Goal: Task Accomplishment & Management: Use online tool/utility

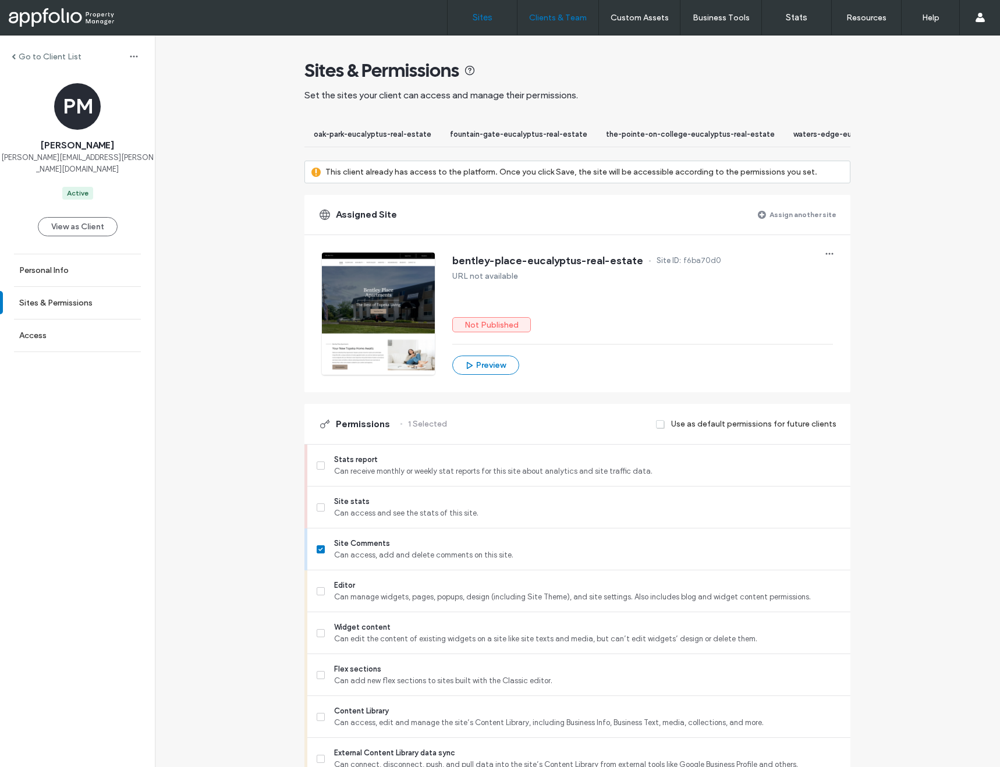
click at [473, 16] on label "Sites" at bounding box center [483, 17] width 20 height 10
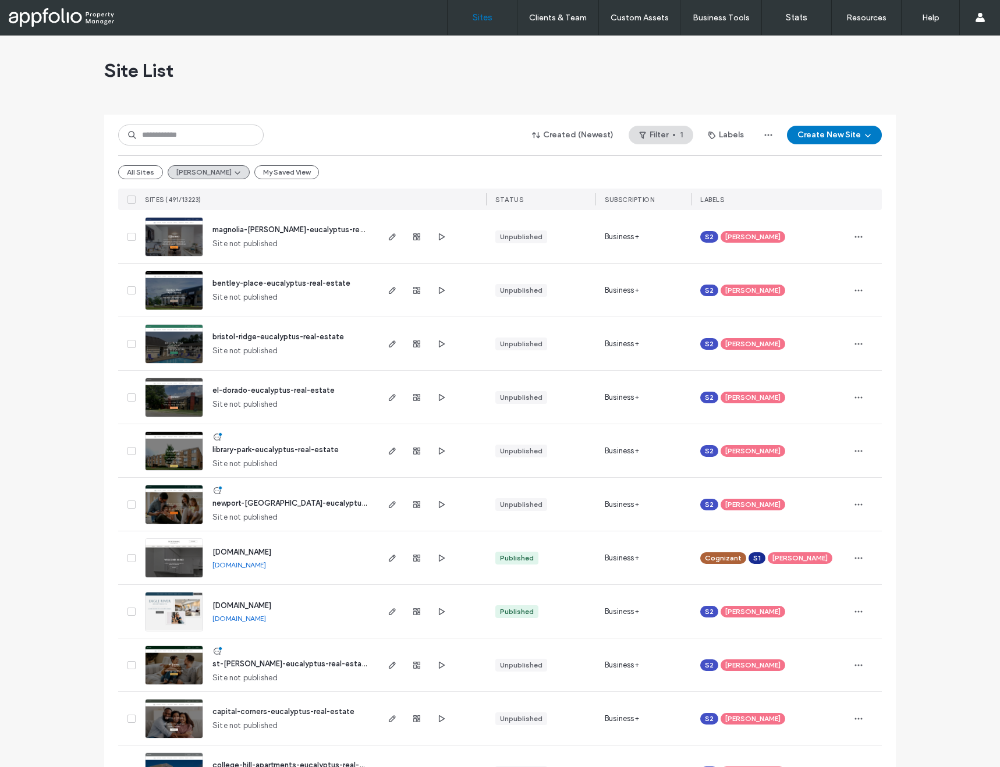
scroll to position [85, 0]
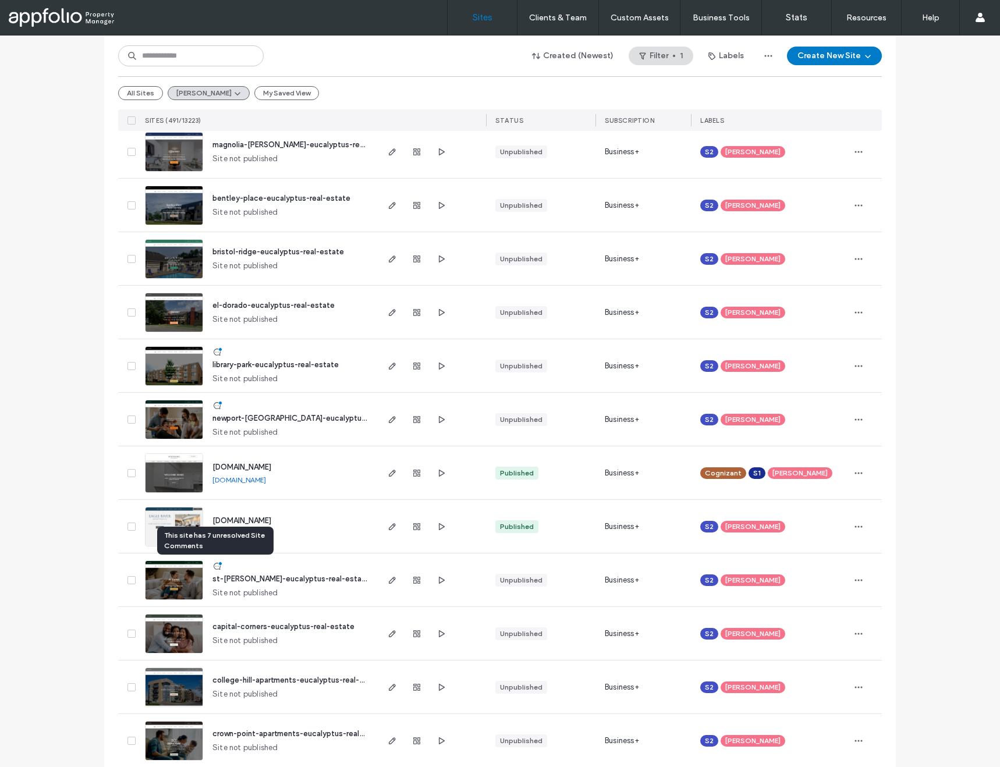
click at [217, 566] on icon at bounding box center [217, 566] width 9 height 9
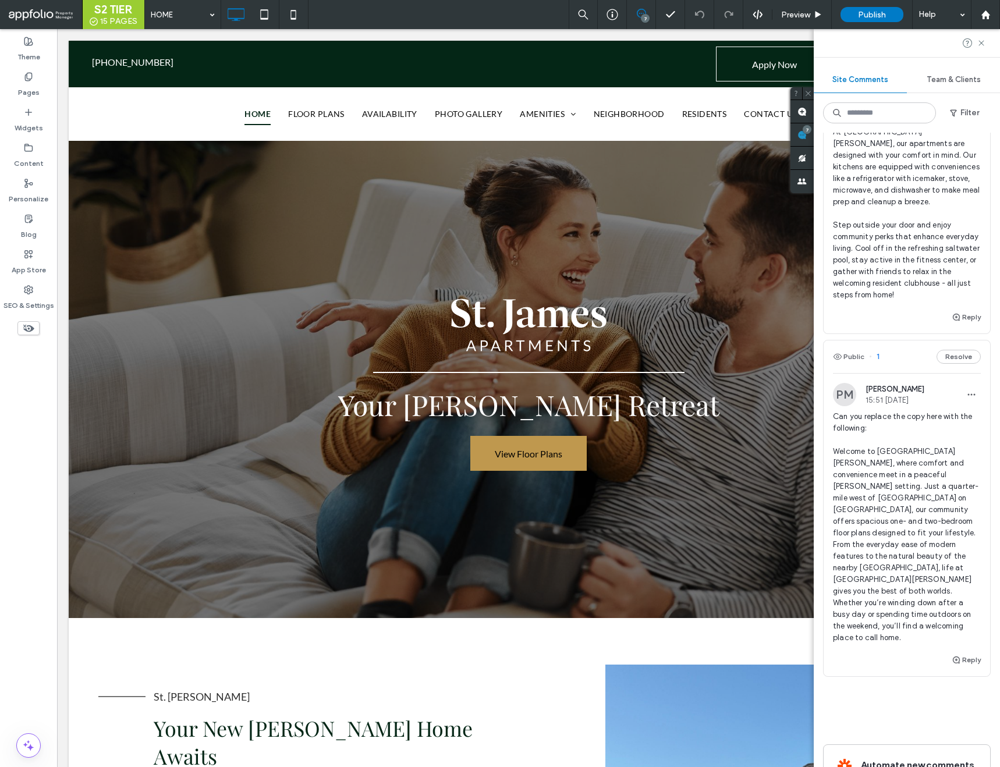
click at [878, 351] on span "1" at bounding box center [874, 357] width 10 height 12
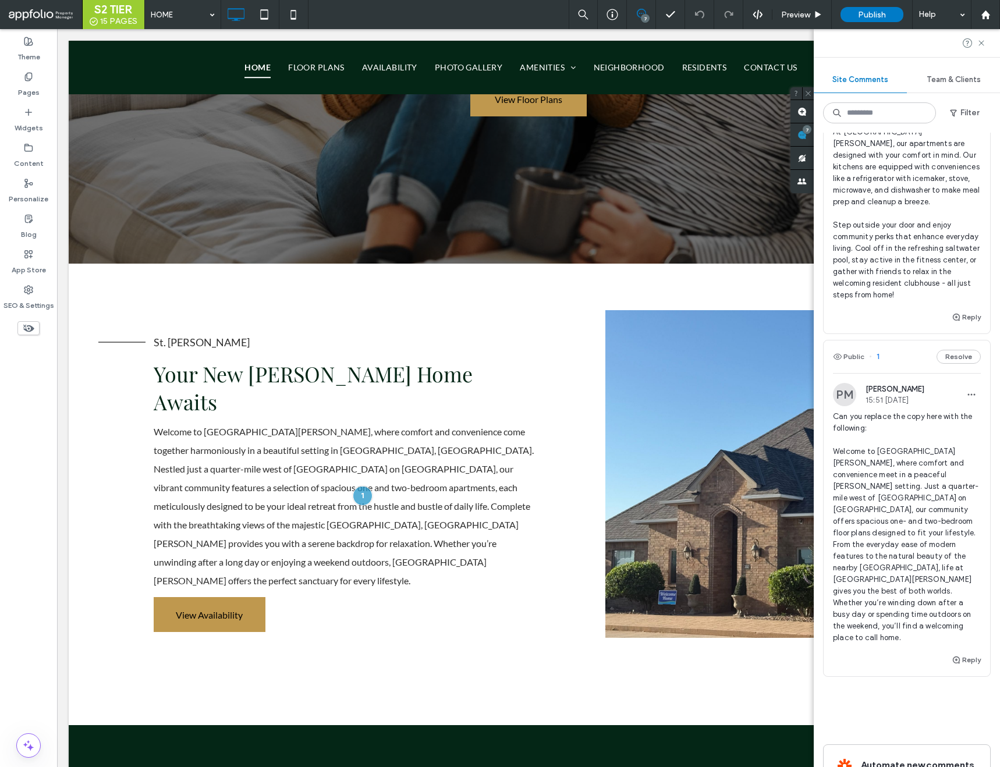
scroll to position [387, 0]
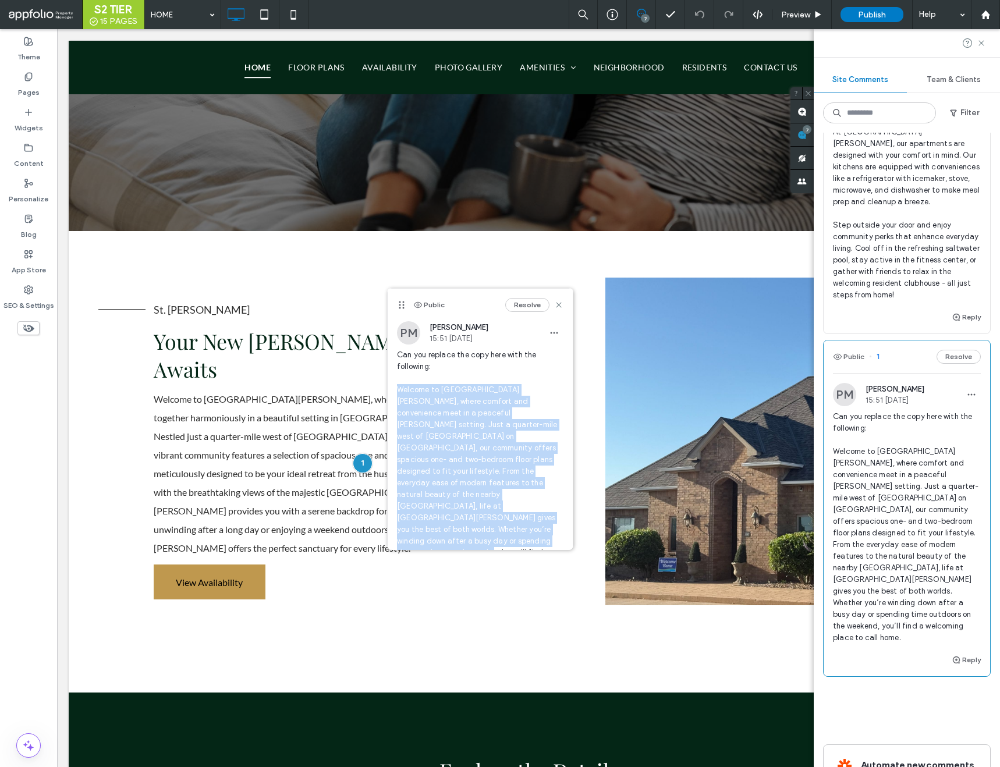
drag, startPoint x: 397, startPoint y: 388, endPoint x: 537, endPoint y: 525, distance: 196.4
click at [537, 525] on span "Can you replace the copy here with the following: Welcome to St. James Apartmen…" at bounding box center [480, 459] width 167 height 221
copy span "Welcome to St. James Apartments, where comfort and convenience meet in a peacef…"
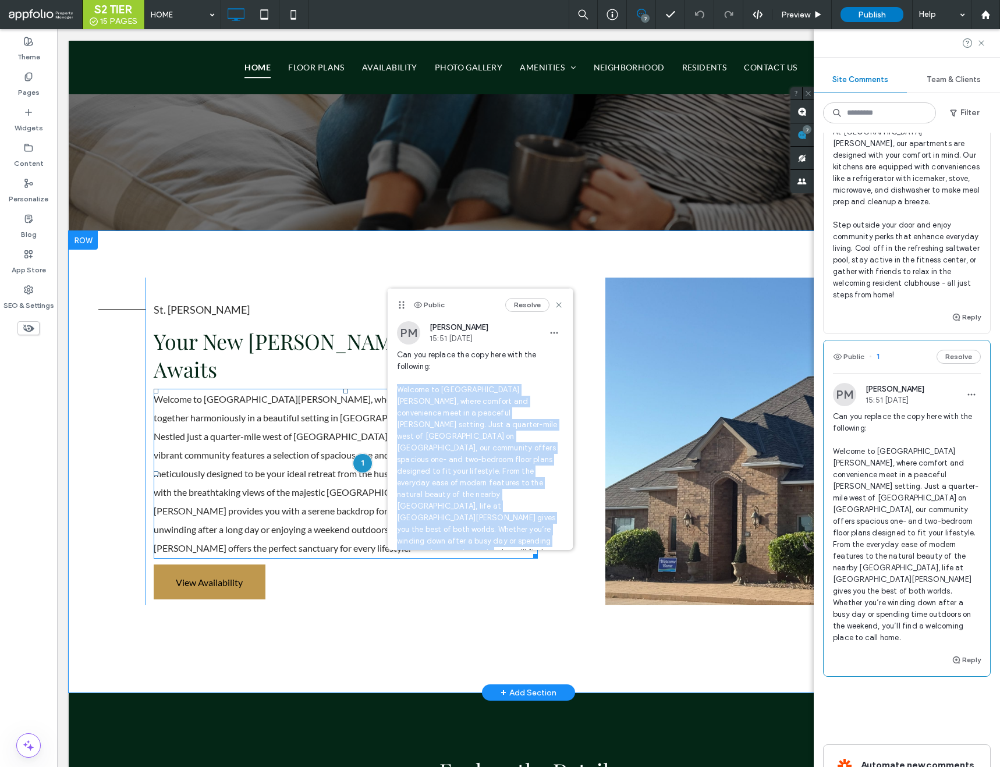
drag, startPoint x: 516, startPoint y: 531, endPoint x: 246, endPoint y: 482, distance: 274.6
click at [246, 482] on span "Welcome to St. James, where comfort and convenience come together harmoniously …" at bounding box center [344, 474] width 380 height 160
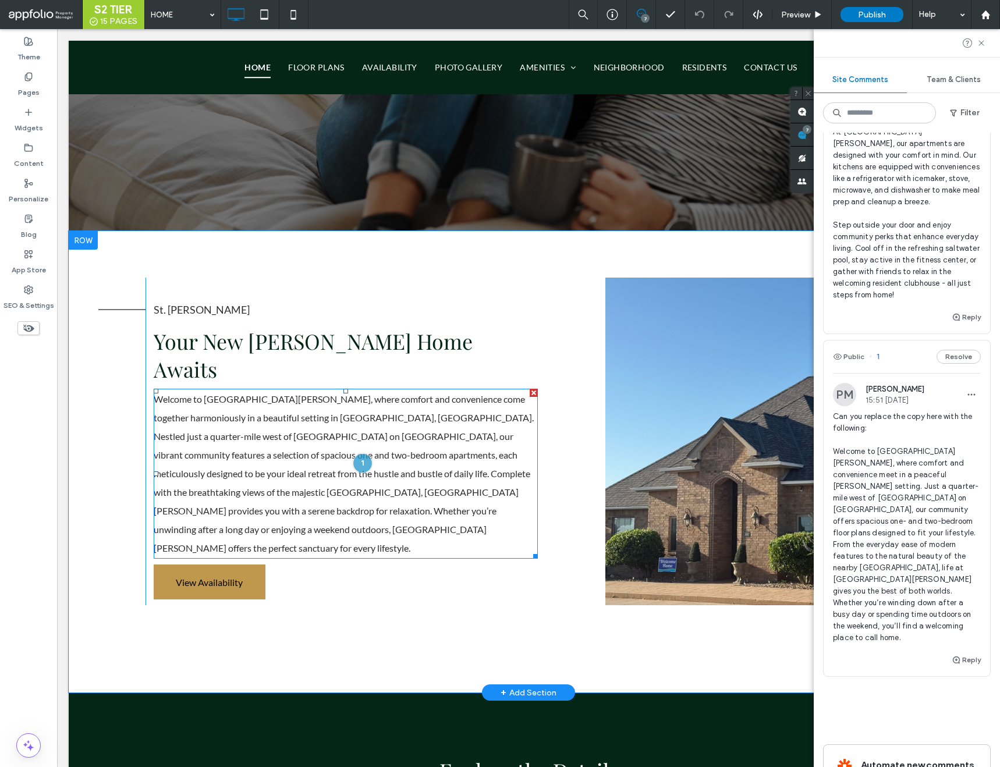
click at [242, 463] on span "Welcome to St. James, where comfort and convenience come together harmoniously …" at bounding box center [344, 474] width 380 height 160
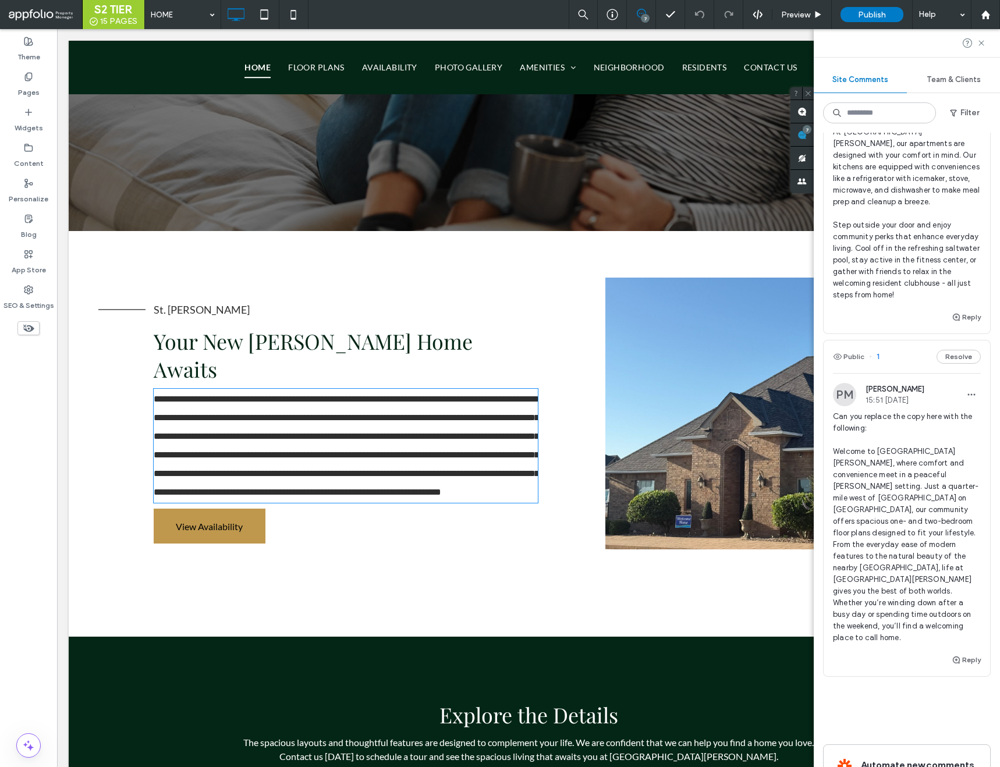
type input "****"
type input "**"
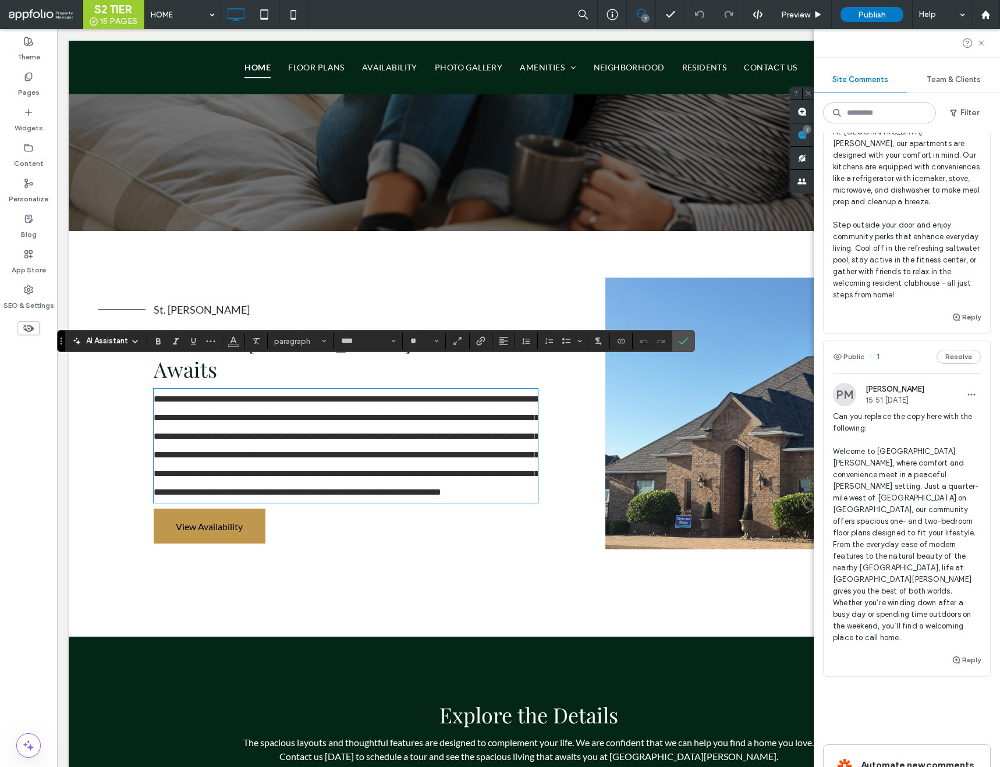
scroll to position [0, 0]
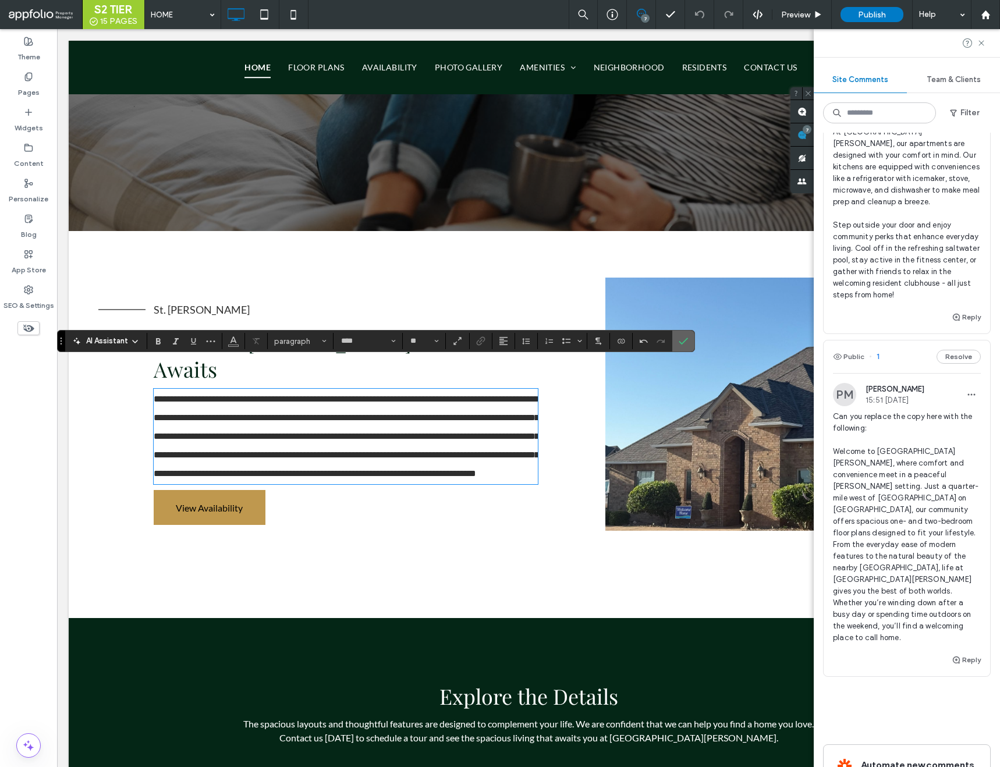
click at [684, 346] on span "Confirm" at bounding box center [681, 341] width 5 height 21
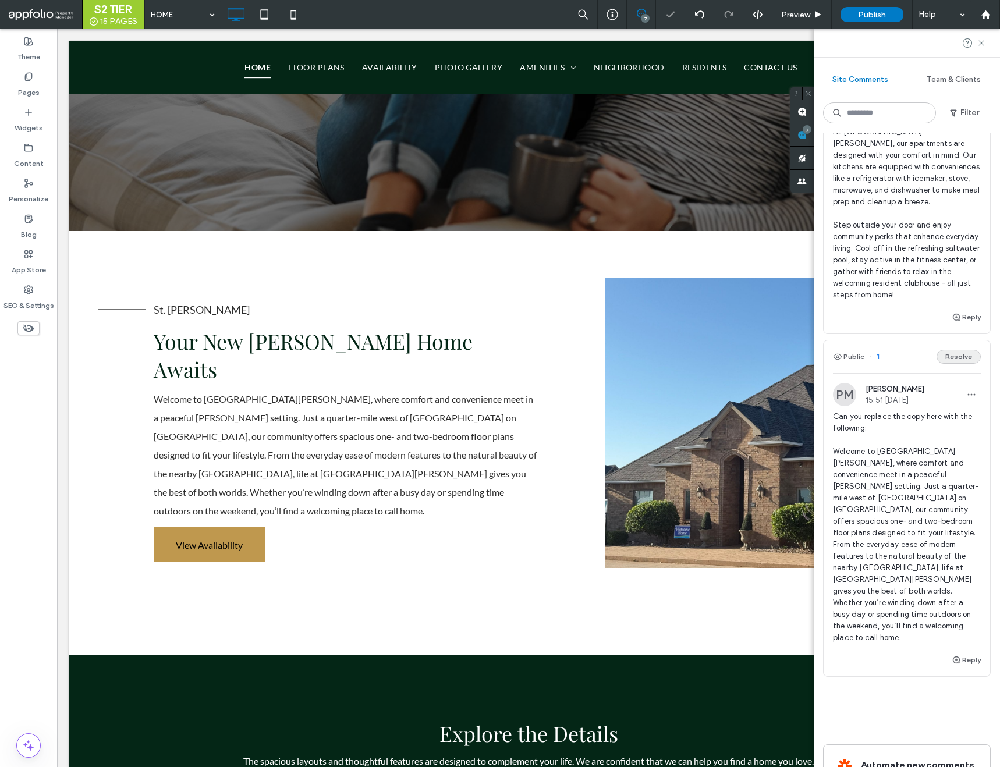
click at [951, 350] on button "Resolve" at bounding box center [959, 357] width 44 height 14
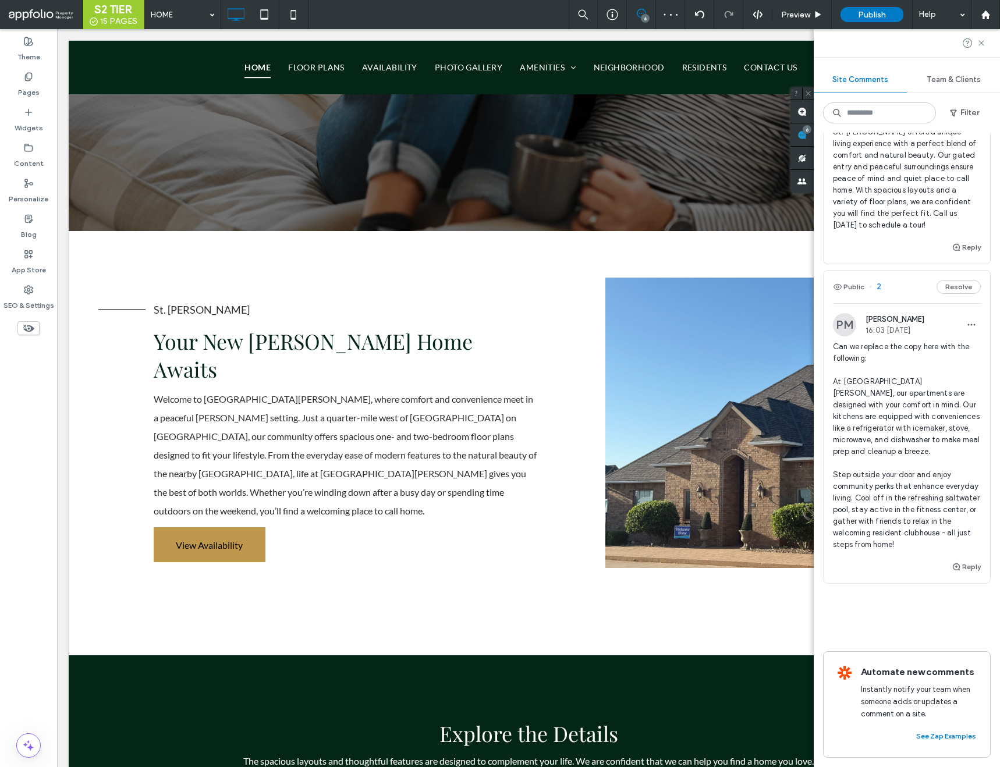
scroll to position [1124, 0]
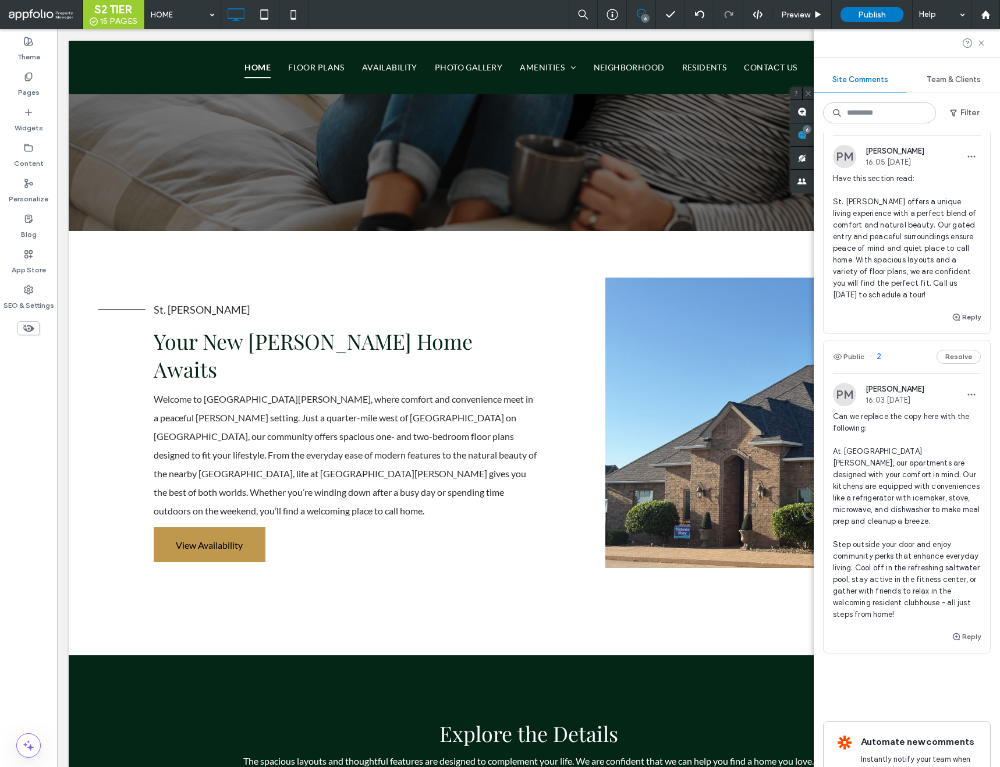
click at [882, 341] on div "Public 2 Resolve" at bounding box center [907, 357] width 167 height 33
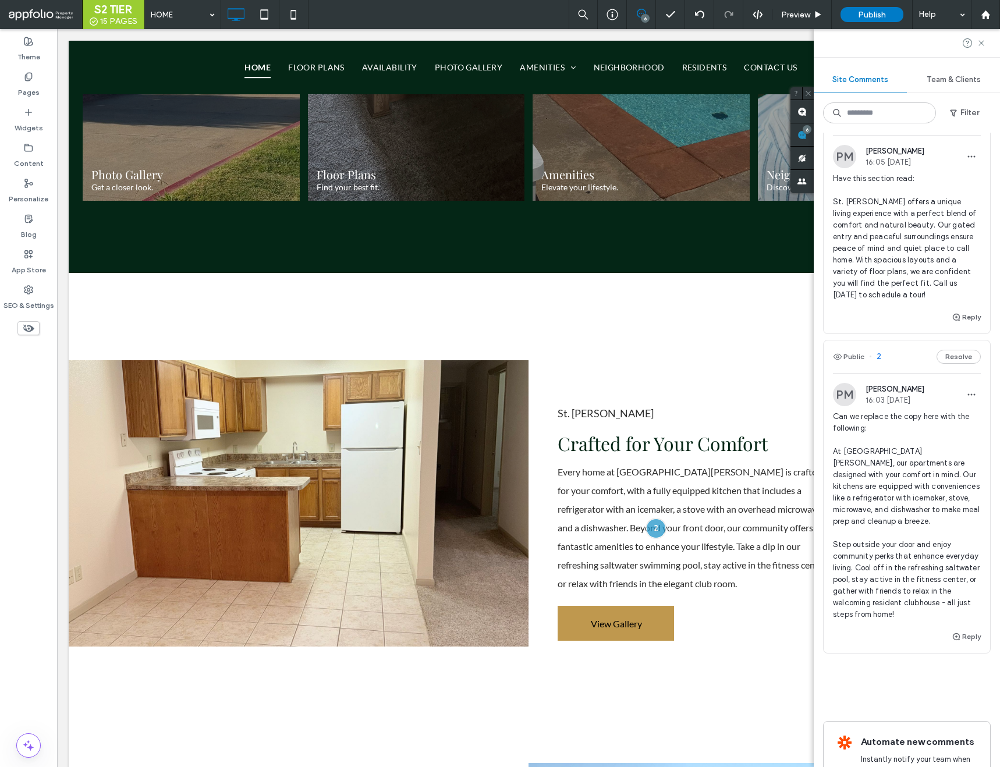
scroll to position [1497, 0]
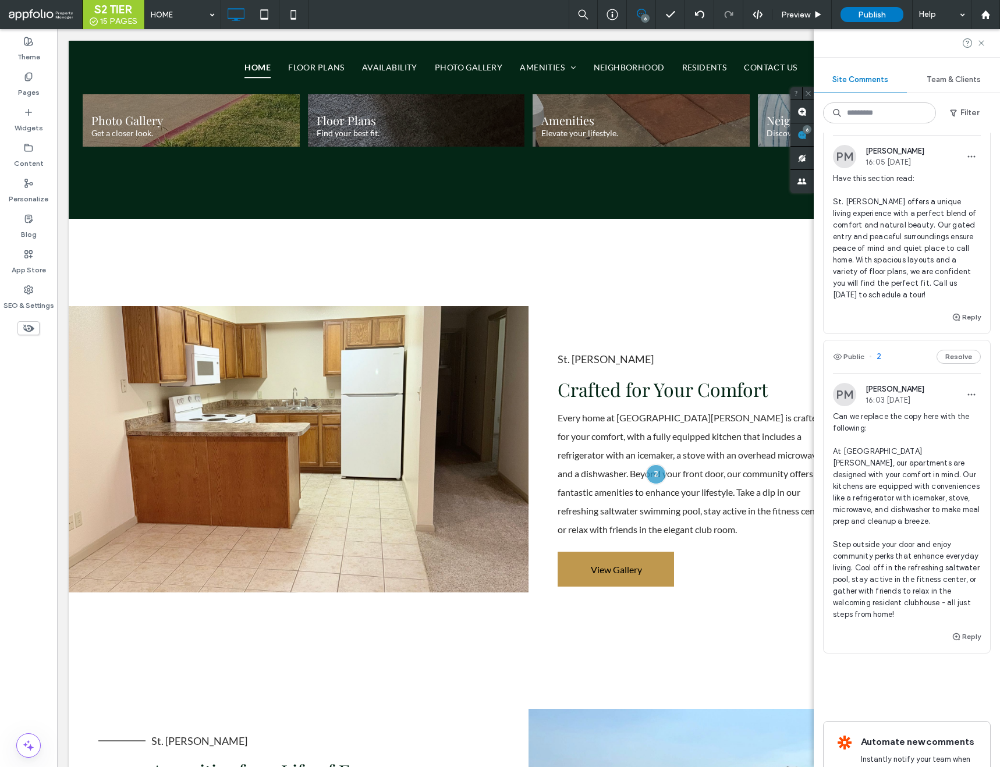
click at [880, 351] on span "2" at bounding box center [875, 357] width 12 height 12
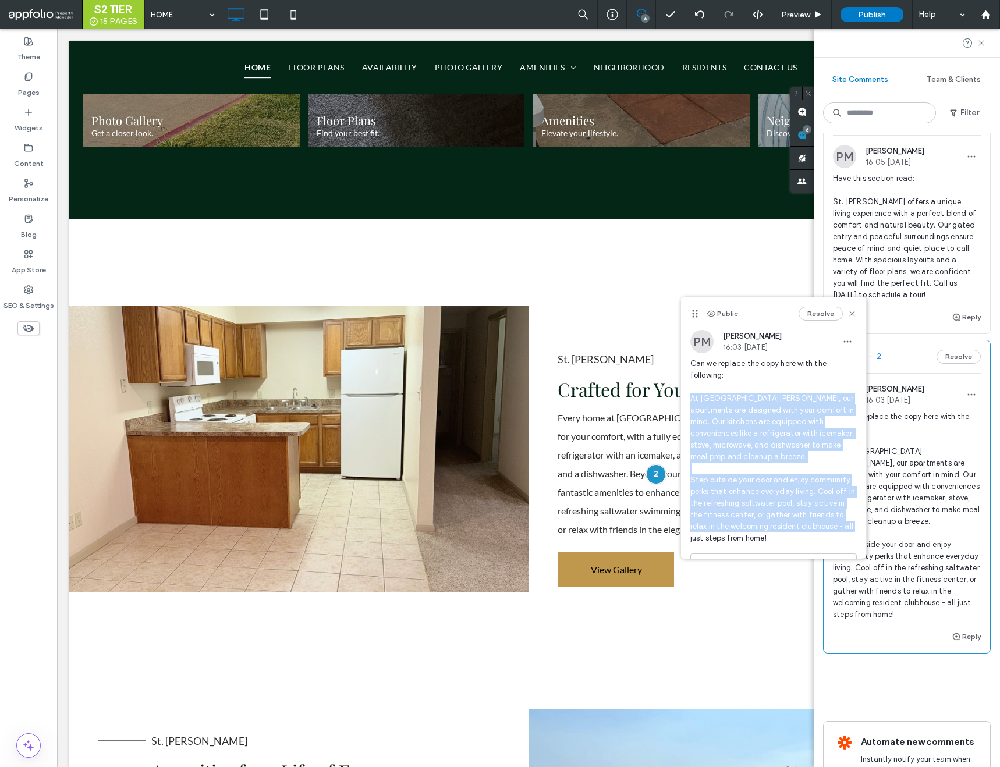
drag, startPoint x: 691, startPoint y: 398, endPoint x: 774, endPoint y: 533, distance: 158.7
click at [774, 533] on span "Can we replace the copy here with the following: At St. James, our apartments a…" at bounding box center [774, 451] width 167 height 186
copy span "At St. James, our apartments are designed with your comfort in mind. Our kitche…"
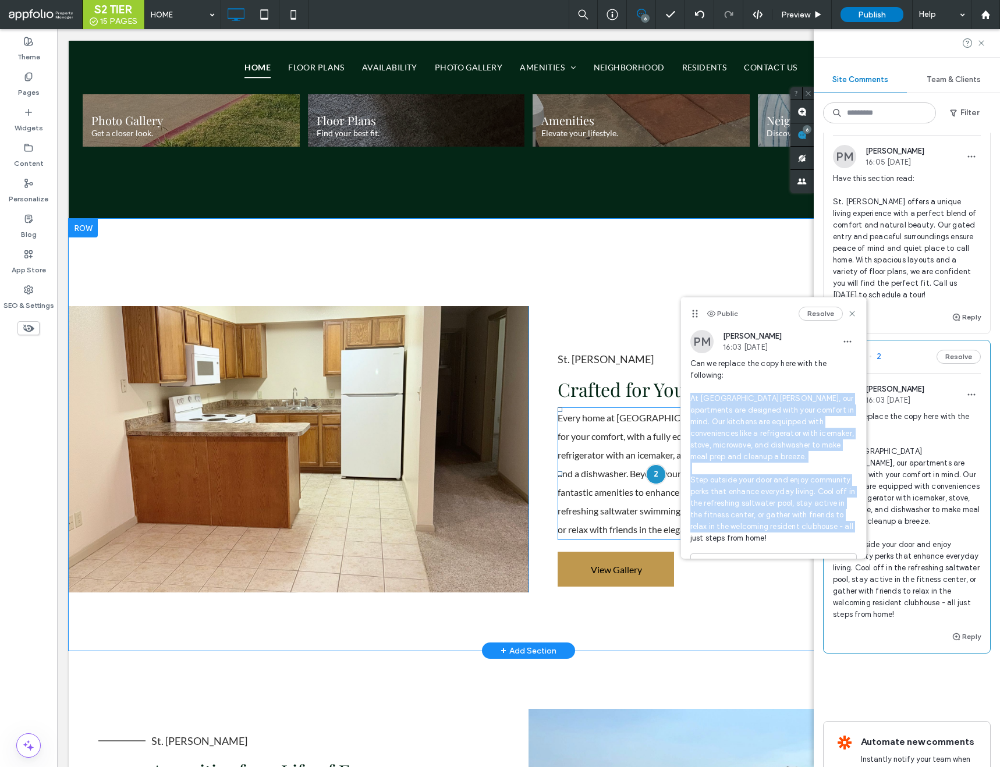
click at [602, 449] on span "Every home at St. James is crafted for your comfort, with a fully equipped kitc…" at bounding box center [693, 473] width 270 height 123
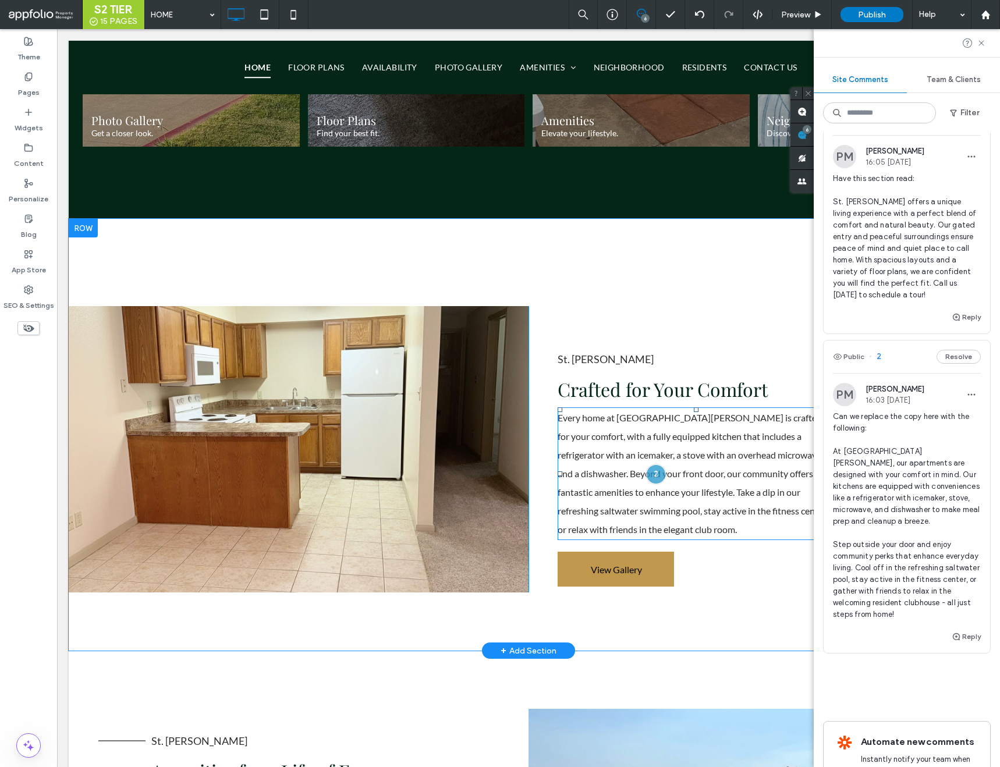
click at [602, 449] on span "Every home at St. James is crafted for your comfort, with a fully equipped kitc…" at bounding box center [693, 473] width 270 height 123
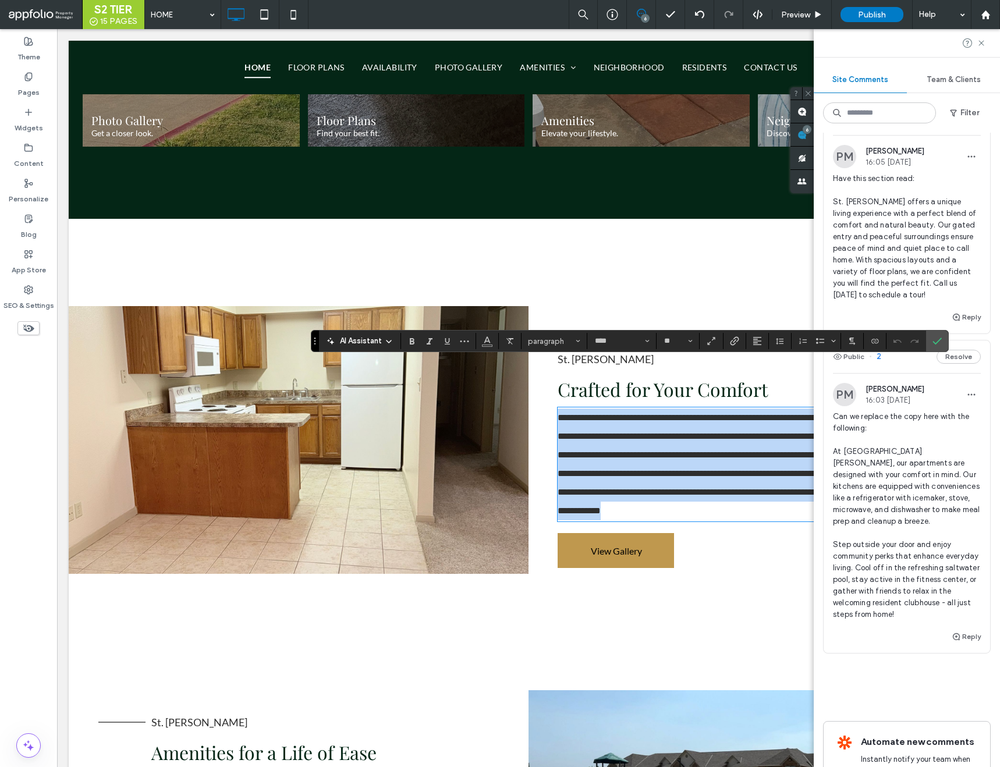
scroll to position [0, 0]
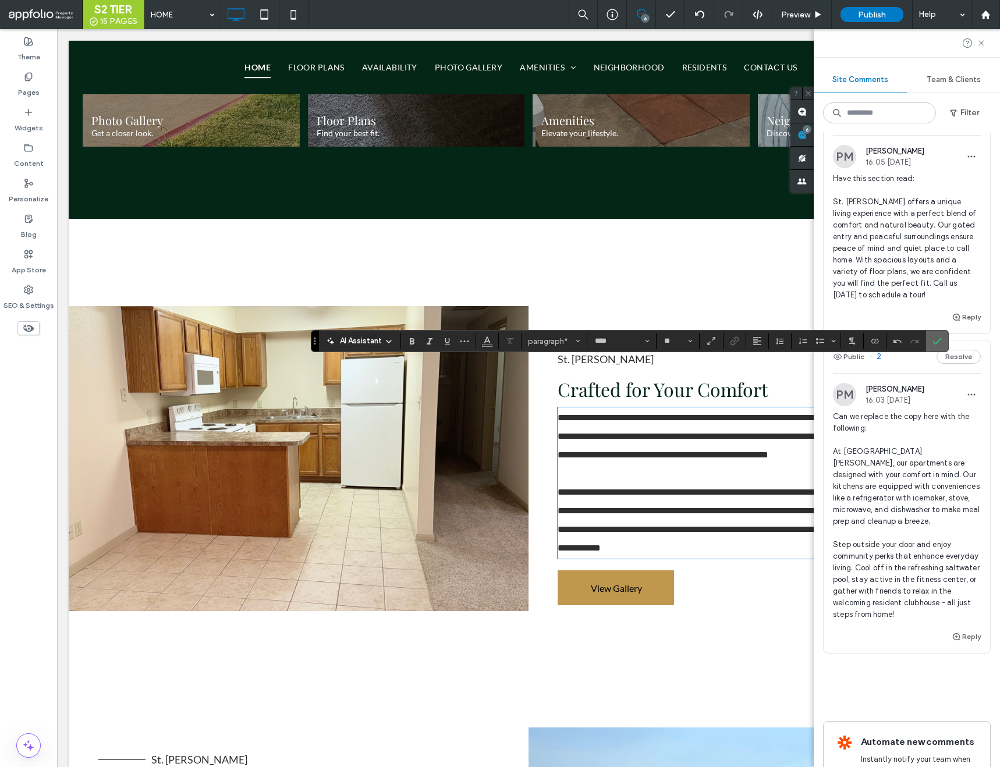
click at [931, 341] on label "Confirm" at bounding box center [937, 341] width 17 height 21
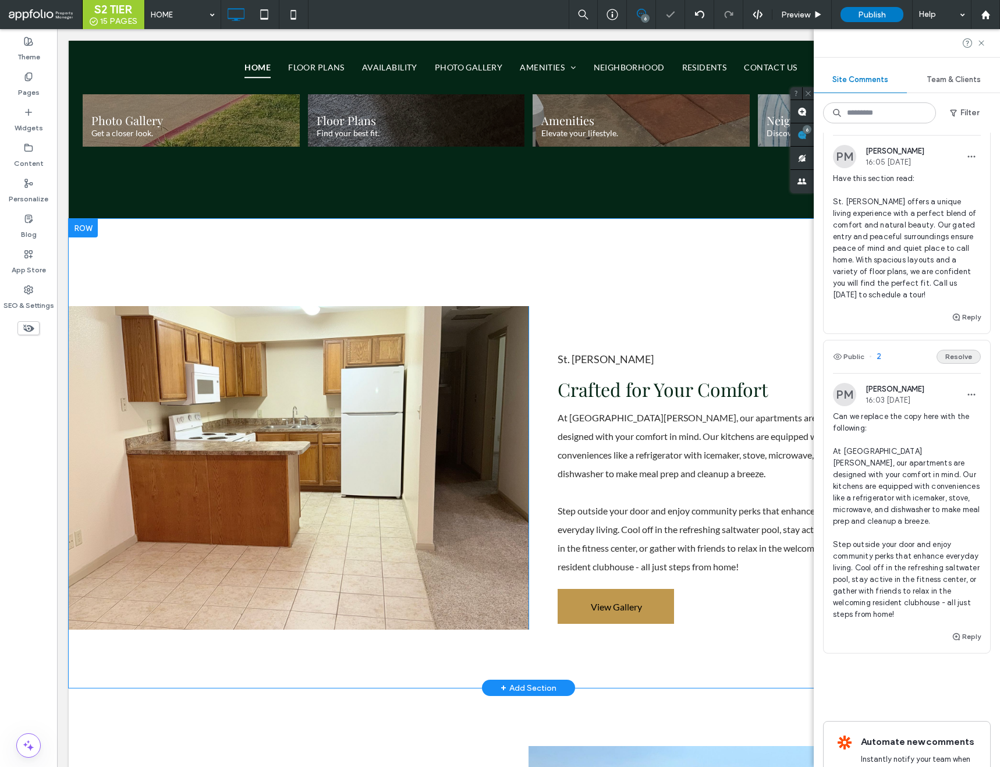
click at [954, 350] on button "Resolve" at bounding box center [959, 357] width 44 height 14
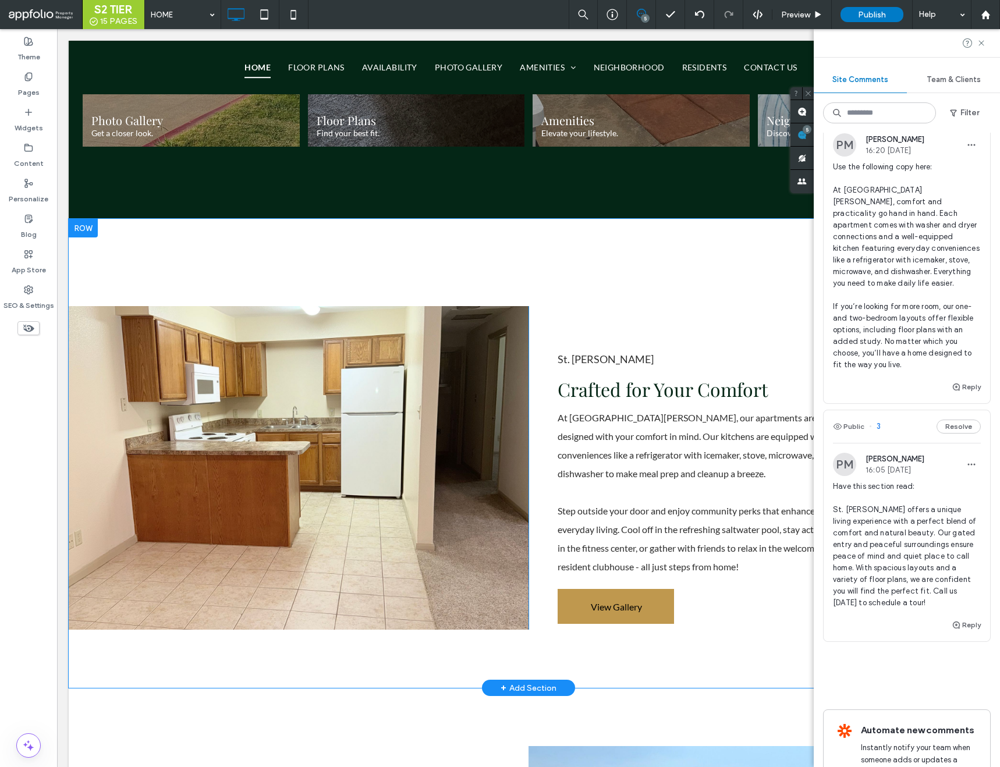
click at [878, 421] on span "3" at bounding box center [875, 427] width 12 height 12
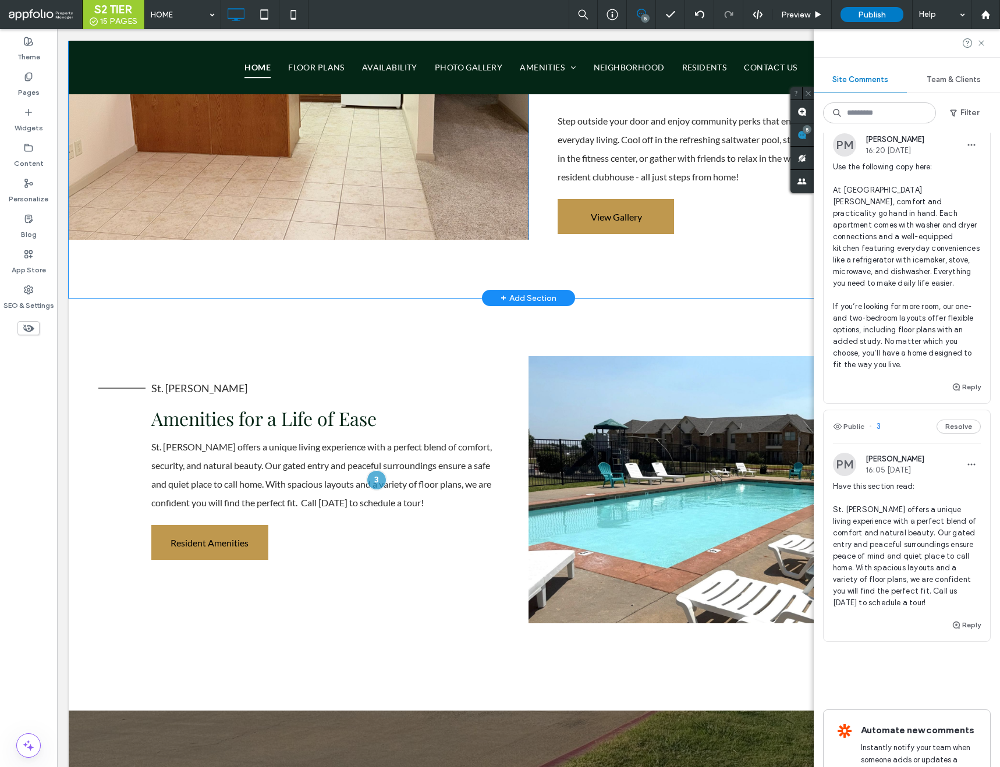
scroll to position [1888, 0]
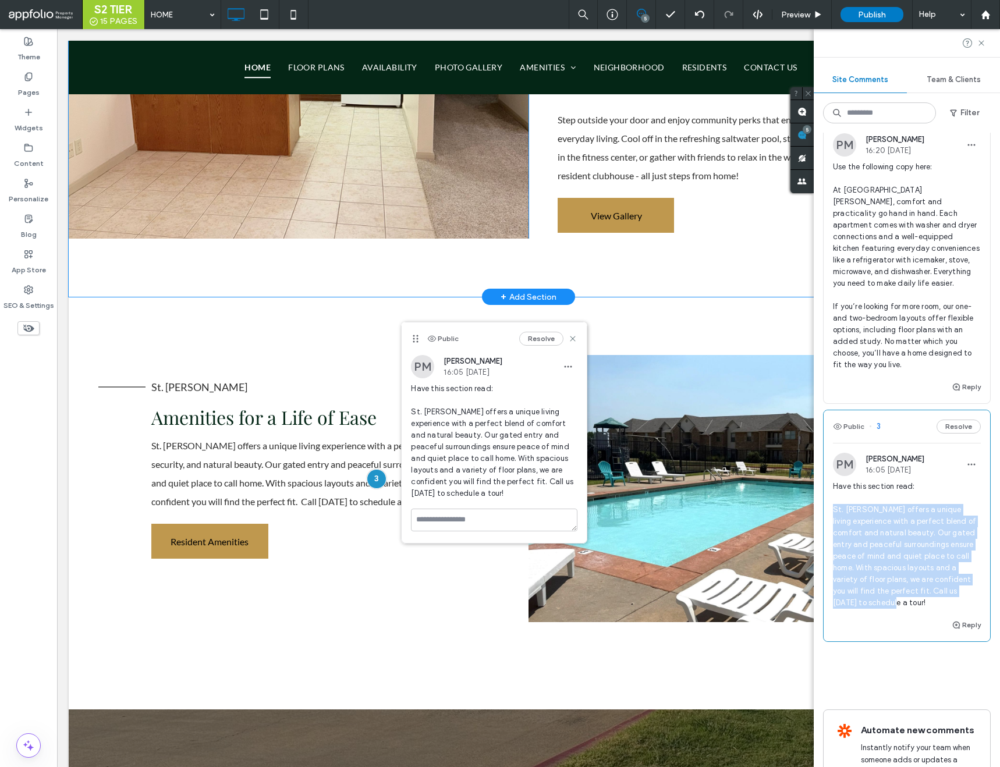
drag, startPoint x: 833, startPoint y: 452, endPoint x: 899, endPoint y: 543, distance: 112.2
click at [899, 543] on span "Have this section read: St. James offers a unique living experience with a perf…" at bounding box center [907, 545] width 148 height 128
copy span "St. James offers a unique living experience with a perfect blend of comfort and…"
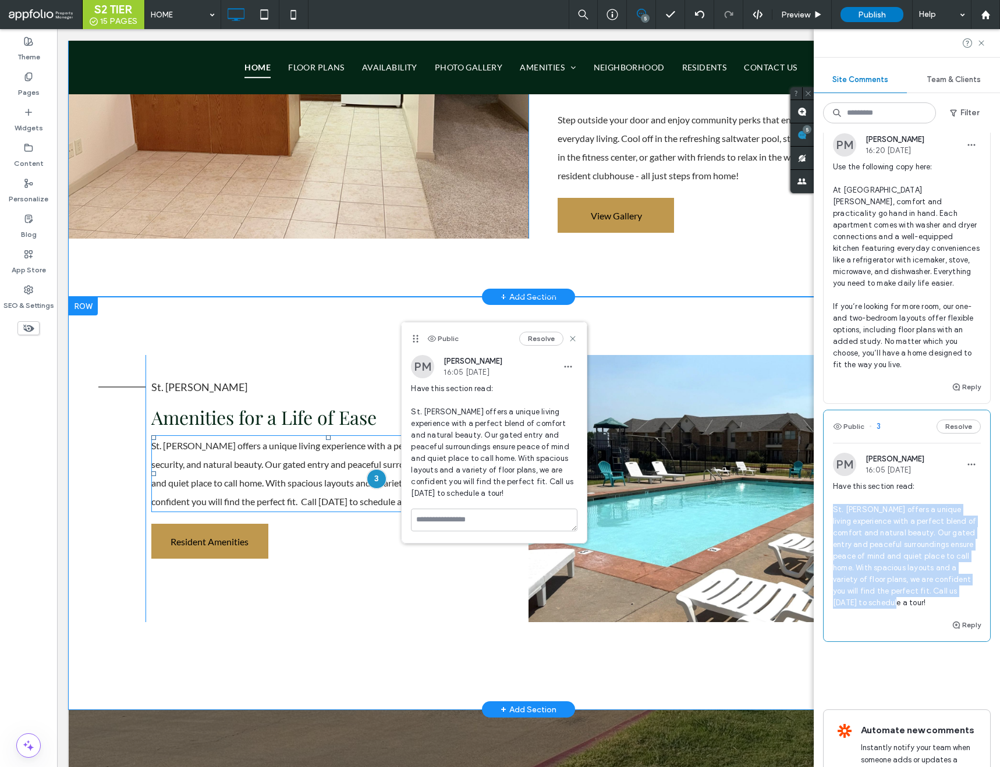
click at [262, 440] on span "St. James offers a unique living experience with a perfect blend of comfort, se…" at bounding box center [321, 473] width 341 height 67
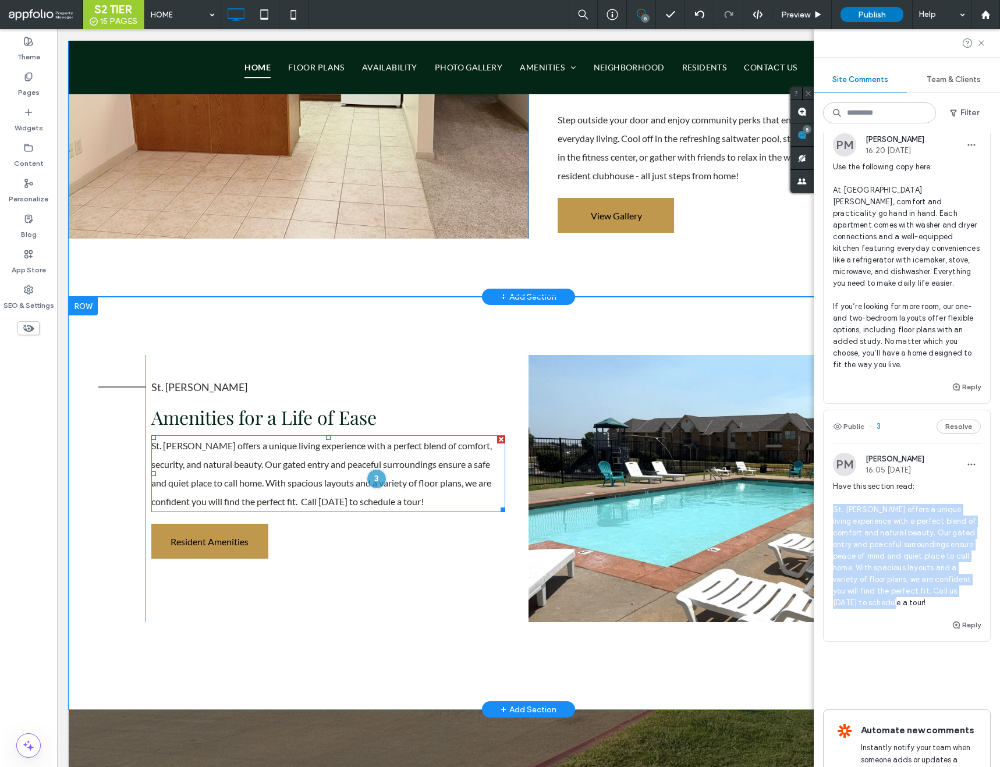
click at [262, 440] on span "St. James offers a unique living experience with a perfect blend of comfort, se…" at bounding box center [321, 473] width 341 height 67
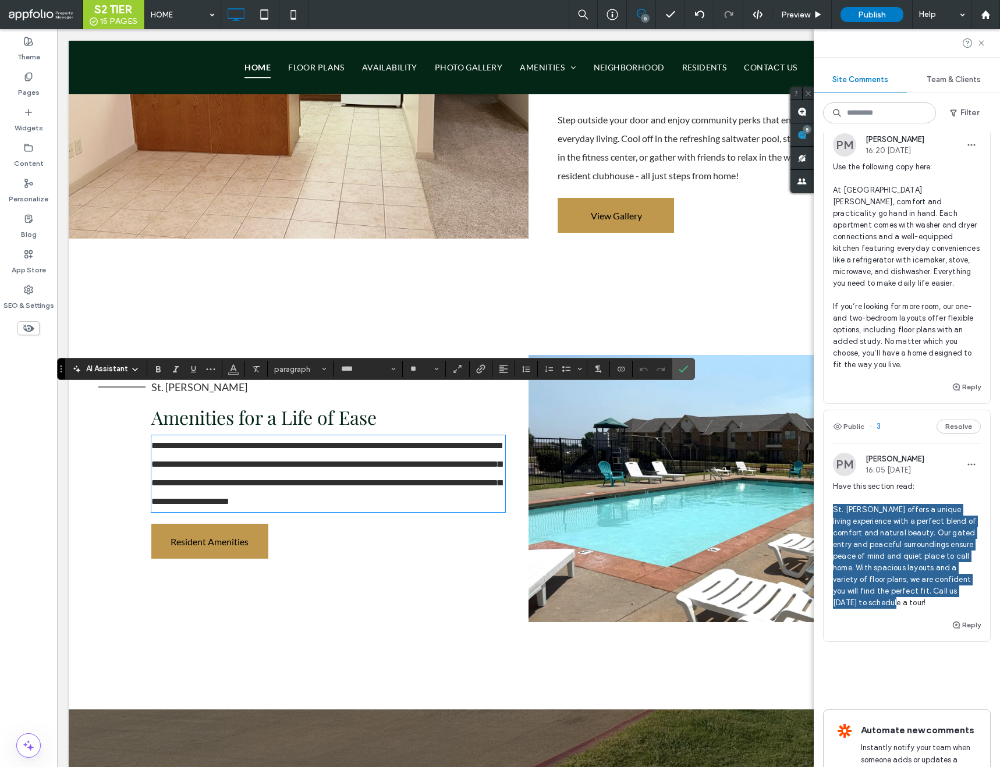
scroll to position [0, 0]
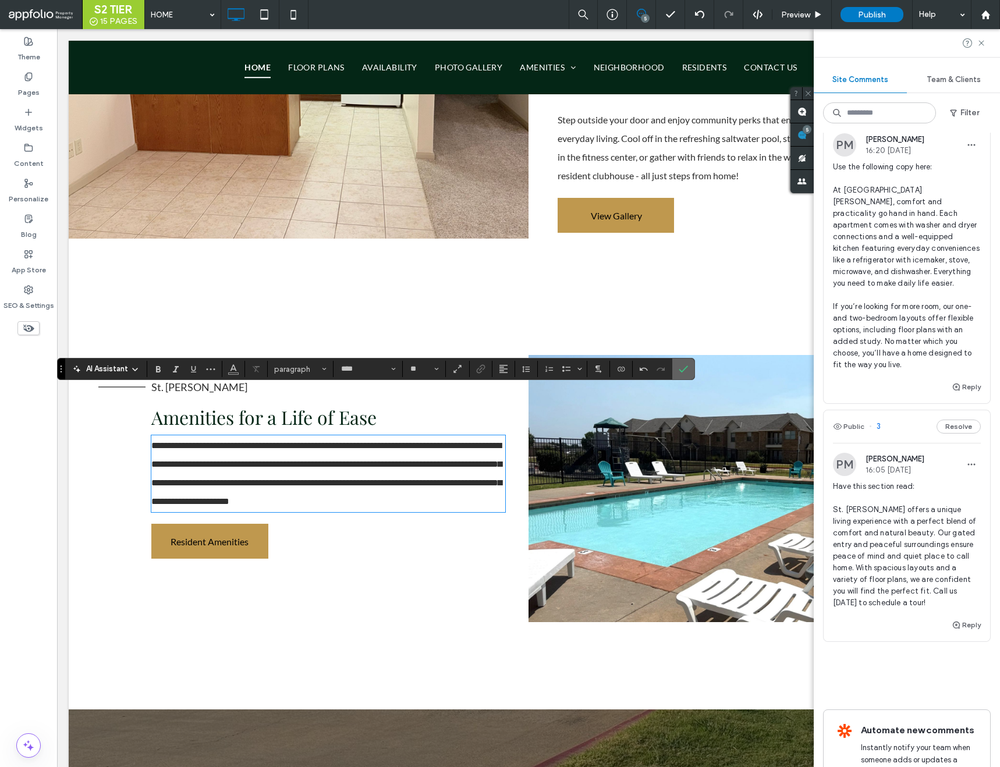
click at [688, 371] on label "Confirm" at bounding box center [683, 369] width 17 height 21
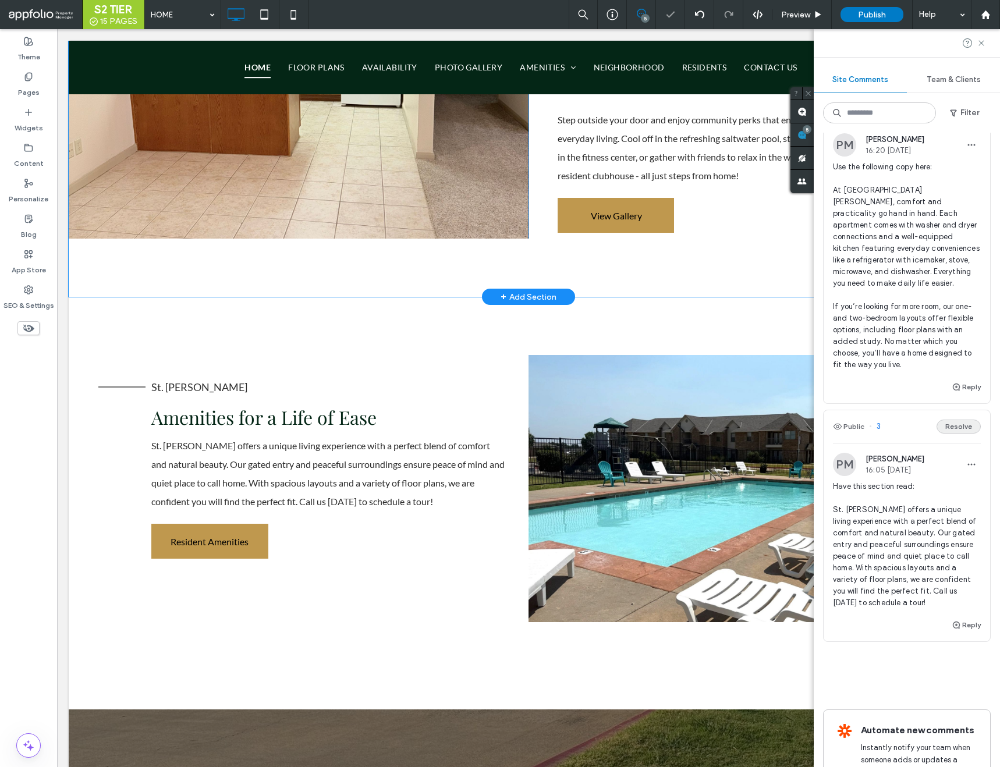
click at [953, 420] on button "Resolve" at bounding box center [959, 427] width 44 height 14
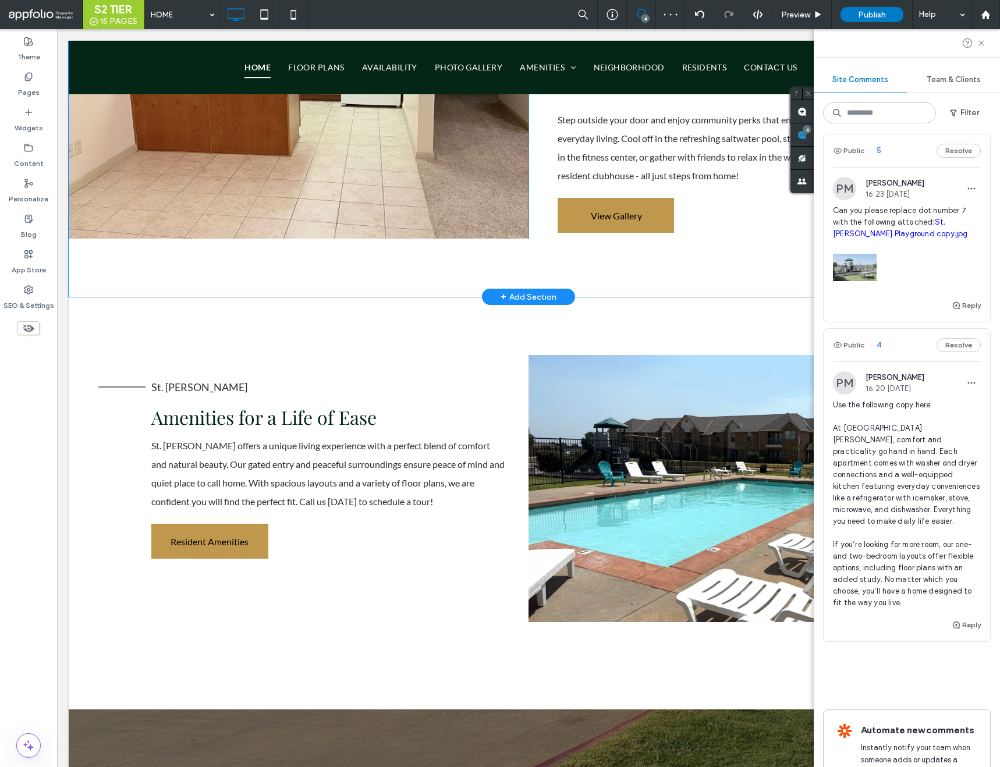
click at [880, 339] on span "4" at bounding box center [875, 345] width 12 height 12
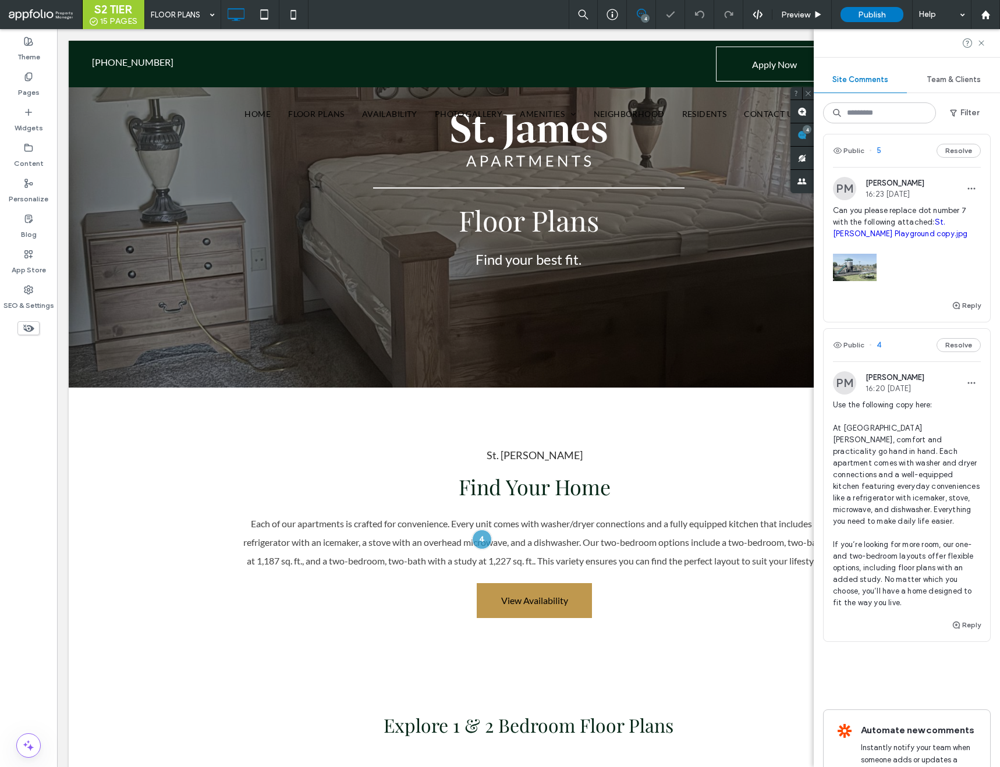
scroll to position [277, 0]
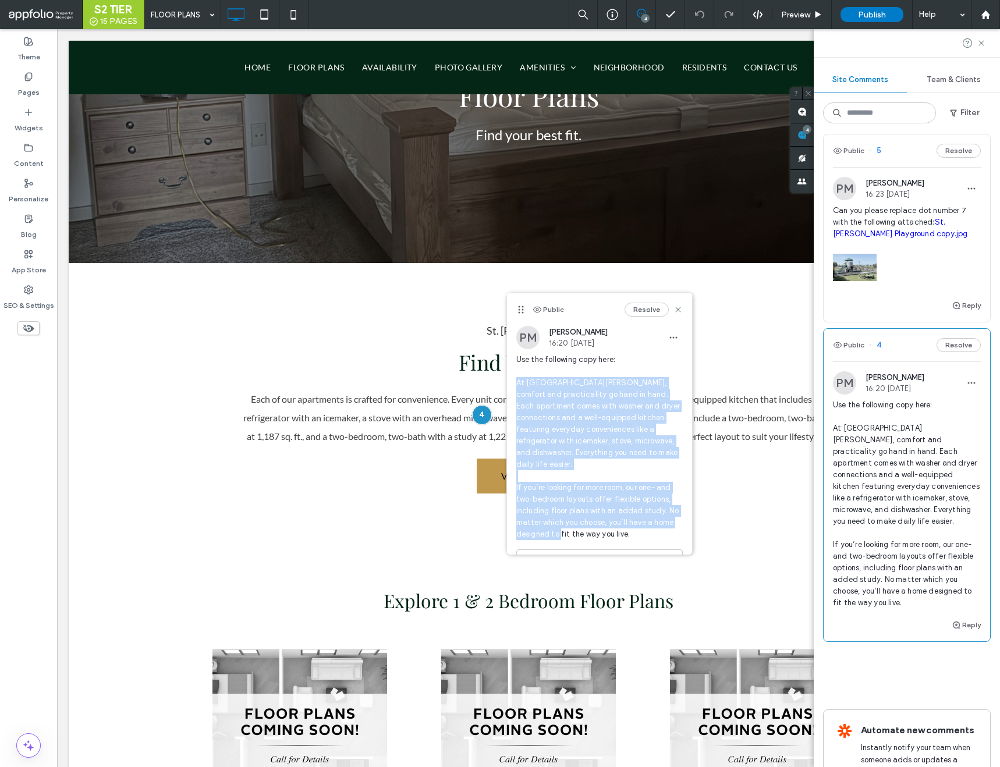
drag, startPoint x: 517, startPoint y: 383, endPoint x: 641, endPoint y: 519, distance: 184.7
click at [641, 519] on span "Use the following copy here: At St. James, comfort and practicality go hand in …" at bounding box center [599, 447] width 167 height 186
copy span "At St. James, comfort and practicality go hand in hand. Each apartment comes wi…"
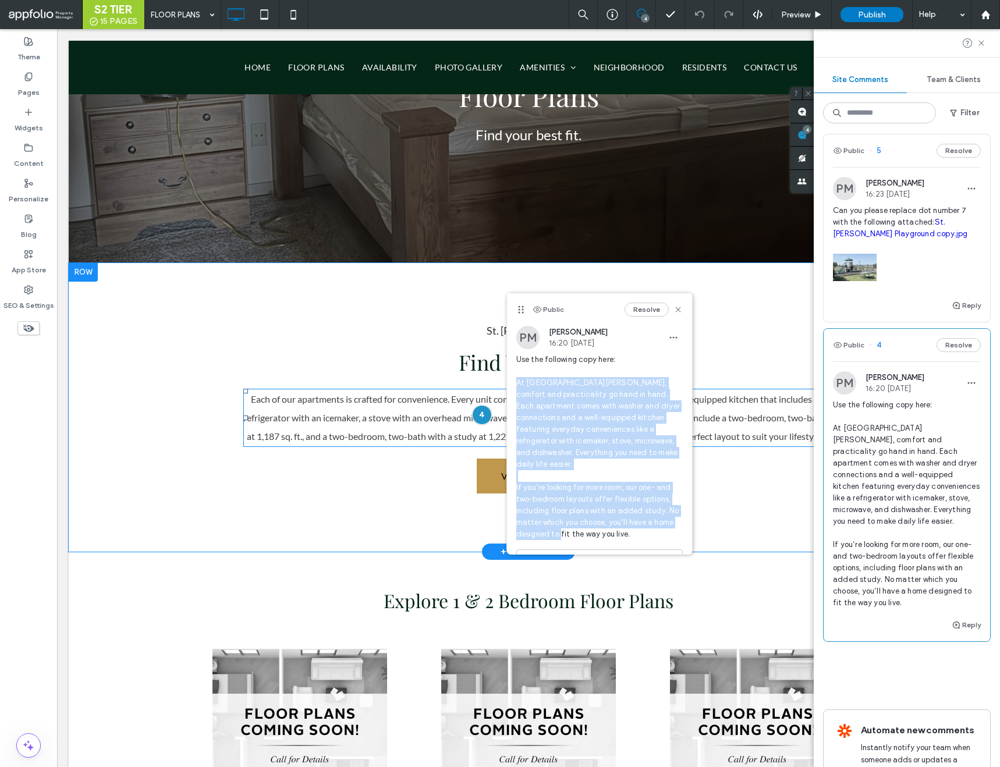
click at [383, 422] on span "Each of our apartments is crafted for convenience. Every unit comes with washer…" at bounding box center [534, 418] width 582 height 48
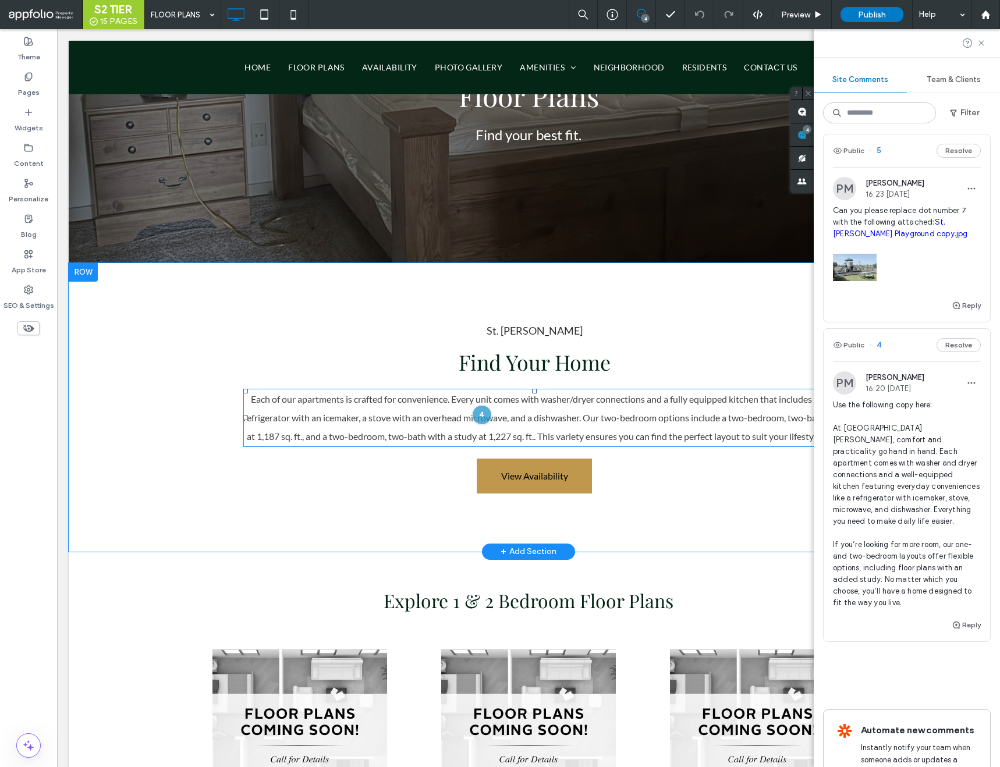
click at [383, 422] on span "Each of our apartments is crafted for convenience. Every unit comes with washer…" at bounding box center [534, 418] width 582 height 48
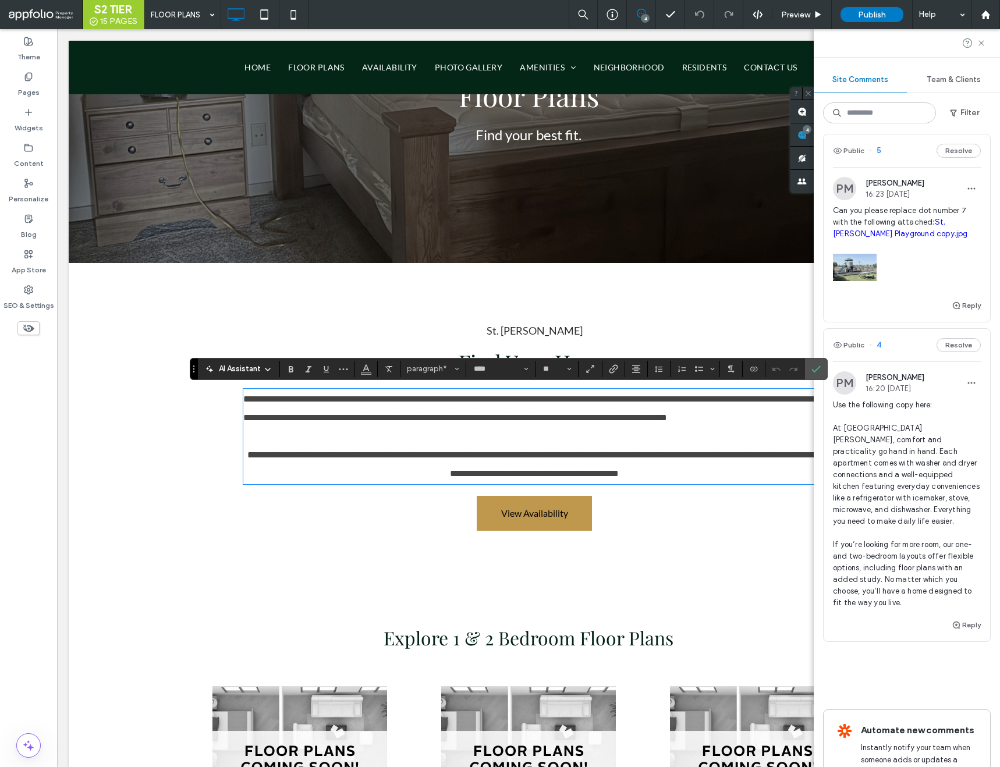
scroll to position [0, 0]
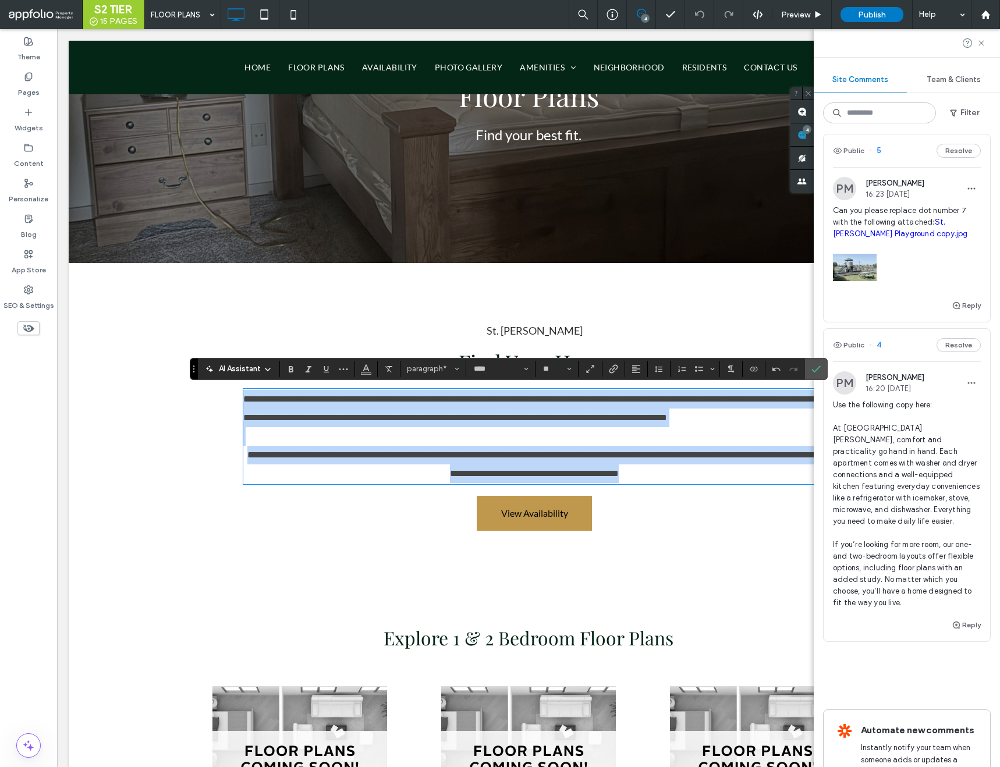
drag, startPoint x: 243, startPoint y: 399, endPoint x: 692, endPoint y: 496, distance: 459.4
click at [692, 483] on div "**********" at bounding box center [534, 436] width 582 height 93
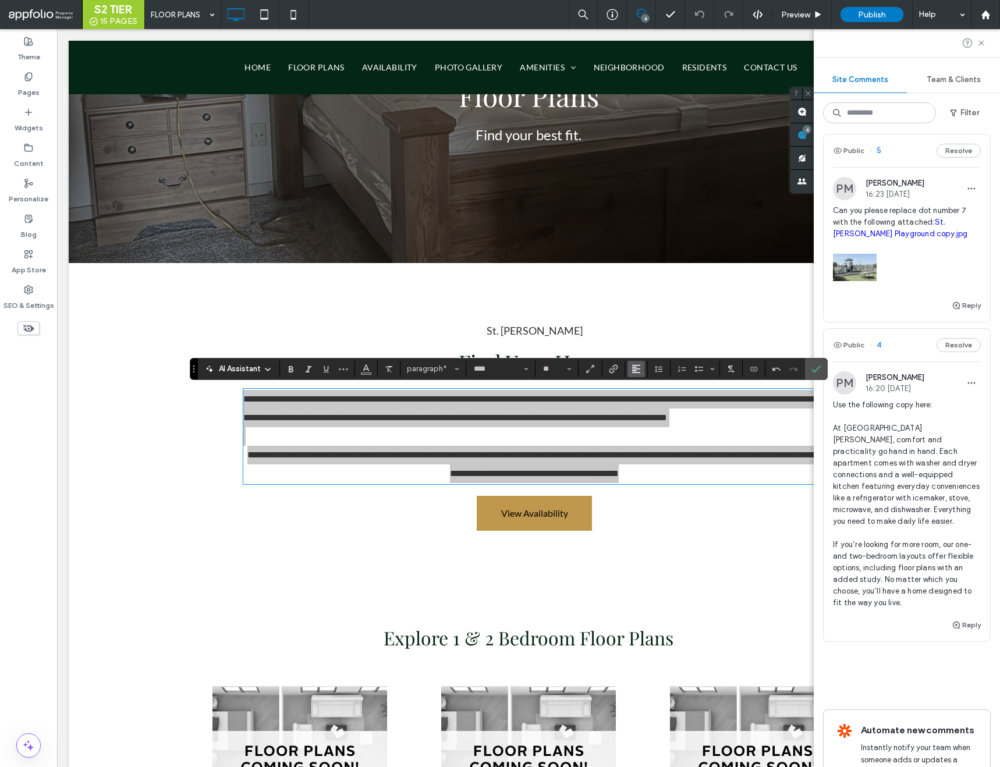
click at [641, 369] on icon "Alignment" at bounding box center [636, 369] width 9 height 9
click at [651, 404] on div "ui.textEditor.alignment.center" at bounding box center [648, 404] width 15 height 9
click at [818, 366] on icon "Confirm" at bounding box center [816, 369] width 9 height 9
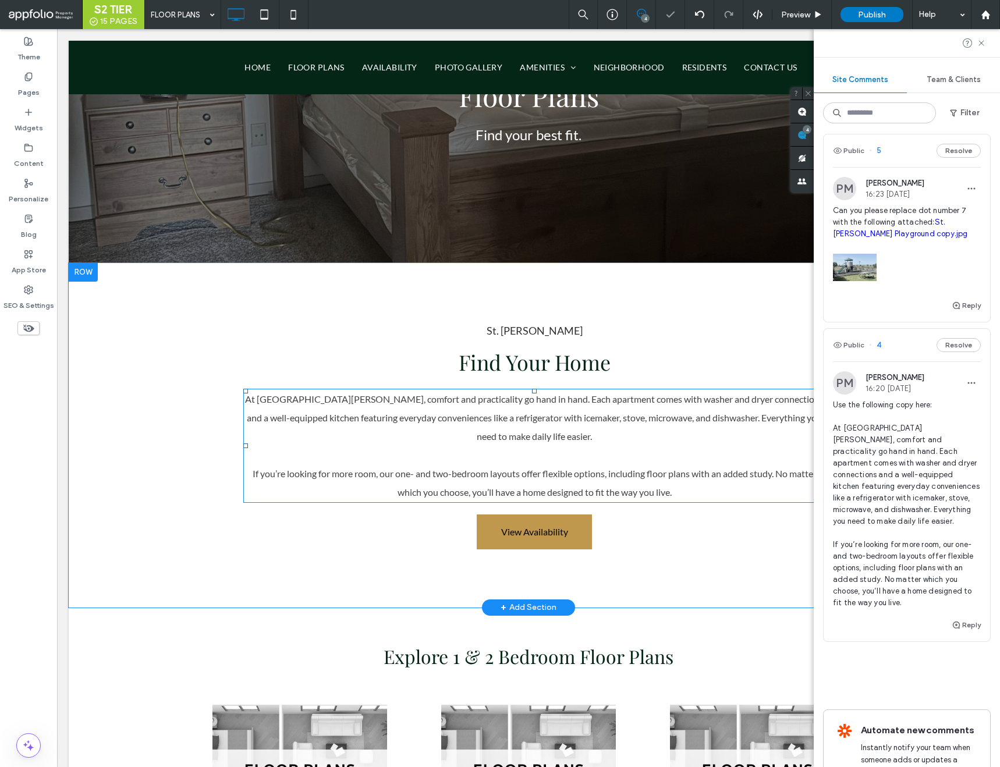
click at [607, 451] on p at bounding box center [534, 455] width 582 height 19
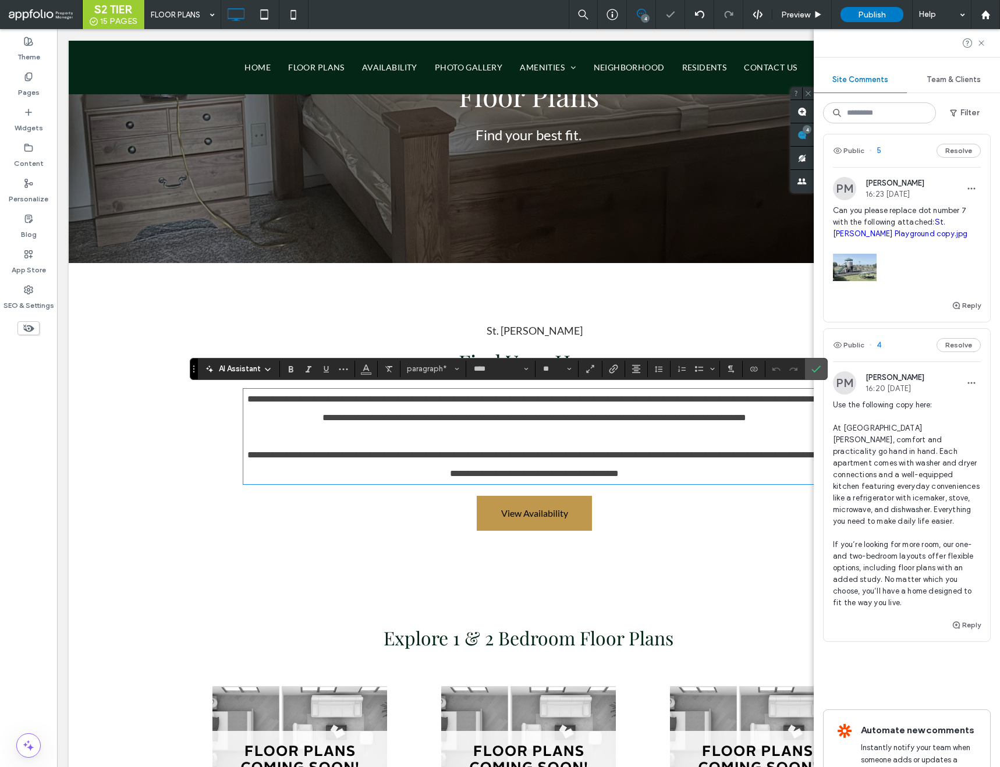
click at [597, 446] on p at bounding box center [534, 436] width 582 height 19
click at [825, 369] on section at bounding box center [816, 369] width 22 height 21
click at [982, 42] on use at bounding box center [981, 42] width 5 height 5
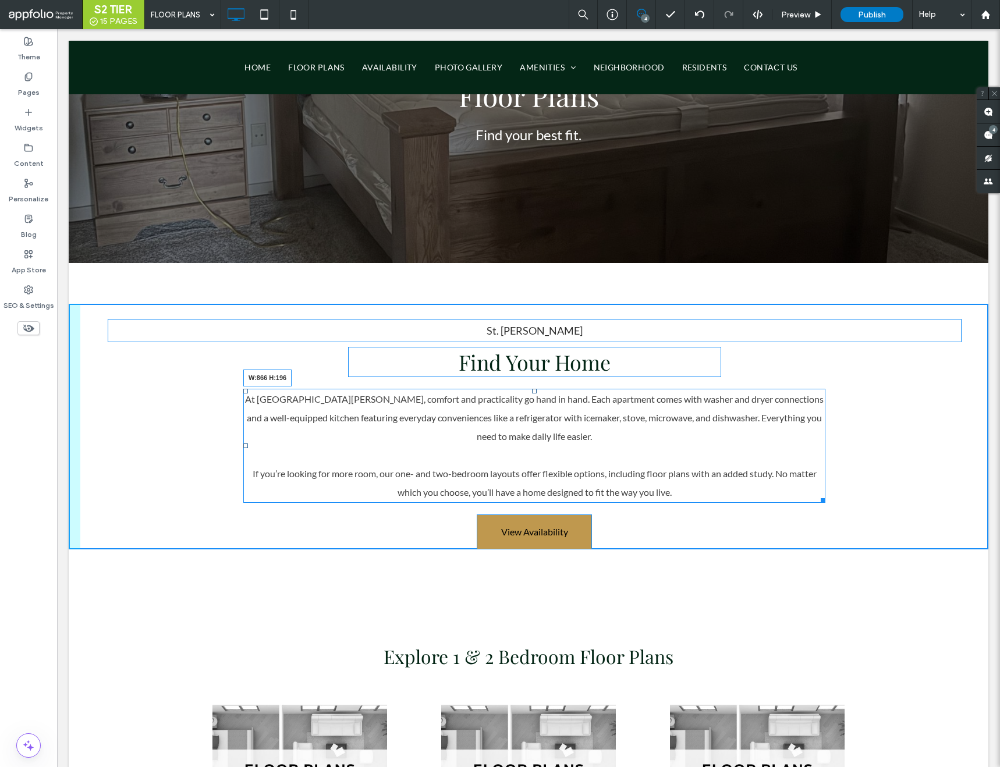
drag, startPoint x: 823, startPoint y: 497, endPoint x: 784, endPoint y: 497, distance: 39.0
click at [817, 497] on div at bounding box center [821, 498] width 9 height 9
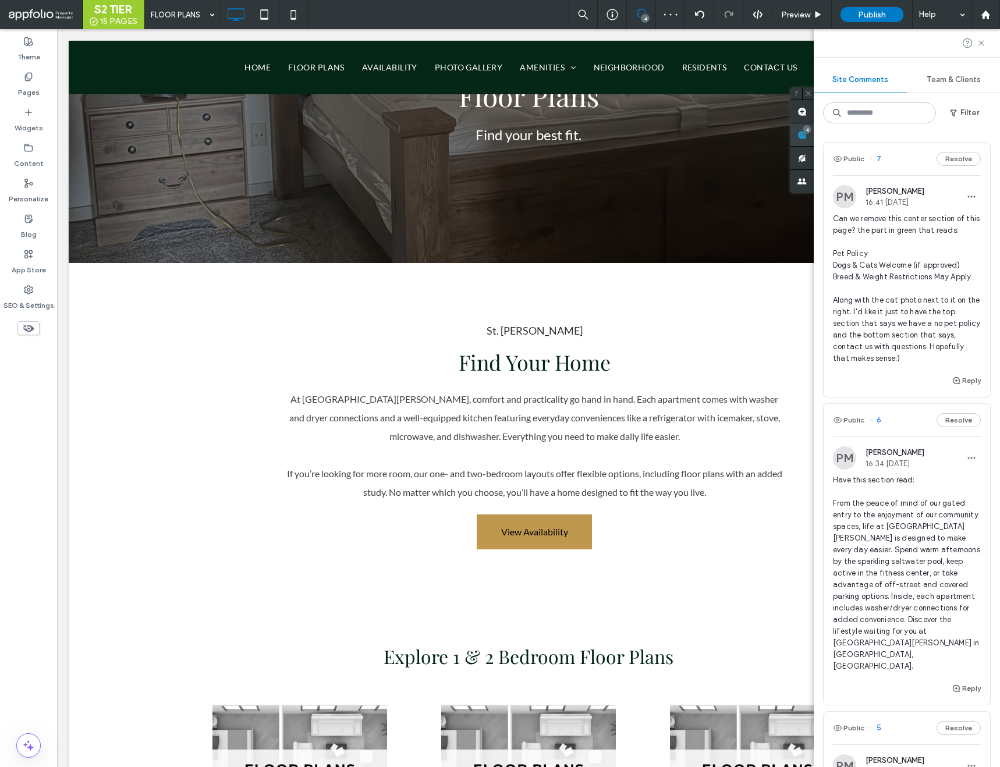
click at [814, 132] on div "4" at bounding box center [802, 134] width 23 height 23
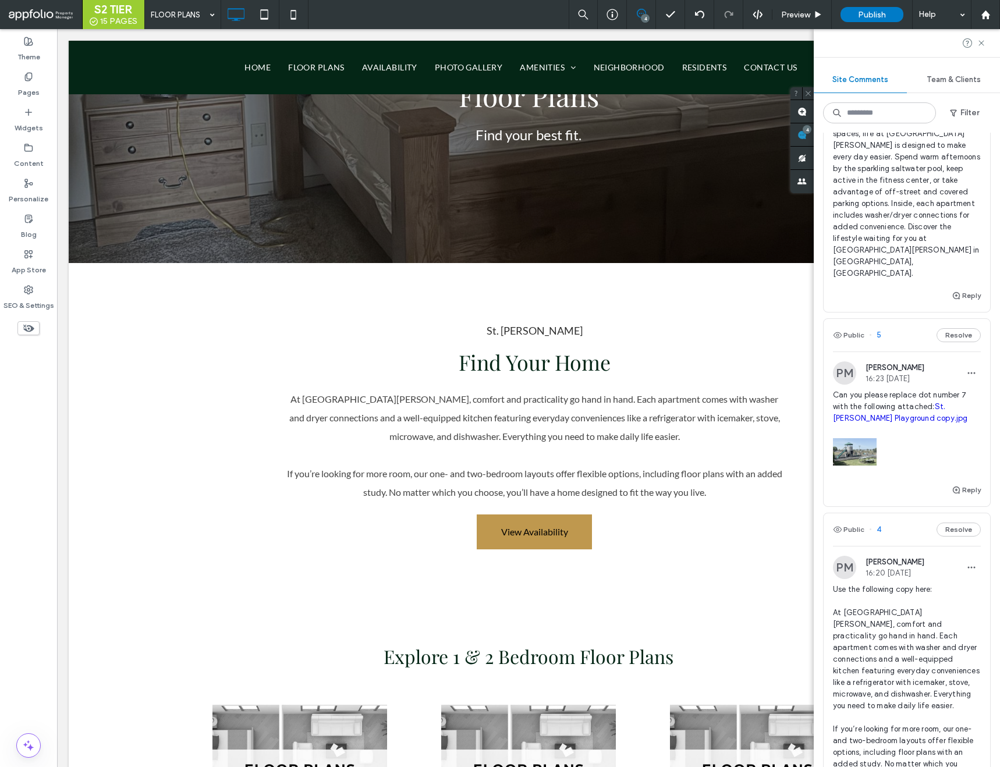
scroll to position [578, 0]
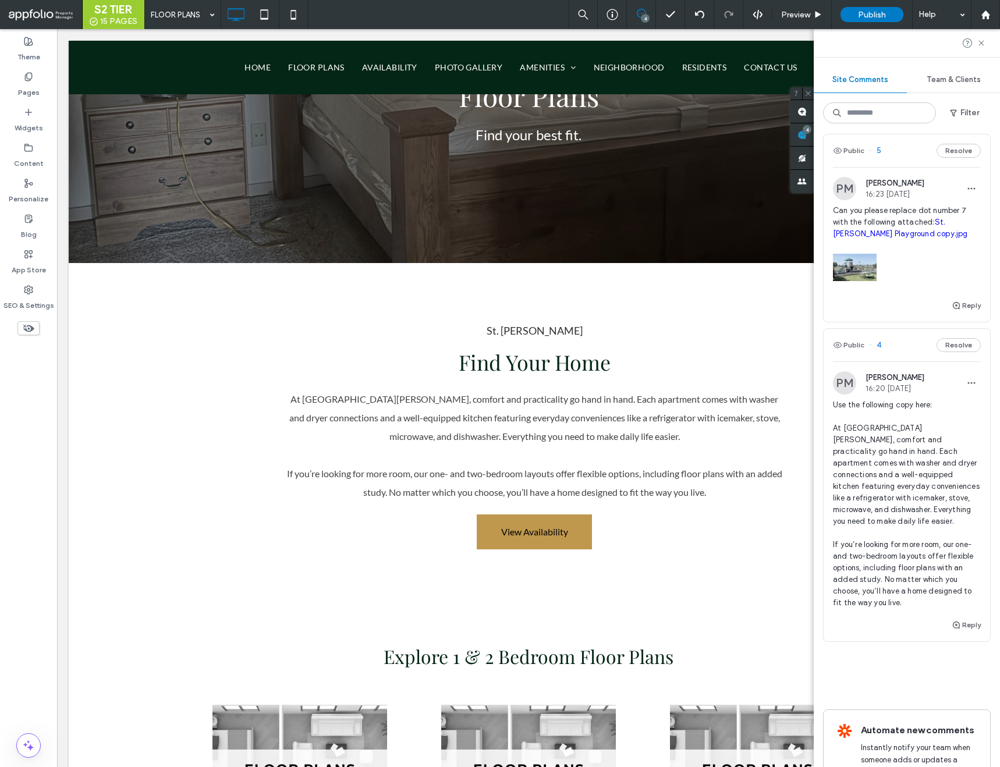
click at [878, 339] on span "4" at bounding box center [875, 345] width 12 height 12
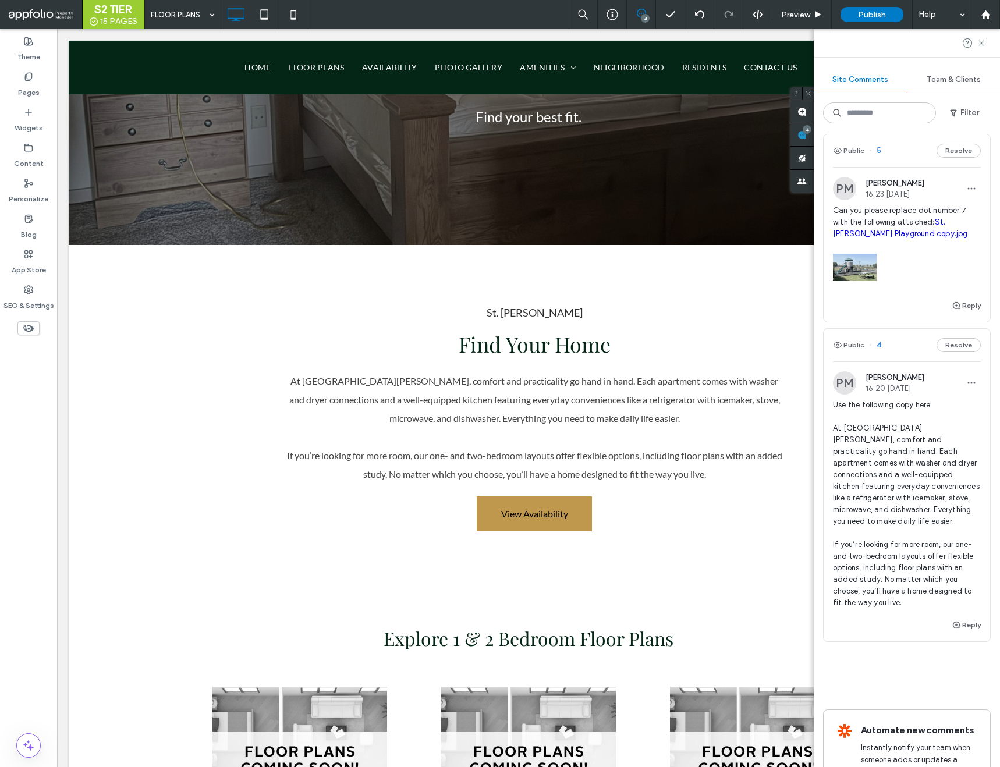
scroll to position [295, 0]
click at [951, 329] on div "Public 4 Resolve" at bounding box center [907, 345] width 167 height 33
click at [953, 338] on button "Resolve" at bounding box center [959, 345] width 44 height 14
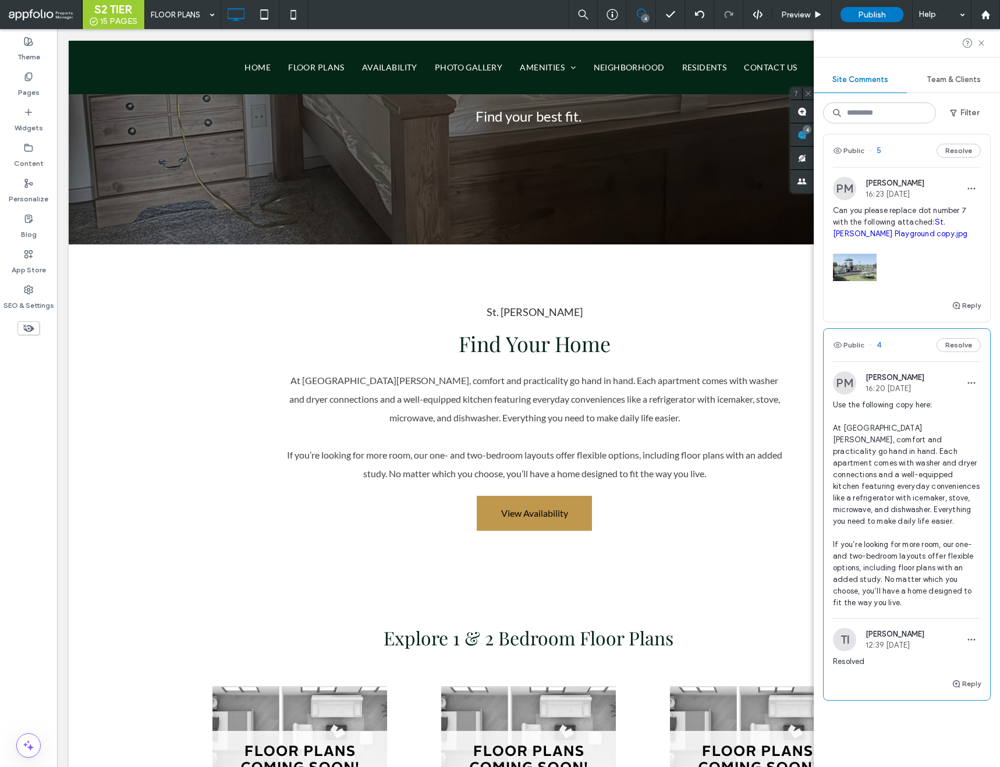
scroll to position [270, 0]
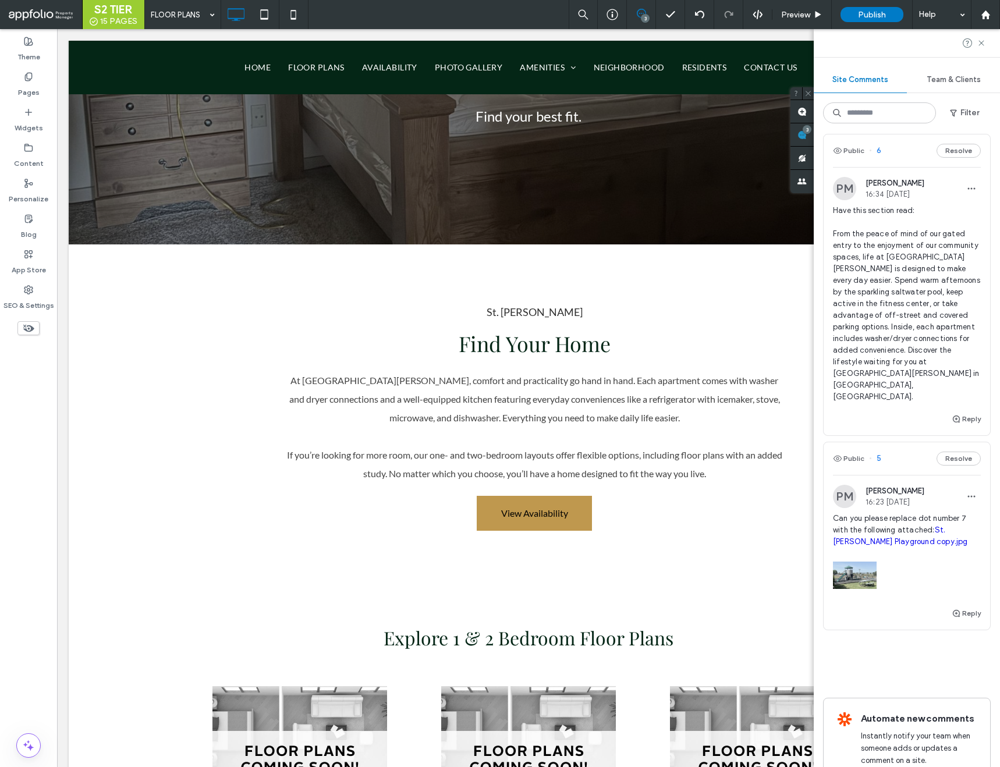
click at [929, 526] on link "St. James Playground copy.jpg" at bounding box center [900, 536] width 135 height 20
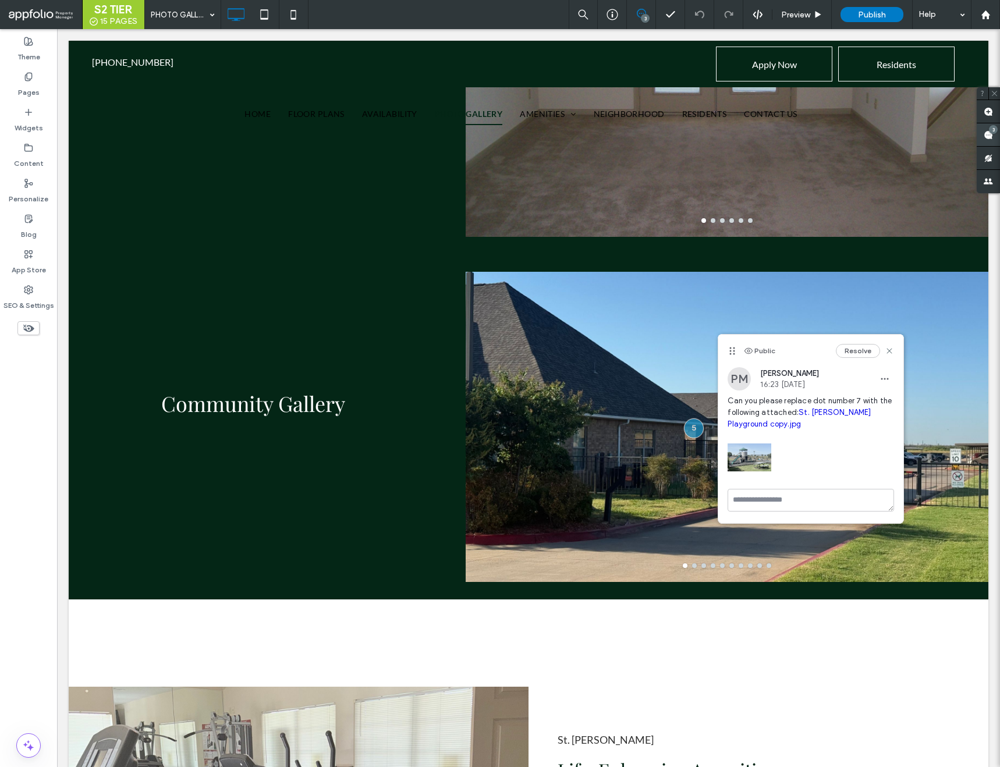
click at [991, 132] on div "3" at bounding box center [993, 129] width 9 height 9
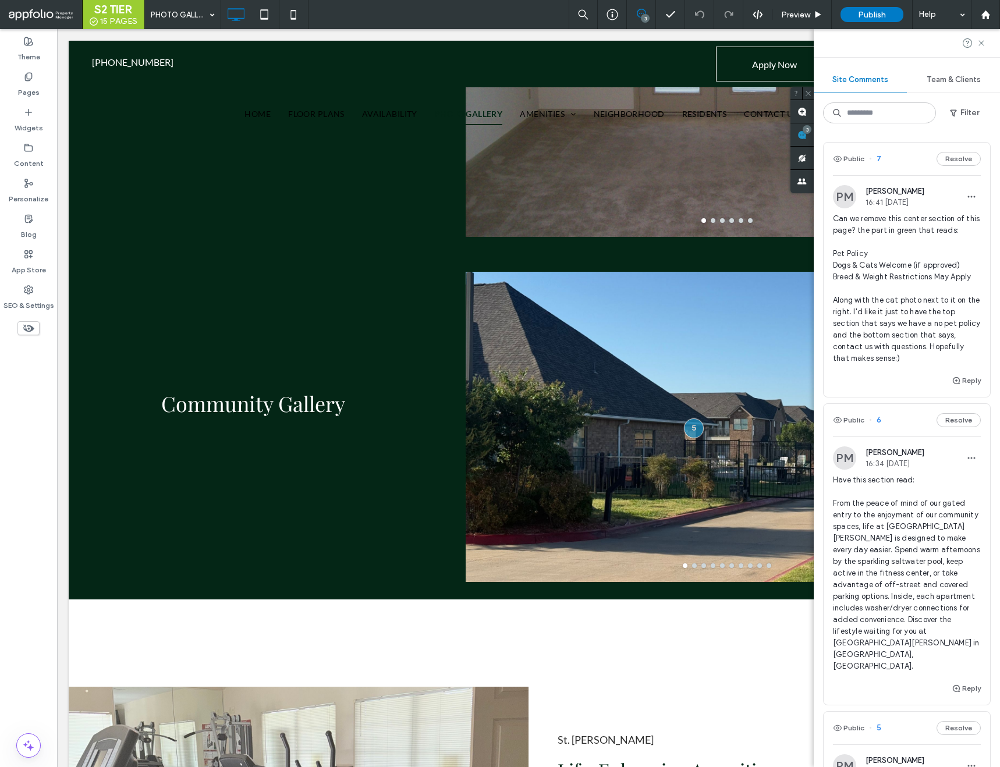
scroll to position [270, 0]
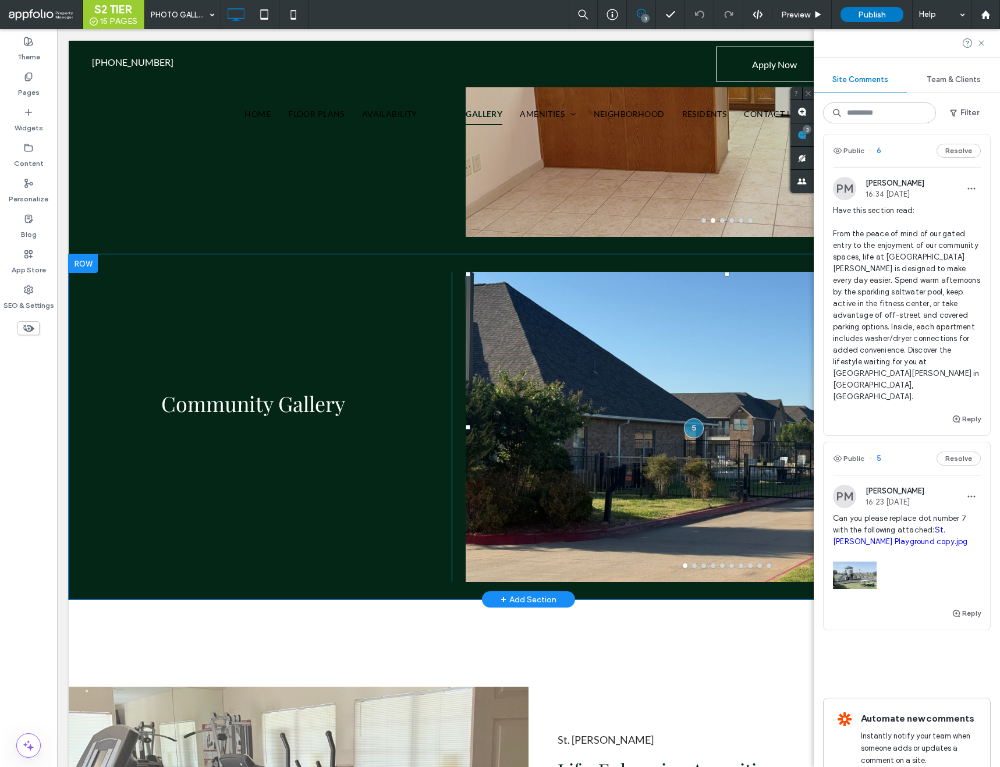
click at [643, 503] on div at bounding box center [727, 434] width 523 height 255
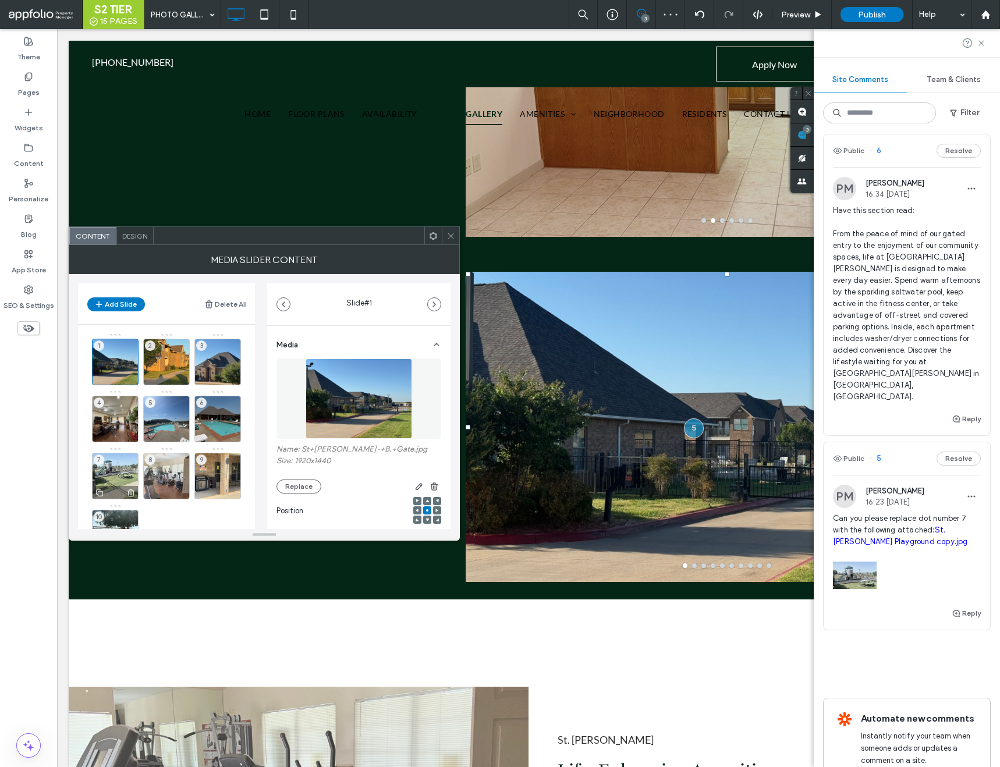
click at [123, 473] on div "7" at bounding box center [115, 476] width 47 height 47
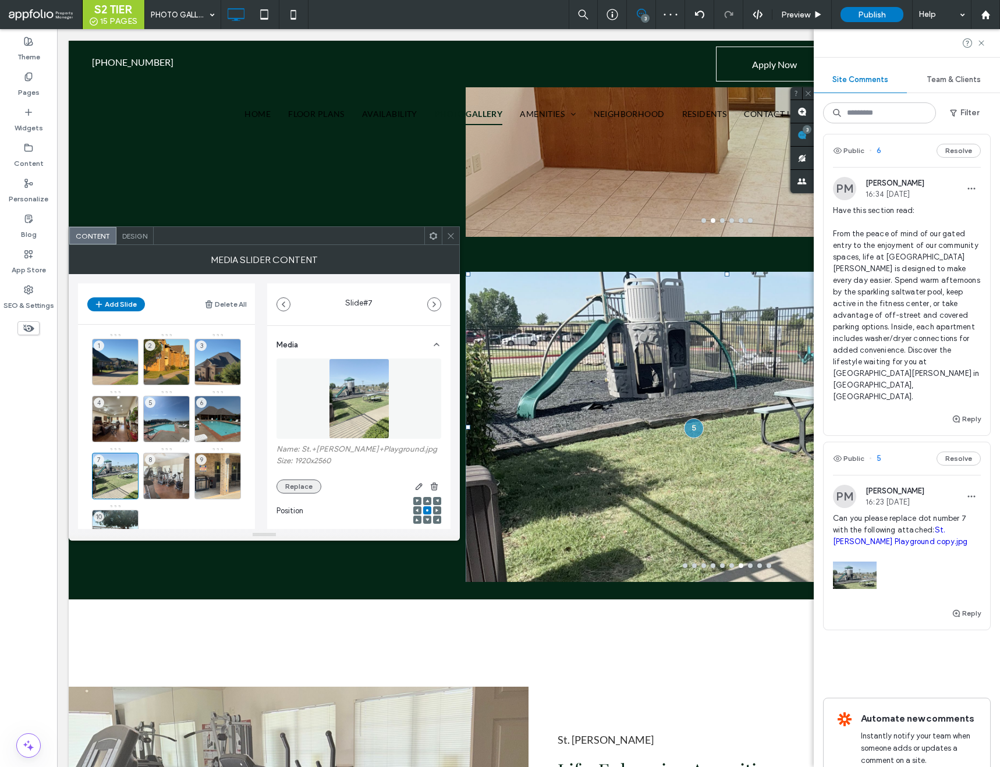
click at [304, 483] on button "Replace" at bounding box center [299, 487] width 45 height 14
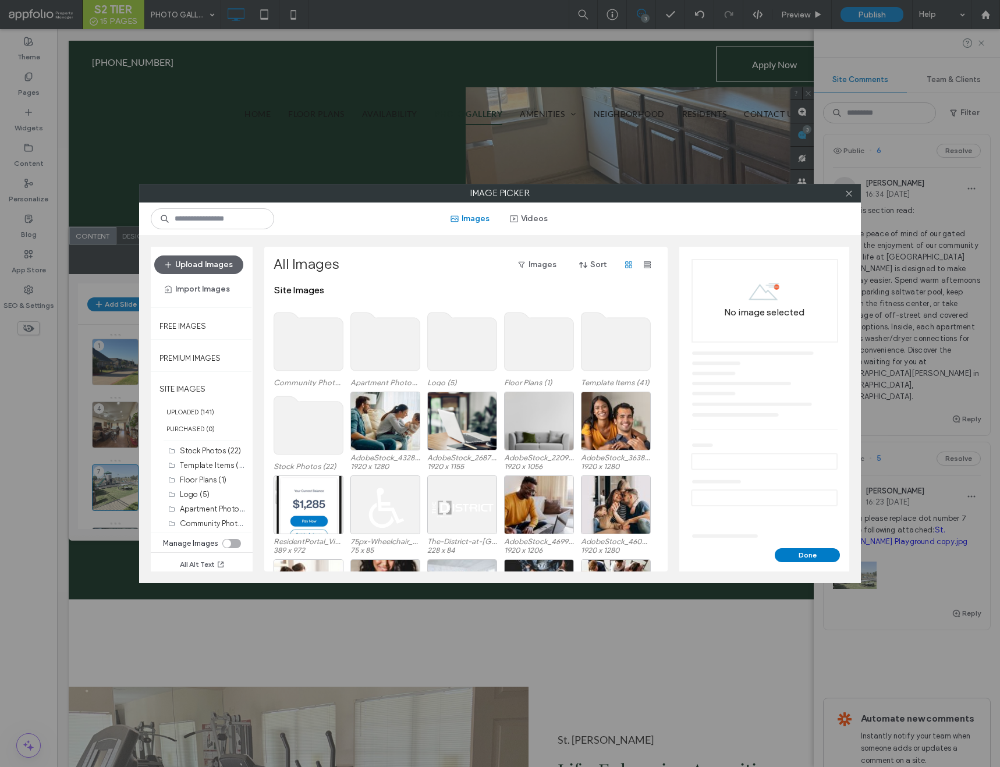
click at [319, 368] on use at bounding box center [308, 342] width 69 height 58
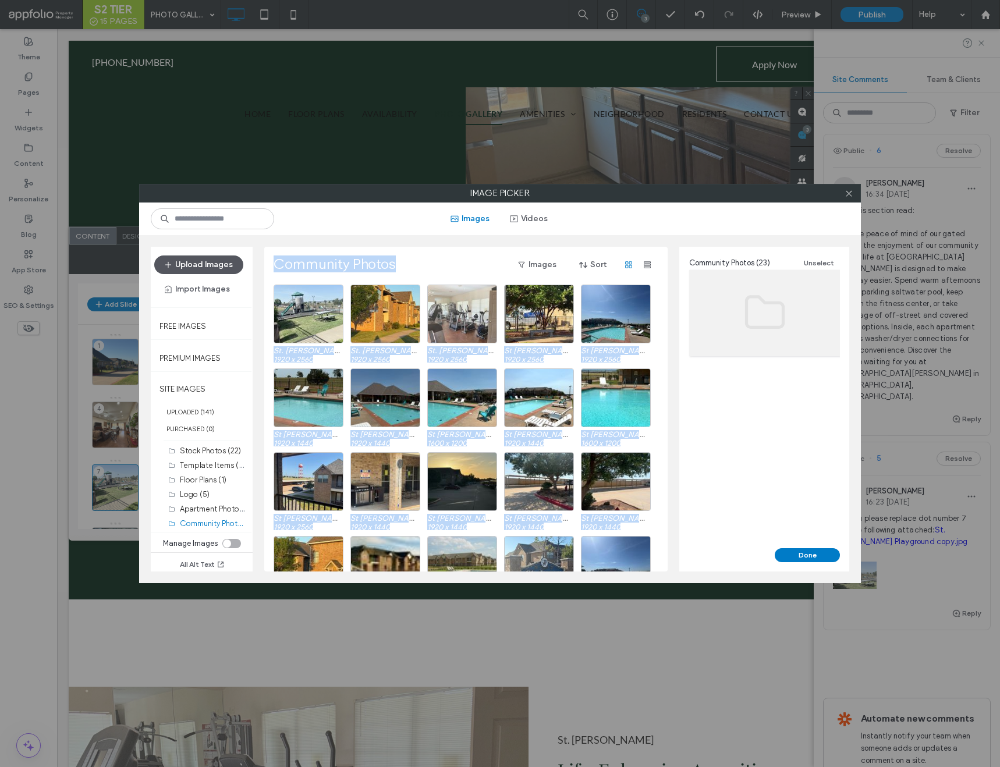
click at [216, 272] on button "Upload Images" at bounding box center [198, 265] width 89 height 19
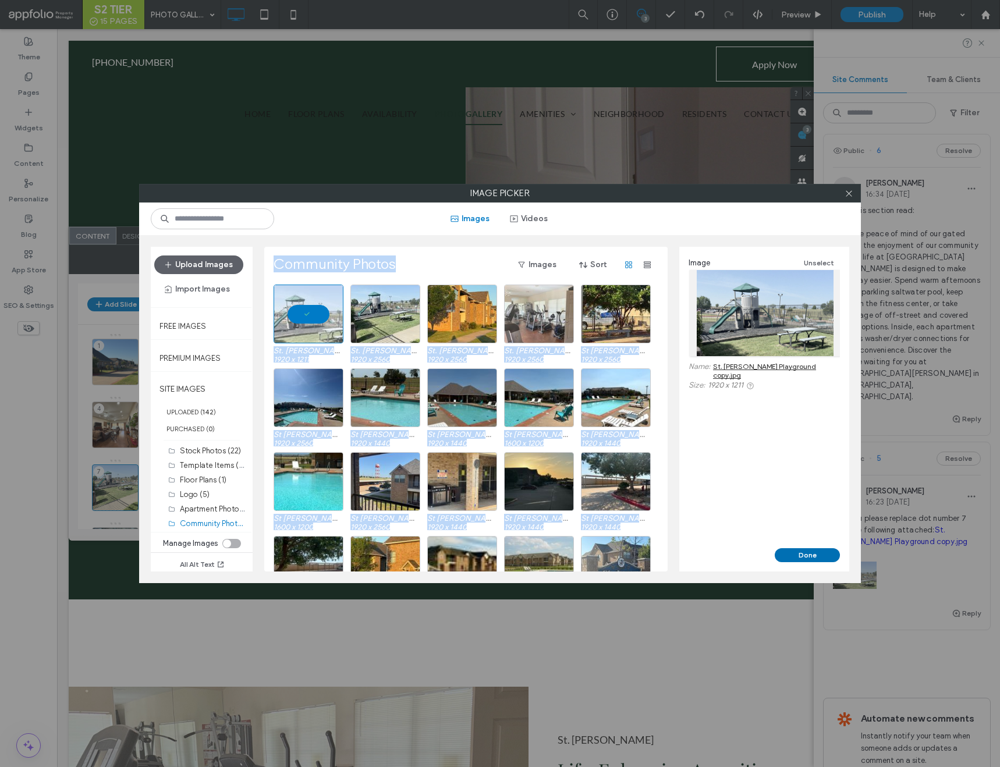
click at [790, 553] on button "Done" at bounding box center [807, 556] width 65 height 14
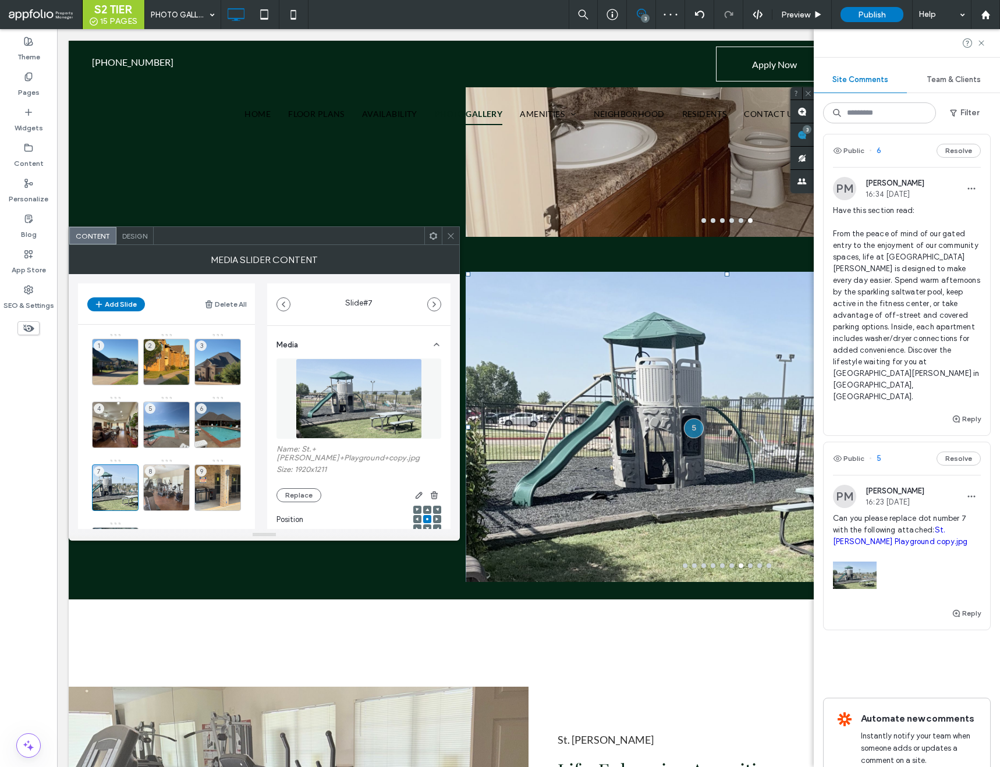
click at [450, 234] on icon at bounding box center [451, 236] width 9 height 9
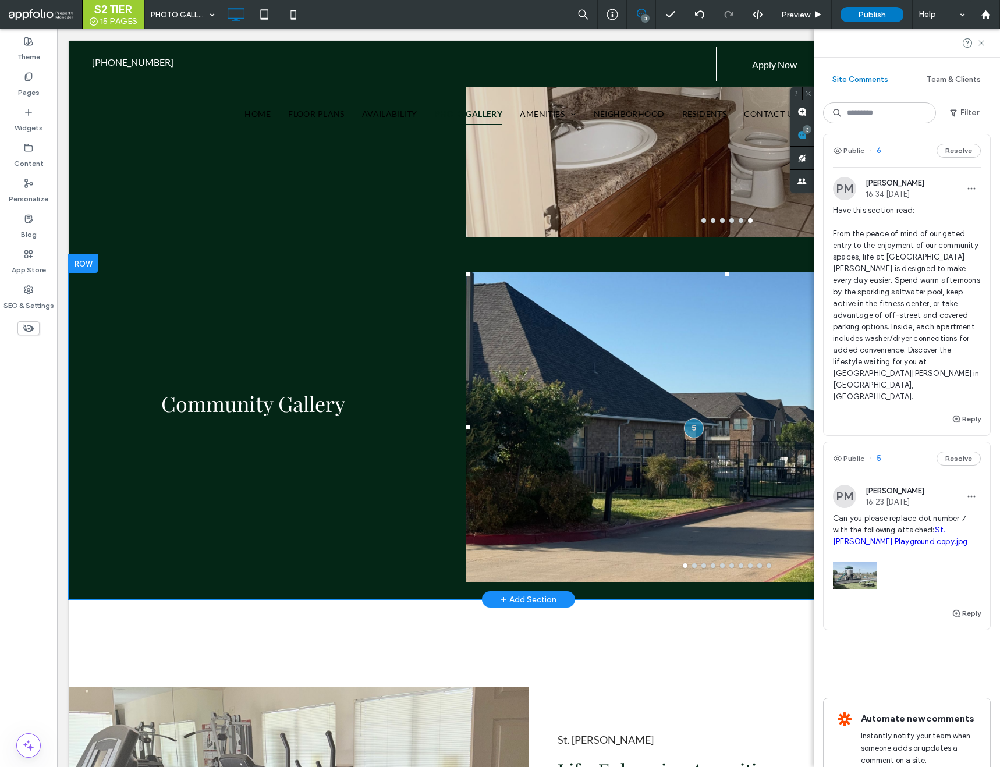
click at [528, 306] on div at bounding box center [727, 427] width 523 height 310
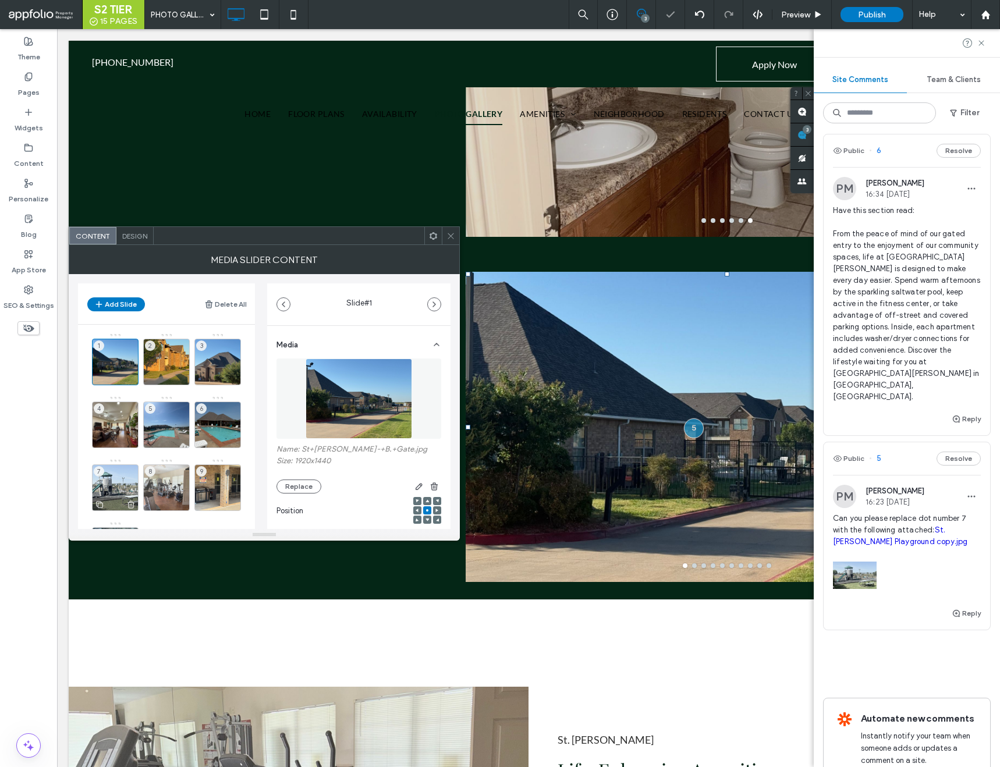
click at [130, 484] on div "7" at bounding box center [115, 488] width 47 height 47
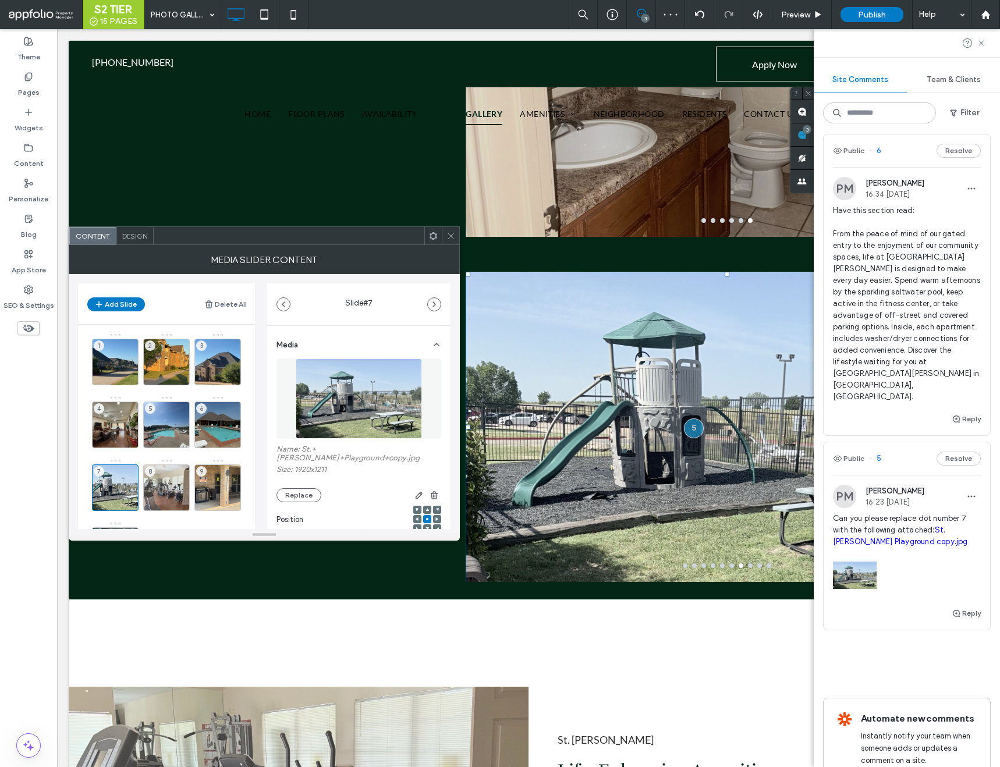
click at [454, 238] on icon at bounding box center [451, 236] width 9 height 9
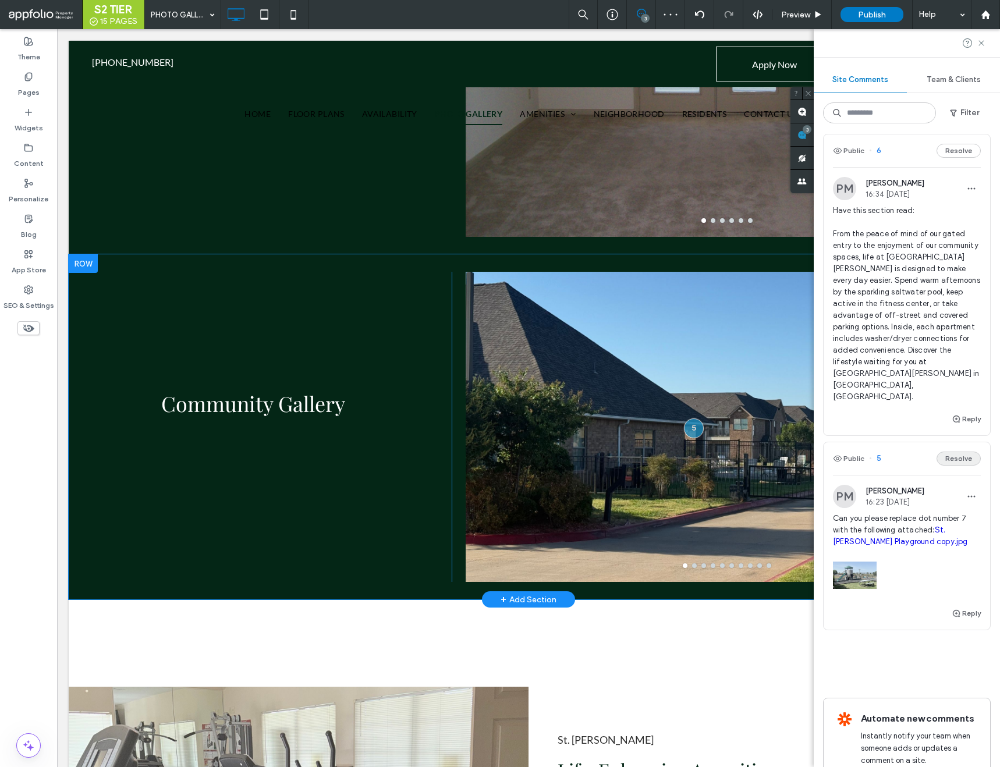
click at [971, 452] on button "Resolve" at bounding box center [959, 459] width 44 height 14
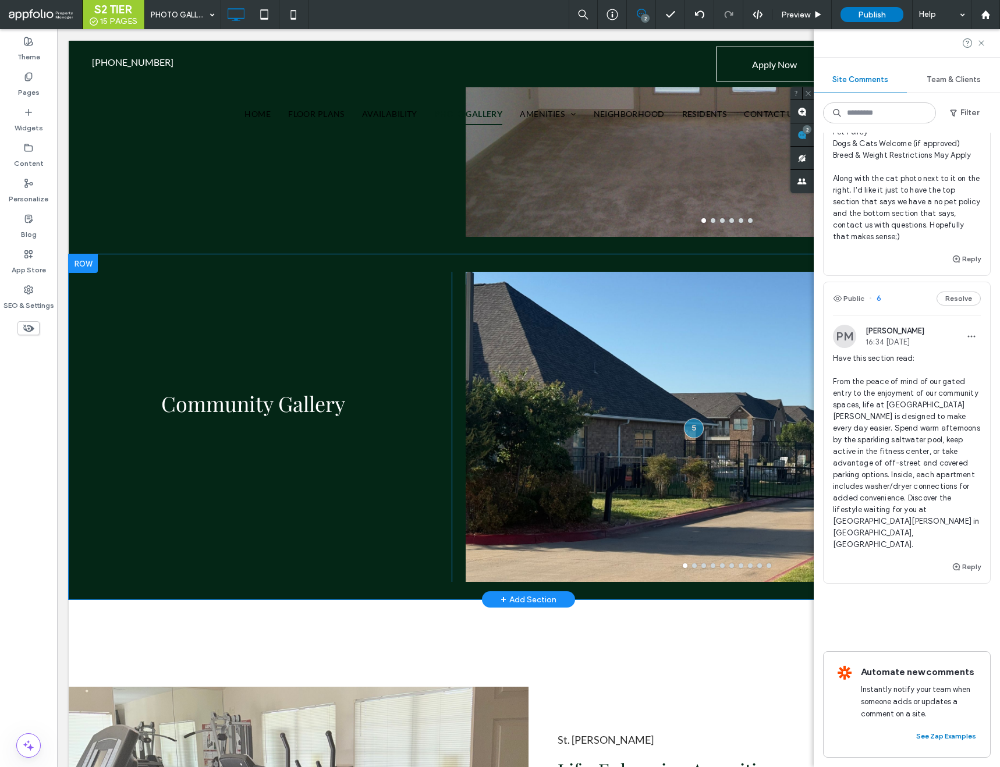
scroll to position [75, 0]
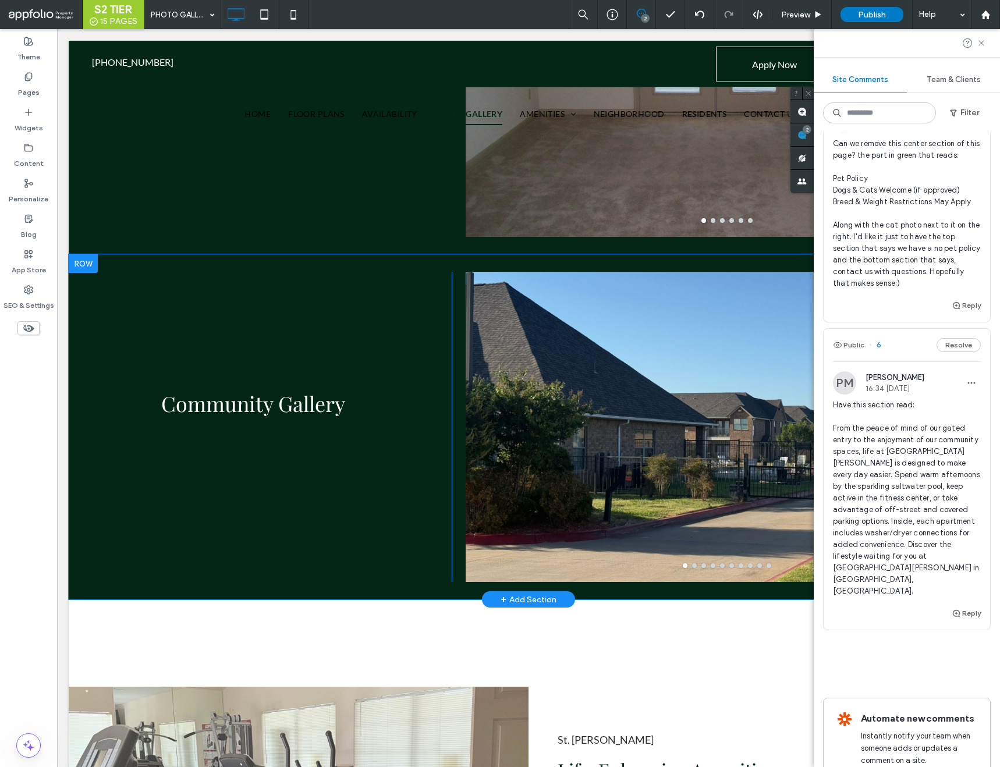
click at [877, 339] on span "6" at bounding box center [875, 345] width 12 height 12
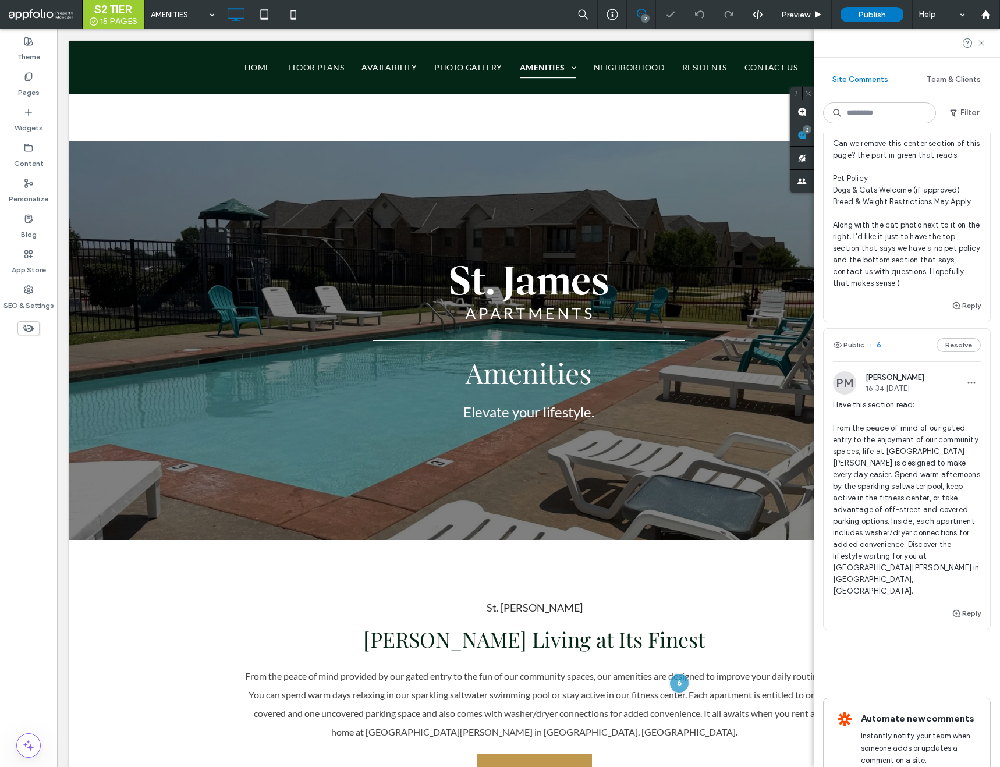
scroll to position [277, 0]
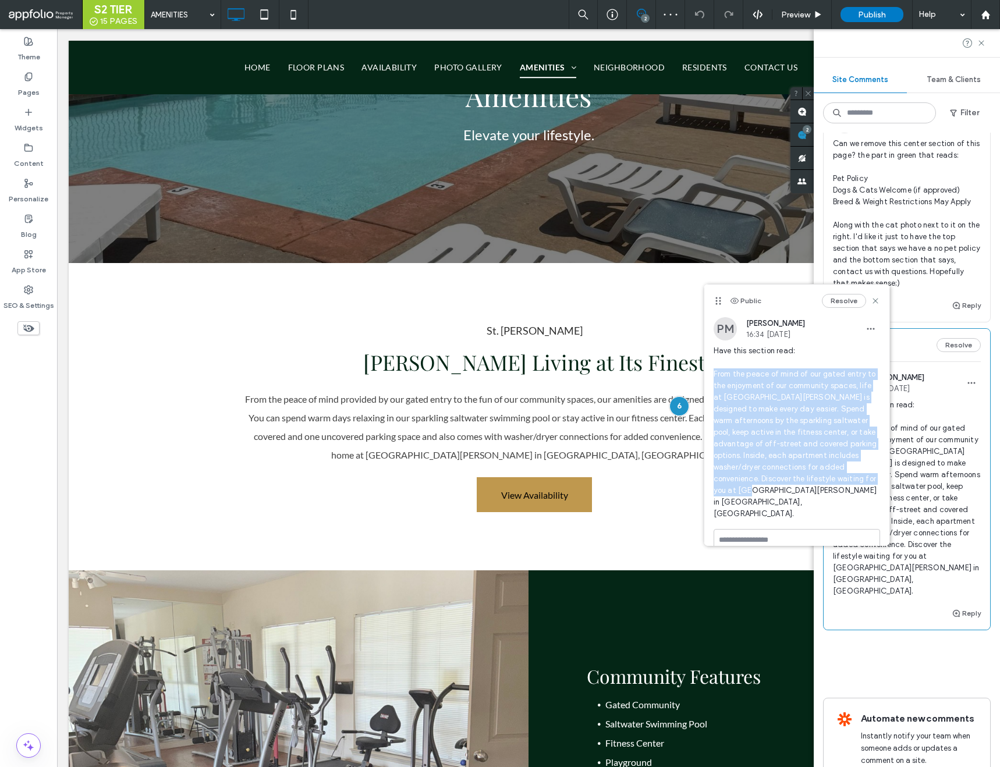
drag, startPoint x: 714, startPoint y: 376, endPoint x: 879, endPoint y: 482, distance: 195.9
click at [879, 482] on span "Have this section read: From the peace of mind of our gated entry to the enjoym…" at bounding box center [797, 432] width 167 height 175
copy span "From the peace of mind of our gated entry to the enjoyment of our community spa…"
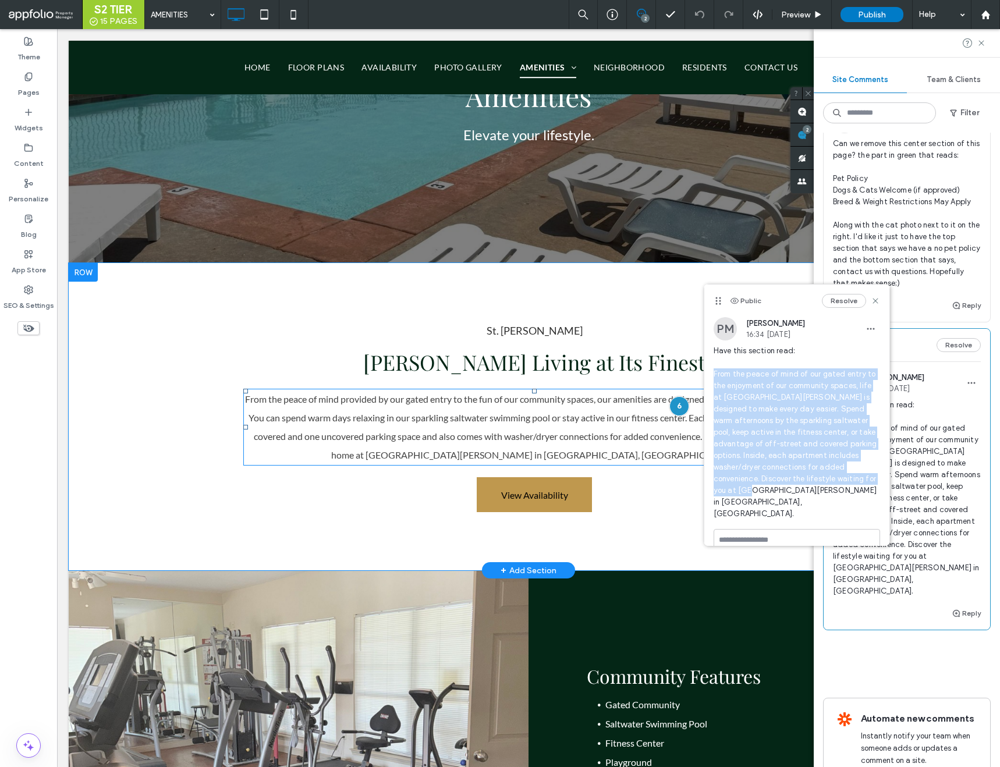
click at [487, 437] on span "From the peace of mind provided by our gated entry to the fun of our community …" at bounding box center [534, 427] width 579 height 67
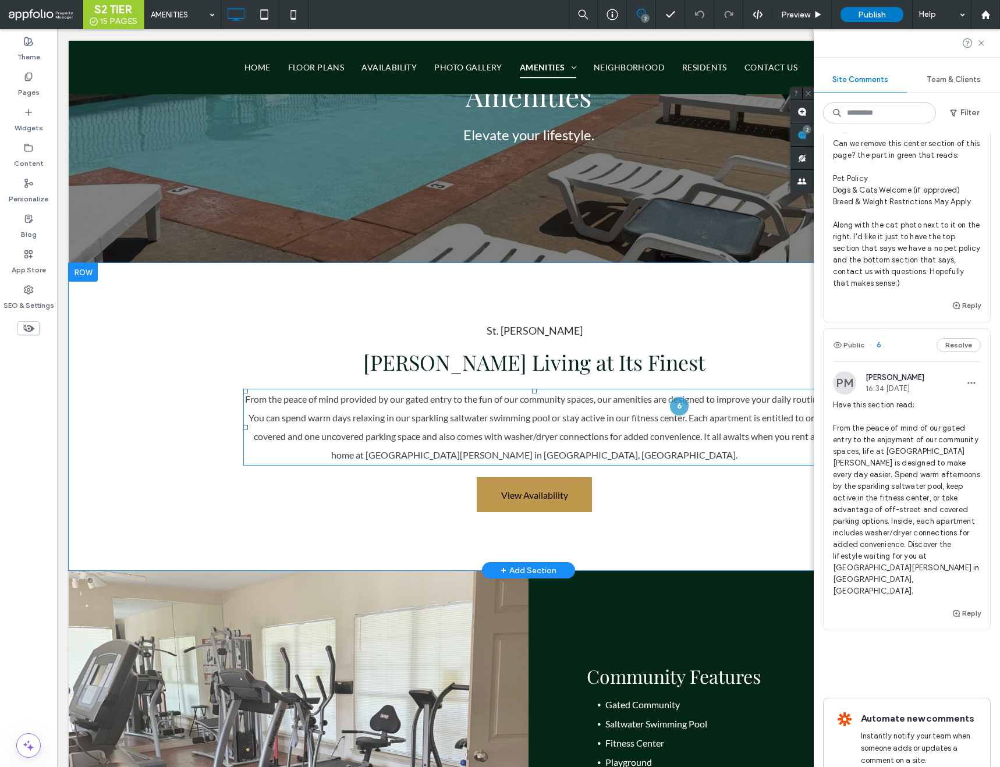
click at [515, 441] on span "From the peace of mind provided by our gated entry to the fun of our community …" at bounding box center [534, 427] width 579 height 67
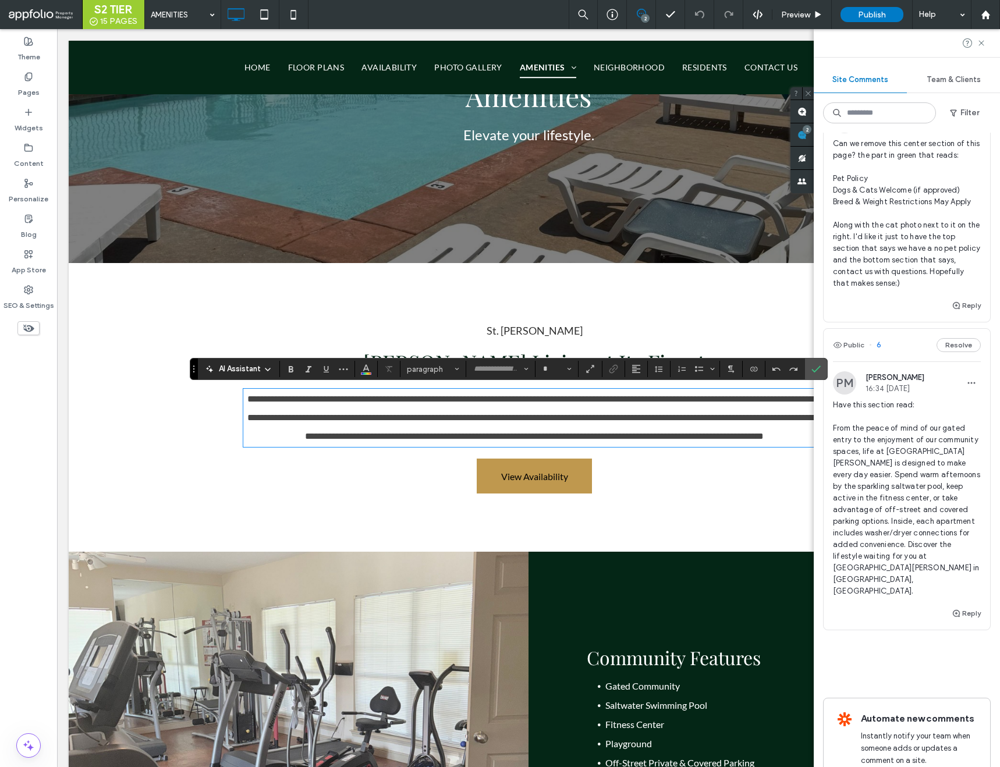
type input "****"
type input "**"
click at [816, 369] on icon "Confirm" at bounding box center [816, 369] width 9 height 9
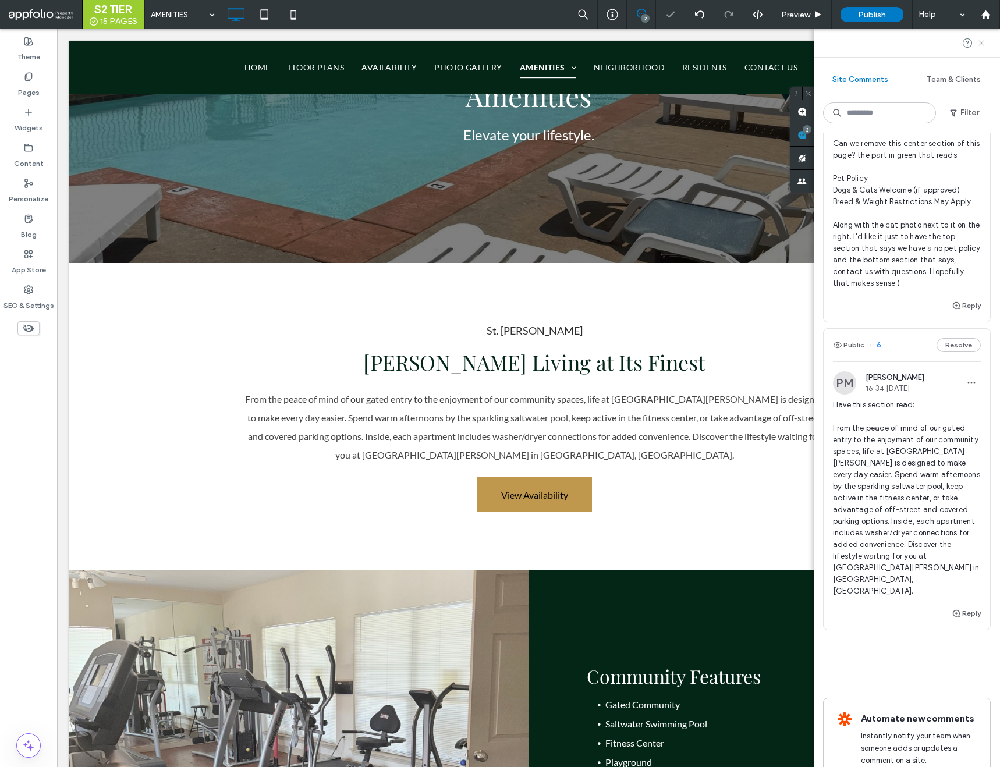
click at [982, 45] on icon at bounding box center [981, 42] width 9 height 9
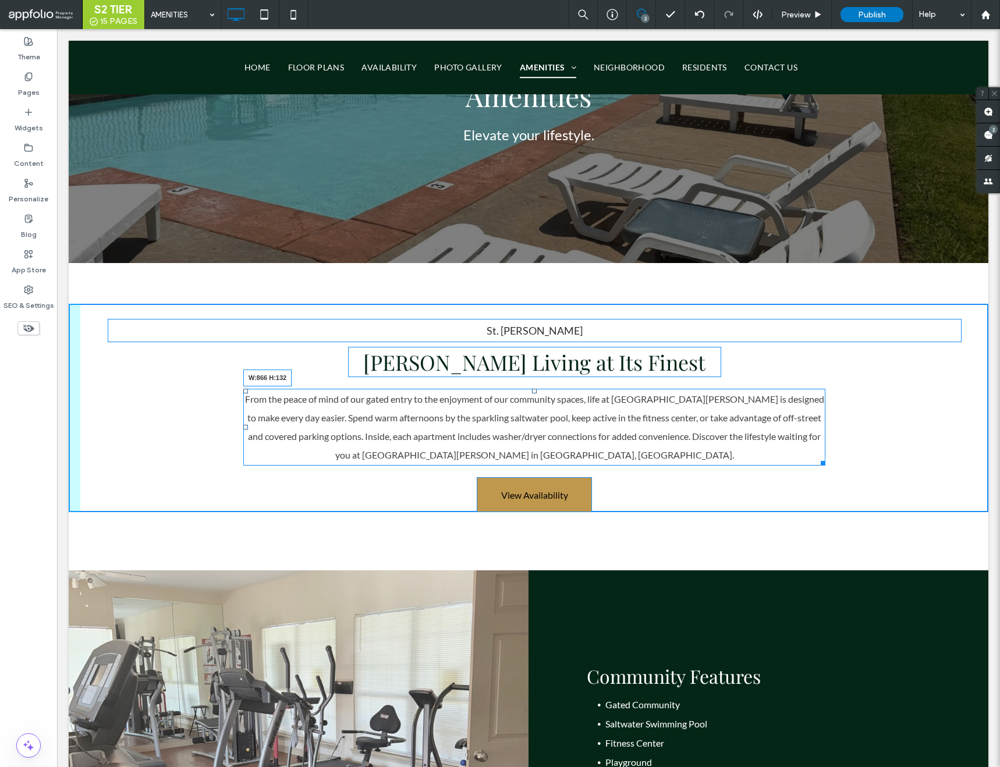
drag, startPoint x: 823, startPoint y: 462, endPoint x: 784, endPoint y: 462, distance: 39.0
click at [817, 462] on div at bounding box center [821, 461] width 9 height 9
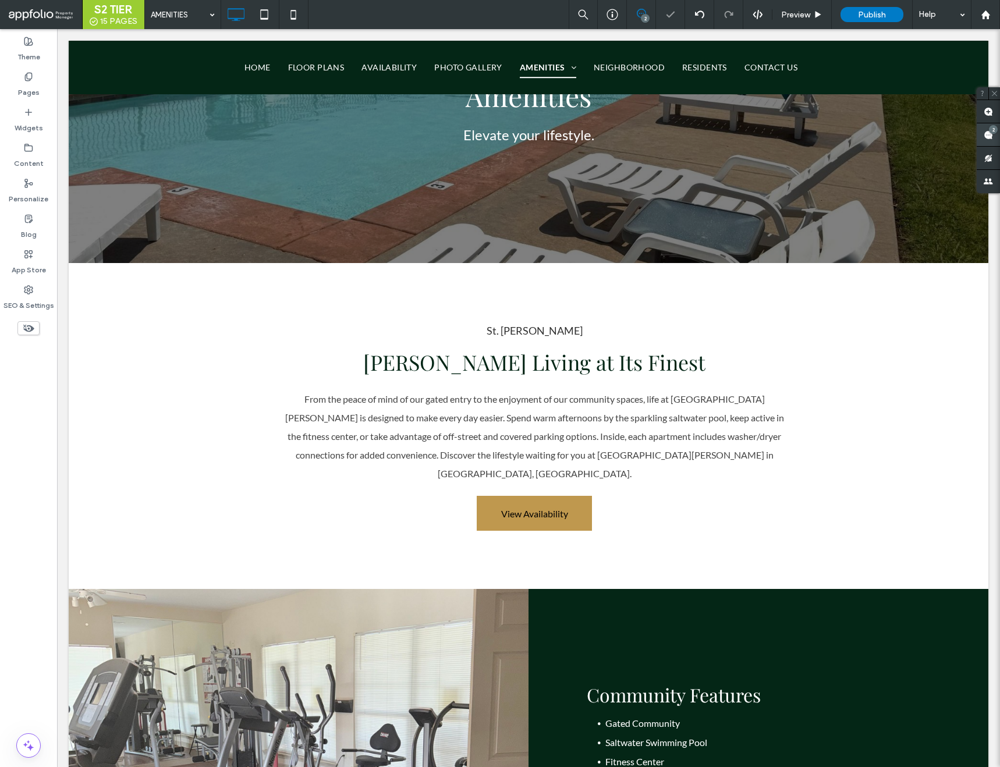
click at [994, 129] on div "2" at bounding box center [988, 134] width 23 height 23
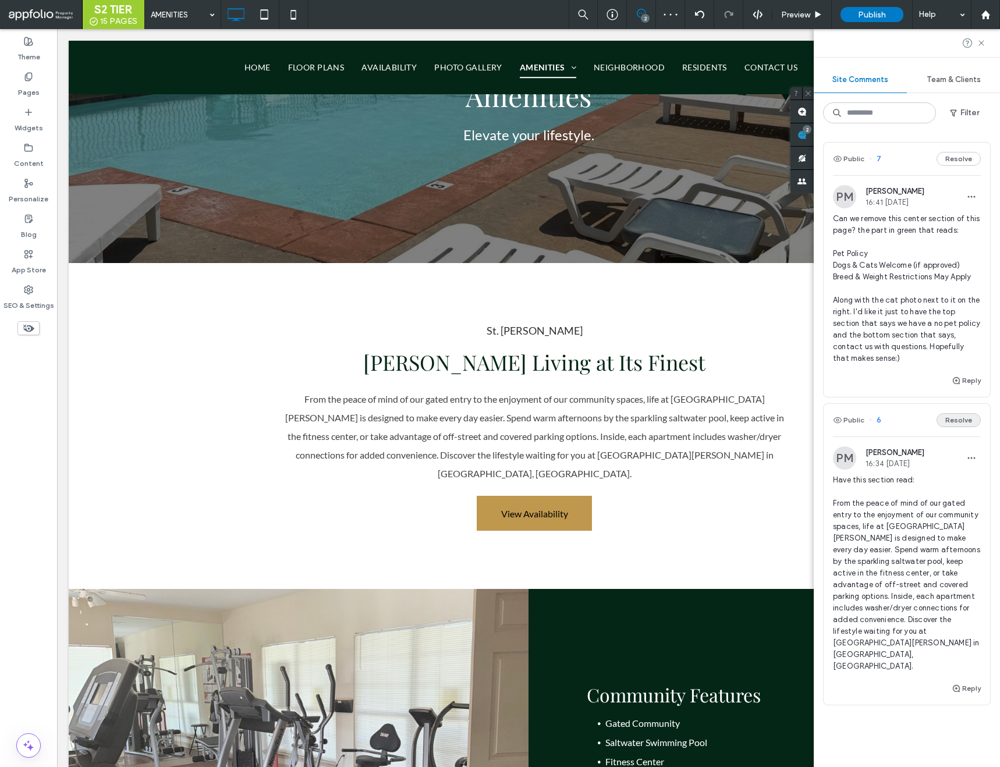
click at [958, 413] on button "Resolve" at bounding box center [959, 420] width 44 height 14
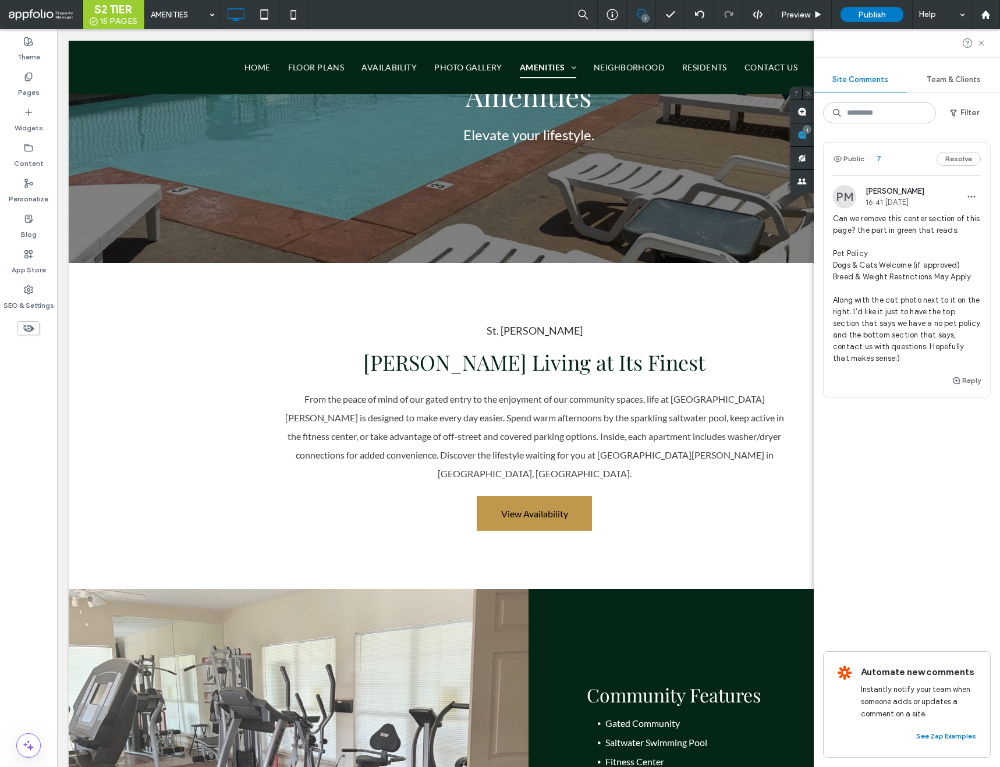
click at [879, 159] on span "7" at bounding box center [875, 159] width 12 height 12
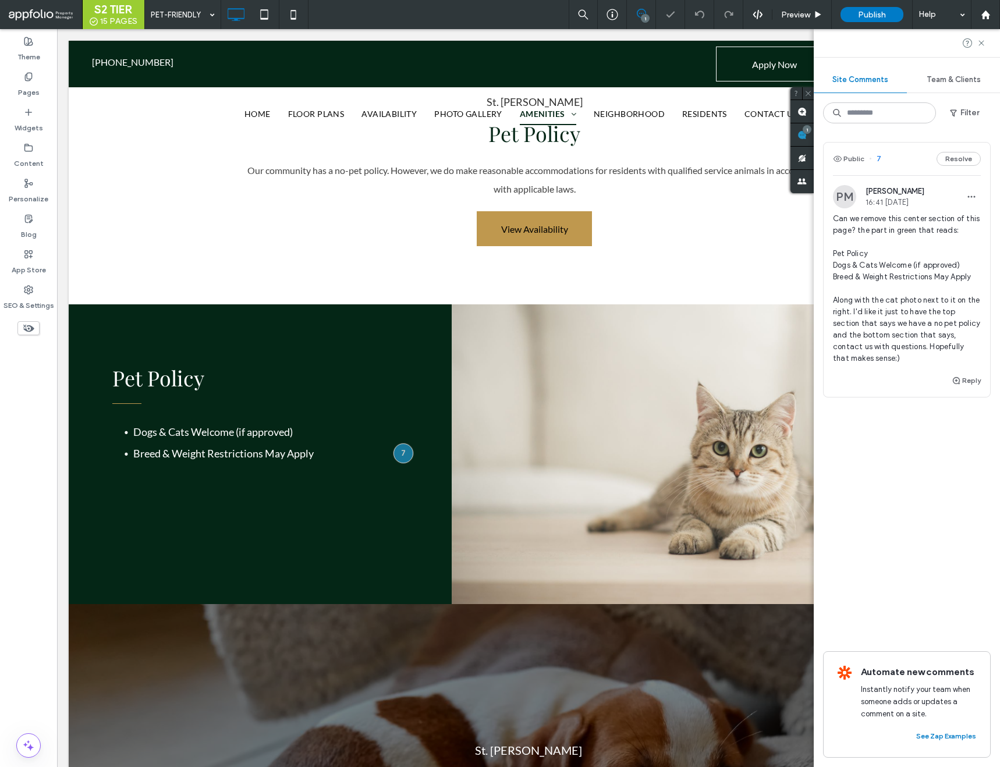
scroll to position [533, 0]
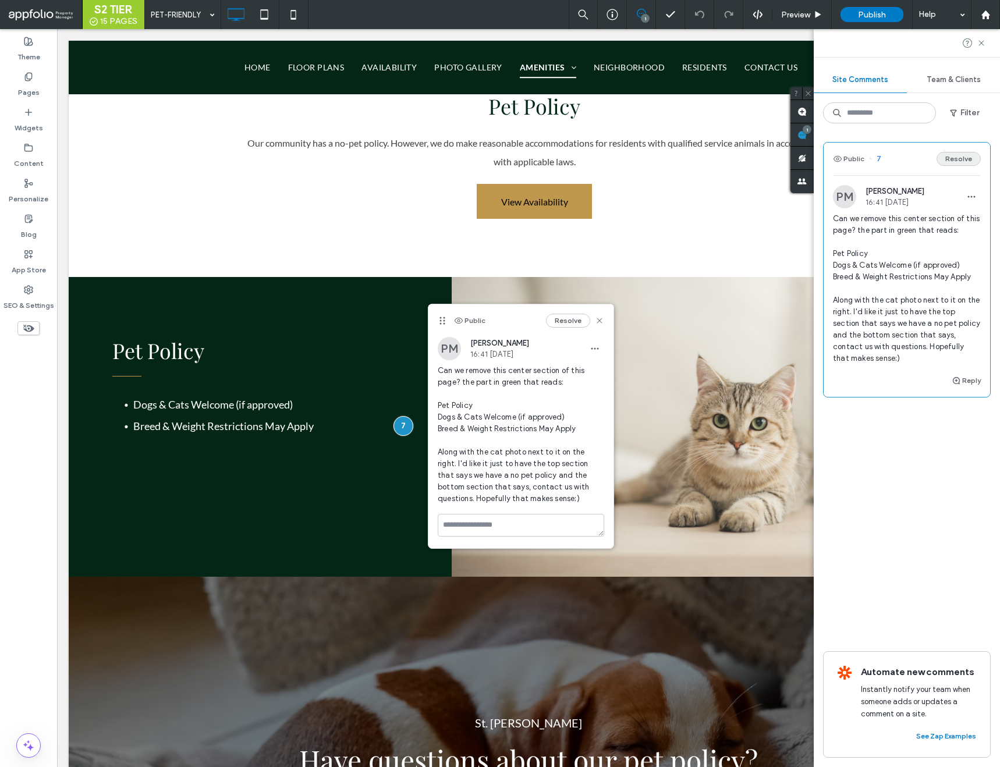
click at [958, 155] on button "Resolve" at bounding box center [959, 159] width 44 height 14
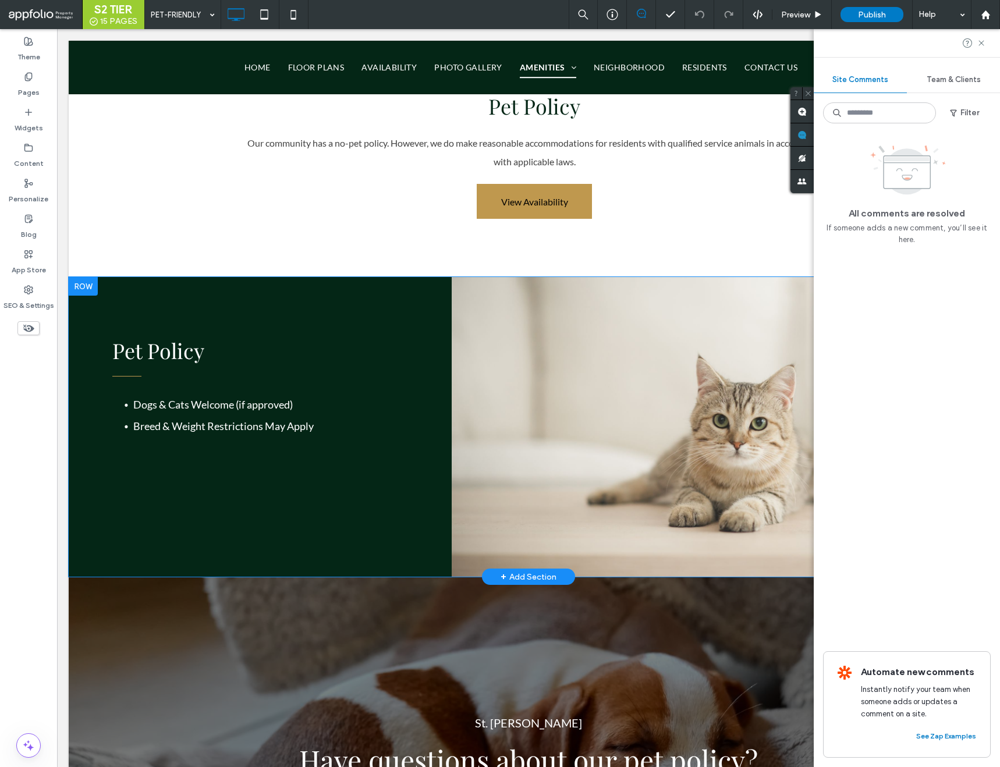
click at [84, 285] on div at bounding box center [83, 286] width 29 height 19
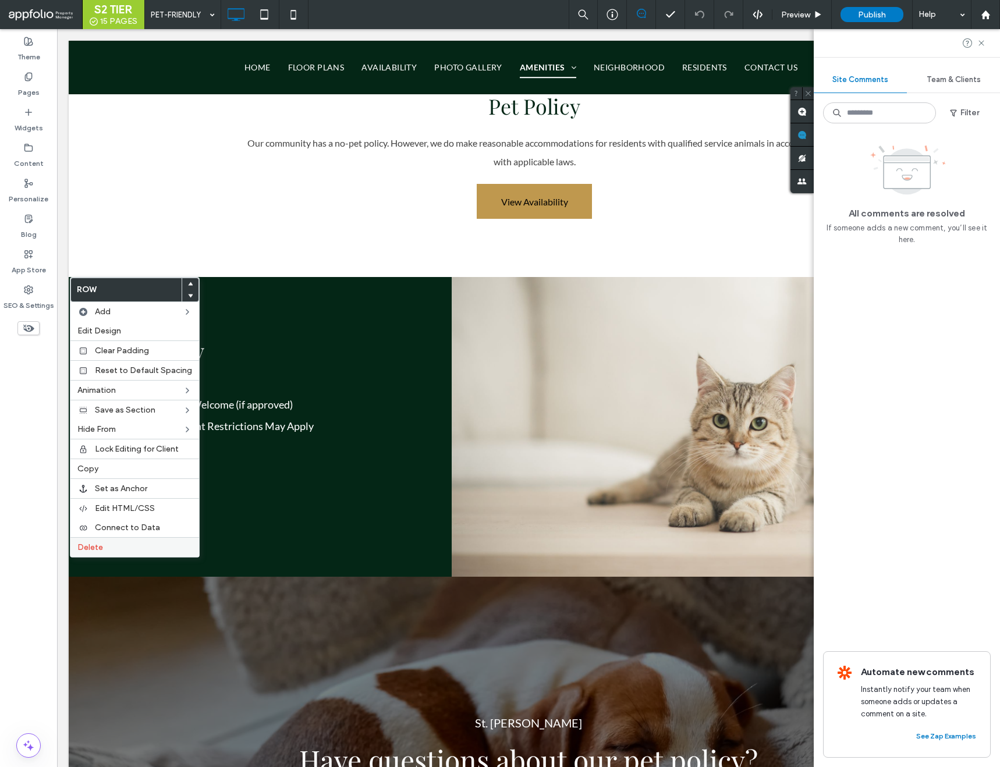
click at [149, 552] on label "Delete" at bounding box center [134, 548] width 115 height 10
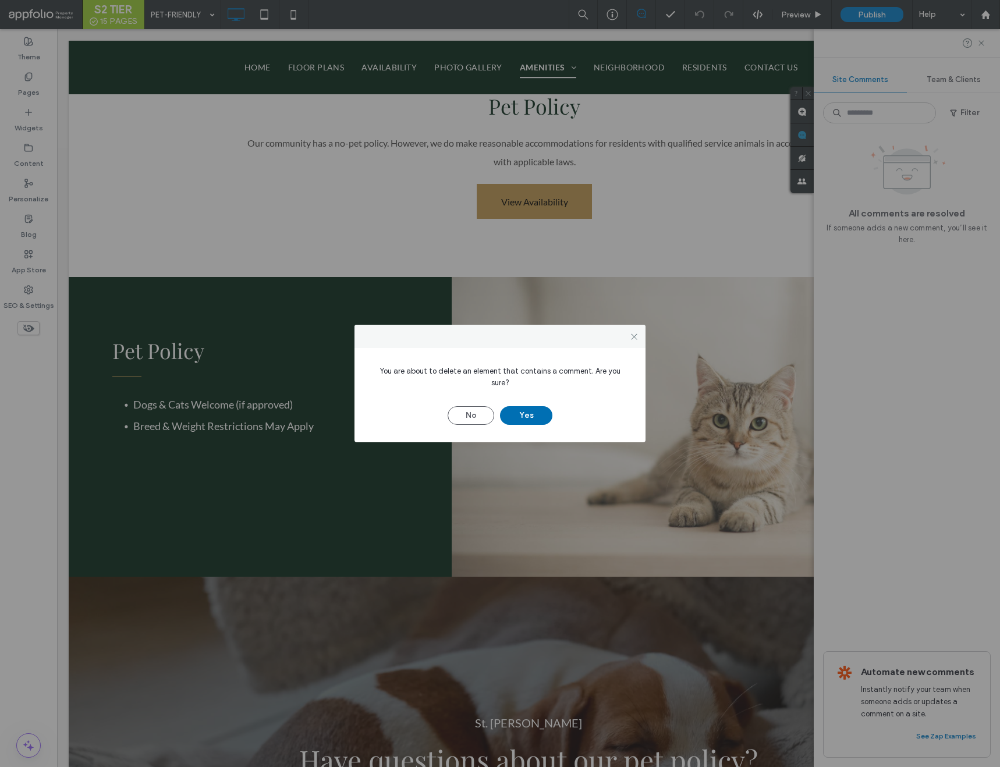
click at [522, 409] on button "Yes" at bounding box center [526, 415] width 52 height 19
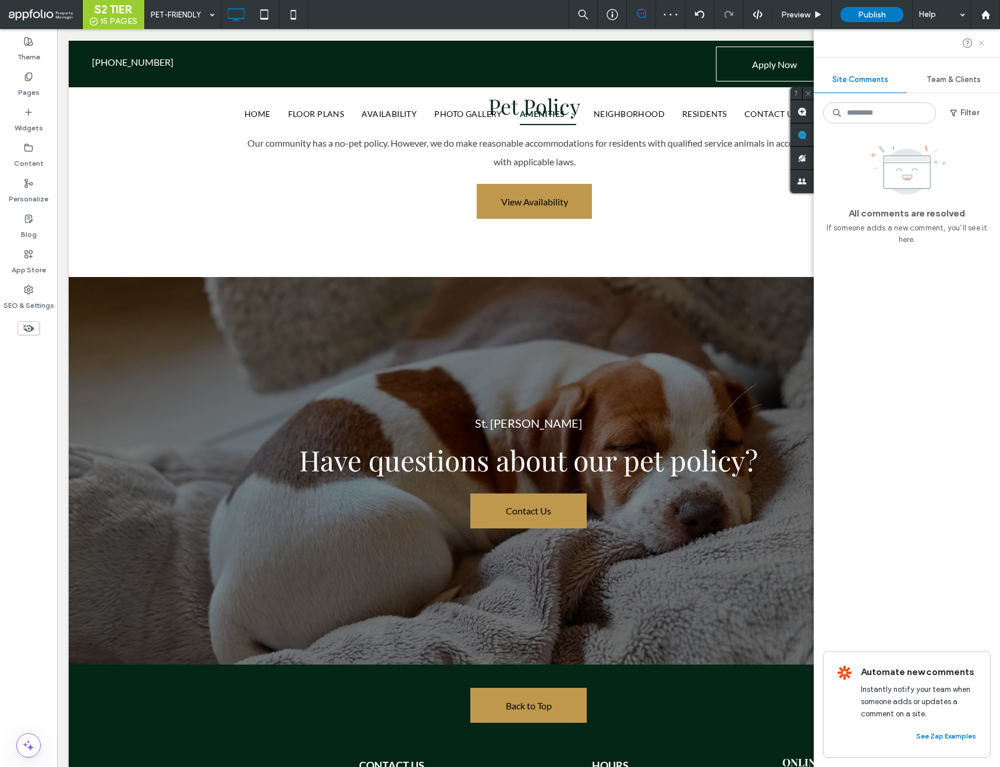
click at [978, 43] on icon at bounding box center [981, 42] width 9 height 9
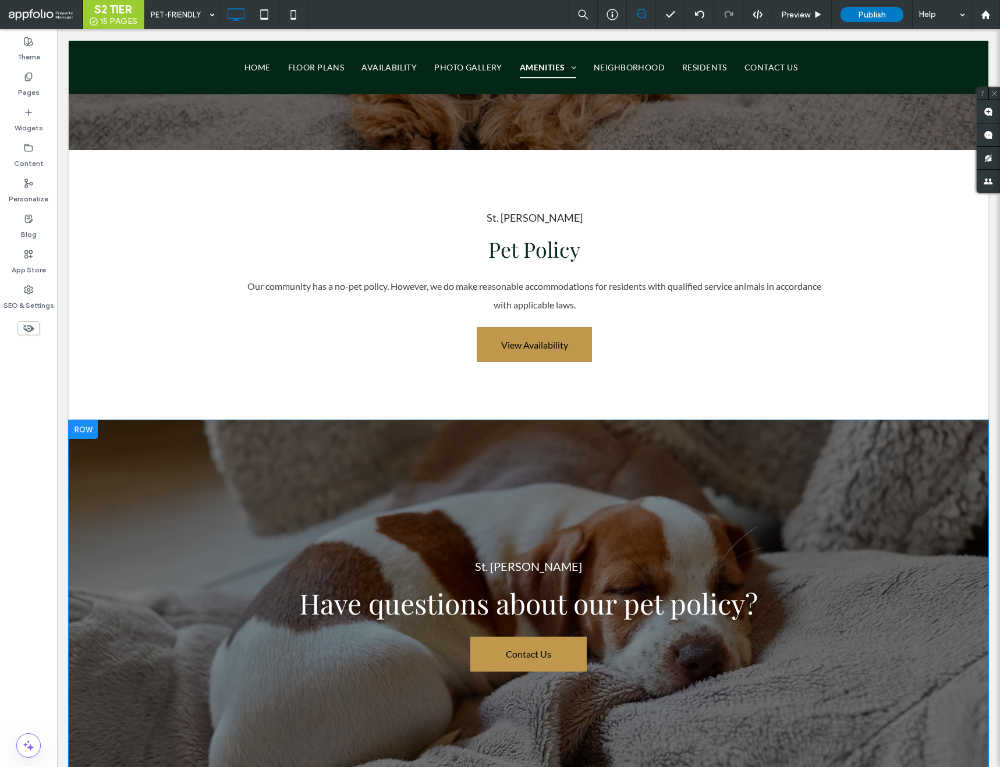
scroll to position [341, 0]
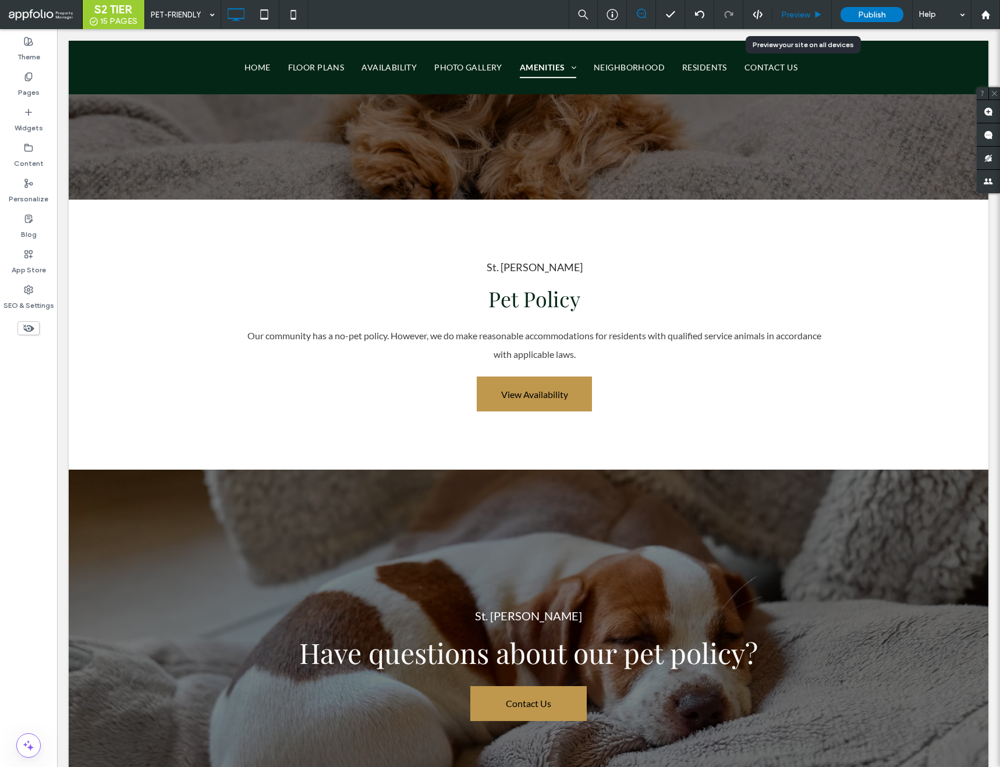
click at [803, 20] on div "Preview" at bounding box center [802, 14] width 59 height 29
click at [800, 17] on span "Preview" at bounding box center [795, 15] width 29 height 10
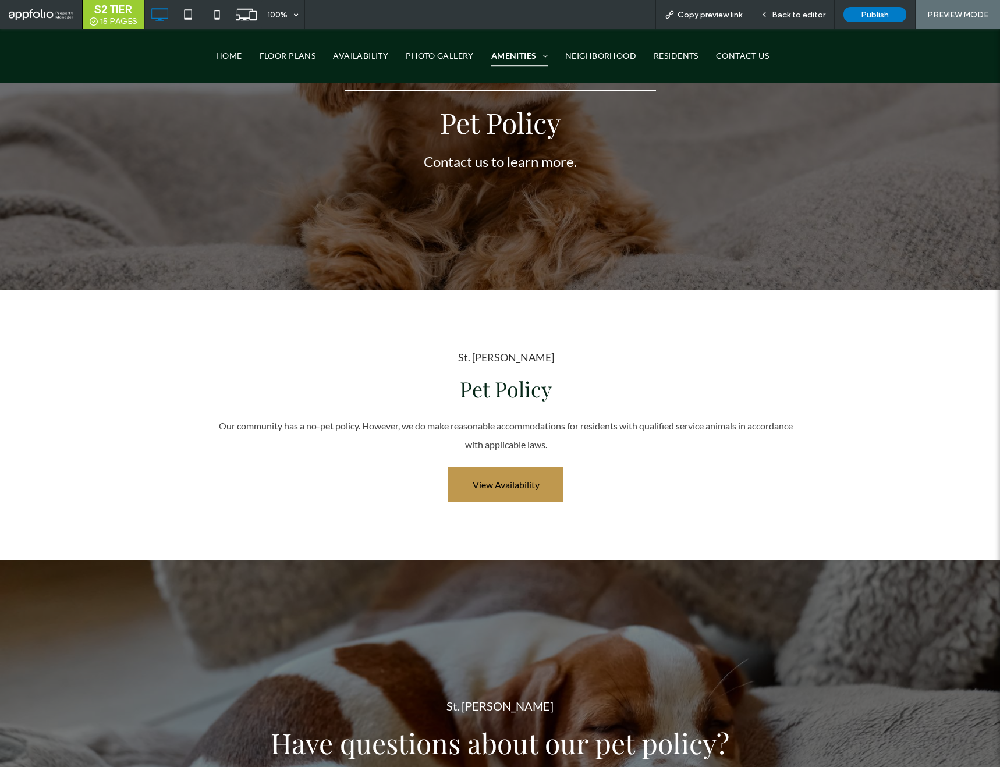
scroll to position [238, 0]
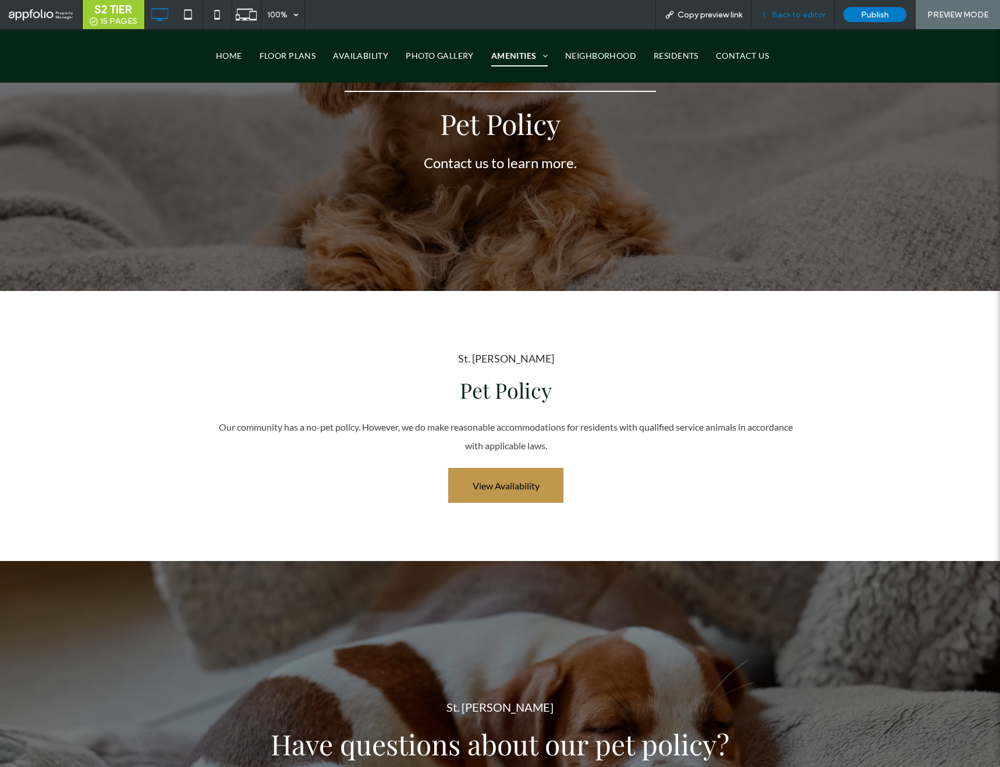
click at [788, 16] on span "Back to editor" at bounding box center [799, 15] width 54 height 10
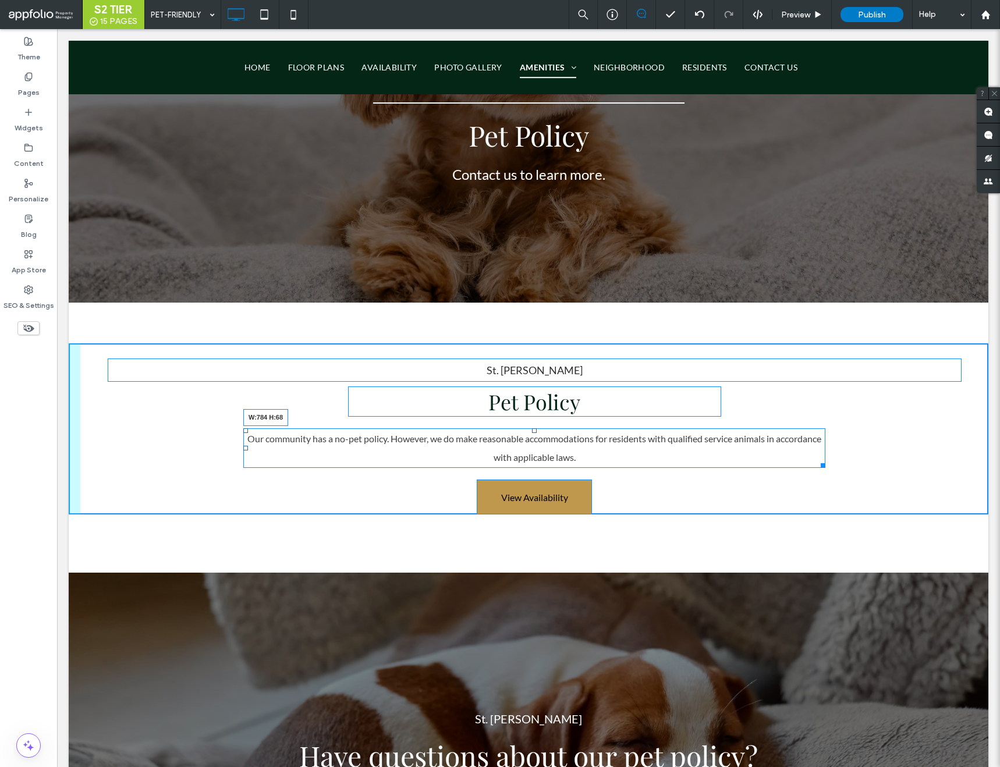
drag, startPoint x: 820, startPoint y: 463, endPoint x: 758, endPoint y: 463, distance: 62.9
click at [817, 463] on div at bounding box center [821, 463] width 9 height 9
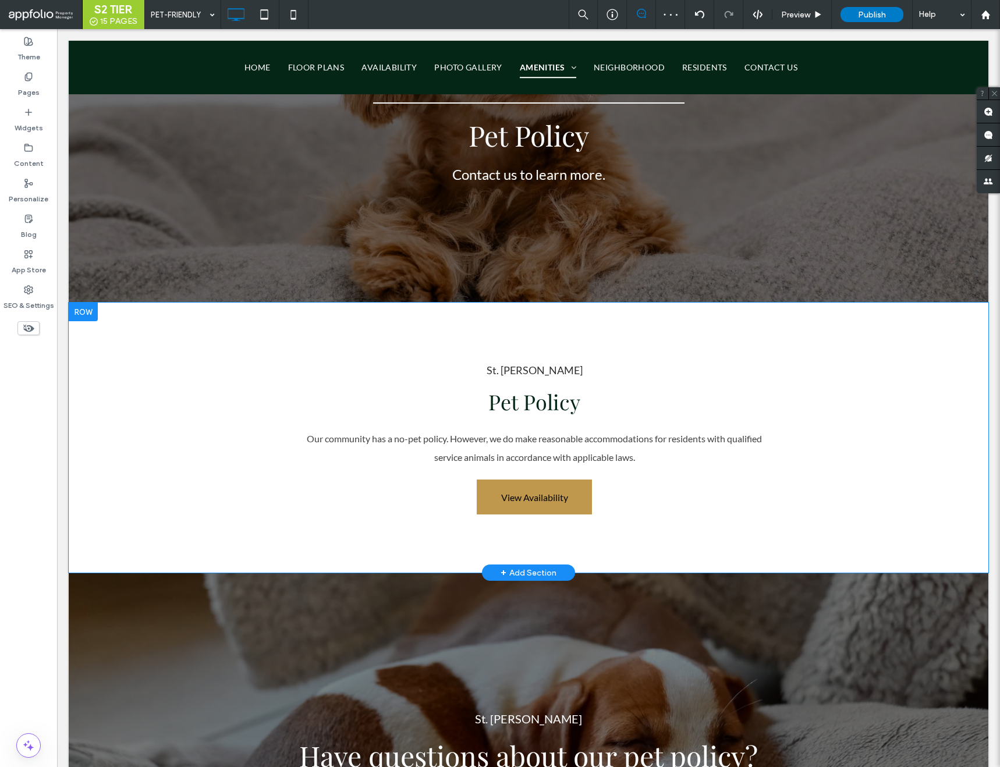
click at [57, 29] on div at bounding box center [57, 29] width 0 height 0
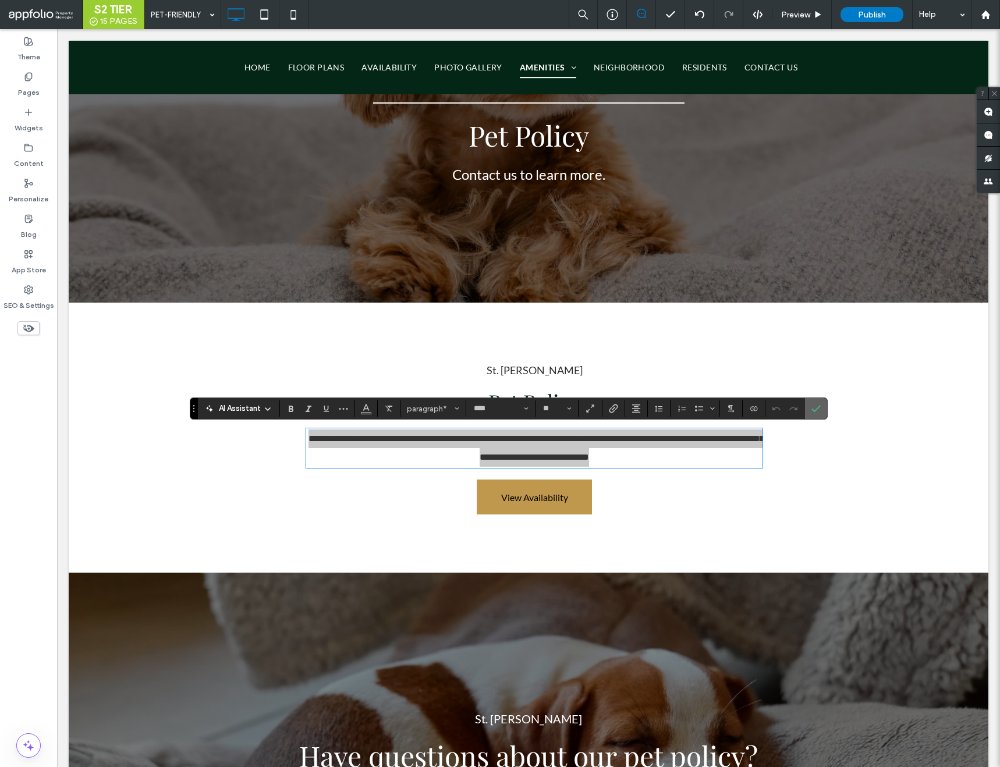
click at [813, 413] on icon "Confirm" at bounding box center [816, 408] width 9 height 9
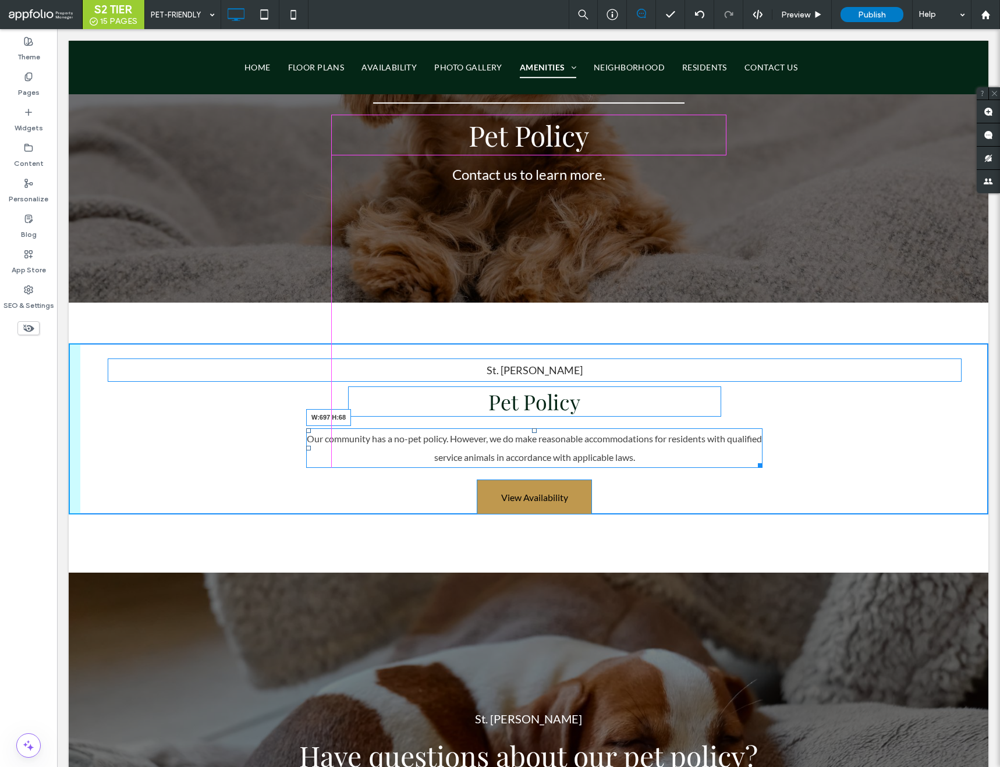
drag, startPoint x: 760, startPoint y: 464, endPoint x: 731, endPoint y: 465, distance: 29.7
click at [754, 465] on div at bounding box center [758, 463] width 9 height 9
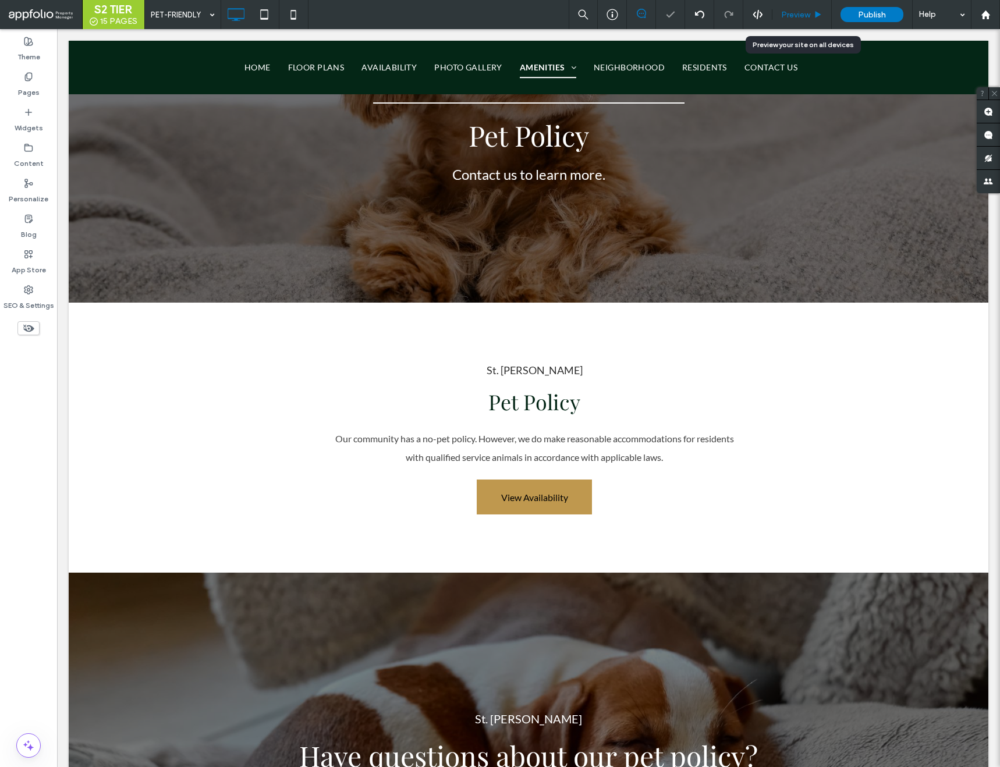
click at [794, 15] on span "Preview" at bounding box center [795, 15] width 29 height 10
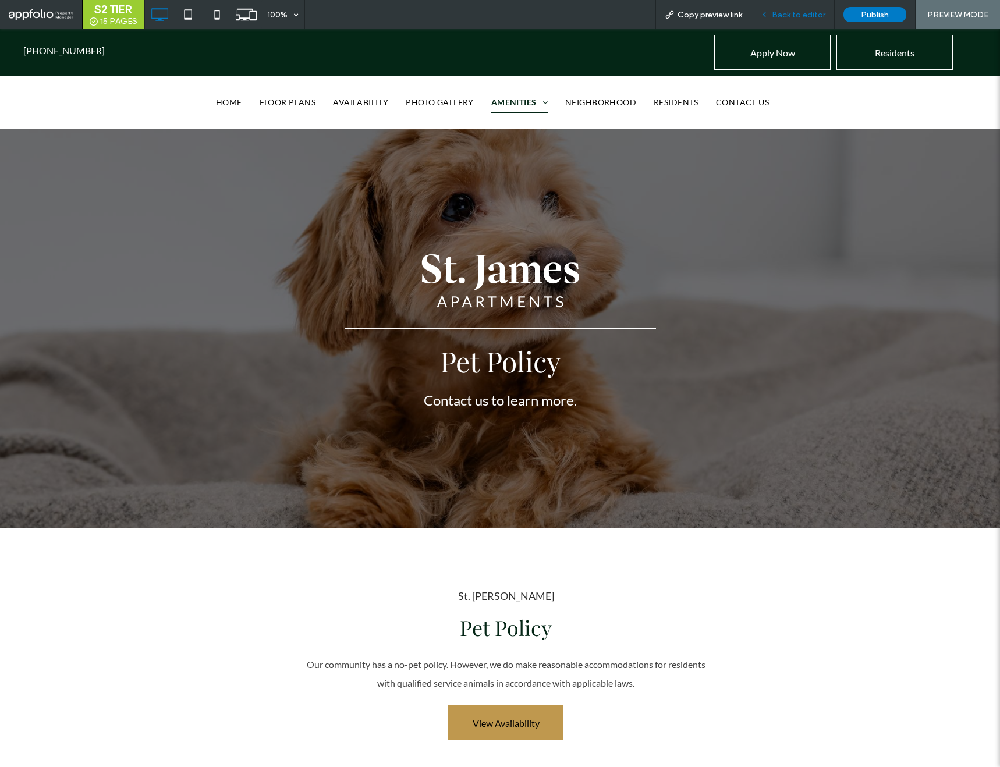
click at [798, 16] on span "Back to editor" at bounding box center [799, 15] width 54 height 10
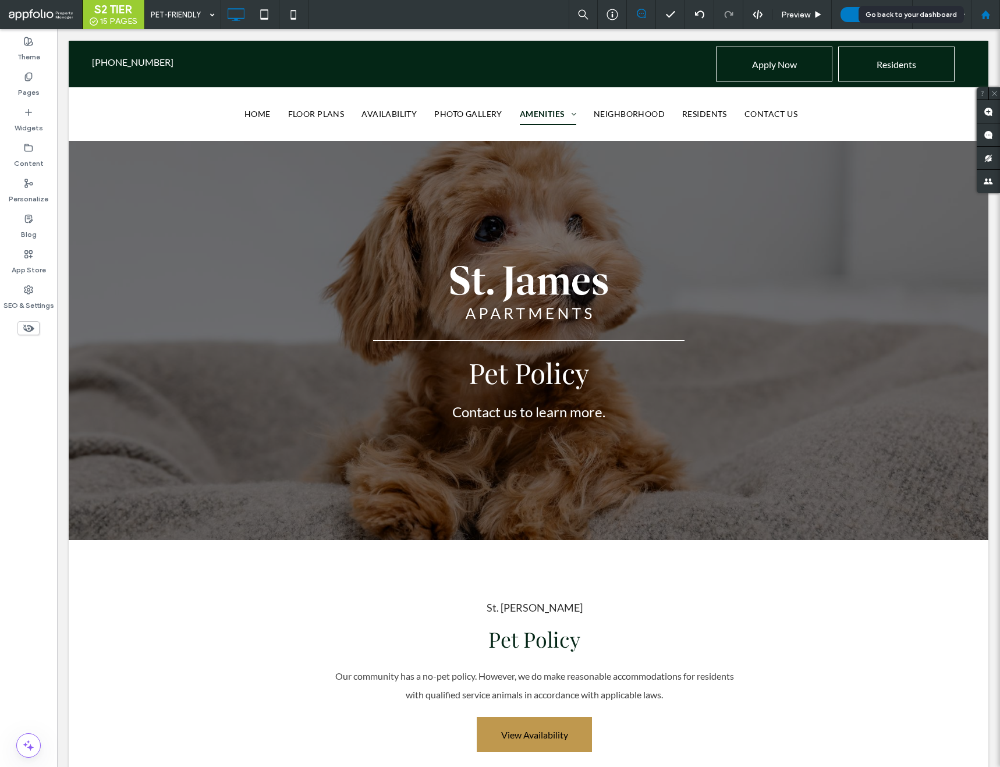
click at [988, 11] on icon at bounding box center [986, 15] width 10 height 10
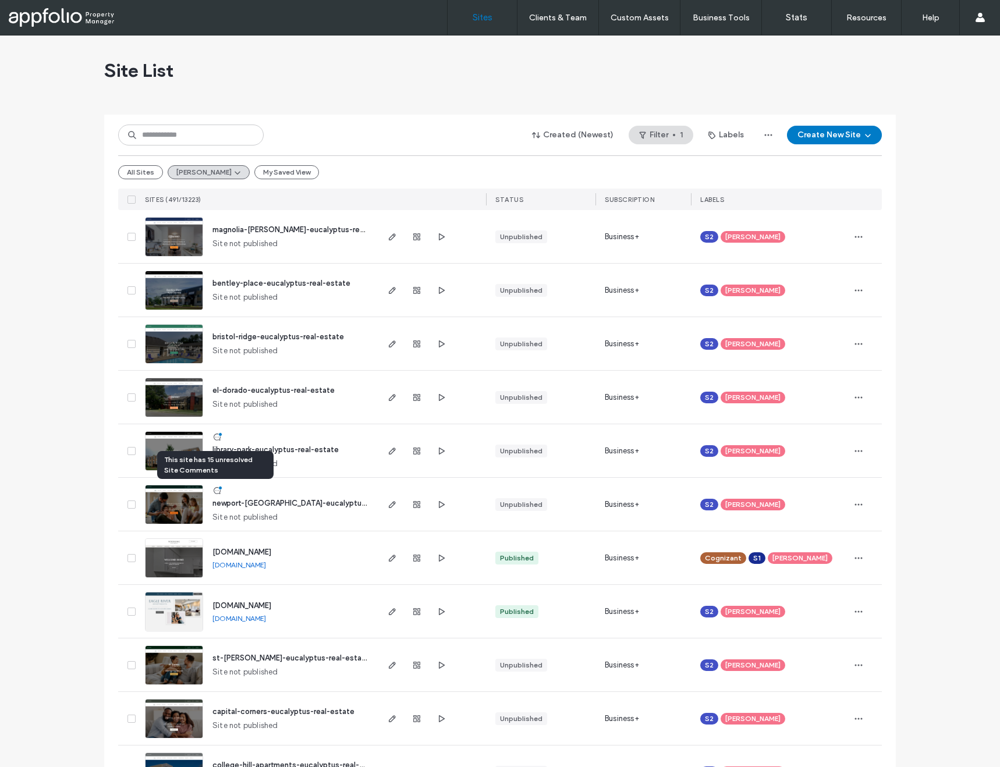
click at [213, 492] on icon at bounding box center [217, 490] width 9 height 9
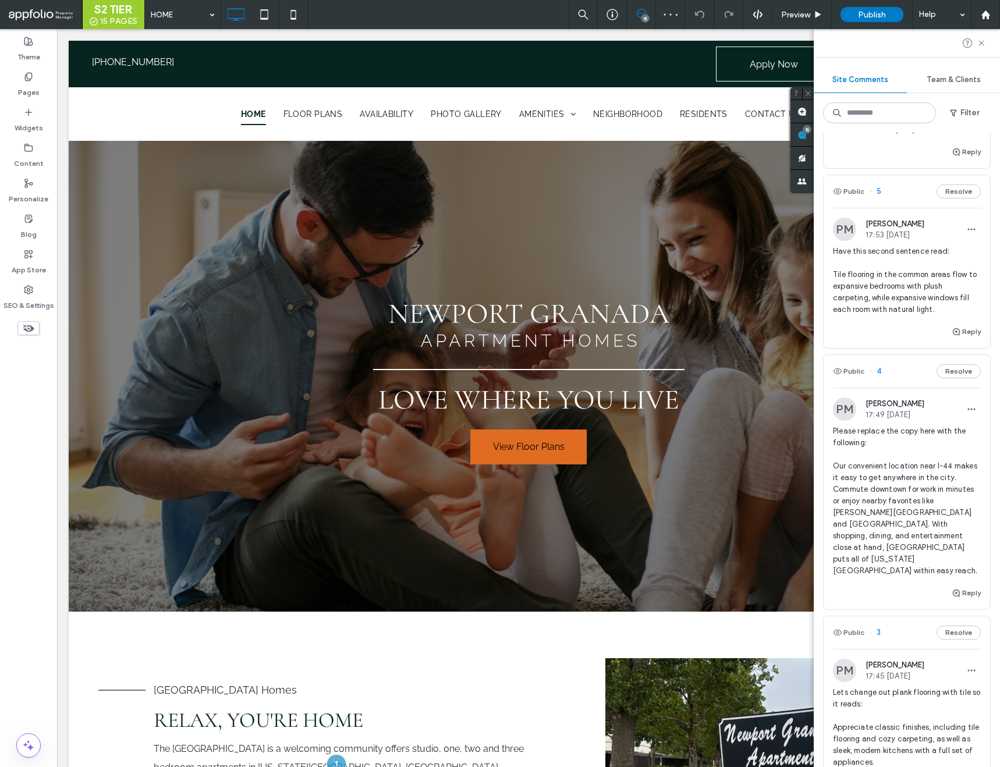
scroll to position [2356, 0]
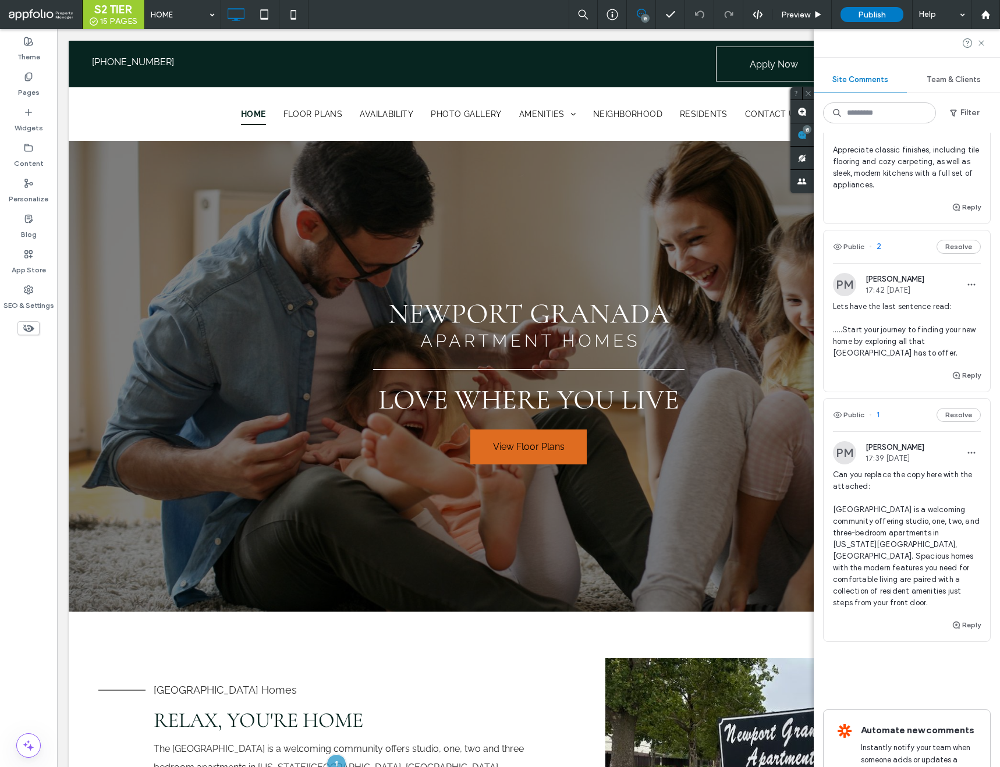
click at [879, 409] on span "1" at bounding box center [874, 415] width 10 height 12
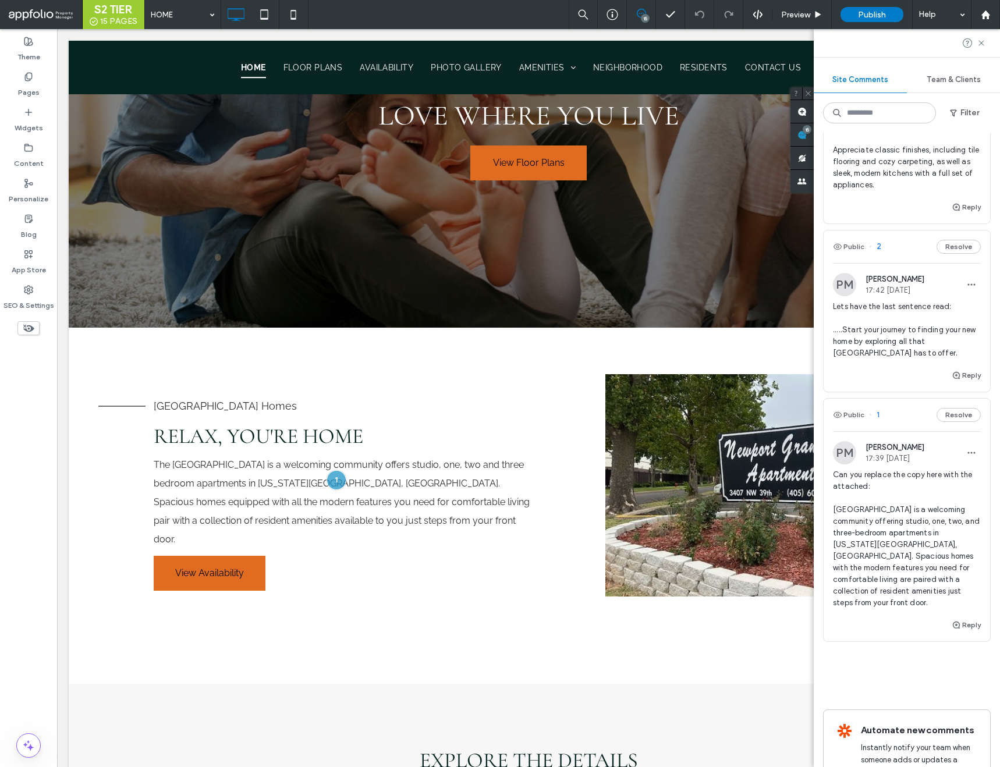
scroll to position [350, 0]
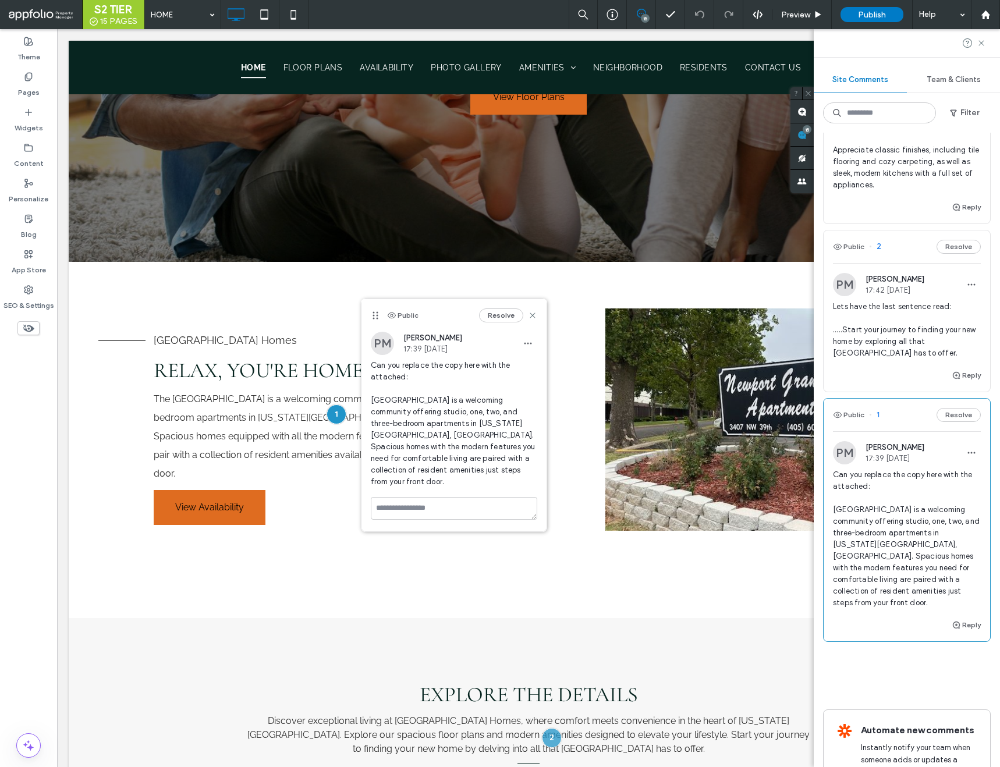
click at [373, 397] on span "Can you replace the copy here with the attached: Newport Granada is a welcoming…" at bounding box center [454, 424] width 167 height 128
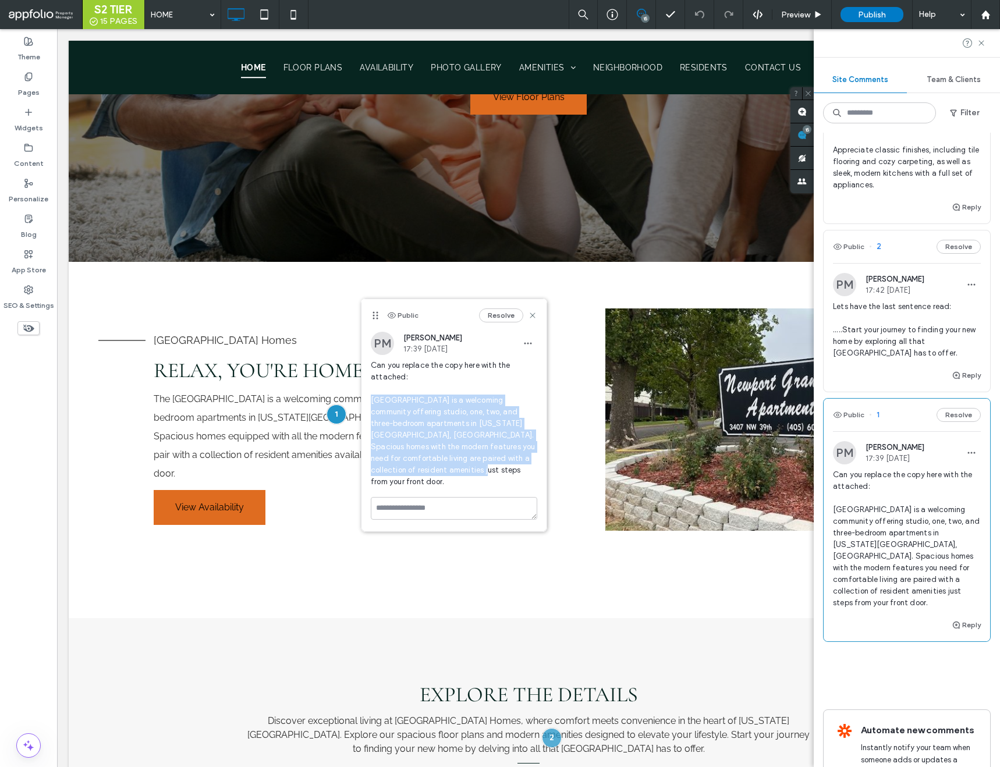
drag, startPoint x: 371, startPoint y: 399, endPoint x: 415, endPoint y: 467, distance: 81.2
click at [415, 467] on span "Can you replace the copy here with the attached: Newport Granada is a welcoming…" at bounding box center [454, 424] width 167 height 128
copy span "Newport Granada is a welcoming community offering studio, one, two, and three-b…"
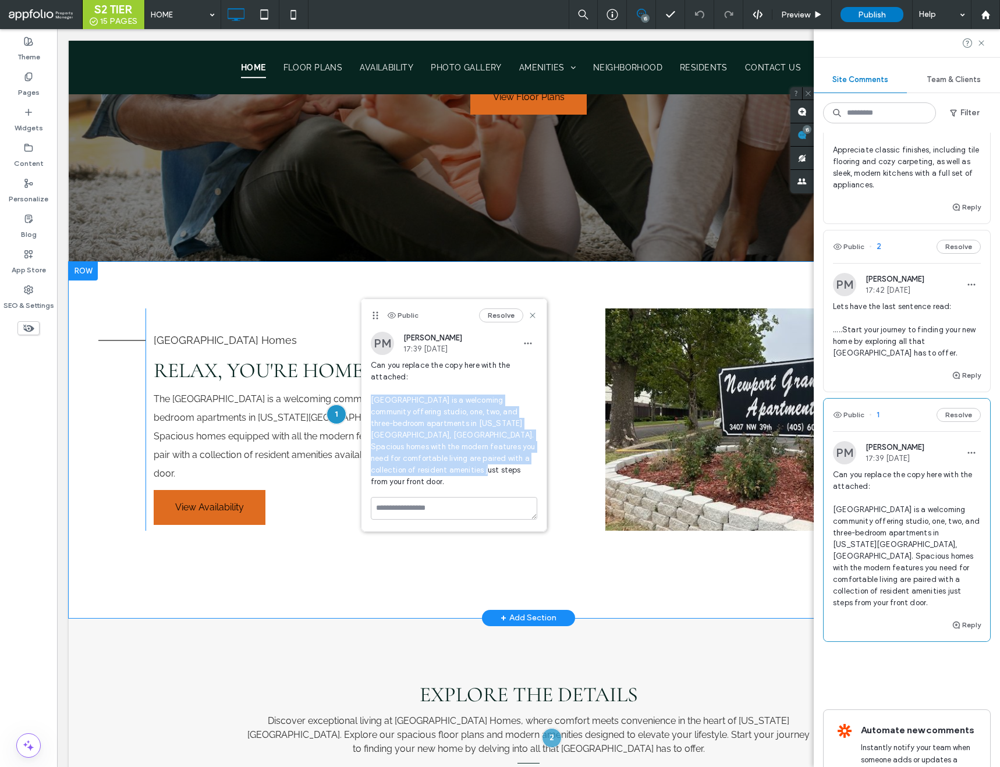
click at [283, 451] on span "The Newport Granada is a welcoming community offers studio, one, two and three …" at bounding box center [342, 437] width 376 height 86
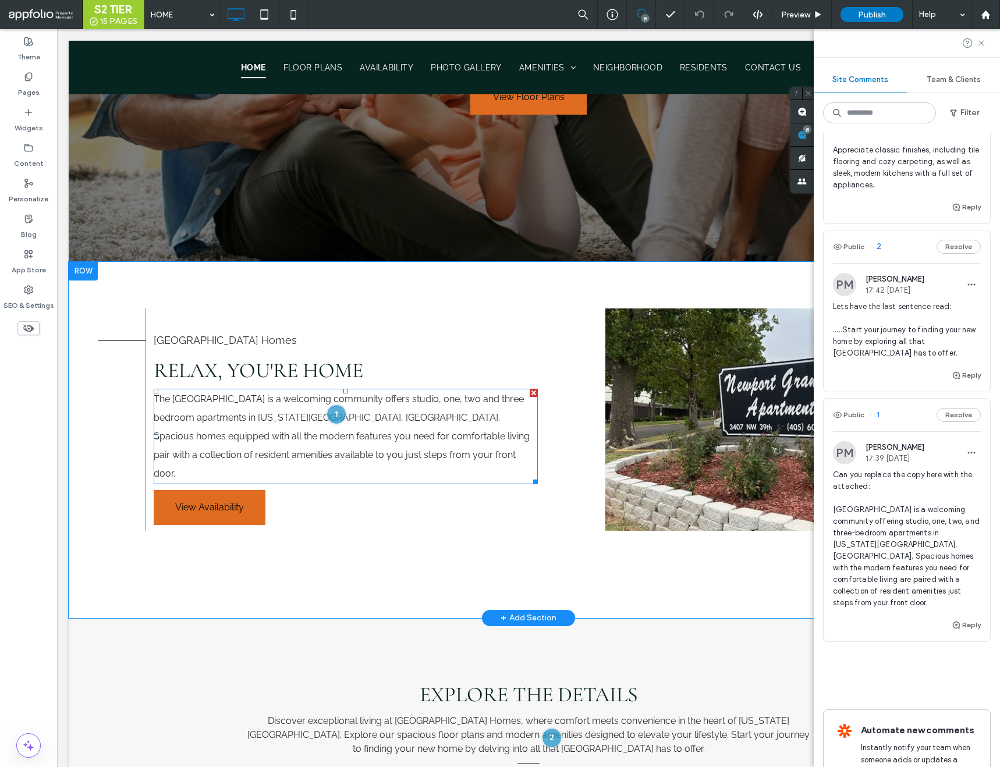
drag, startPoint x: 283, startPoint y: 451, endPoint x: 279, endPoint y: 446, distance: 6.2
click at [279, 446] on p "The Newport Granada is a welcoming community offers studio, one, two and three …" at bounding box center [346, 436] width 384 height 93
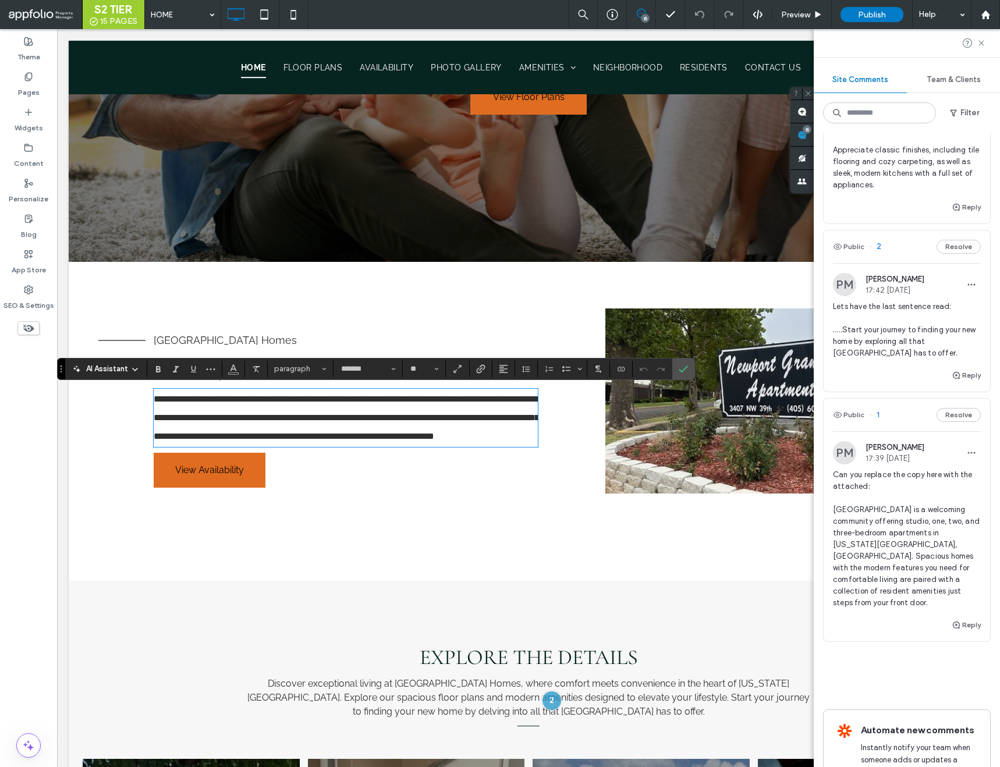
scroll to position [0, 0]
click at [682, 368] on icon "Confirm" at bounding box center [683, 369] width 9 height 9
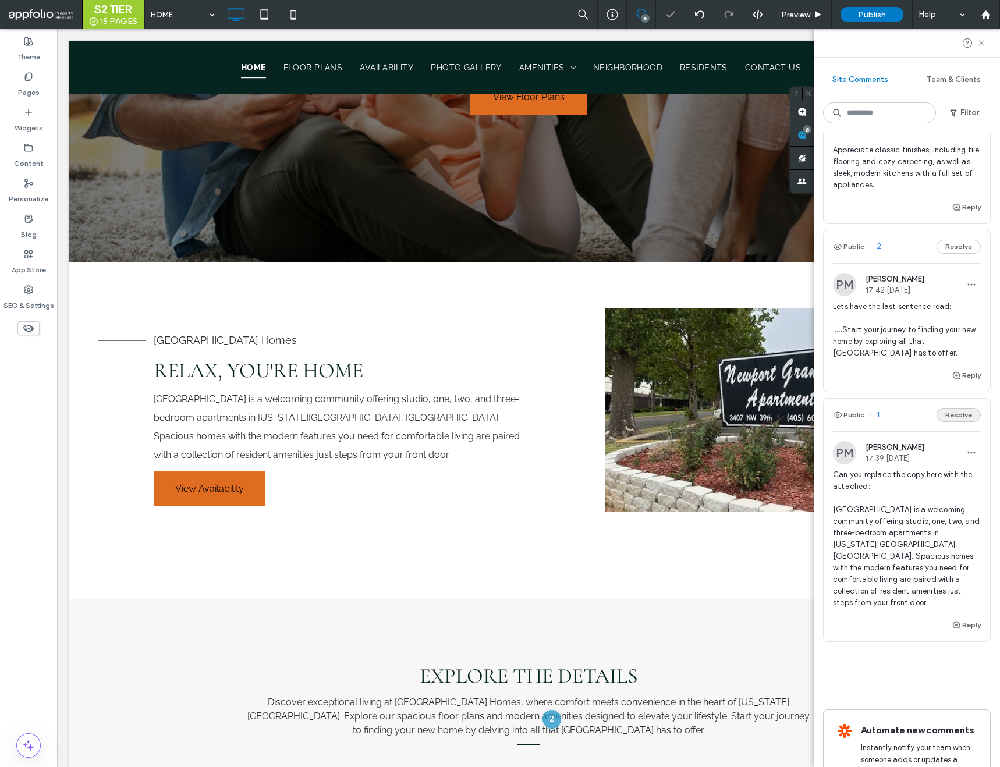
click at [951, 408] on button "Resolve" at bounding box center [959, 415] width 44 height 14
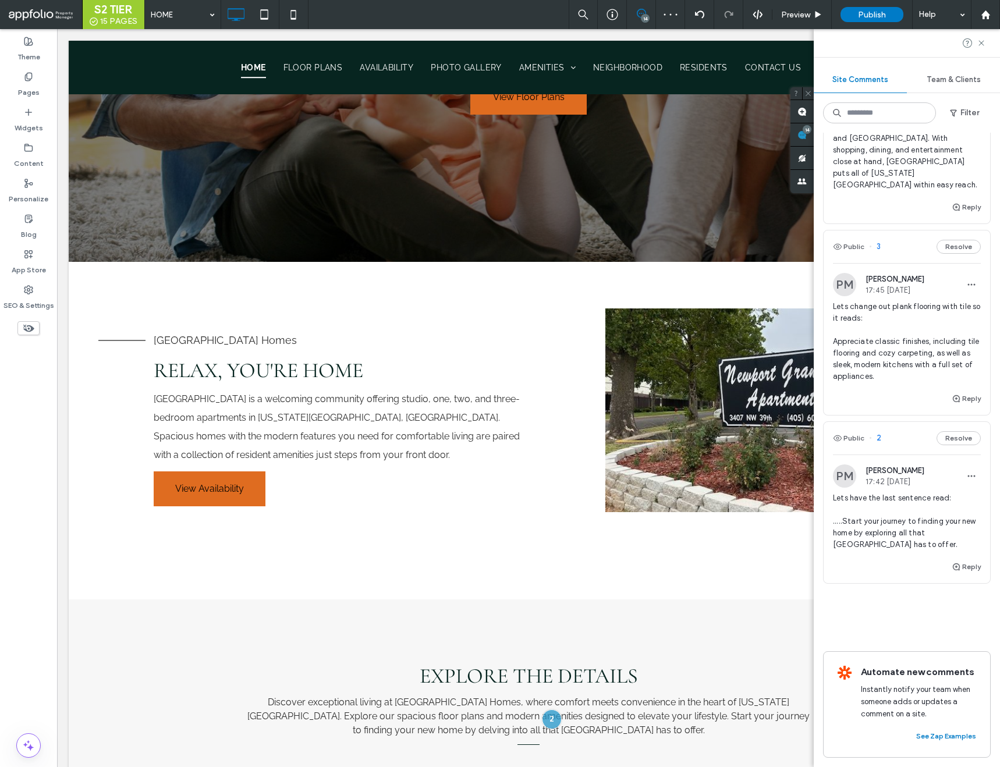
scroll to position [2118, 0]
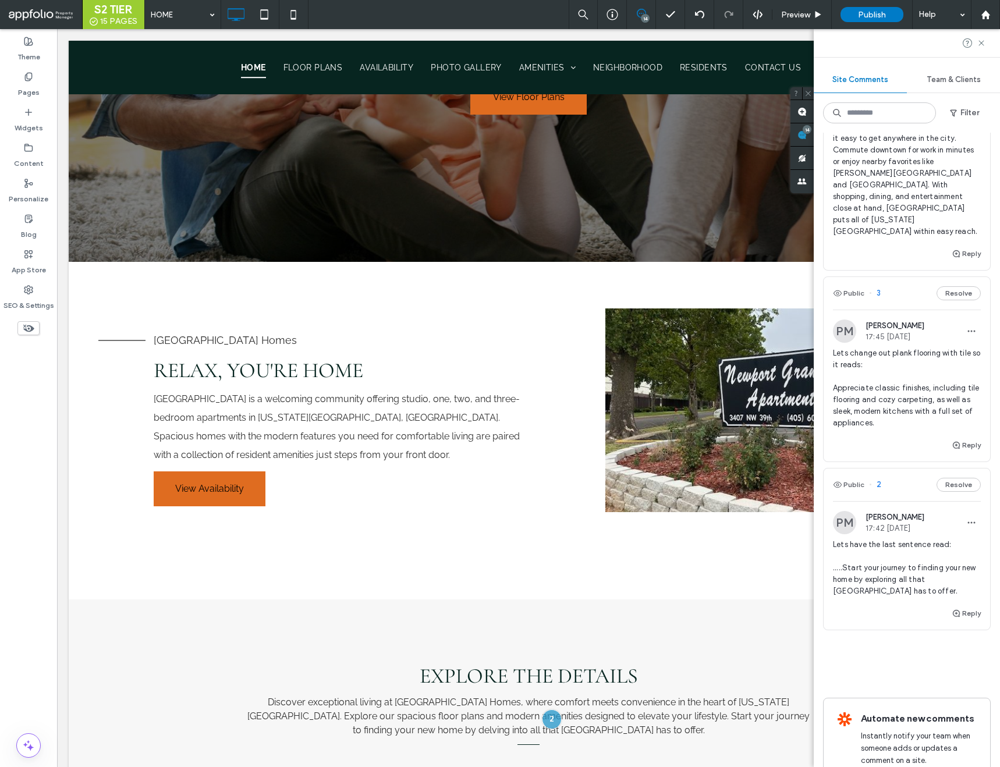
click at [876, 479] on span "2" at bounding box center [875, 485] width 12 height 12
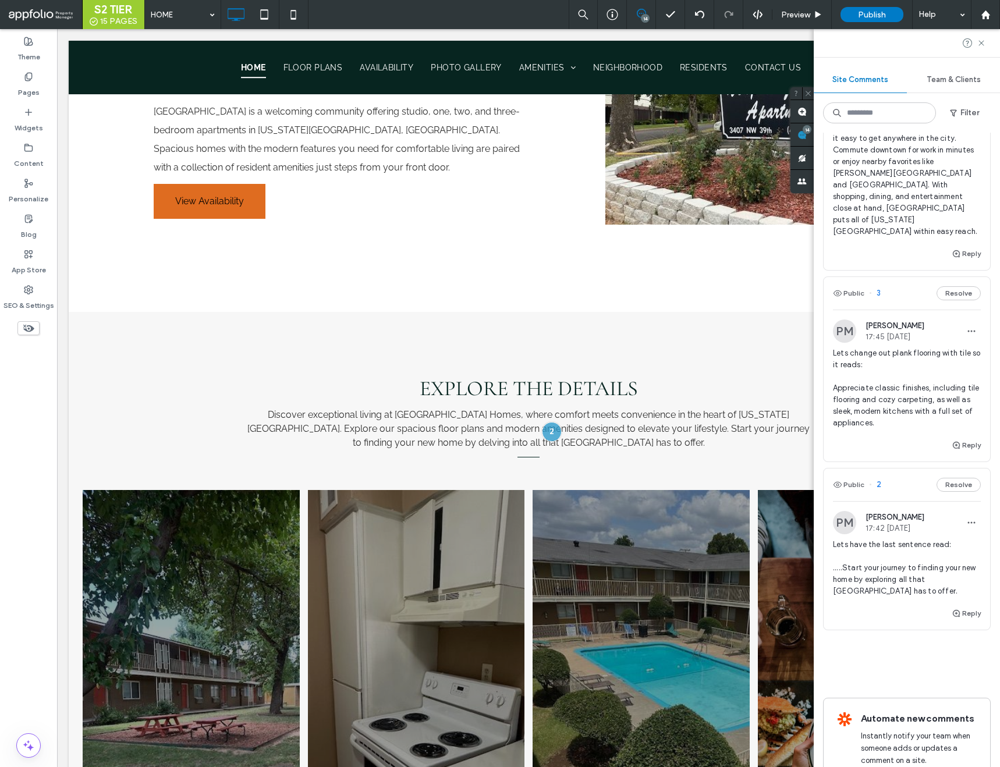
scroll to position [639, 0]
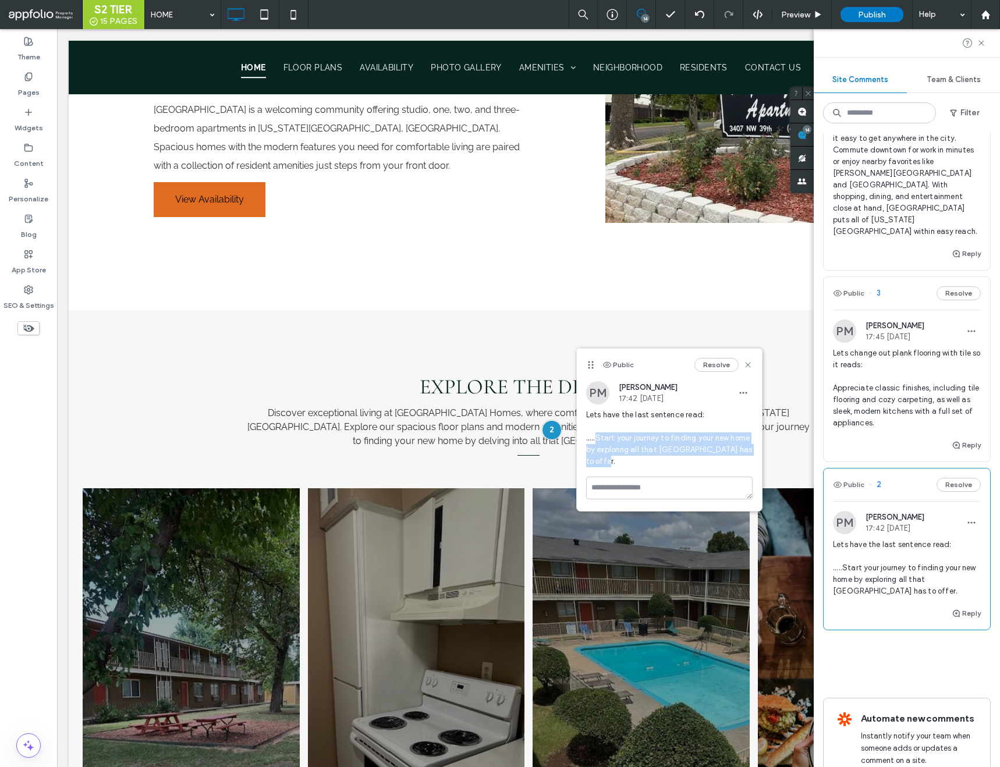
drag, startPoint x: 597, startPoint y: 440, endPoint x: 608, endPoint y: 469, distance: 30.6
click at [608, 469] on div "Lets have the last sentence read: .....Start your journey to finding your new h…" at bounding box center [669, 443] width 167 height 68
copy span "Start your journey to finding your new home by exploring all that Newport Grana…"
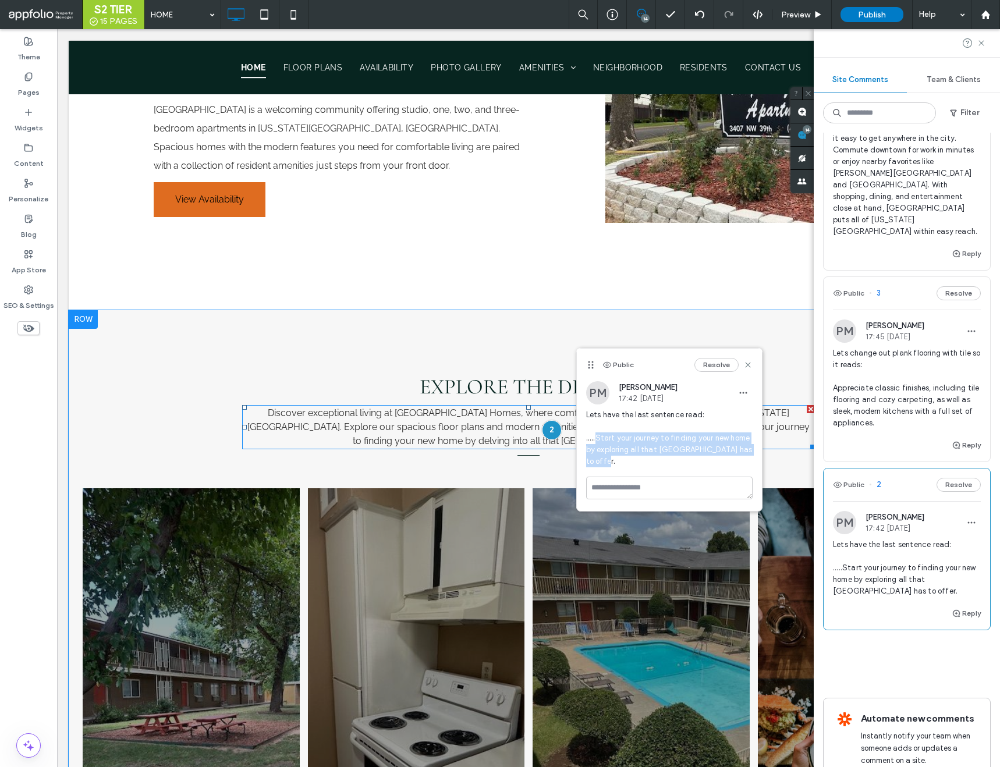
click at [522, 439] on span "Discover exceptional living at Newport Granada Apartment Homes, where comfort m…" at bounding box center [528, 427] width 562 height 39
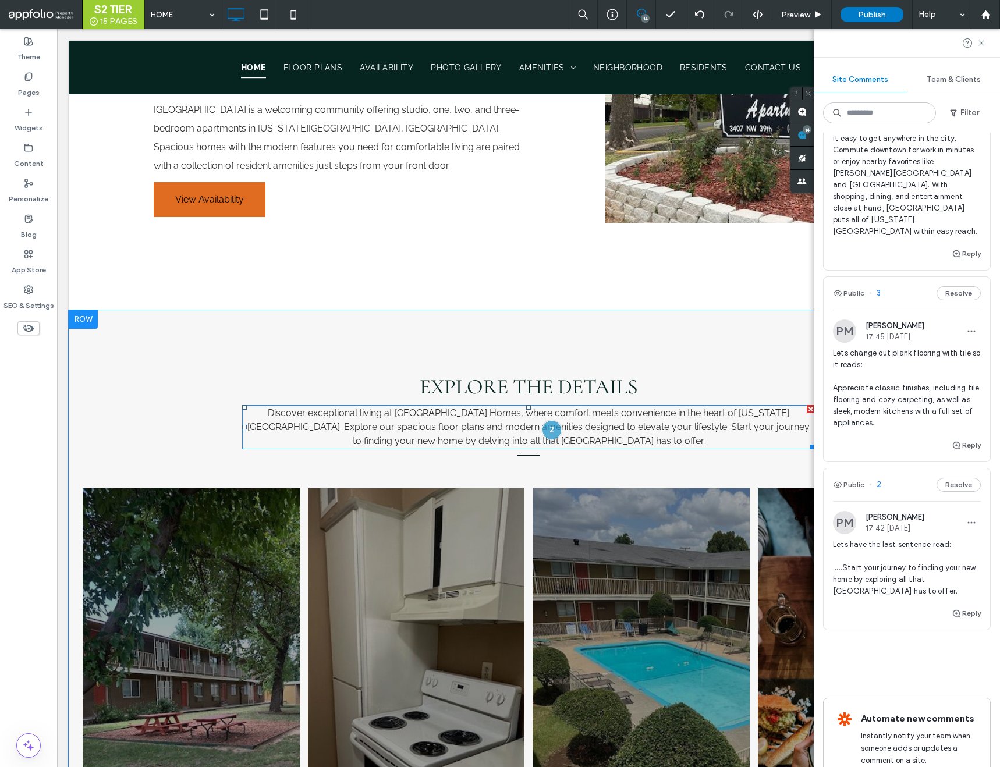
click at [519, 439] on span "Discover exceptional living at Newport Granada Apartment Homes, where comfort m…" at bounding box center [528, 427] width 562 height 39
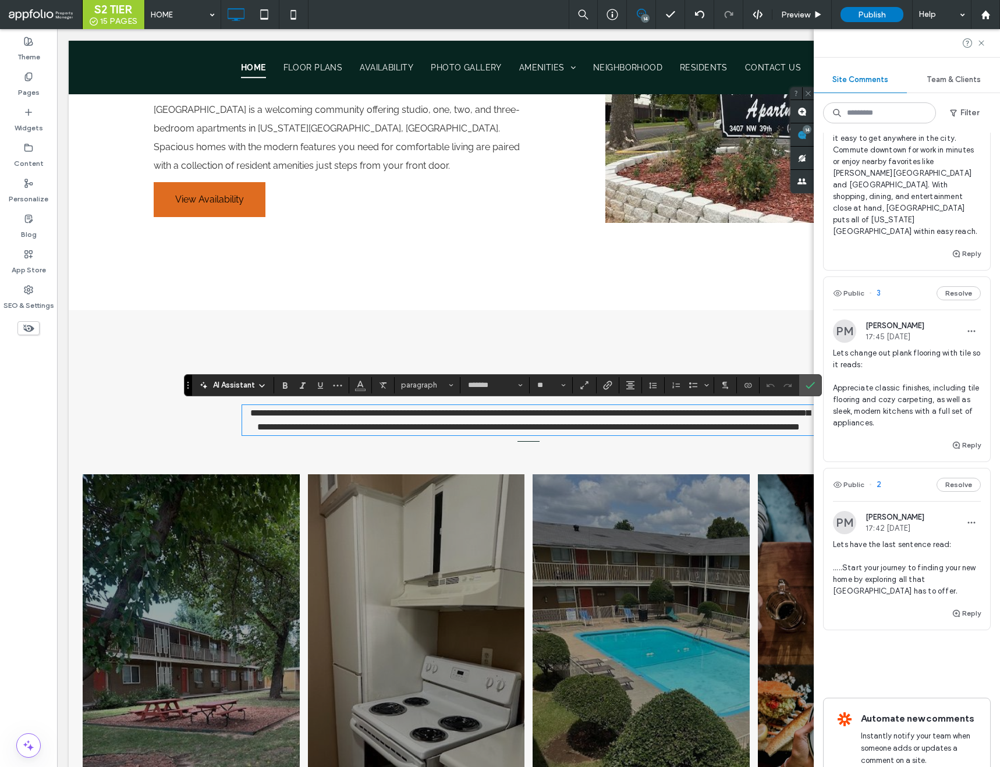
click at [629, 426] on span "**********" at bounding box center [530, 420] width 560 height 23
drag, startPoint x: 629, startPoint y: 426, endPoint x: 642, endPoint y: 443, distance: 21.3
click at [642, 434] on p "**********" at bounding box center [528, 420] width 573 height 28
click at [809, 384] on icon "Confirm" at bounding box center [810, 385] width 9 height 9
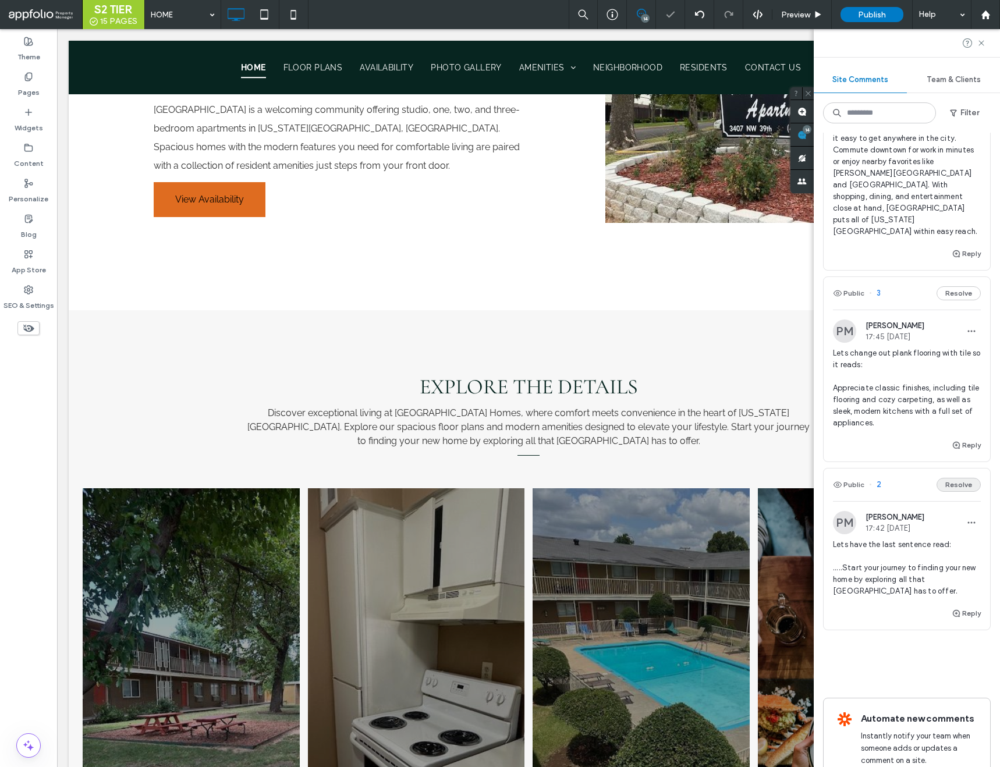
click at [954, 478] on button "Resolve" at bounding box center [959, 485] width 44 height 14
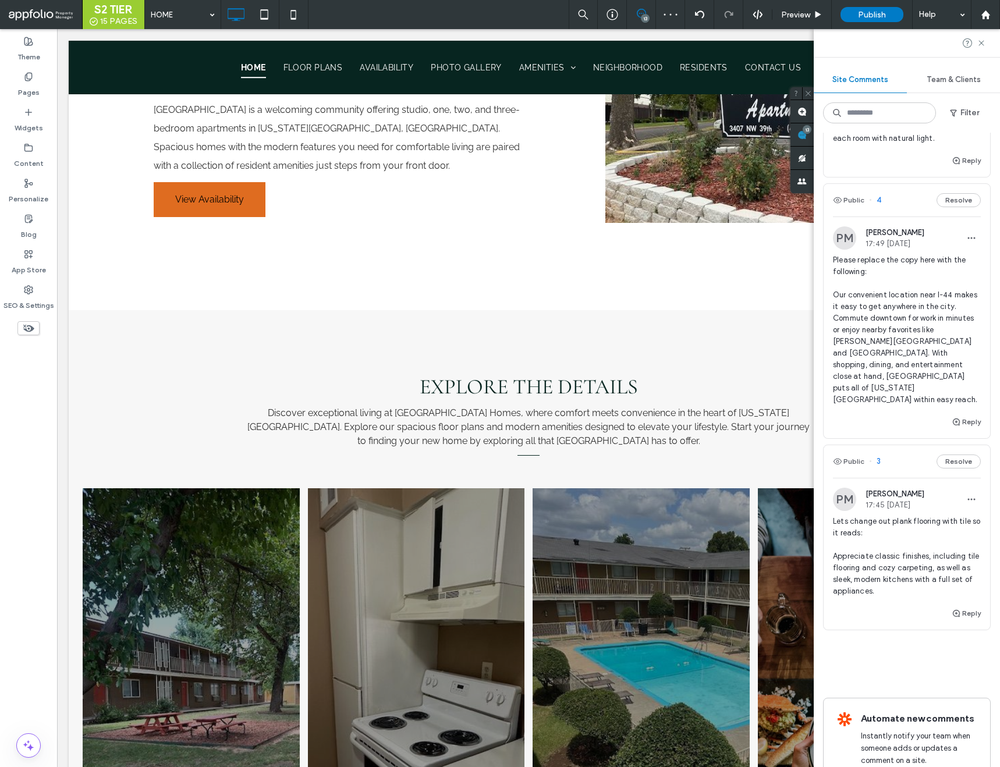
click at [877, 456] on span "3" at bounding box center [875, 462] width 12 height 12
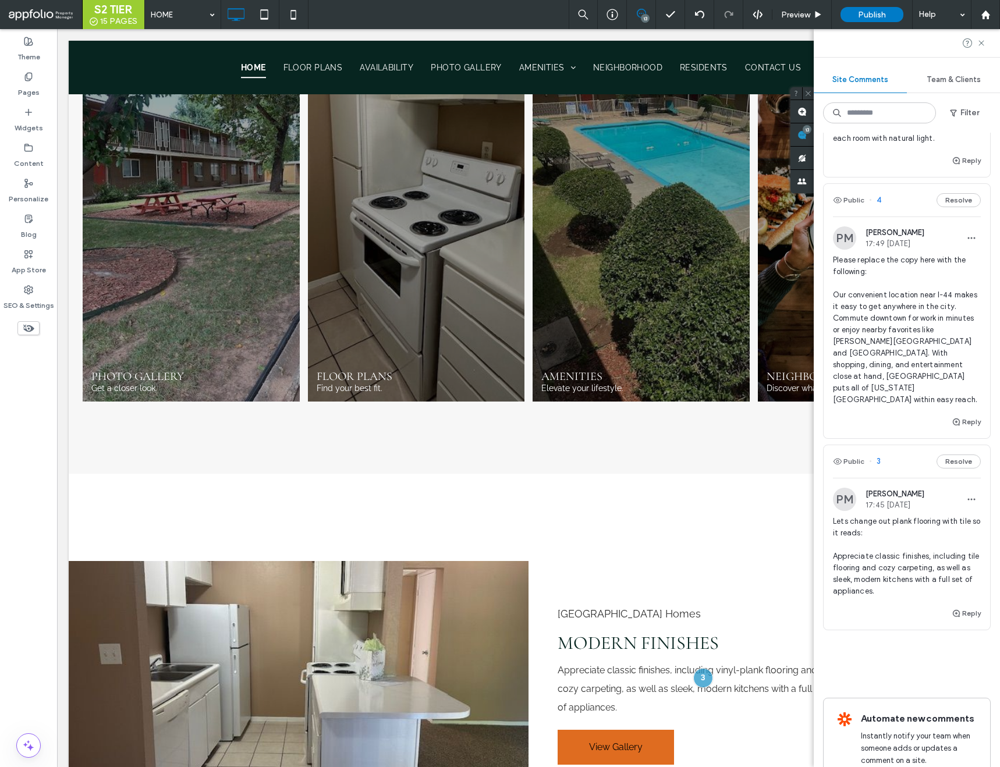
scroll to position [1422, 0]
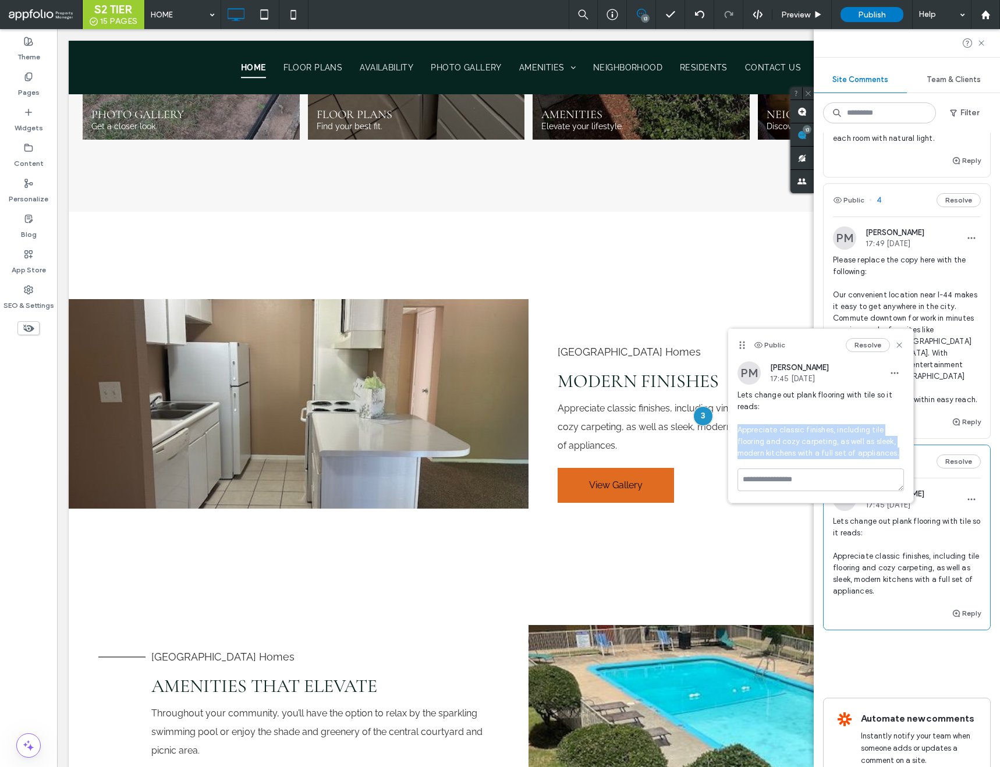
drag, startPoint x: 737, startPoint y: 433, endPoint x: 901, endPoint y: 450, distance: 164.5
click at [901, 450] on span "Lets change out plank flooring with tile so it reads: Appreciate classic finish…" at bounding box center [821, 425] width 167 height 70
copy span "Appreciate classic finishes, including tile flooring and cozy carpeting, as wel…"
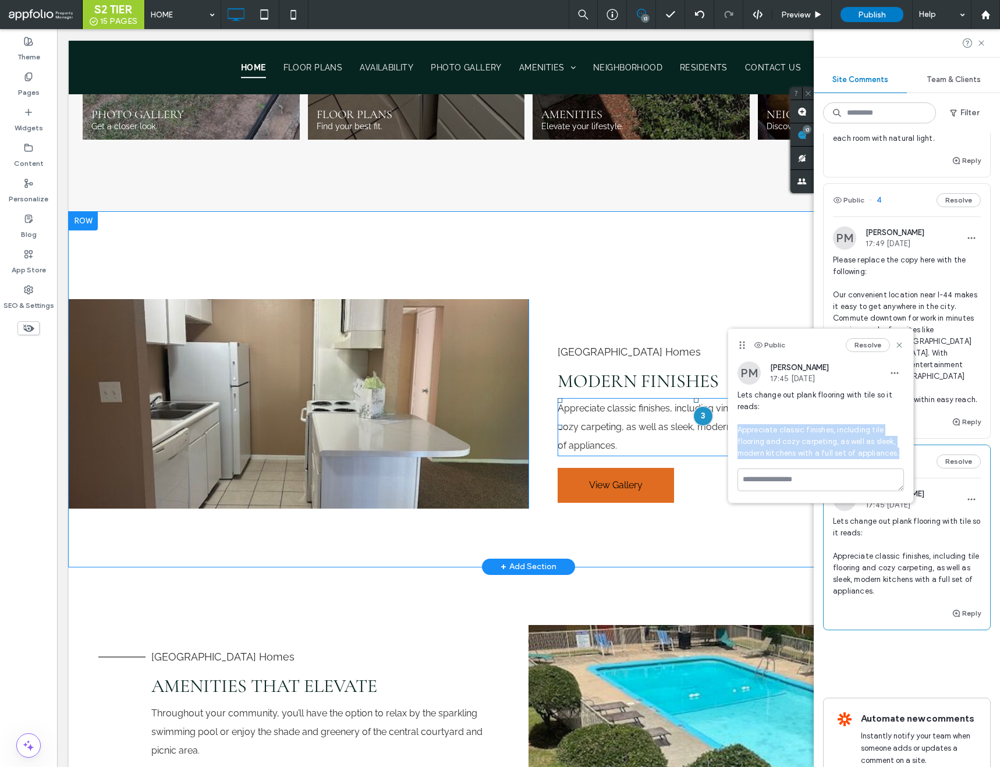
click at [617, 429] on span "Appreciate classic finishes, including vinyl-plank flooring and cozy carpeting,…" at bounding box center [693, 427] width 270 height 48
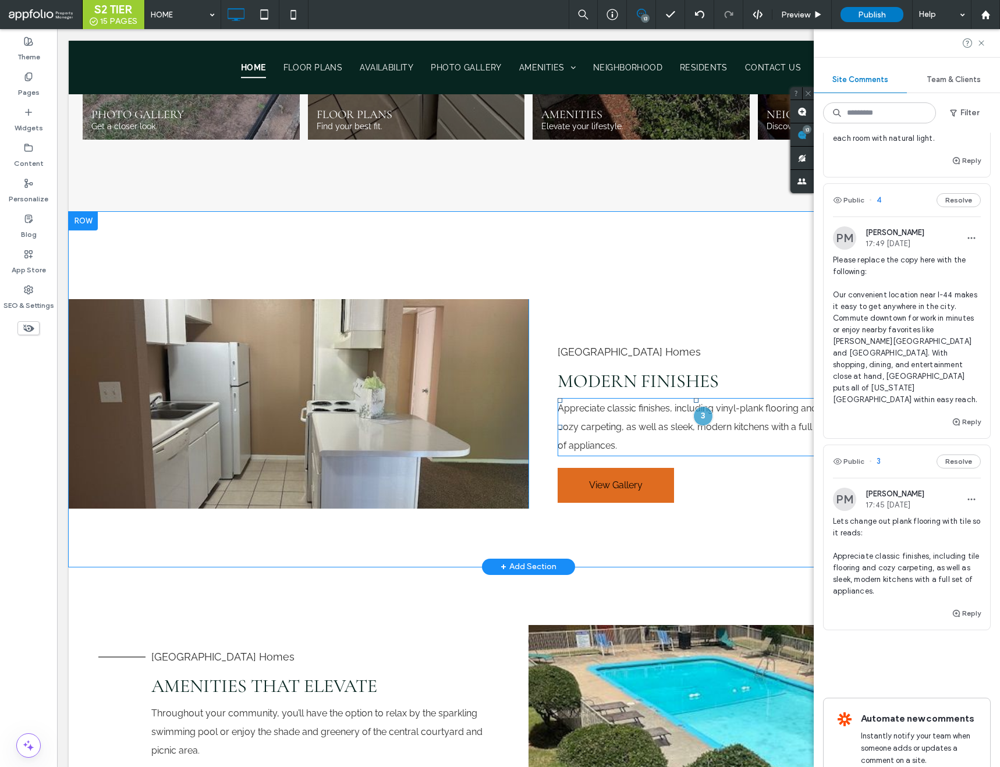
click at [617, 429] on span "Appreciate classic finishes, including vinyl-plank flooring and cozy carpeting,…" at bounding box center [693, 427] width 270 height 48
type input "*******"
type input "**"
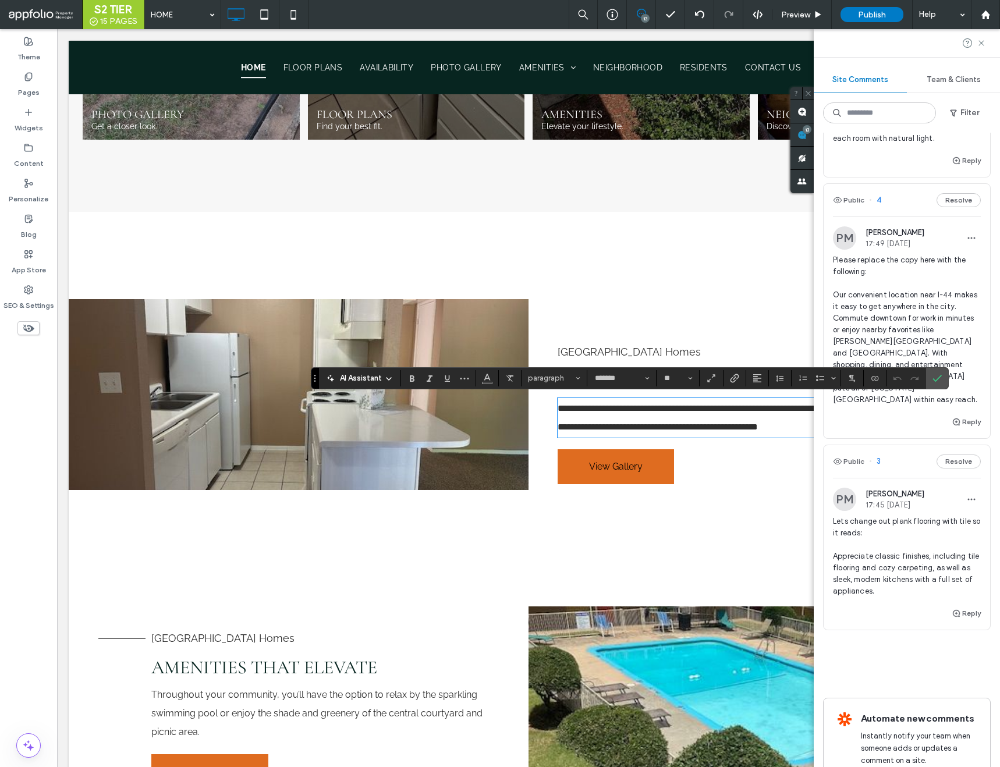
scroll to position [0, 0]
click at [940, 378] on icon "Confirm" at bounding box center [937, 378] width 9 height 9
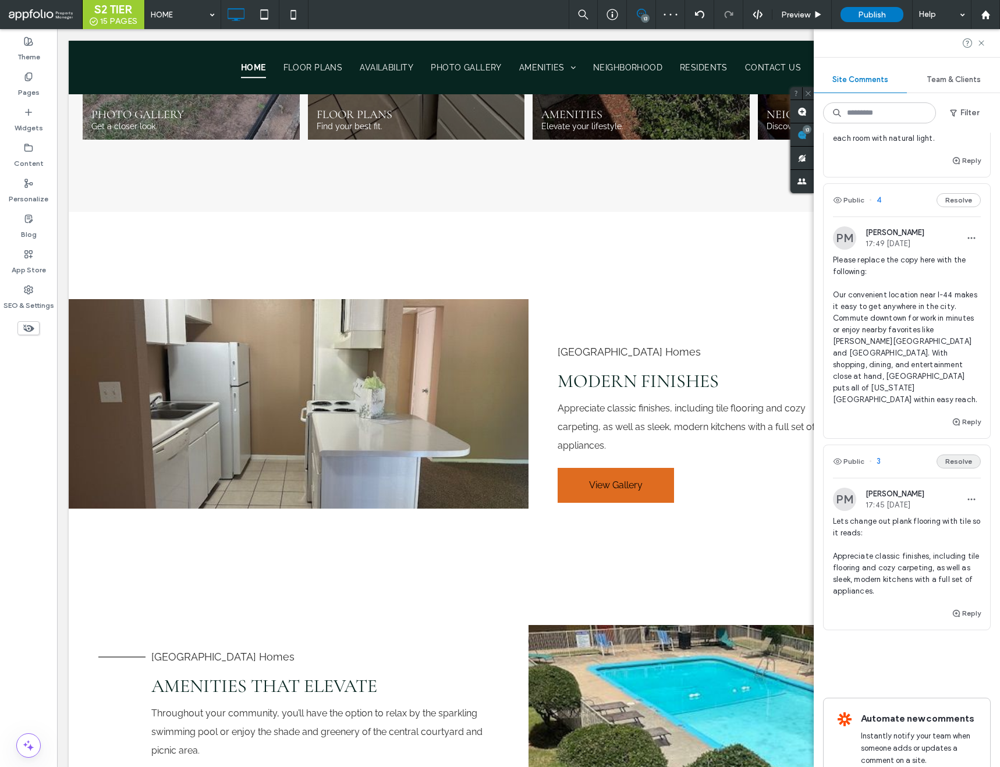
click at [949, 455] on button "Resolve" at bounding box center [959, 462] width 44 height 14
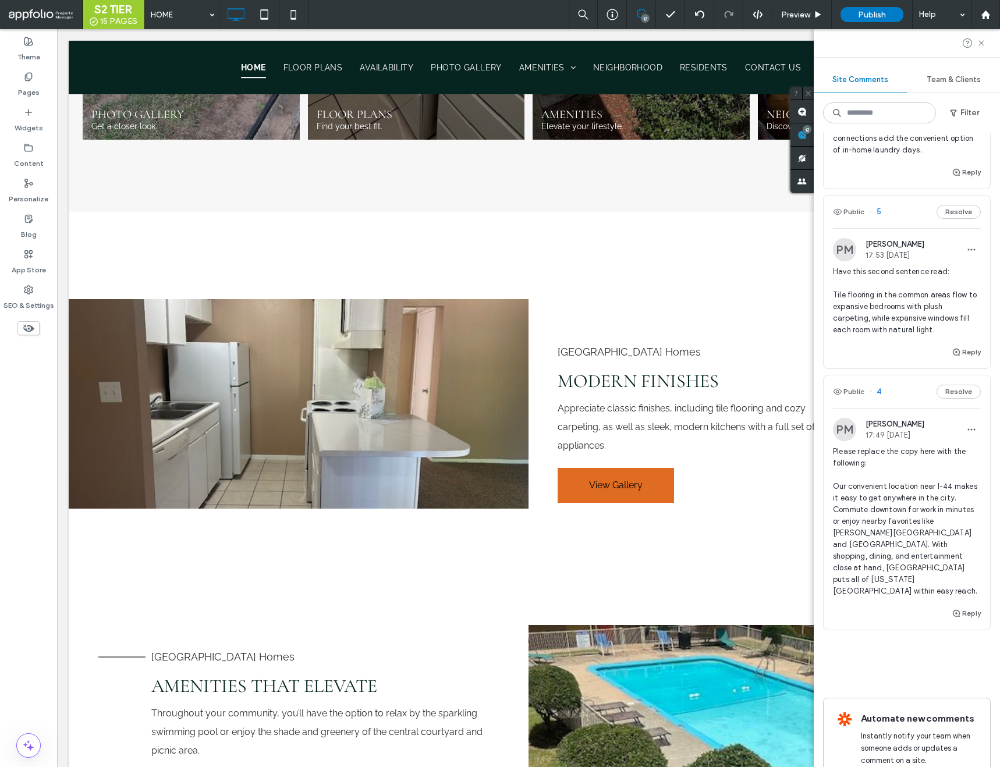
click at [877, 386] on span "4" at bounding box center [875, 392] width 12 height 12
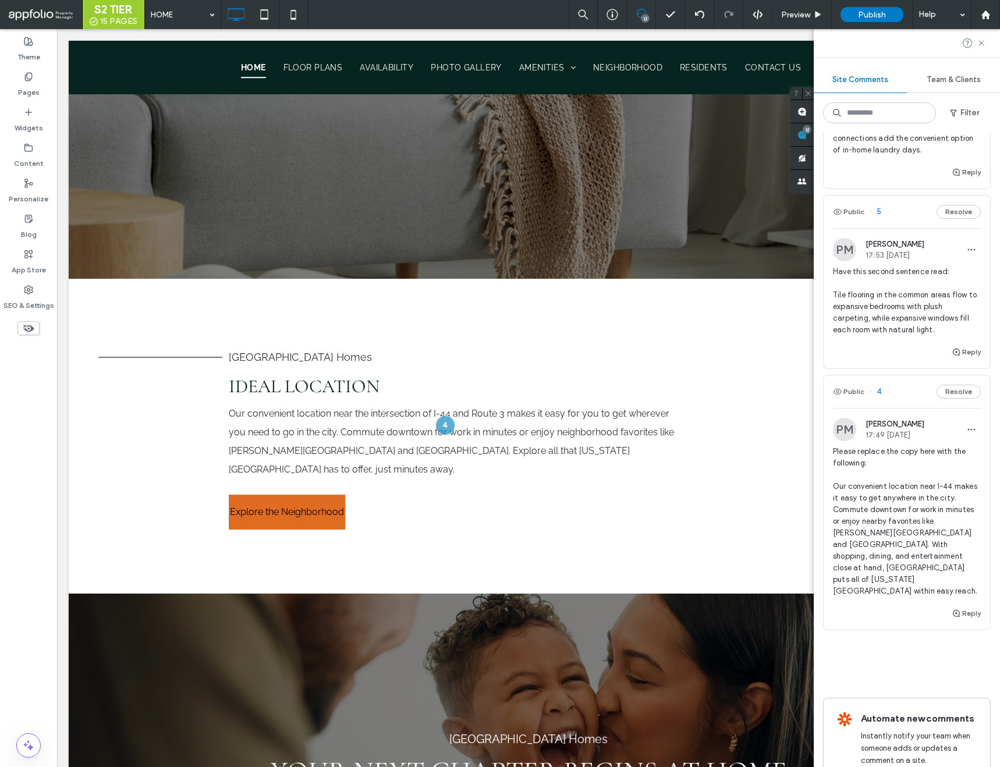
scroll to position [2581, 0]
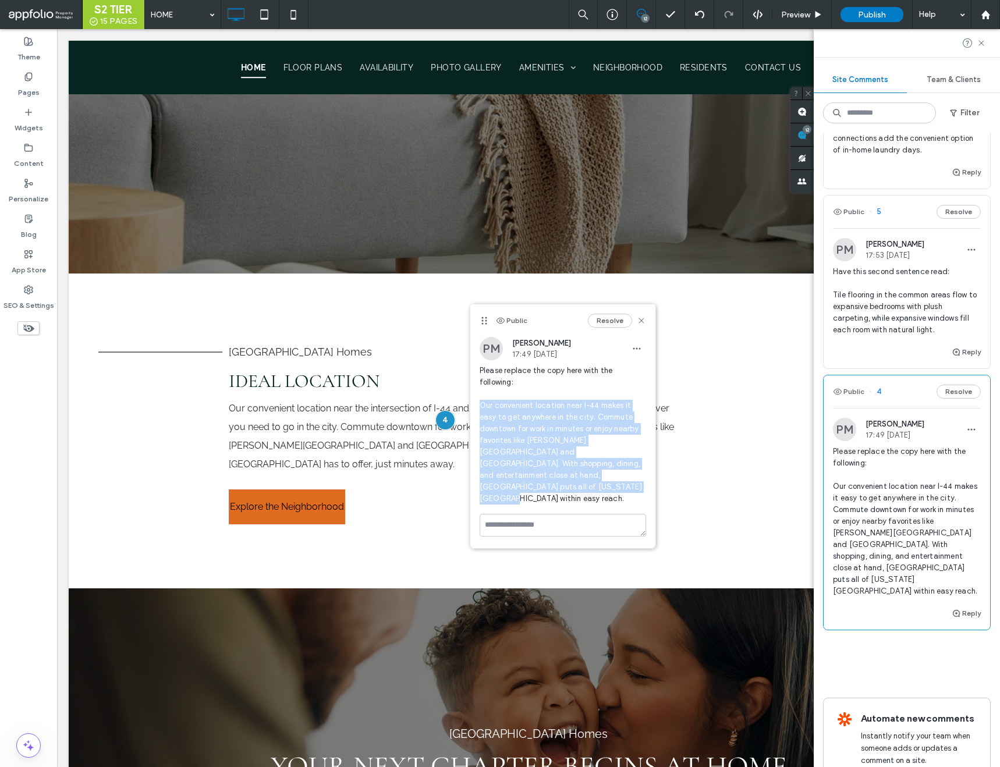
drag, startPoint x: 481, startPoint y: 407, endPoint x: 645, endPoint y: 477, distance: 178.1
click at [645, 477] on span "Please replace the copy here with the following: Our convenient location near I…" at bounding box center [563, 435] width 167 height 140
copy span "Our convenient location near I-44 makes it easy to get anywhere in the city. Co…"
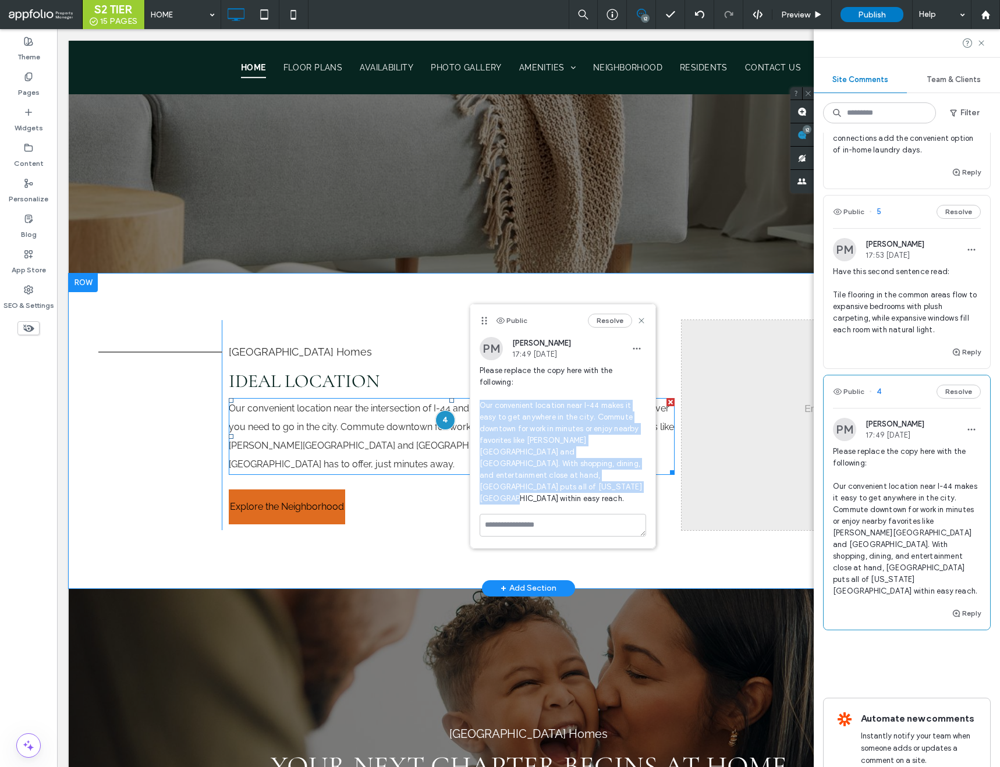
click at [359, 443] on span "Our convenient location near the intersection of I-44 and Route 3 makes it easy…" at bounding box center [451, 436] width 445 height 67
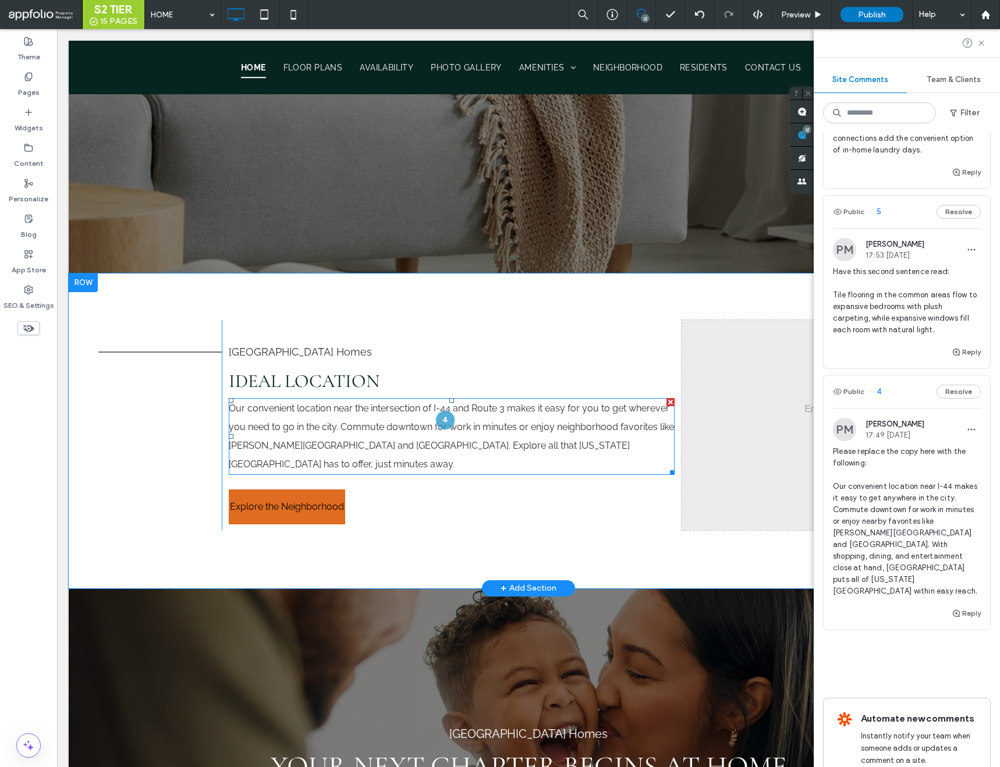
click at [359, 440] on span "Our convenient location near the intersection of I-44 and Route 3 makes it easy…" at bounding box center [451, 436] width 445 height 67
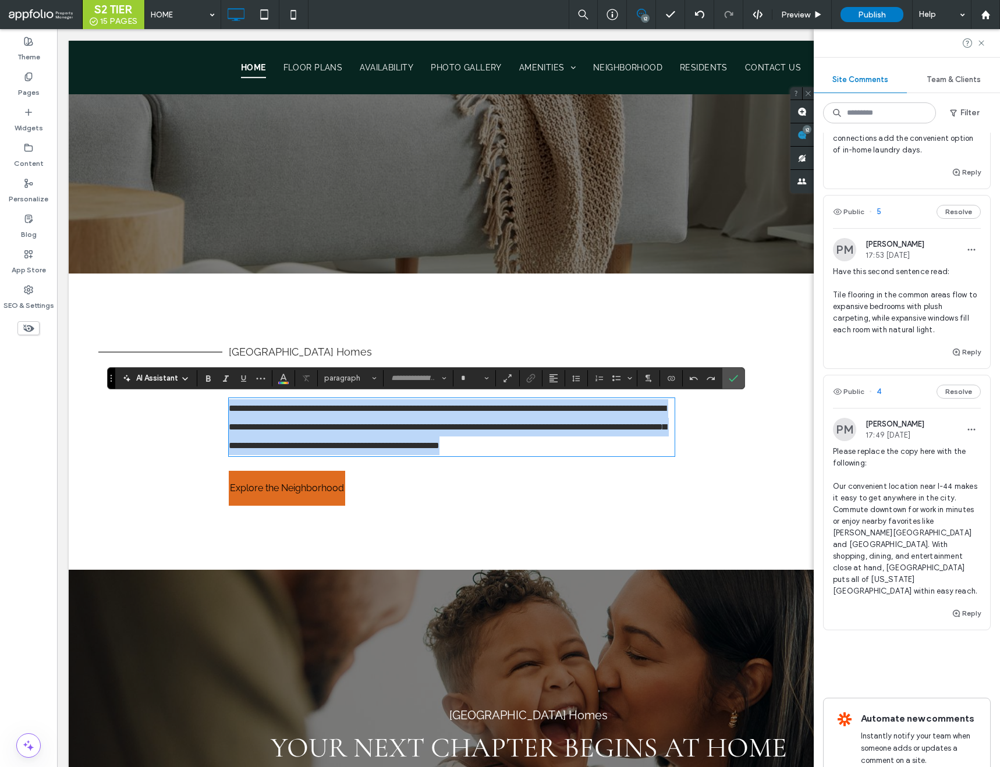
type input "*******"
type input "**"
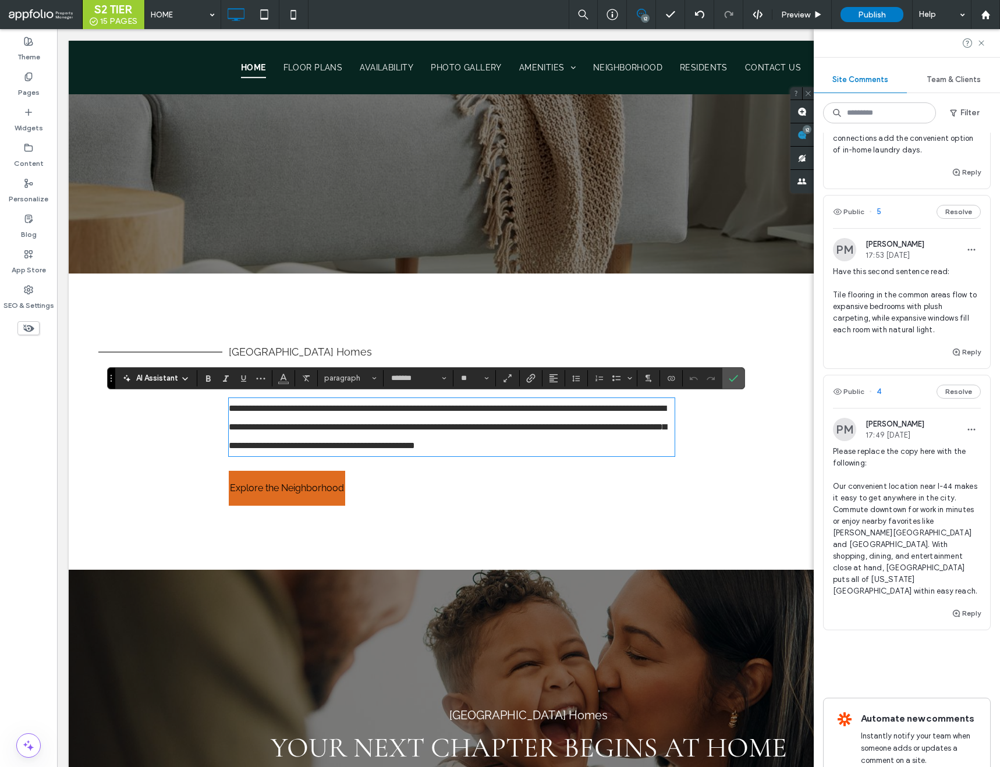
scroll to position [0, 0]
click at [733, 380] on use "Confirm" at bounding box center [734, 378] width 9 height 7
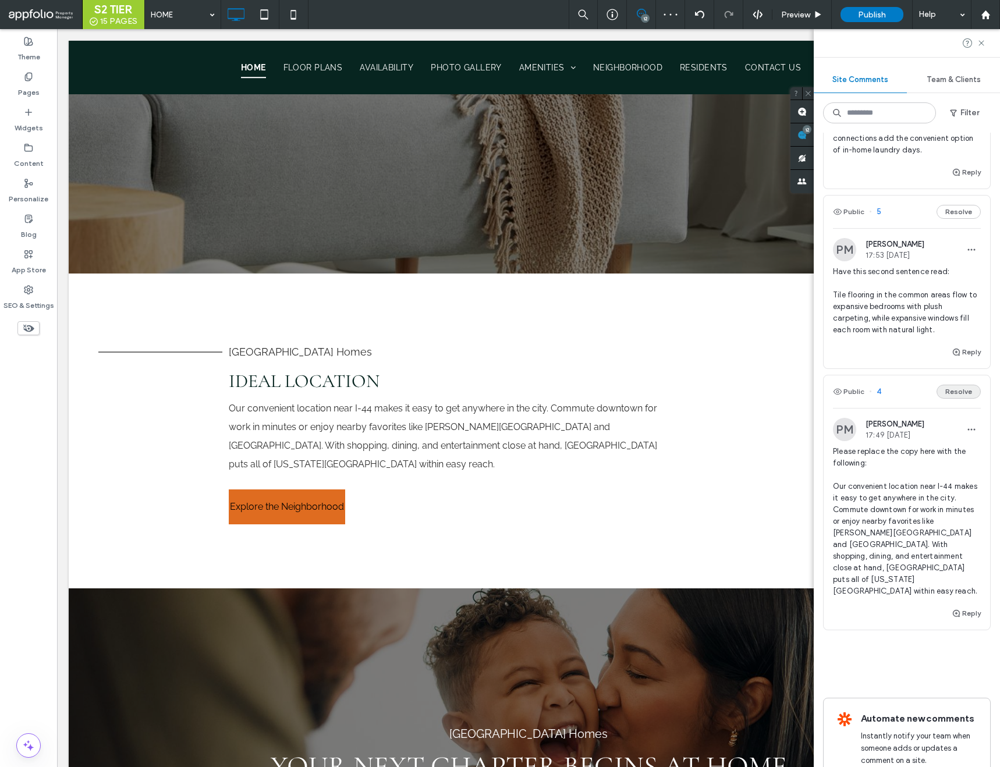
click at [957, 385] on button "Resolve" at bounding box center [959, 392] width 44 height 14
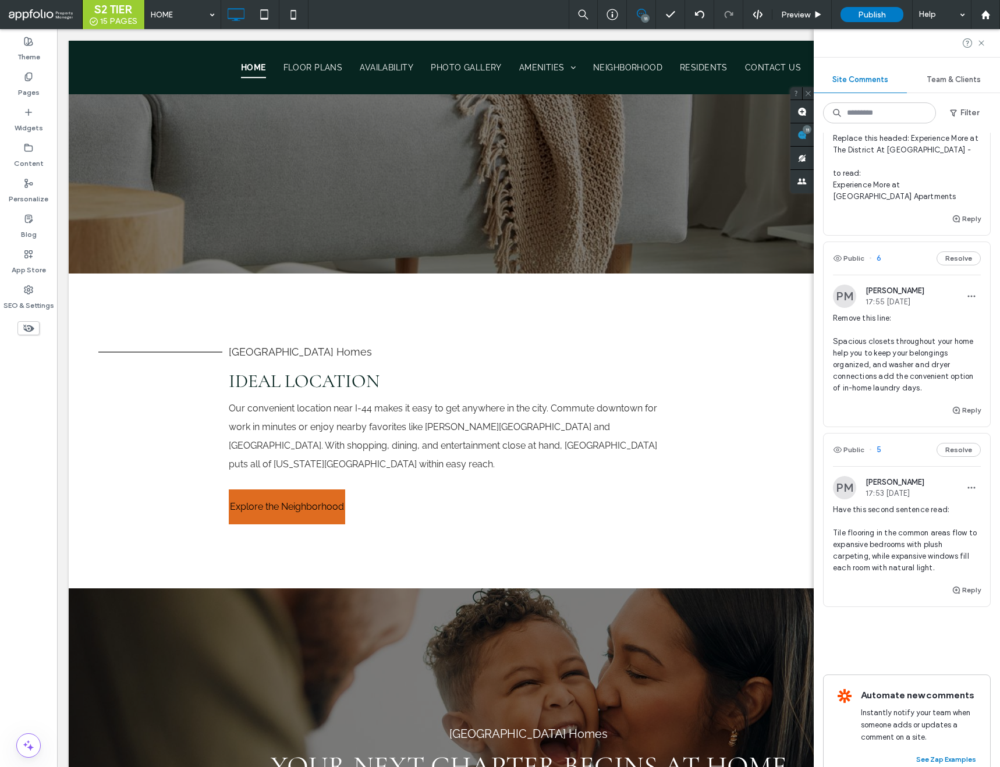
click at [878, 444] on span "5" at bounding box center [875, 450] width 12 height 12
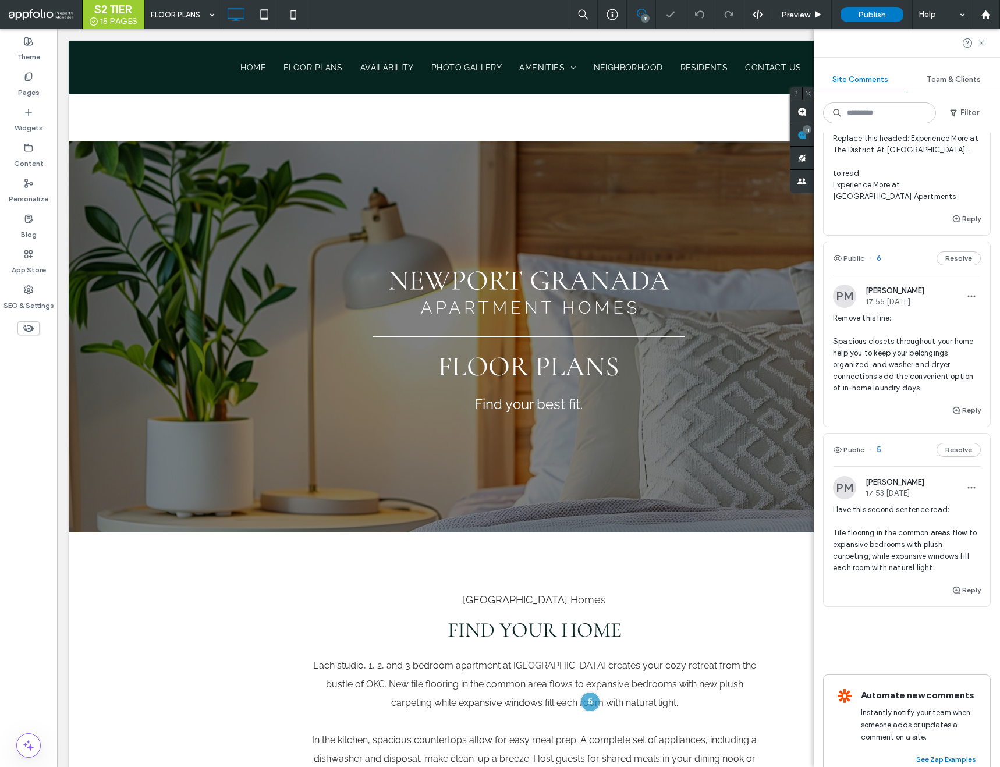
scroll to position [341, 0]
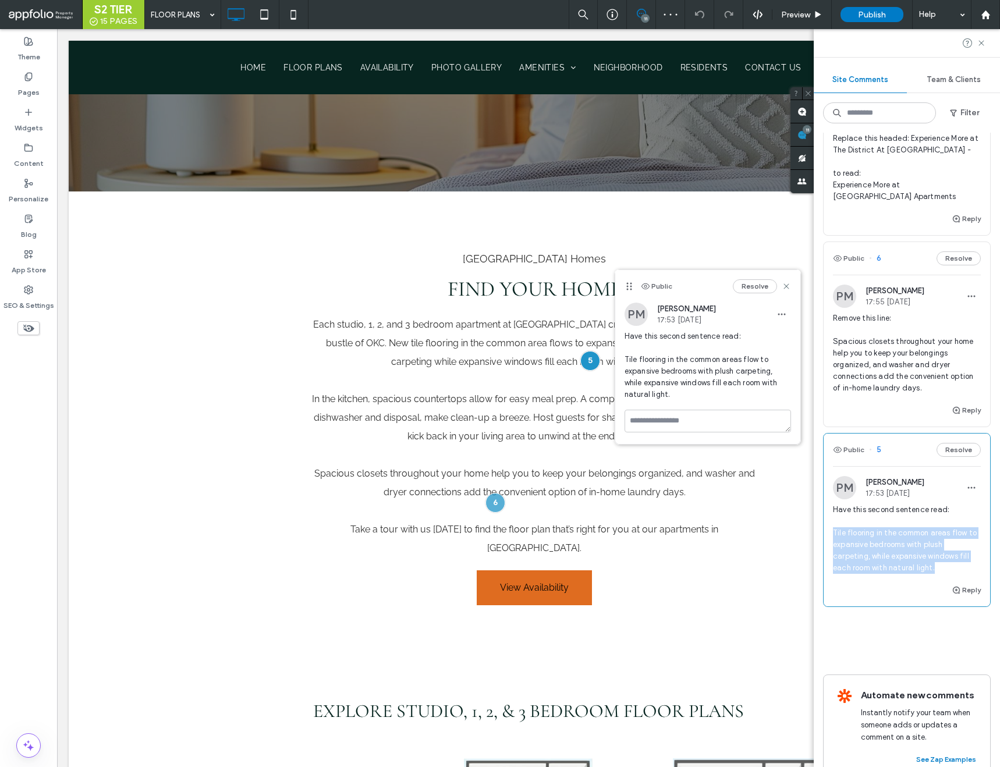
drag, startPoint x: 833, startPoint y: 511, endPoint x: 942, endPoint y: 543, distance: 114.1
click at [942, 543] on span "Have this second sentence read: Tile flooring in the common areas flow to expan…" at bounding box center [907, 539] width 148 height 70
copy span "Tile flooring in the common areas flow to expansive bedrooms with plush carpeti…"
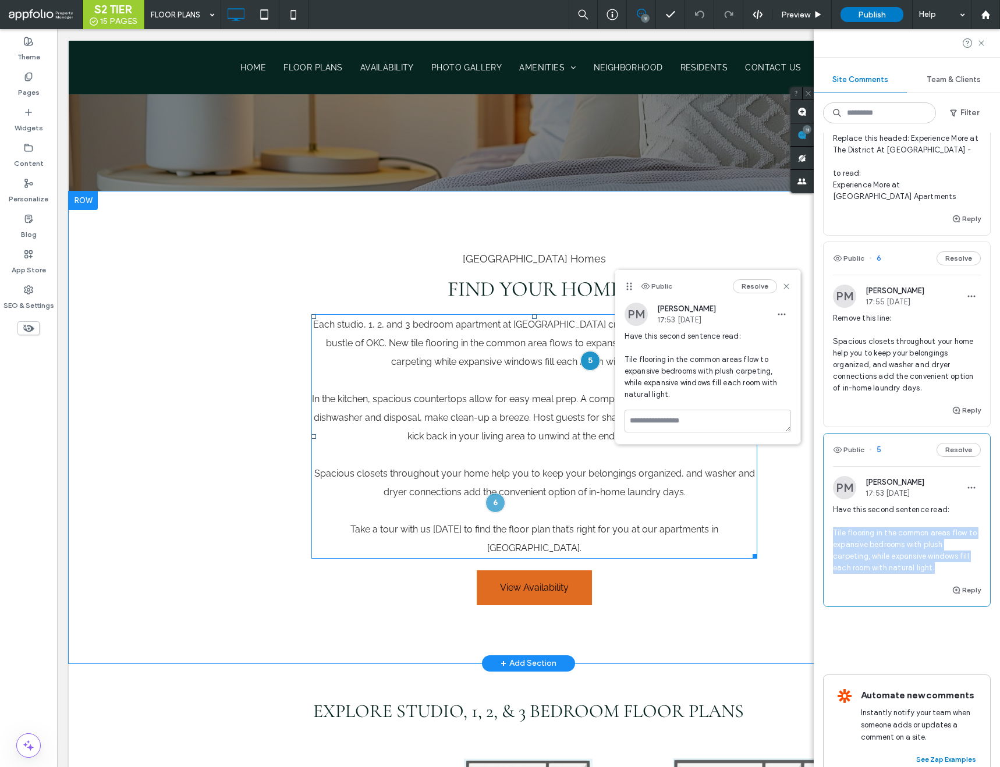
click at [519, 356] on span "Each studio, 1, 2, and 3 bedroom apartment at Newport Granada creates your cozy…" at bounding box center [534, 343] width 443 height 48
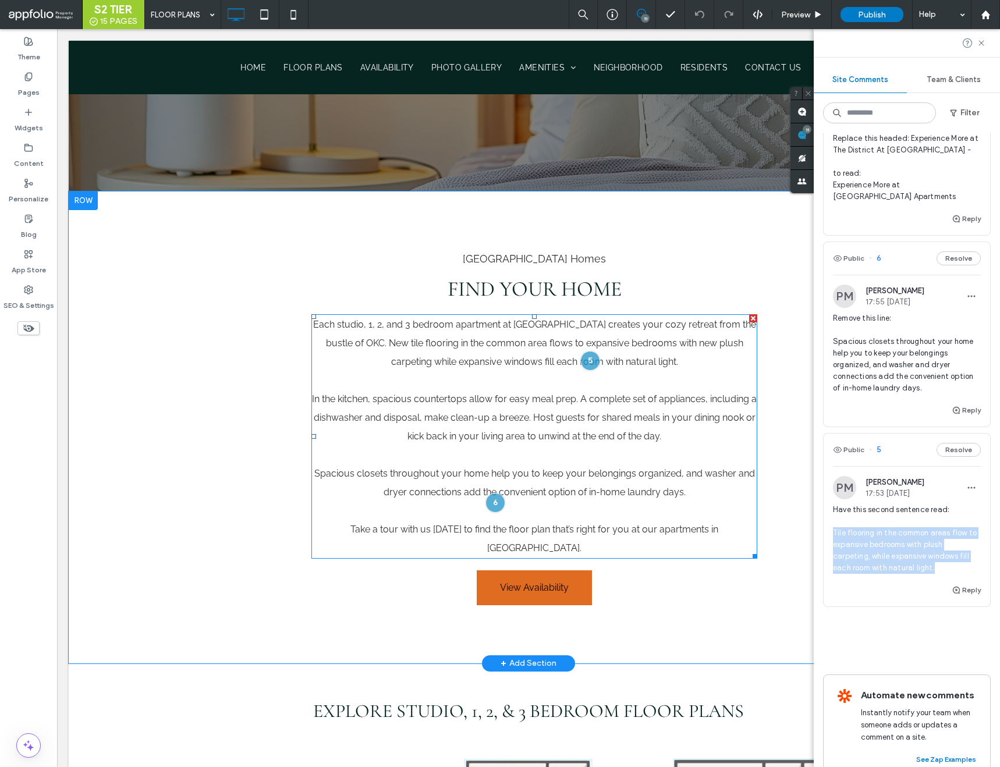
click at [525, 356] on span "Each studio, 1, 2, and 3 bedroom apartment at Newport Granada creates your cozy…" at bounding box center [534, 343] width 443 height 48
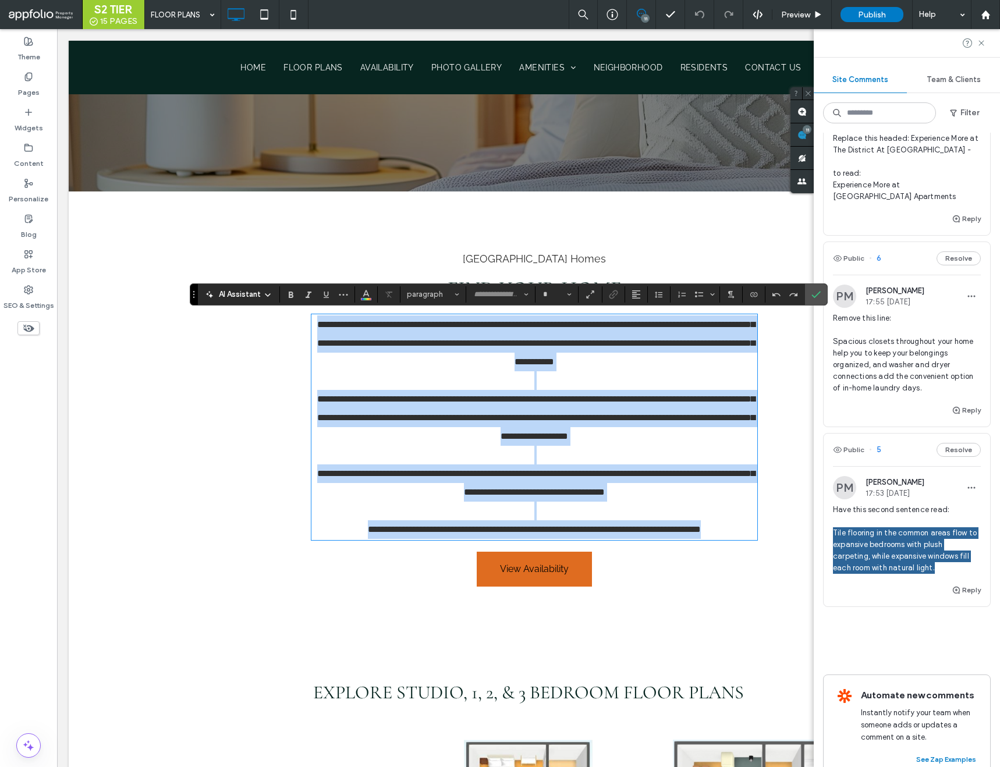
type input "*******"
type input "**"
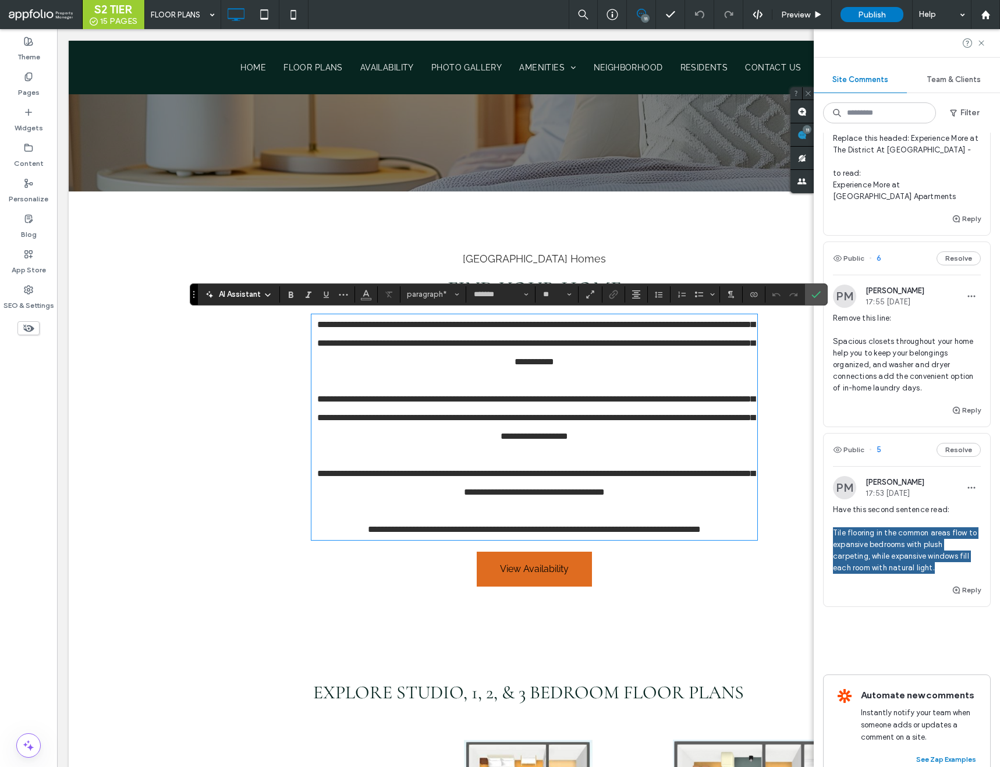
click at [407, 366] on span "**********" at bounding box center [536, 343] width 438 height 46
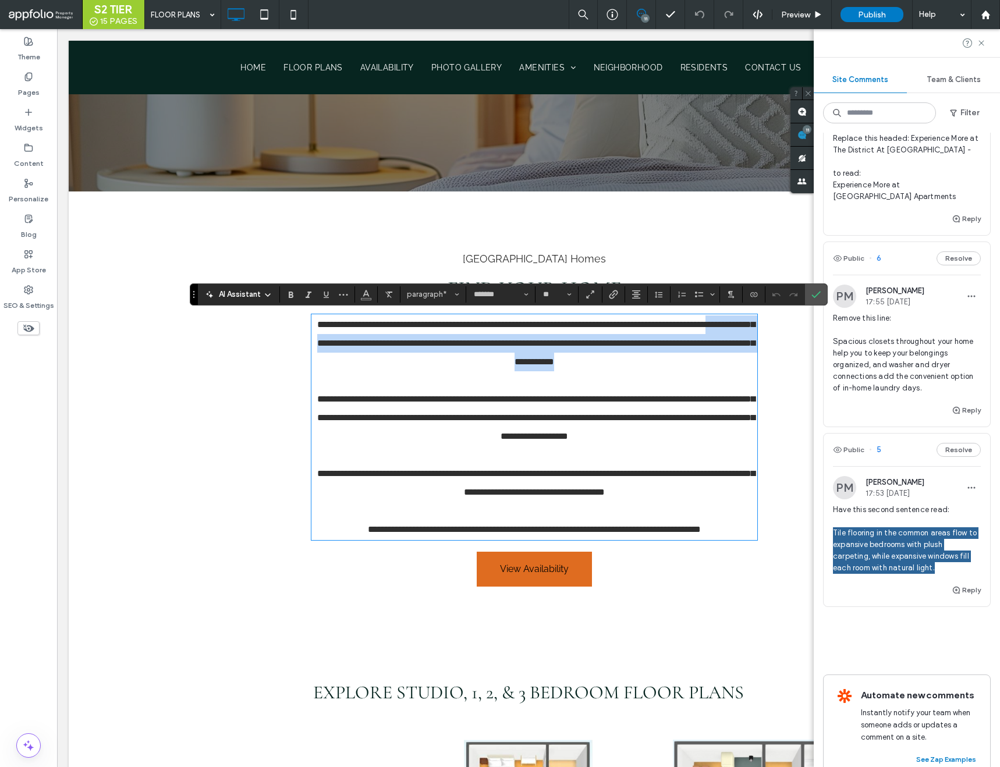
drag, startPoint x: 387, startPoint y: 344, endPoint x: 682, endPoint y: 360, distance: 295.7
click at [682, 360] on p "**********" at bounding box center [535, 344] width 446 height 56
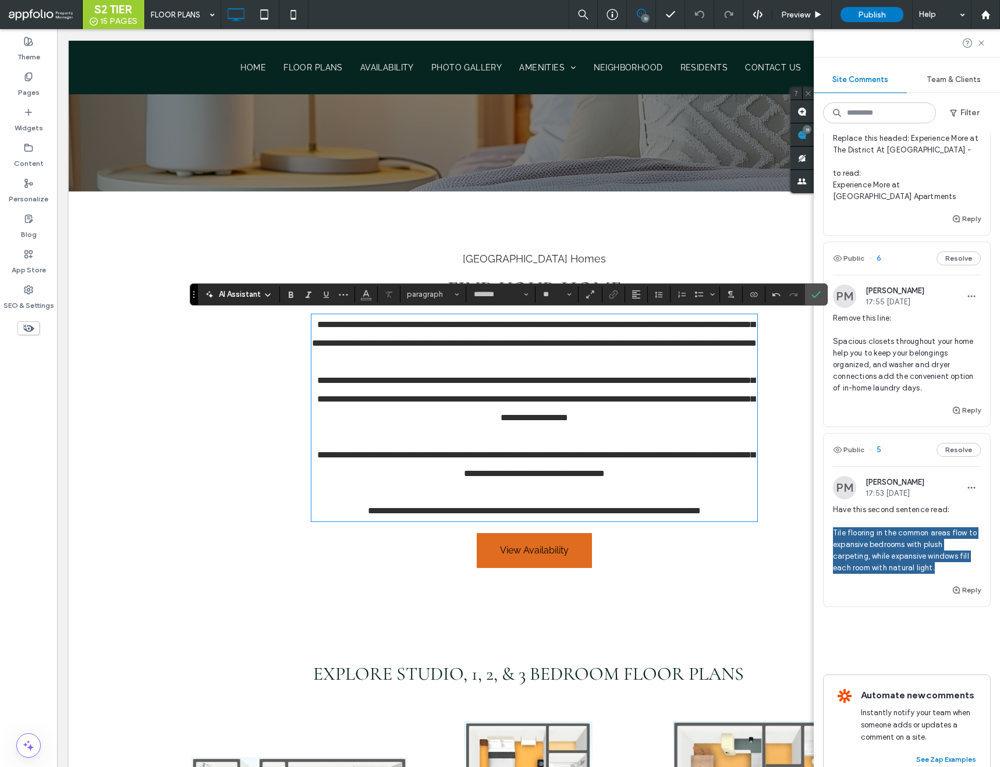
scroll to position [0, 0]
click at [373, 348] on span "**********" at bounding box center [534, 333] width 445 height 27
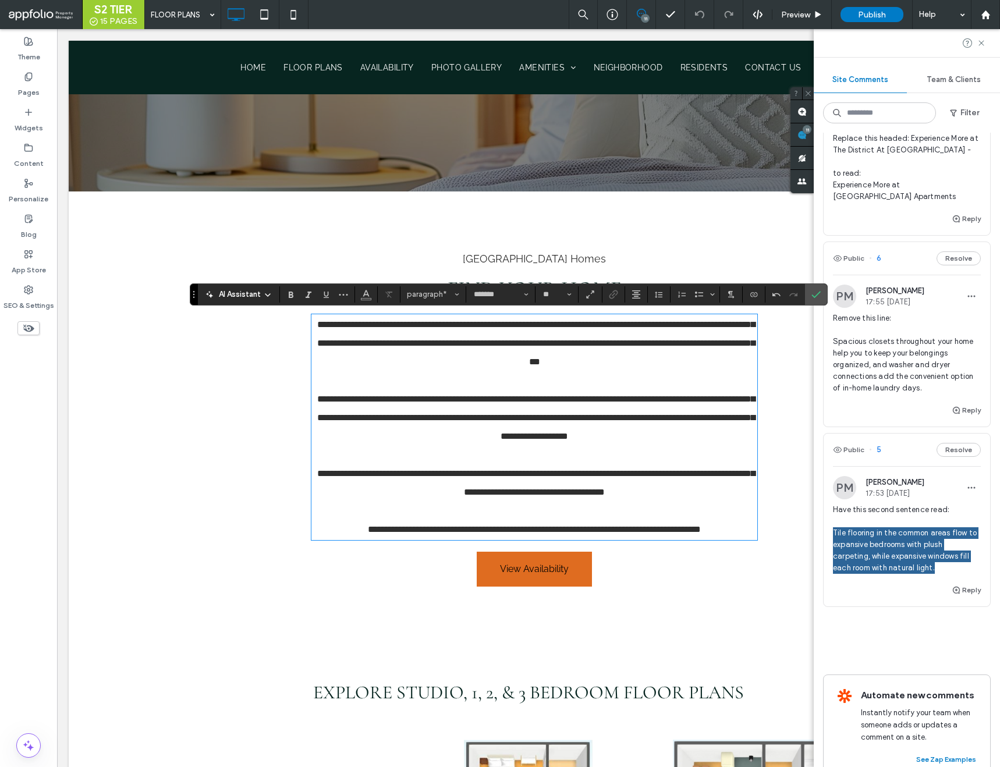
click at [669, 349] on p "**********" at bounding box center [535, 344] width 446 height 56
click at [668, 363] on p "**********" at bounding box center [535, 344] width 446 height 56
click at [819, 294] on icon "Confirm" at bounding box center [816, 294] width 9 height 9
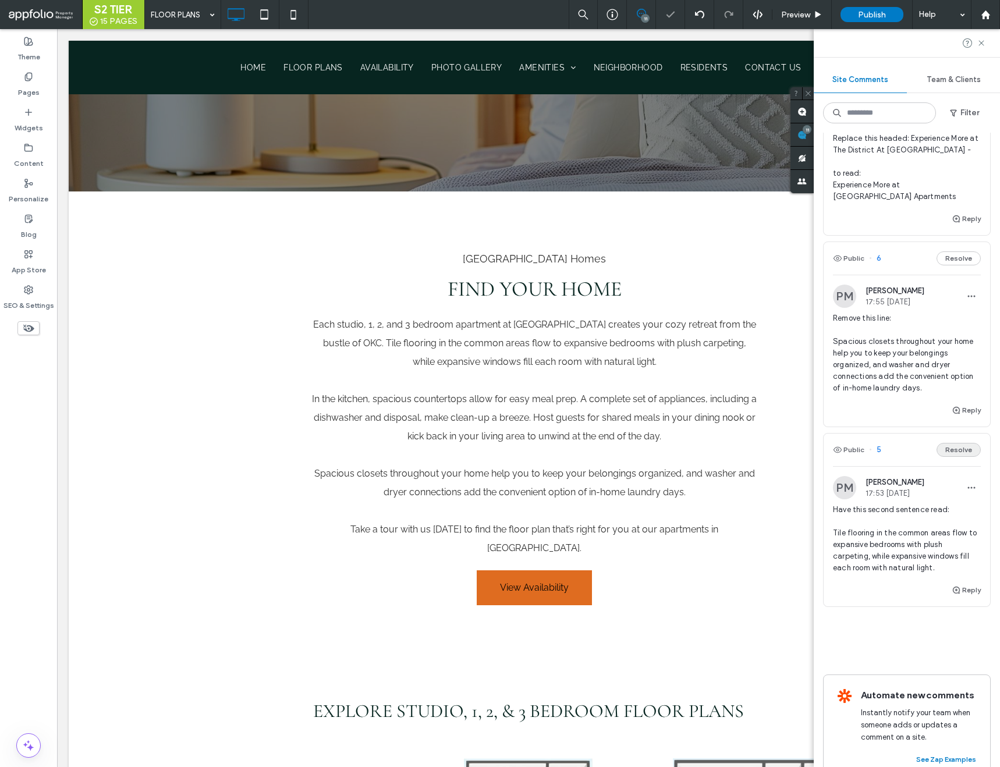
click at [953, 443] on button "Resolve" at bounding box center [959, 450] width 44 height 14
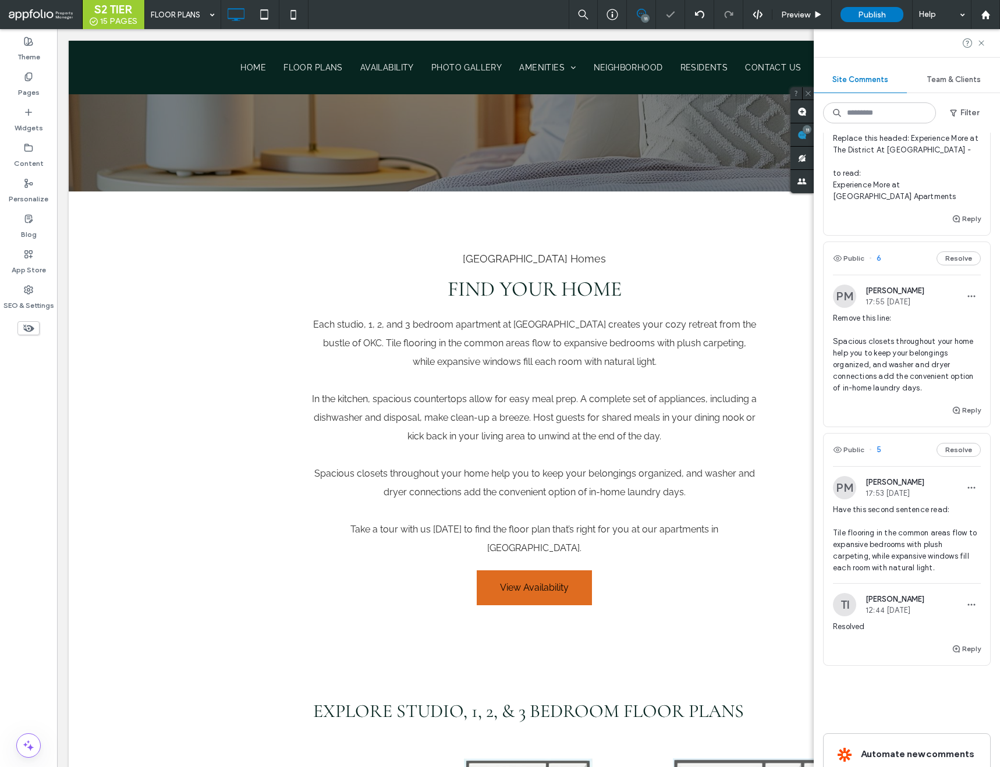
scroll to position [1340, 0]
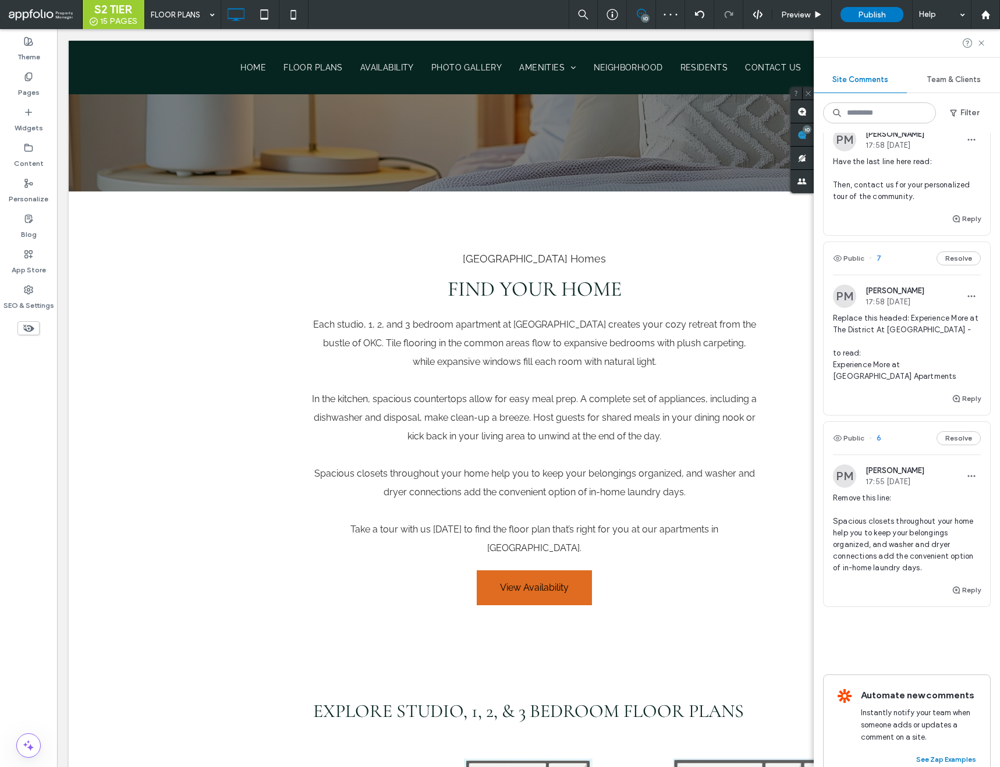
click at [880, 433] on span "6" at bounding box center [875, 439] width 12 height 12
click at [876, 433] on span "6" at bounding box center [875, 439] width 12 height 12
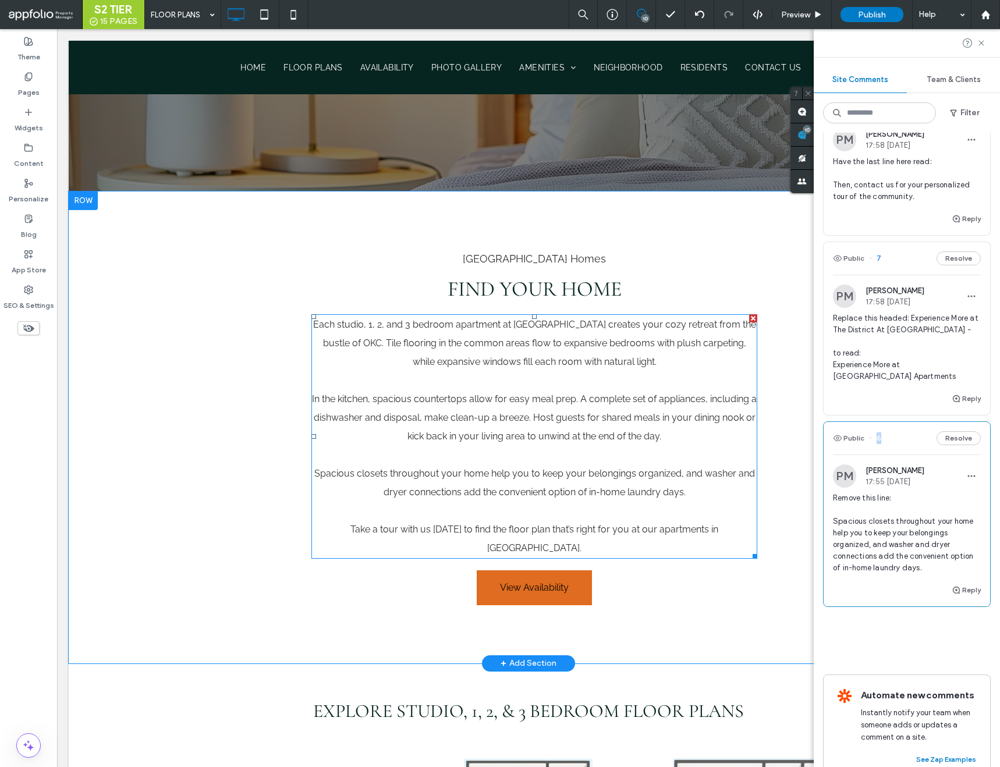
click at [546, 485] on p "Spacious closets throughout your home help you to keep your belongings organize…" at bounding box center [535, 483] width 446 height 37
click at [589, 493] on span "Spacious closets throughout your home help you to keep your belongings organize…" at bounding box center [534, 483] width 441 height 30
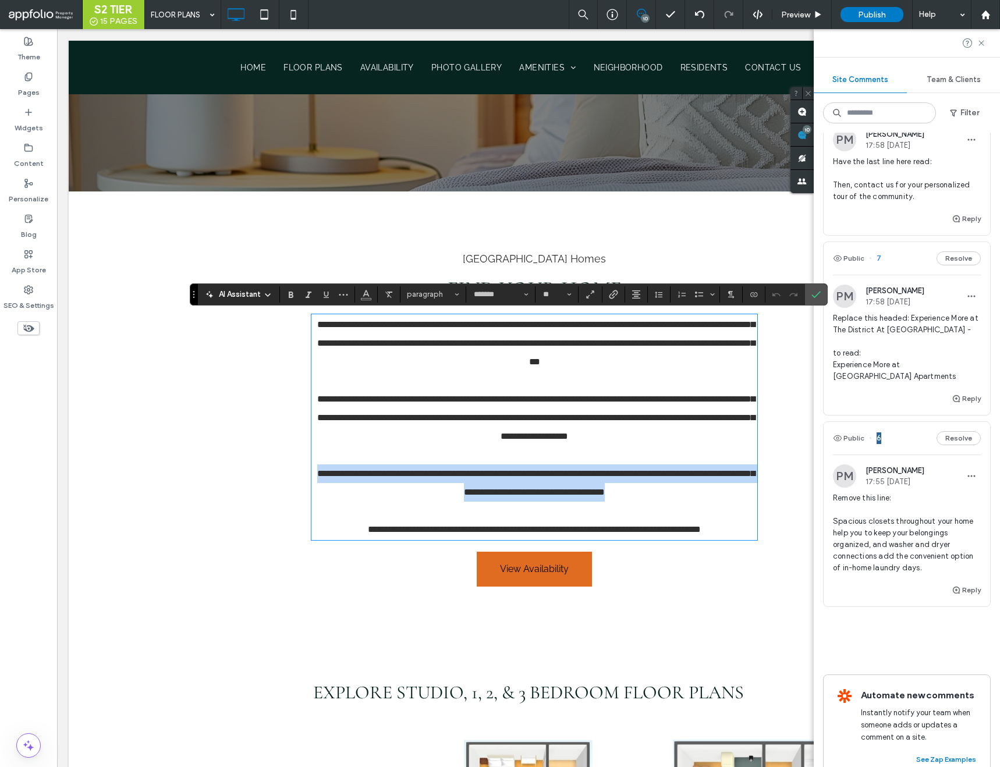
drag, startPoint x: 690, startPoint y: 491, endPoint x: 313, endPoint y: 472, distance: 377.8
click at [313, 472] on p "**********" at bounding box center [535, 483] width 446 height 37
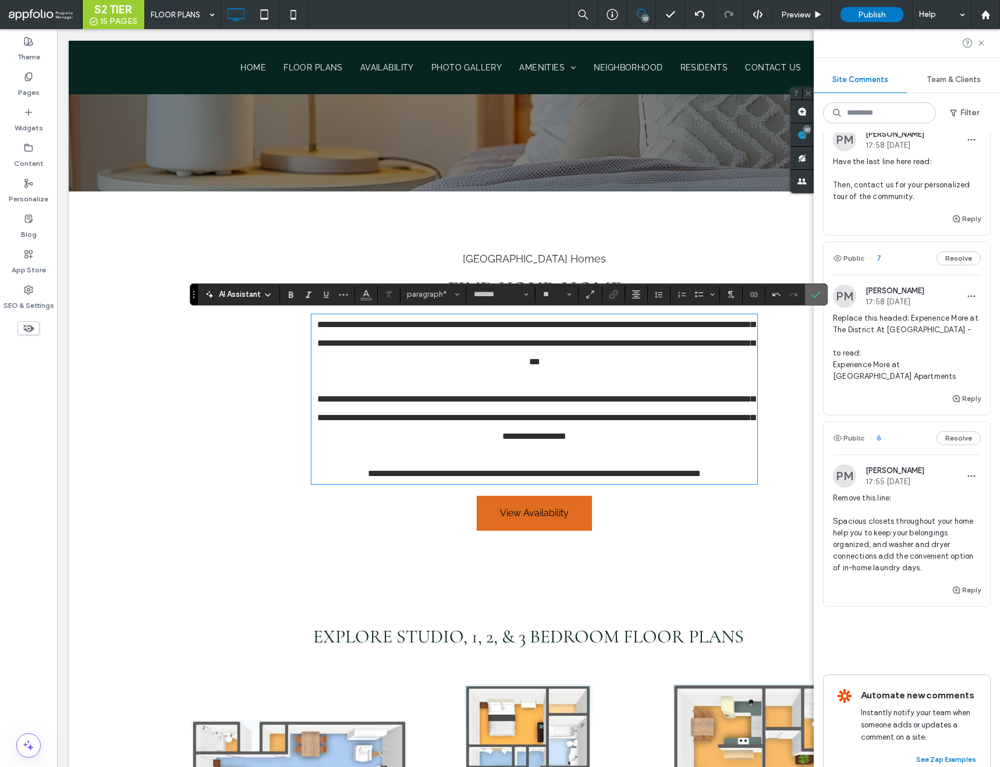
click at [822, 289] on label "Confirm" at bounding box center [816, 294] width 17 height 21
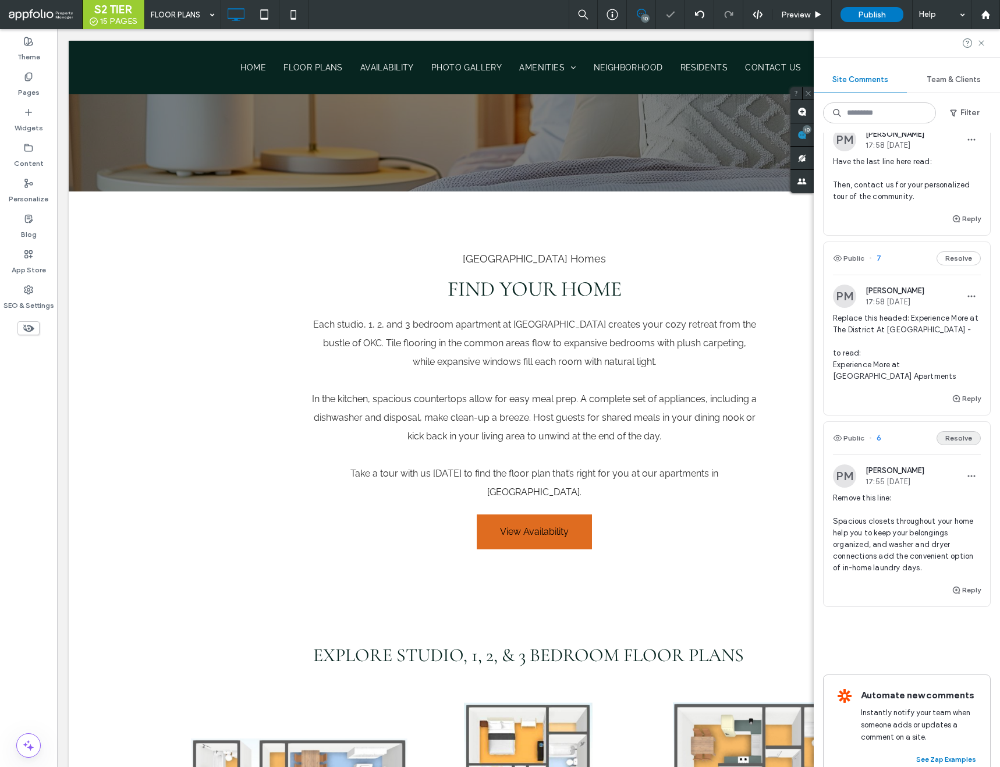
click at [951, 431] on button "Resolve" at bounding box center [959, 438] width 44 height 14
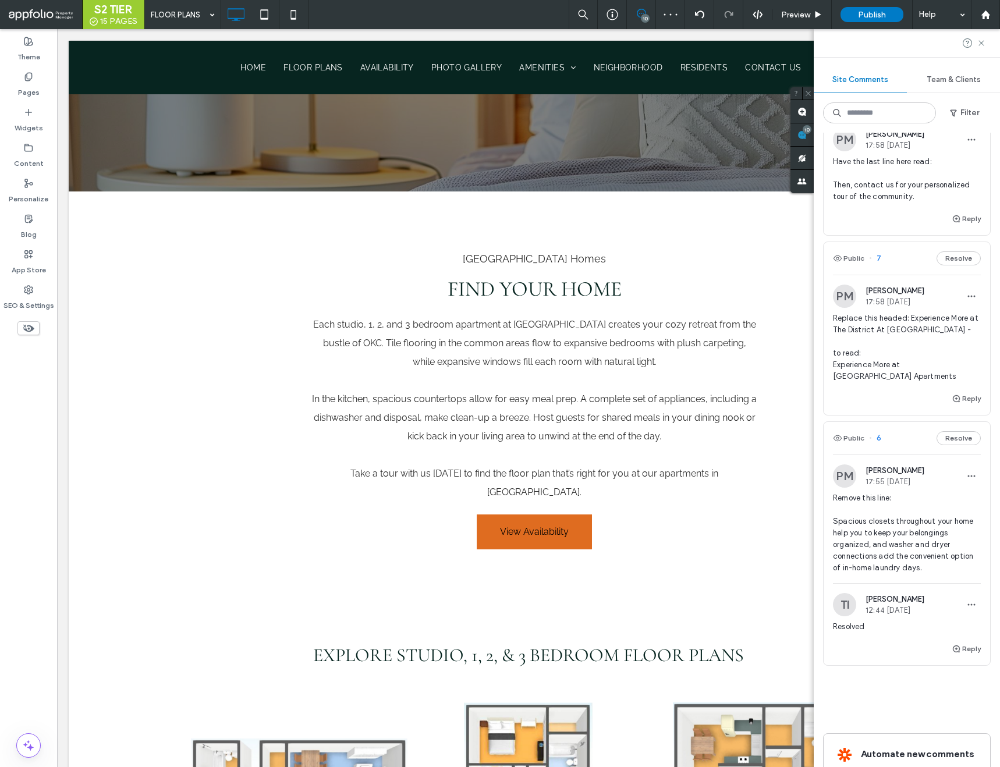
scroll to position [1148, 0]
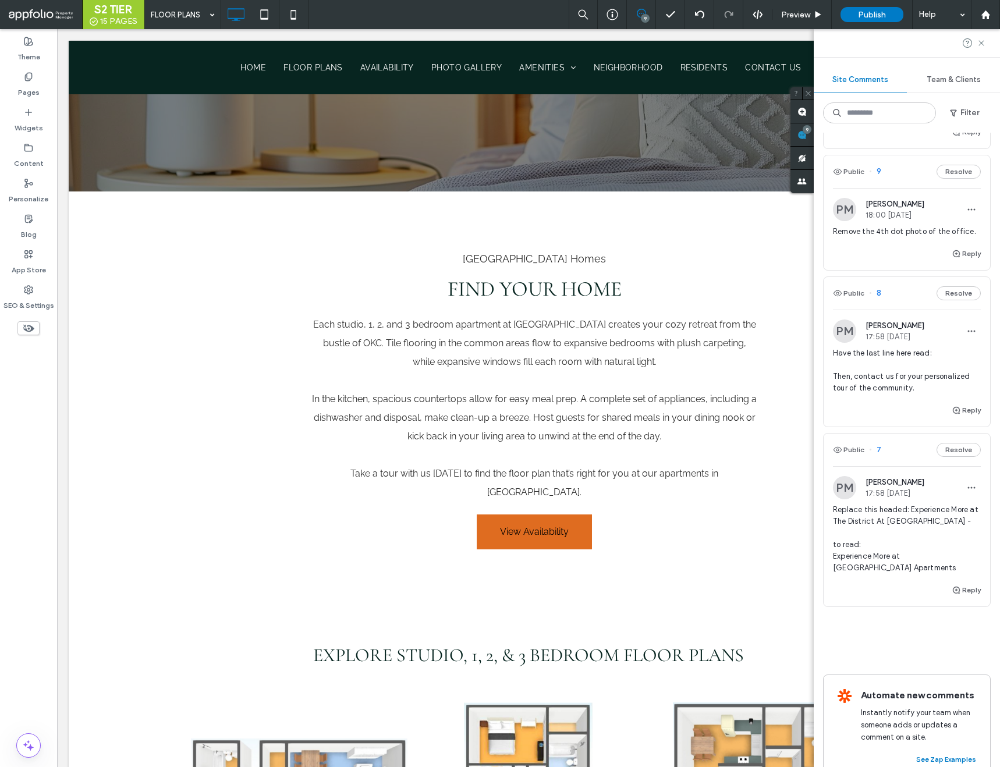
click at [877, 444] on span "7" at bounding box center [875, 450] width 12 height 12
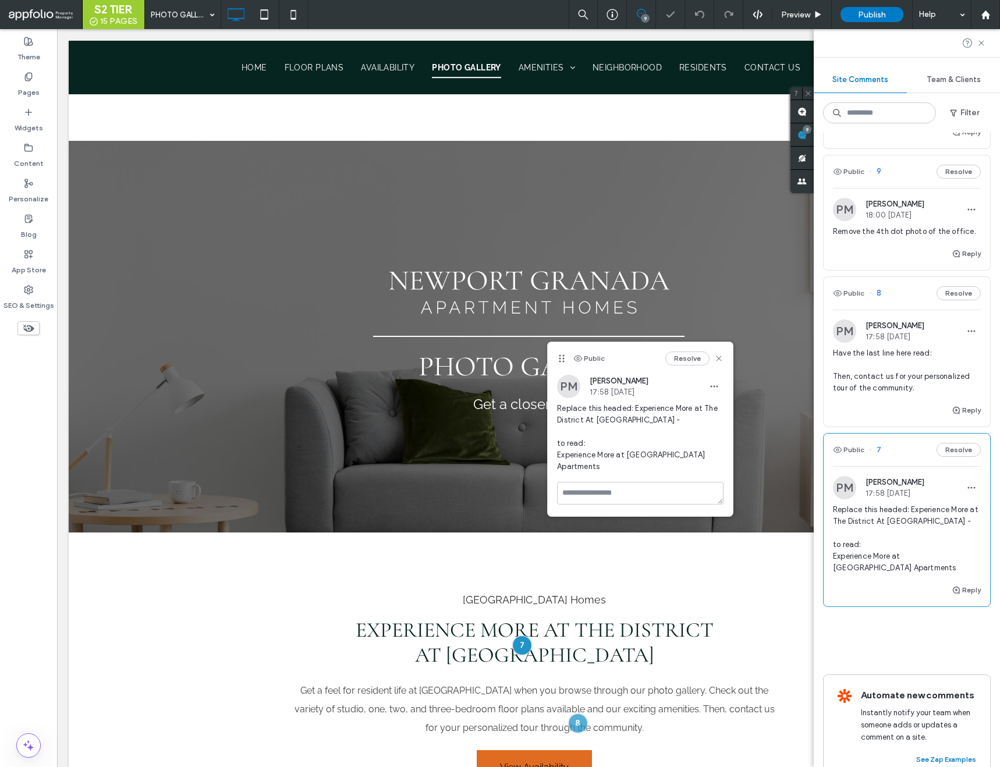
scroll to position [215, 0]
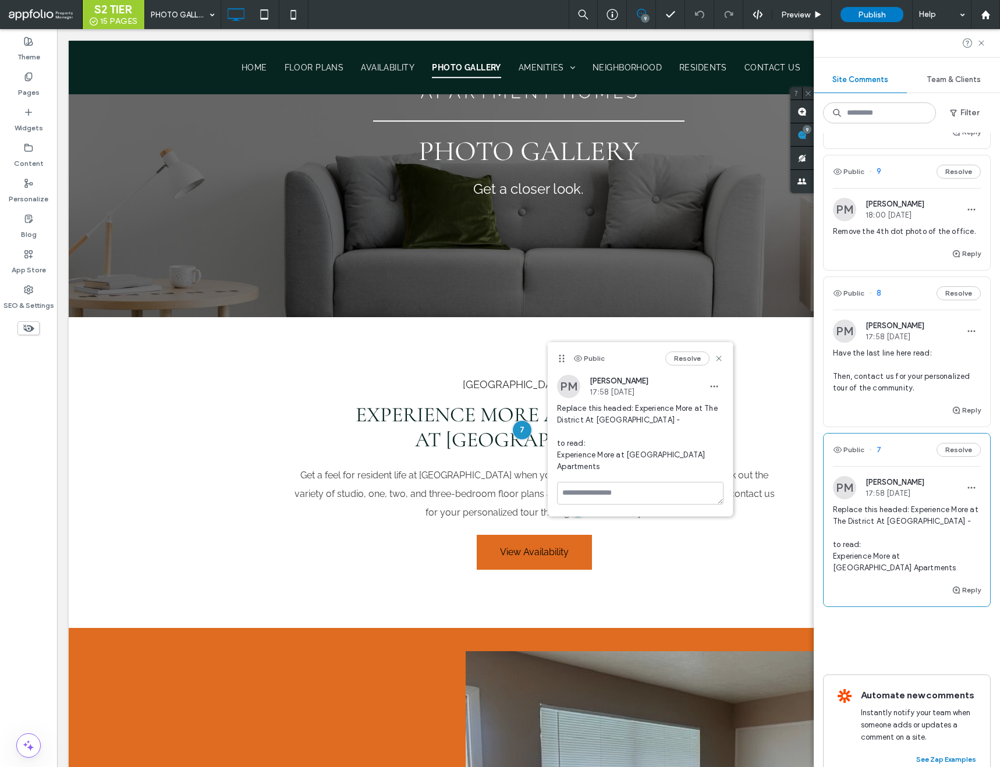
click at [652, 417] on span "Replace this headed: Experience More at The District At Manhattan Apartments - …" at bounding box center [640, 438] width 167 height 70
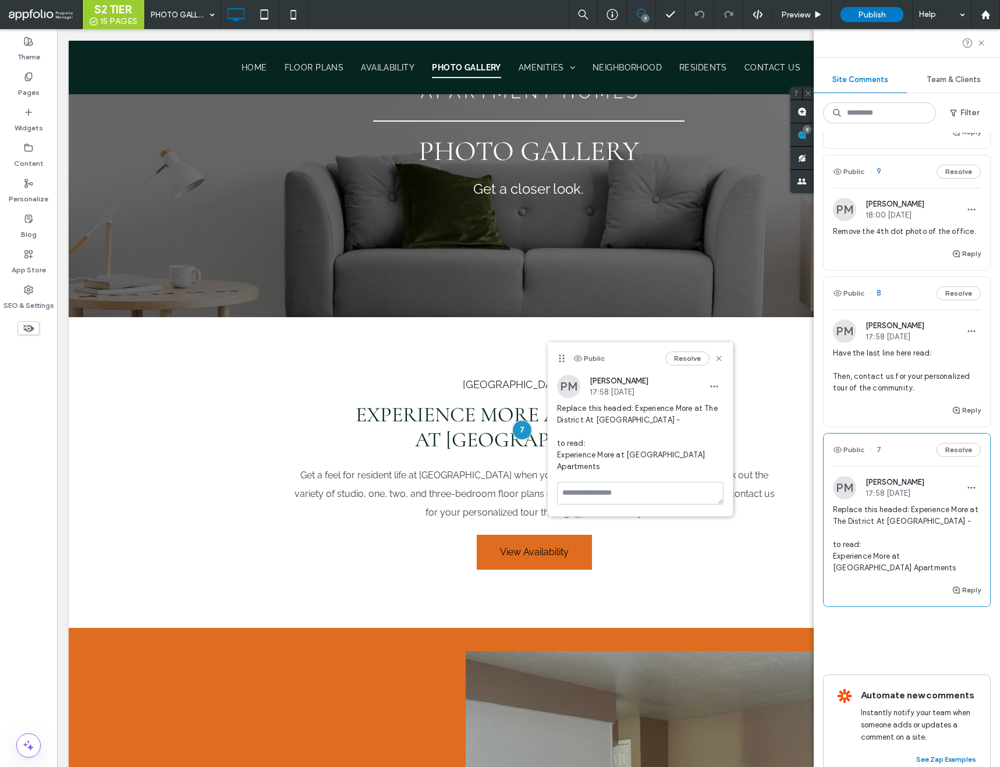
drag, startPoint x: 613, startPoint y: 469, endPoint x: 556, endPoint y: 459, distance: 57.4
click at [556, 459] on div "PM Patrick Mitchell 17:58 Sep 14 2025 Replace this headed: Experience More at T…" at bounding box center [640, 428] width 185 height 107
copy span "Experience More at Newport Granada Apartments"
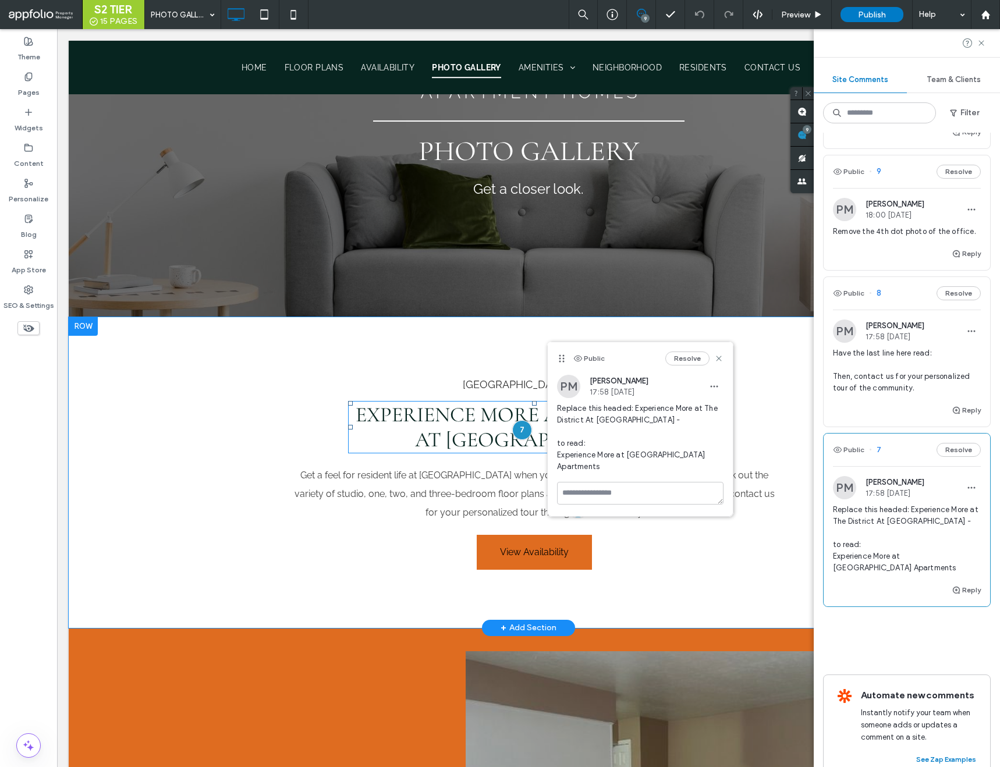
click at [462, 434] on span "Experience More at The District At Manhattan Apartments" at bounding box center [535, 427] width 358 height 50
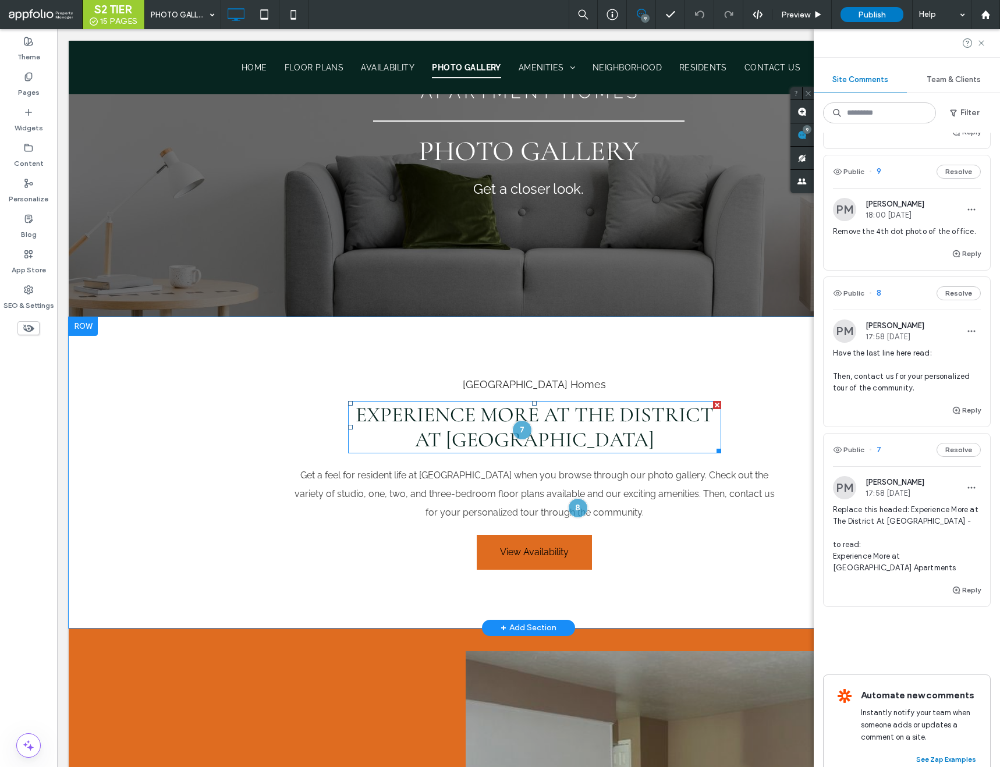
click at [462, 434] on span "Experience More at The District At Manhattan Apartments" at bounding box center [535, 427] width 358 height 50
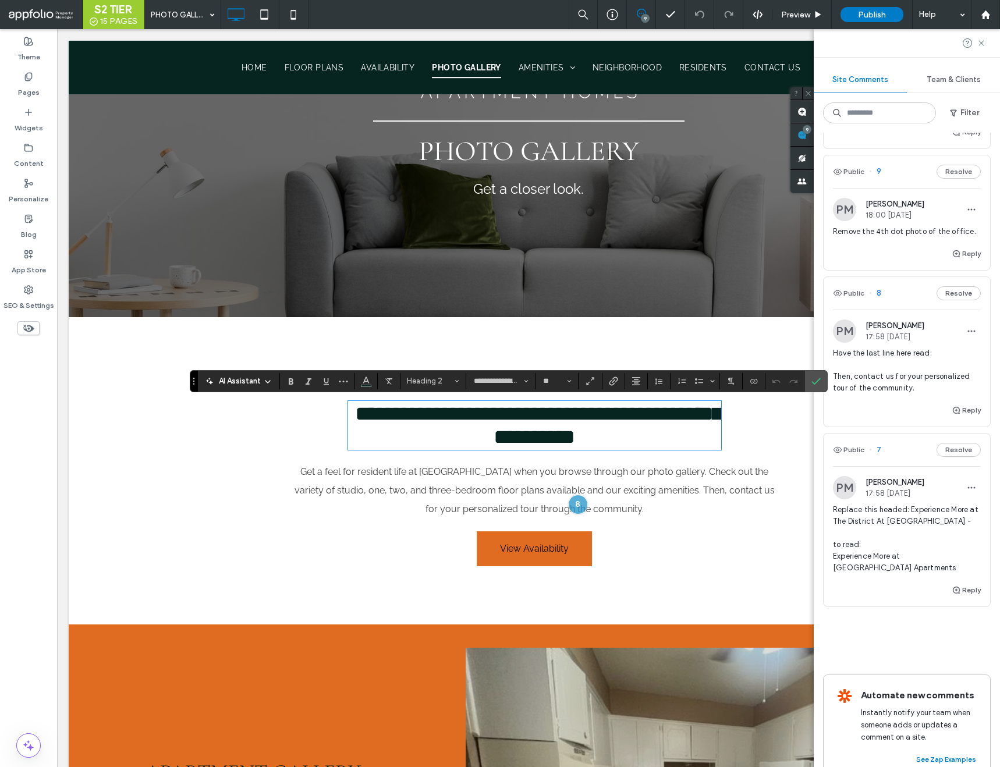
paste div
type input "*******"
type input "**"
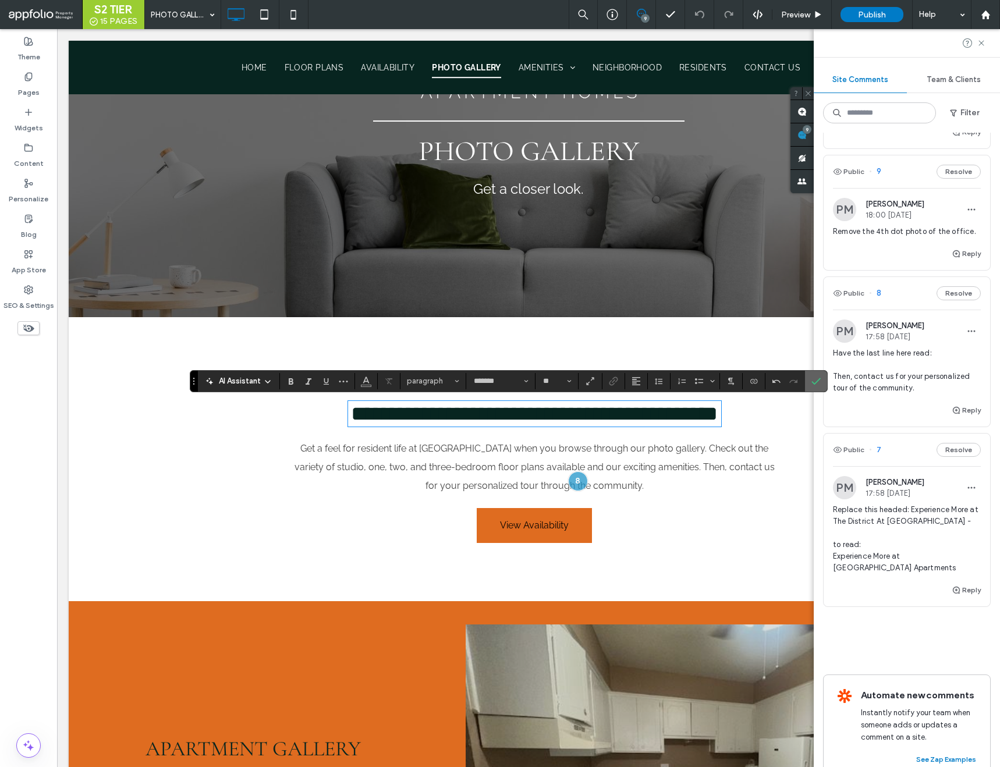
click at [808, 383] on label "Confirm" at bounding box center [816, 381] width 17 height 21
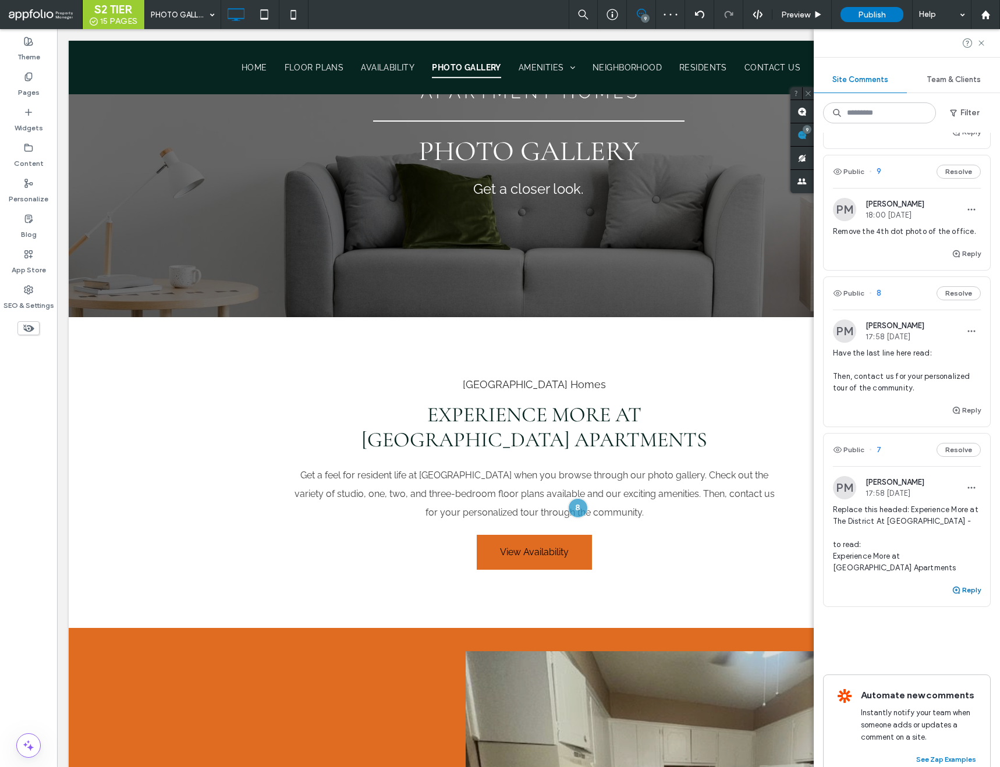
click at [961, 586] on icon "button" at bounding box center [956, 590] width 9 height 9
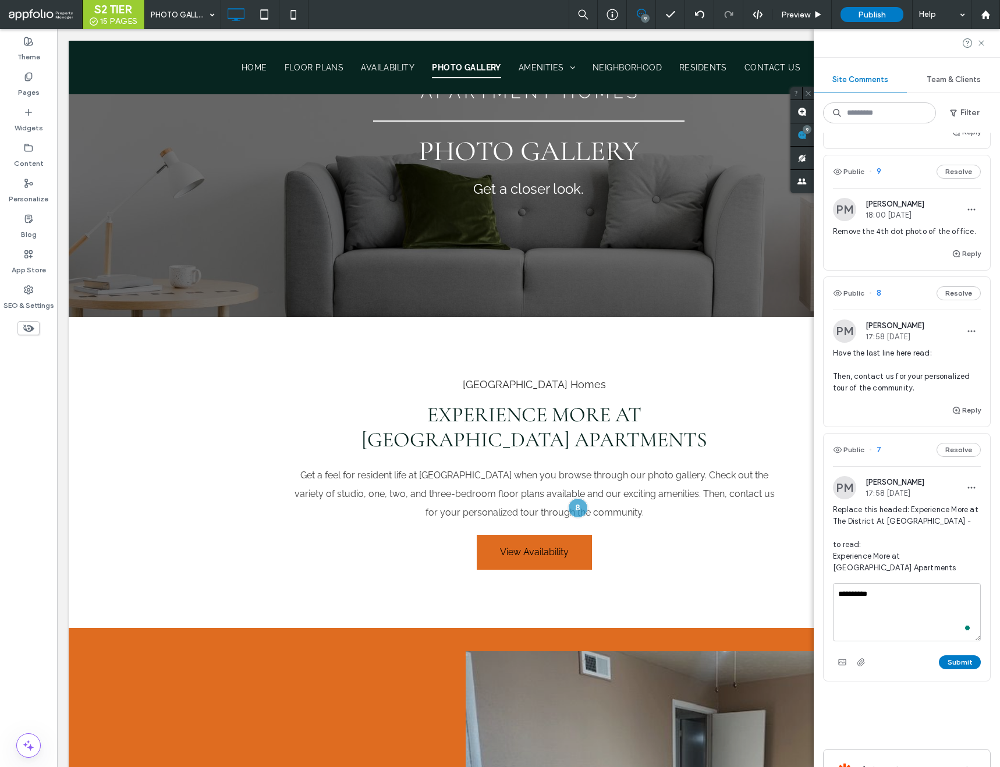
scroll to position [1148, 0]
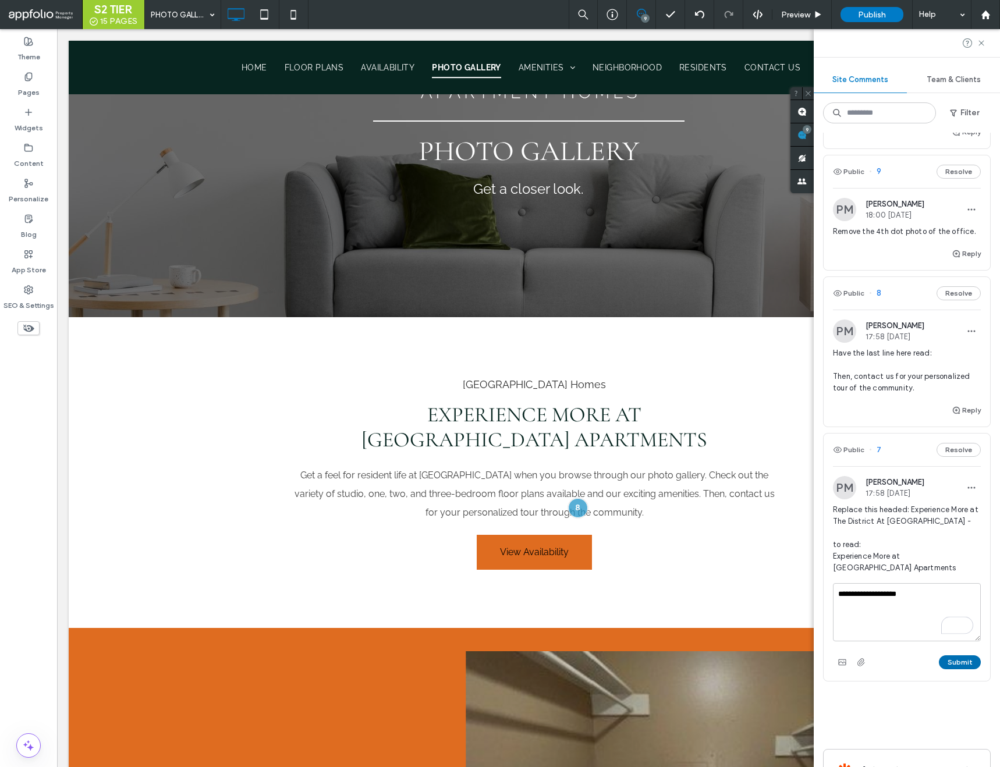
type textarea "**********"
click at [963, 656] on button "Submit" at bounding box center [960, 663] width 42 height 14
click at [947, 443] on button "Resolve" at bounding box center [959, 450] width 44 height 14
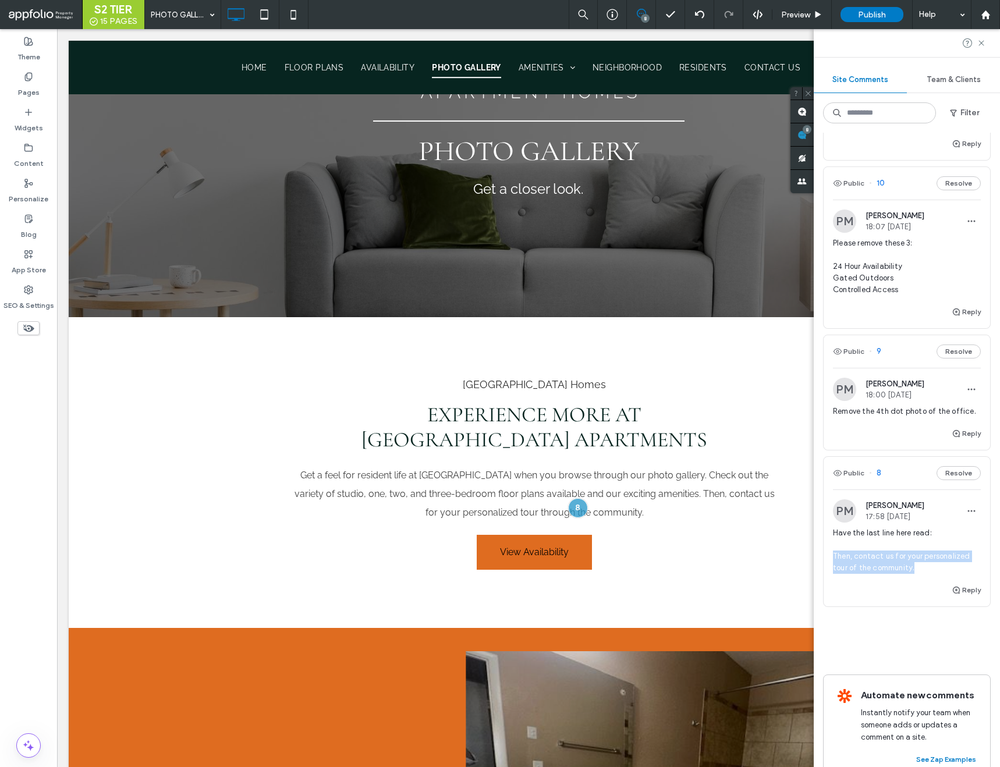
drag, startPoint x: 922, startPoint y: 543, endPoint x: 835, endPoint y: 535, distance: 87.2
click at [835, 535] on span "Have the last line here read: Then, contact us for your personalized tour of th…" at bounding box center [907, 551] width 148 height 47
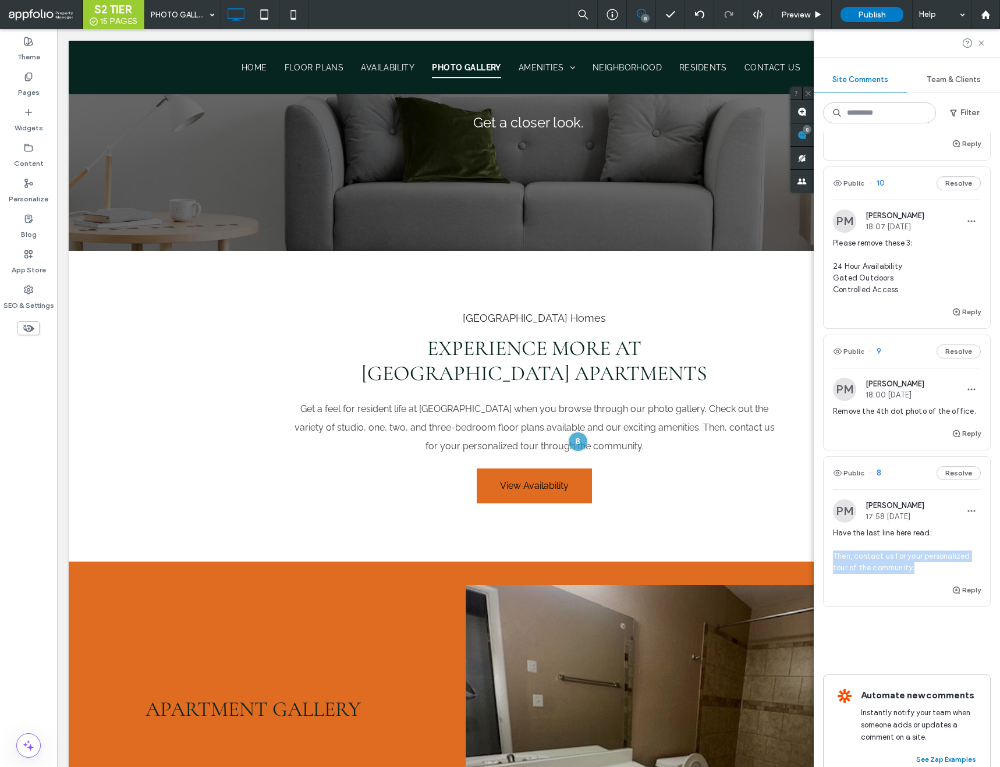
scroll to position [282, 0]
copy span "Then, contact us for your personalized tour of the community."
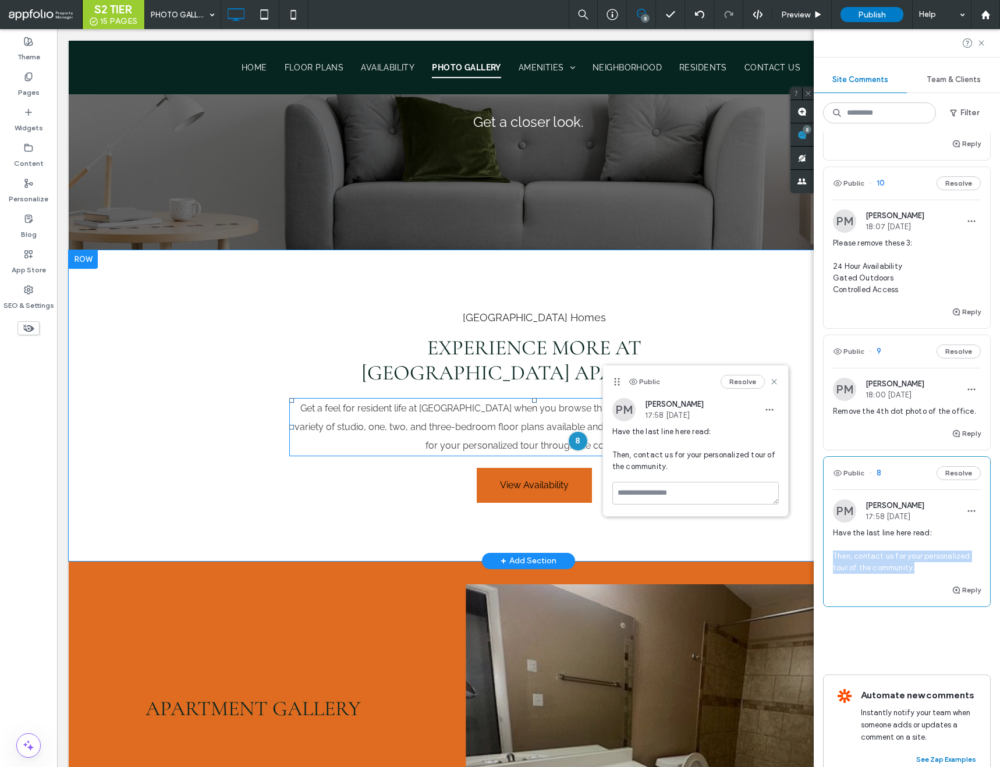
click at [506, 441] on span "Get a feel for resident life at Newport Granada when you browse through our pho…" at bounding box center [535, 427] width 480 height 48
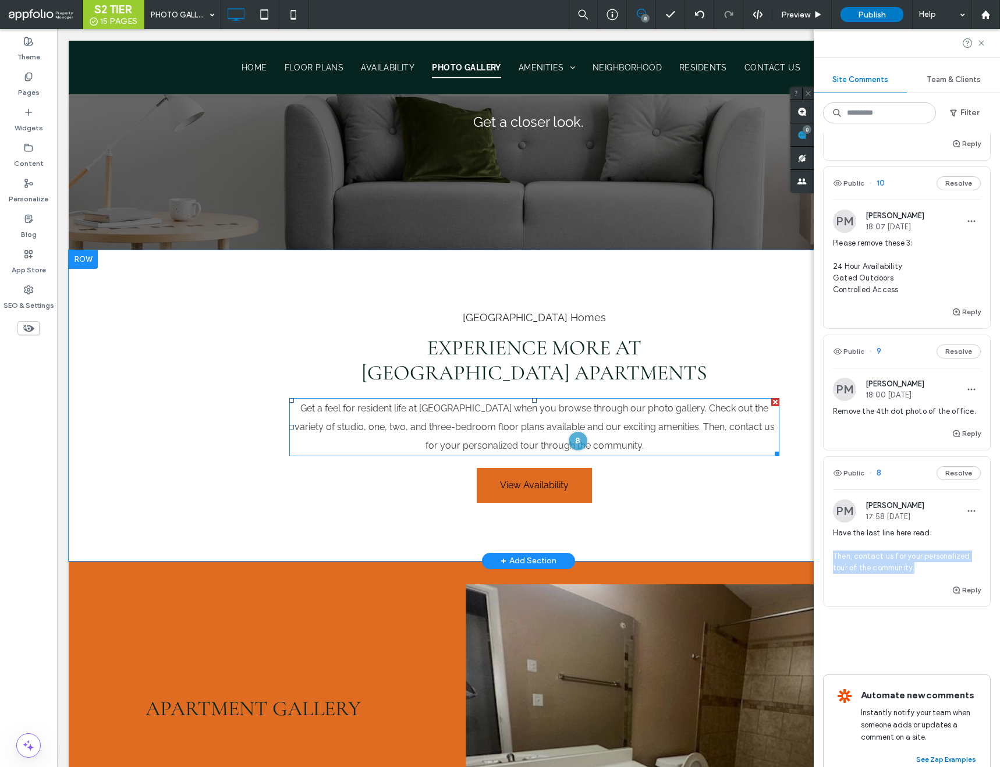
click at [516, 438] on p "Get a feel for resident life at Newport Granada when you browse through our pho…" at bounding box center [534, 427] width 490 height 56
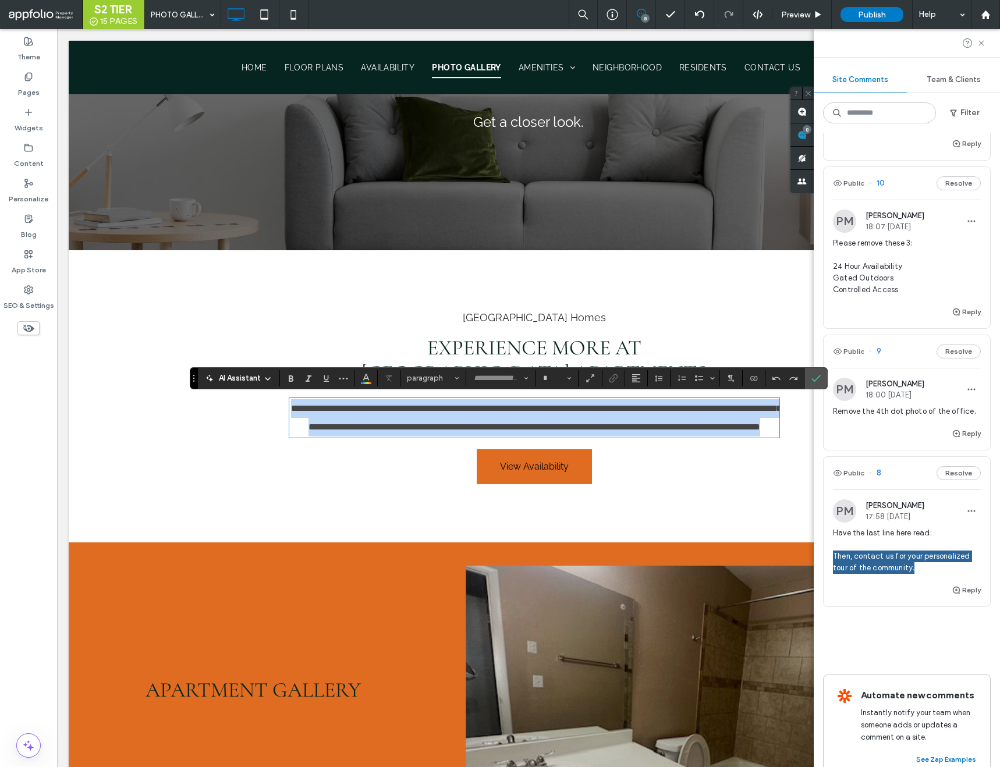
type input "*******"
type input "**"
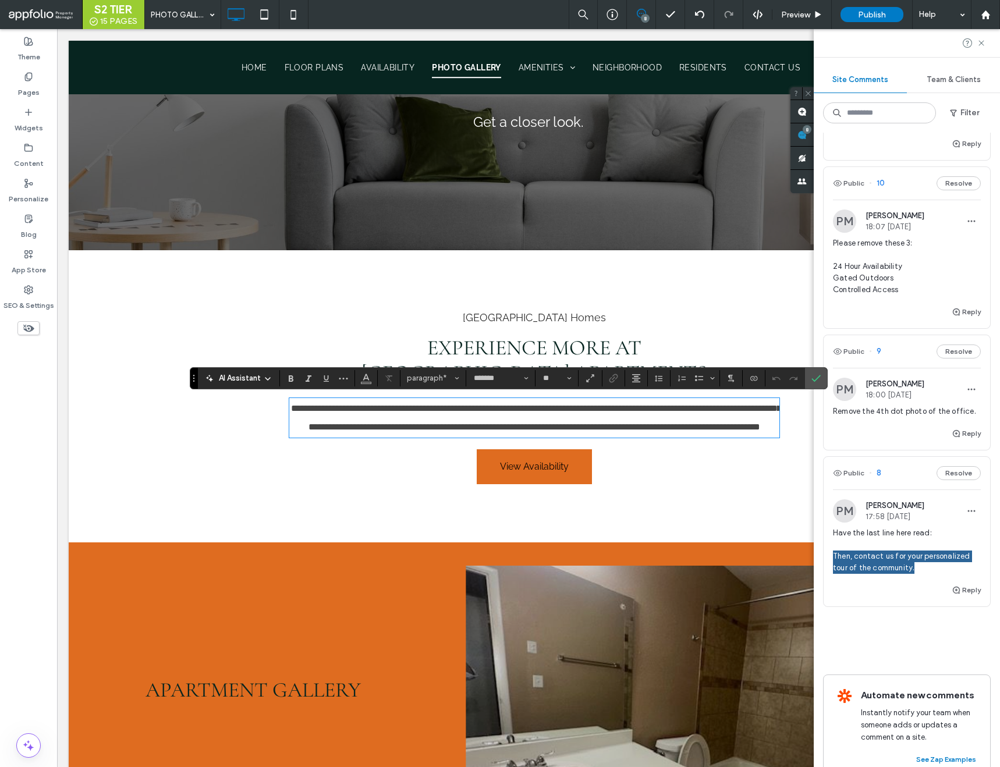
click at [649, 417] on p "**********" at bounding box center [534, 417] width 490 height 37
drag, startPoint x: 695, startPoint y: 427, endPoint x: 666, endPoint y: 452, distance: 38.8
click at [666, 437] on p "**********" at bounding box center [534, 417] width 490 height 37
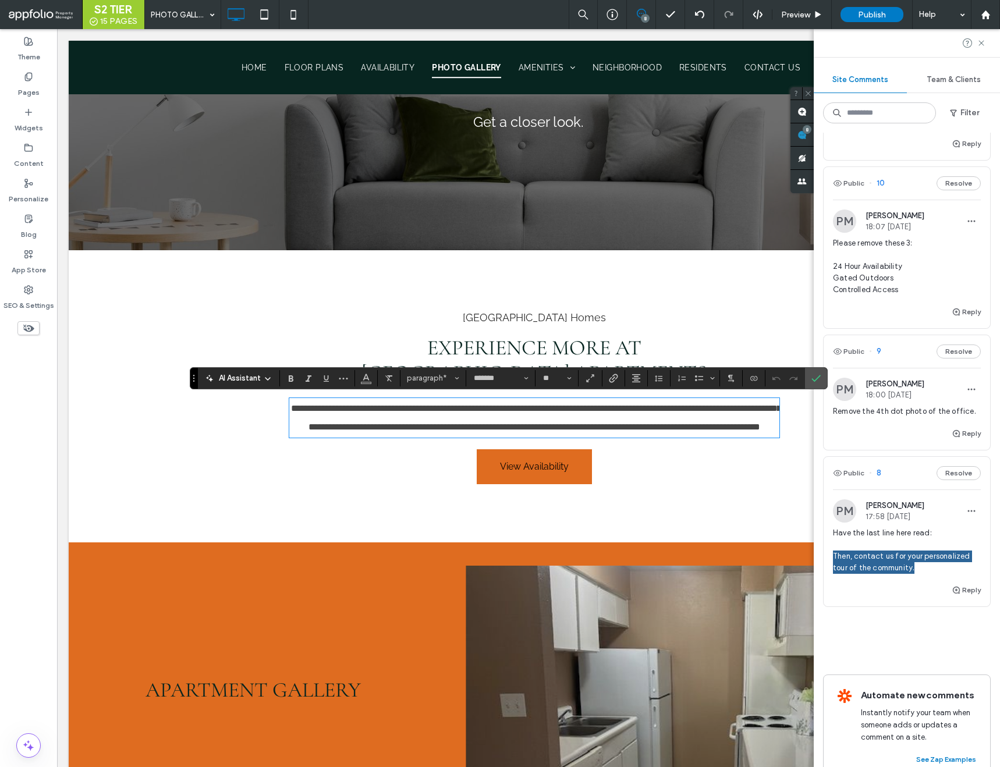
click at [716, 420] on p "**********" at bounding box center [534, 417] width 490 height 37
click at [675, 430] on span "**********" at bounding box center [536, 417] width 490 height 27
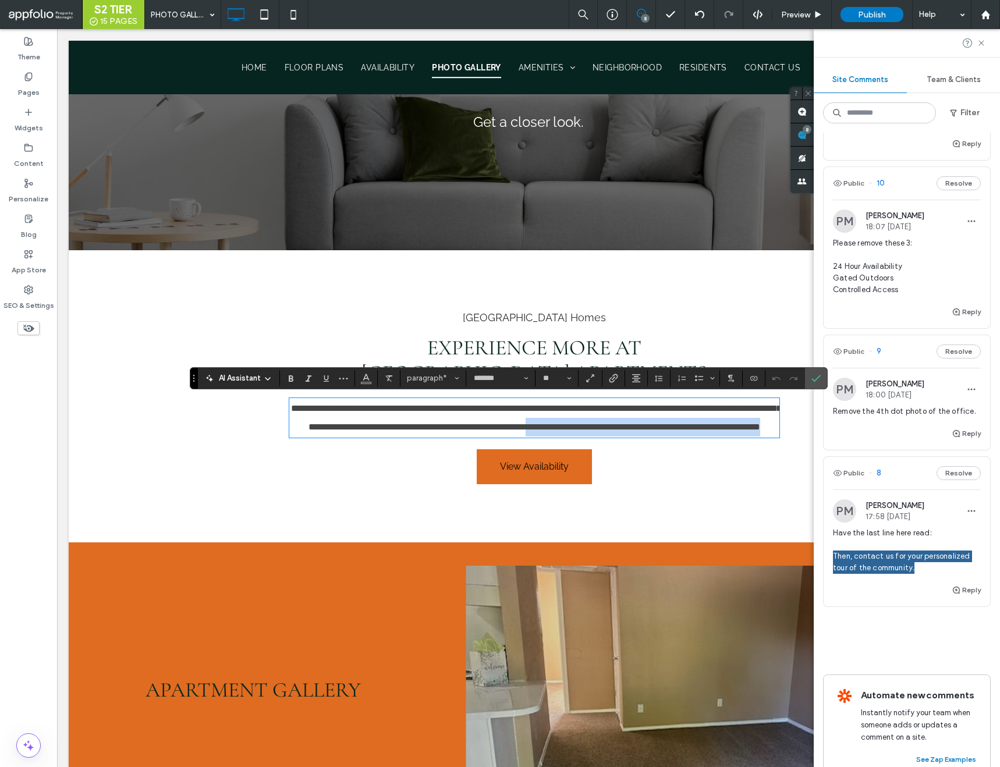
drag, startPoint x: 670, startPoint y: 430, endPoint x: 670, endPoint y: 446, distance: 16.3
click at [670, 437] on p "**********" at bounding box center [534, 417] width 490 height 37
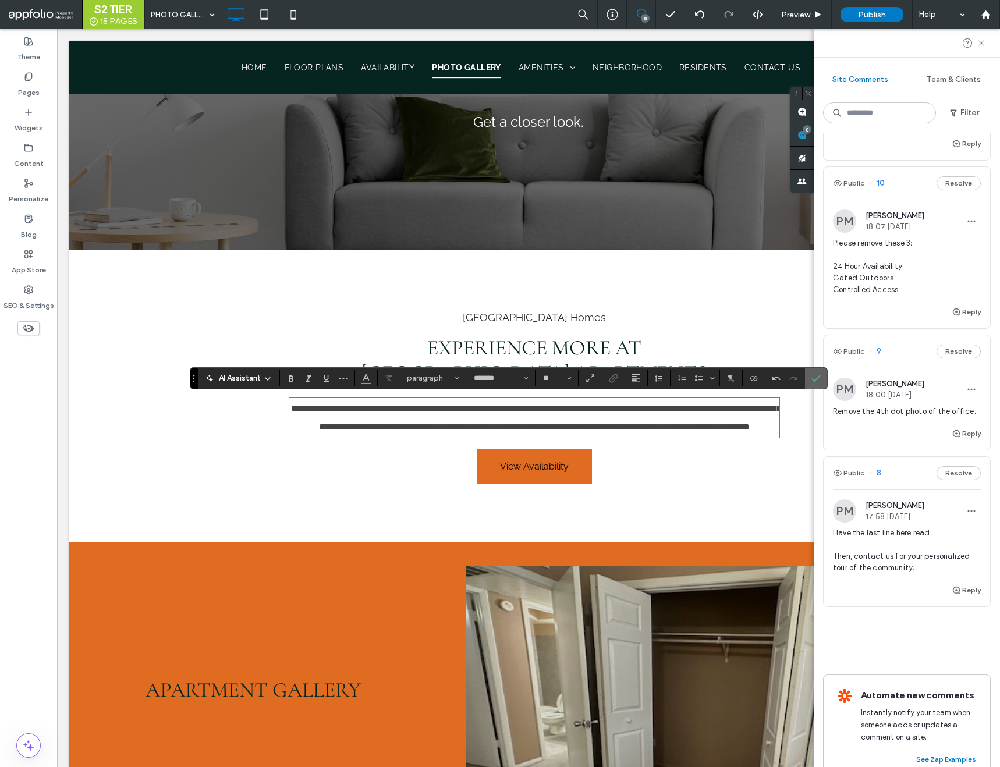
click at [817, 381] on icon "Confirm" at bounding box center [816, 378] width 9 height 9
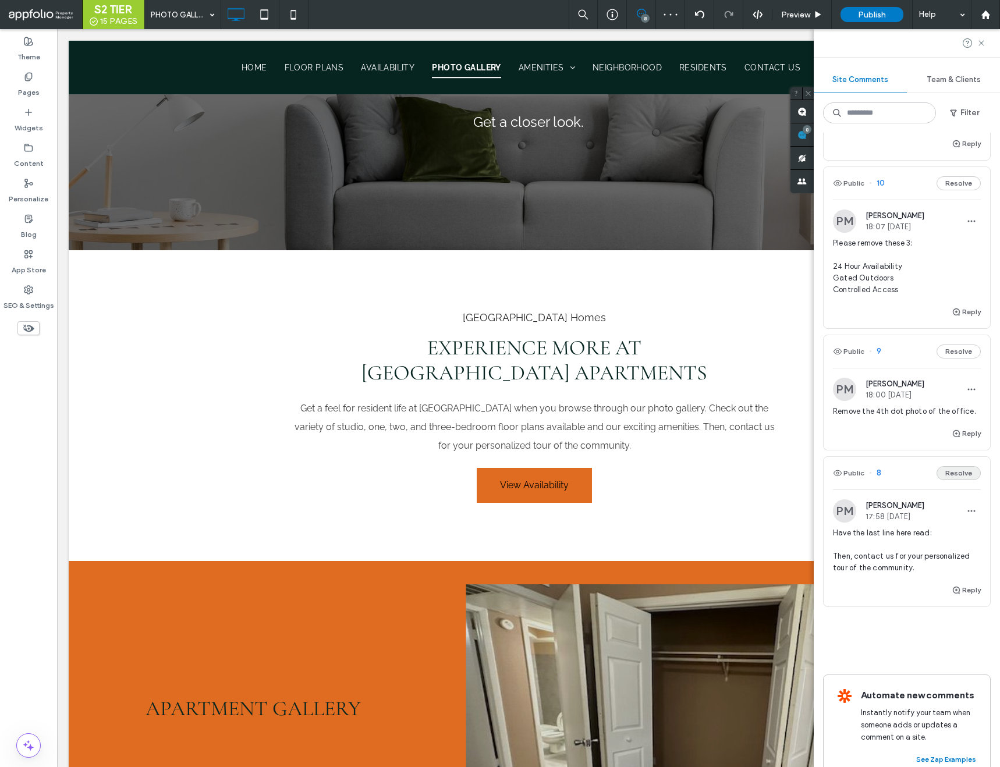
click at [955, 466] on button "Resolve" at bounding box center [959, 473] width 44 height 14
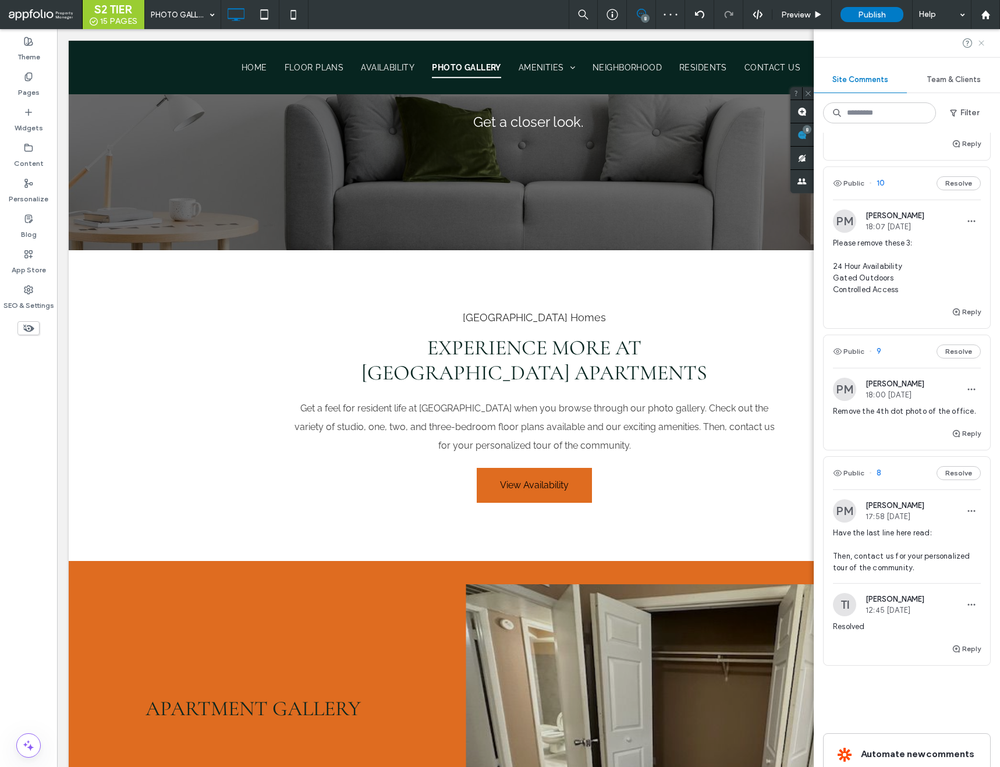
scroll to position [812, 0]
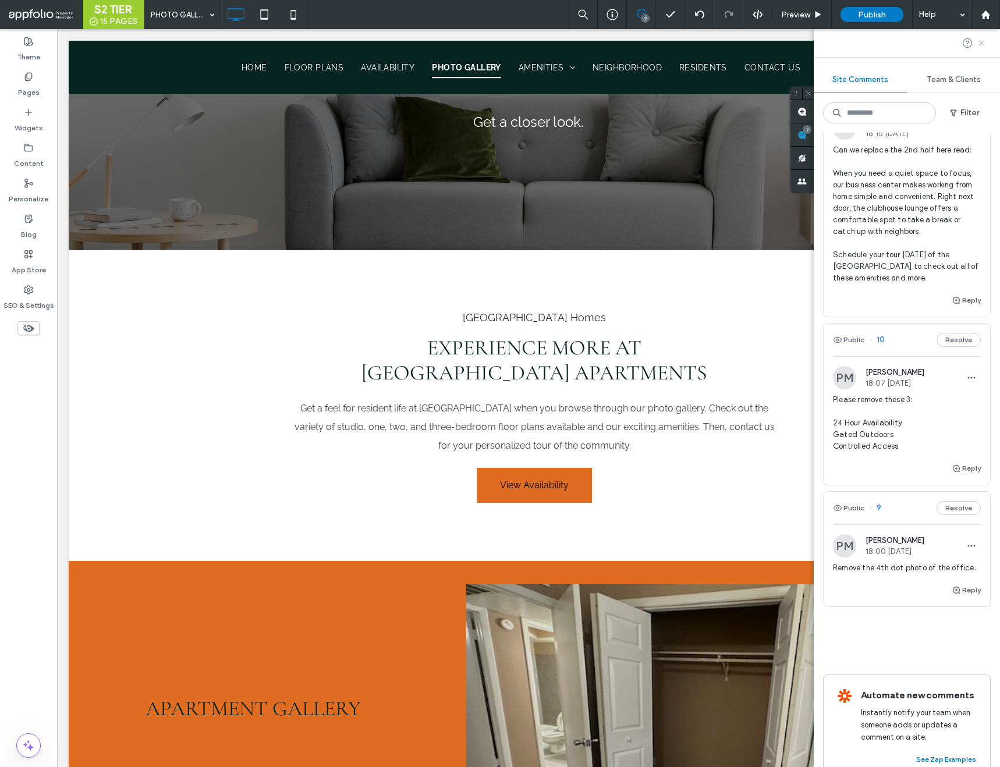
click at [981, 44] on use at bounding box center [981, 42] width 5 height 5
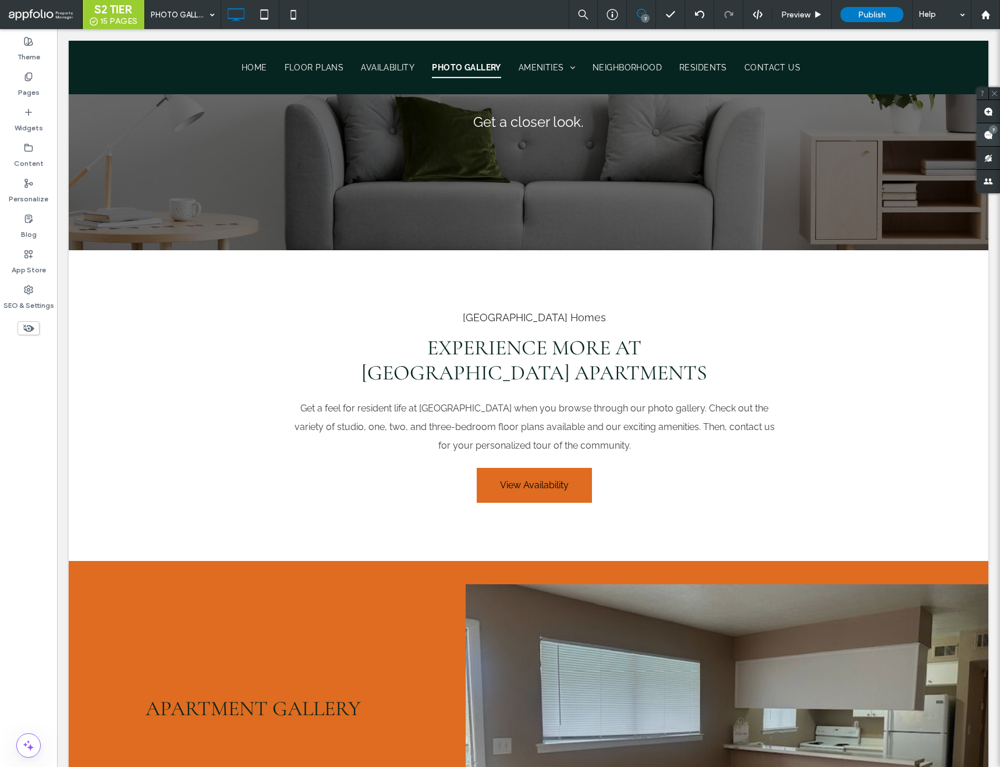
click at [989, 133] on use at bounding box center [988, 134] width 9 height 9
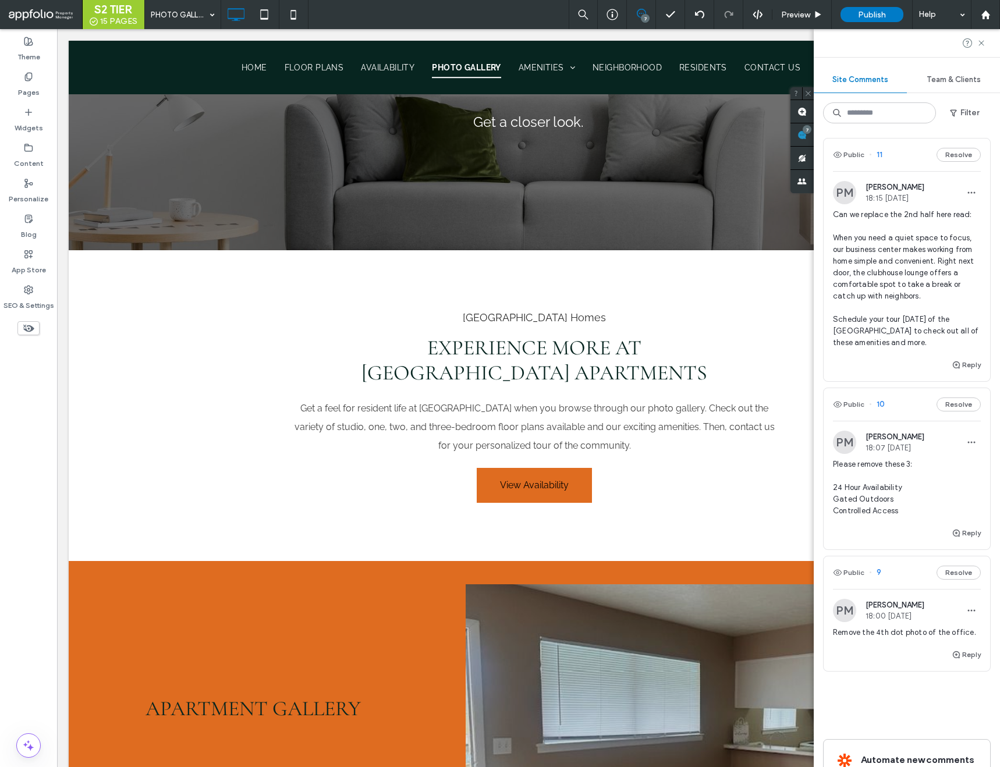
scroll to position [812, 0]
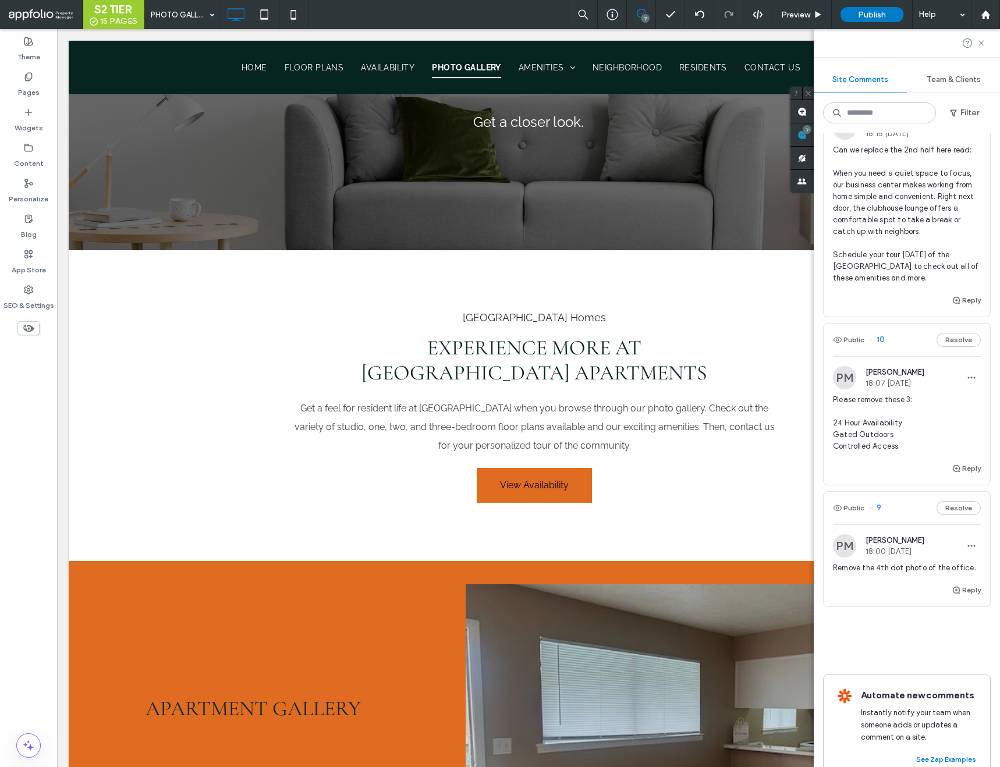
click at [879, 503] on span "9" at bounding box center [875, 509] width 12 height 12
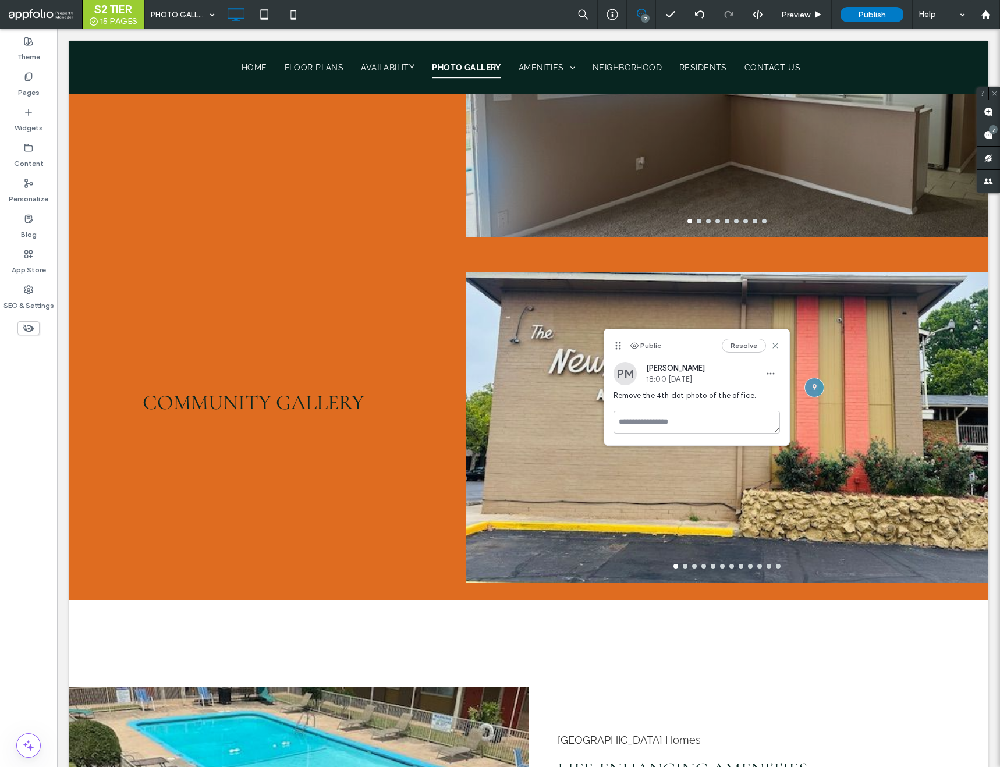
scroll to position [0, 0]
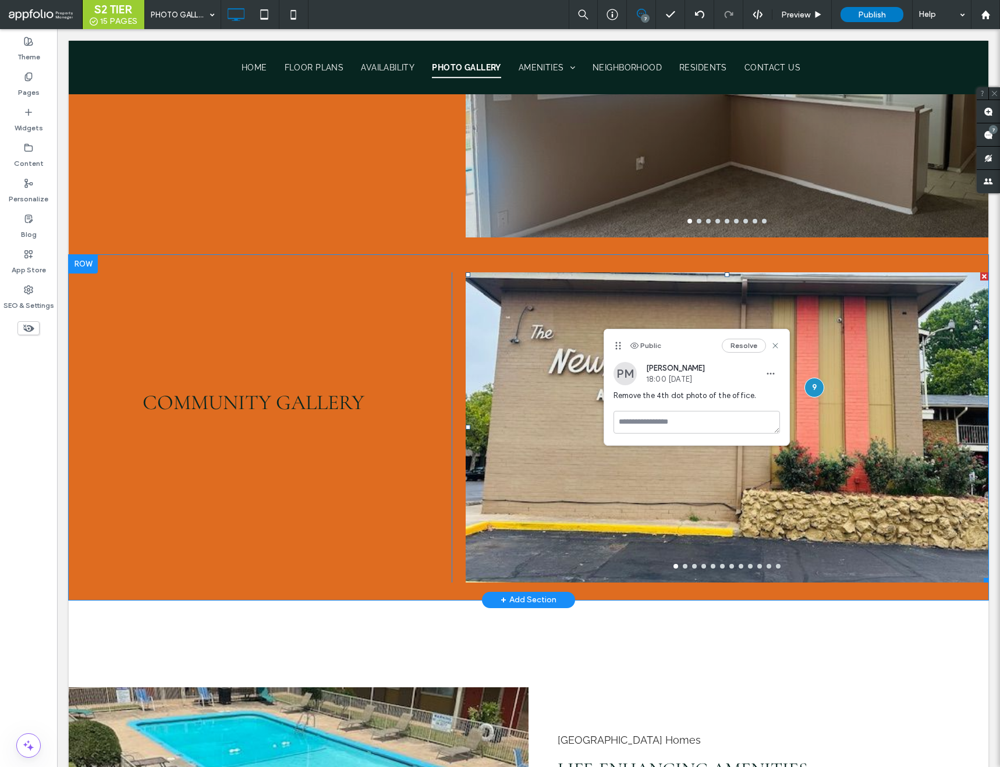
click at [540, 454] on div at bounding box center [727, 434] width 523 height 255
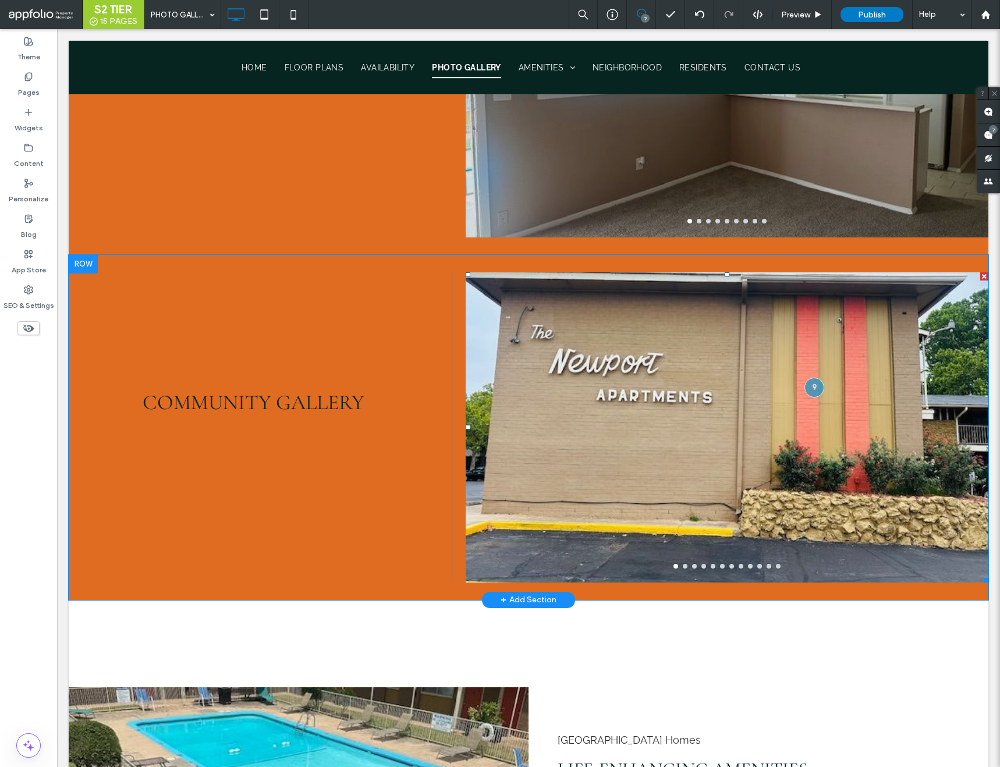
click at [540, 455] on div at bounding box center [727, 434] width 523 height 255
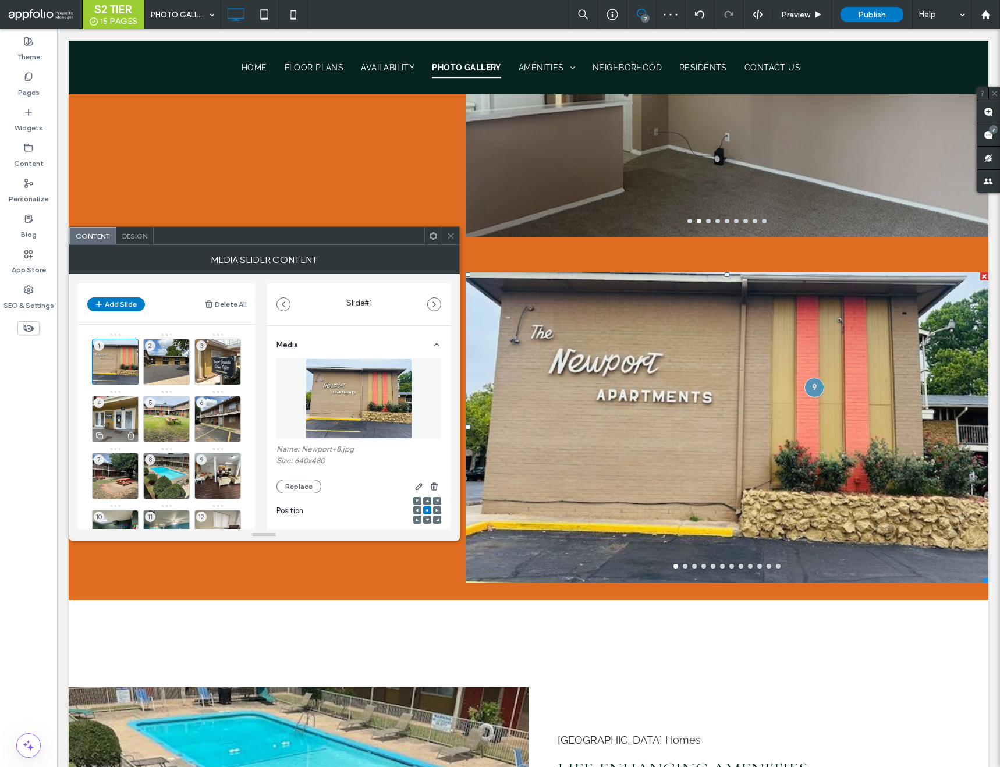
click at [125, 418] on div "4" at bounding box center [115, 419] width 47 height 47
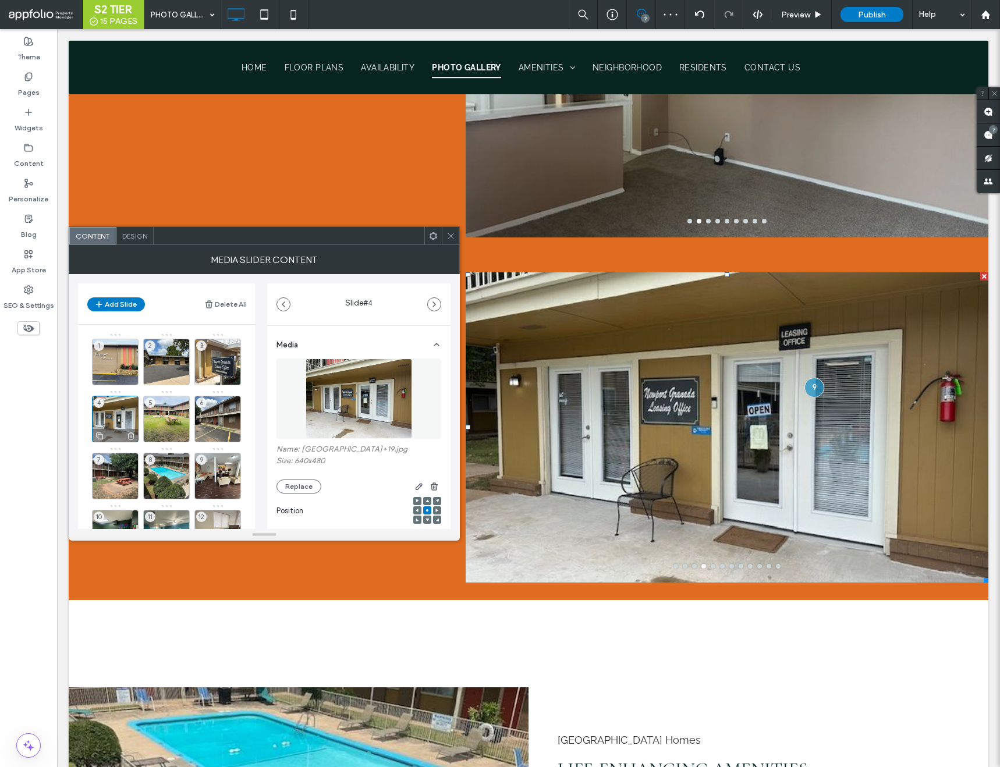
click at [132, 437] on icon at bounding box center [130, 436] width 9 height 10
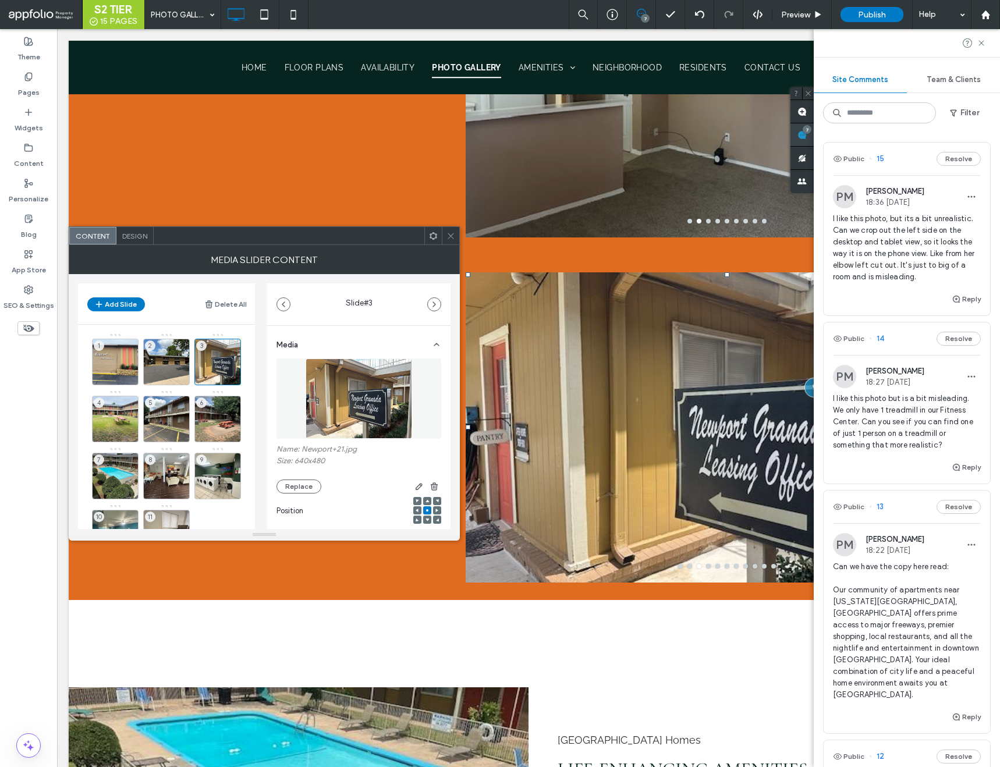
click at [807, 133] on use at bounding box center [802, 134] width 9 height 9
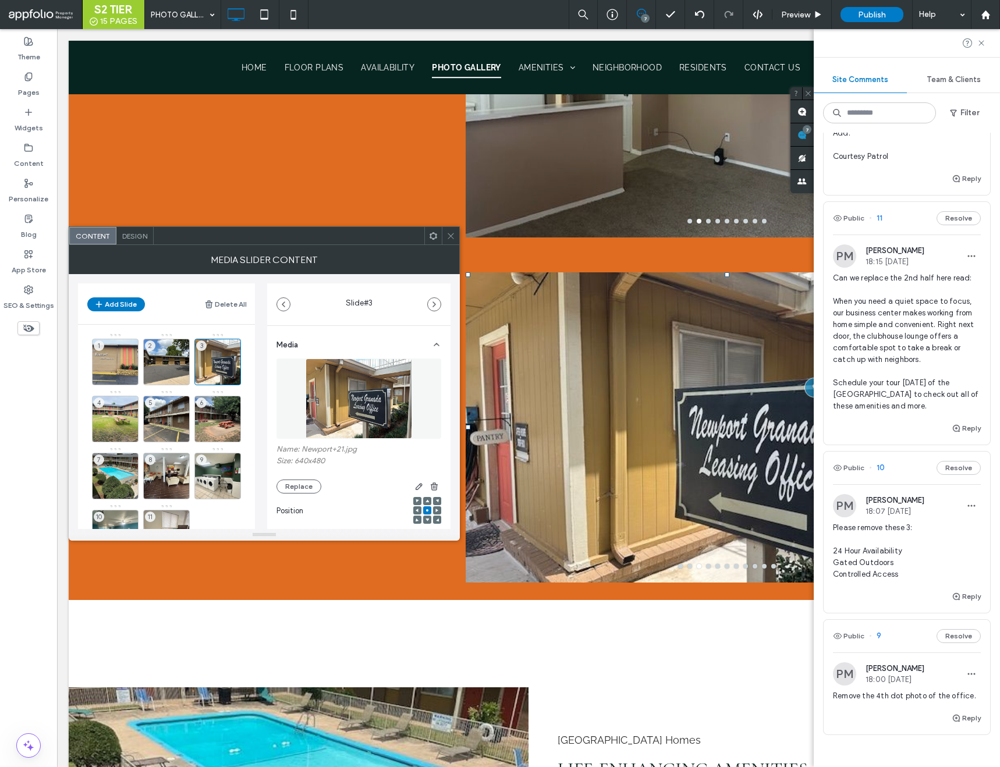
scroll to position [812, 0]
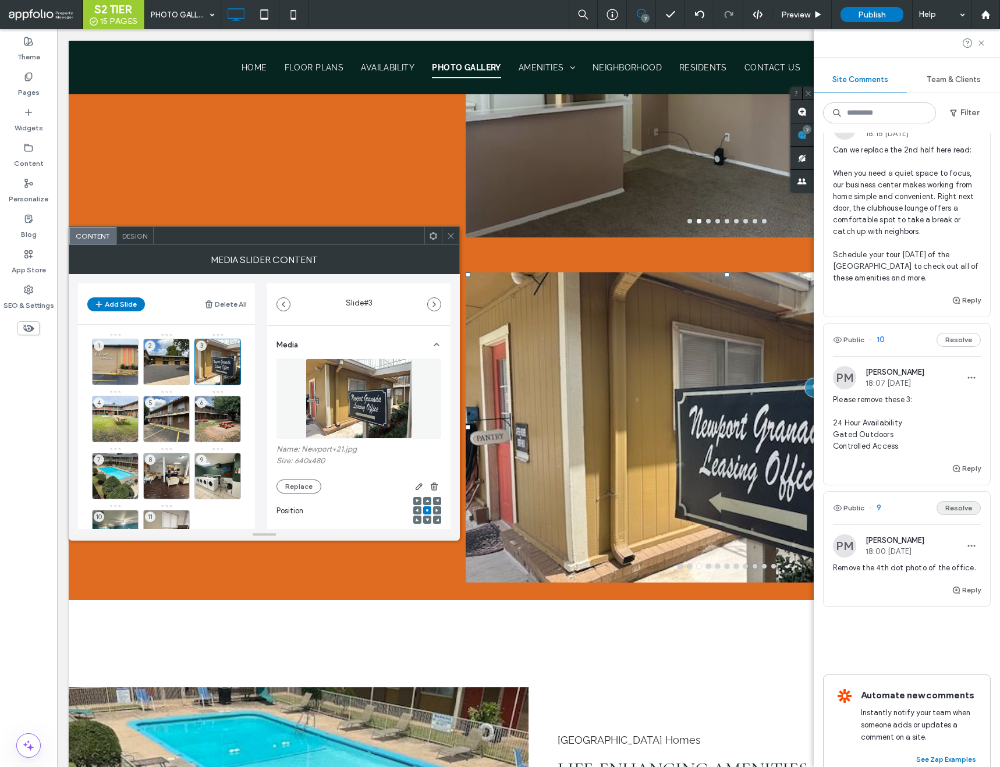
click at [959, 501] on button "Resolve" at bounding box center [959, 508] width 44 height 14
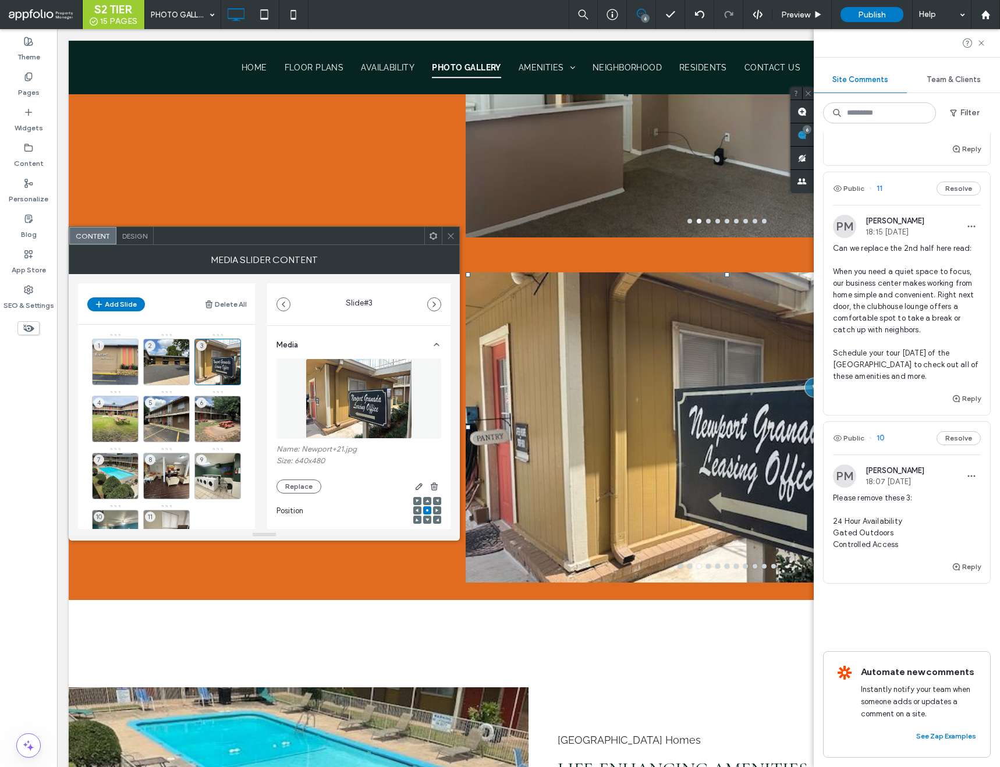
scroll to position [690, 0]
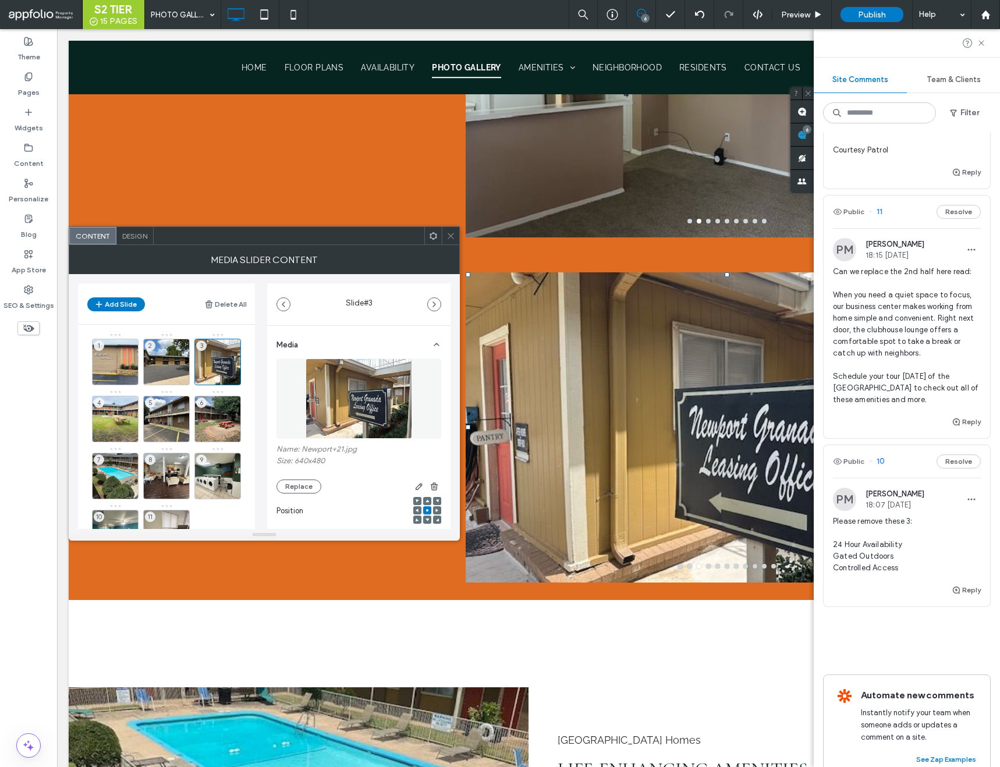
click at [454, 232] on icon at bounding box center [451, 236] width 9 height 9
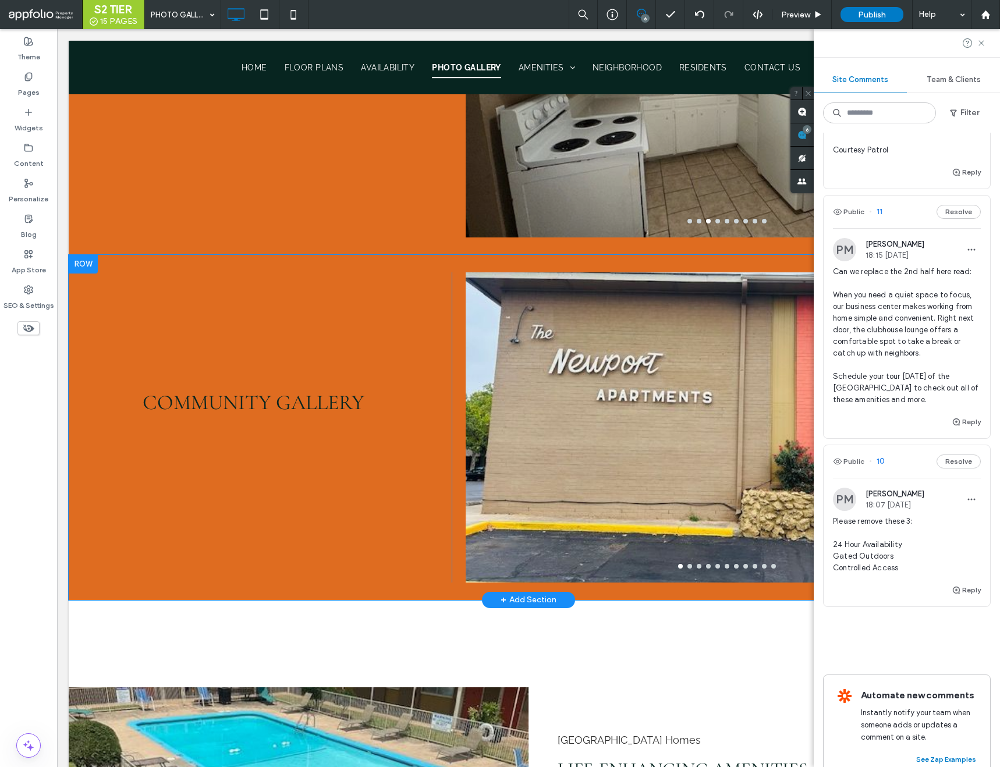
click at [882, 456] on span "10" at bounding box center [877, 462] width 16 height 12
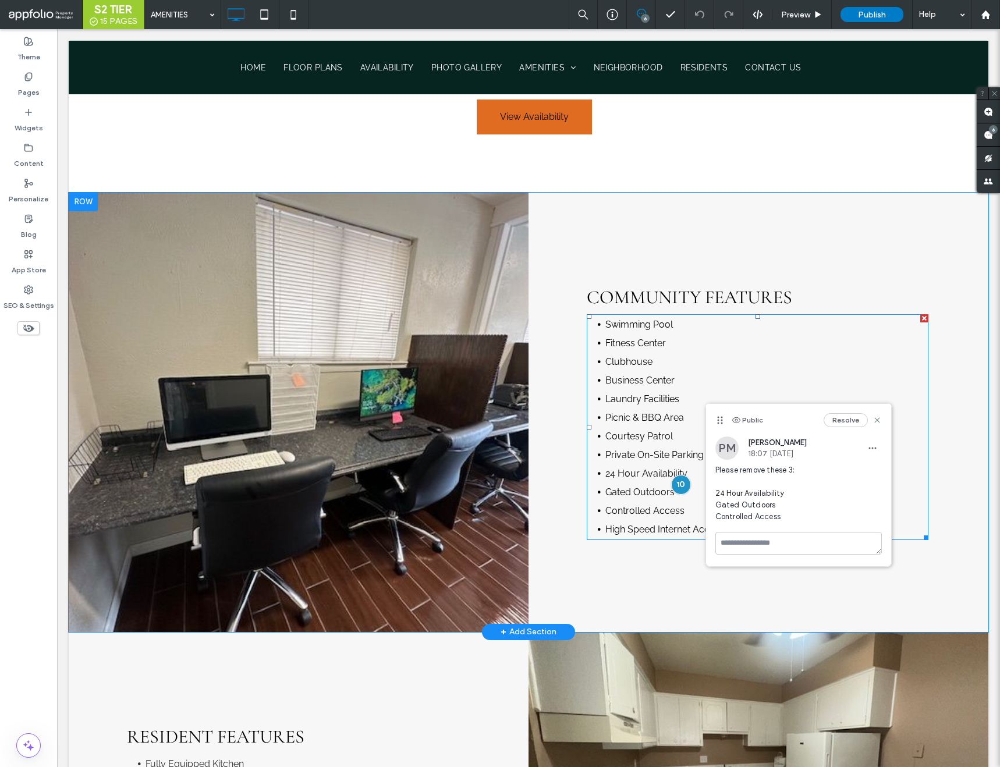
click at [644, 480] on li "24 Hour Availability" at bounding box center [767, 474] width 323 height 19
click at [683, 504] on li "Controlled Access" at bounding box center [767, 511] width 323 height 19
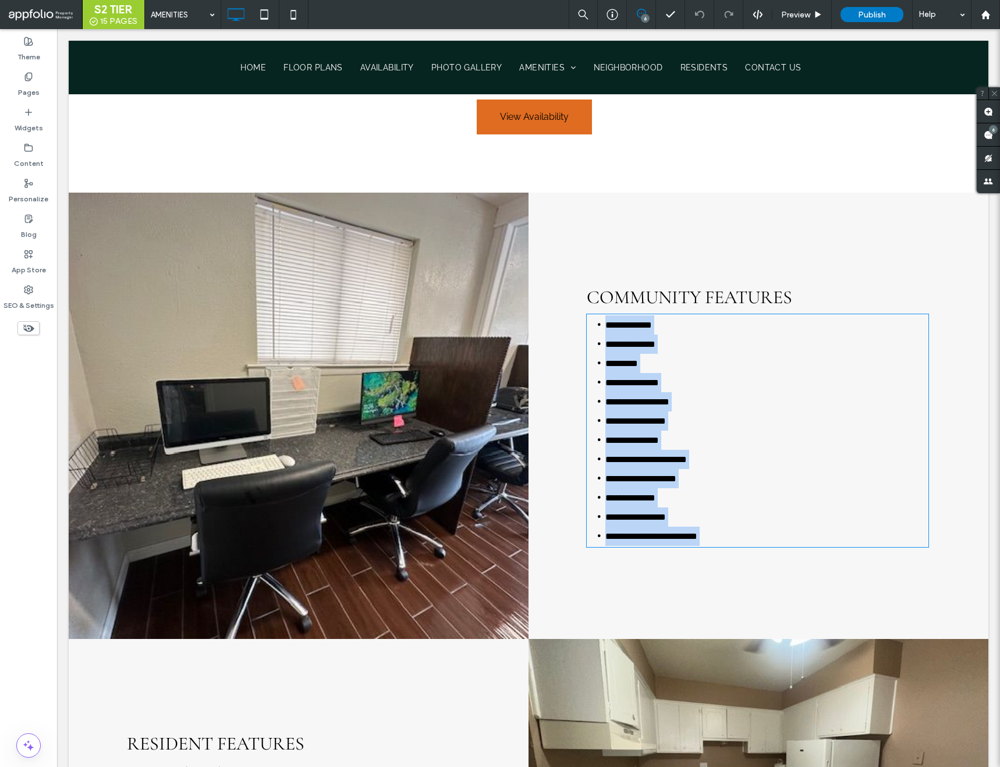
type input "*******"
type input "**"
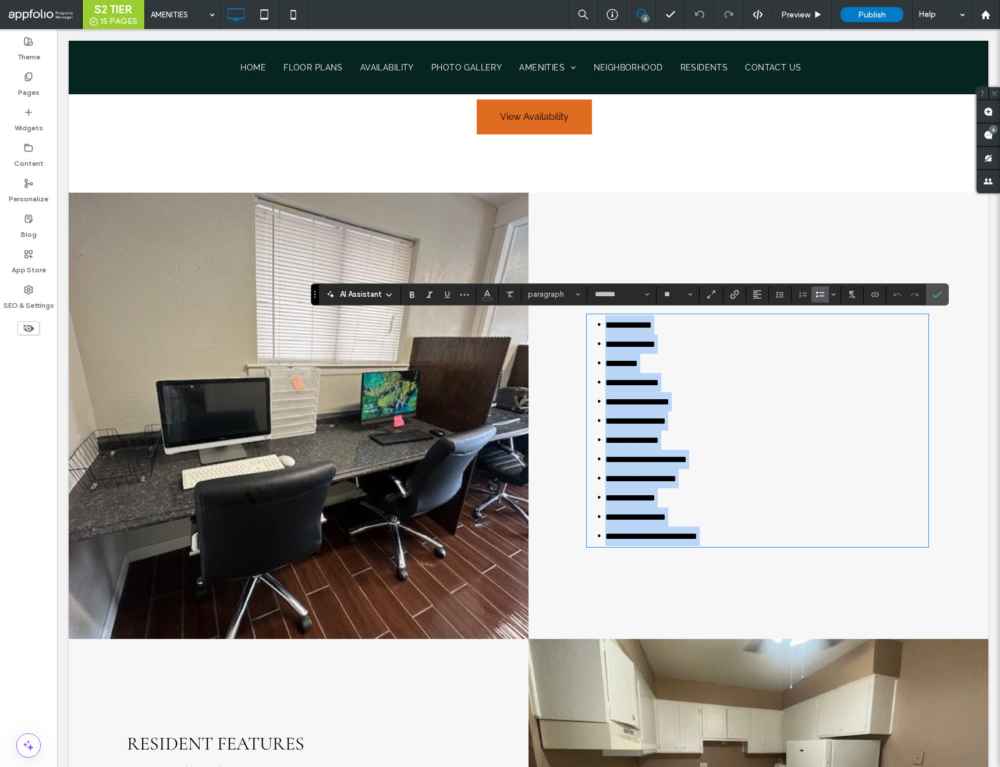
click at [687, 509] on li "**********" at bounding box center [767, 517] width 323 height 19
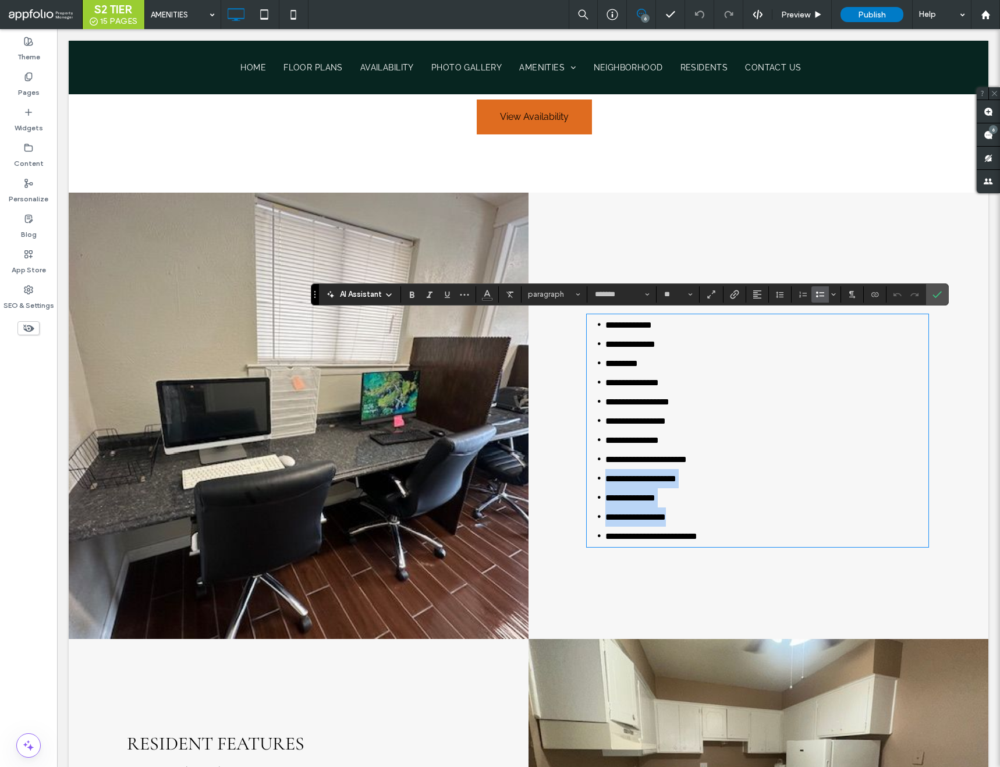
drag, startPoint x: 691, startPoint y: 509, endPoint x: 576, endPoint y: 483, distance: 117.1
click at [576, 483] on div "**********" at bounding box center [759, 416] width 460 height 447
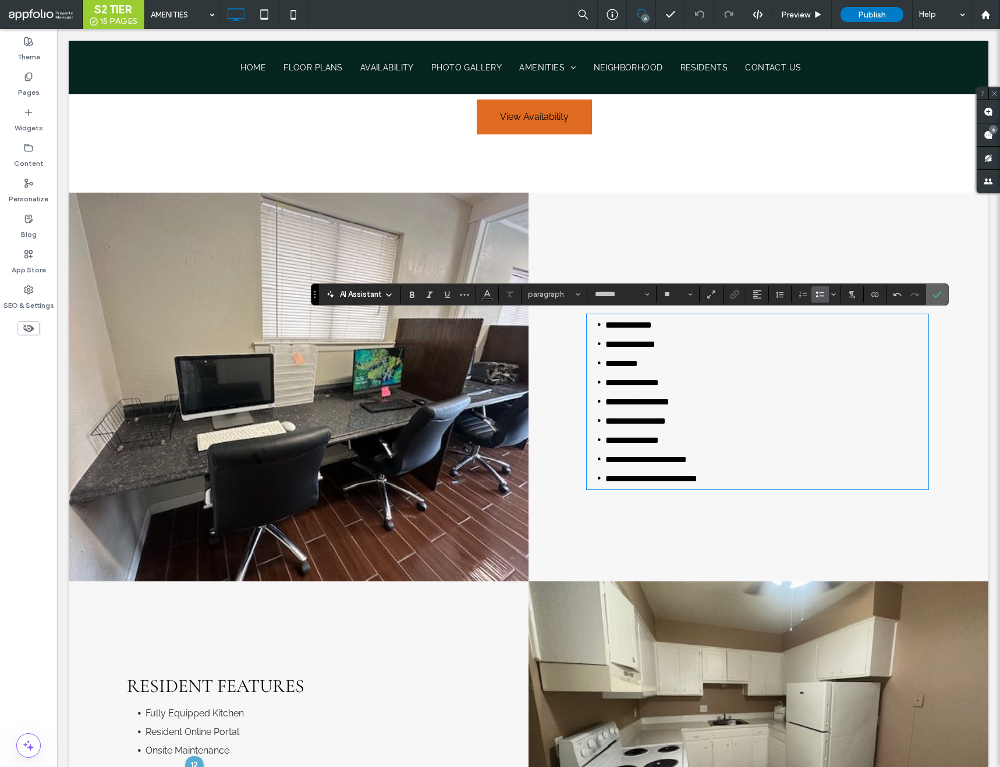
click at [934, 300] on span "Confirm" at bounding box center [935, 294] width 5 height 21
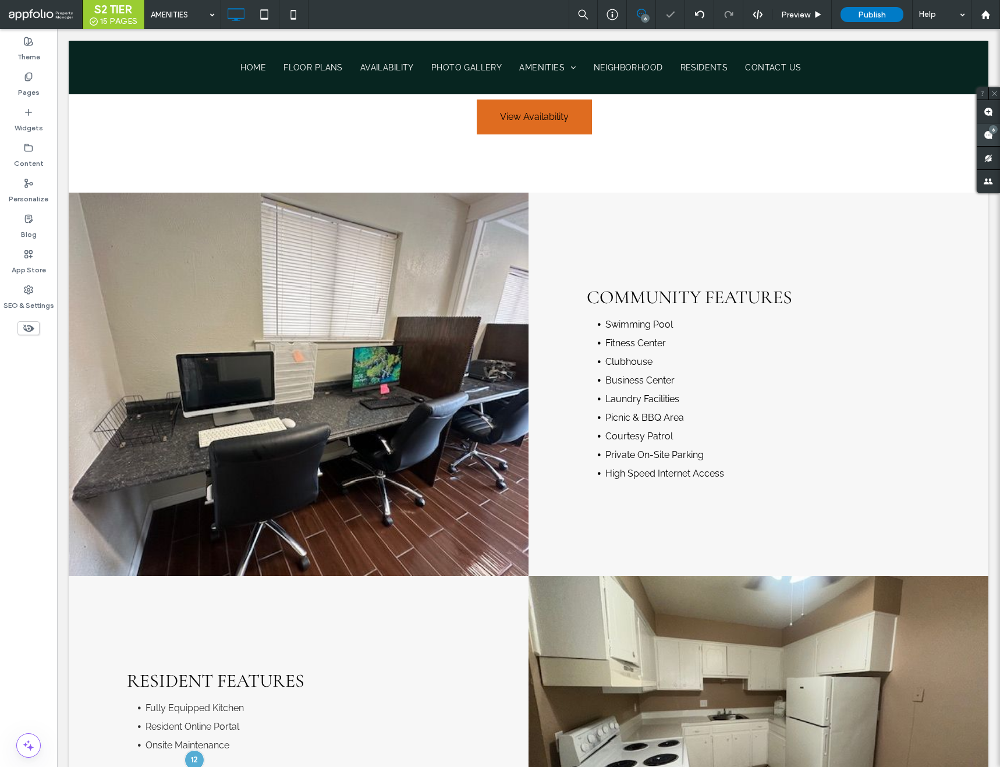
click at [989, 130] on div "6" at bounding box center [988, 134] width 23 height 23
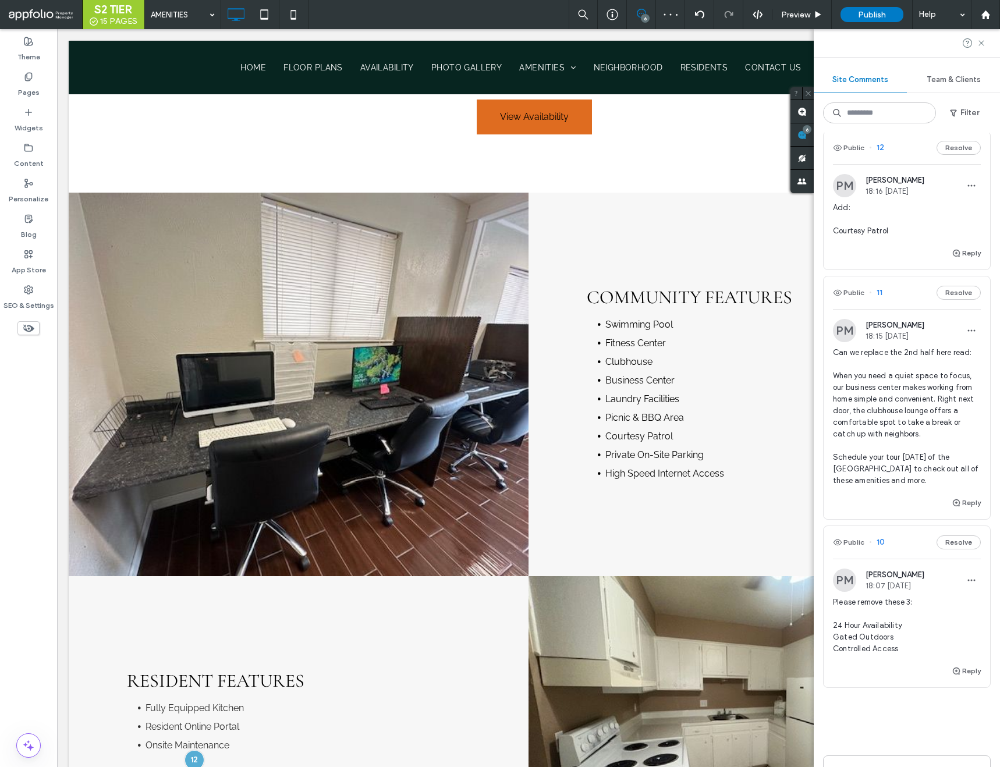
scroll to position [690, 0]
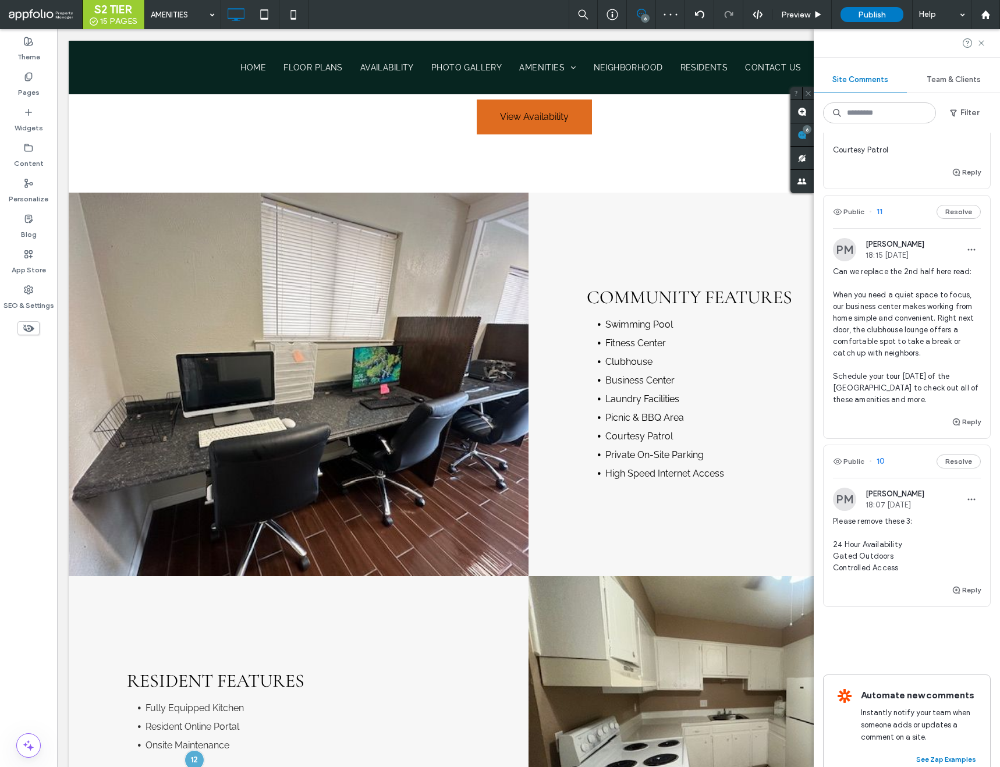
click at [944, 447] on div "Public 10 Resolve" at bounding box center [907, 461] width 167 height 33
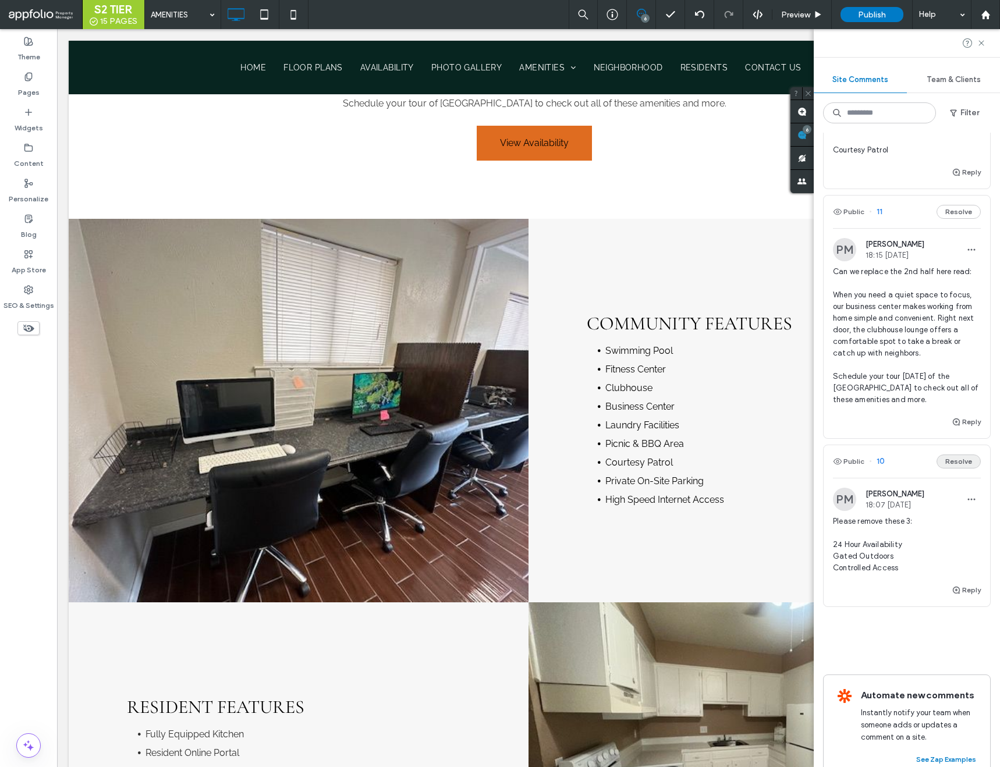
scroll to position [766, 0]
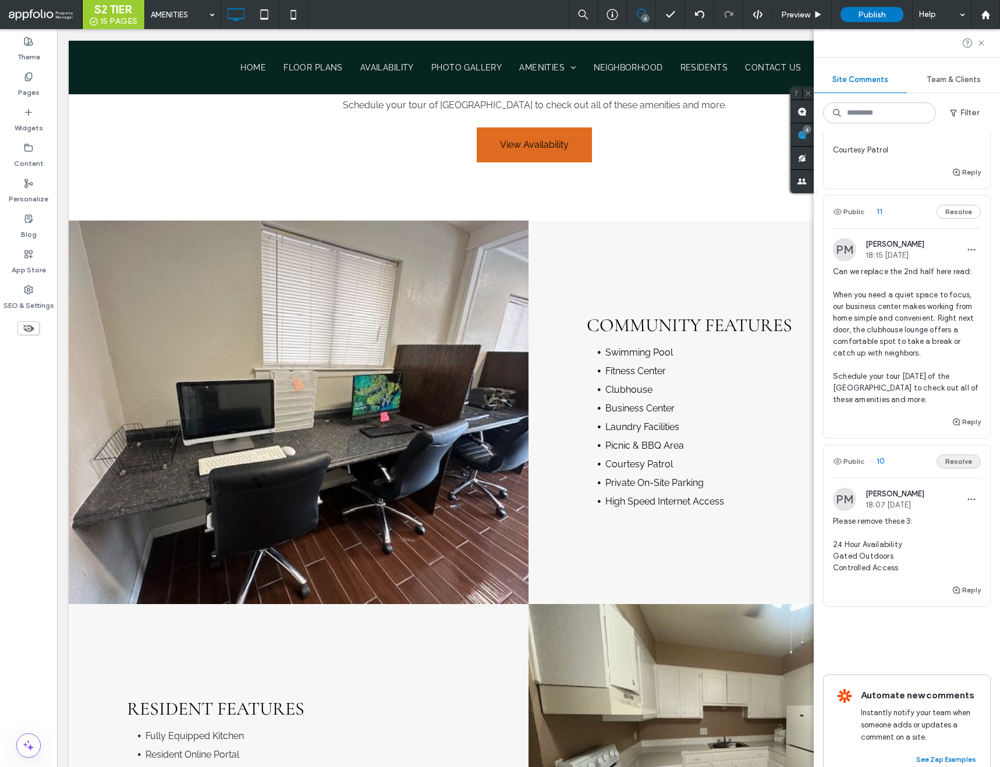
click at [947, 455] on button "Resolve" at bounding box center [959, 462] width 44 height 14
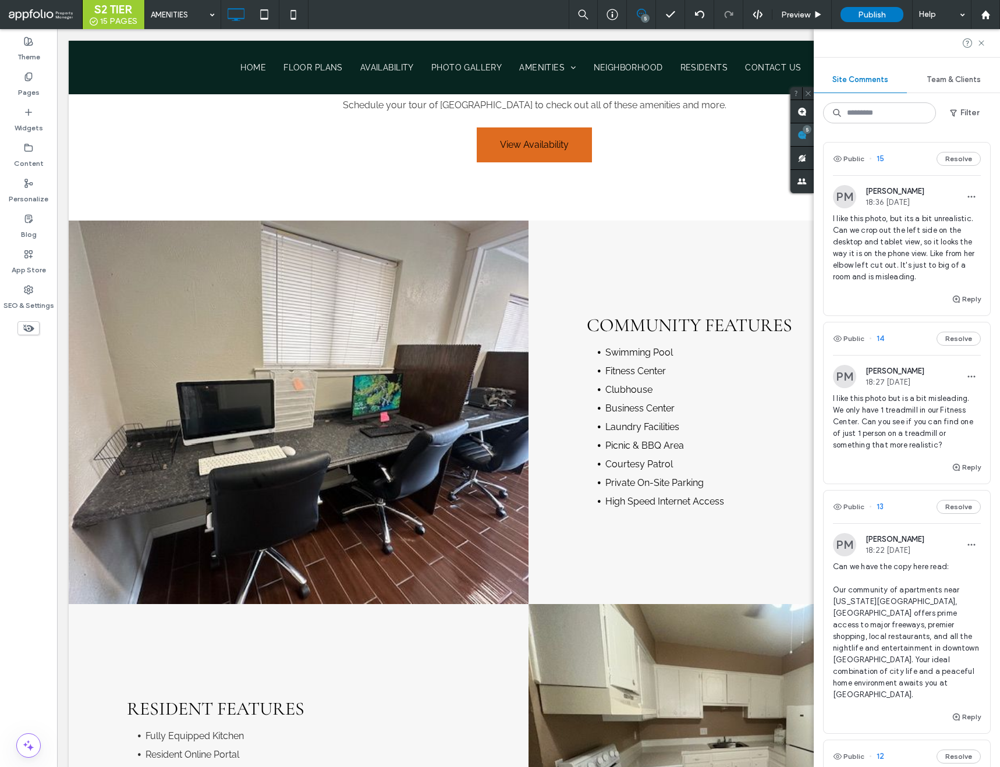
click at [814, 131] on div "5" at bounding box center [802, 134] width 23 height 23
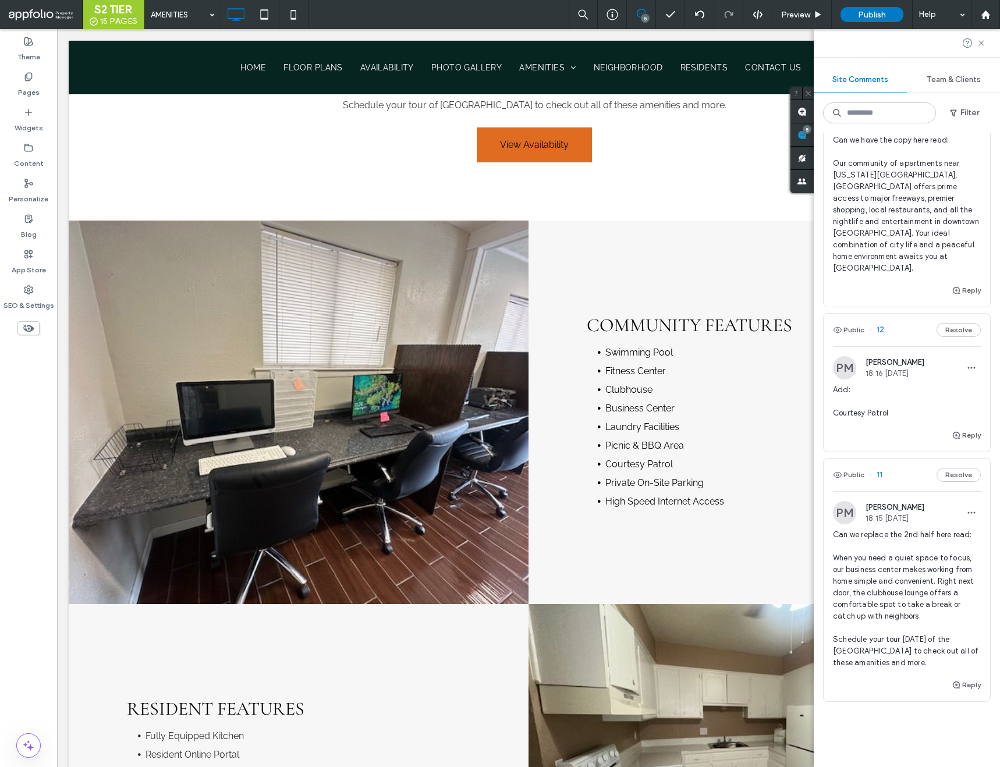
scroll to position [522, 0]
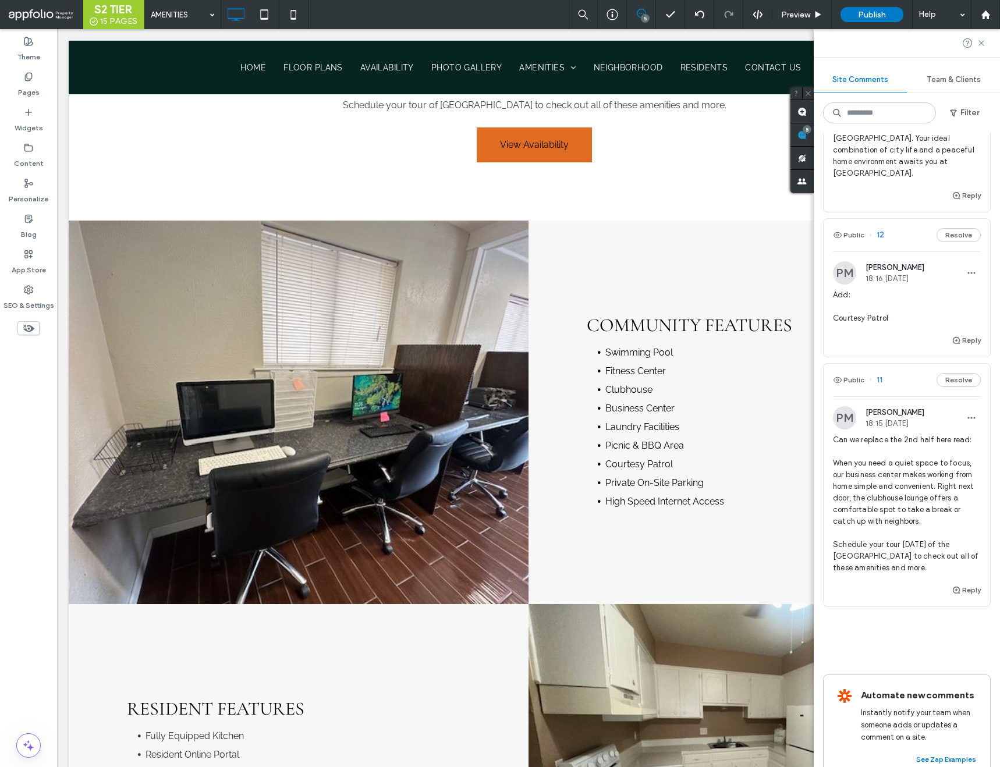
click at [878, 374] on span "11" at bounding box center [875, 380] width 13 height 12
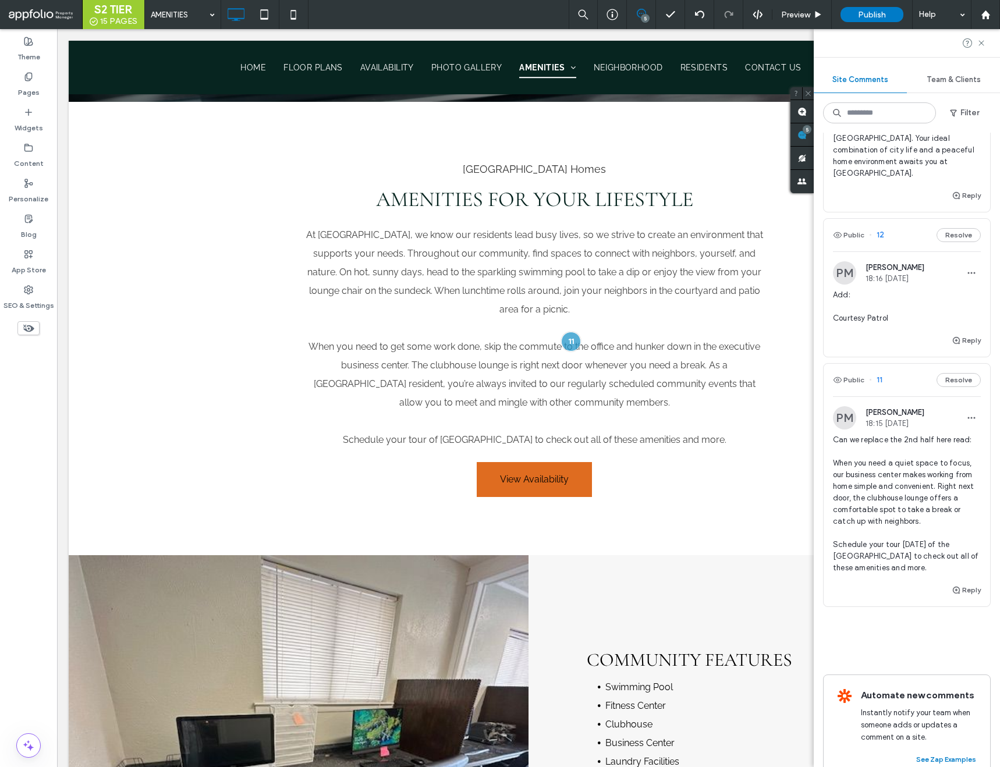
scroll to position [341, 0]
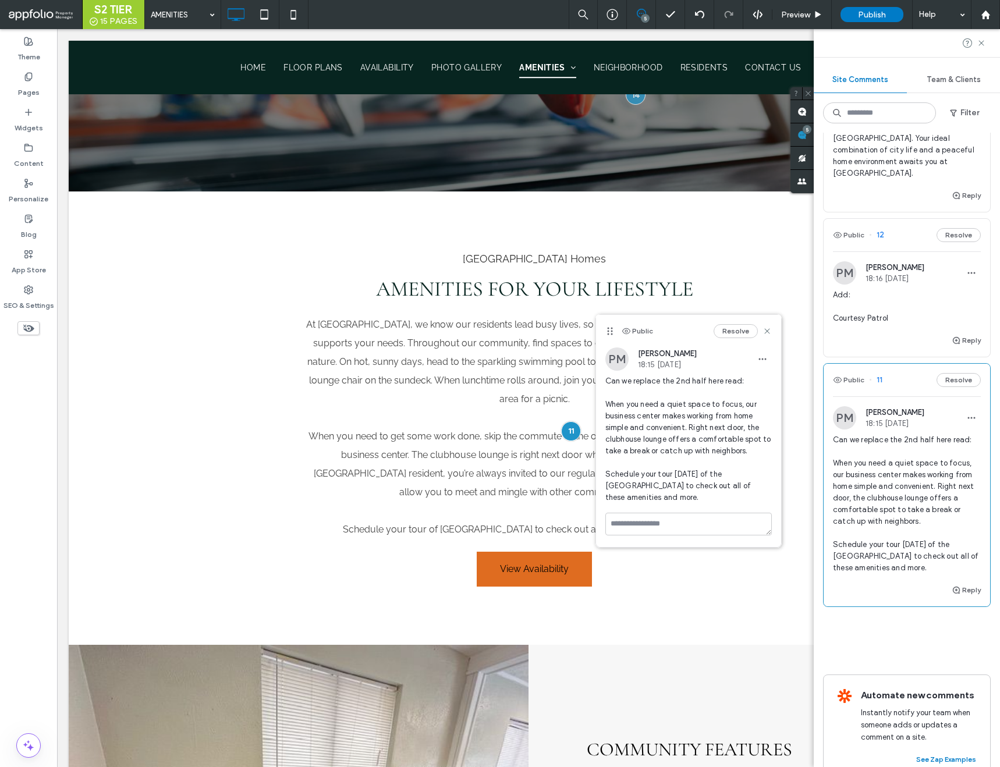
click at [860, 460] on span "Can we replace the 2nd half here read: When you need a quiet space to focus, ou…" at bounding box center [907, 504] width 148 height 140
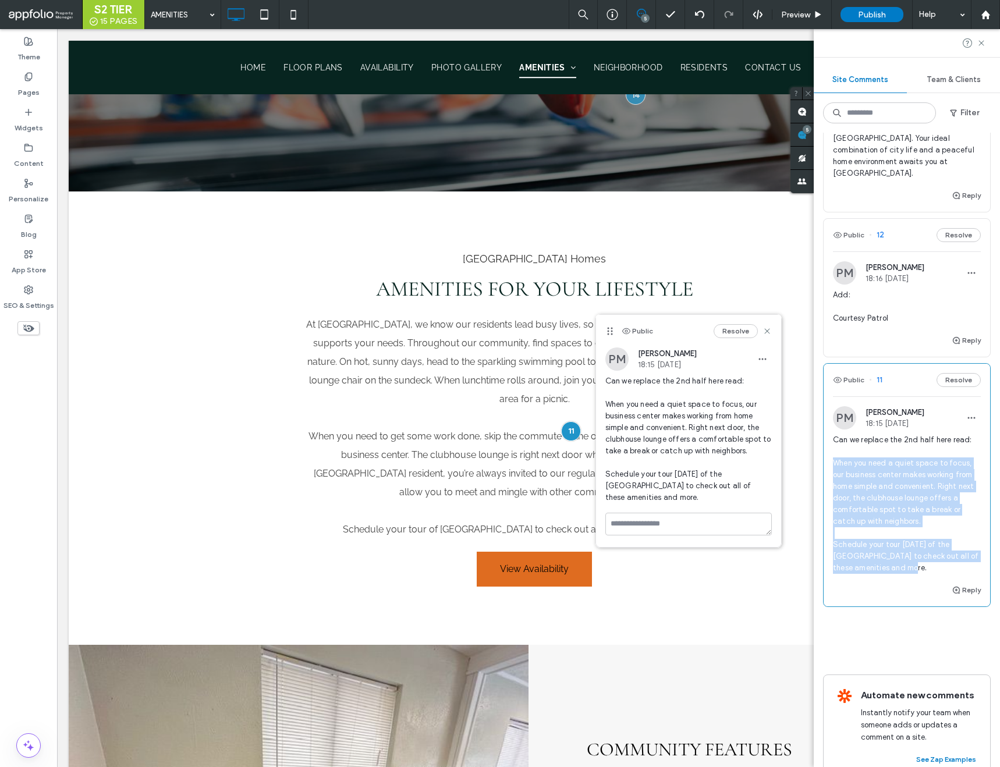
drag, startPoint x: 834, startPoint y: 441, endPoint x: 926, endPoint y: 546, distance: 139.0
click at [926, 546] on span "Can we replace the 2nd half here read: When you need a quiet space to focus, ou…" at bounding box center [907, 504] width 148 height 140
copy span "When you need a quiet space to focus, our business center makes working from ho…"
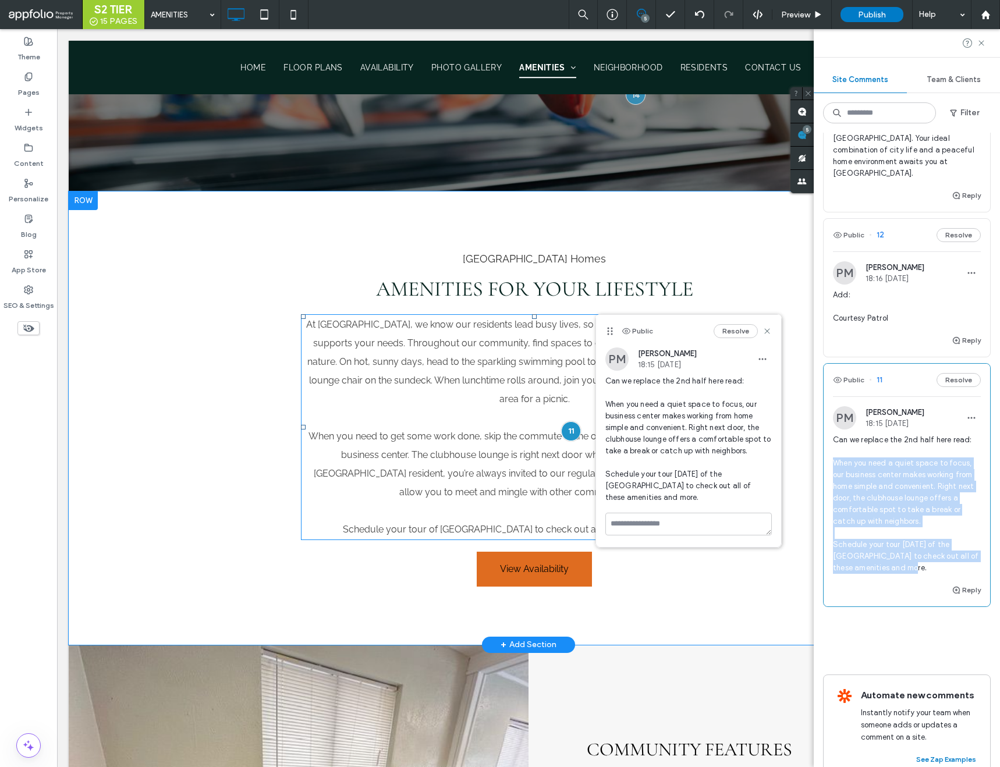
click at [474, 480] on p "When you need to get some work done, skip the commute to the office and hunker …" at bounding box center [534, 464] width 467 height 75
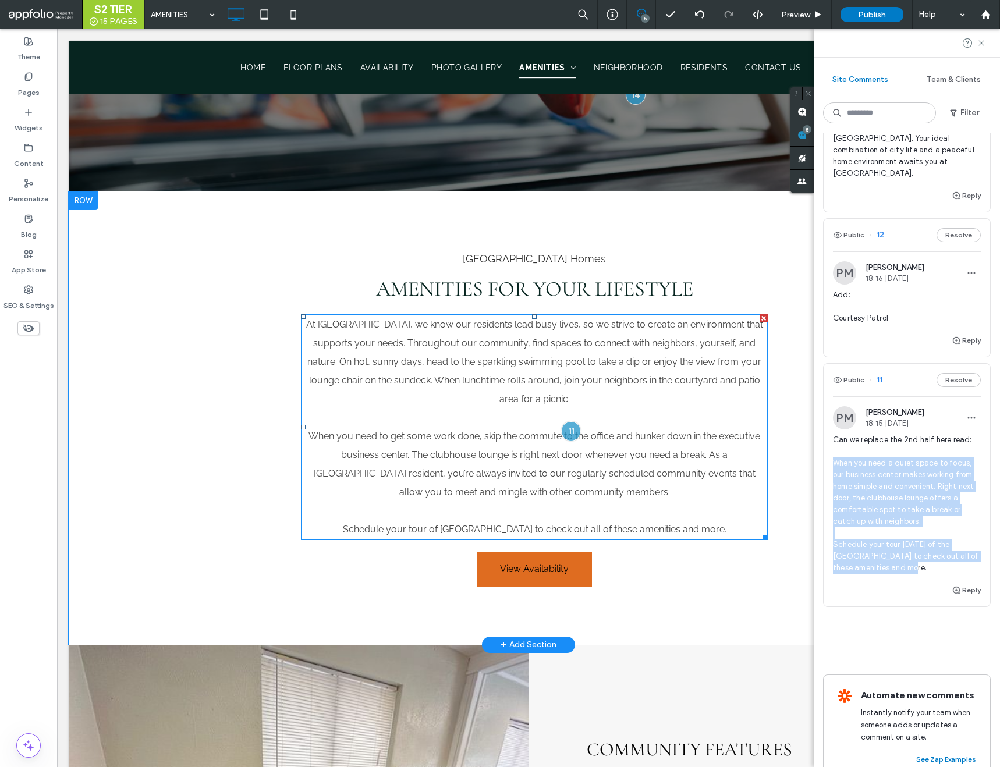
click at [461, 468] on span "When you need to get some work done, skip the commute to the office and hunker …" at bounding box center [535, 464] width 452 height 67
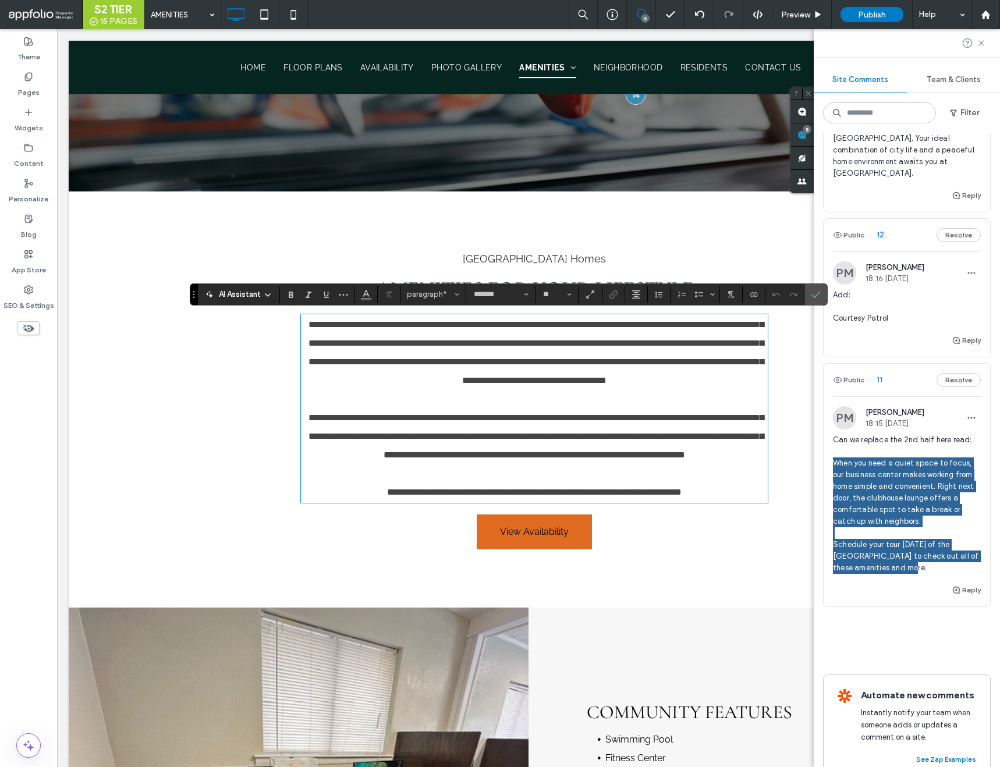
click at [348, 458] on span "**********" at bounding box center [536, 436] width 455 height 46
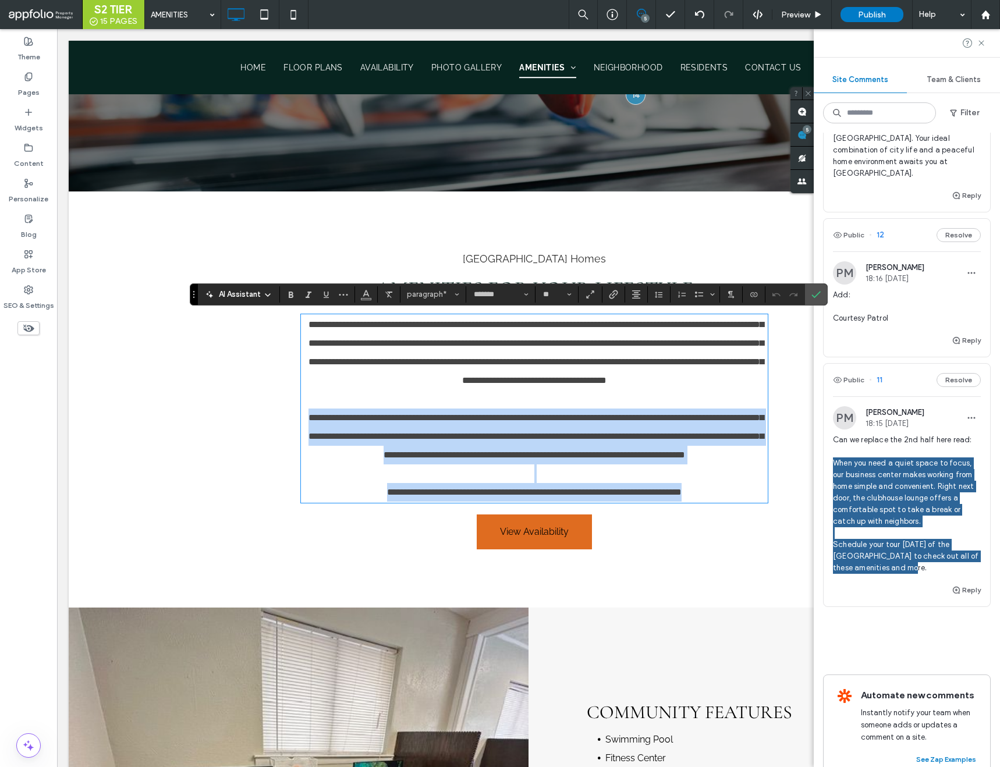
drag, startPoint x: 305, startPoint y: 438, endPoint x: 732, endPoint y: 537, distance: 438.1
click at [732, 502] on div "**********" at bounding box center [534, 409] width 467 height 186
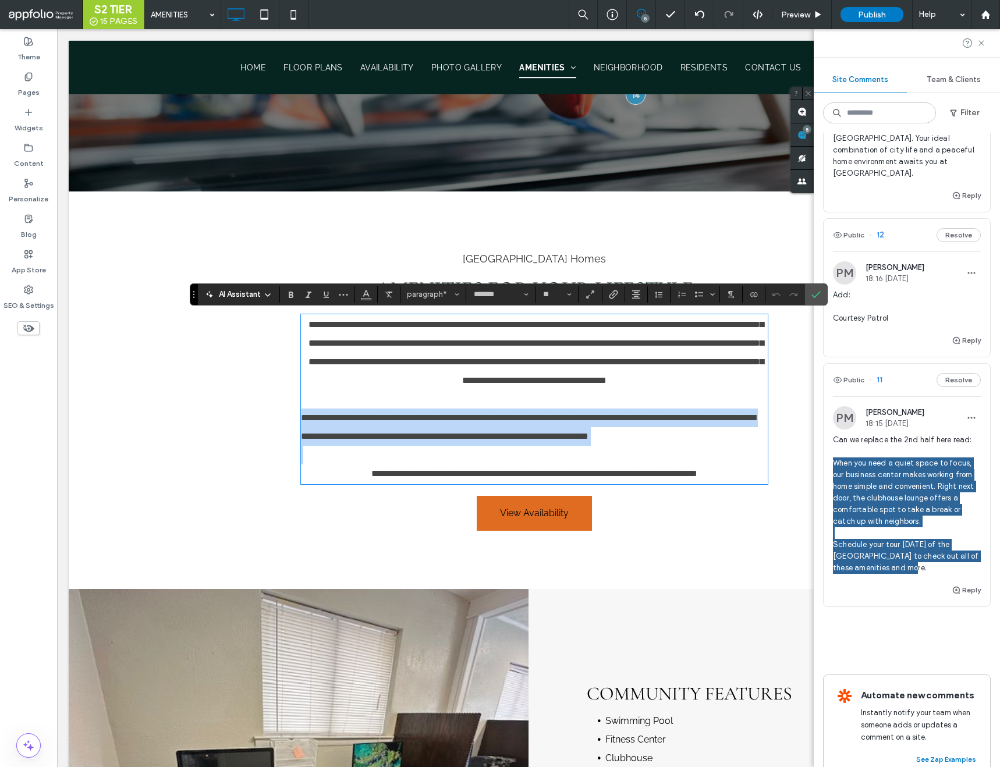
scroll to position [0, 0]
drag, startPoint x: 302, startPoint y: 436, endPoint x: 763, endPoint y: 516, distance: 468.1
click at [763, 483] on div "**********" at bounding box center [534, 400] width 467 height 168
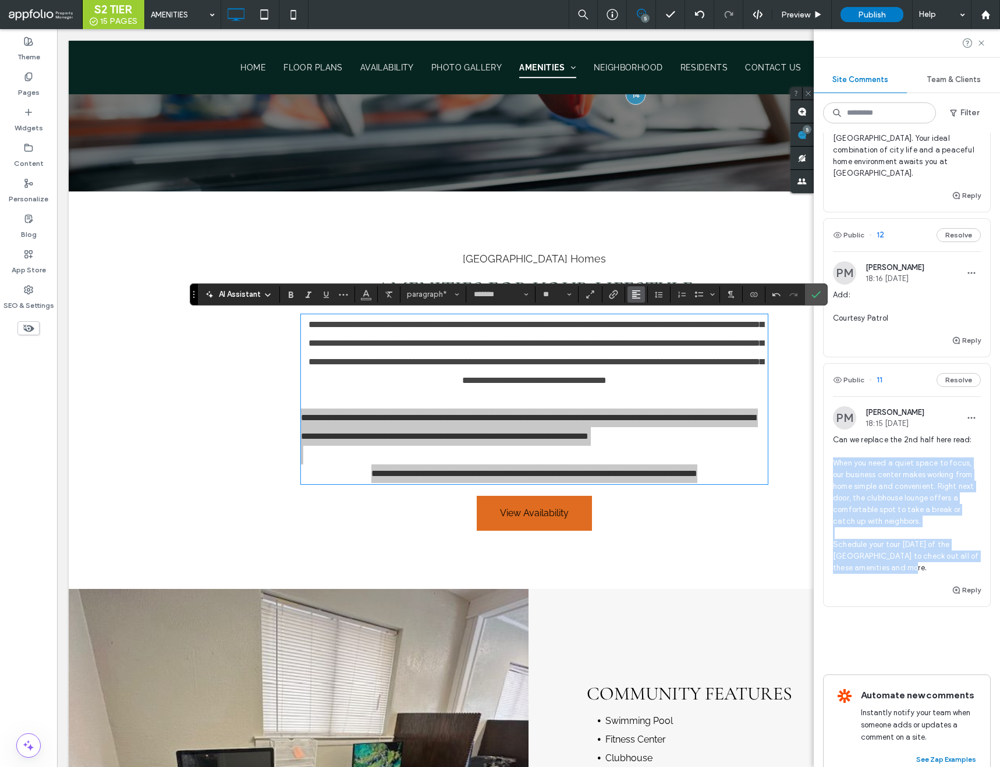
click at [637, 299] on icon "Alignment" at bounding box center [636, 294] width 9 height 9
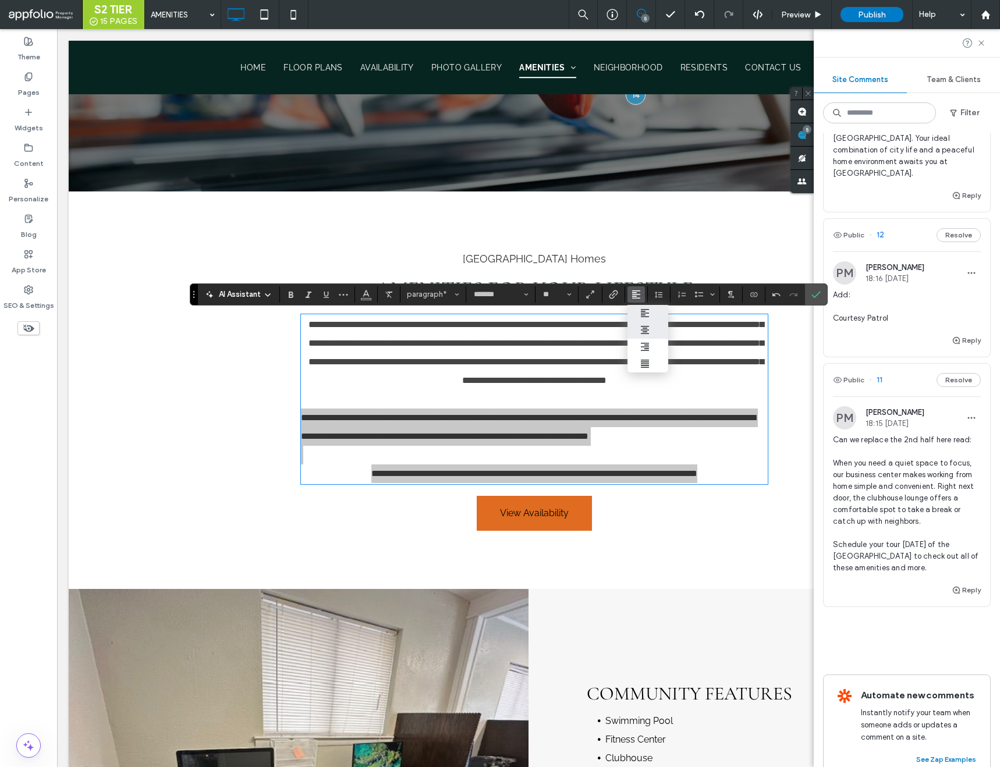
click at [641, 328] on icon "ui.textEditor.alignment.center" at bounding box center [645, 329] width 9 height 9
click at [822, 297] on label "Confirm" at bounding box center [816, 294] width 17 height 21
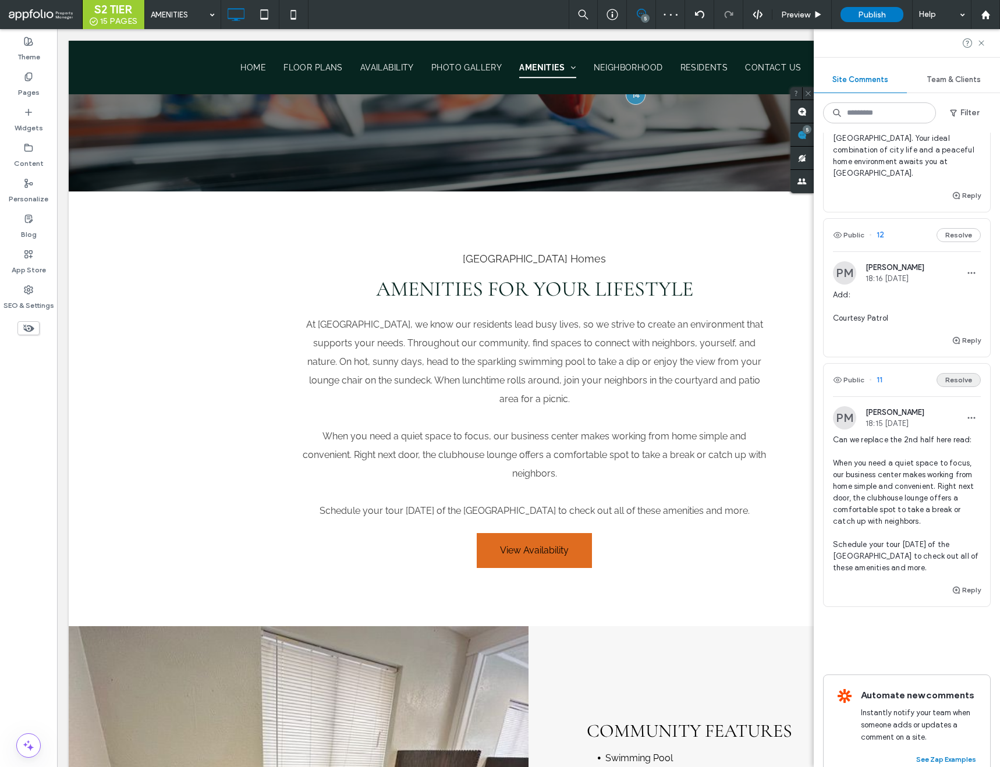
click at [947, 373] on button "Resolve" at bounding box center [959, 380] width 44 height 14
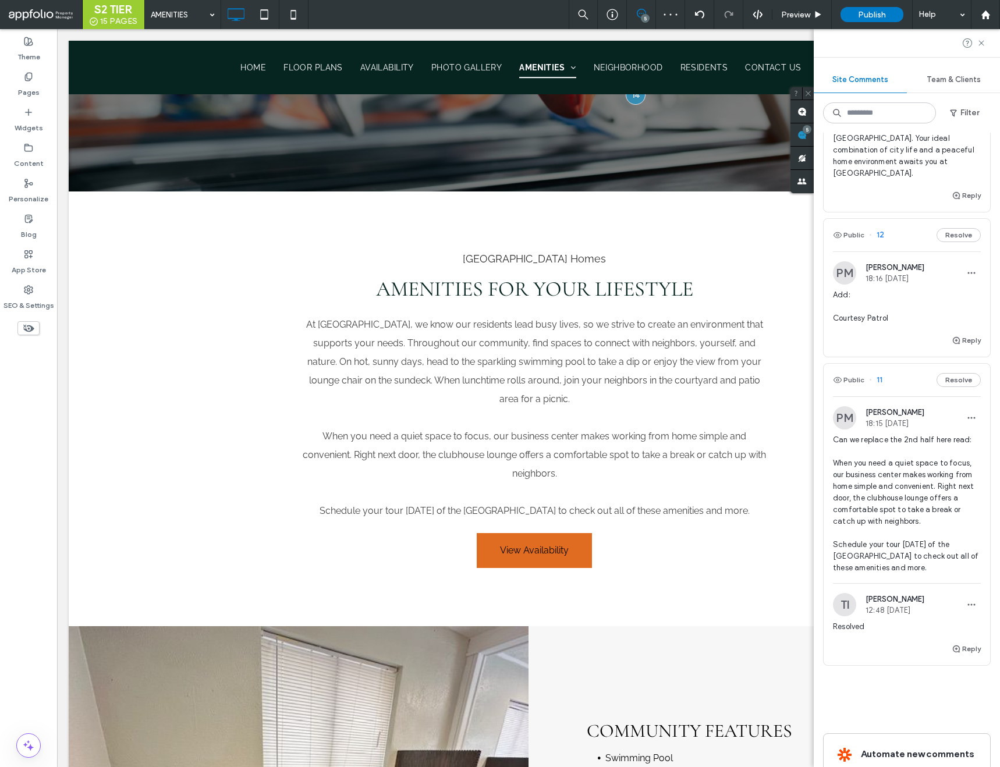
scroll to position [272, 0]
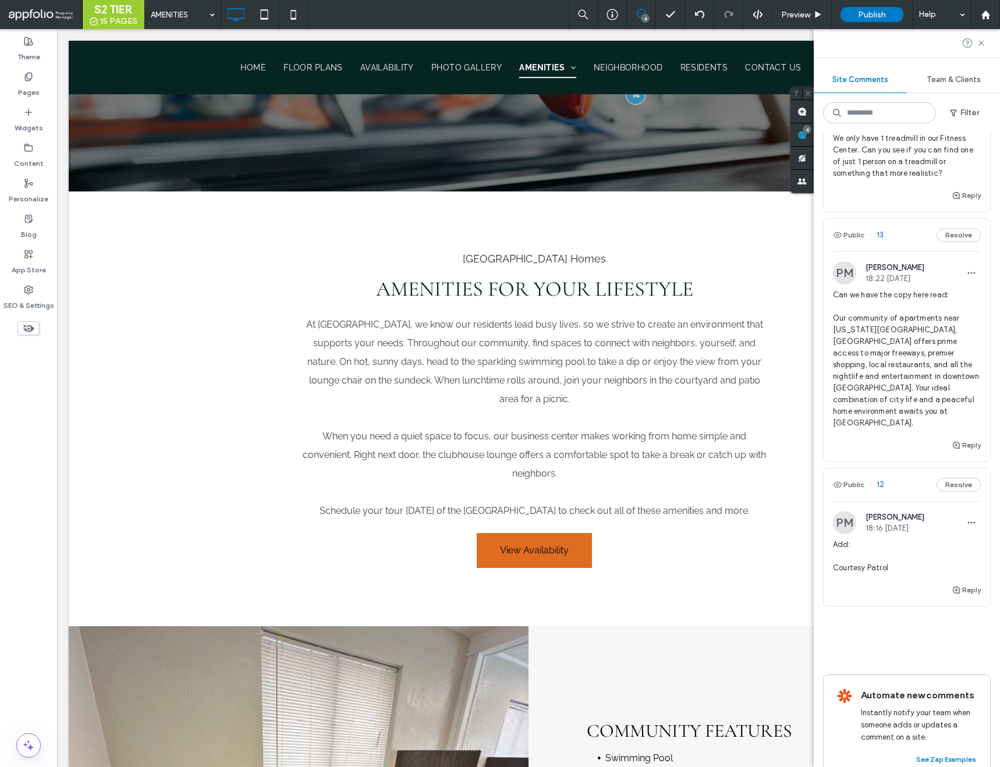
click at [882, 479] on span "12" at bounding box center [876, 485] width 15 height 12
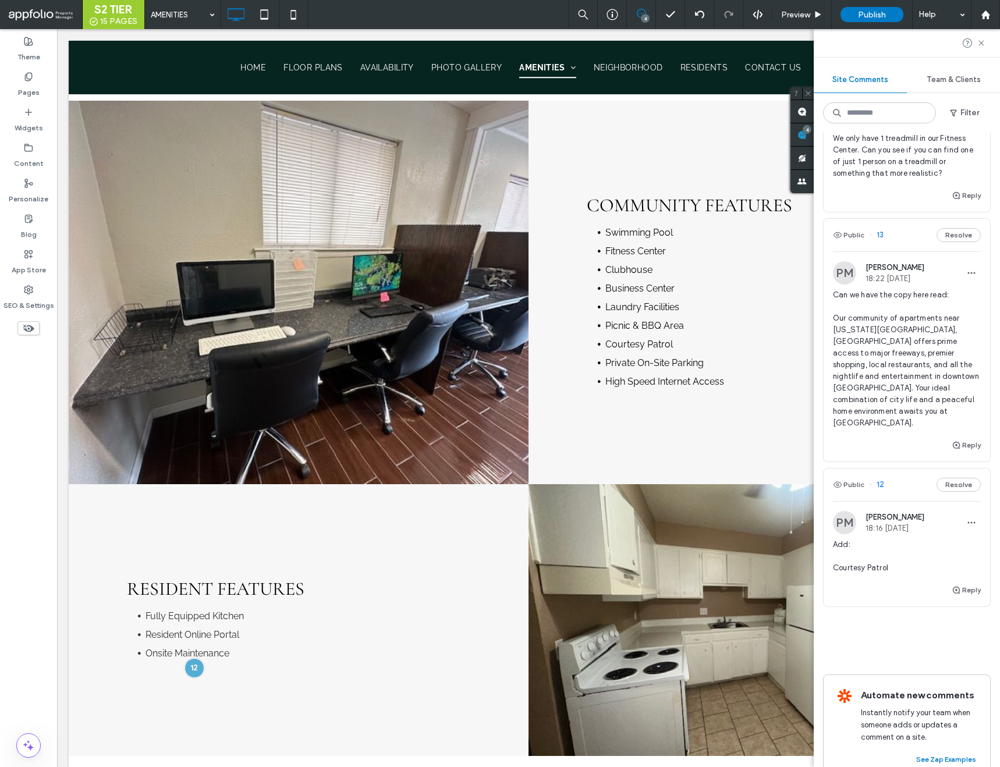
scroll to position [1060, 0]
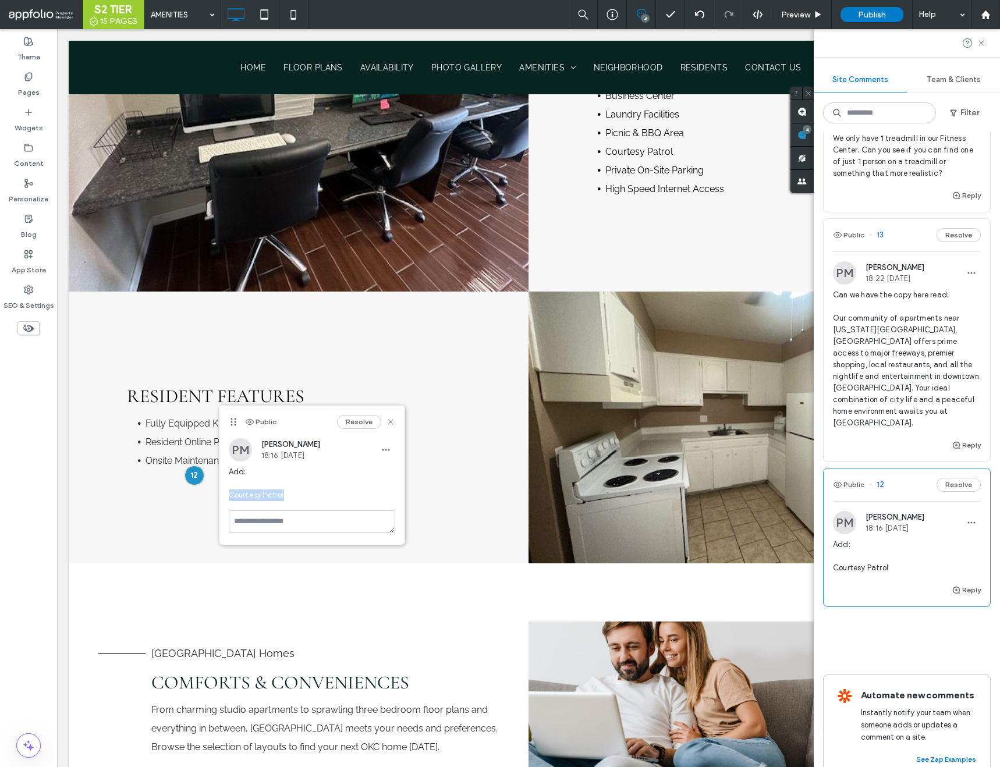
drag, startPoint x: 287, startPoint y: 491, endPoint x: 231, endPoint y: 493, distance: 56.5
click at [231, 493] on span "Add: Courtesy Patrol" at bounding box center [312, 483] width 167 height 35
copy span "Courtesy Patrol"
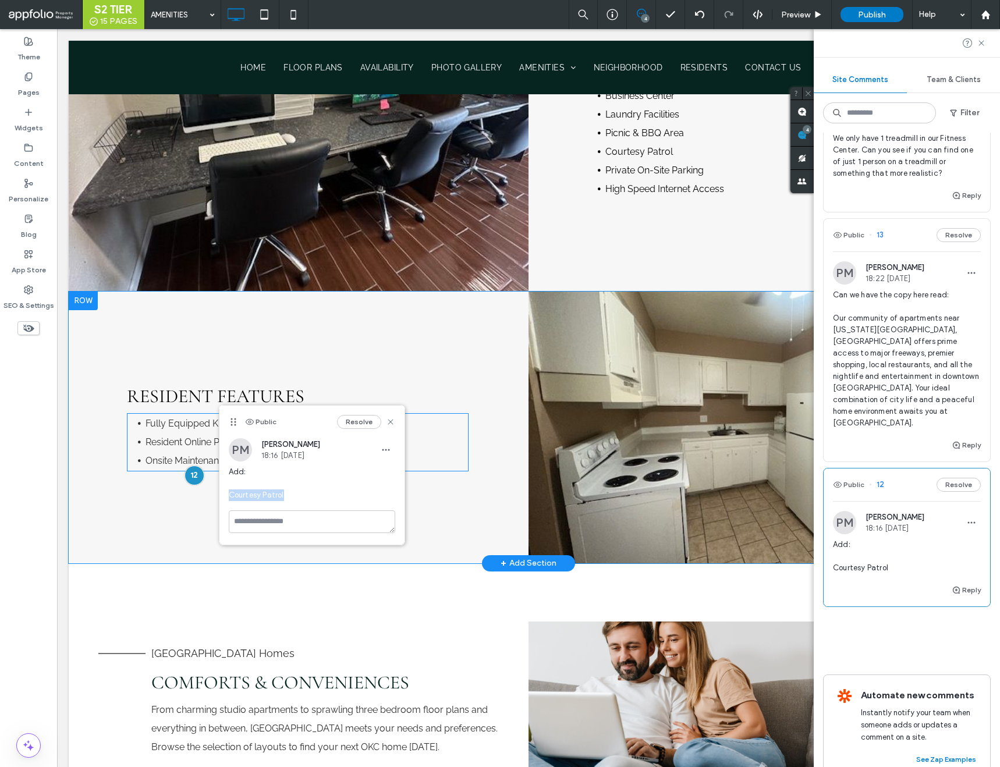
click at [179, 453] on li "Onsite Maintenance ﻿" at bounding box center [307, 461] width 323 height 19
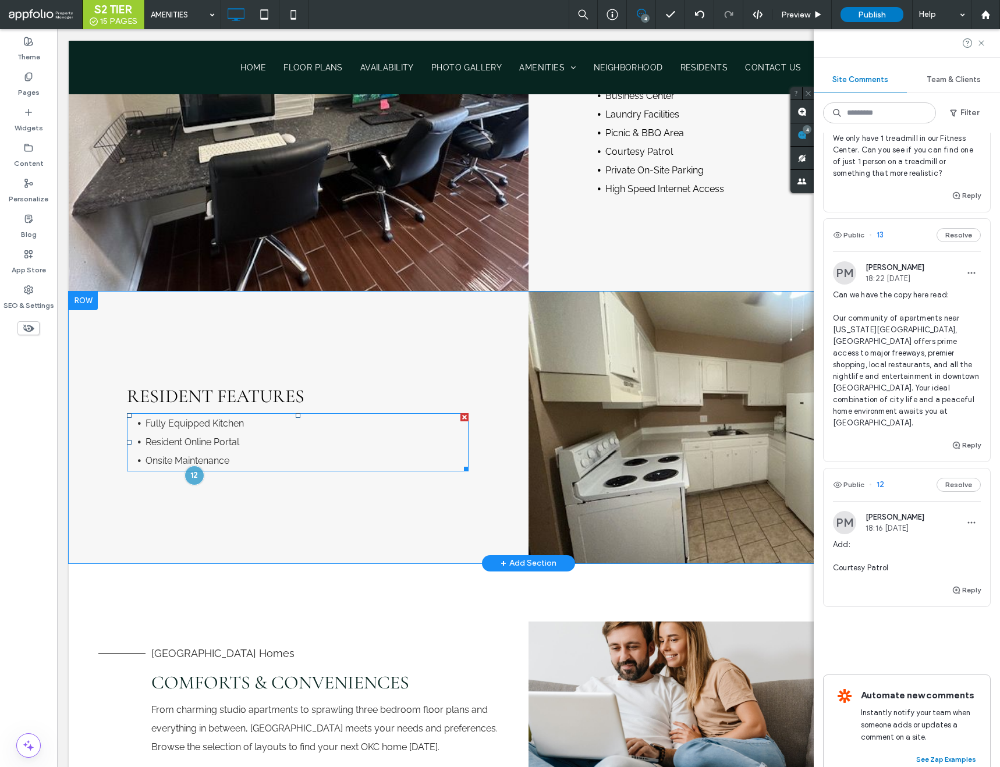
click at [179, 454] on li "Onsite Maintenance ﻿" at bounding box center [307, 461] width 323 height 19
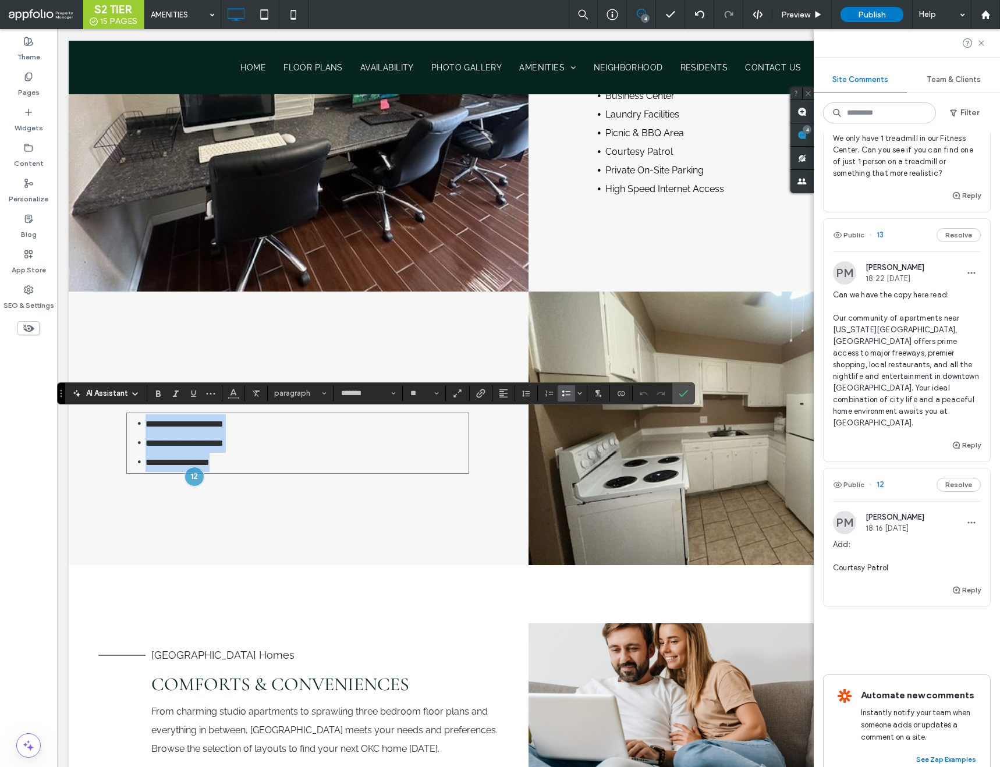
click at [210, 453] on li "**********" at bounding box center [307, 462] width 323 height 19
click at [250, 421] on li "**********" at bounding box center [307, 424] width 323 height 19
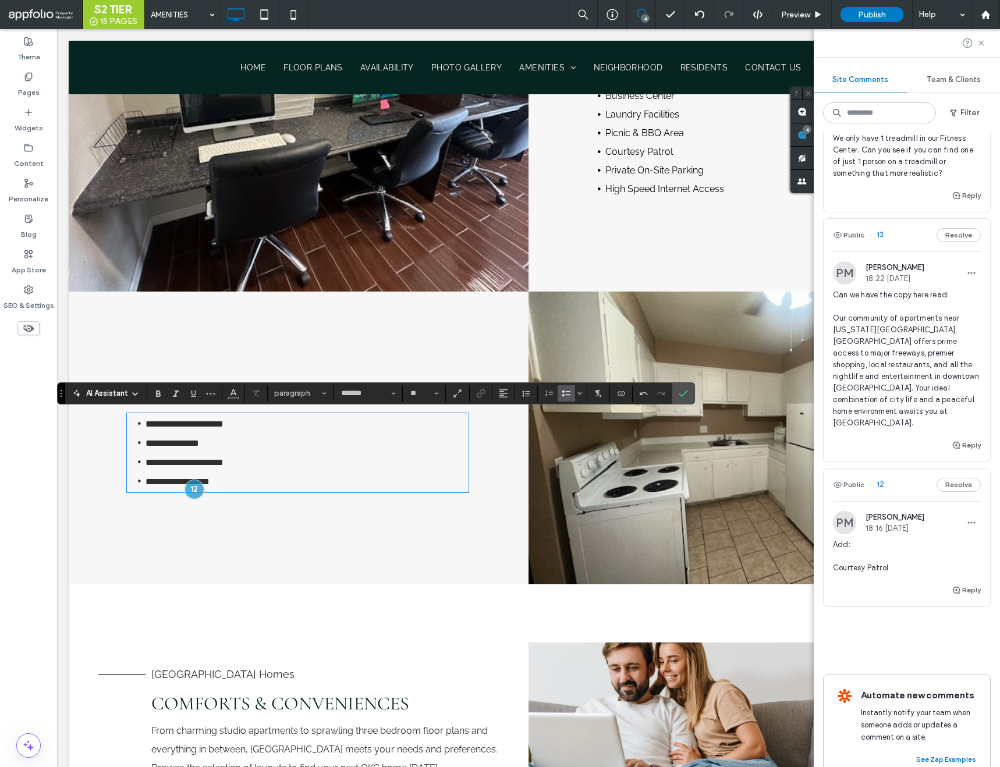
scroll to position [0, 0]
drag, startPoint x: 242, startPoint y: 481, endPoint x: 112, endPoint y: 431, distance: 139.0
click at [112, 431] on div "**********" at bounding box center [299, 438] width 460 height 293
click at [685, 394] on icon "Confirm" at bounding box center [683, 393] width 9 height 9
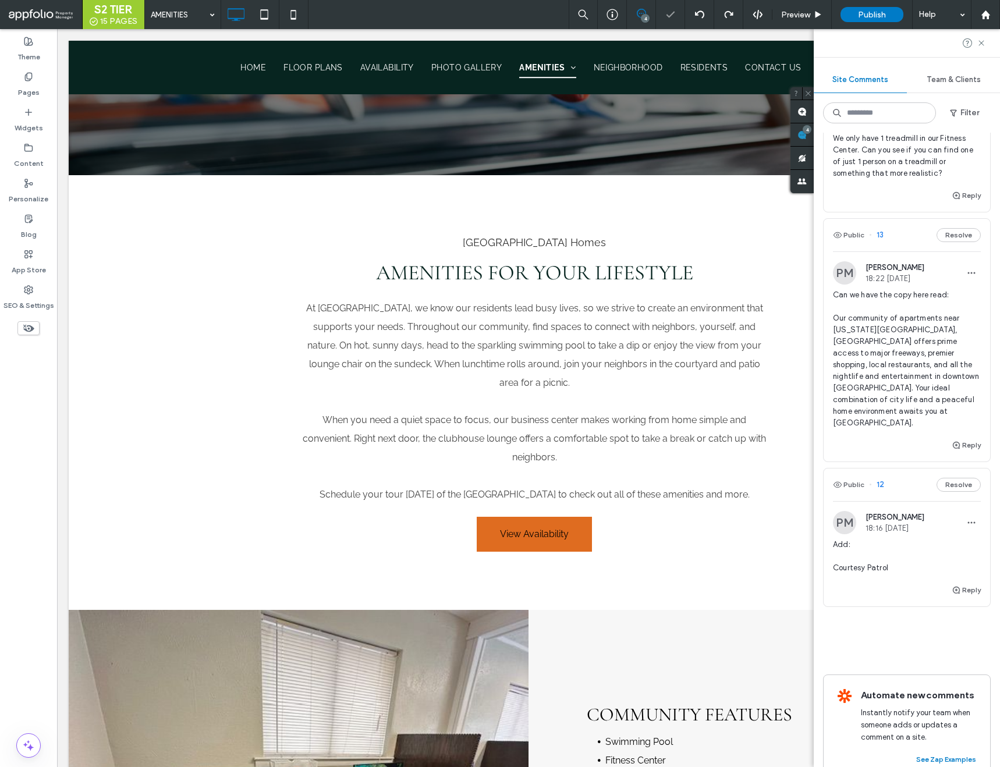
scroll to position [293, 0]
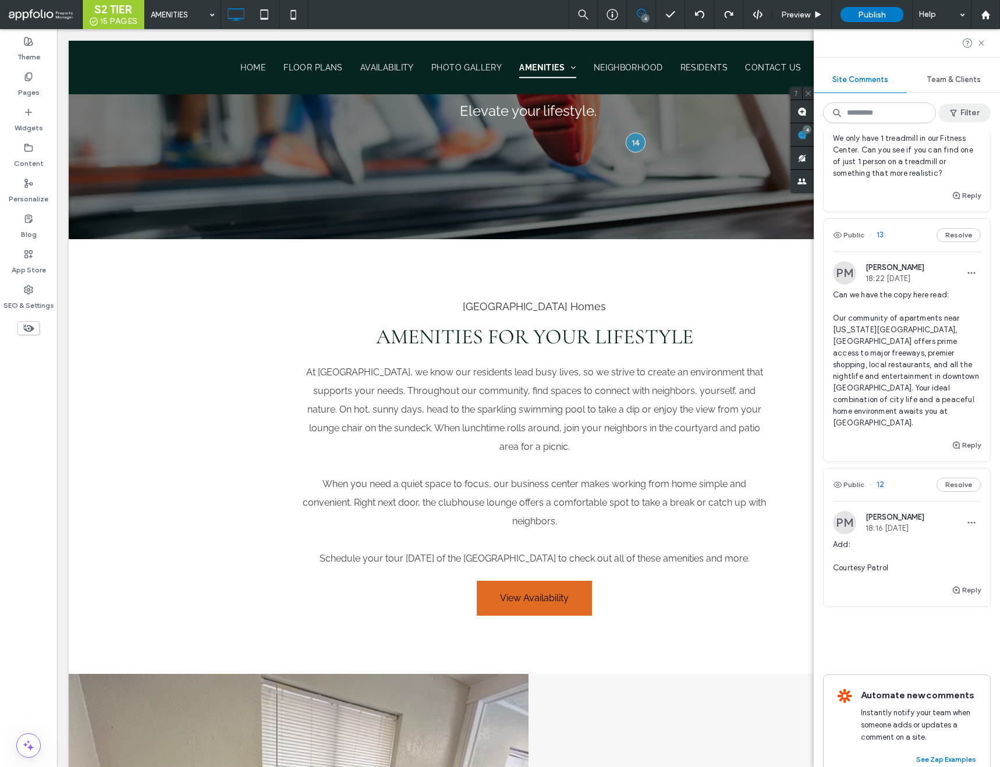
click at [965, 108] on button "Filter" at bounding box center [965, 113] width 52 height 19
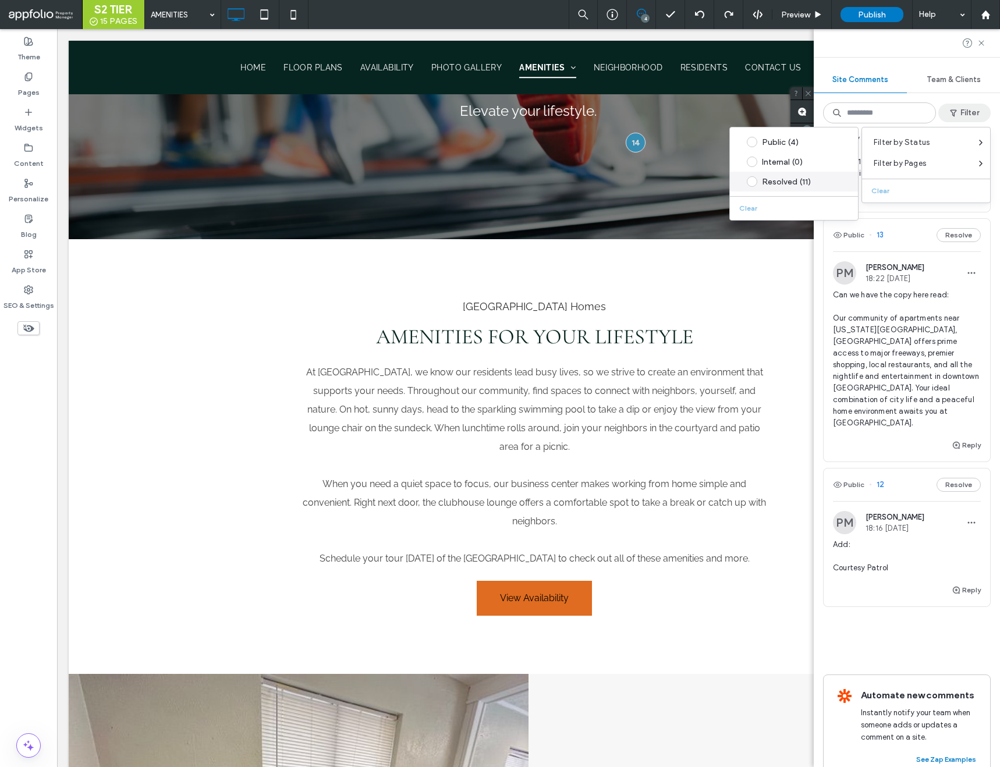
click at [819, 181] on div "Resolved (11)" at bounding box center [803, 182] width 82 height 10
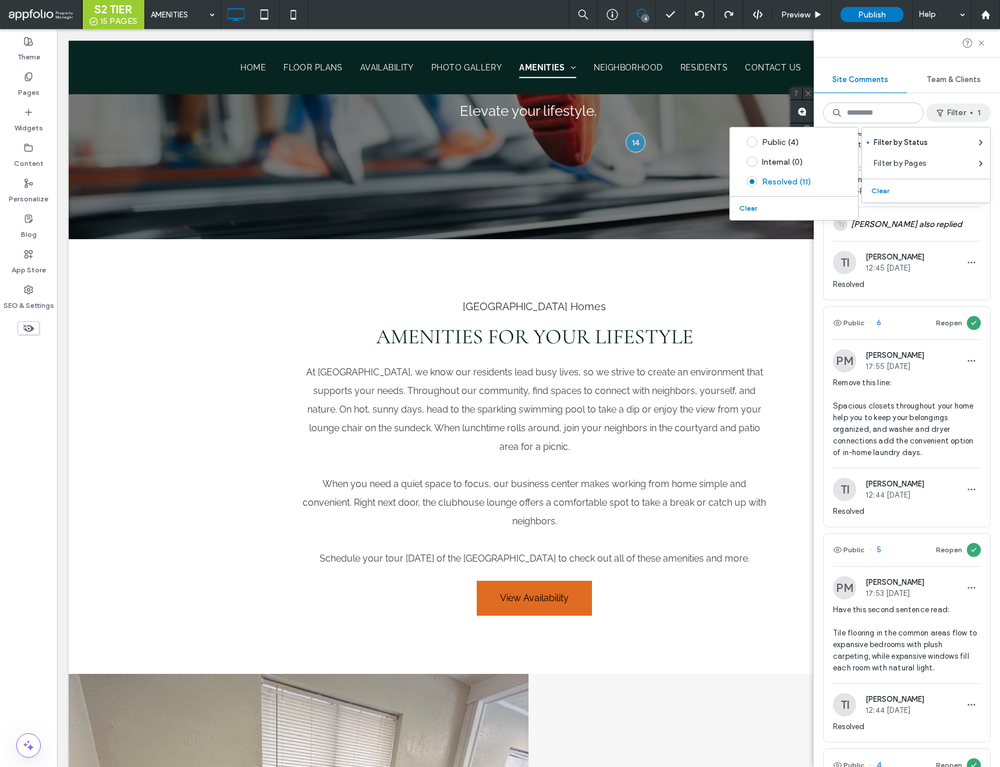
scroll to position [0, 0]
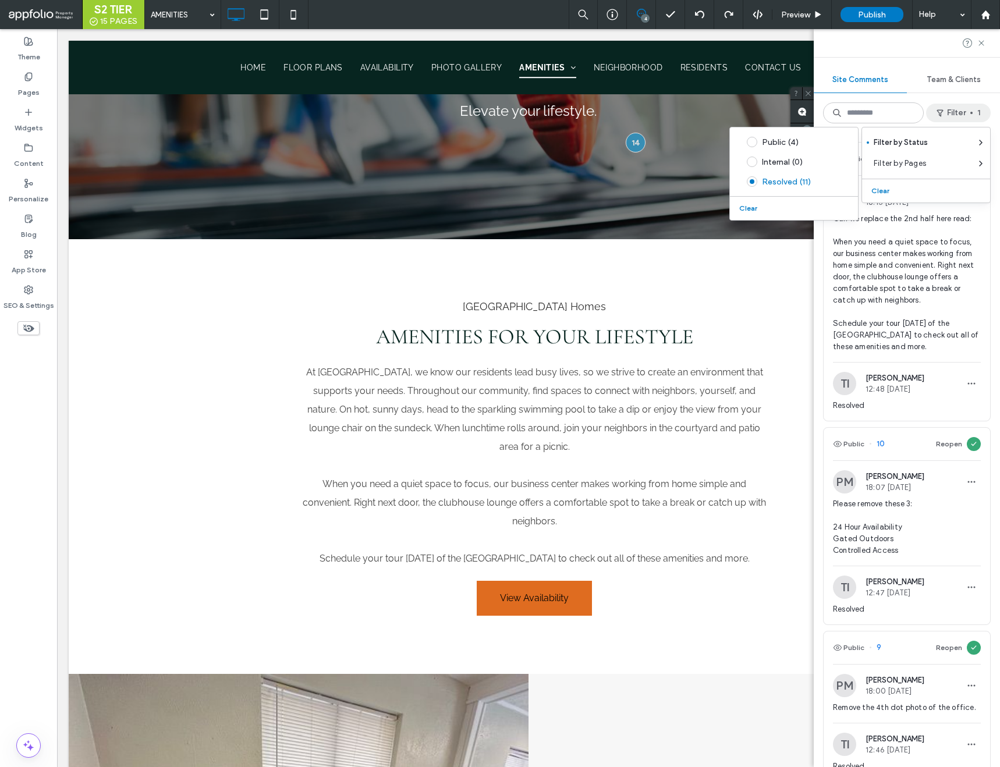
click at [878, 266] on span "Can we replace the 2nd half here read: When you need a quiet space to focus, ou…" at bounding box center [907, 283] width 148 height 140
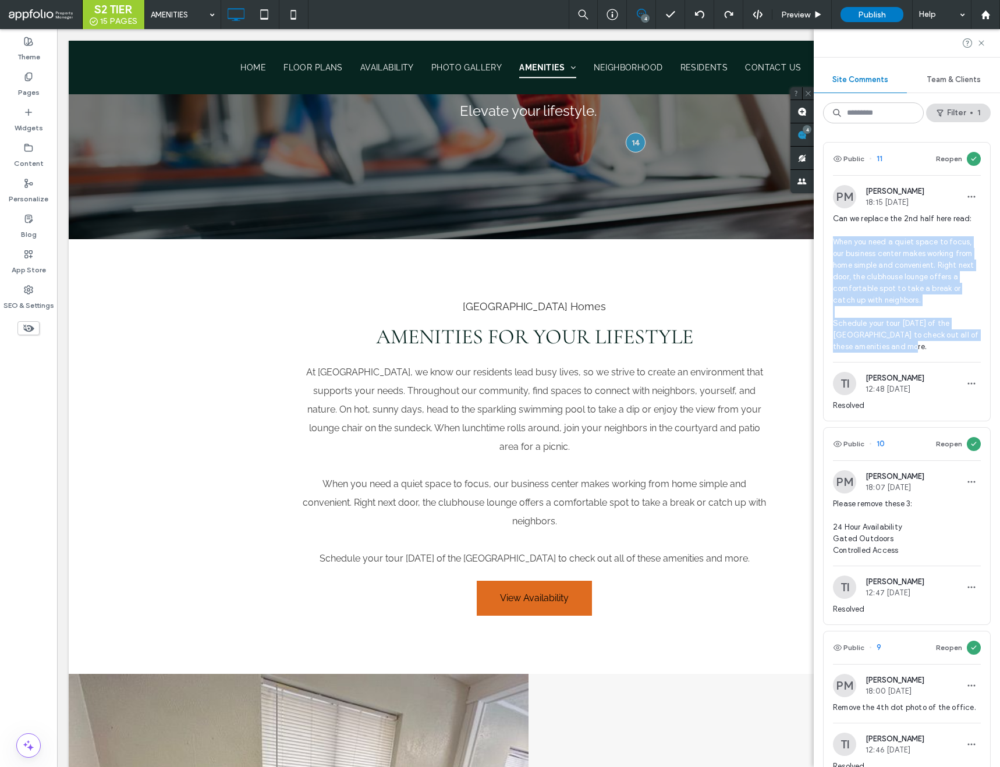
drag, startPoint x: 834, startPoint y: 243, endPoint x: 913, endPoint y: 354, distance: 136.1
click at [913, 354] on div "Can we replace the 2nd half here read: When you need a quiet space to focus, ou…" at bounding box center [907, 287] width 148 height 149
copy span "When you need a quiet space to focus, our business center makes working from ho…"
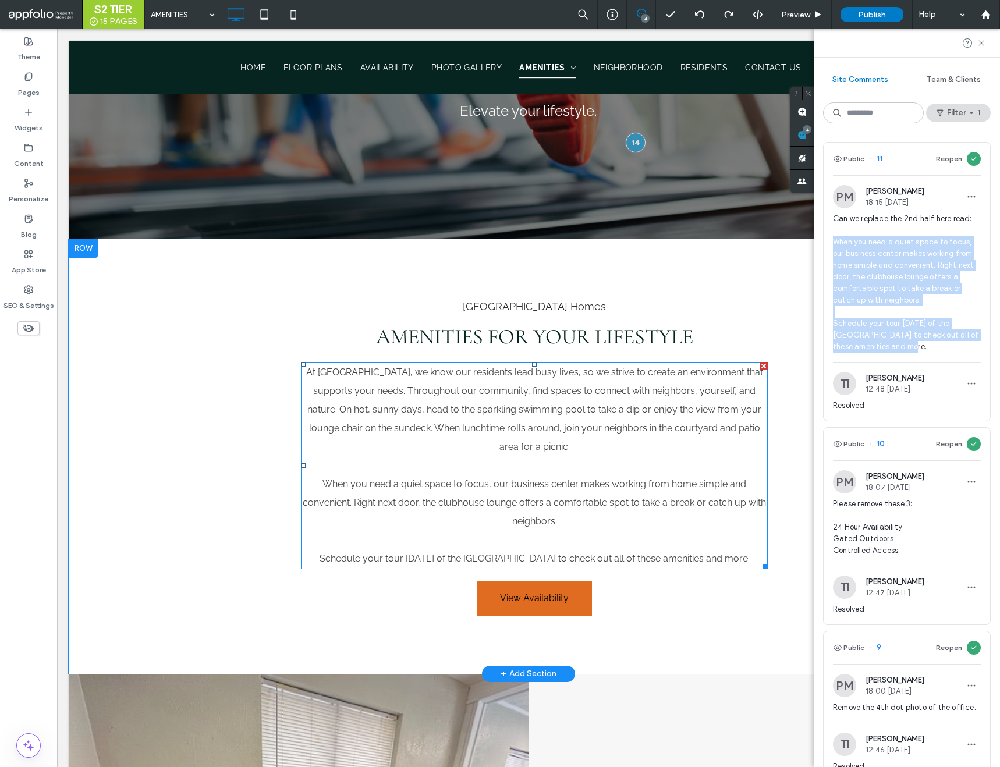
click at [572, 533] on p at bounding box center [534, 540] width 467 height 19
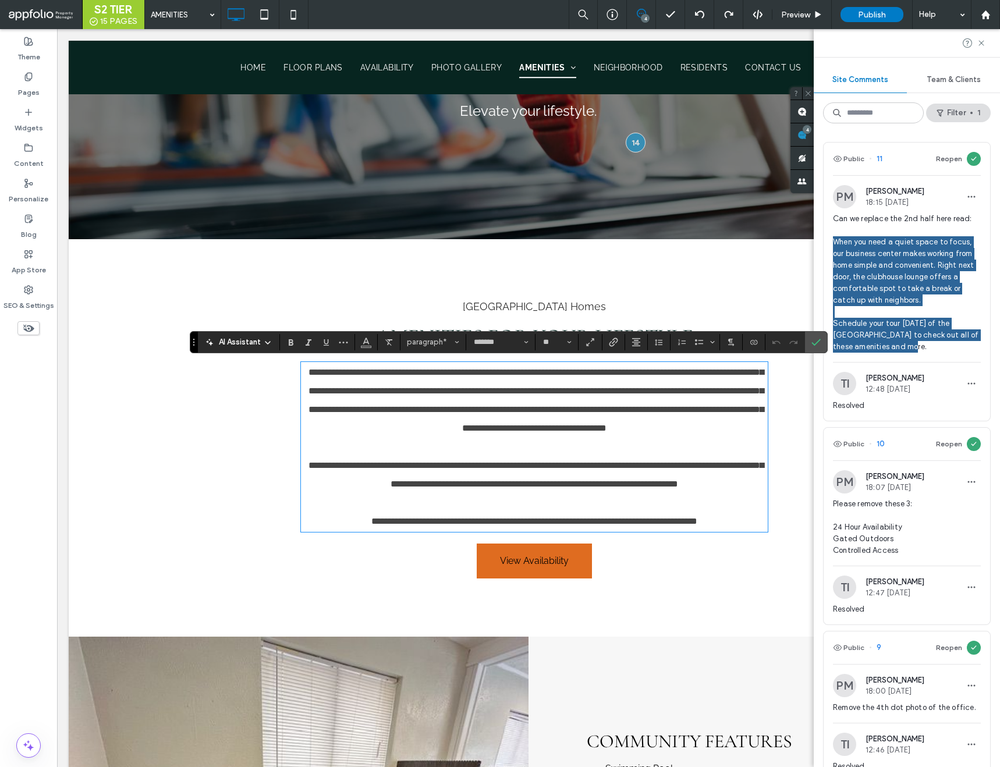
click at [542, 489] on span "**********" at bounding box center [536, 474] width 455 height 27
click at [327, 487] on span "**********" at bounding box center [536, 474] width 455 height 27
click at [373, 487] on span "**********" at bounding box center [536, 474] width 455 height 27
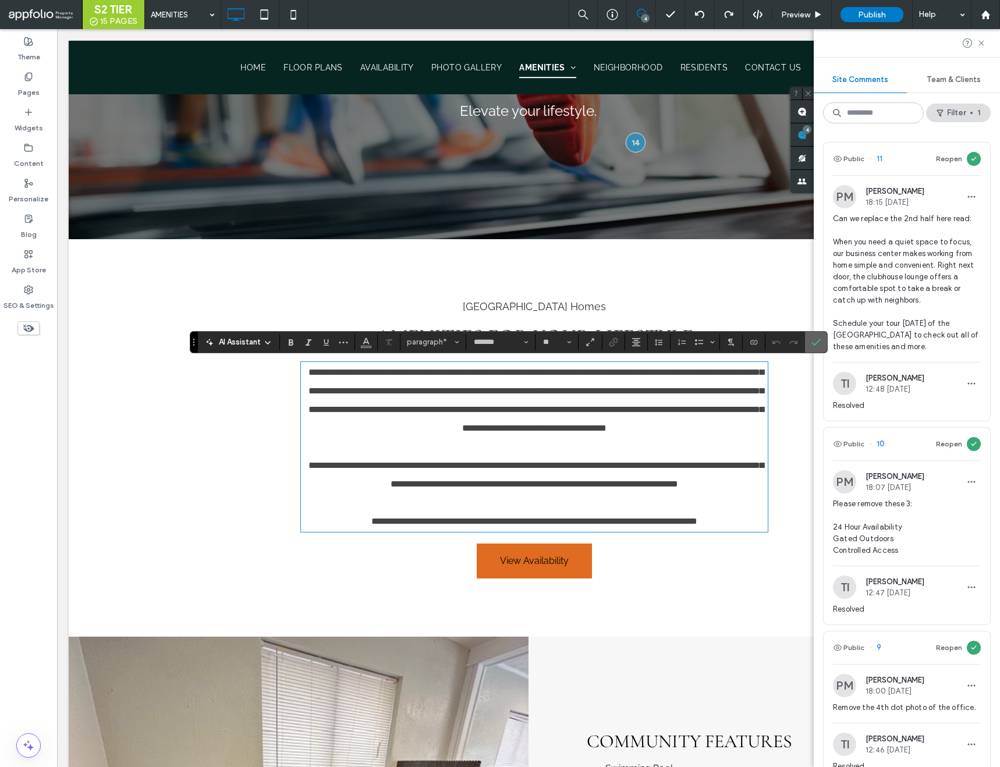
click at [819, 345] on icon "Confirm" at bounding box center [816, 342] width 9 height 9
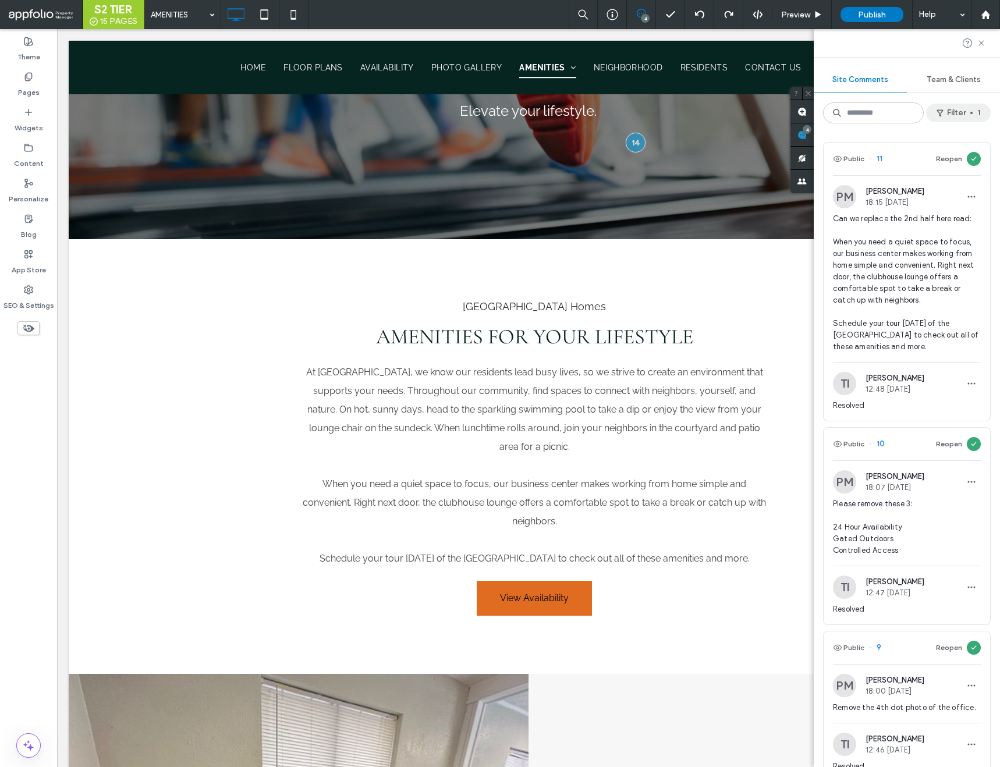
click at [963, 104] on button "Filter 1" at bounding box center [958, 113] width 65 height 19
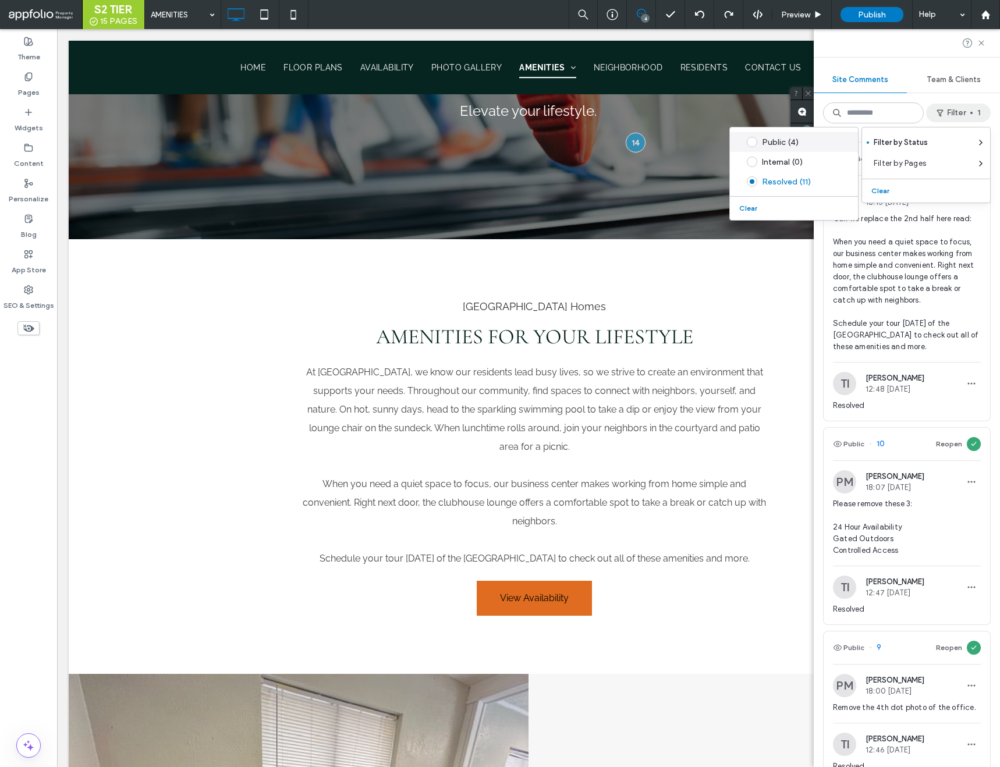
click at [797, 143] on div "Public (4)" at bounding box center [803, 142] width 82 height 10
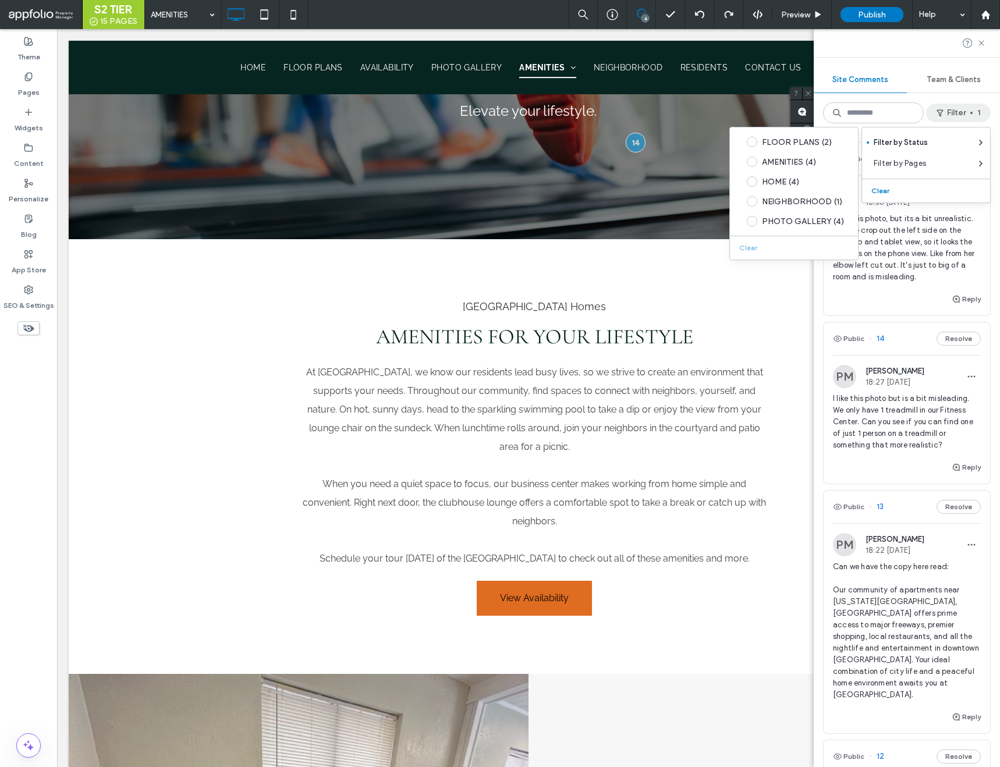
click at [943, 253] on span "I like this photo, but its a bit unrealistic. Can we crop out the left side on …" at bounding box center [907, 248] width 148 height 70
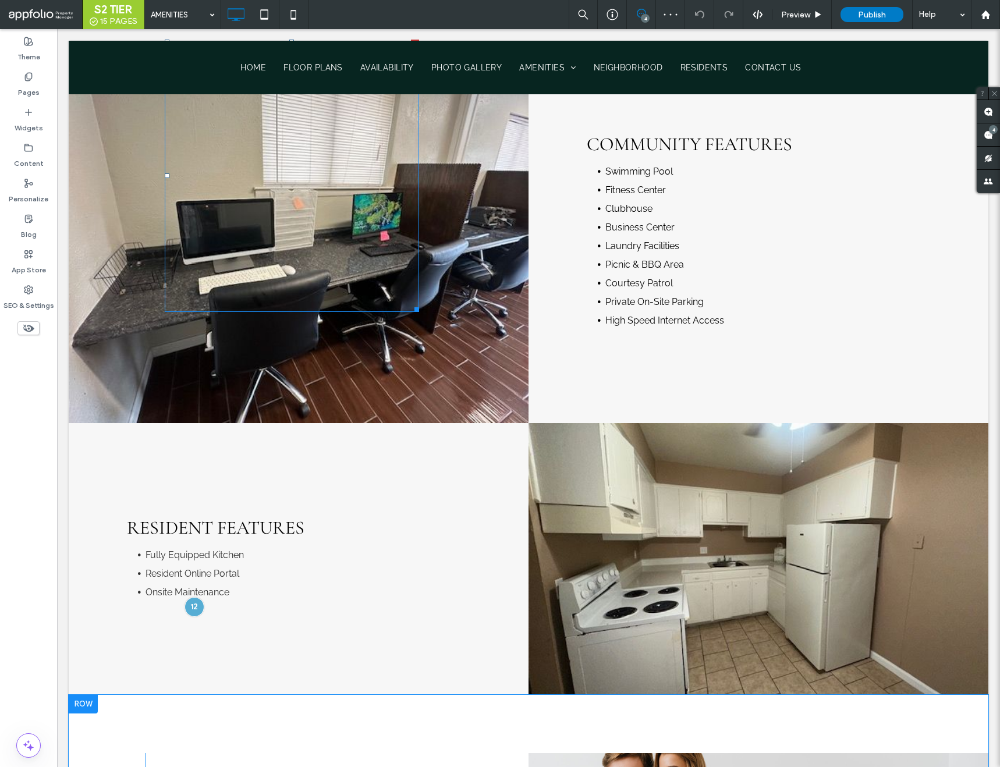
scroll to position [968, 0]
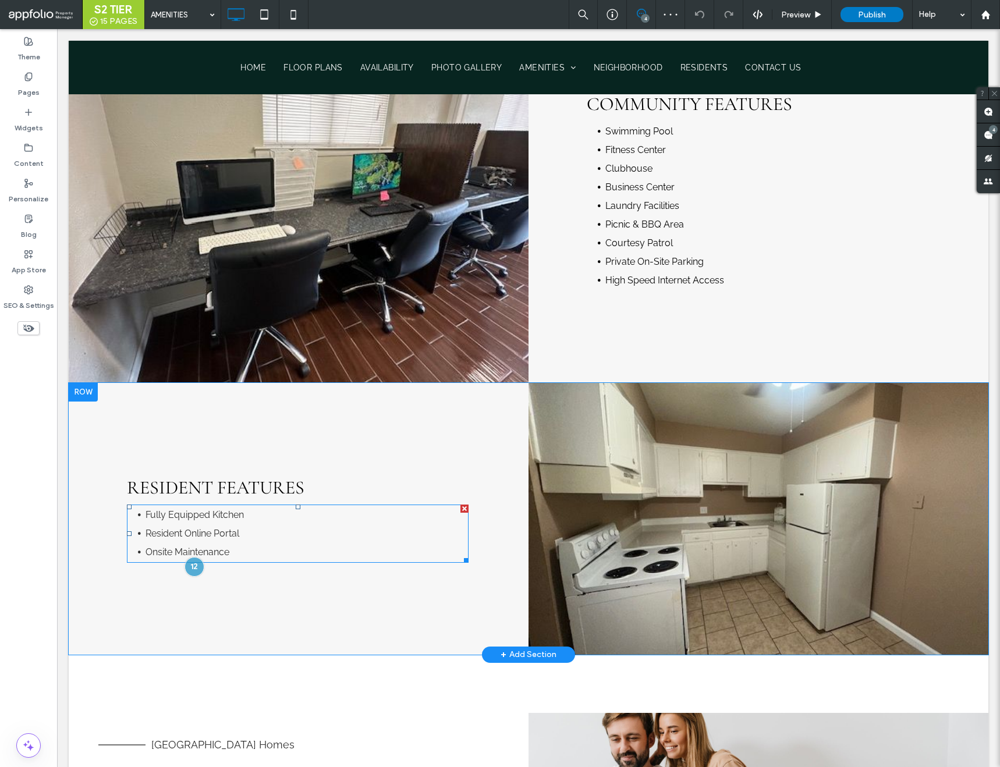
click at [258, 557] on li "Onsite Maintenance ﻿" at bounding box center [307, 552] width 323 height 19
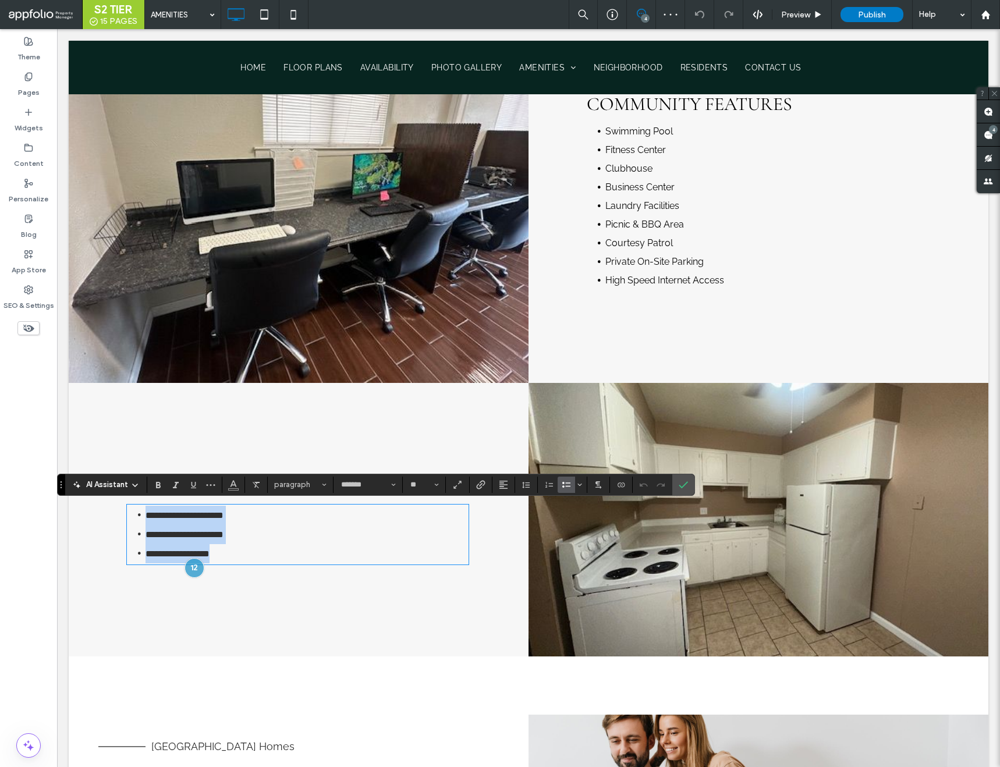
click at [257, 554] on li "**********" at bounding box center [307, 553] width 323 height 19
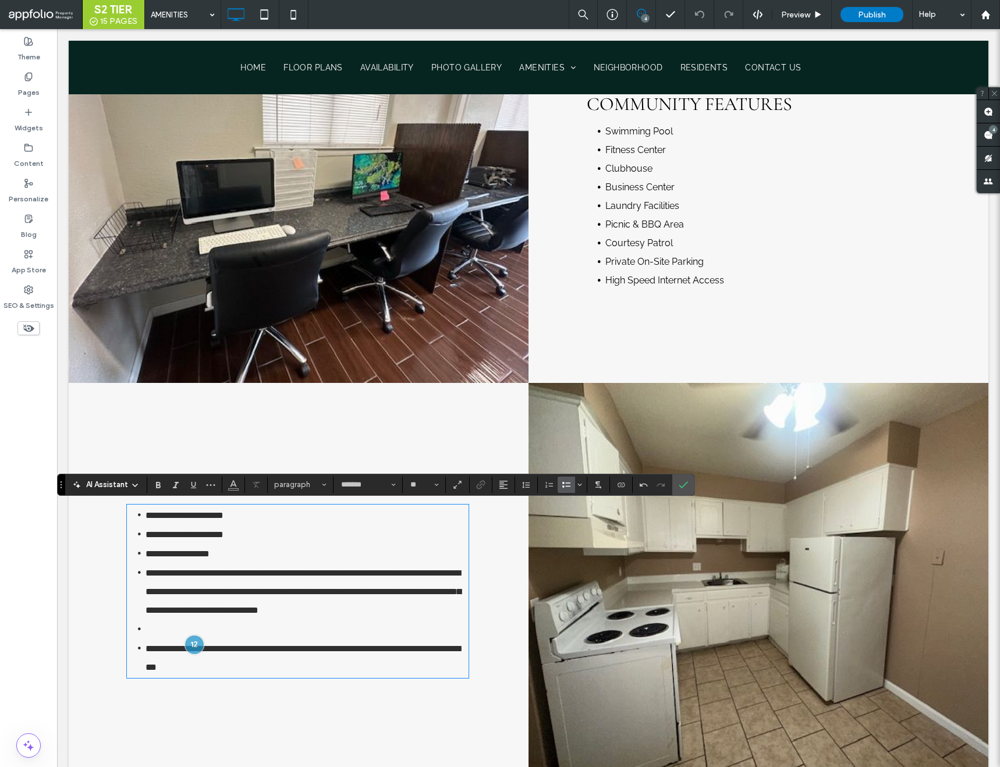
scroll to position [0, 0]
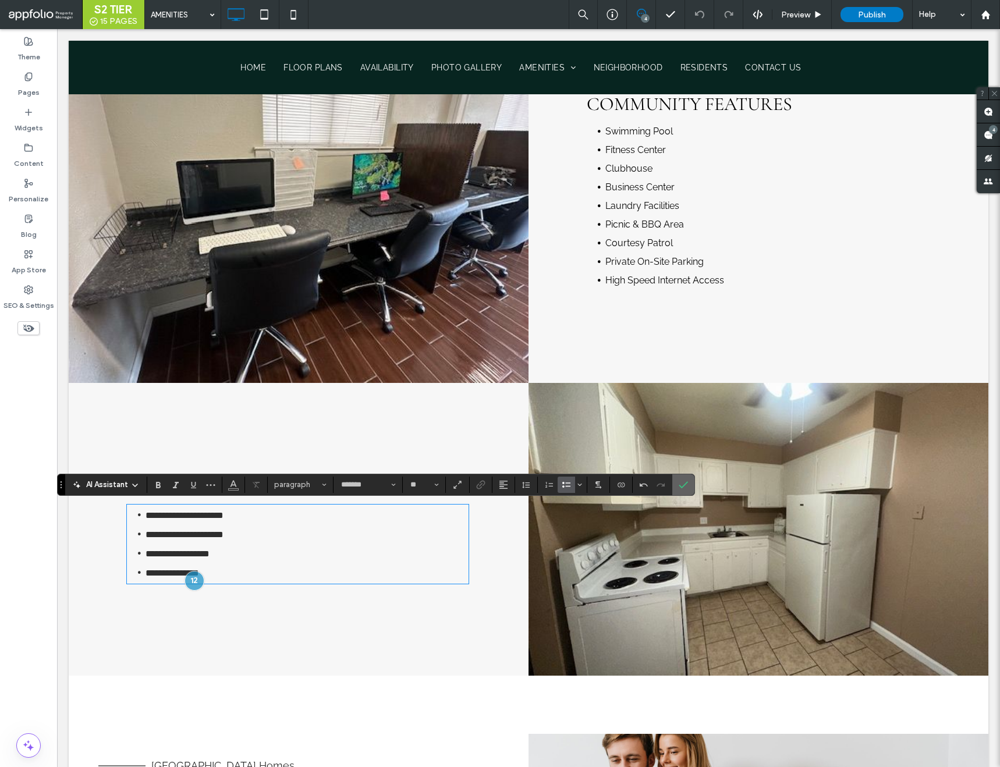
click at [687, 484] on icon "Confirm" at bounding box center [683, 484] width 9 height 9
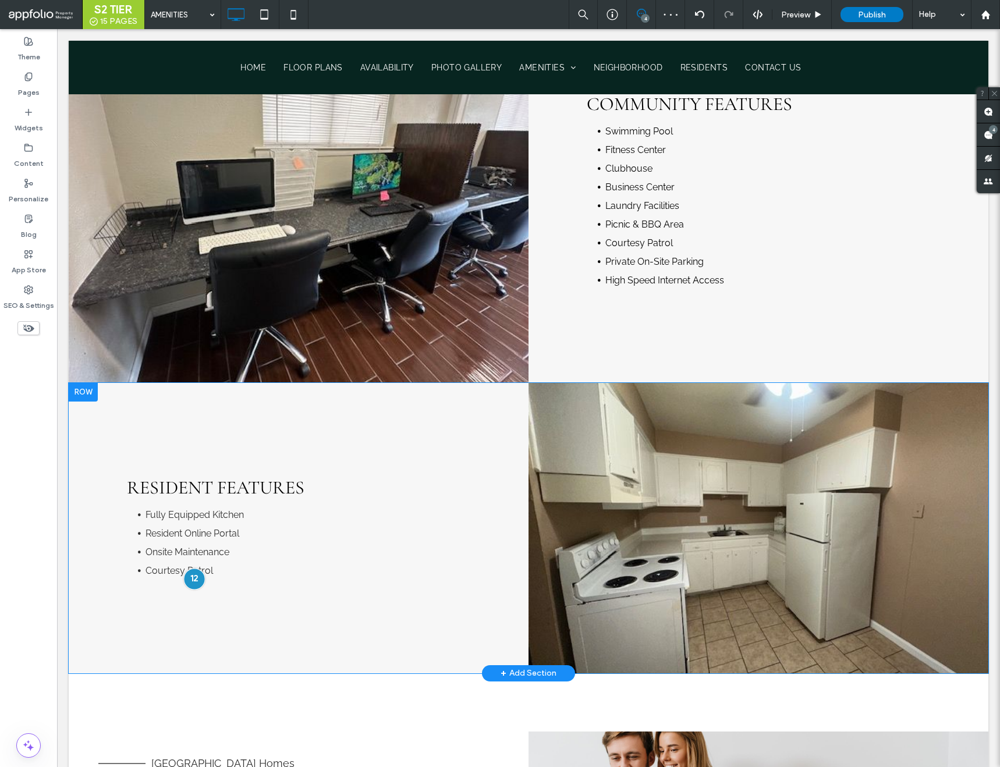
click at [195, 585] on div at bounding box center [194, 580] width 22 height 22
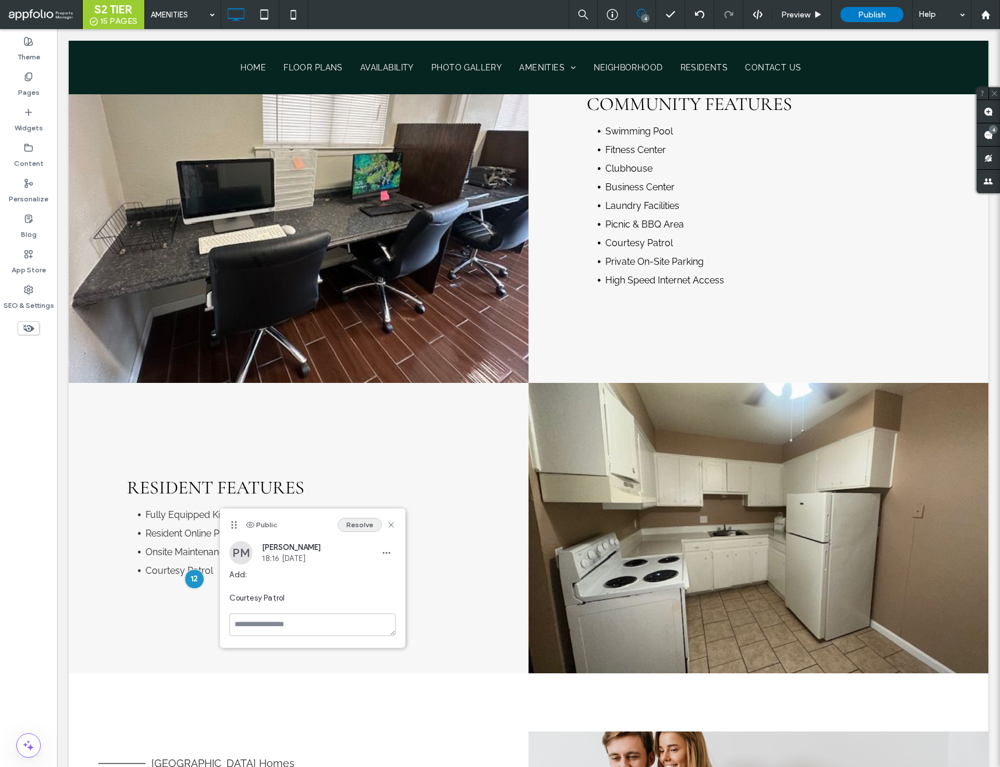
click at [347, 523] on button "Resolve" at bounding box center [360, 525] width 44 height 14
click at [989, 133] on div "3" at bounding box center [988, 134] width 23 height 23
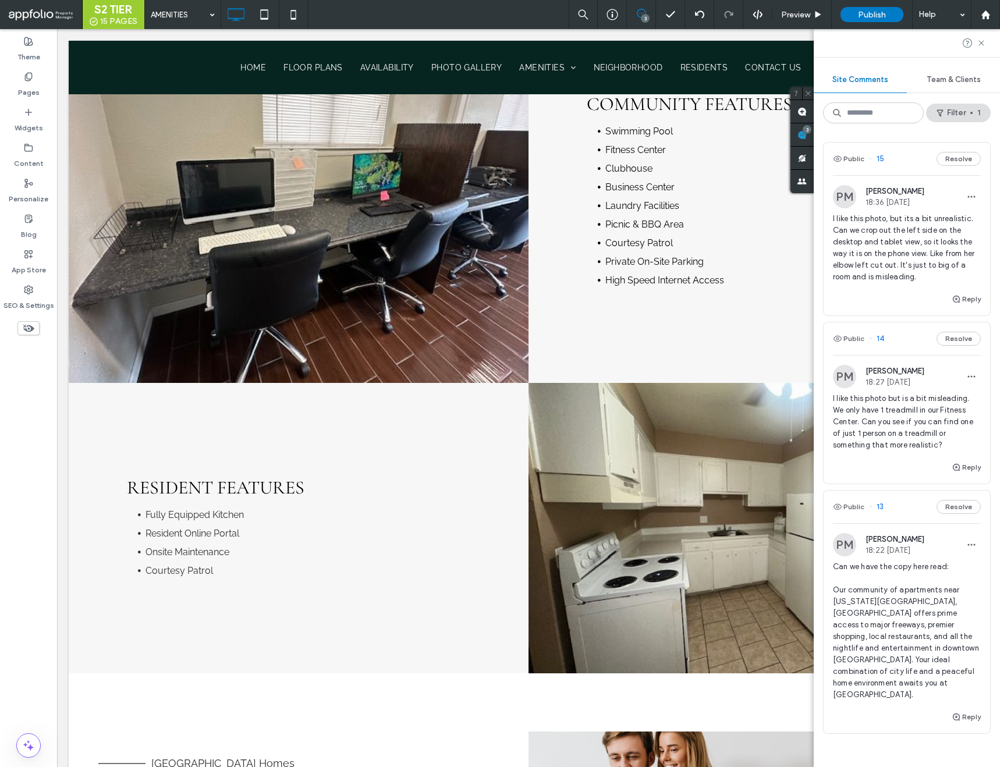
scroll to position [127, 0]
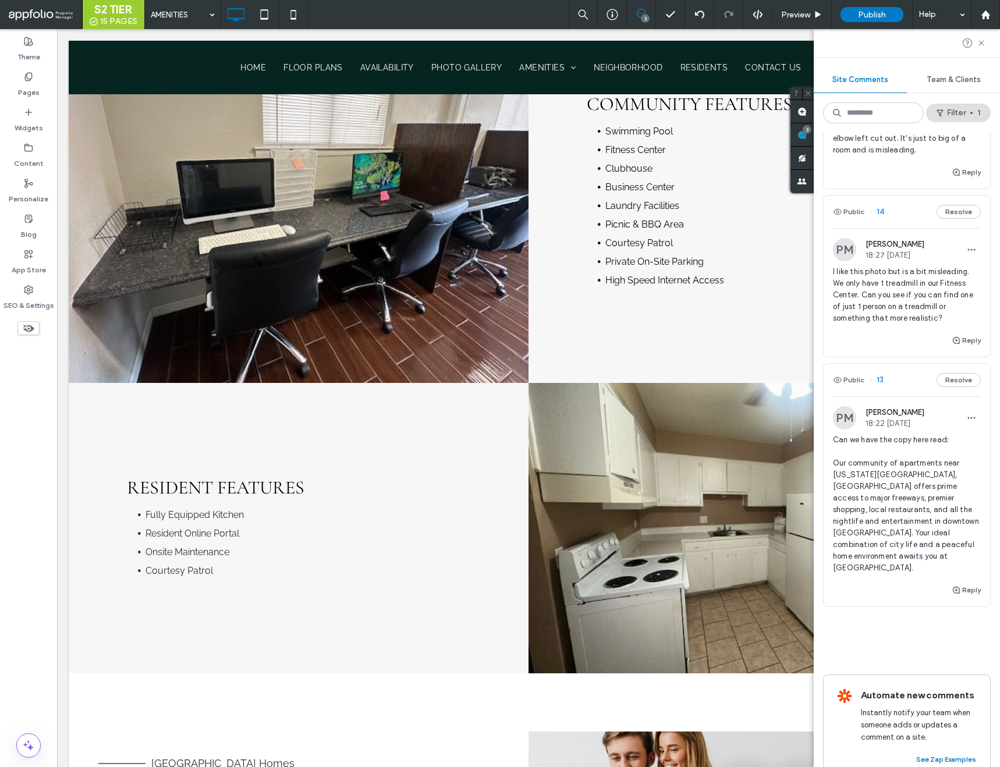
click at [880, 381] on span "13" at bounding box center [876, 380] width 15 height 12
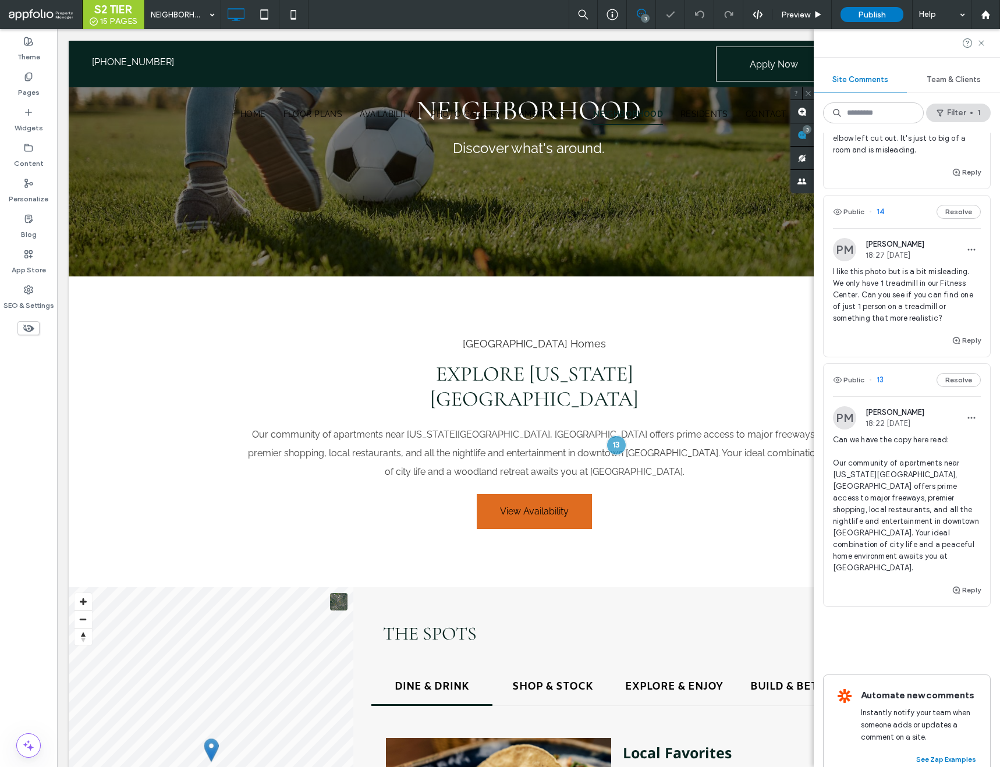
scroll to position [257, 0]
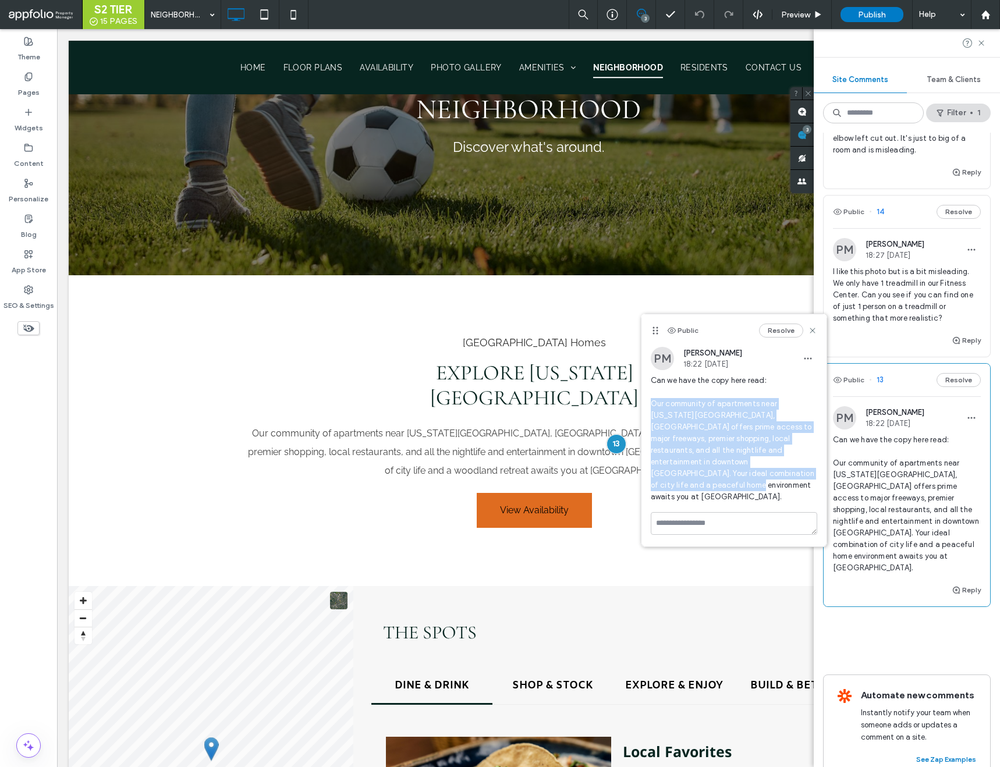
drag, startPoint x: 745, startPoint y: 472, endPoint x: 643, endPoint y: 408, distance: 120.4
click at [642, 408] on div "PM Patrick Mitchell 18:22 Sep 14 2025 Can we have the copy here read: Our commu…" at bounding box center [734, 429] width 185 height 165
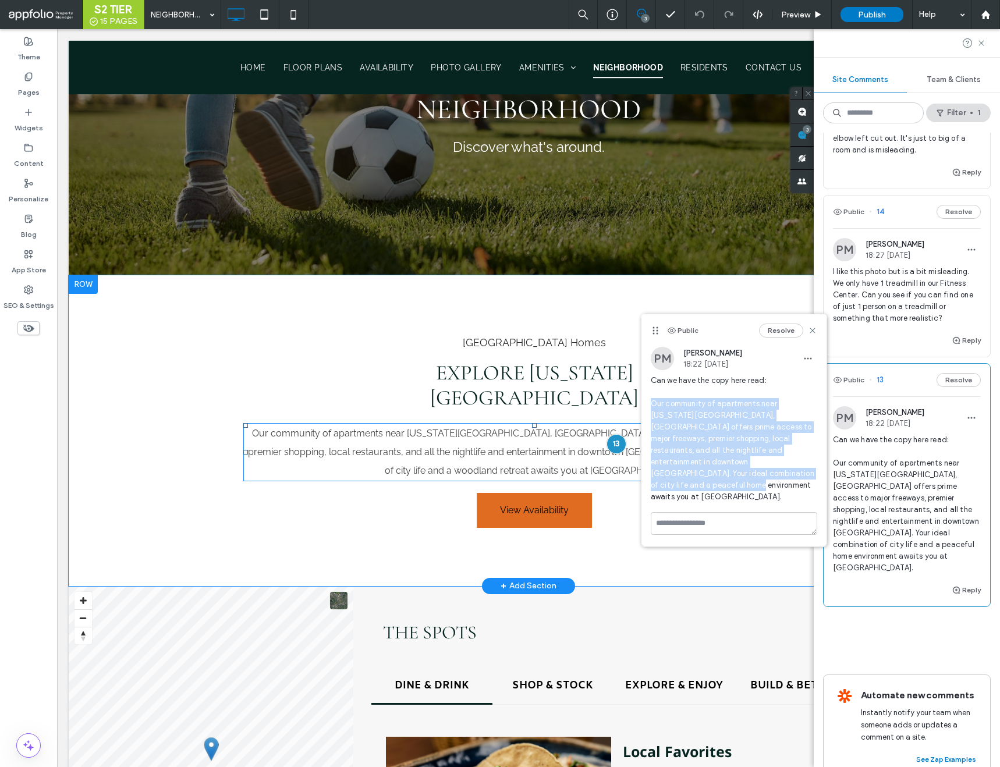
click at [538, 430] on span "Our community of apartments near Oklahoma City, OK offers prime access to major…" at bounding box center [534, 452] width 573 height 48
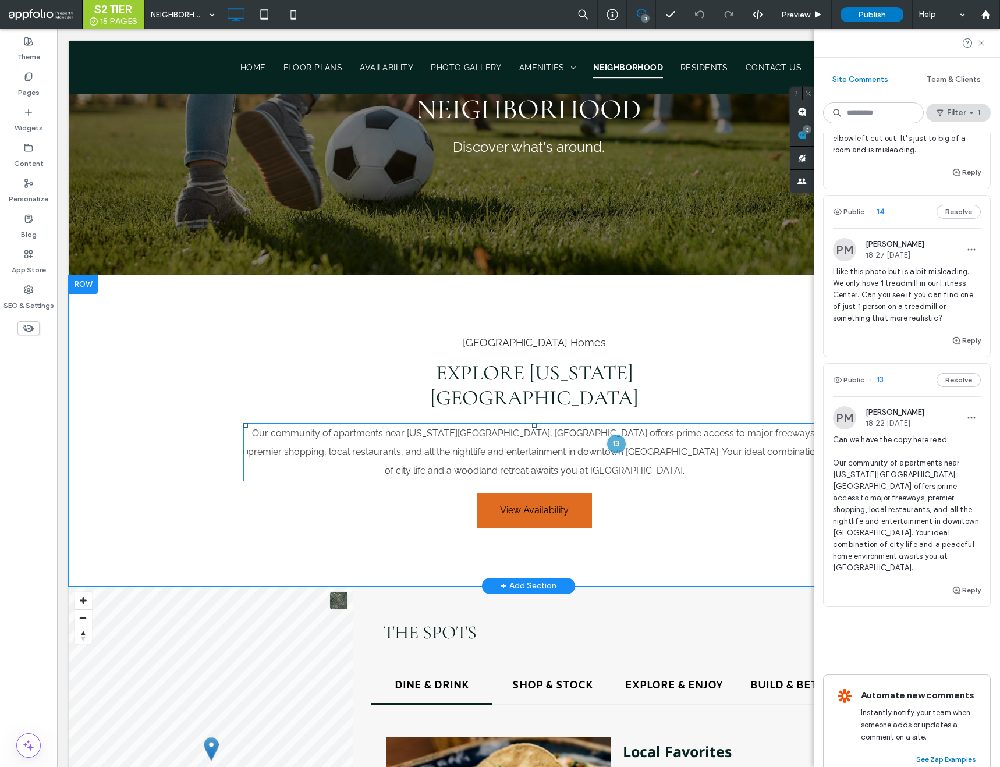
click at [538, 430] on span "Our community of apartments near Oklahoma City, OK offers prime access to major…" at bounding box center [534, 452] width 573 height 48
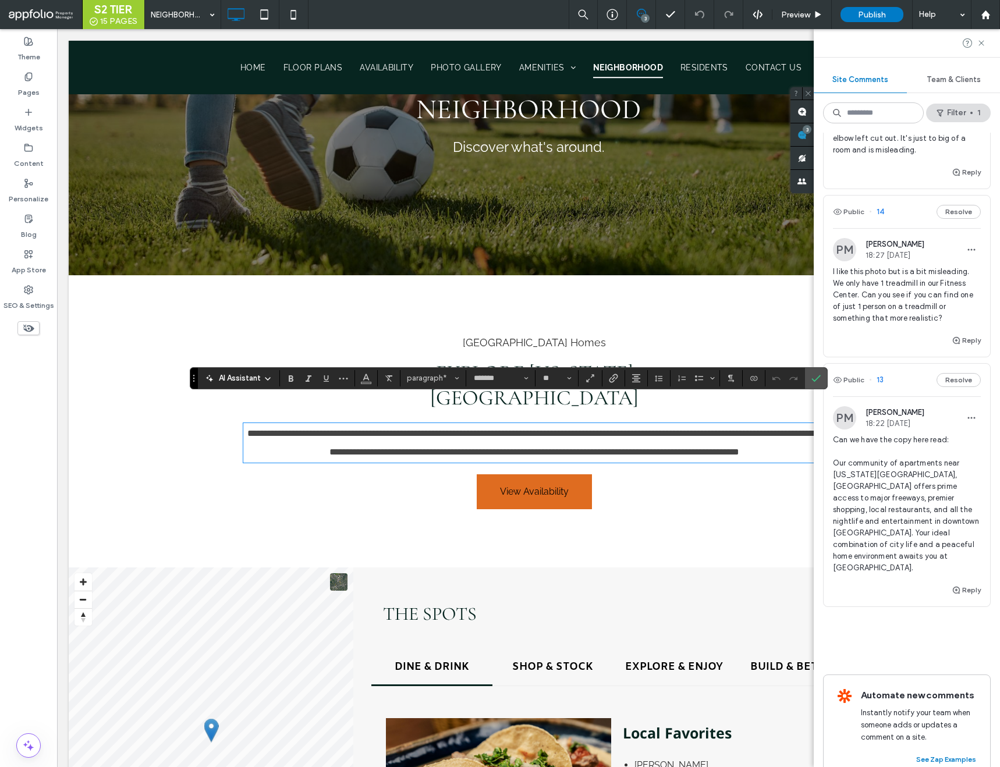
scroll to position [0, 0]
click at [819, 380] on icon "Confirm" at bounding box center [816, 378] width 9 height 9
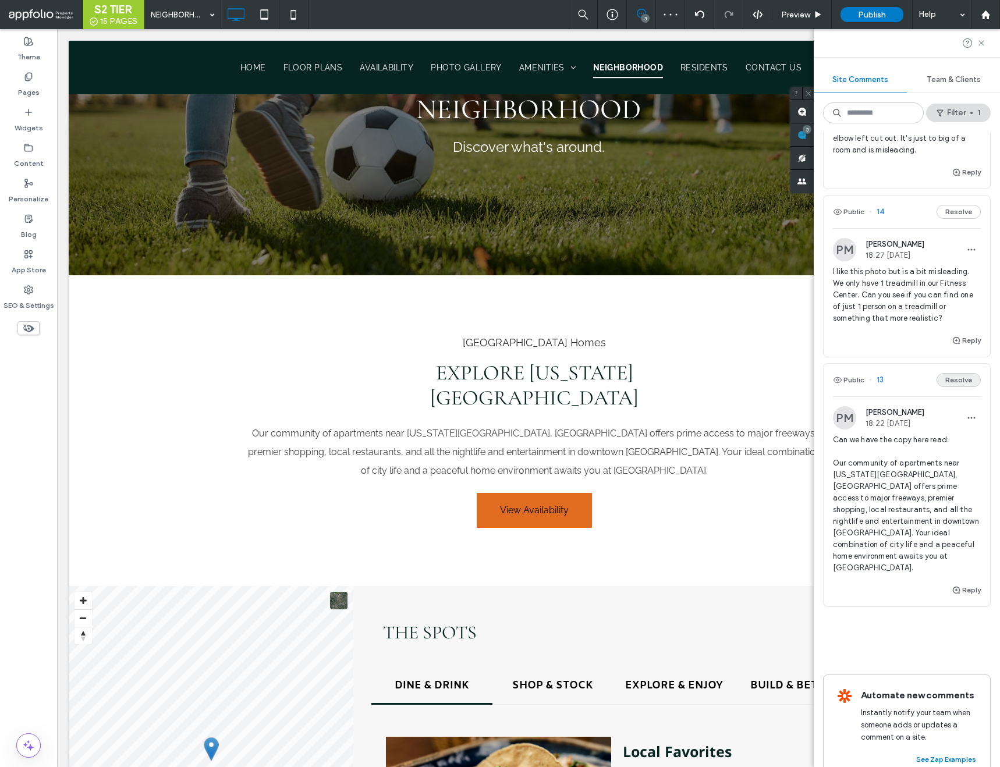
click at [948, 382] on button "Resolve" at bounding box center [959, 380] width 44 height 14
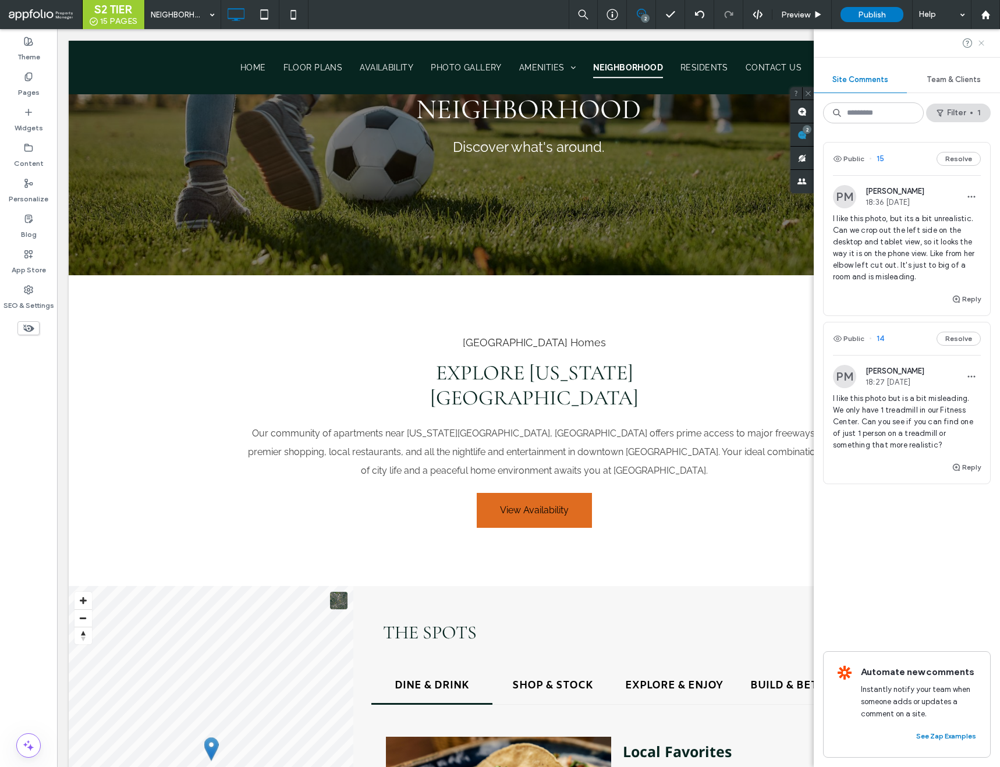
click at [979, 42] on icon at bounding box center [981, 42] width 9 height 9
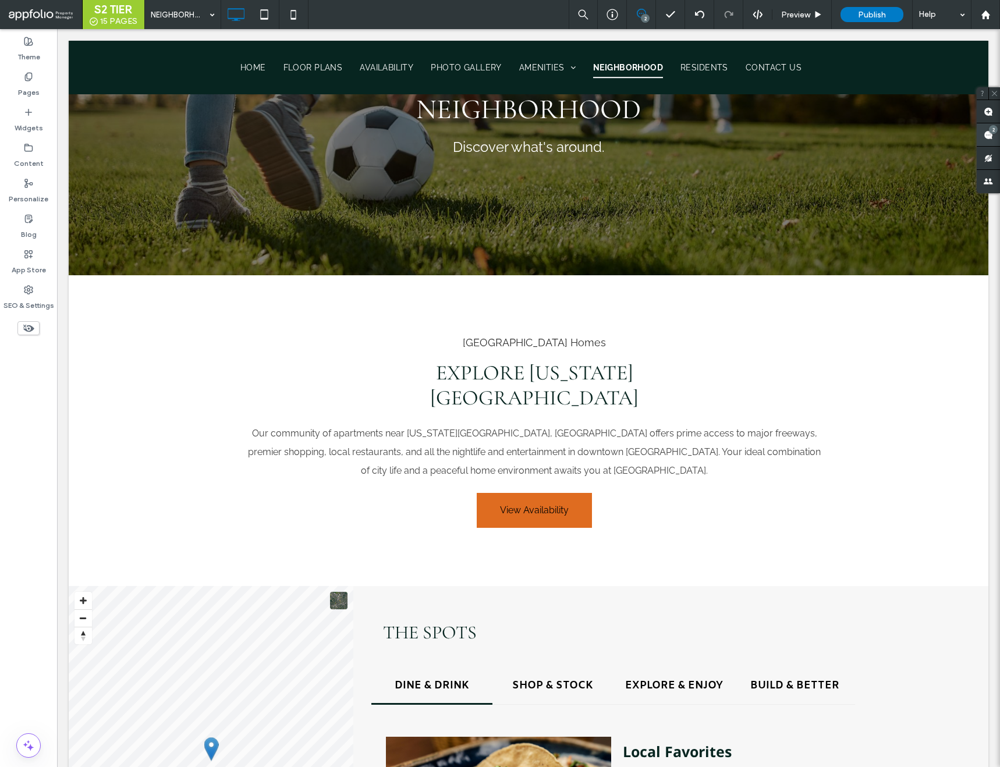
click at [990, 135] on use at bounding box center [988, 134] width 9 height 9
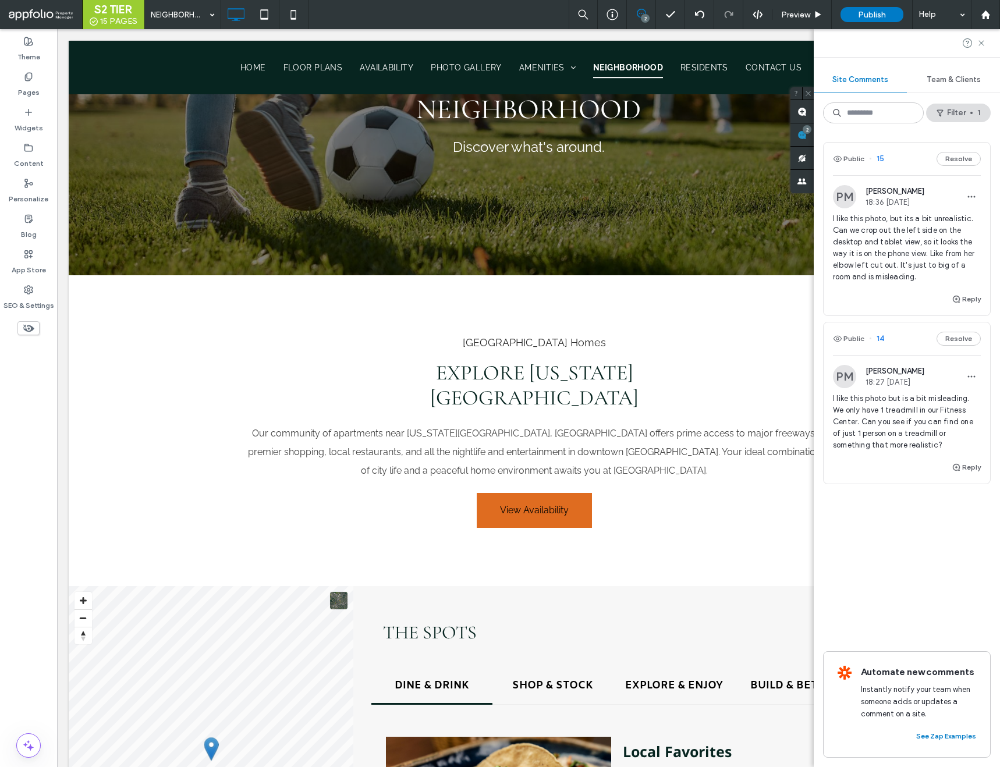
click at [881, 341] on span "14" at bounding box center [876, 339] width 15 height 12
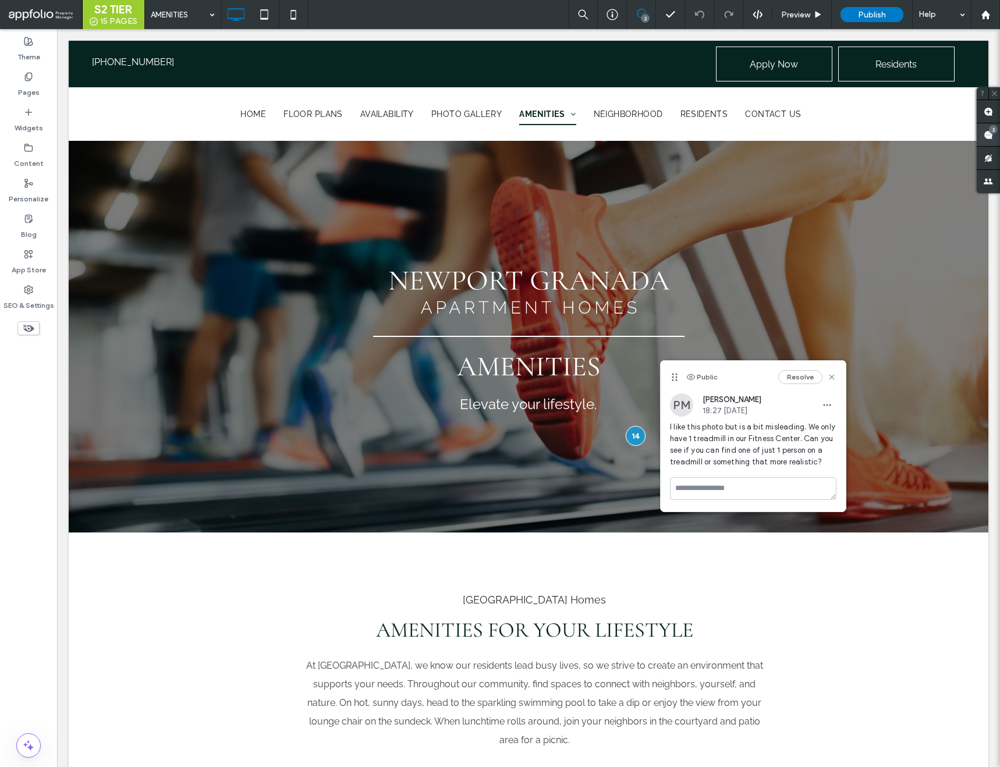
click at [992, 132] on div "2" at bounding box center [993, 129] width 9 height 9
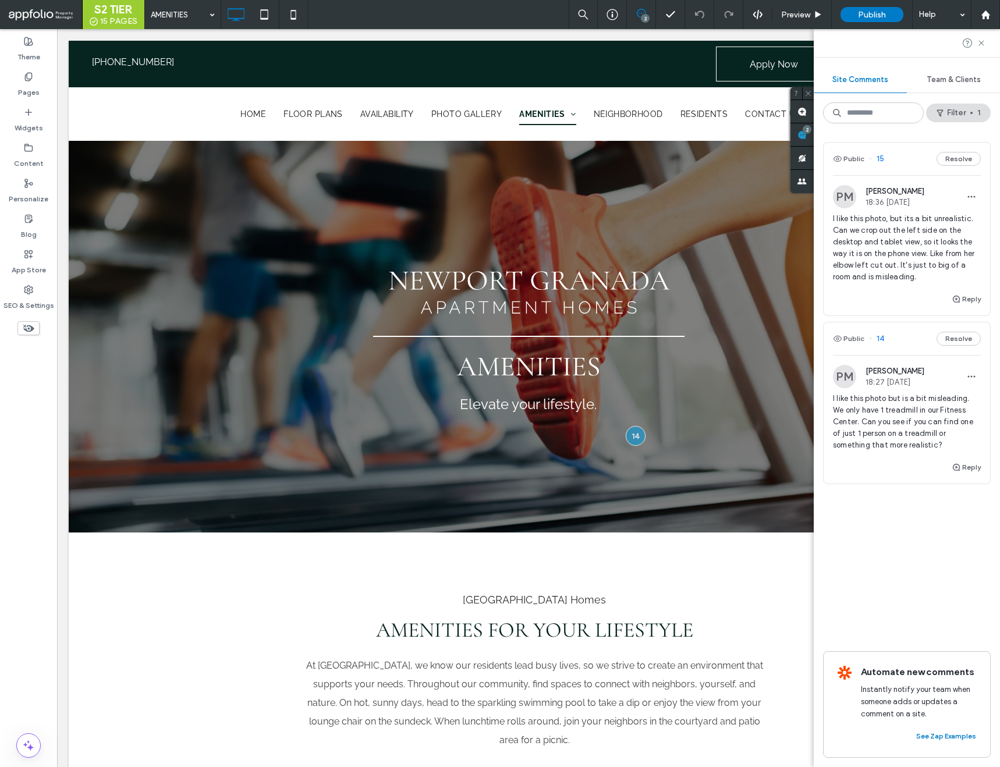
click at [881, 155] on span "15" at bounding box center [876, 159] width 15 height 12
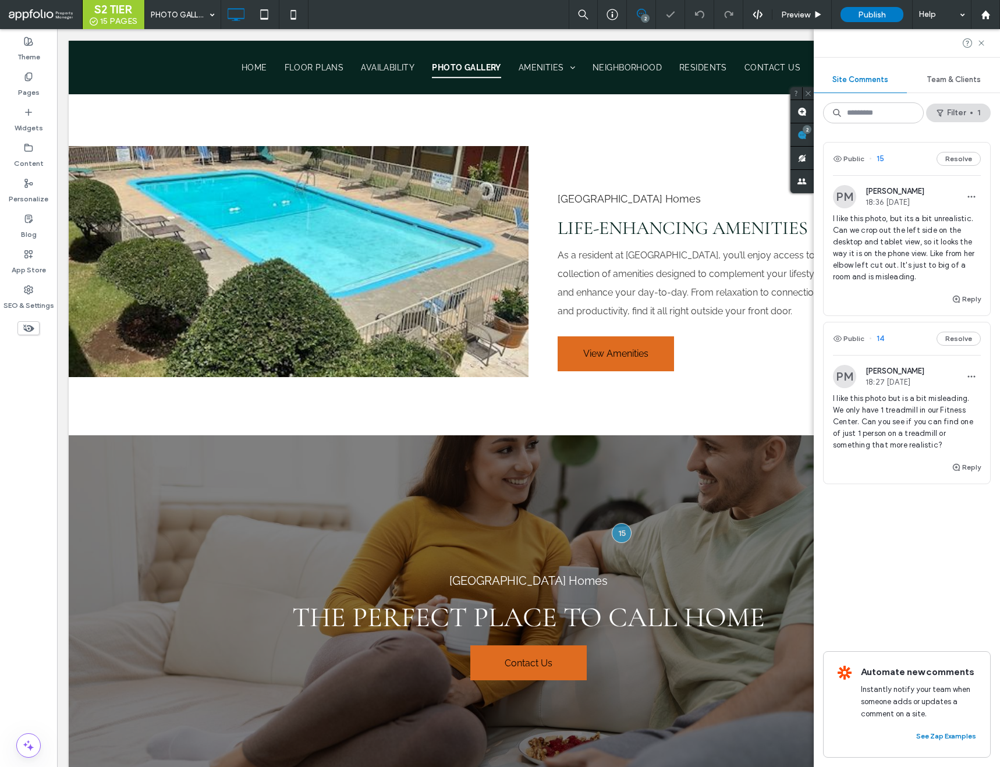
scroll to position [1677, 0]
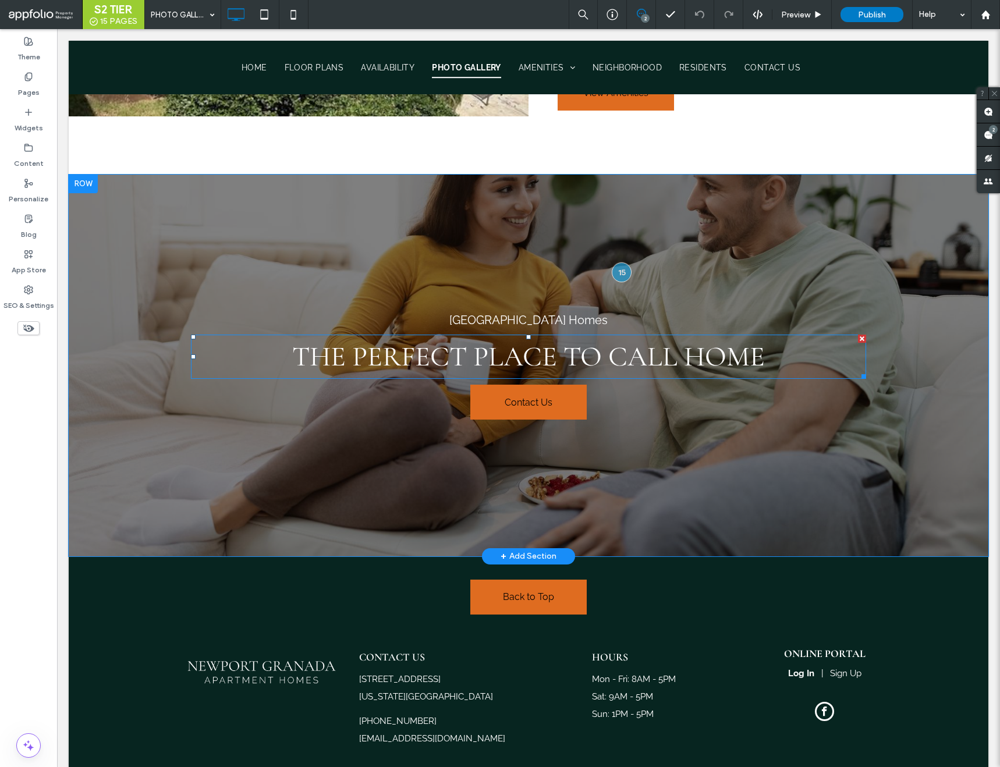
scroll to position [1727, 0]
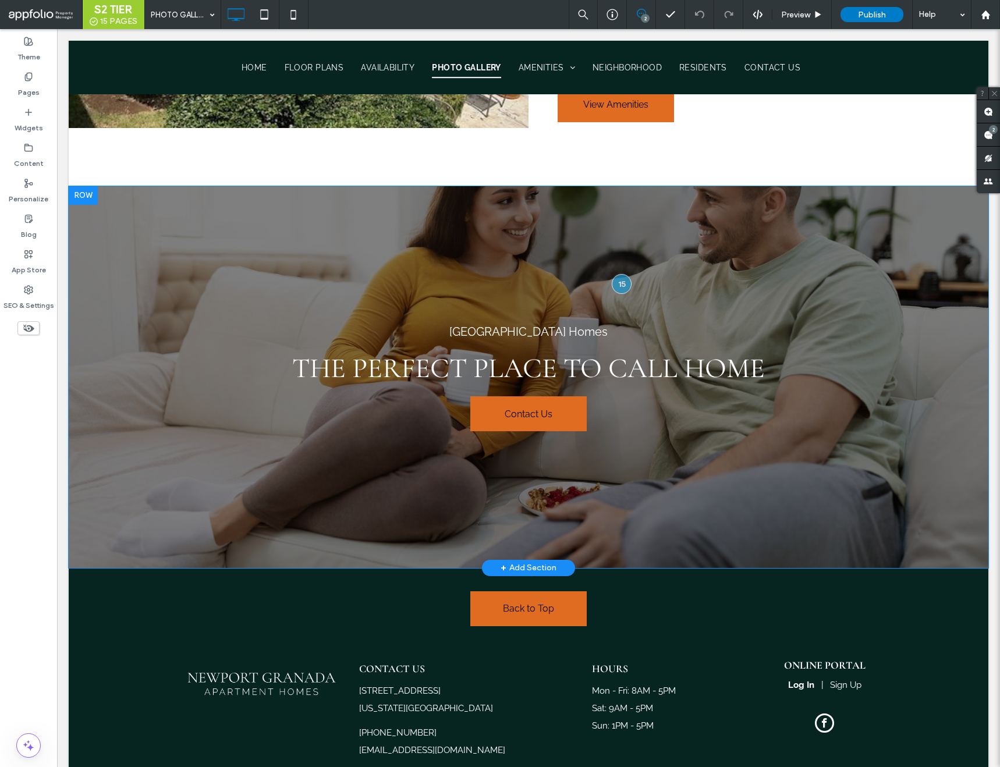
click at [388, 204] on div "[GEOGRAPHIC_DATA] Homes The perfect place to call home Contact Us Click To Past…" at bounding box center [529, 377] width 920 height 382
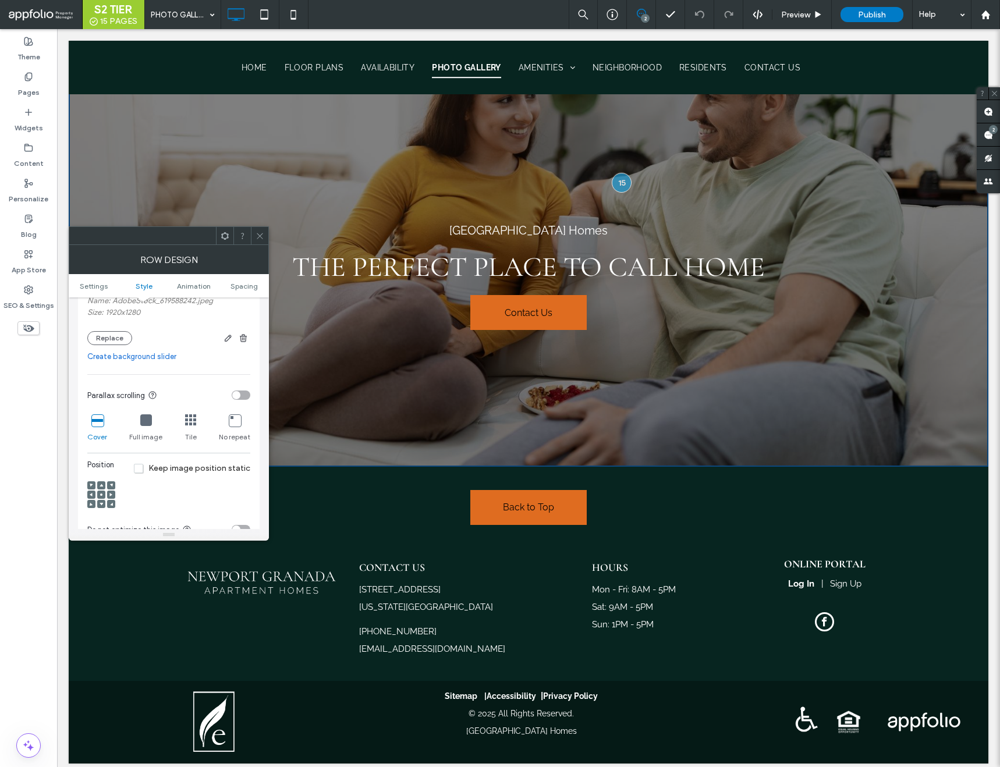
scroll to position [336, 0]
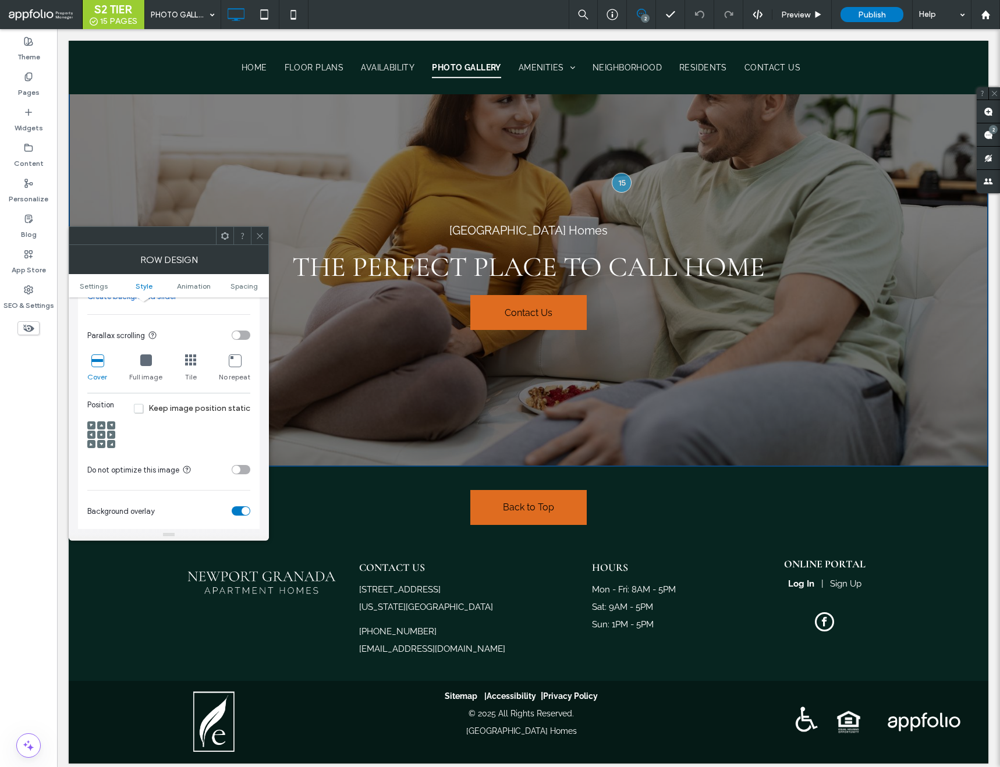
click at [101, 437] on span at bounding box center [101, 435] width 3 height 8
click at [101, 423] on span at bounding box center [101, 426] width 3 height 8
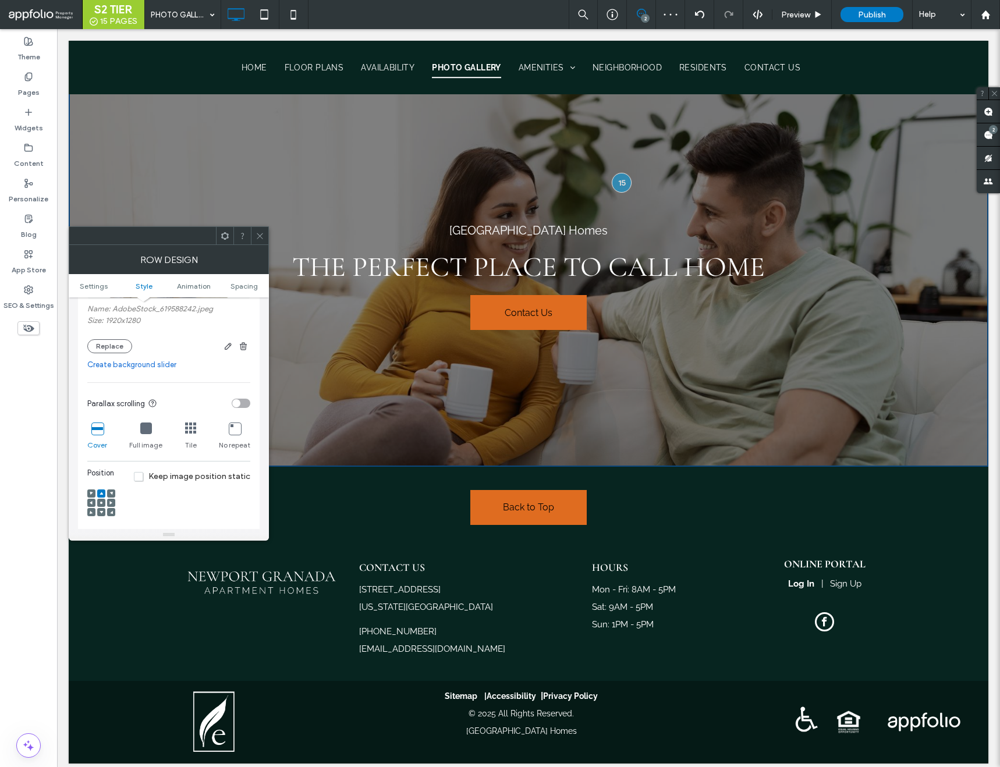
scroll to position [231, 0]
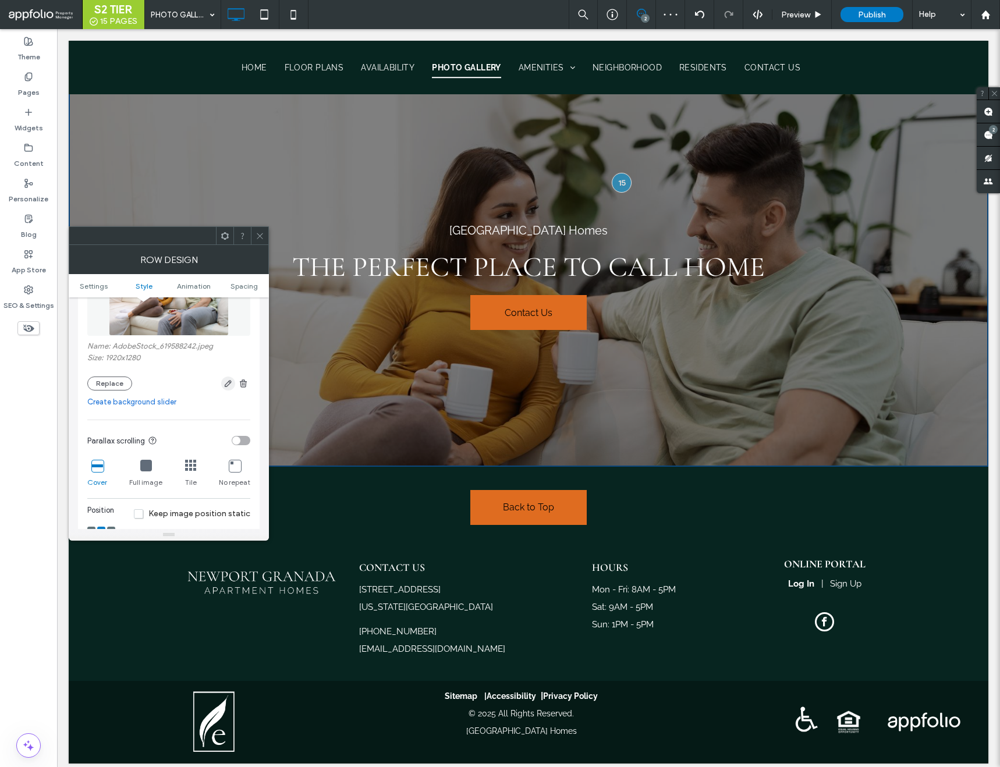
click at [231, 378] on span "button" at bounding box center [228, 384] width 14 height 14
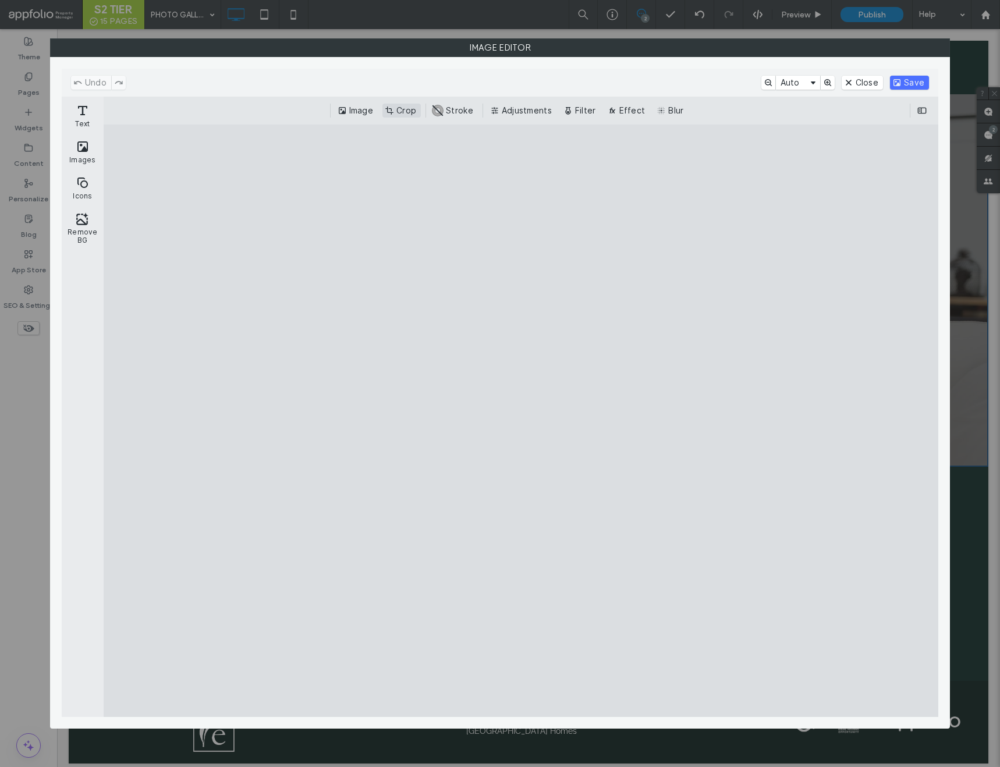
click at [403, 110] on button "Crop" at bounding box center [402, 111] width 38 height 14
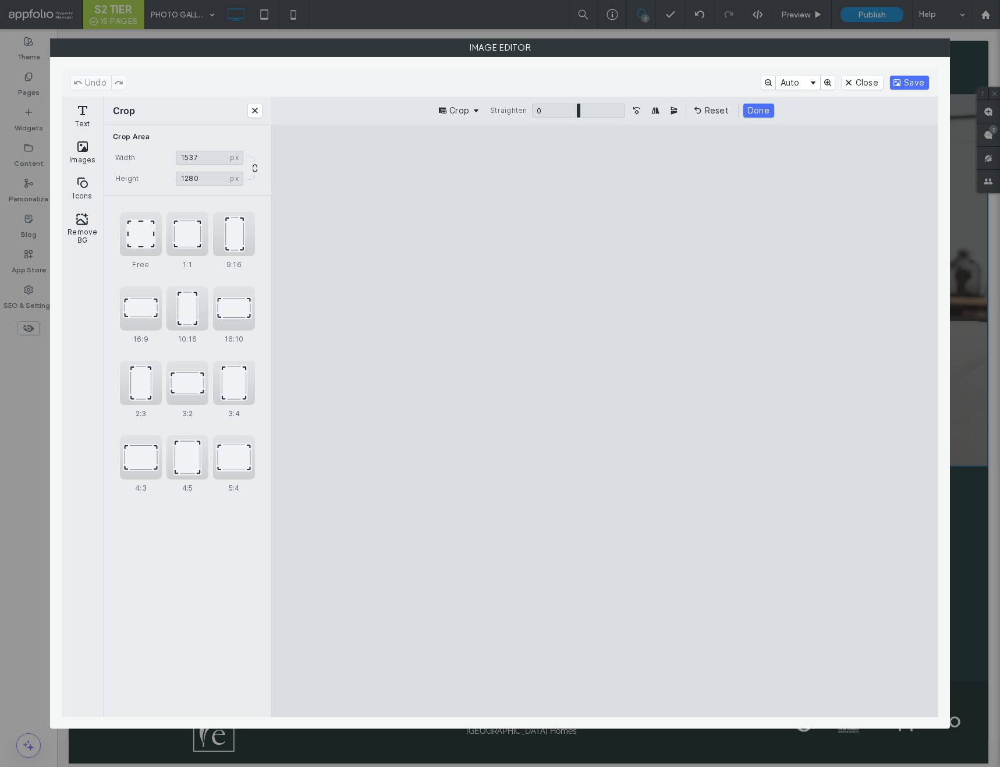
type input "****"
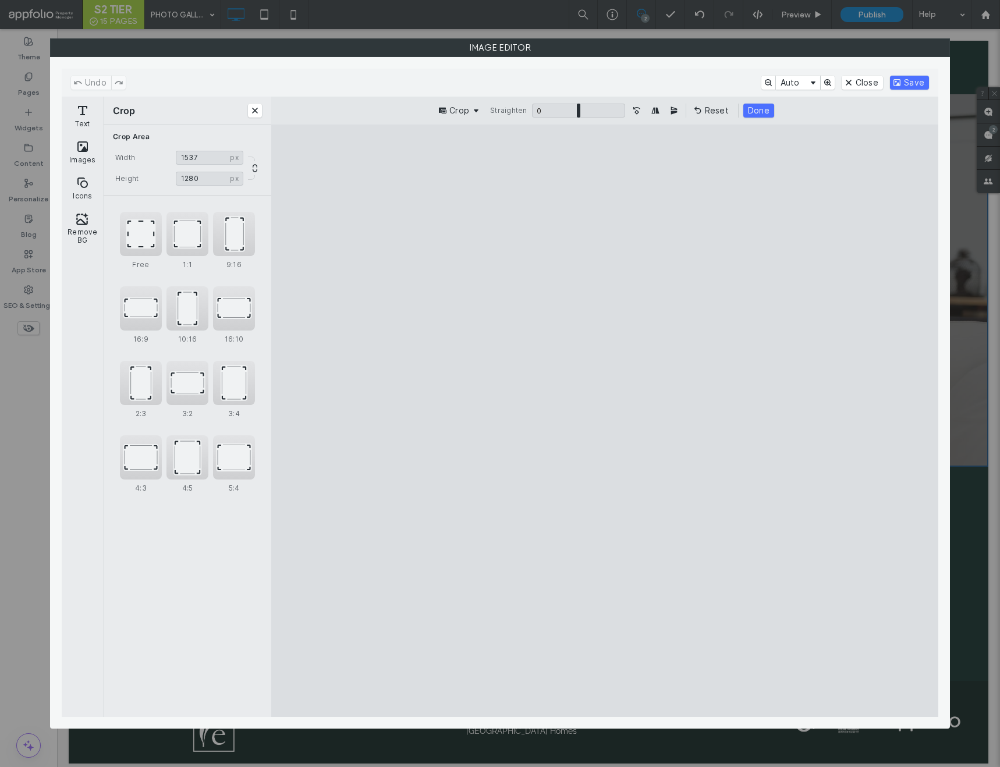
type input "****"
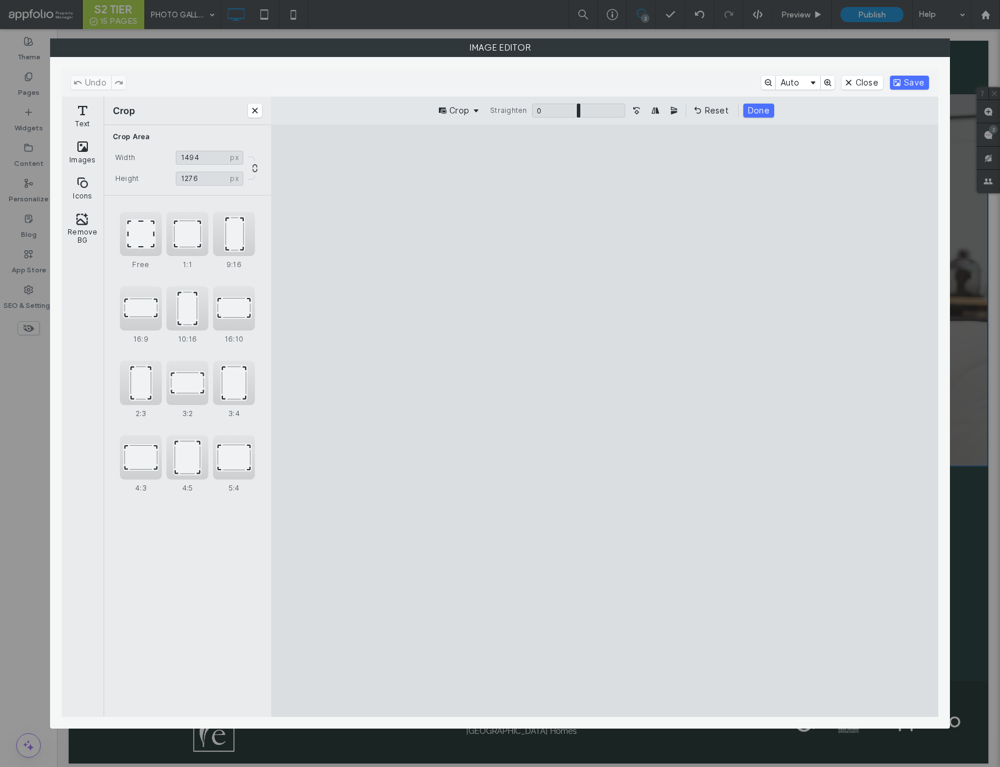
type input "****"
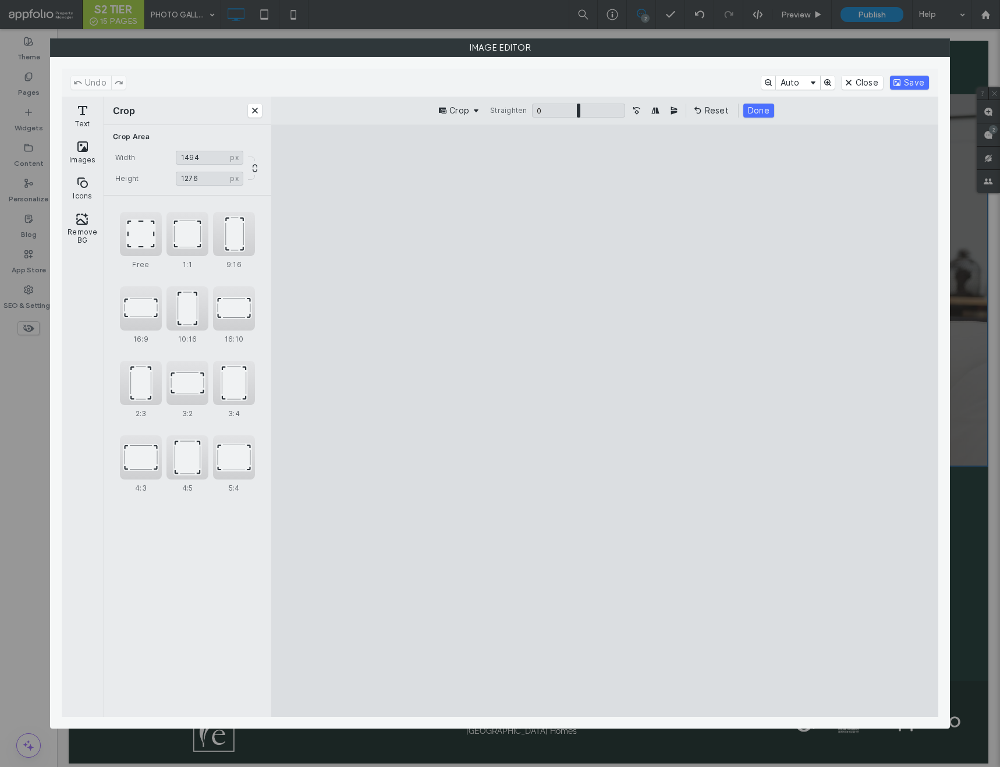
type input "****"
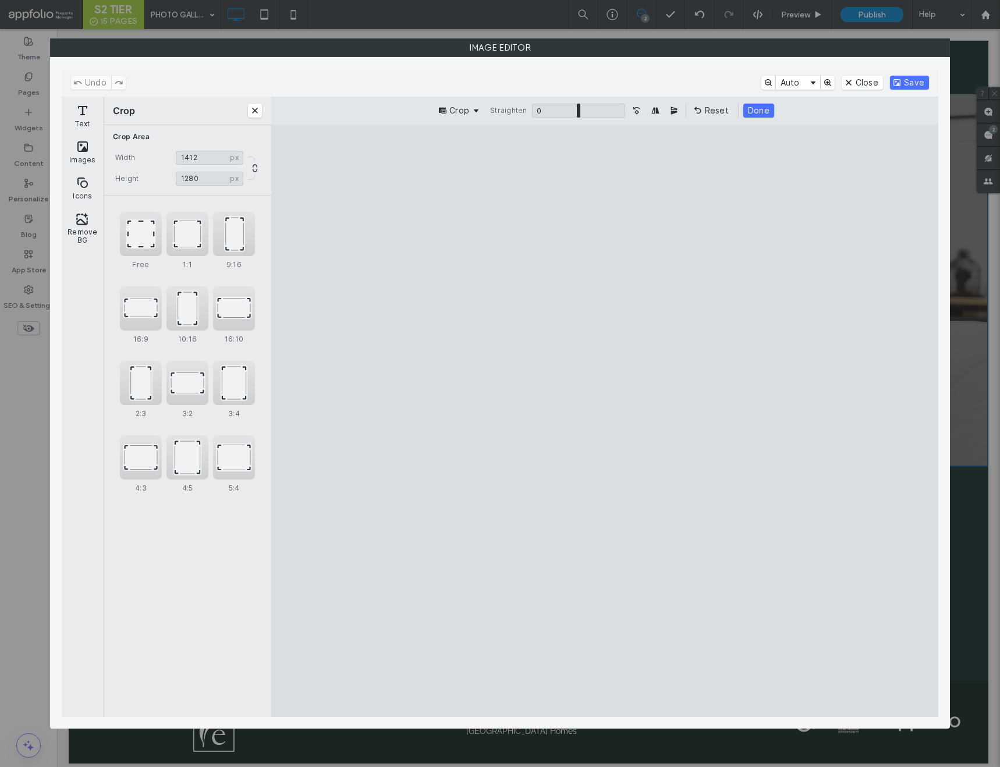
type input "****"
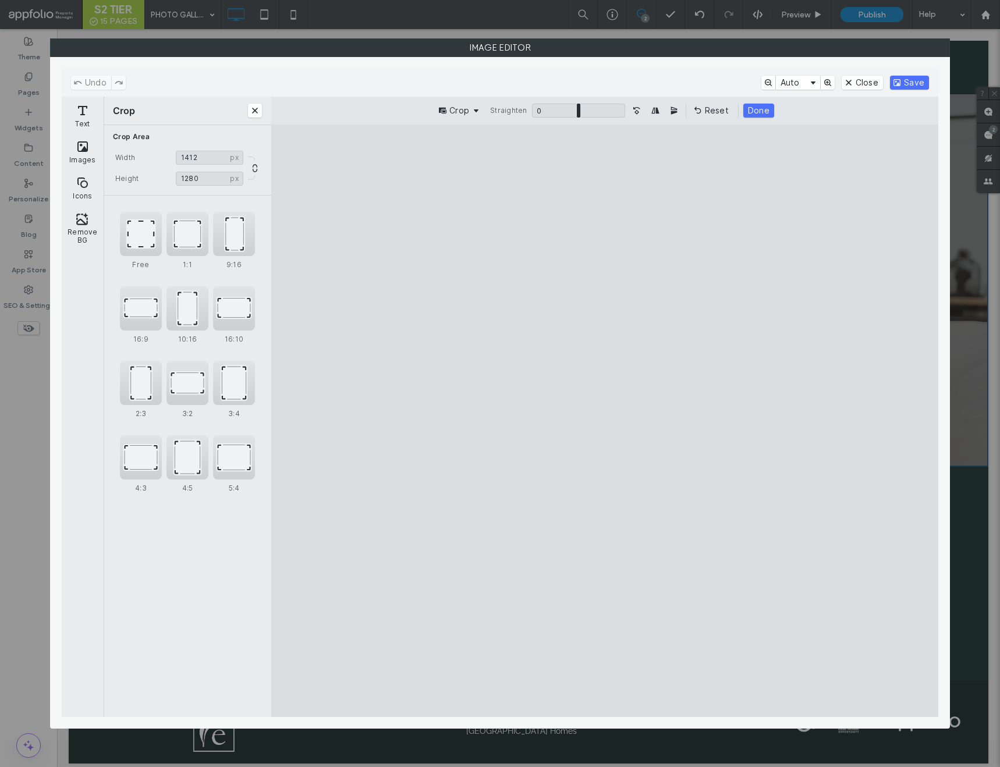
type input "****"
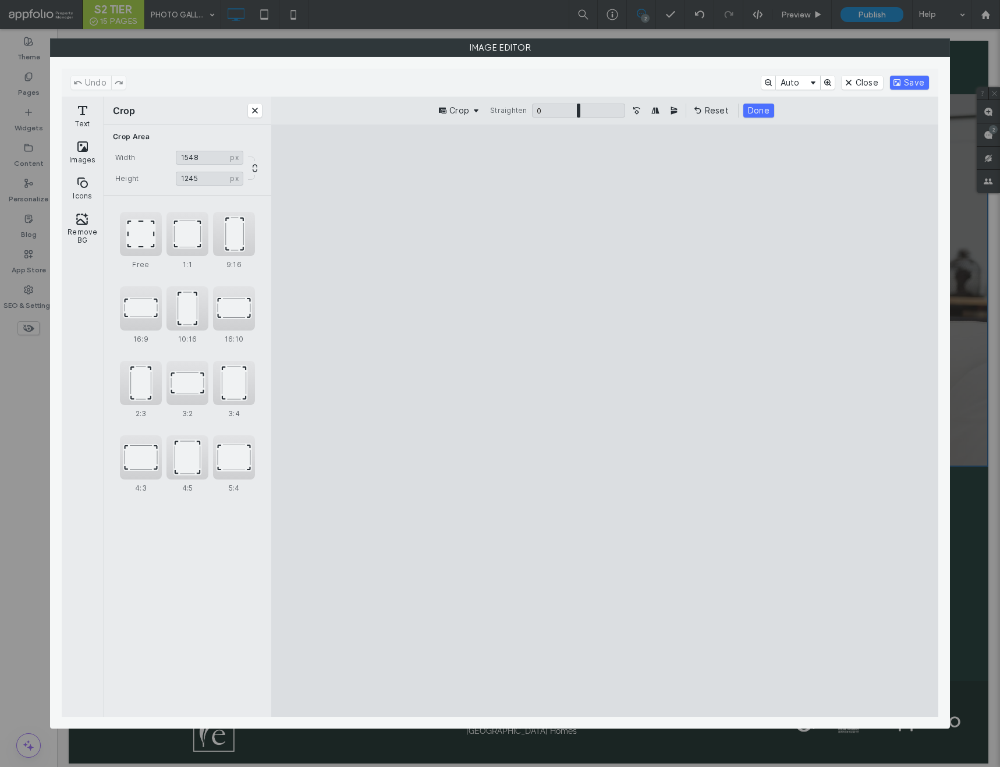
type input "****"
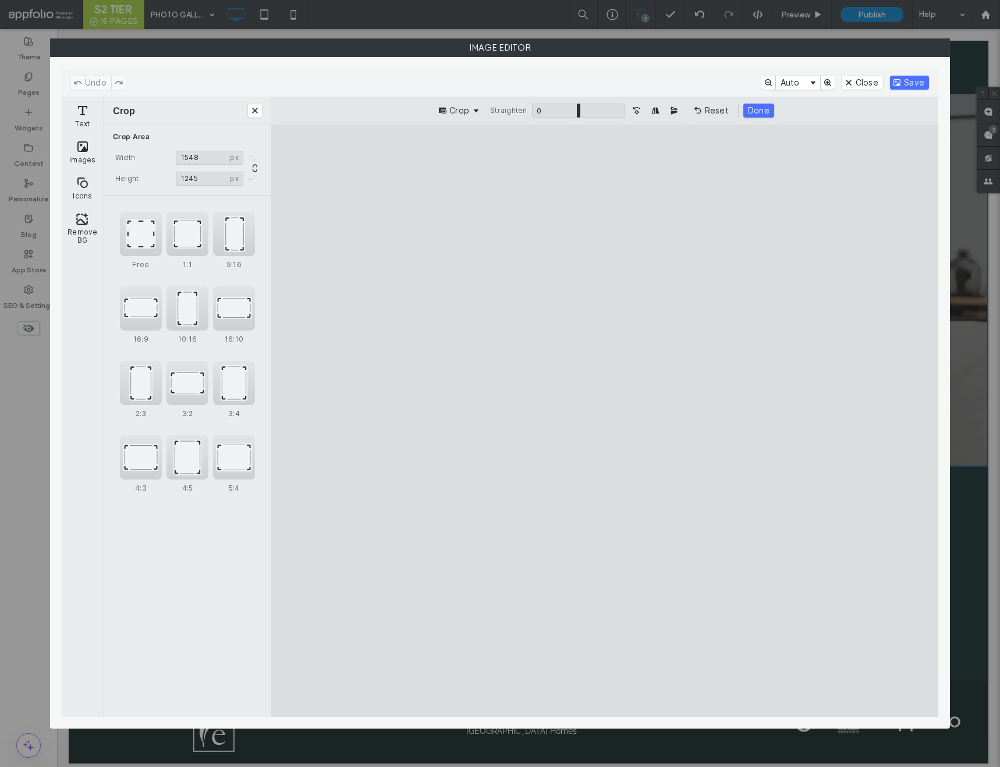
type input "****"
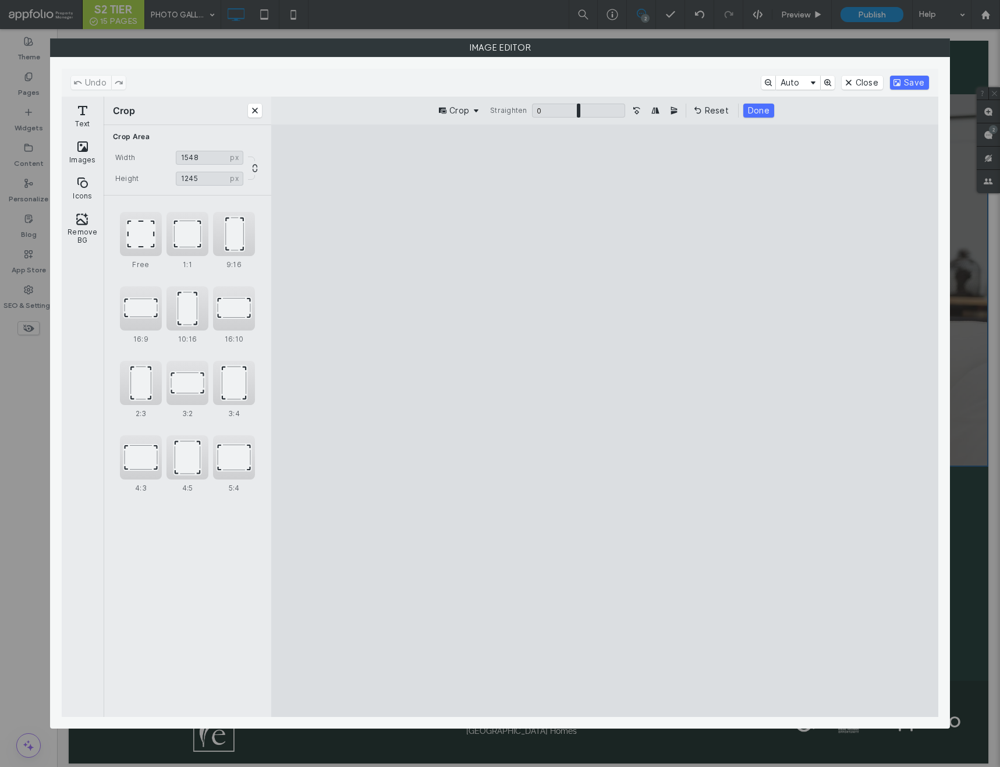
type input "****"
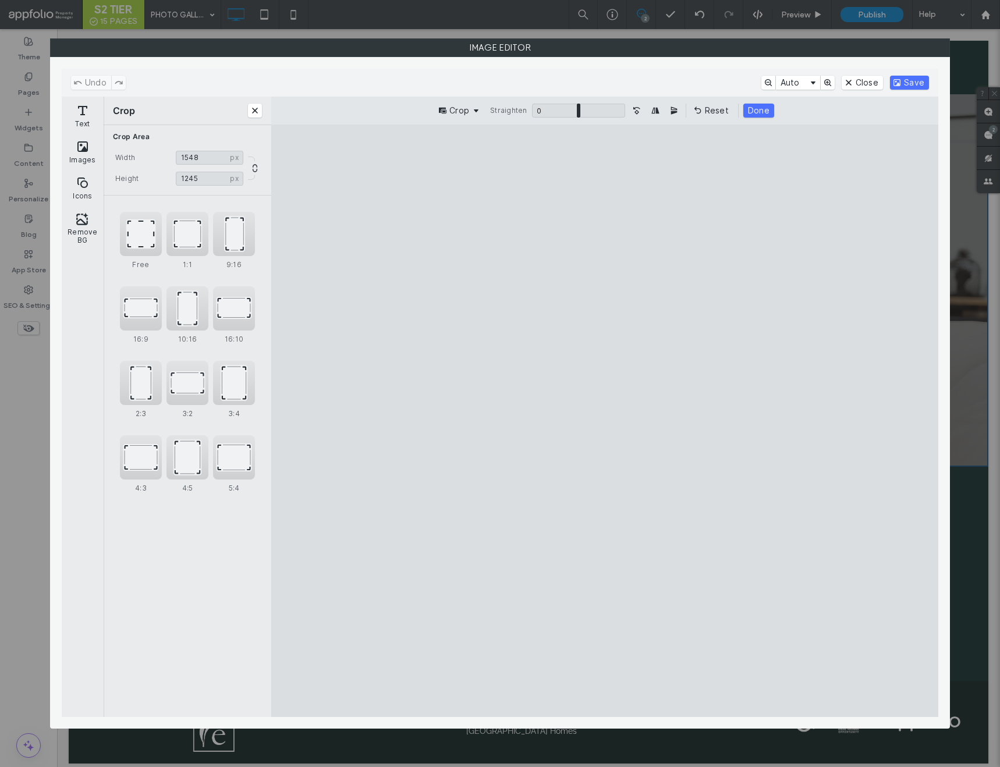
type input "****"
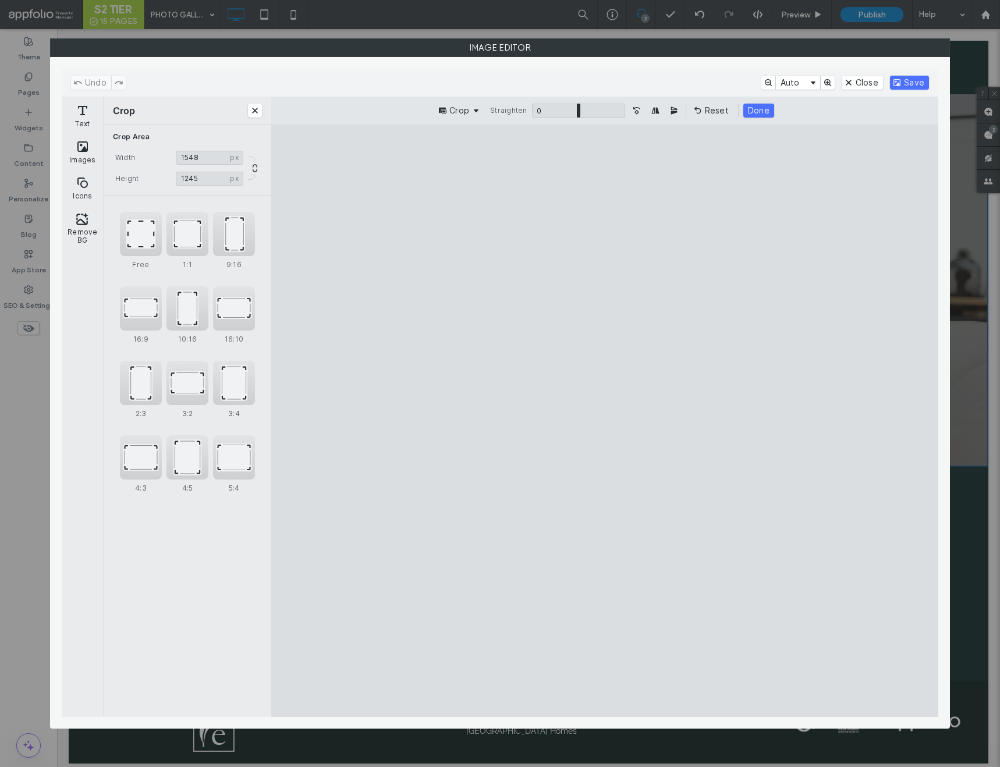
type input "****"
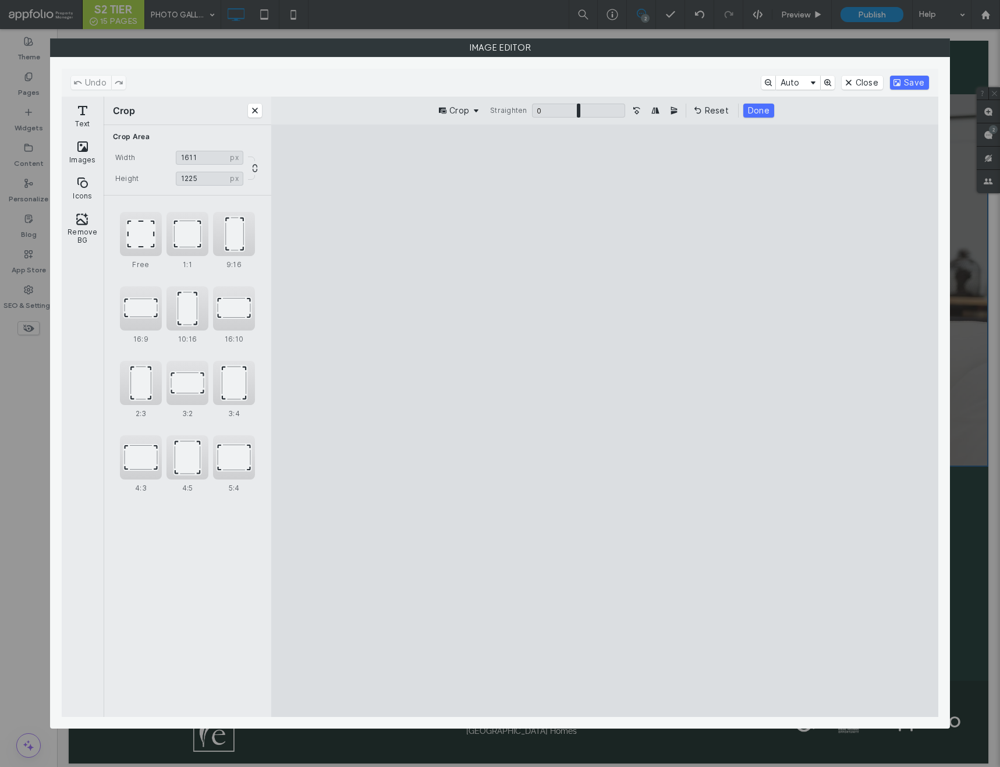
type input "****"
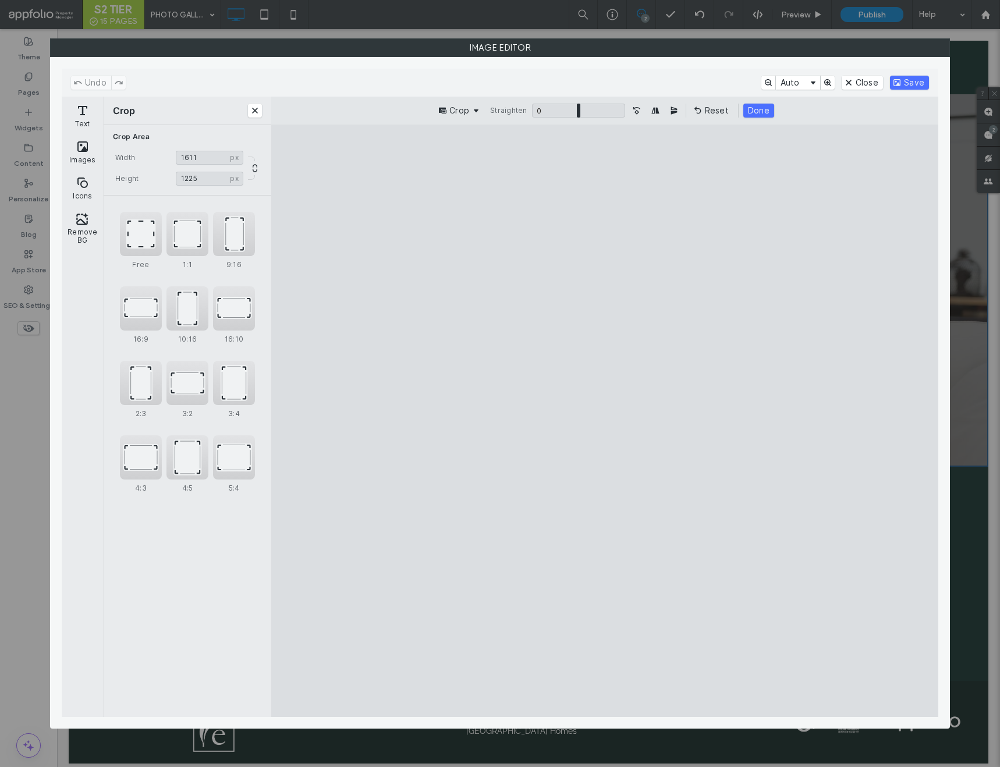
type input "****"
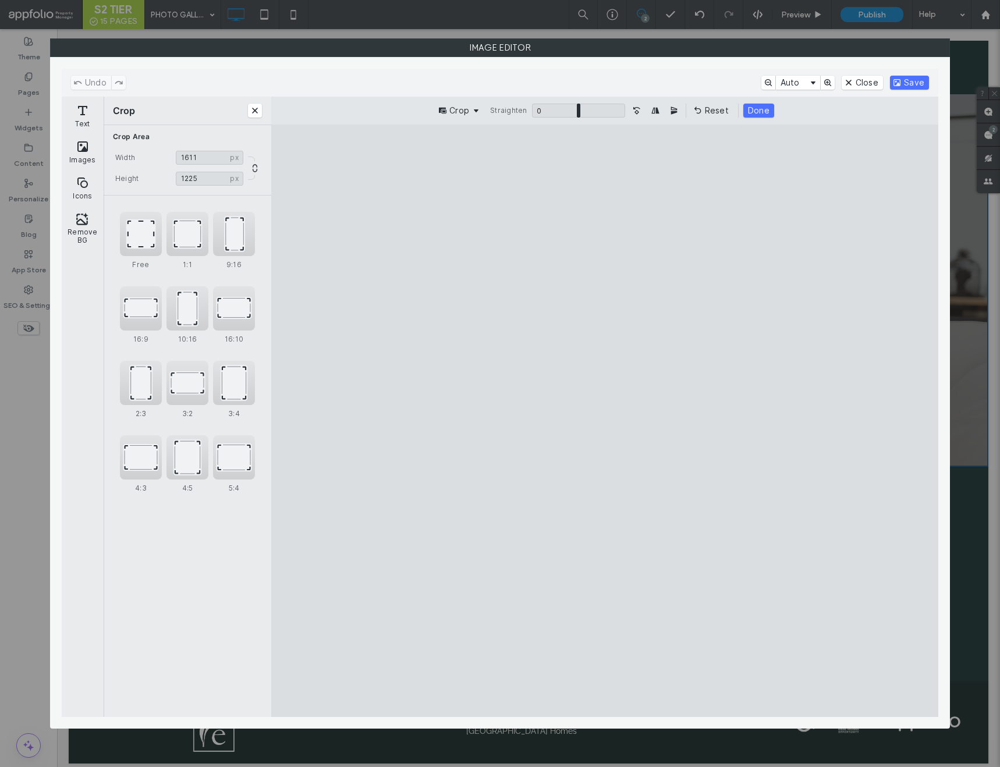
type input "****"
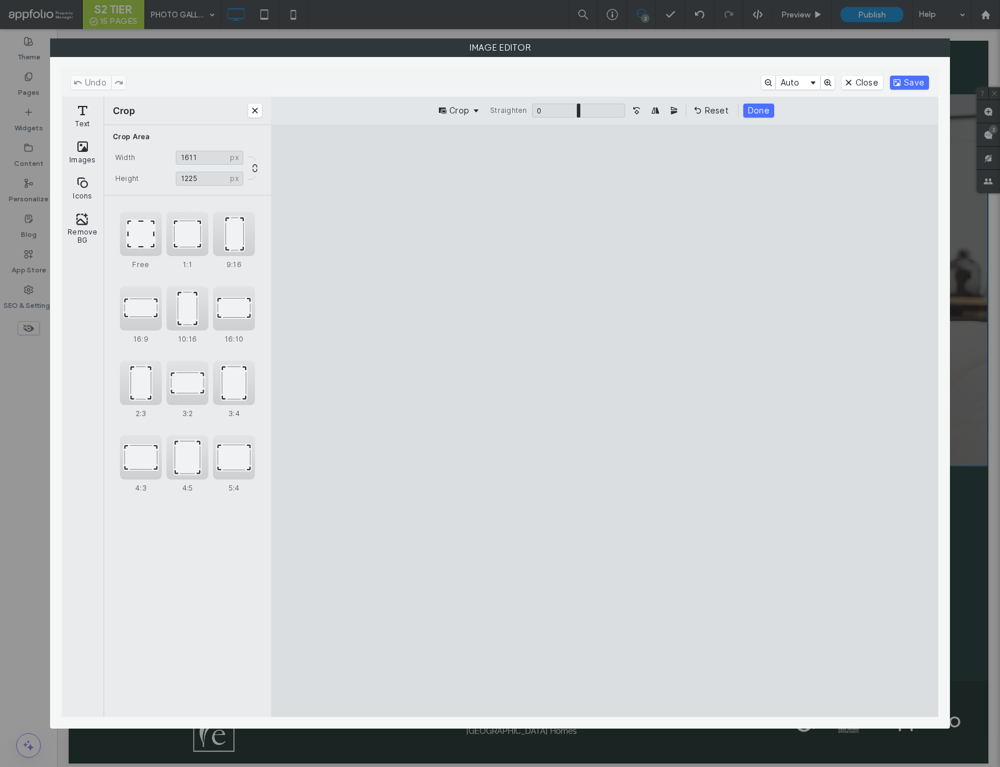
type input "****"
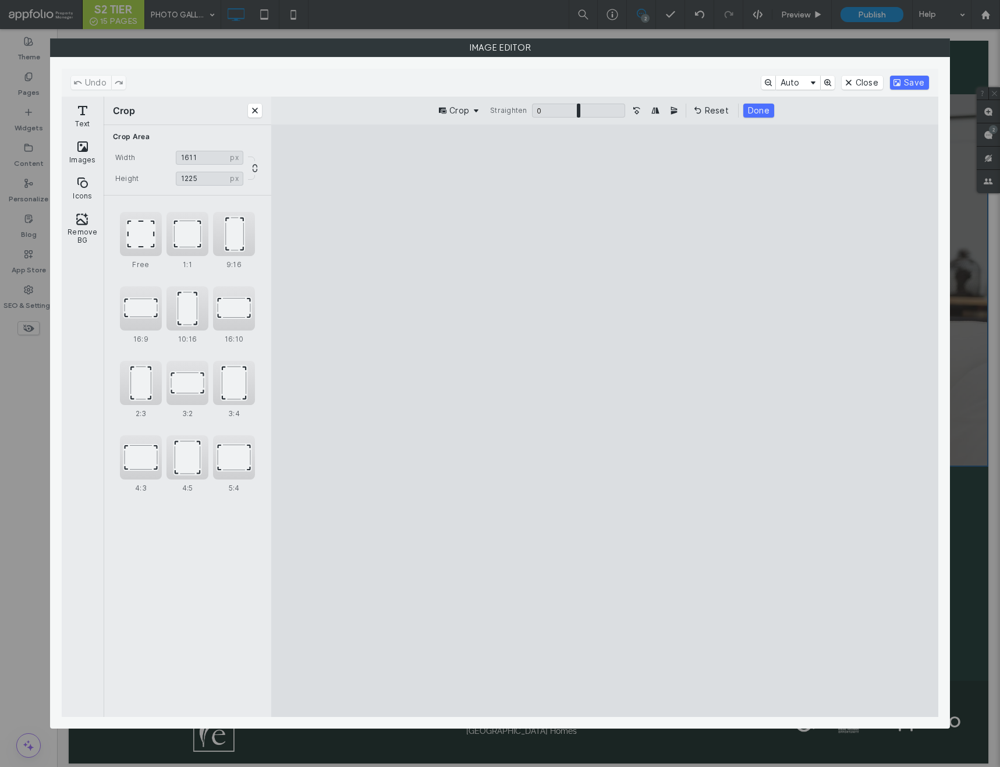
type input "****"
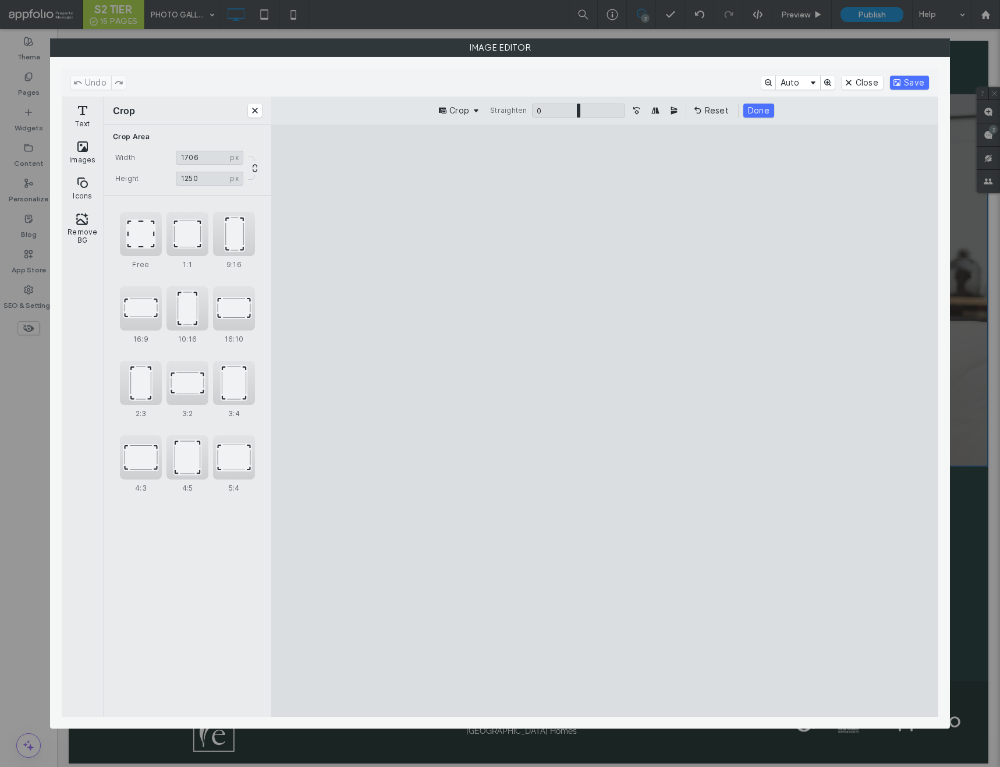
type input "****"
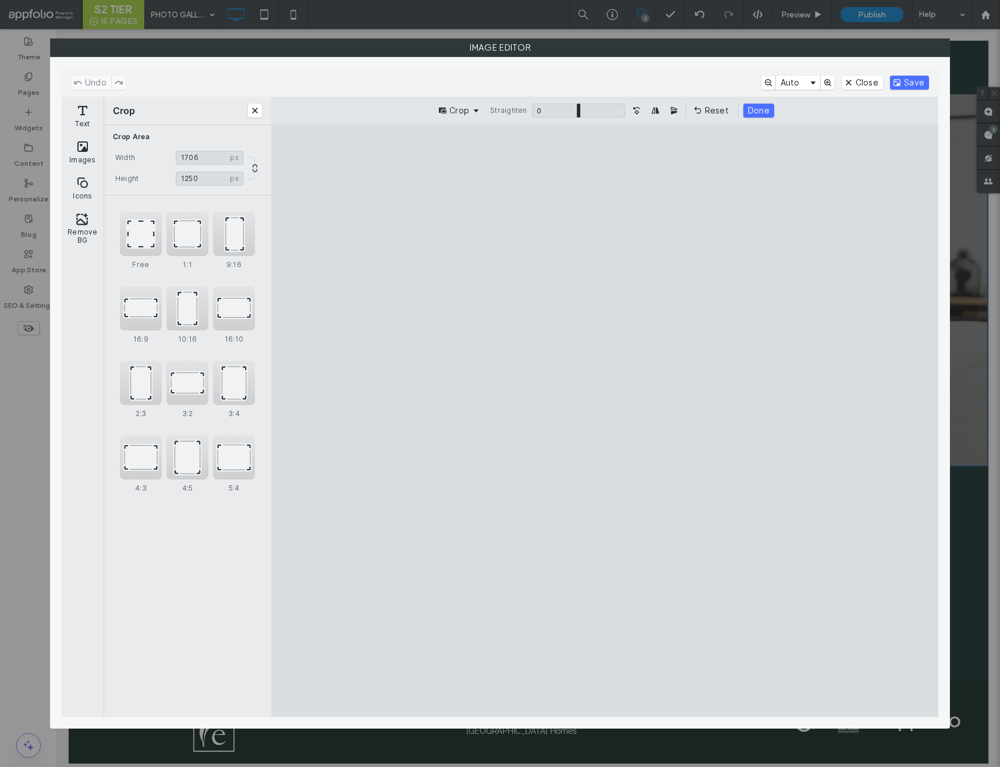
type input "****"
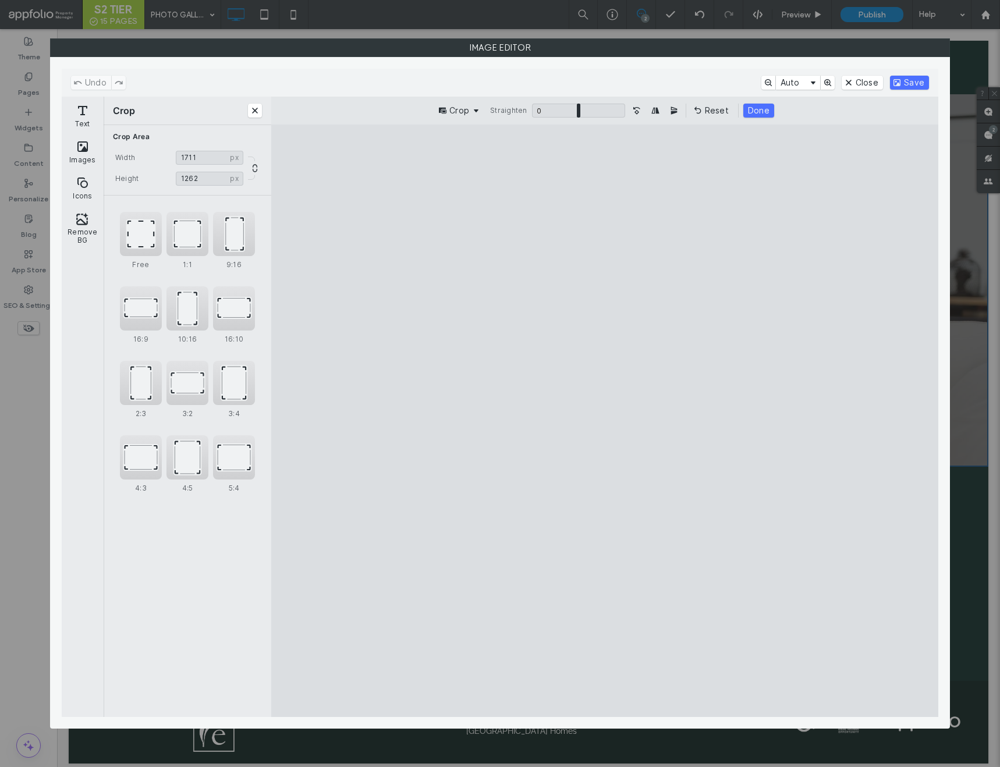
type input "****"
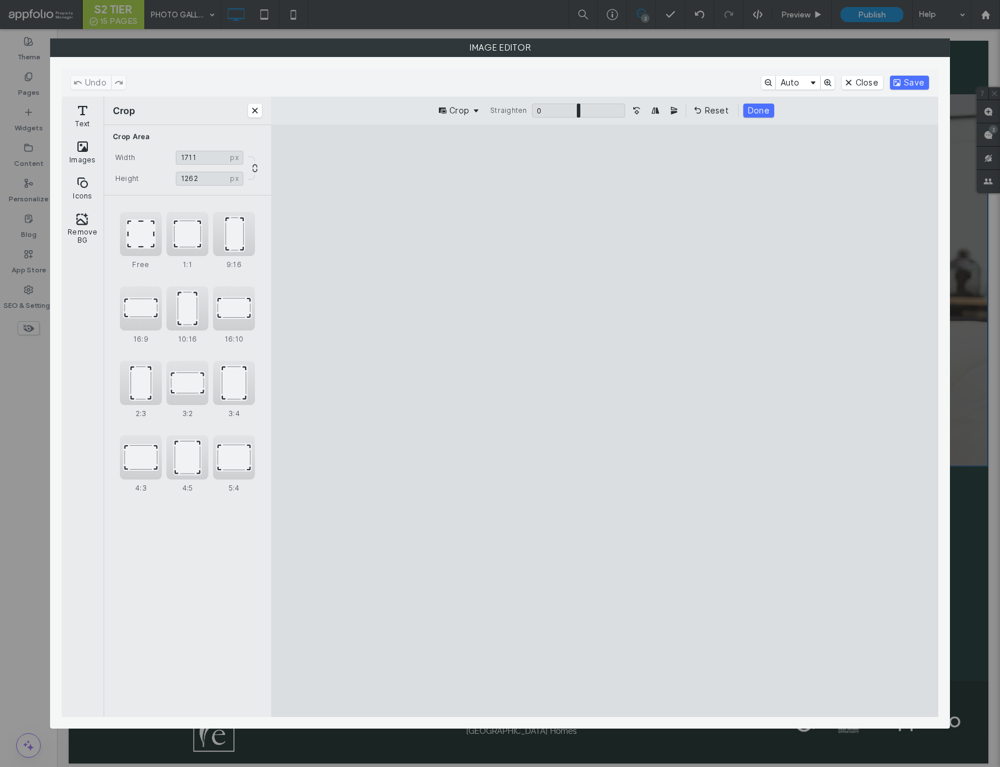
type input "****"
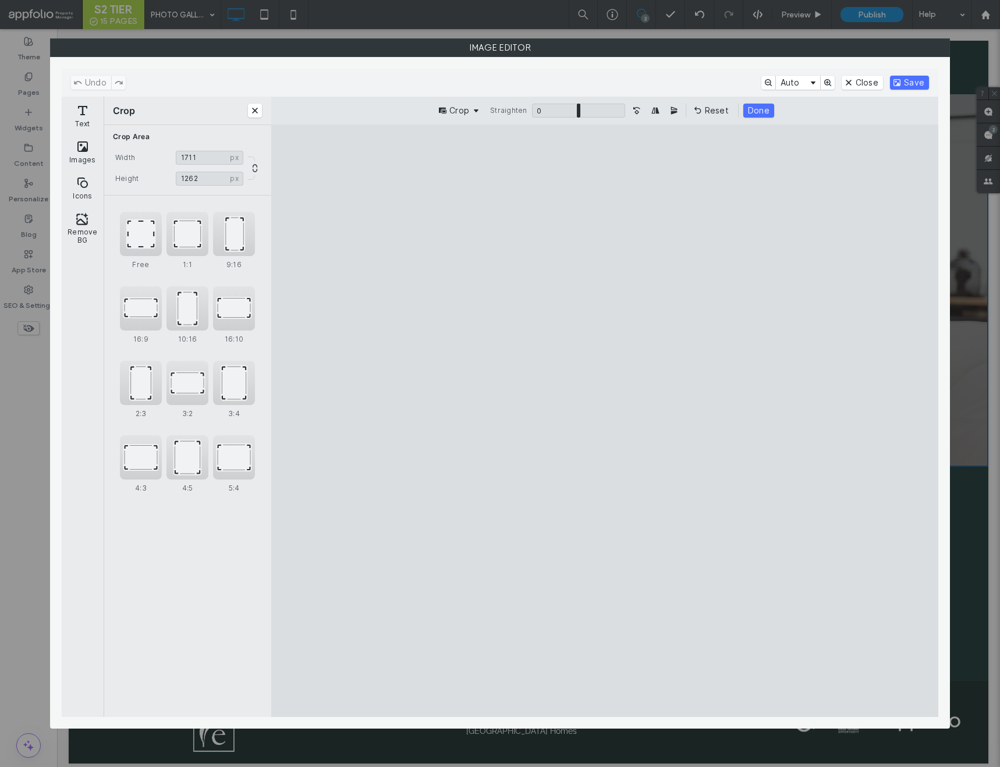
type input "****"
drag, startPoint x: 310, startPoint y: 238, endPoint x: 472, endPoint y: 203, distance: 165.6
click at [605, 421] on cesdk-canvas "Editor canvas" at bounding box center [605, 421] width 0 height 0
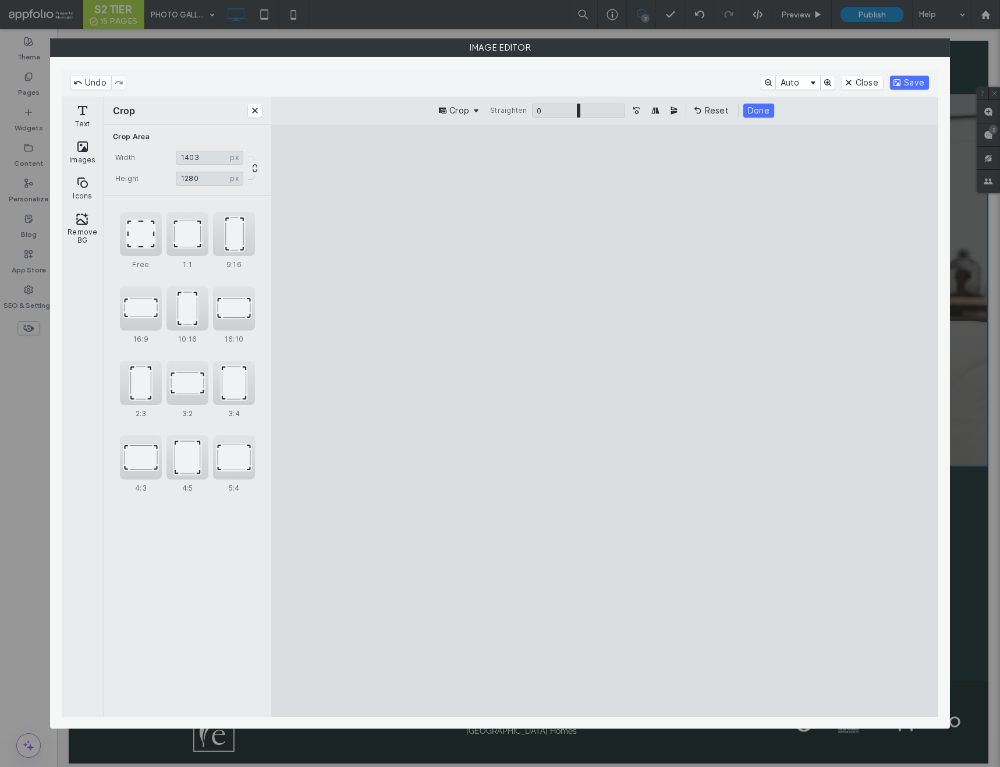
click at [605, 421] on cesdk-canvas "Editor canvas" at bounding box center [605, 421] width 0 height 0
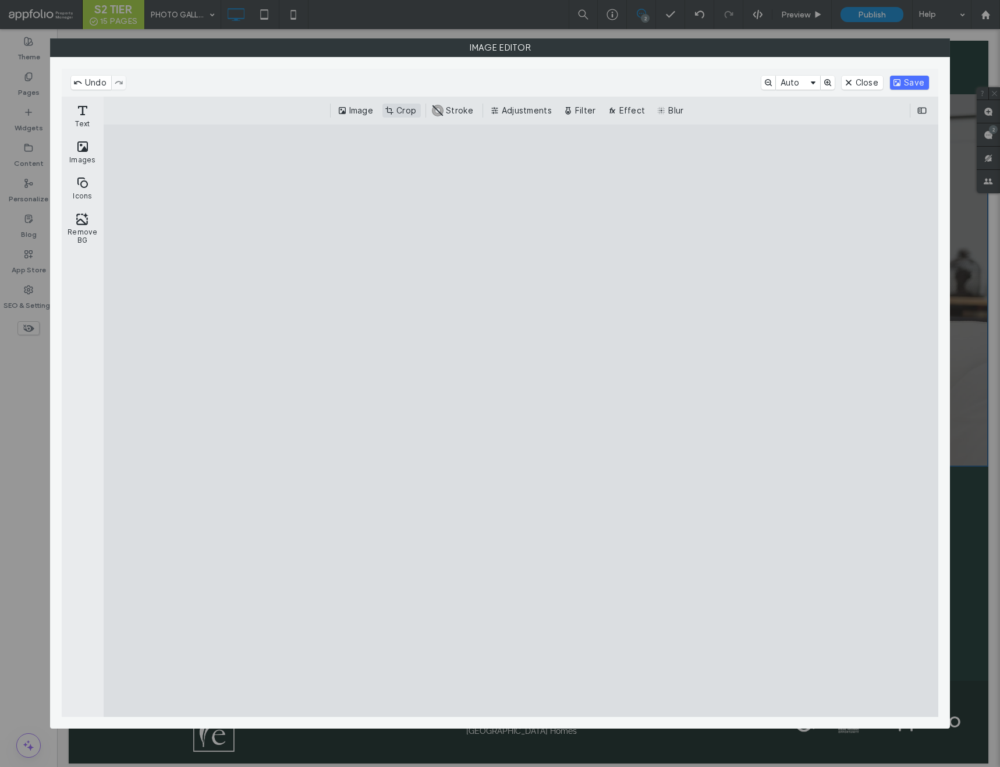
click at [412, 111] on button "Crop" at bounding box center [402, 111] width 38 height 14
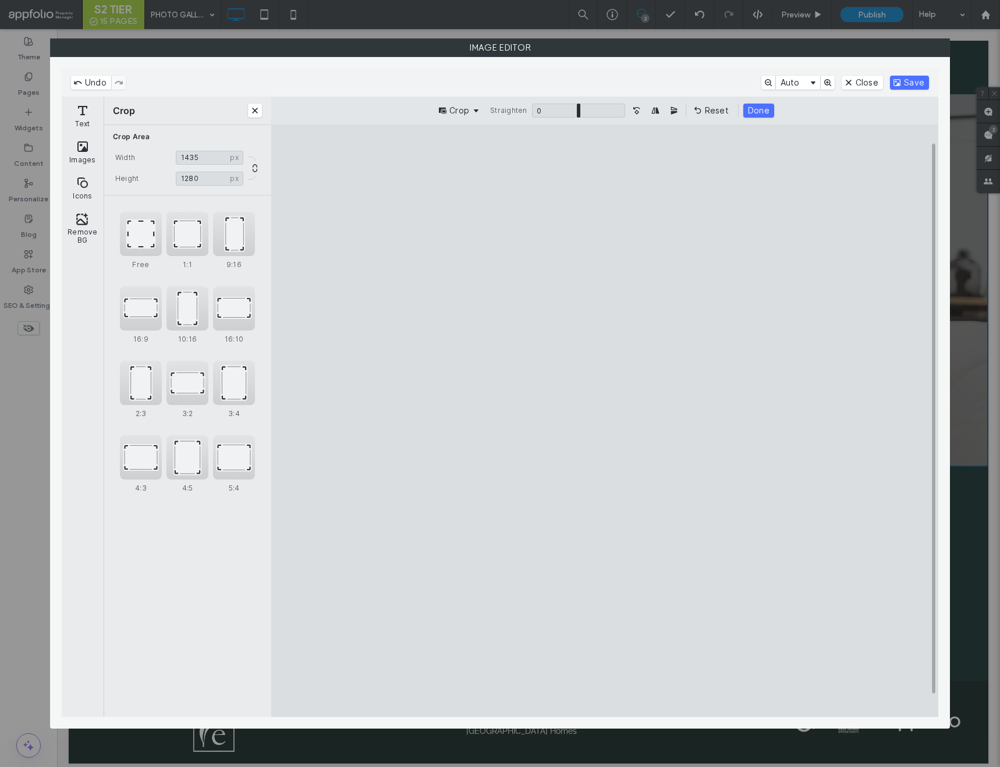
type input "****"
drag, startPoint x: 346, startPoint y: 202, endPoint x: 334, endPoint y: 202, distance: 12.2
click at [605, 421] on cesdk-canvas "Editor canvas" at bounding box center [605, 421] width 0 height 0
click at [763, 115] on button "Done" at bounding box center [759, 111] width 31 height 14
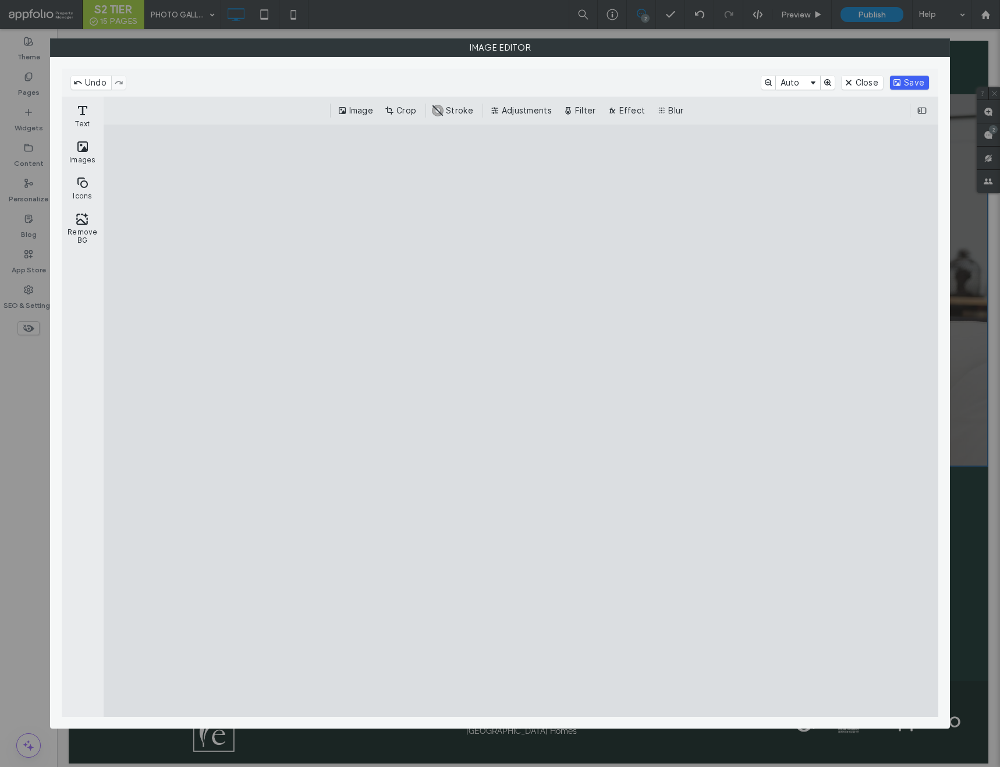
click at [903, 85] on button "Save" at bounding box center [909, 83] width 39 height 14
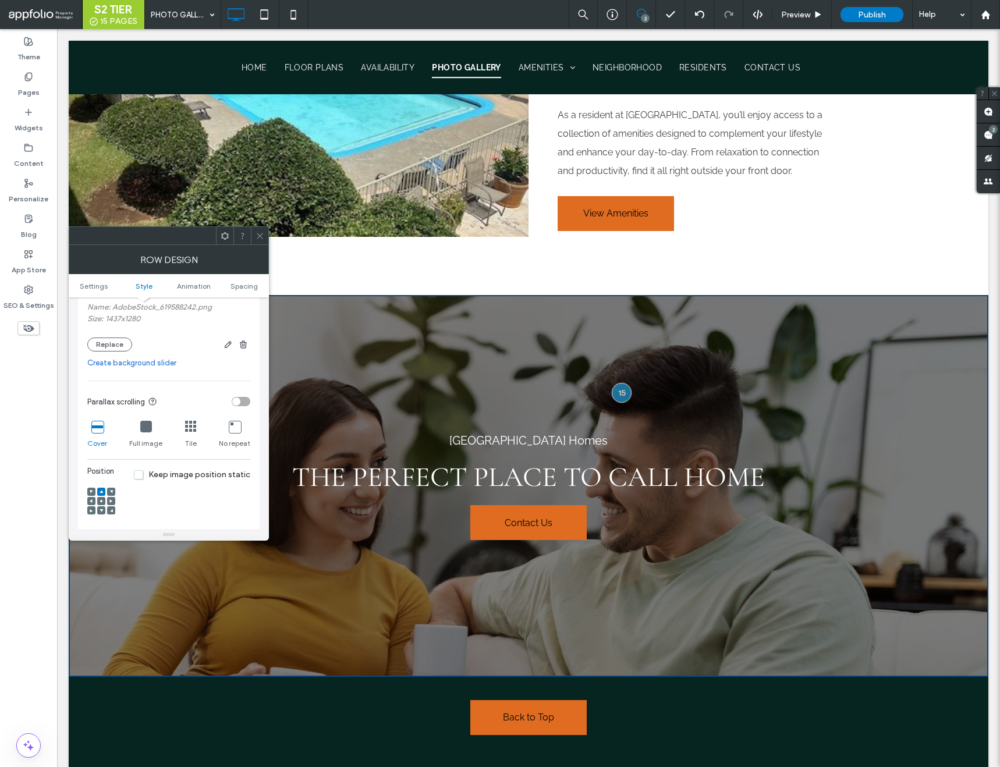
scroll to position [332, 0]
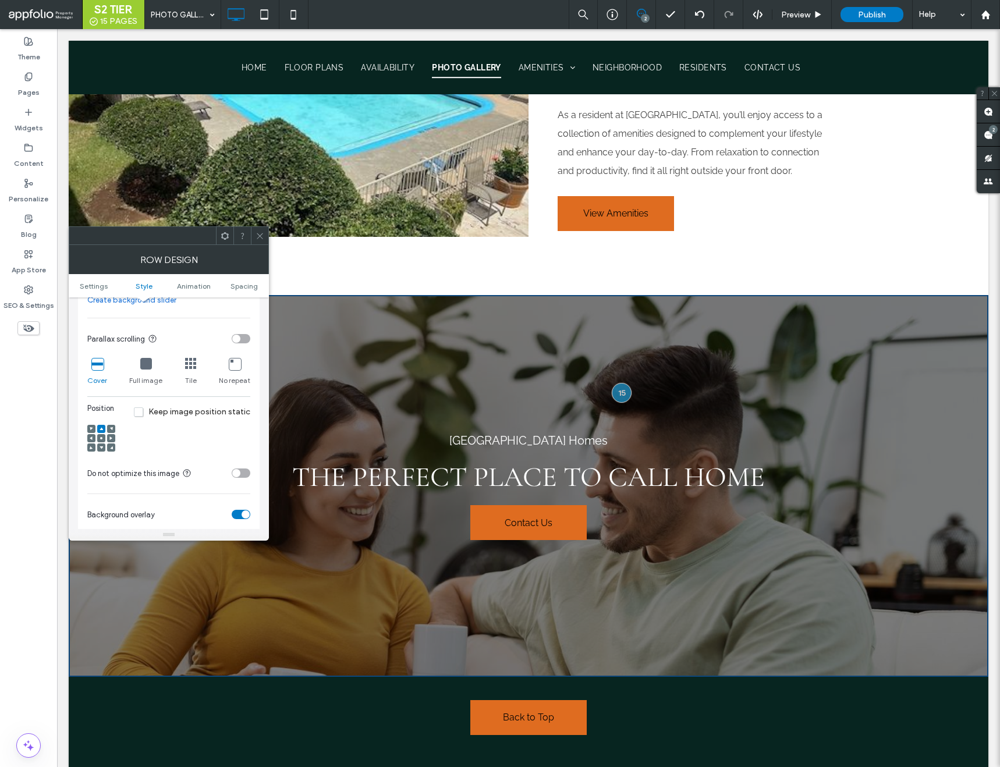
click at [100, 437] on icon at bounding box center [101, 438] width 3 height 3
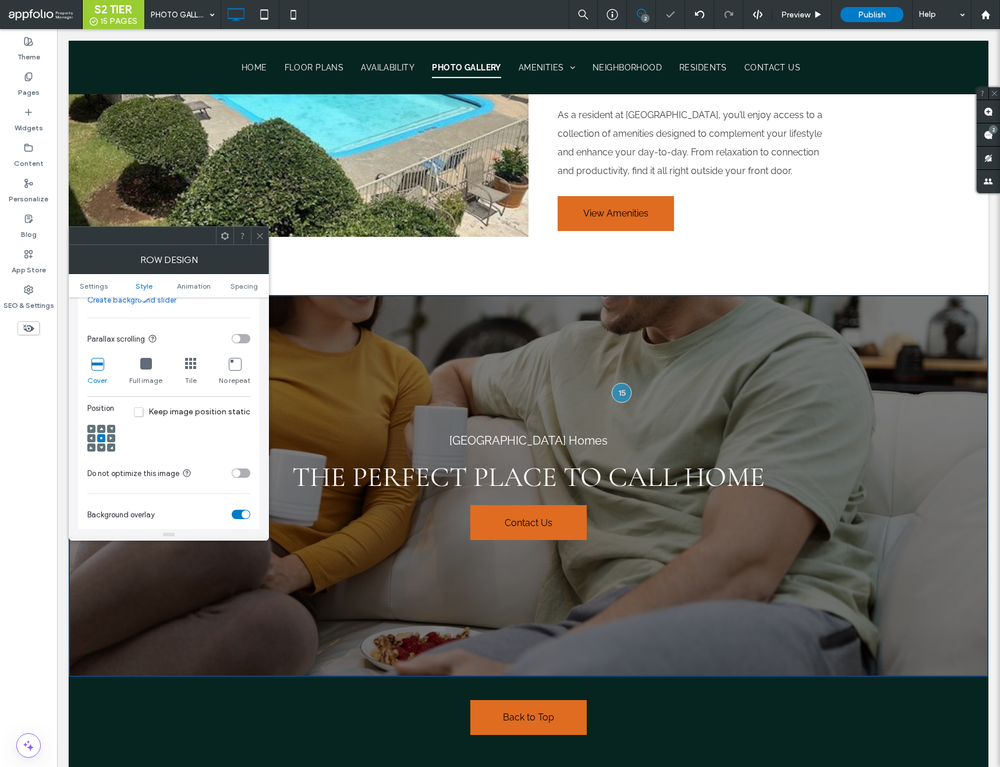
click at [100, 429] on icon at bounding box center [101, 428] width 3 height 3
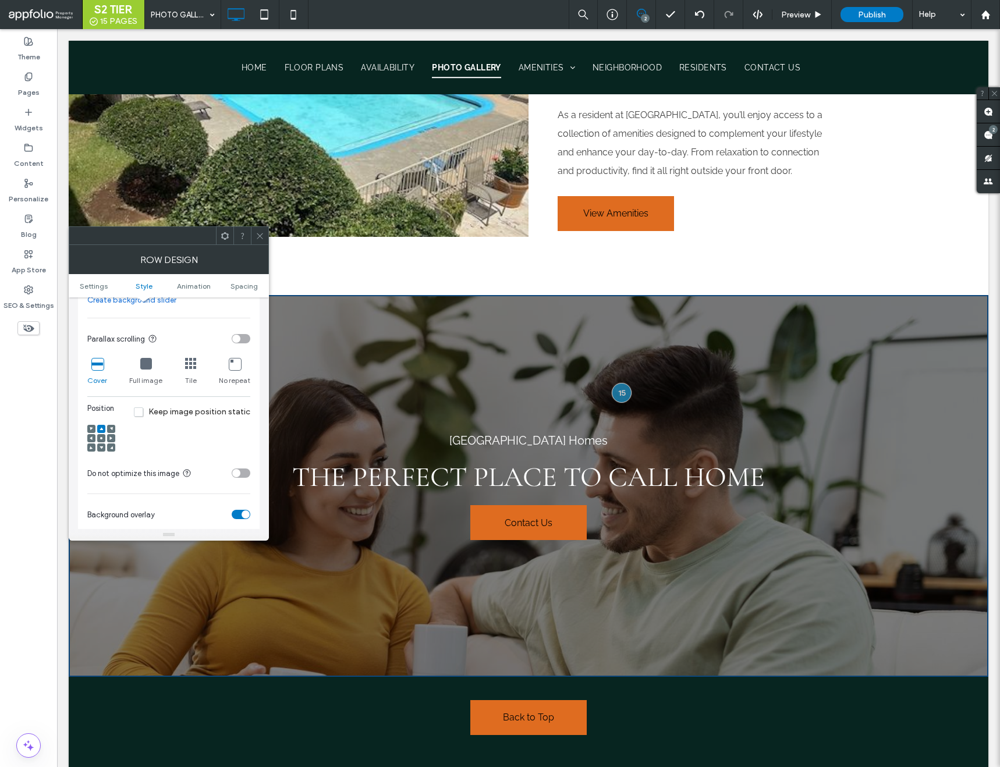
click at [102, 437] on icon at bounding box center [101, 438] width 3 height 3
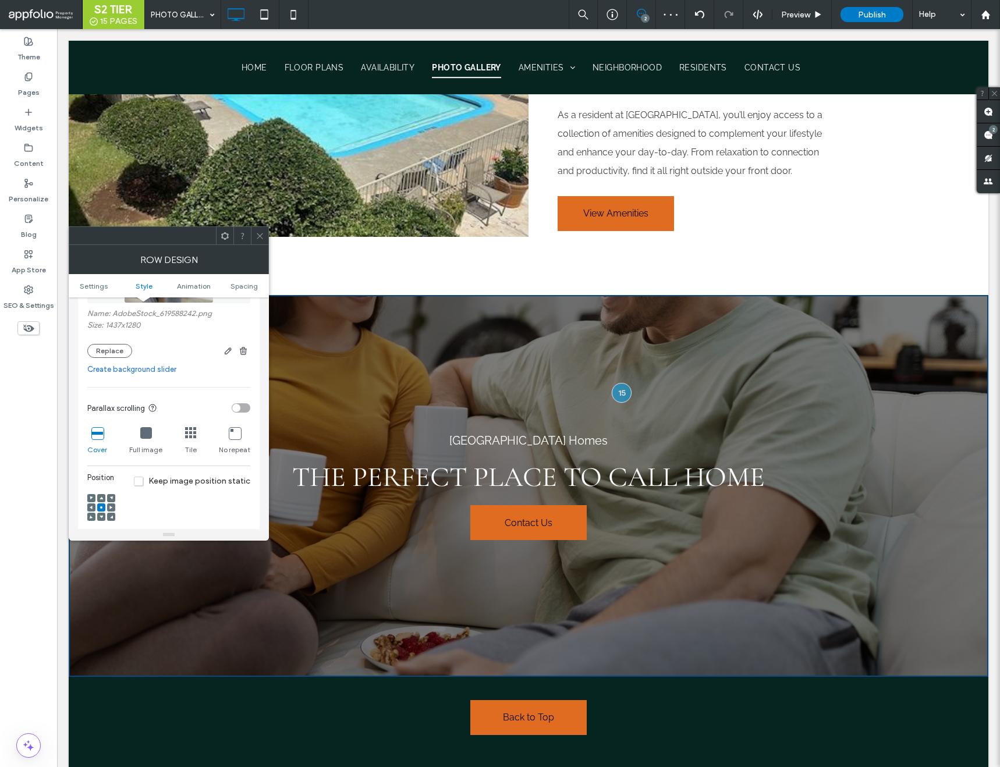
scroll to position [198, 0]
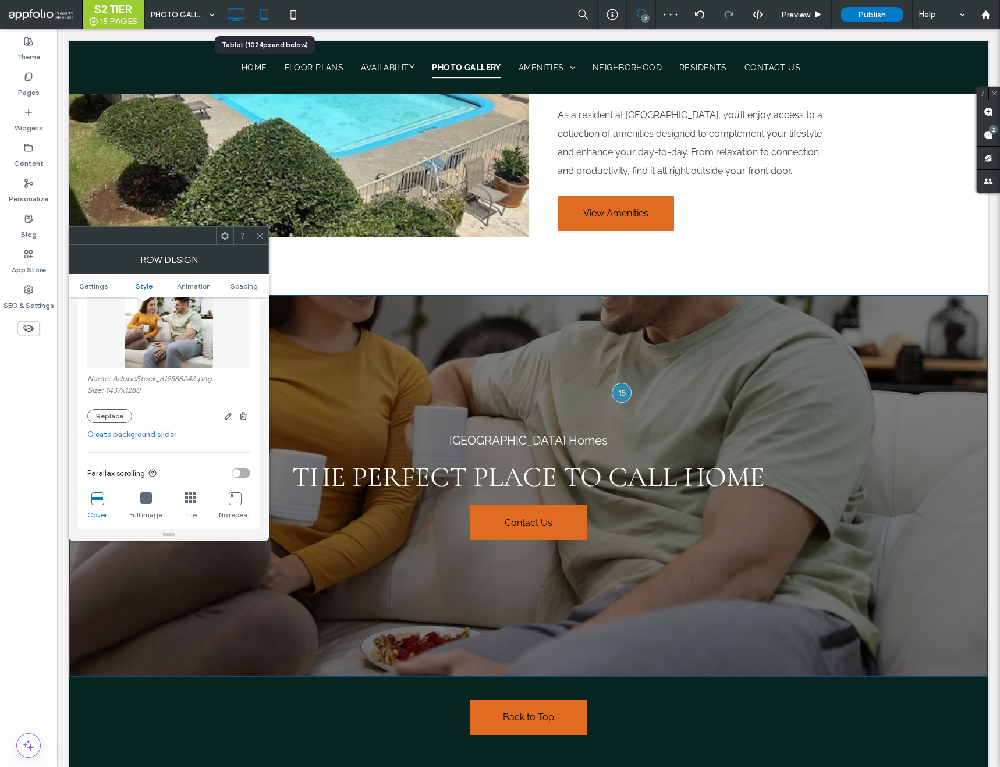
click at [263, 14] on icon at bounding box center [264, 14] width 23 height 23
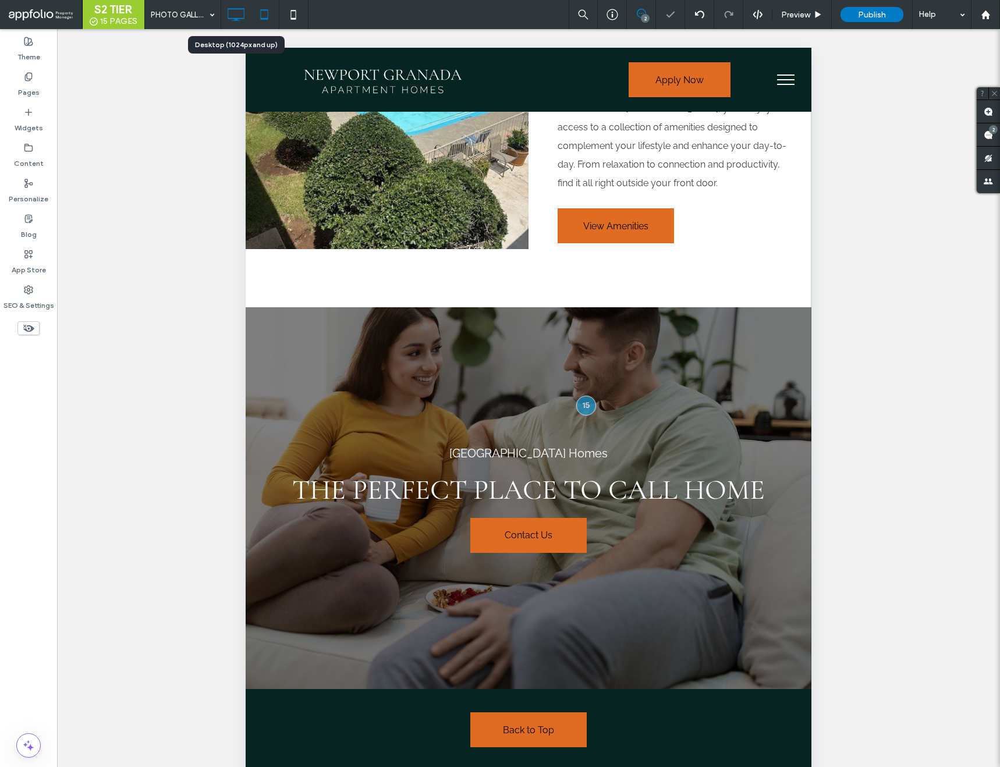
click at [240, 16] on icon at bounding box center [235, 14] width 23 height 23
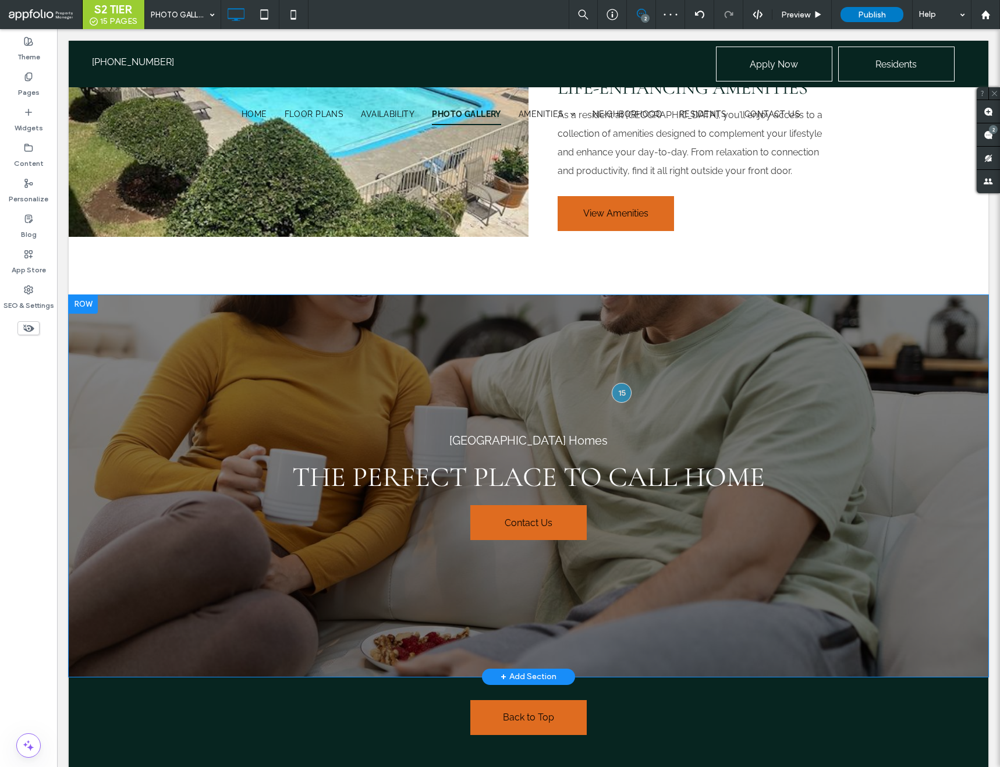
click at [150, 304] on div "Newport Granada Apartment Homes The perfect place to call home Contact Us Click…" at bounding box center [529, 486] width 920 height 382
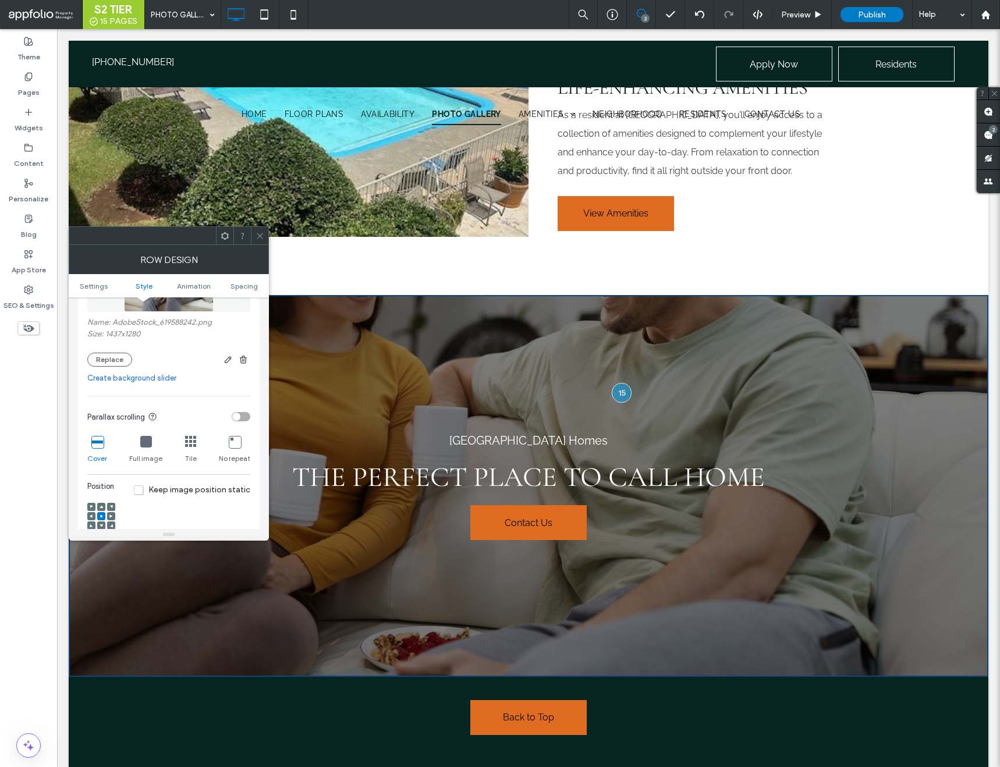
scroll to position [285, 0]
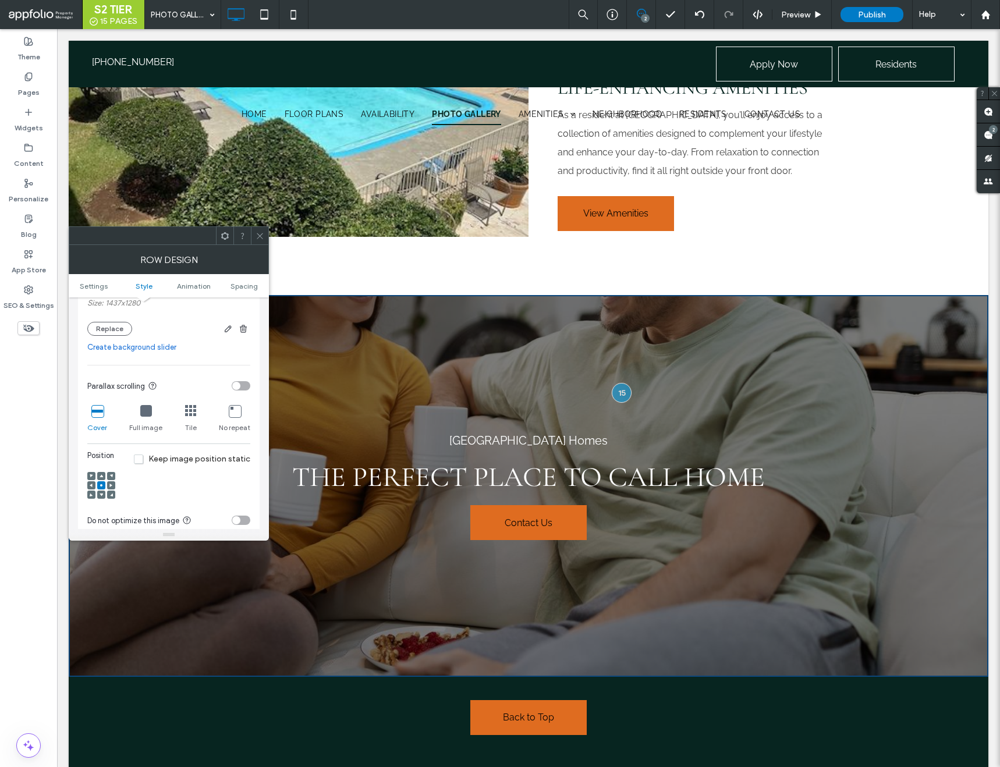
click at [105, 475] on div at bounding box center [101, 476] width 8 height 8
click at [98, 475] on div at bounding box center [101, 476] width 8 height 8
click at [101, 476] on icon at bounding box center [101, 476] width 3 height 3
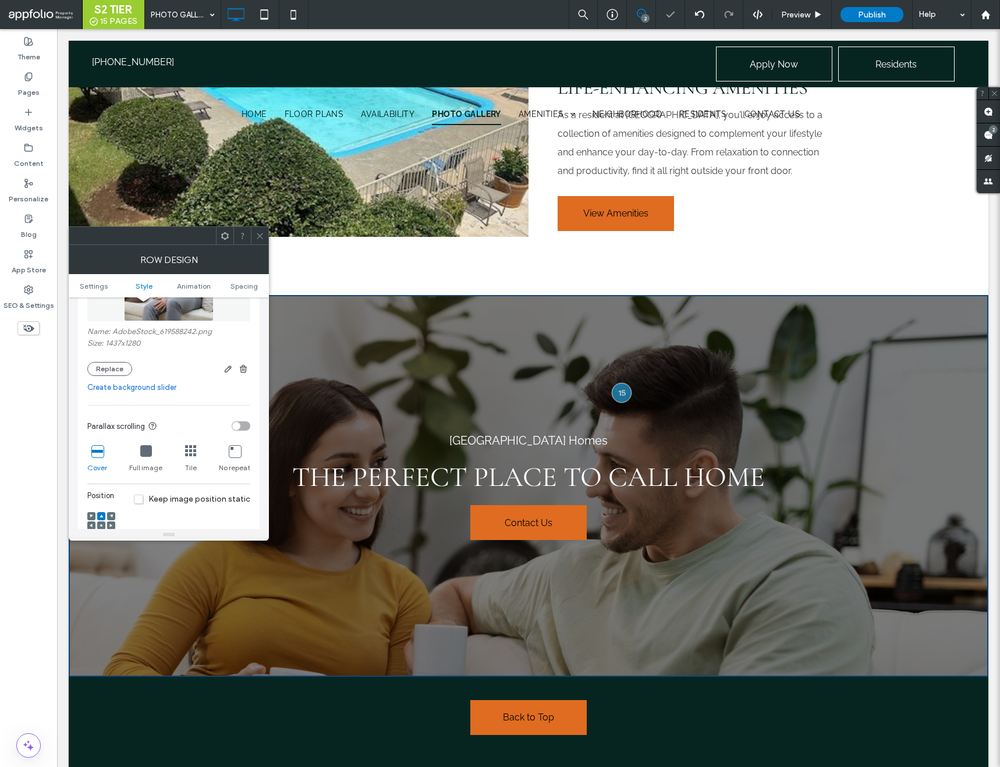
scroll to position [224, 0]
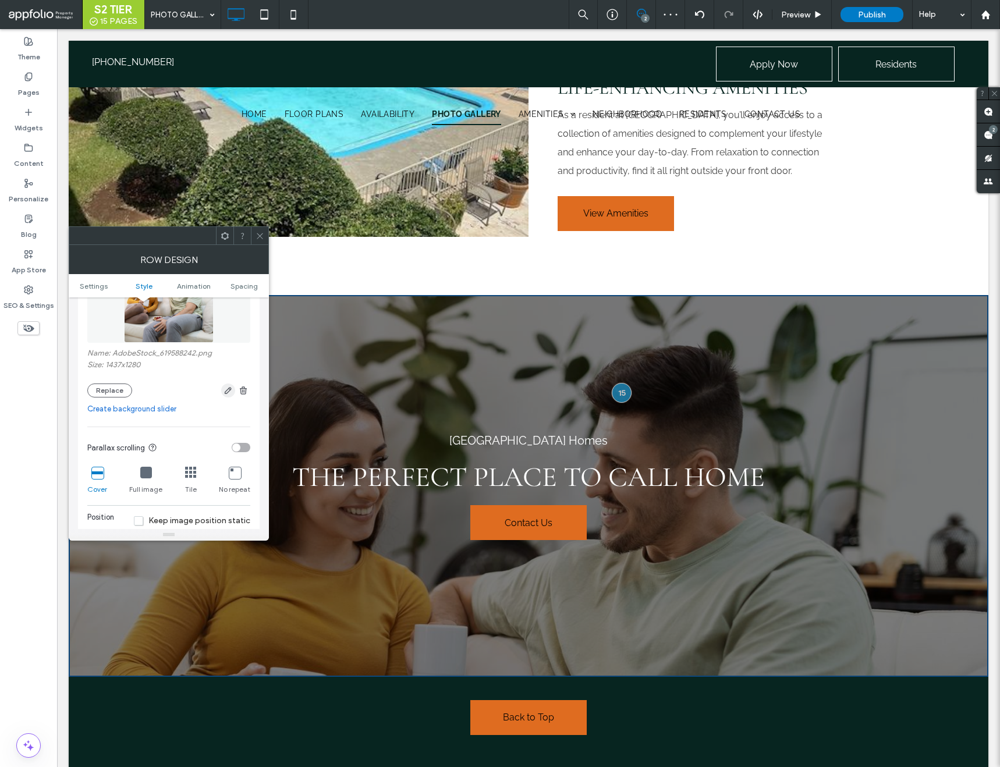
click at [229, 385] on span "button" at bounding box center [228, 391] width 14 height 14
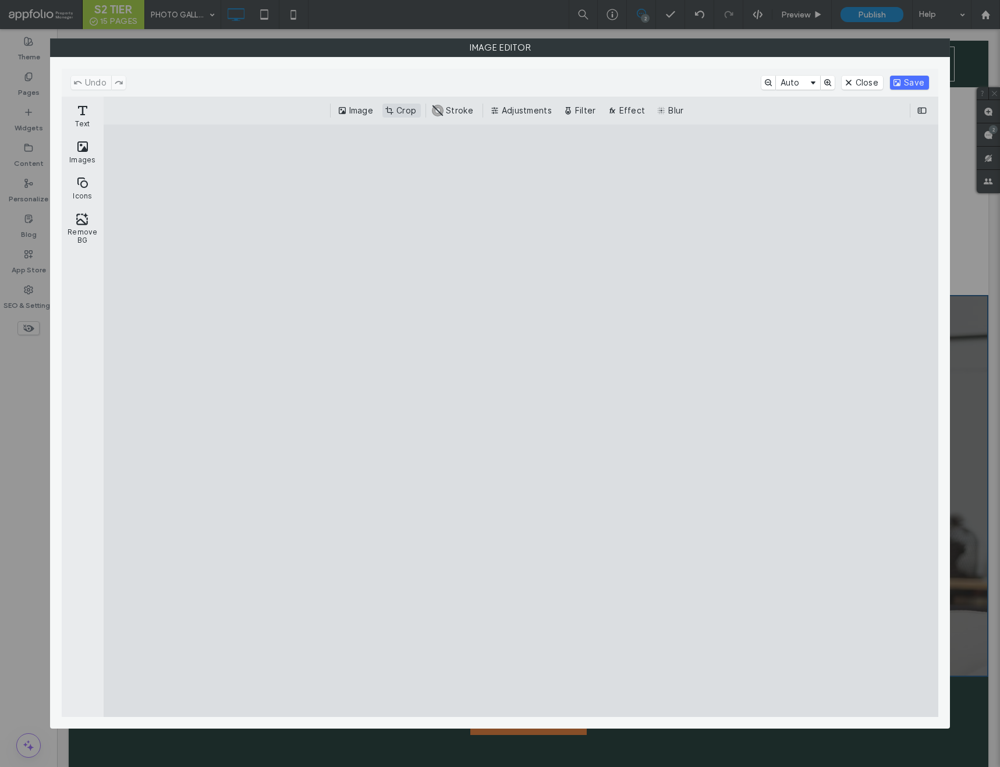
click at [403, 113] on button "Crop" at bounding box center [402, 111] width 38 height 14
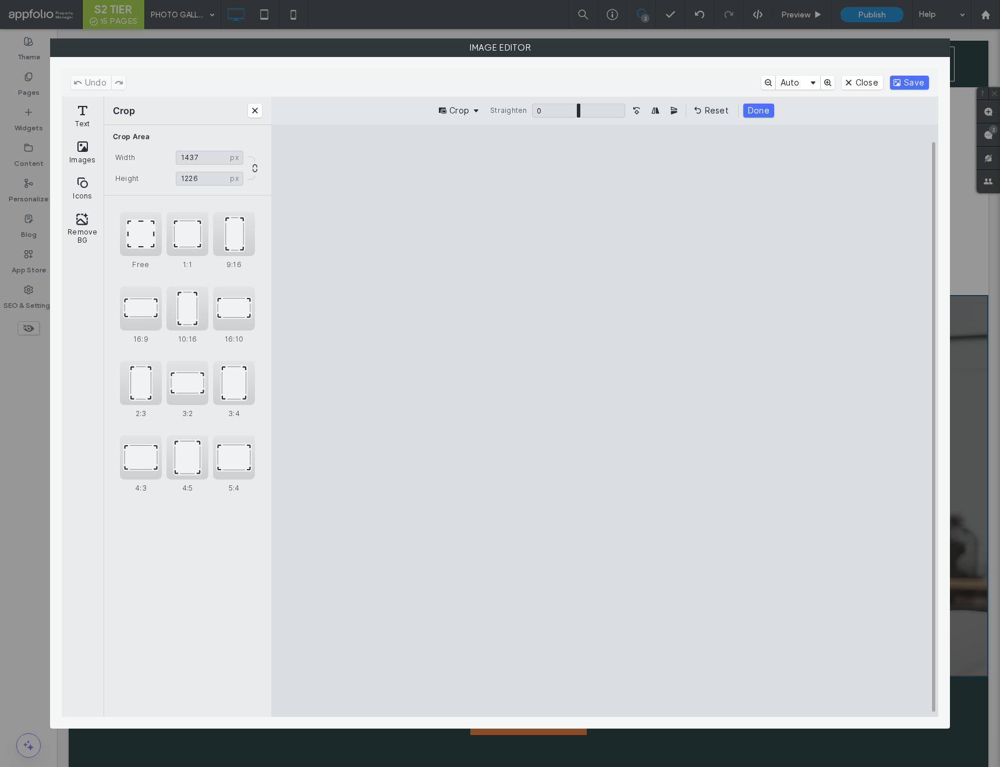
type input "****"
drag, startPoint x: 345, startPoint y: 186, endPoint x: 341, endPoint y: 210, distance: 24.2
click at [605, 421] on cesdk-canvas "Editor canvas" at bounding box center [605, 421] width 0 height 0
click at [755, 104] on button "Done" at bounding box center [759, 111] width 31 height 14
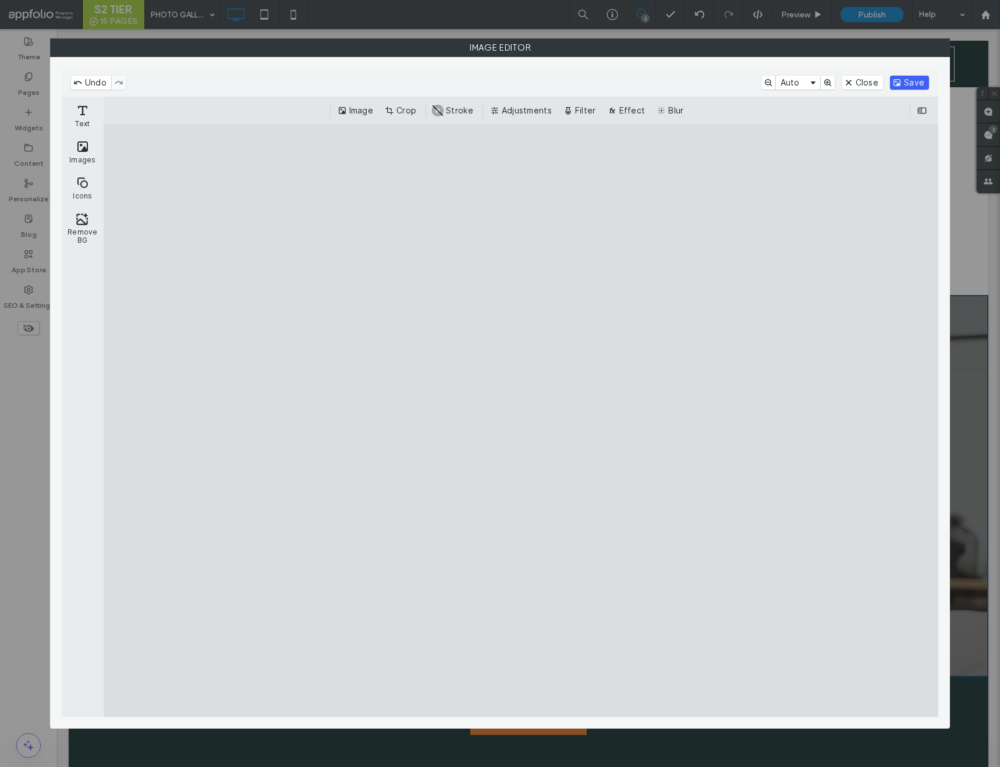
click at [904, 79] on button "Save" at bounding box center [909, 83] width 39 height 14
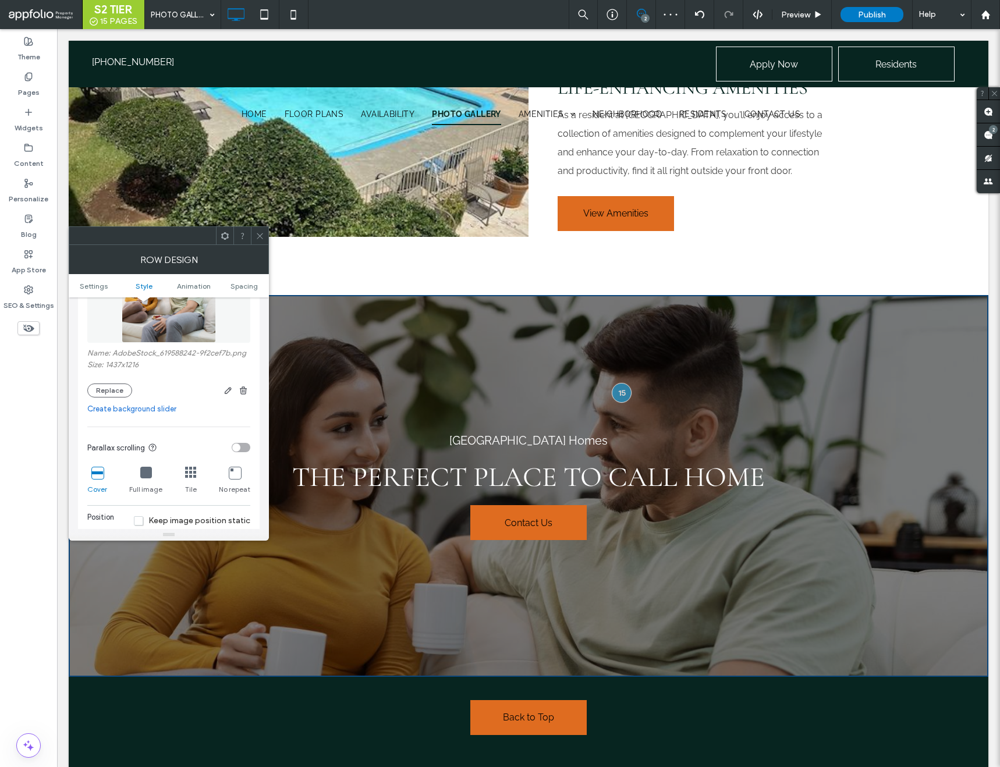
click at [263, 233] on icon at bounding box center [260, 236] width 9 height 9
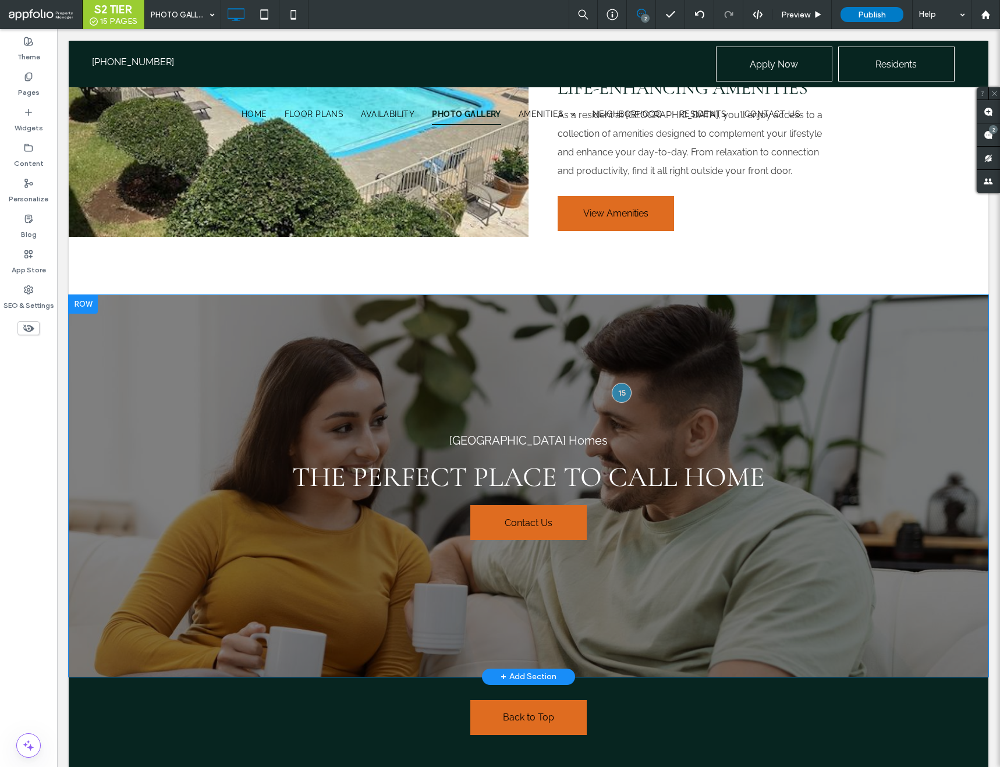
click at [488, 313] on div "Newport Granada Apartment Homes The perfect place to call home Contact Us Click…" at bounding box center [529, 486] width 920 height 382
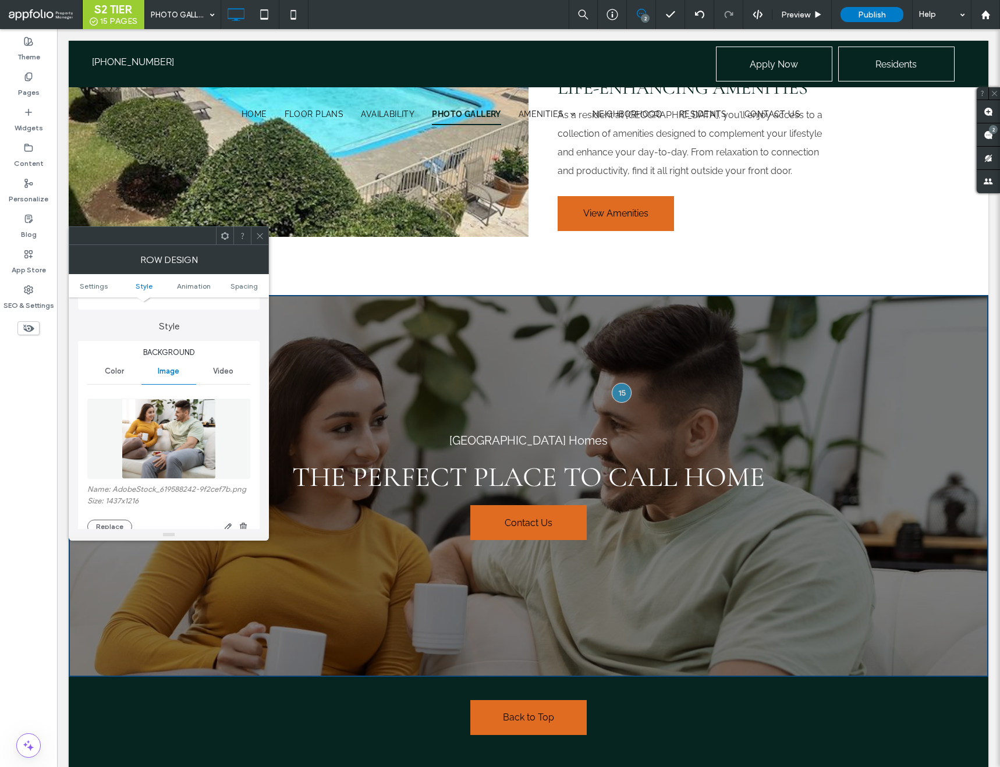
scroll to position [214, 0]
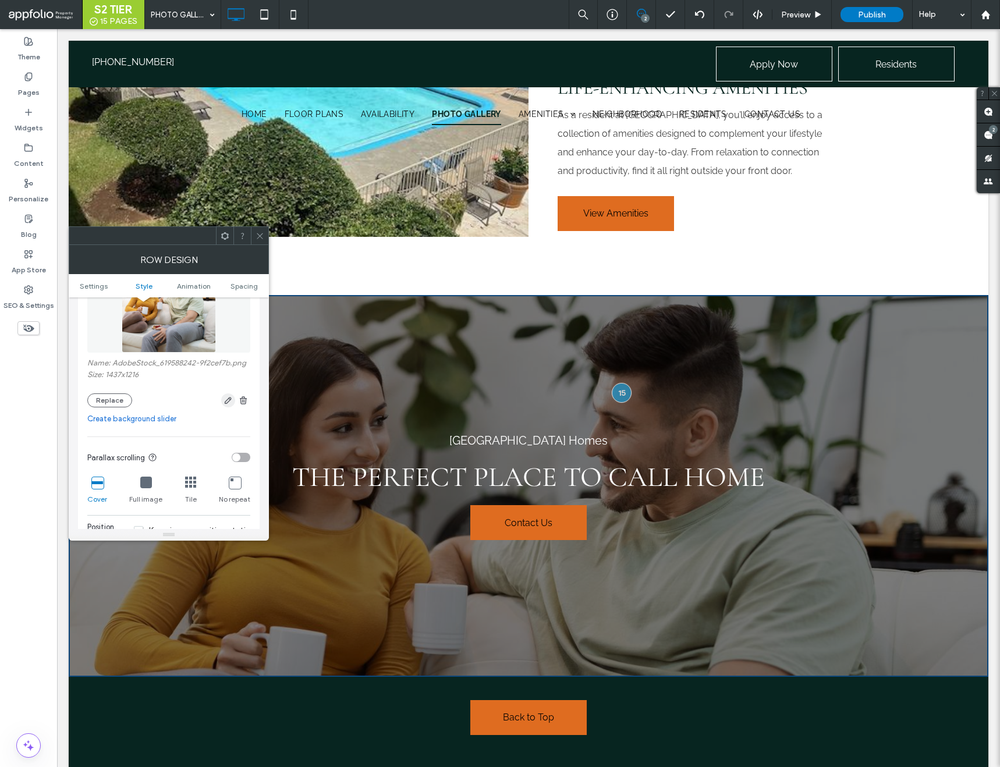
click at [228, 399] on use "button" at bounding box center [228, 400] width 7 height 7
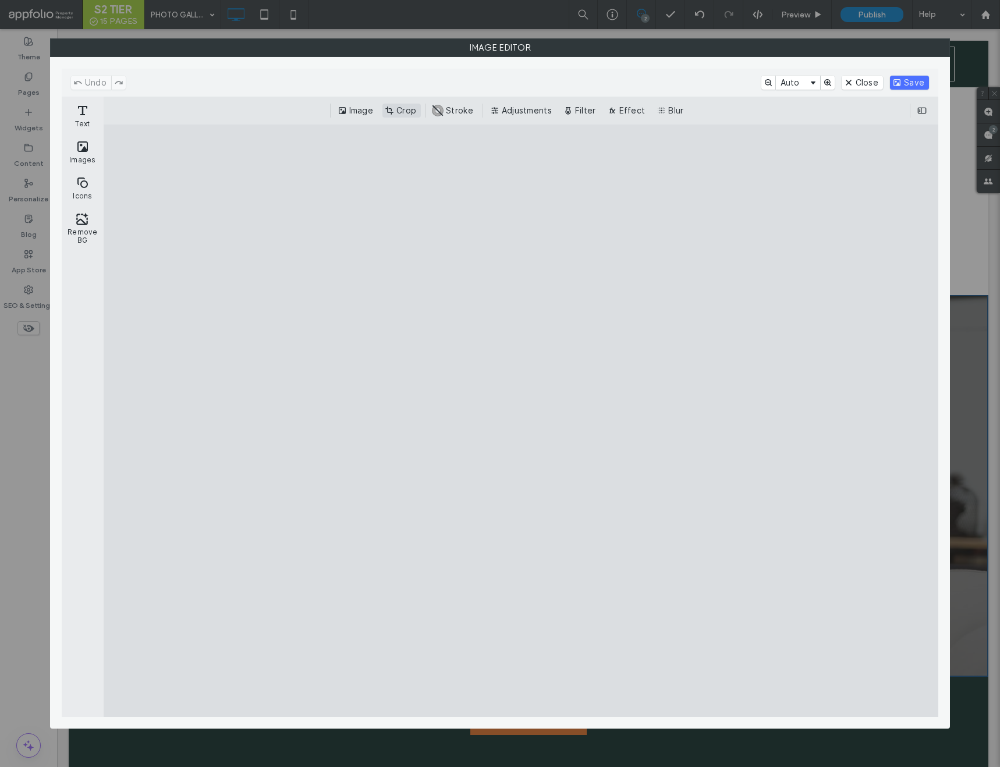
click at [398, 116] on button "Crop" at bounding box center [402, 111] width 38 height 14
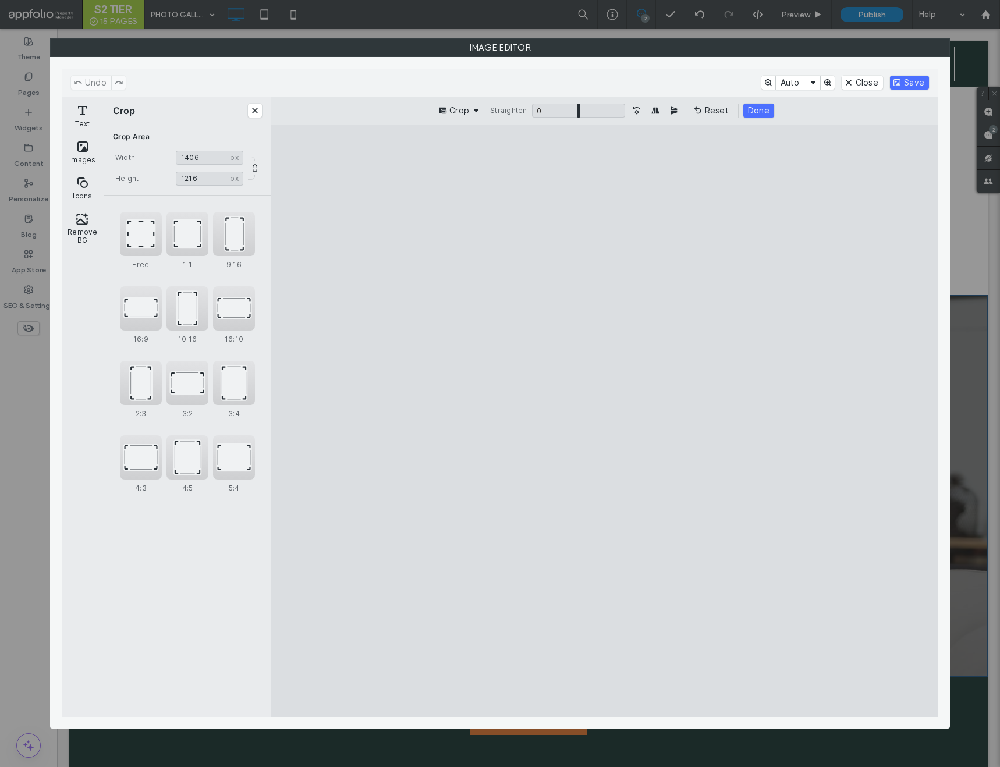
type input "****"
drag, startPoint x: 329, startPoint y: 183, endPoint x: 339, endPoint y: 182, distance: 10.6
click at [605, 421] on cesdk-canvas "Editor canvas" at bounding box center [605, 421] width 0 height 0
click at [759, 113] on button "Done" at bounding box center [759, 111] width 31 height 14
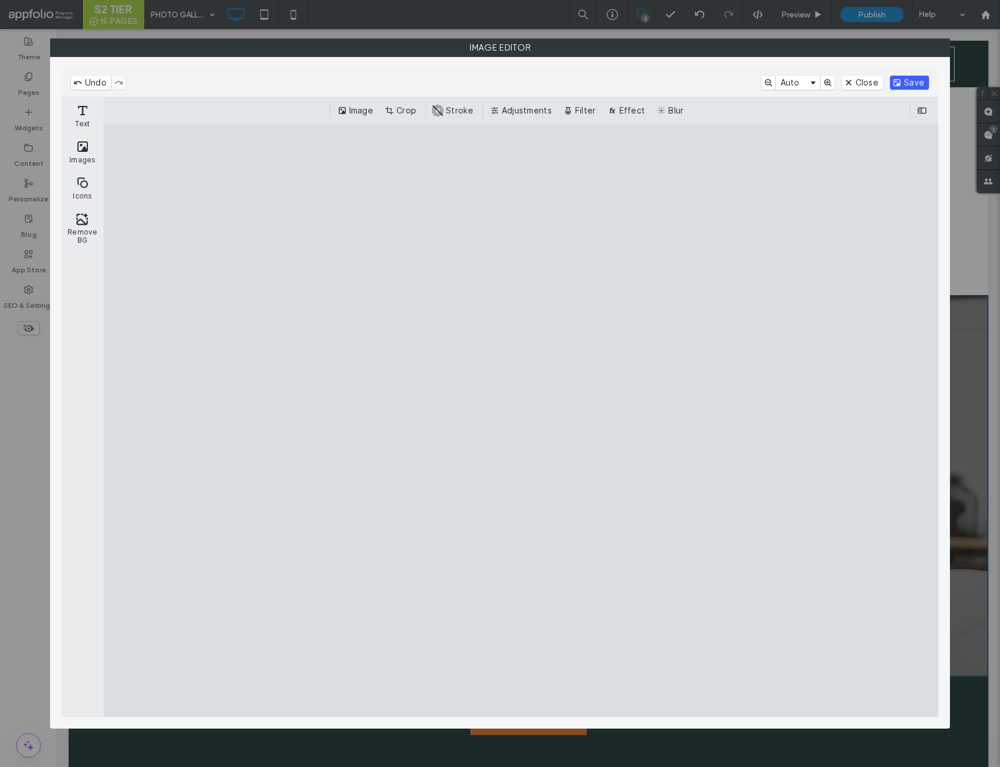
click at [903, 84] on button "Save" at bounding box center [909, 83] width 39 height 14
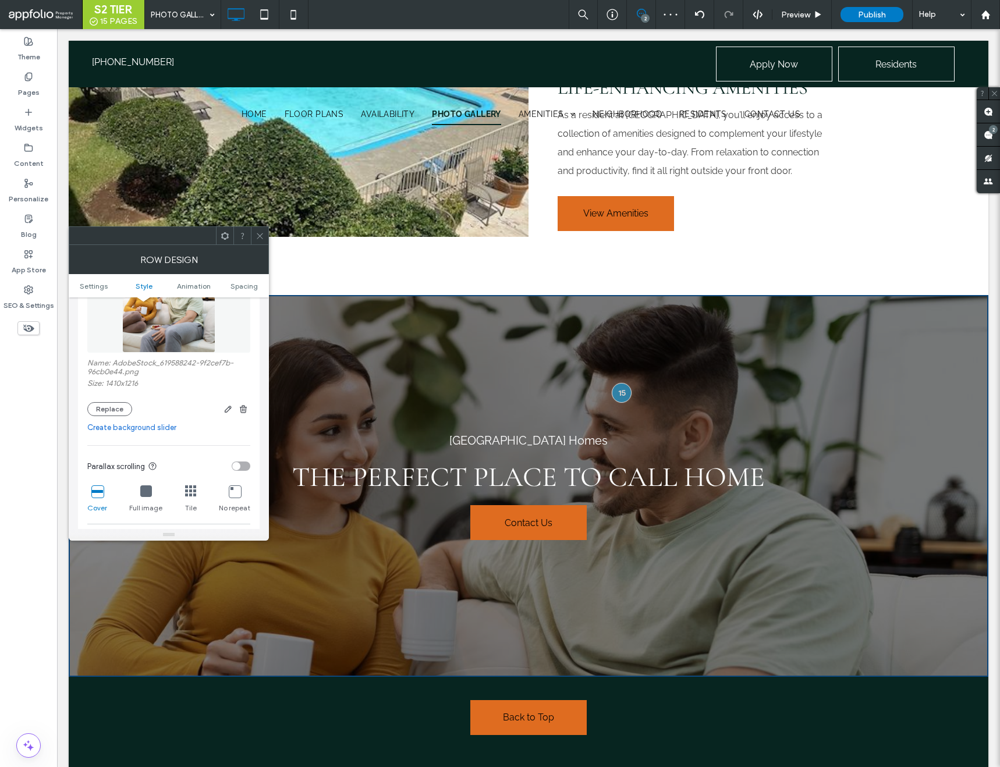
click at [260, 231] on span at bounding box center [260, 235] width 9 height 17
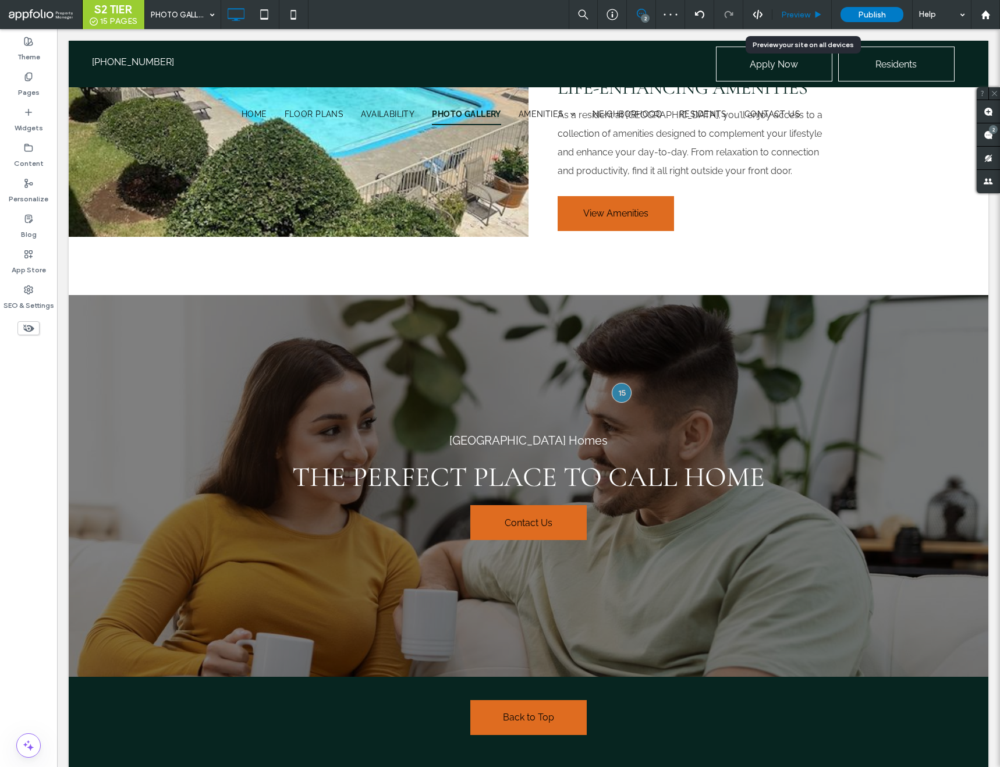
click at [800, 10] on span "Preview" at bounding box center [795, 15] width 29 height 10
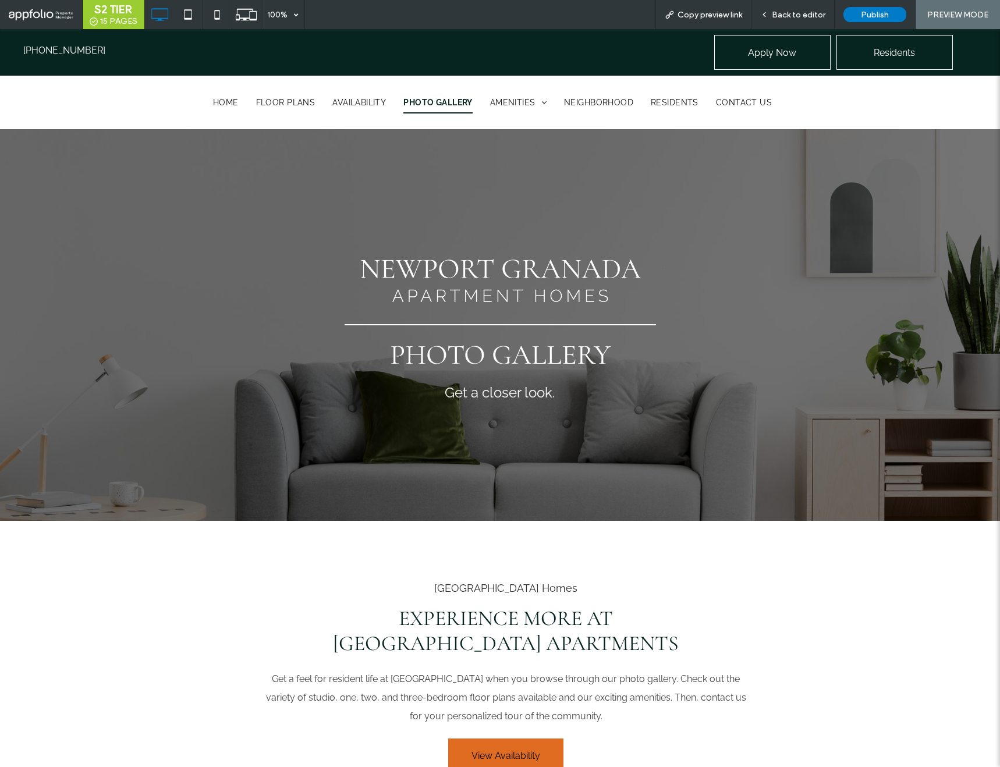
scroll to position [1, 0]
click at [782, 8] on div "Back to editor" at bounding box center [793, 14] width 83 height 29
click at [783, 11] on span "Back to editor" at bounding box center [799, 15] width 54 height 10
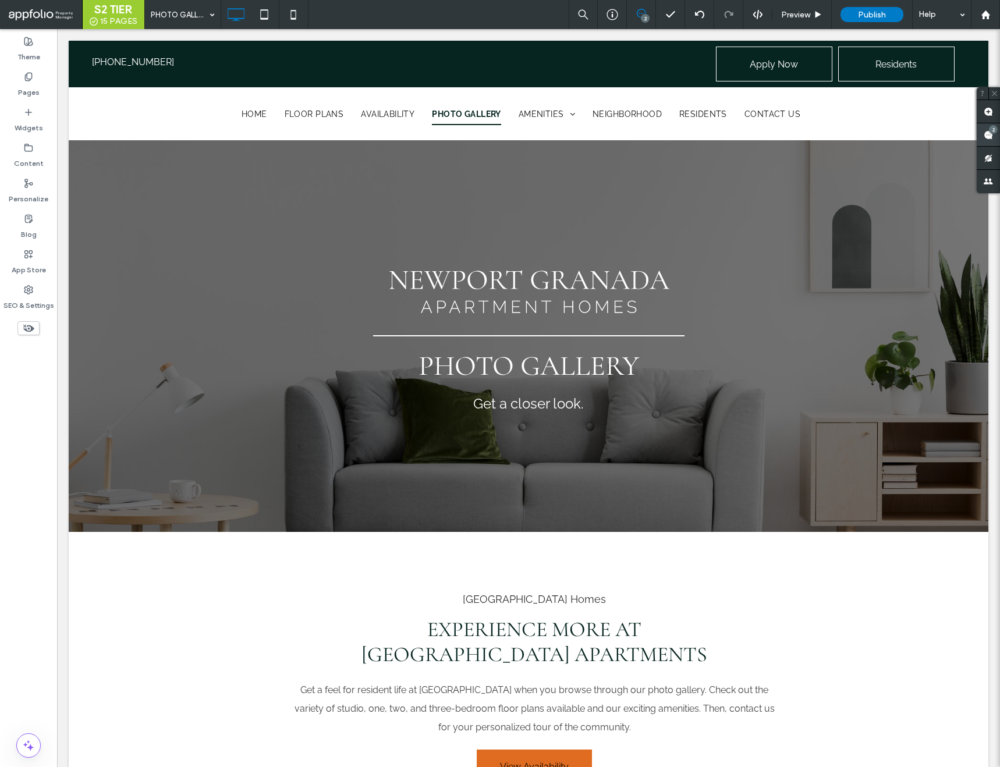
click at [992, 132] on div "2" at bounding box center [993, 129] width 9 height 9
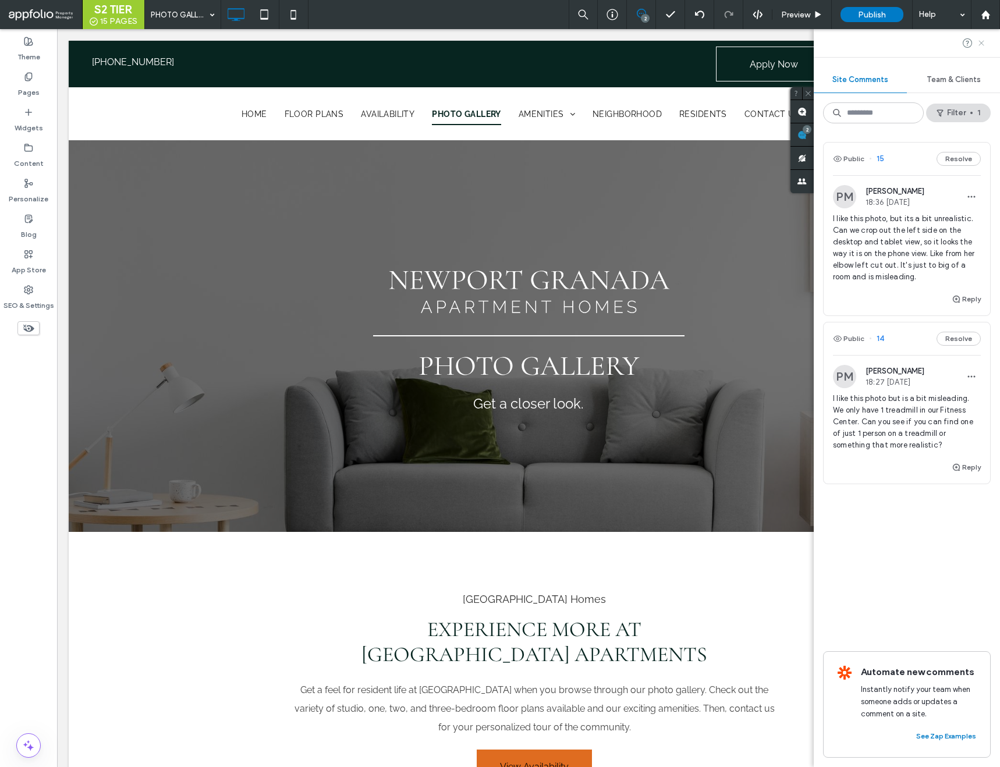
click at [980, 44] on use at bounding box center [981, 42] width 5 height 5
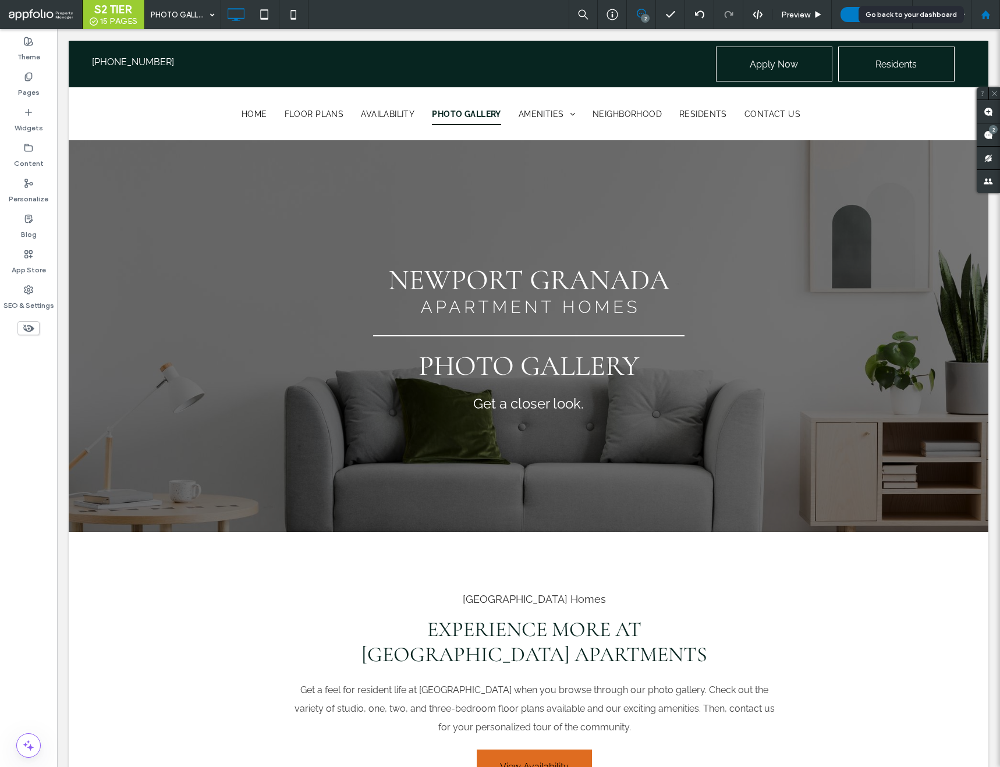
click at [988, 16] on use at bounding box center [985, 14] width 9 height 9
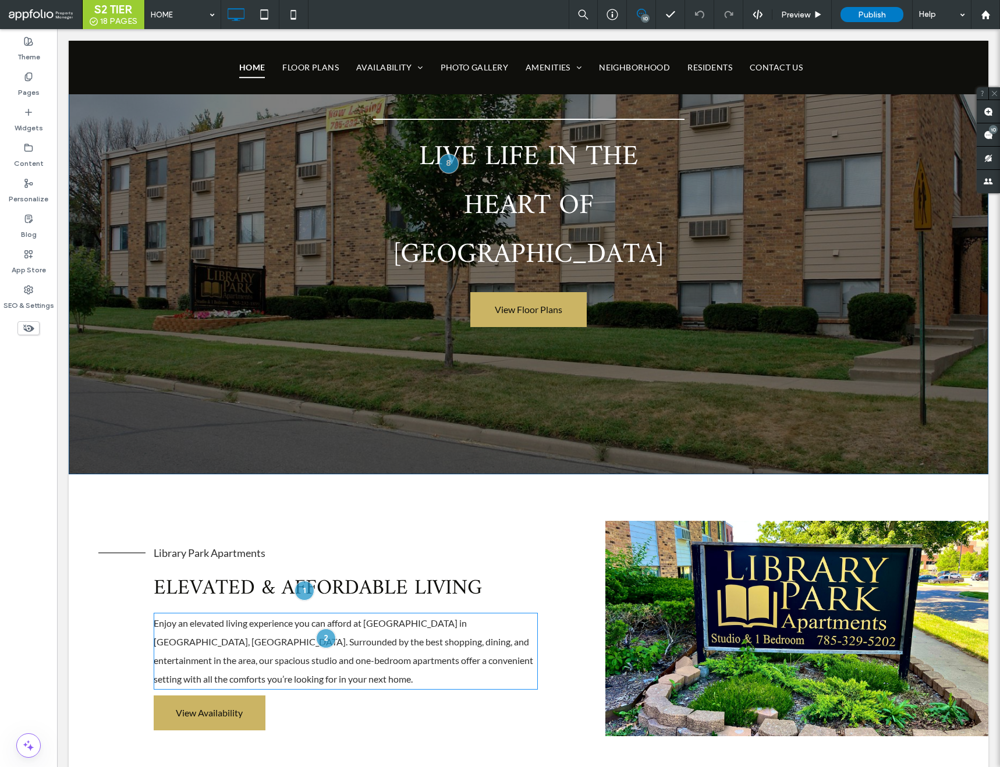
scroll to position [378, 0]
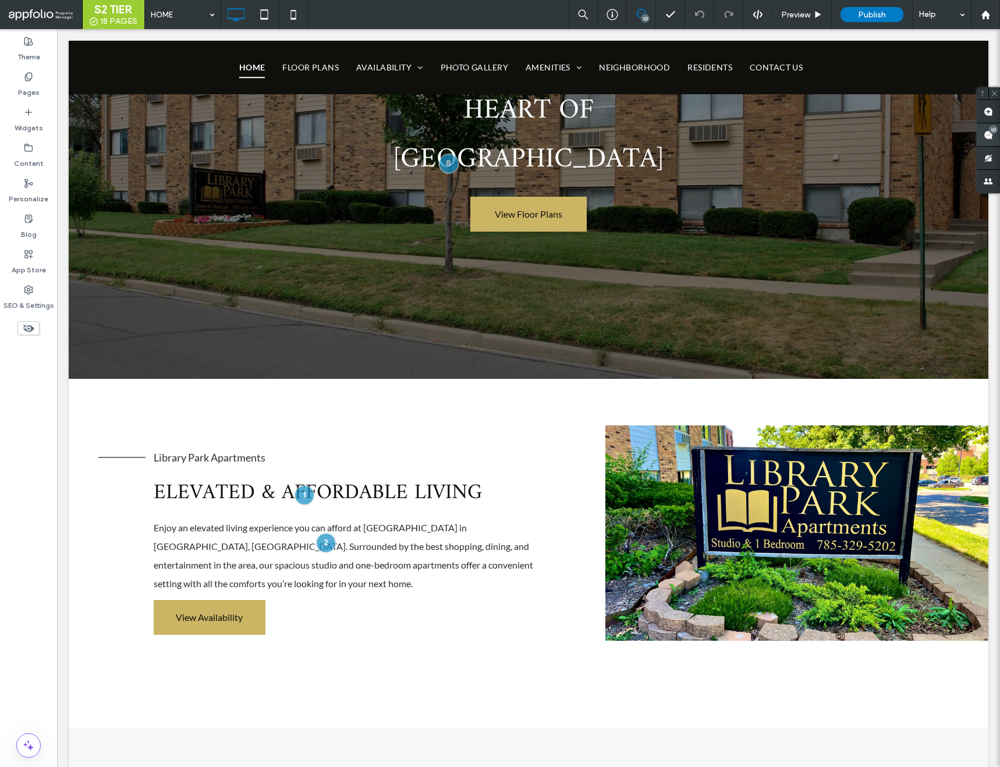
click at [989, 134] on use at bounding box center [988, 134] width 9 height 9
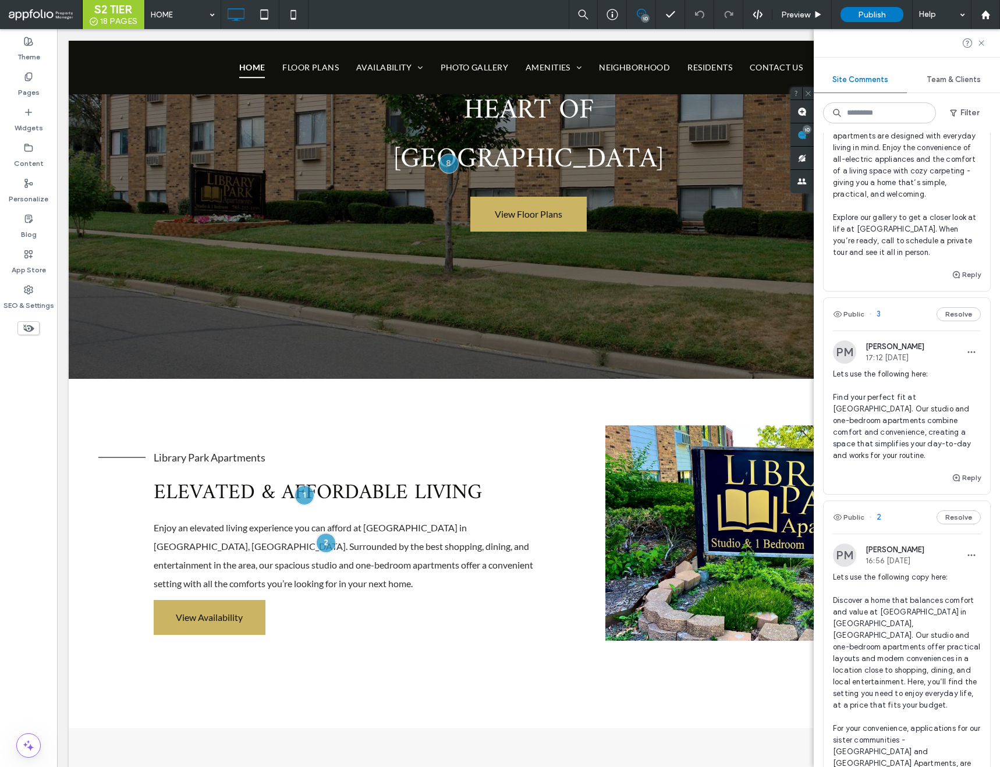
scroll to position [1584, 0]
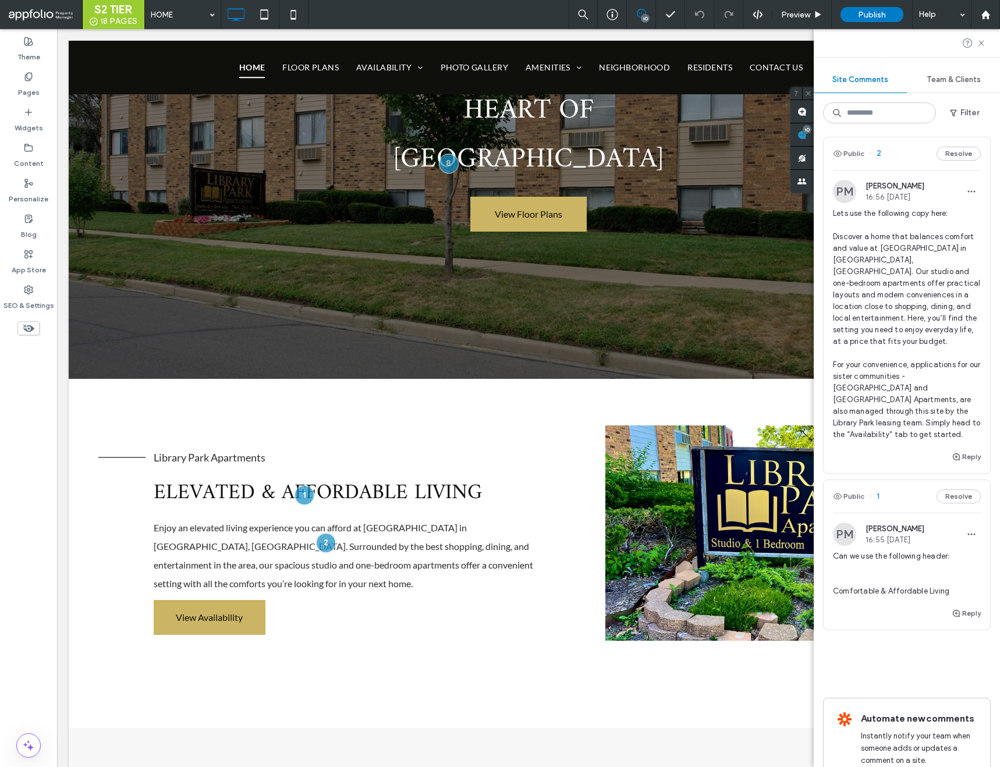
click at [879, 491] on span "1" at bounding box center [874, 497] width 10 height 12
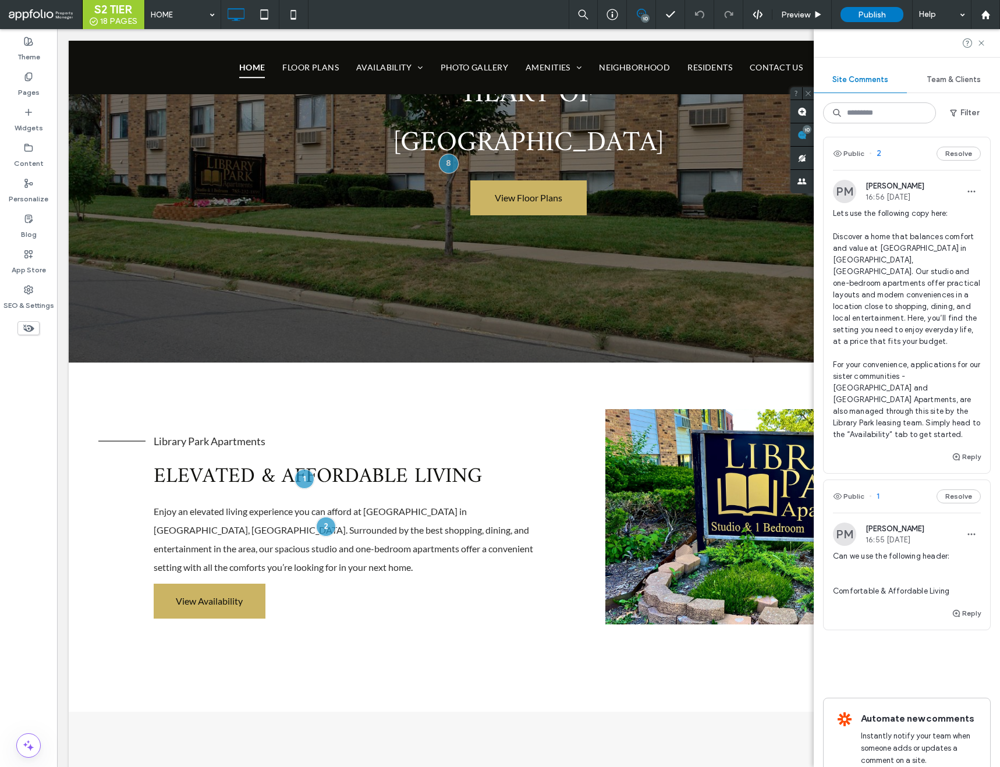
scroll to position [395, 0]
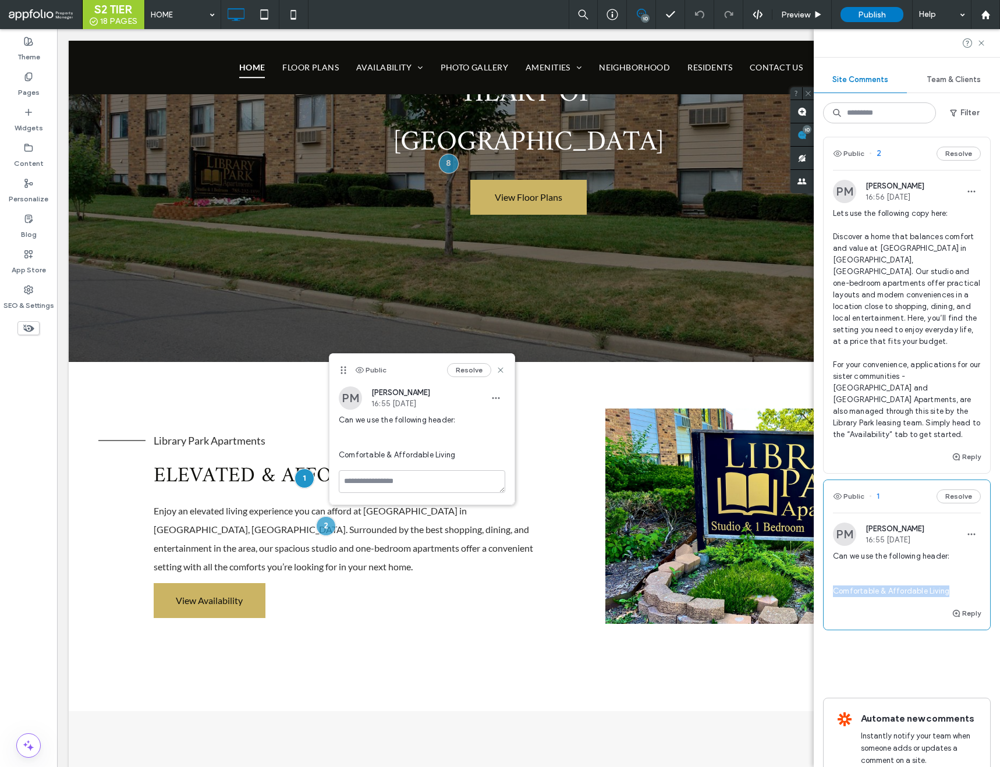
drag, startPoint x: 834, startPoint y: 544, endPoint x: 947, endPoint y: 542, distance: 113.0
click at [947, 551] on span "Can we use the following header: Comfortable & Affordable Living" at bounding box center [907, 574] width 148 height 47
copy span "Comfortable & Affordable Living"
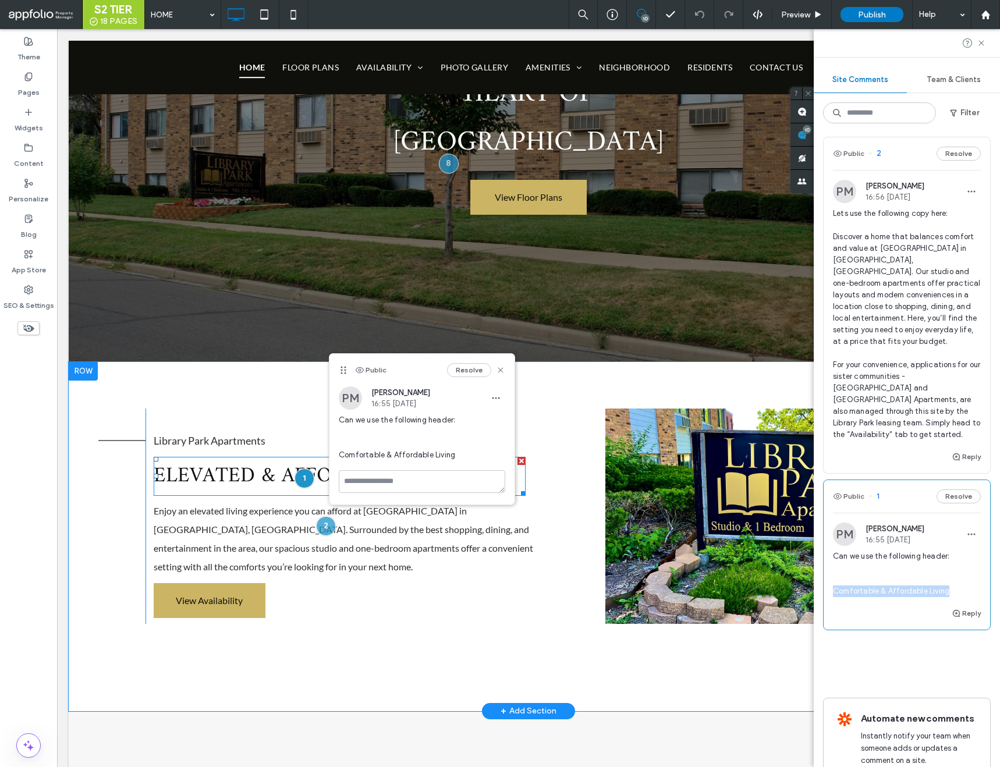
click at [243, 458] on span "Elevated & Affordable Living" at bounding box center [318, 476] width 328 height 37
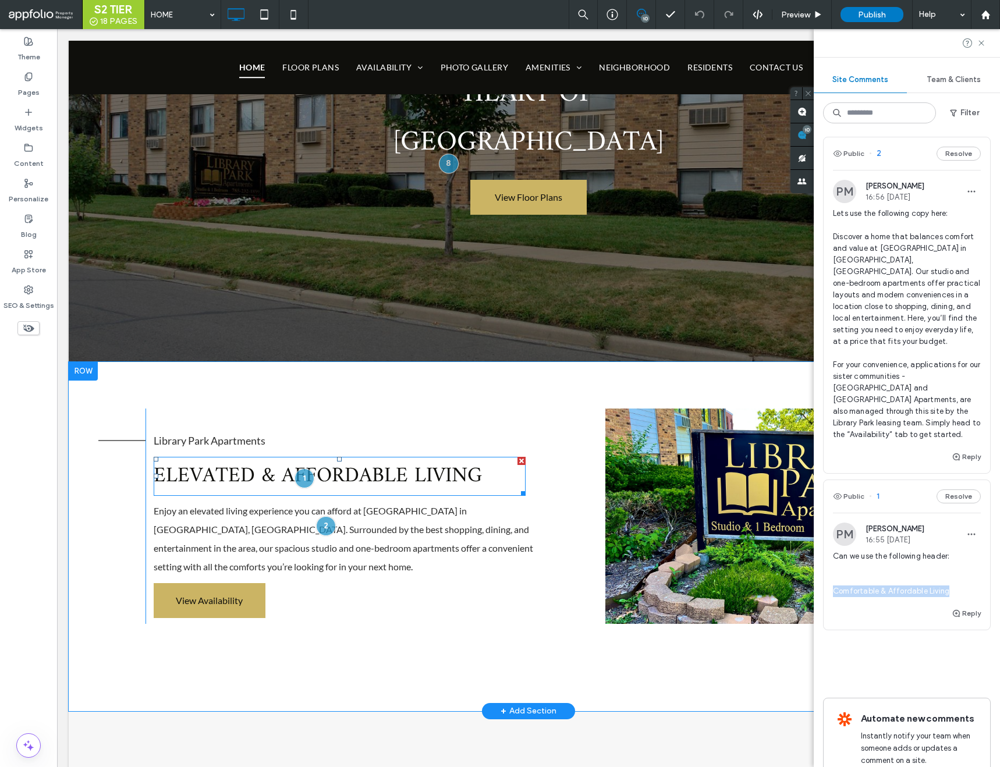
click at [243, 458] on span "Elevated & Affordable Living" at bounding box center [318, 476] width 328 height 37
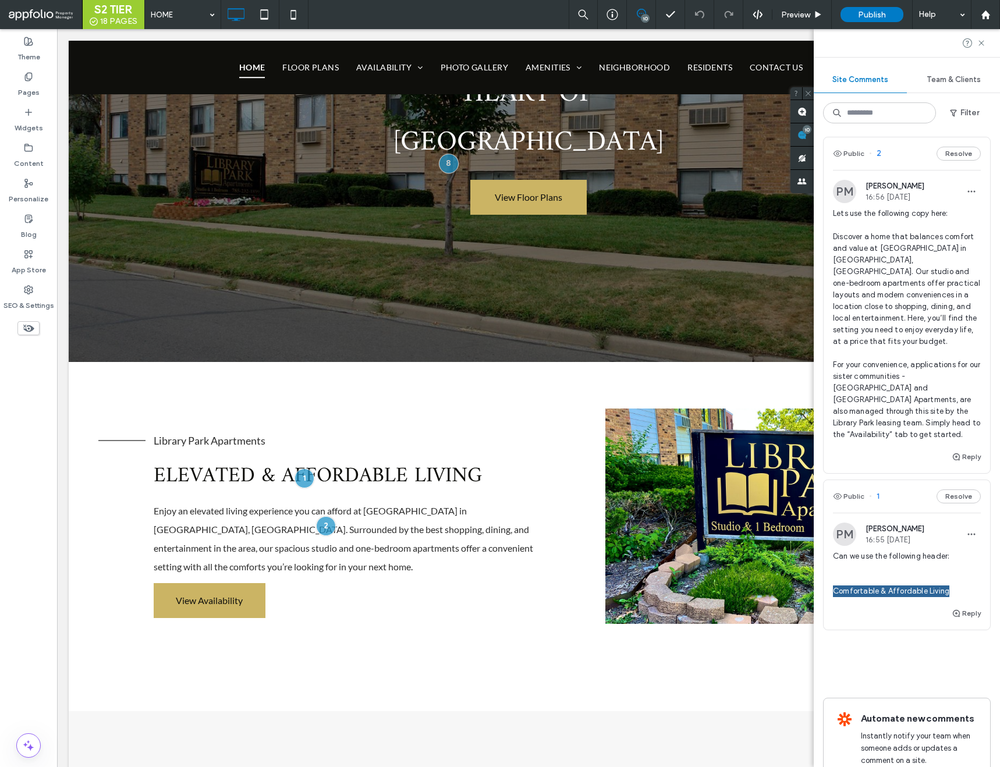
type input "*****"
type input "**"
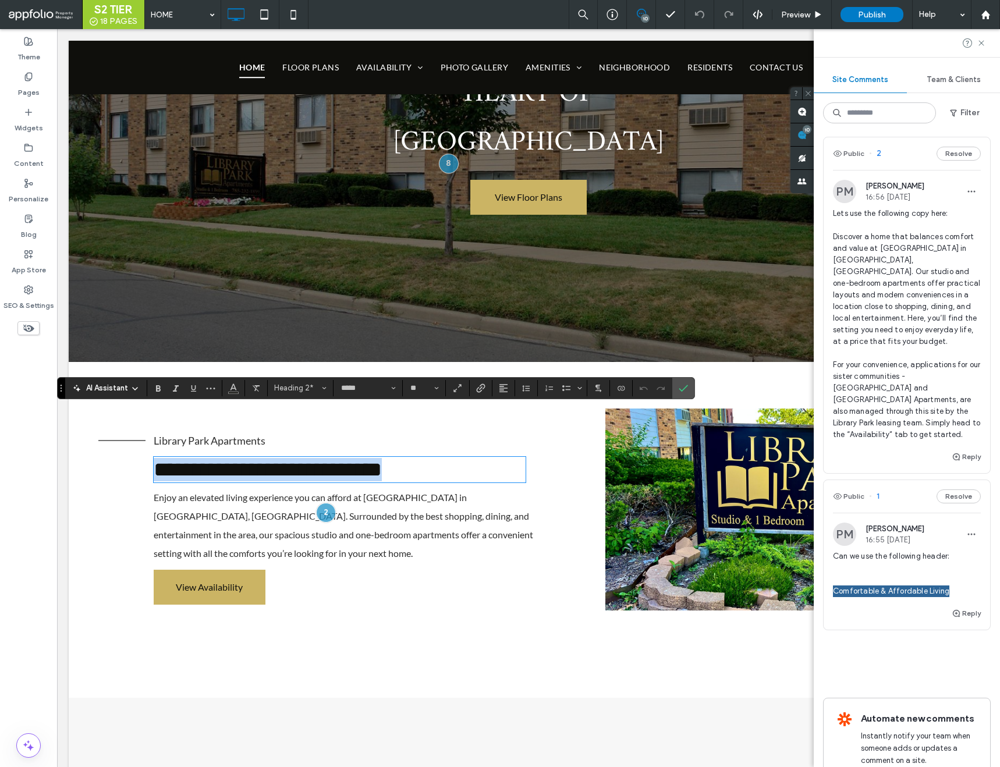
type input "****"
type input "**"
click at [685, 383] on span "Confirm" at bounding box center [683, 388] width 9 height 20
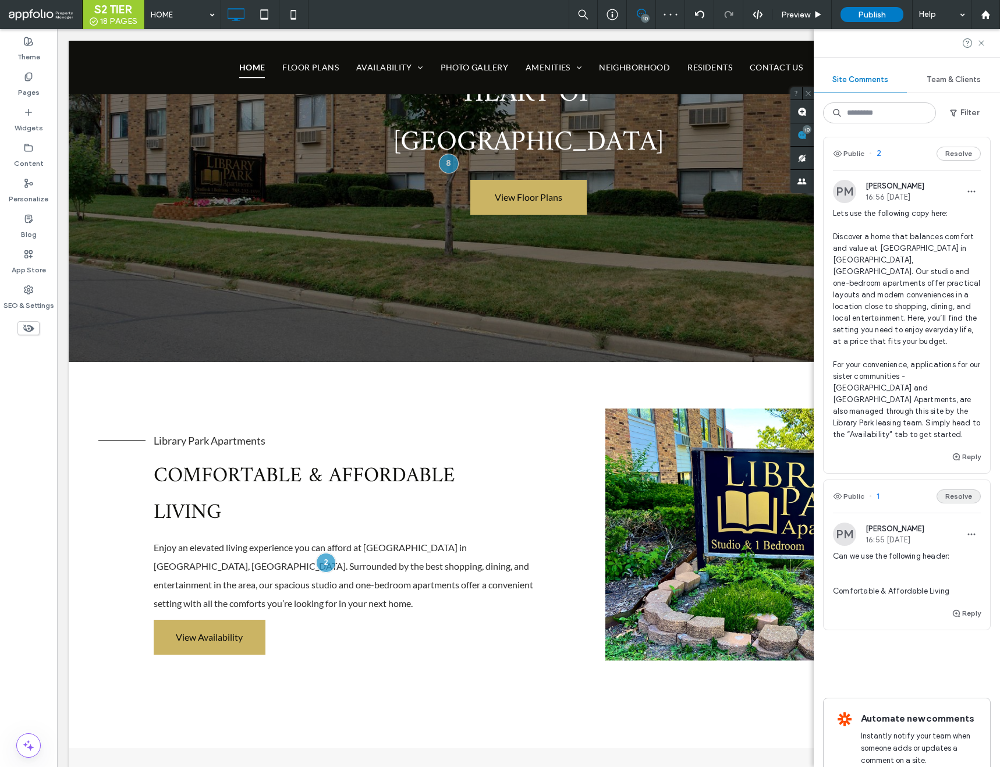
click at [960, 490] on button "Resolve" at bounding box center [959, 497] width 44 height 14
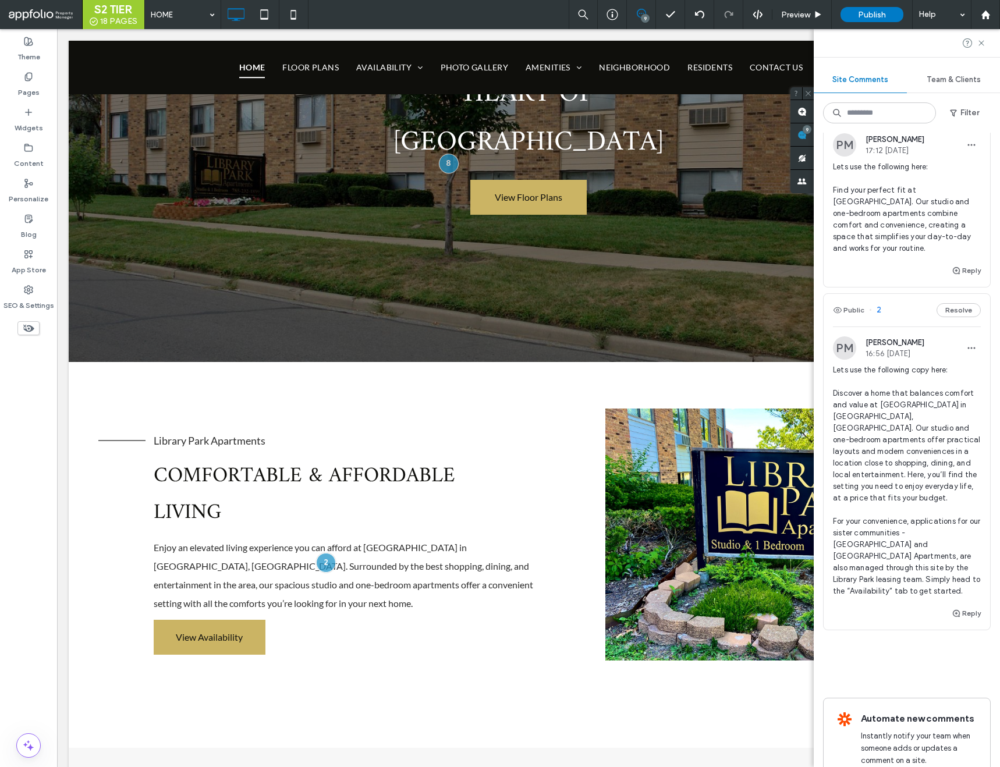
click at [878, 305] on span "2" at bounding box center [875, 311] width 12 height 12
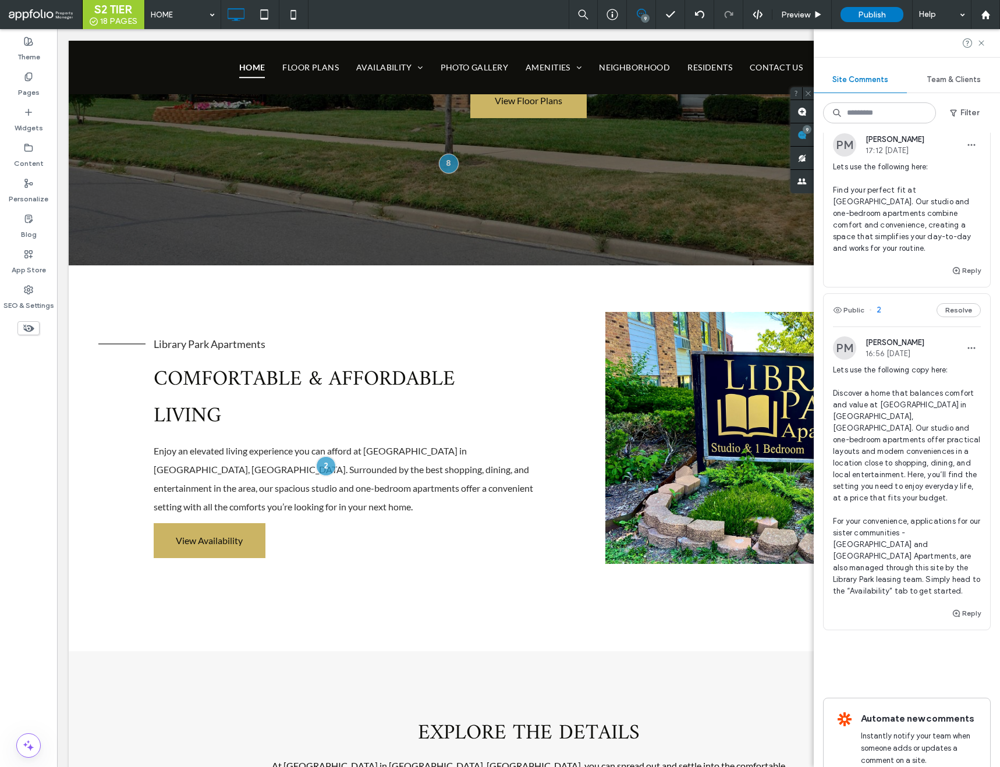
scroll to position [495, 0]
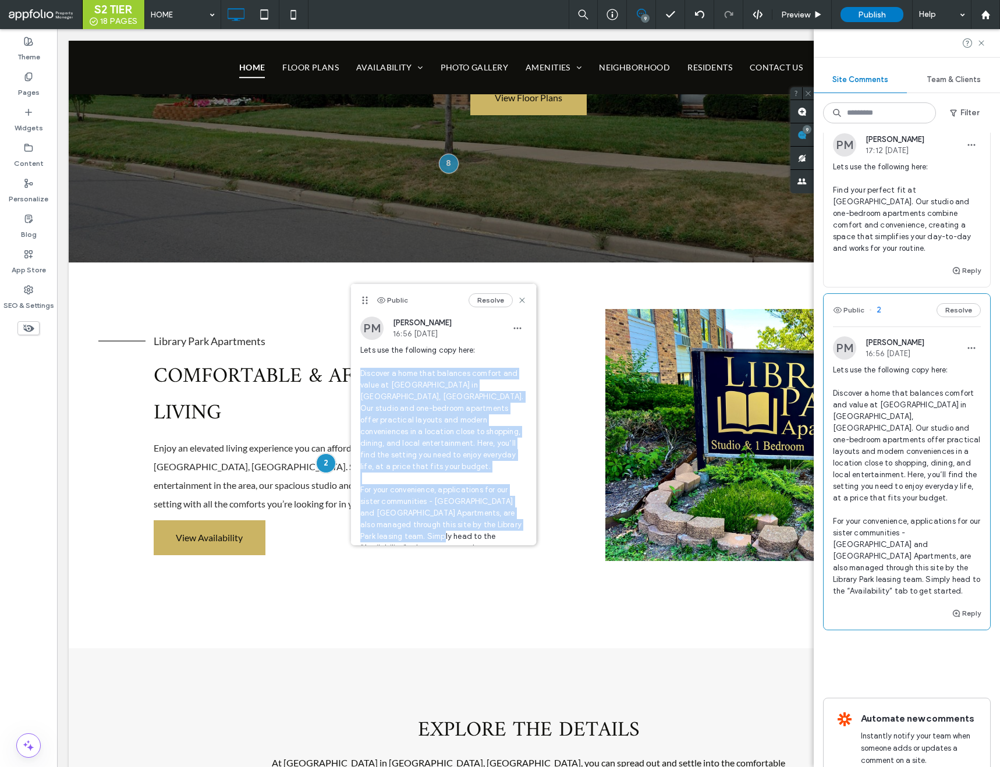
drag, startPoint x: 361, startPoint y: 377, endPoint x: 518, endPoint y: 525, distance: 216.3
click at [518, 525] on span "Lets use the following copy here: Discover a home that balances comfort and val…" at bounding box center [443, 450] width 167 height 210
copy span "Discover a home that balances comfort and value at [GEOGRAPHIC_DATA] in [GEOGRA…"
click at [227, 443] on span "Enjoy an elevated living experience you can afford at [GEOGRAPHIC_DATA] in [GEO…" at bounding box center [344, 476] width 380 height 67
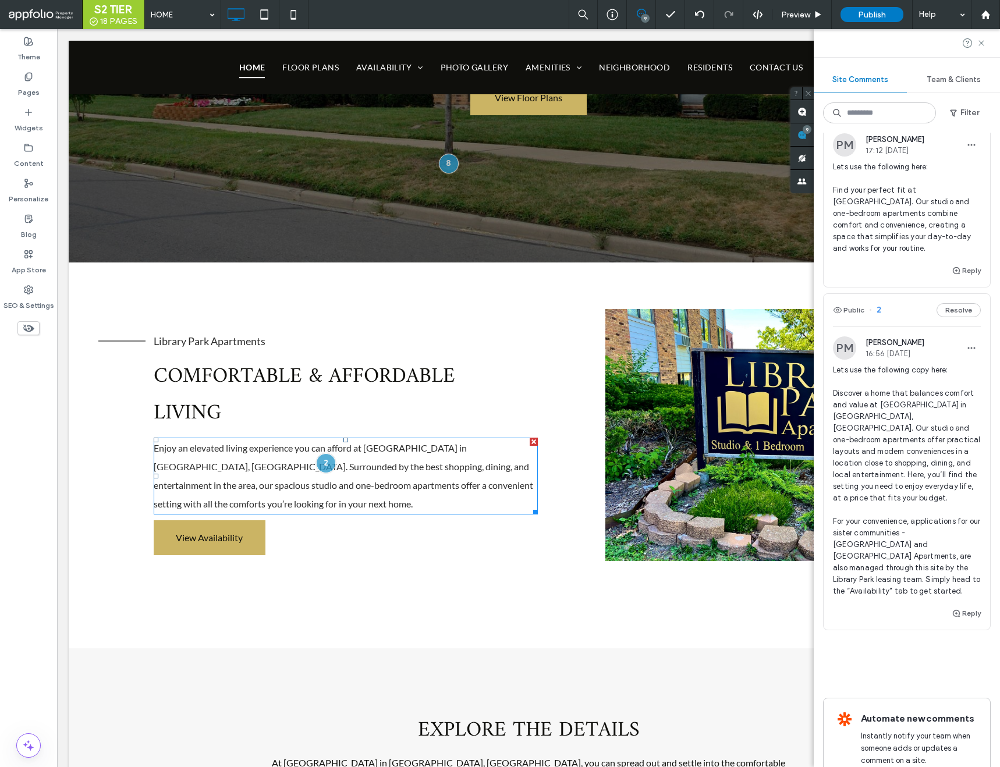
click at [221, 443] on span "Enjoy an elevated living experience you can afford at [GEOGRAPHIC_DATA] in [GEO…" at bounding box center [344, 476] width 380 height 67
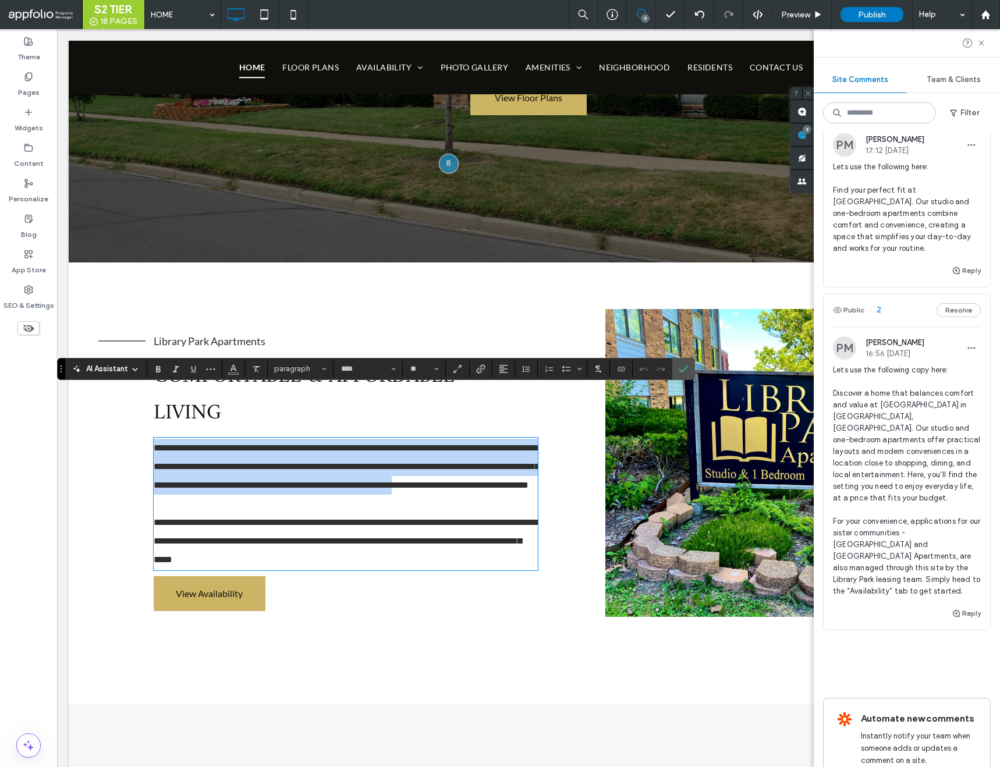
scroll to position [0, 0]
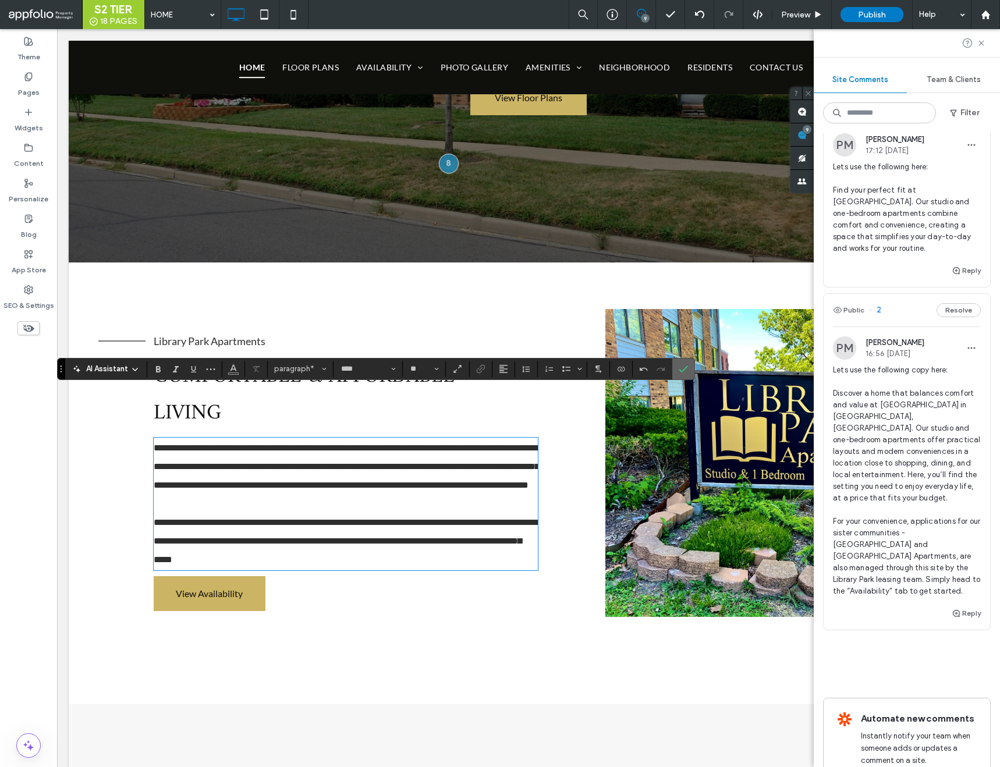
click at [684, 370] on use "Confirm" at bounding box center [684, 369] width 9 height 7
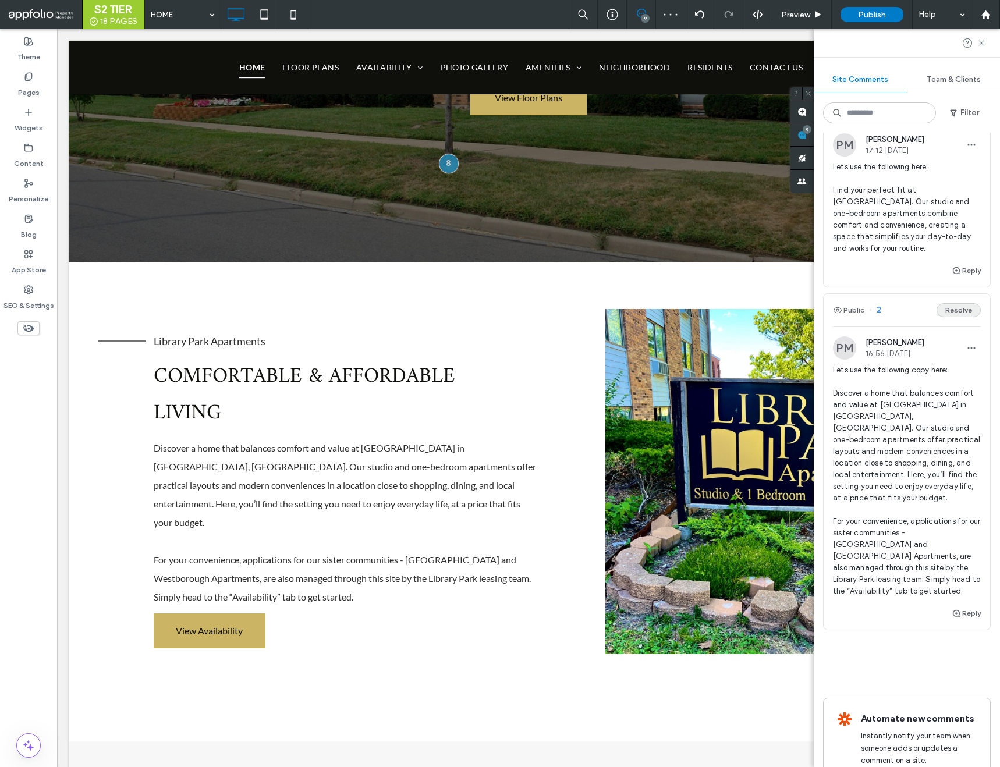
click at [949, 303] on button "Resolve" at bounding box center [959, 310] width 44 height 14
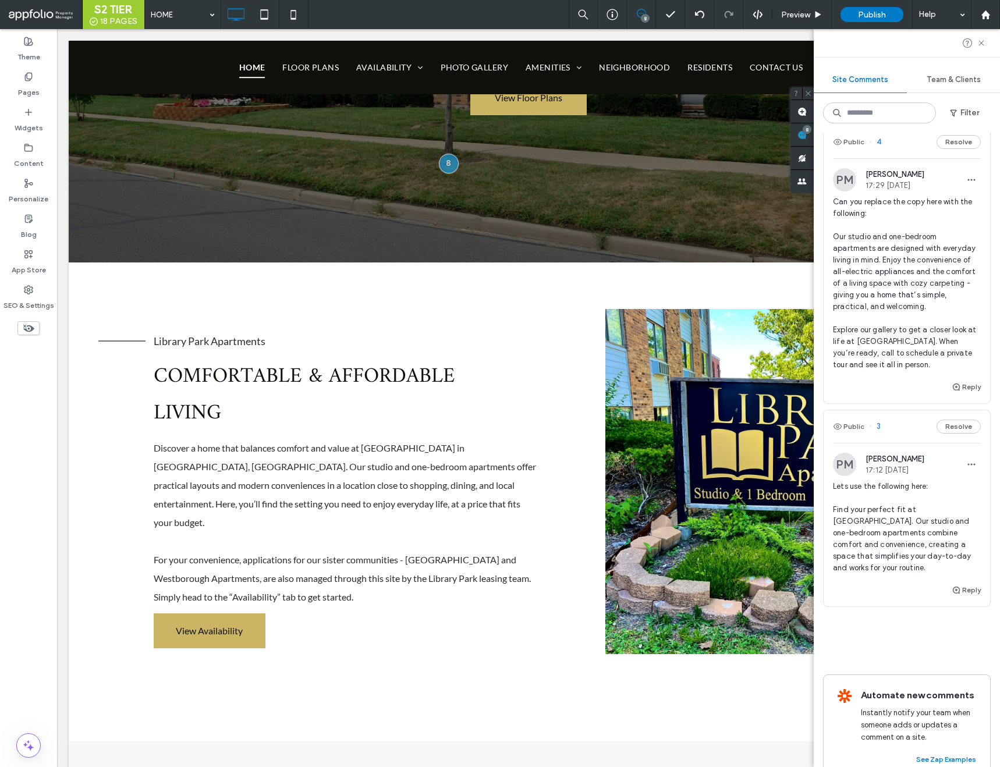
click at [878, 421] on span "3" at bounding box center [875, 427] width 12 height 12
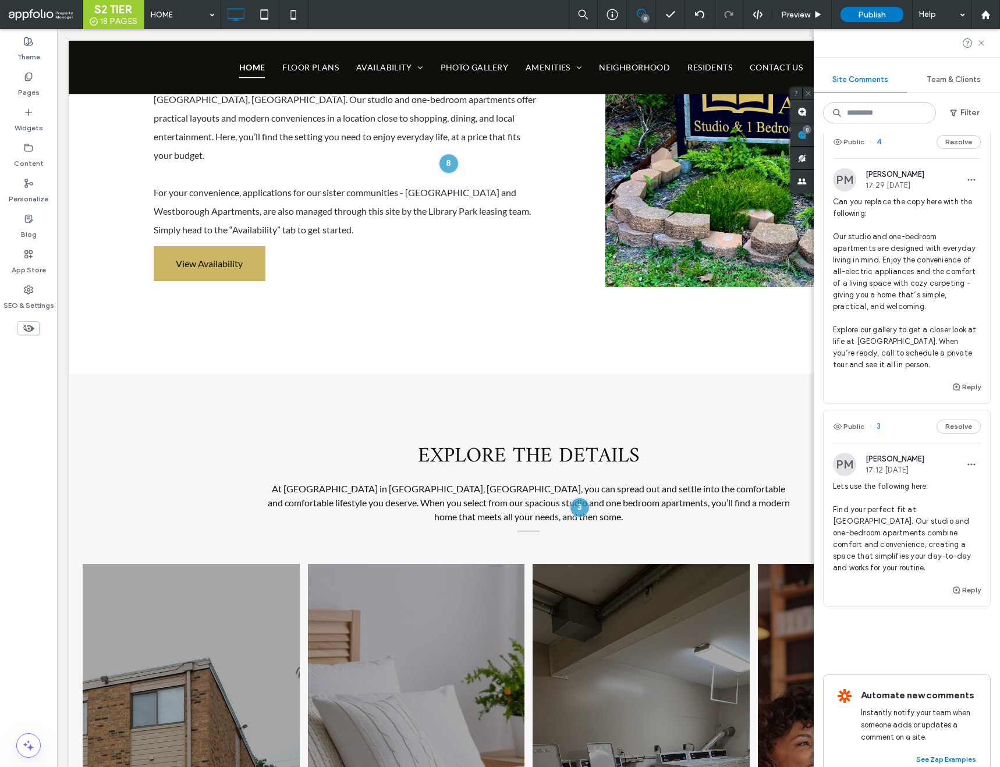
scroll to position [864, 0]
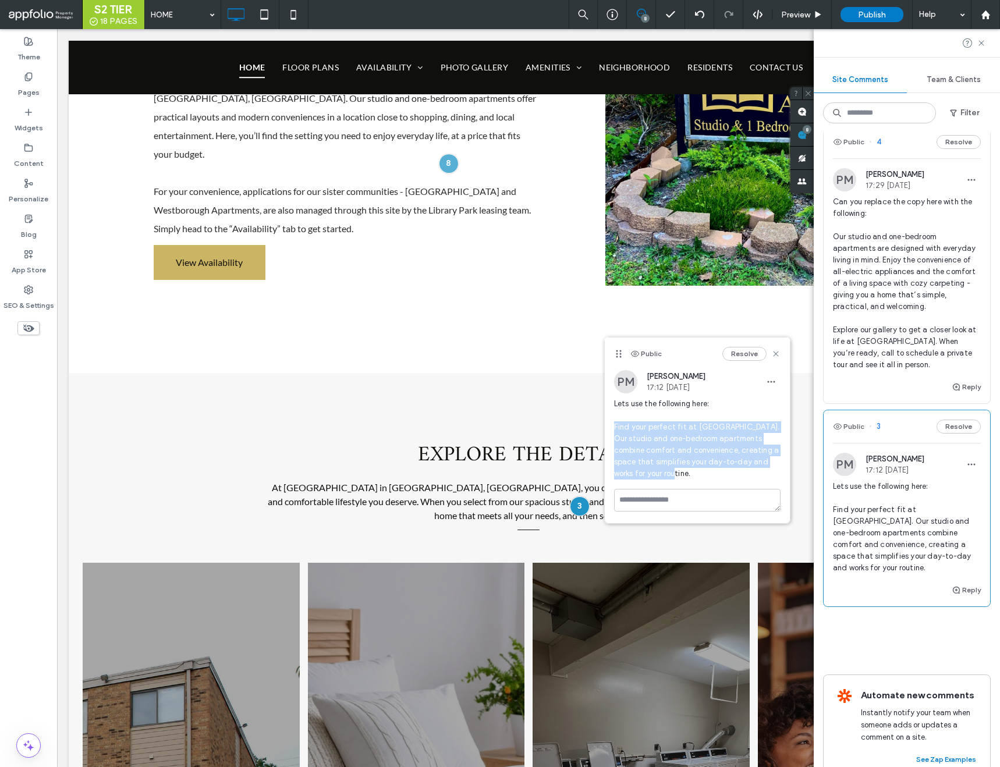
drag, startPoint x: 666, startPoint y: 475, endPoint x: 611, endPoint y: 431, distance: 70.4
click at [611, 431] on div "PM [PERSON_NAME] 17:12 [DATE] Lets use the following here: Find your perfect fi…" at bounding box center [697, 429] width 185 height 119
copy span "Find your perfect fit at [GEOGRAPHIC_DATA]. Our studio and one-bedroom apartmen…"
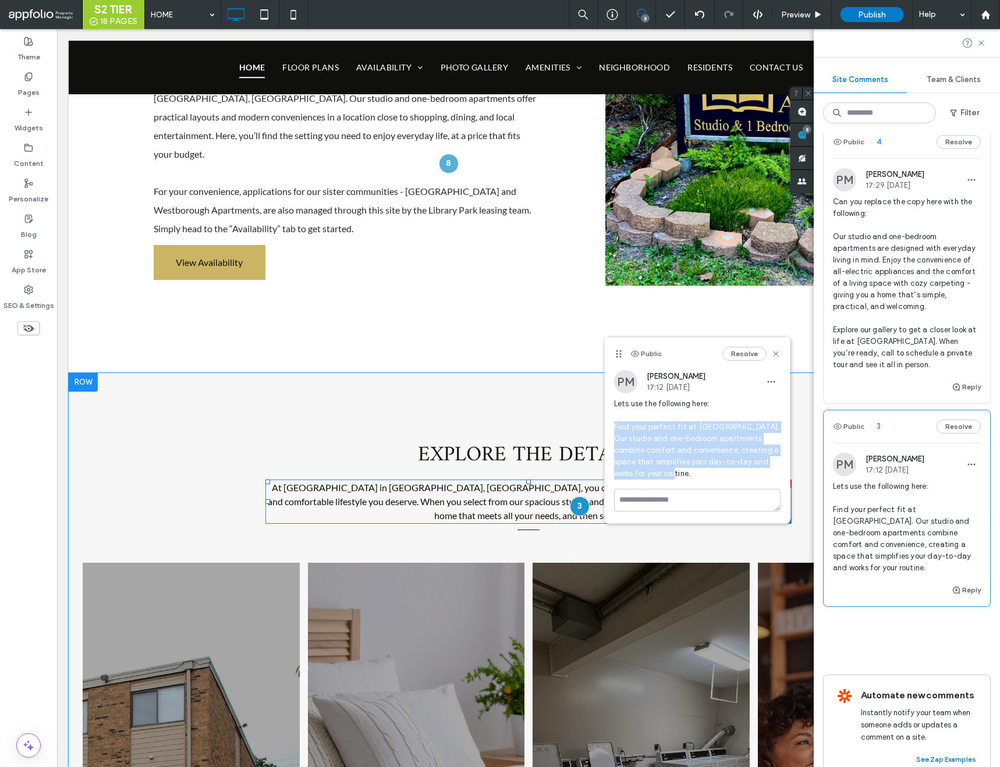
click at [437, 482] on span "At [GEOGRAPHIC_DATA] in [GEOGRAPHIC_DATA], [GEOGRAPHIC_DATA], you can spread ou…" at bounding box center [529, 501] width 522 height 39
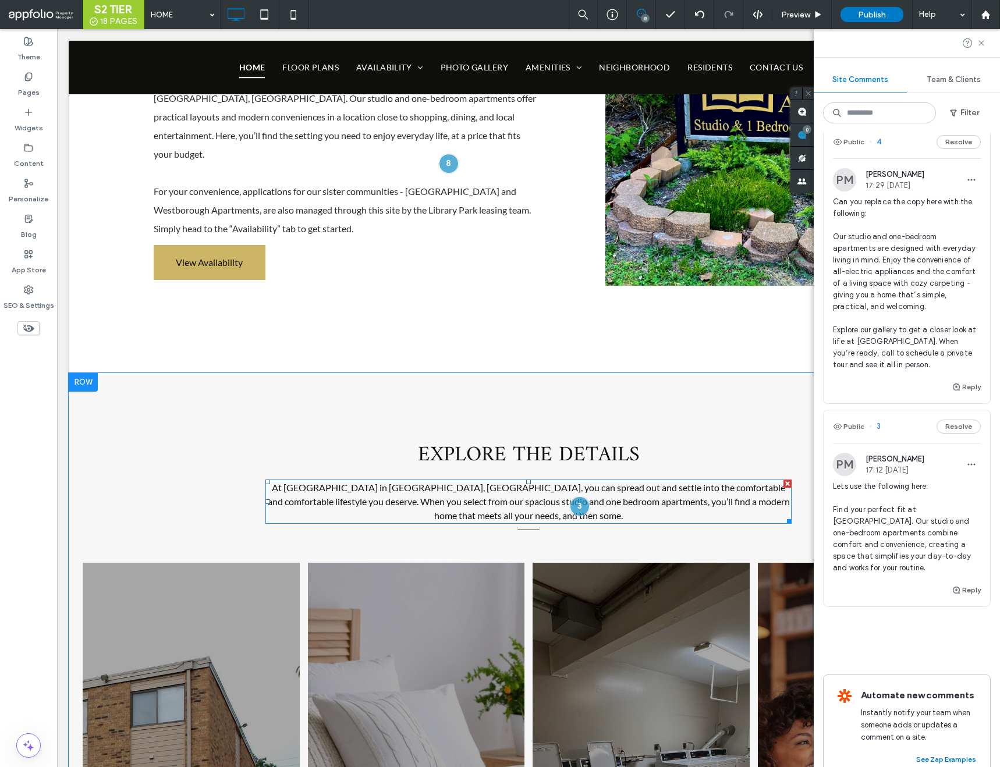
click at [437, 482] on span "At [GEOGRAPHIC_DATA] in [GEOGRAPHIC_DATA], [GEOGRAPHIC_DATA], you can spread ou…" at bounding box center [529, 501] width 522 height 39
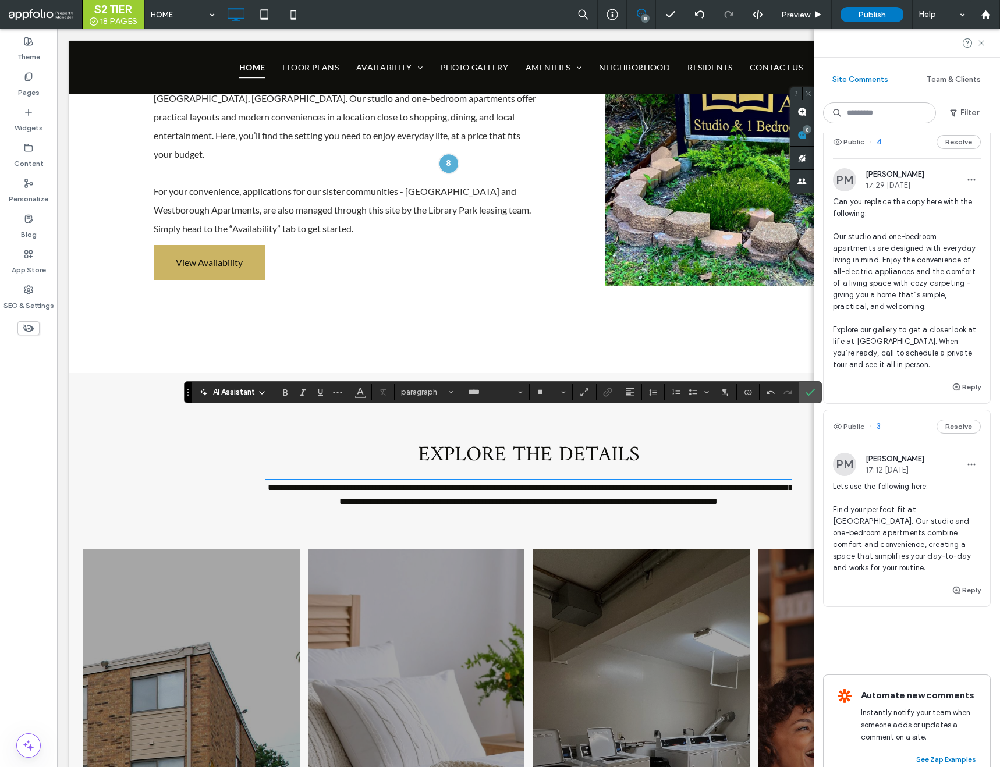
scroll to position [0, 0]
click at [809, 388] on icon "Confirm" at bounding box center [810, 392] width 9 height 9
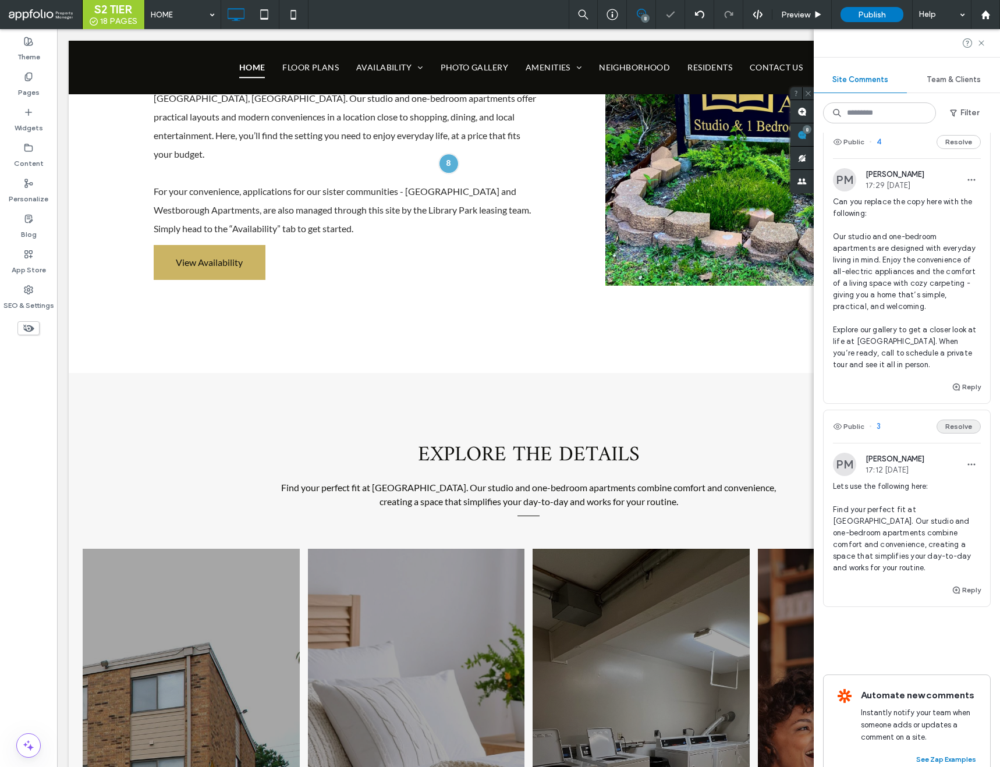
click at [952, 420] on button "Resolve" at bounding box center [959, 427] width 44 height 14
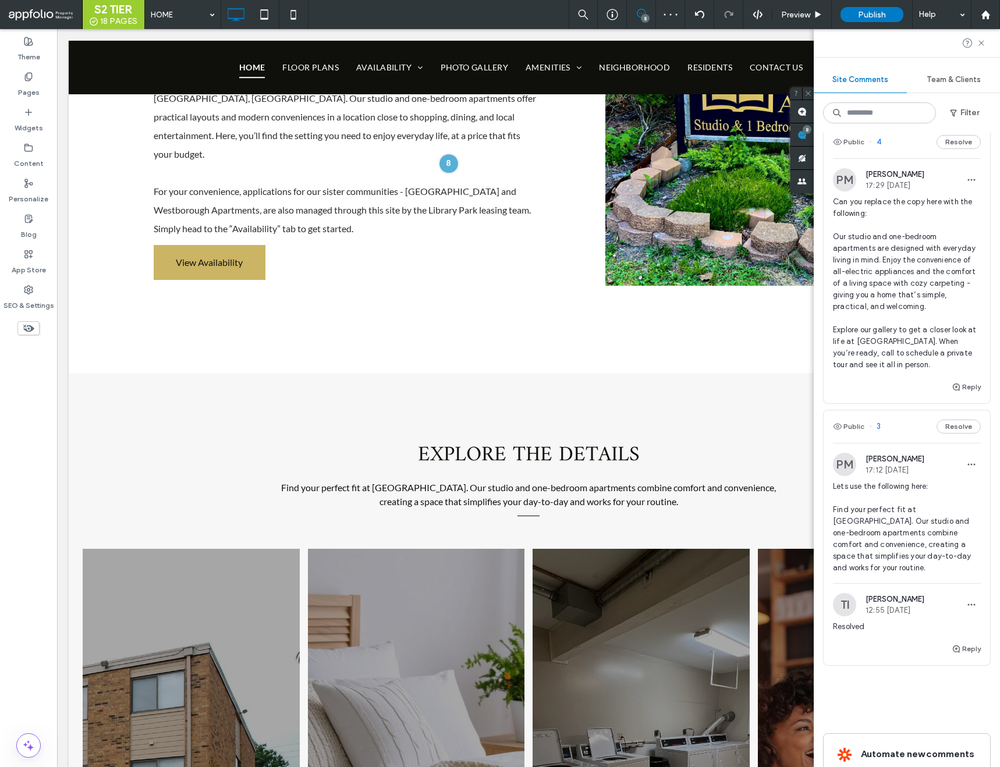
scroll to position [917, 0]
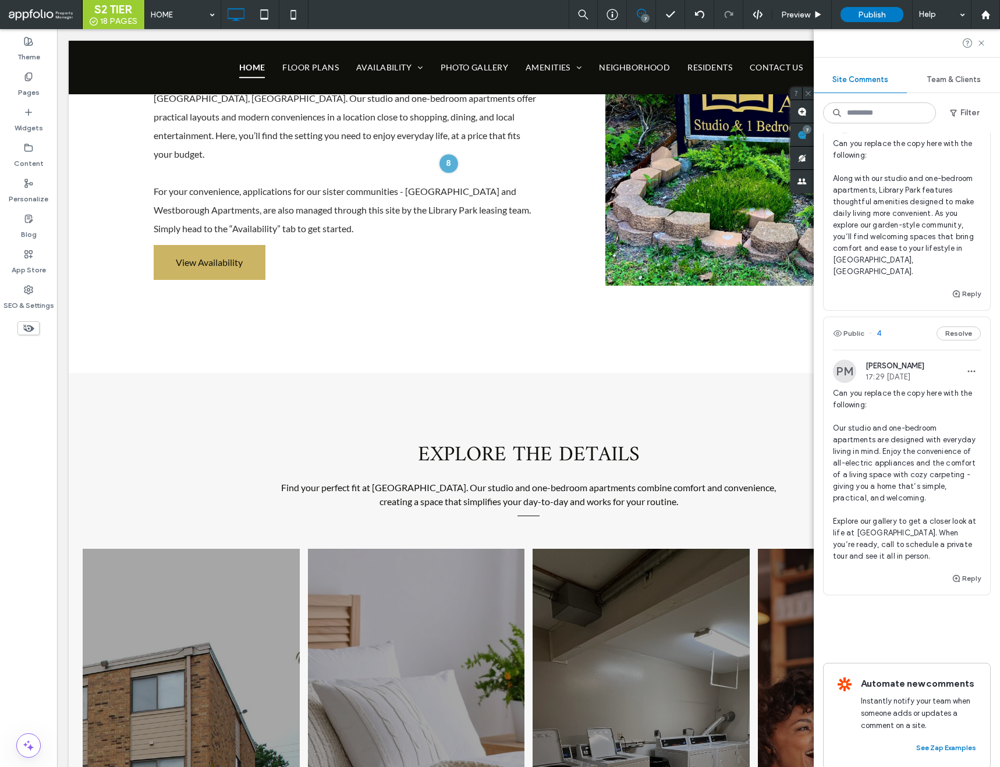
click at [879, 328] on span "4" at bounding box center [875, 334] width 12 height 12
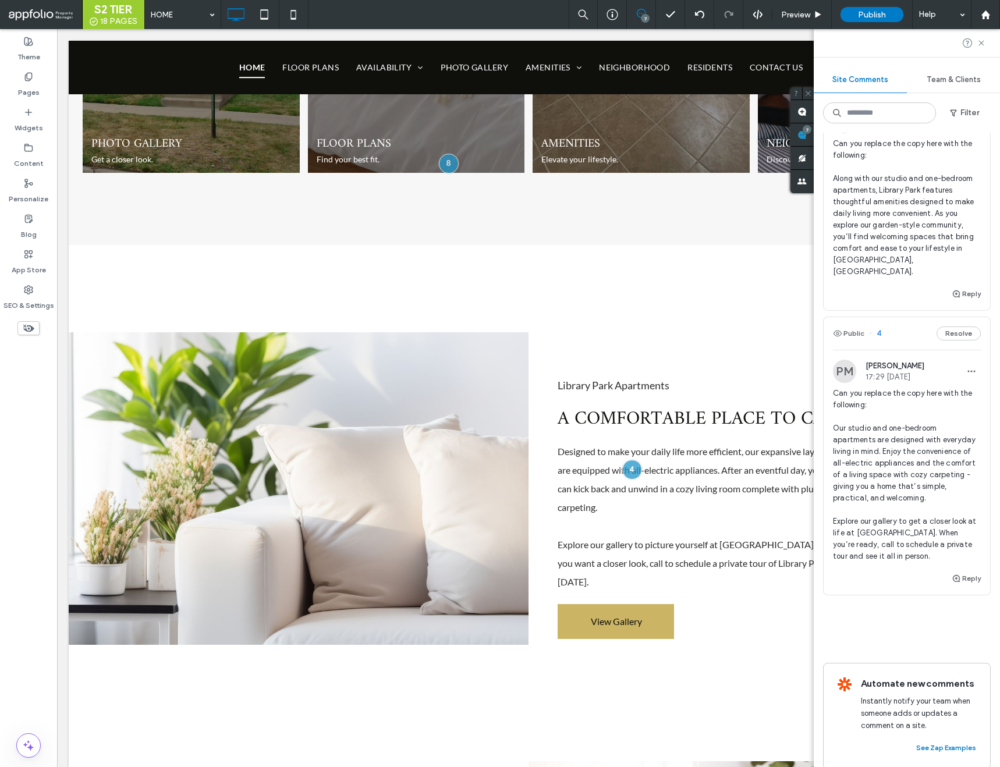
scroll to position [1696, 0]
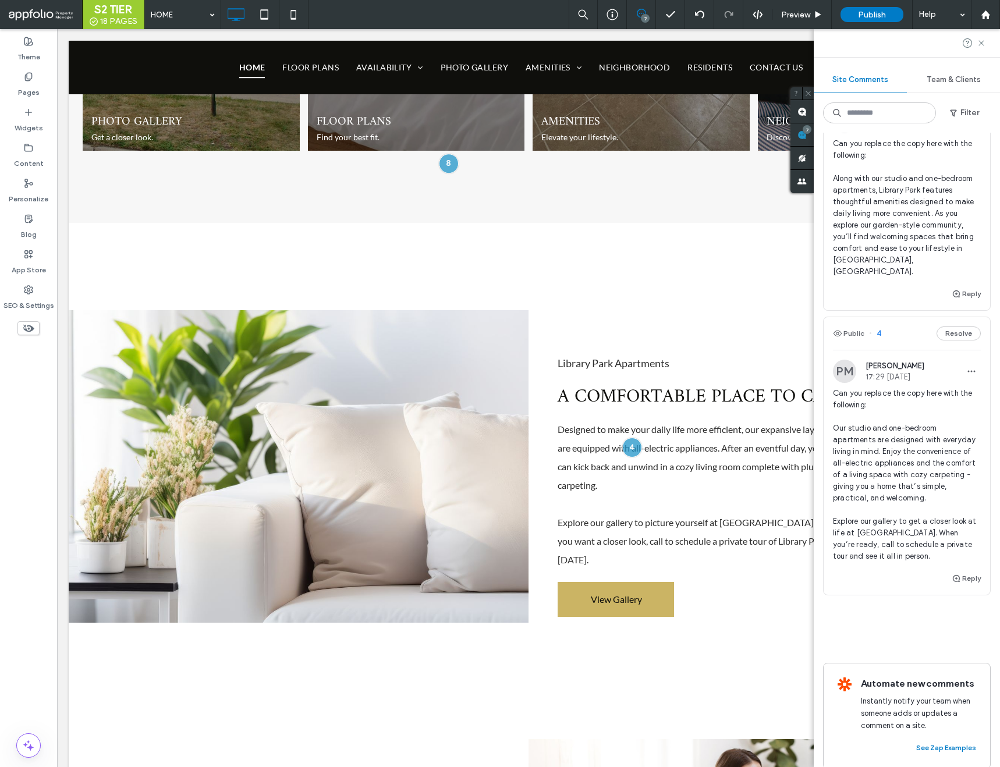
click at [871, 452] on span "Can you replace the copy here with the following: Our studio and one-bedroom ap…" at bounding box center [907, 475] width 148 height 175
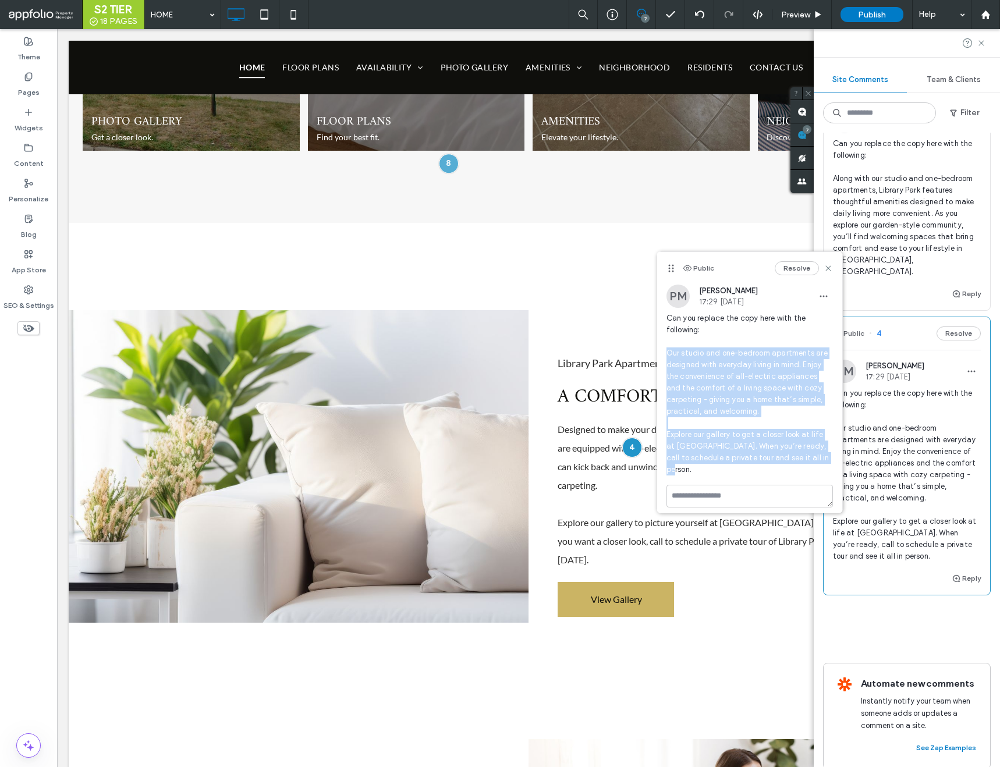
drag, startPoint x: 832, startPoint y: 461, endPoint x: 657, endPoint y: 359, distance: 202.2
click at [657, 359] on div "PM Patrick Mitchell 17:29 Sep 16 2025 Can you replace the copy here with the fo…" at bounding box center [749, 385] width 185 height 200
copy span "Our studio and one-bedroom apartments are designed with everyday living in mind…"
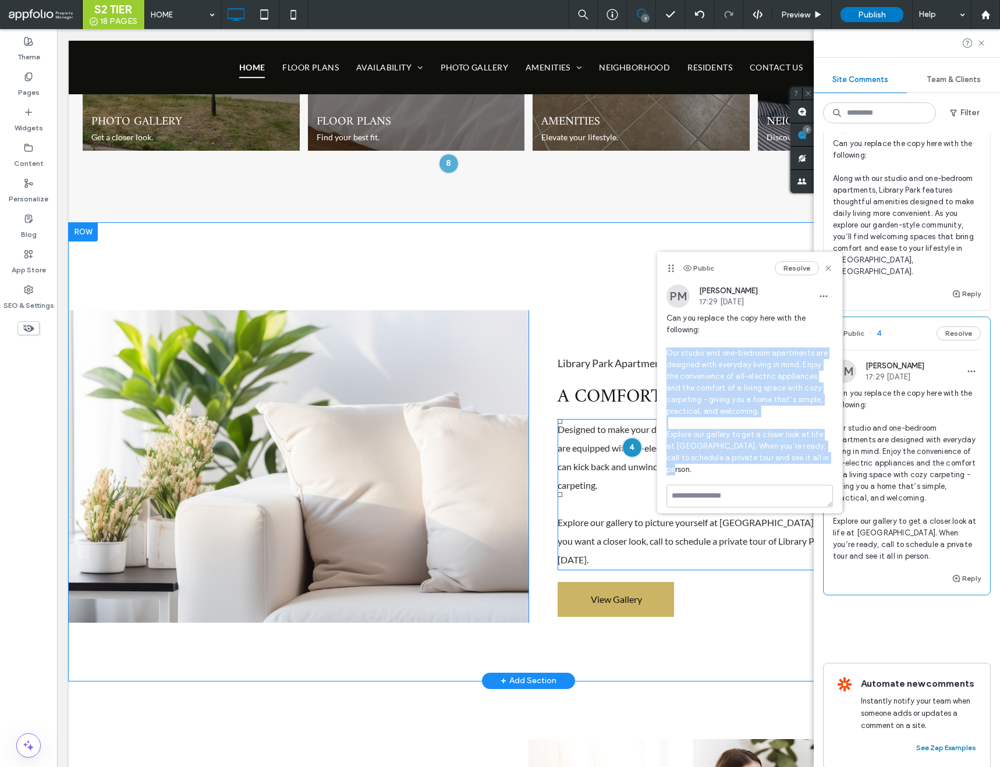
click at [585, 420] on p "Designed to make your daily life more efficient, our expansive layouts are equi…" at bounding box center [696, 457] width 277 height 75
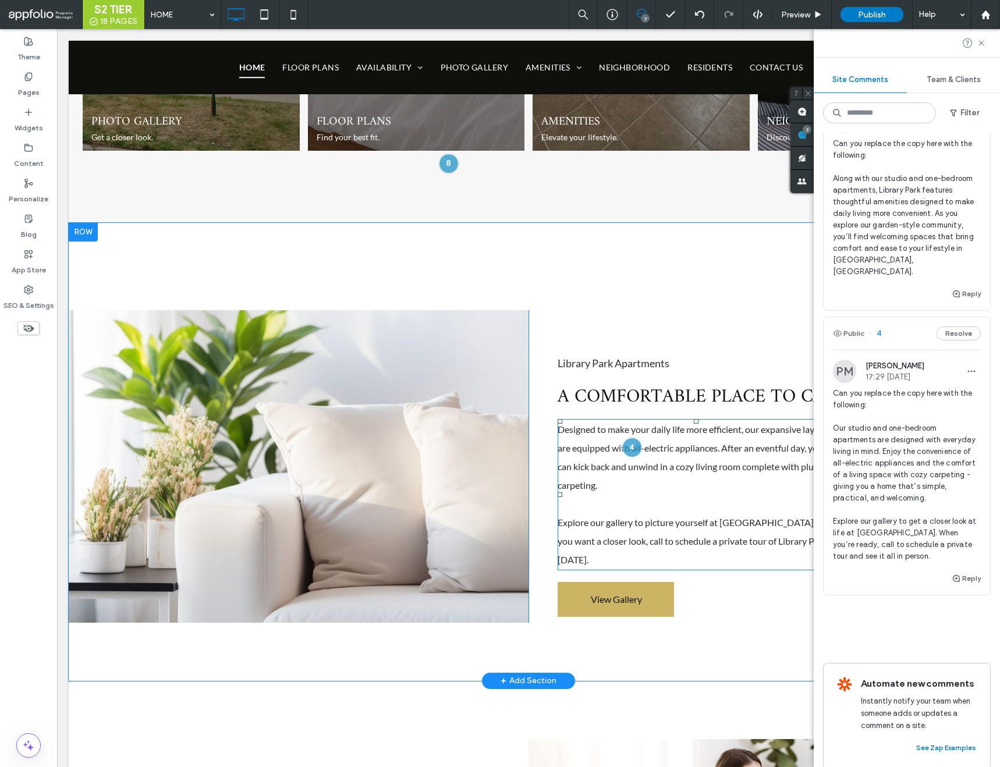
click at [585, 420] on p "Designed to make your daily life more efficient, our expansive layouts are equi…" at bounding box center [696, 457] width 277 height 75
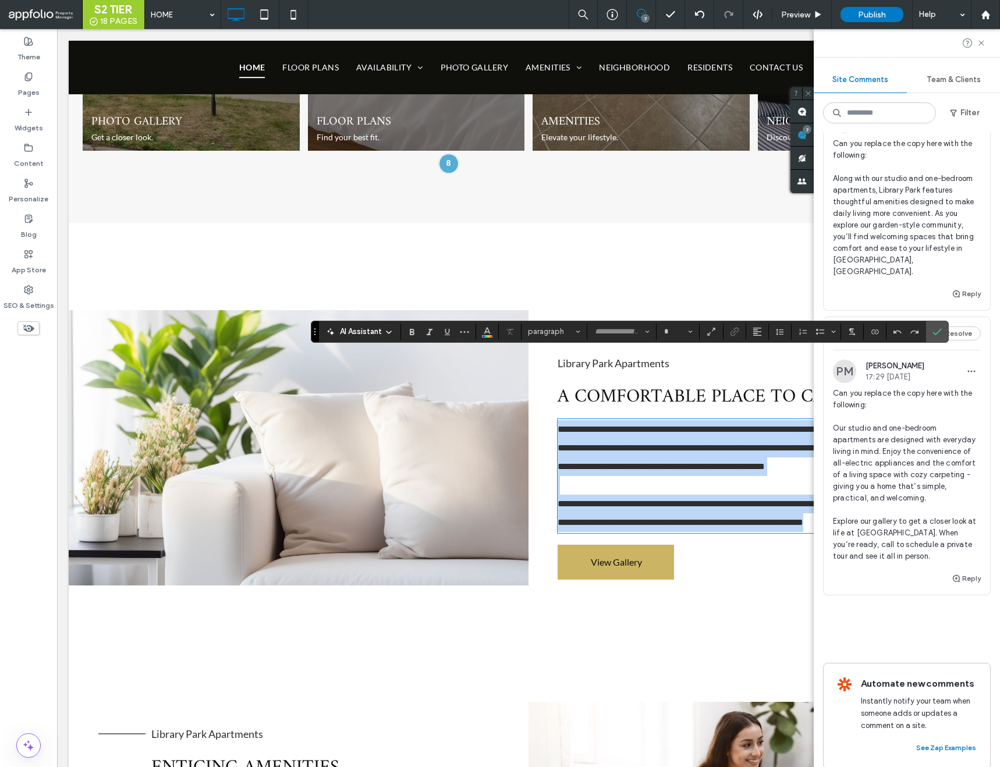
type input "****"
type input "**"
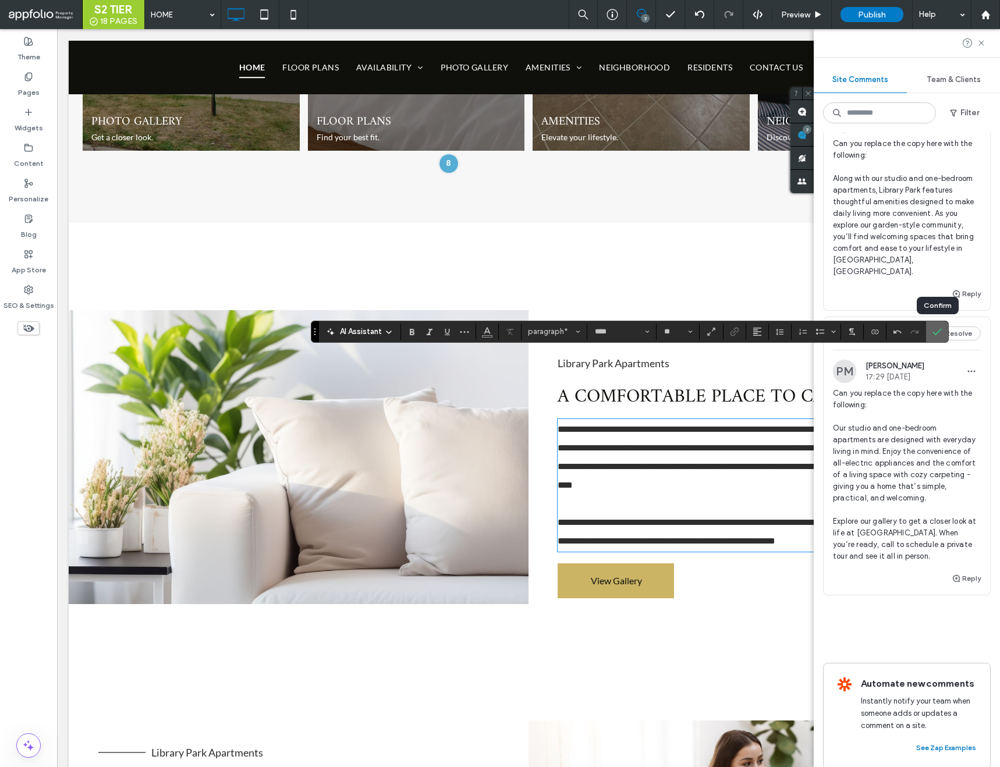
click at [935, 335] on icon "Confirm" at bounding box center [937, 331] width 9 height 9
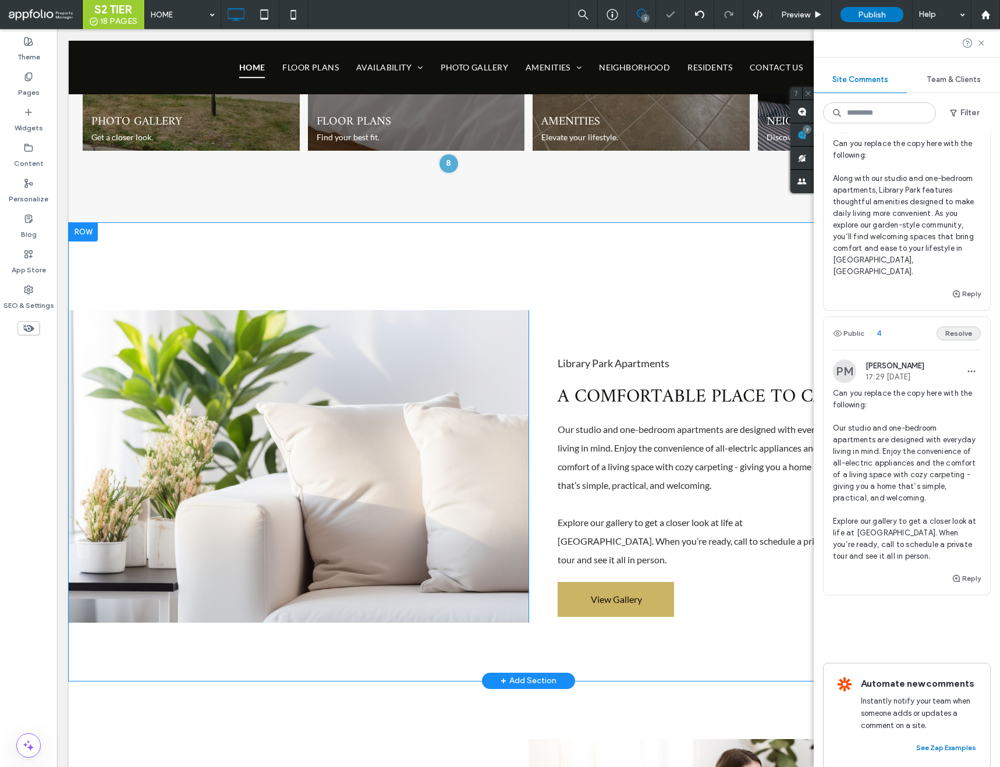
click at [944, 327] on button "Resolve" at bounding box center [959, 334] width 44 height 14
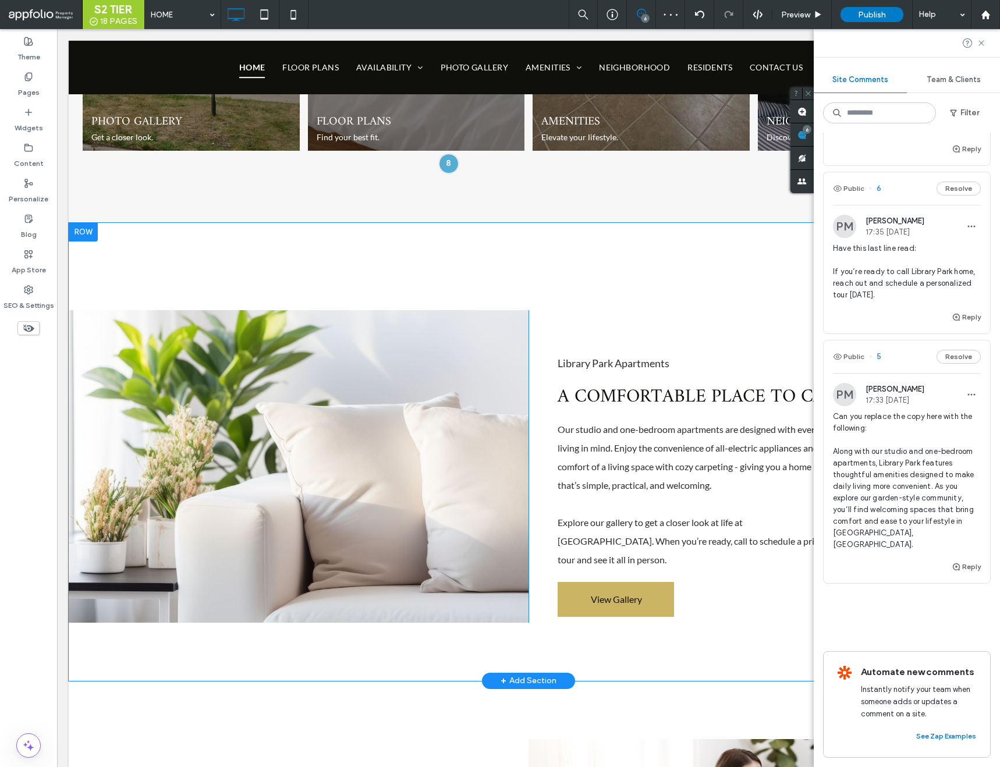
scroll to position [632, 0]
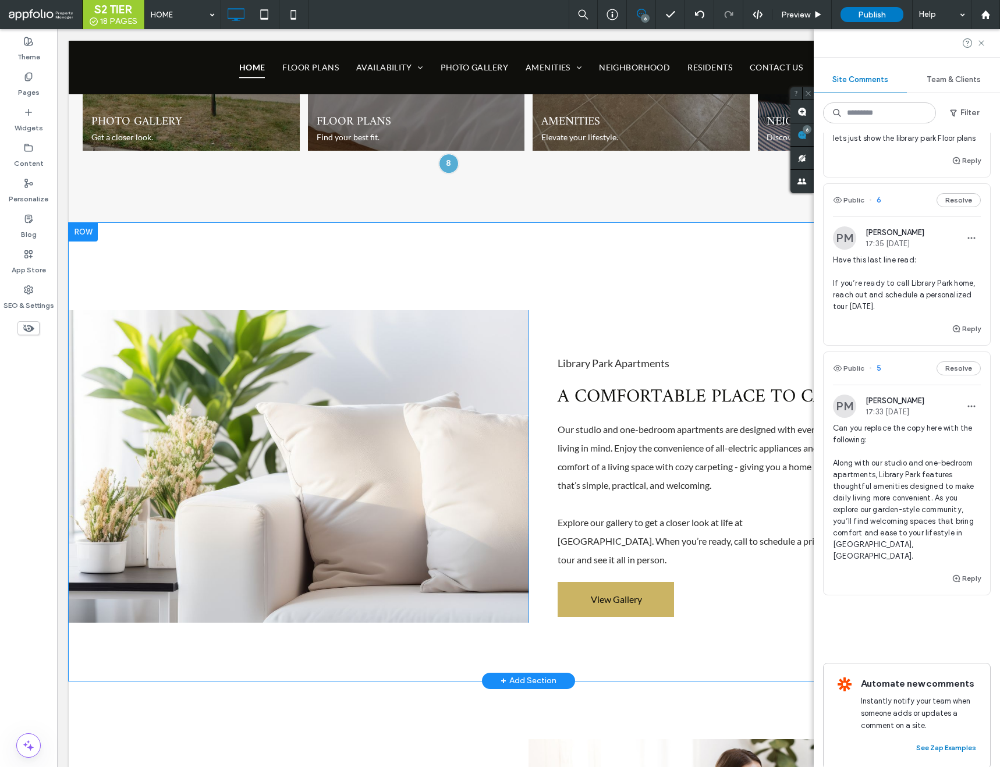
click at [881, 368] on div "Public 5 Resolve" at bounding box center [907, 368] width 167 height 33
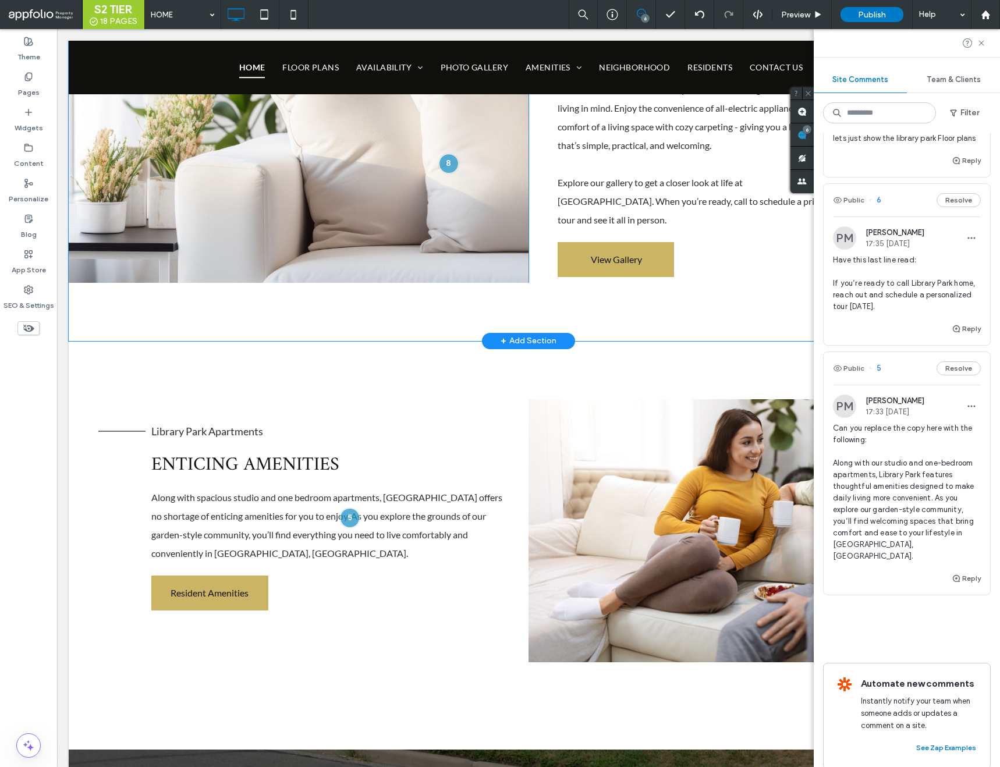
scroll to position [2048, 0]
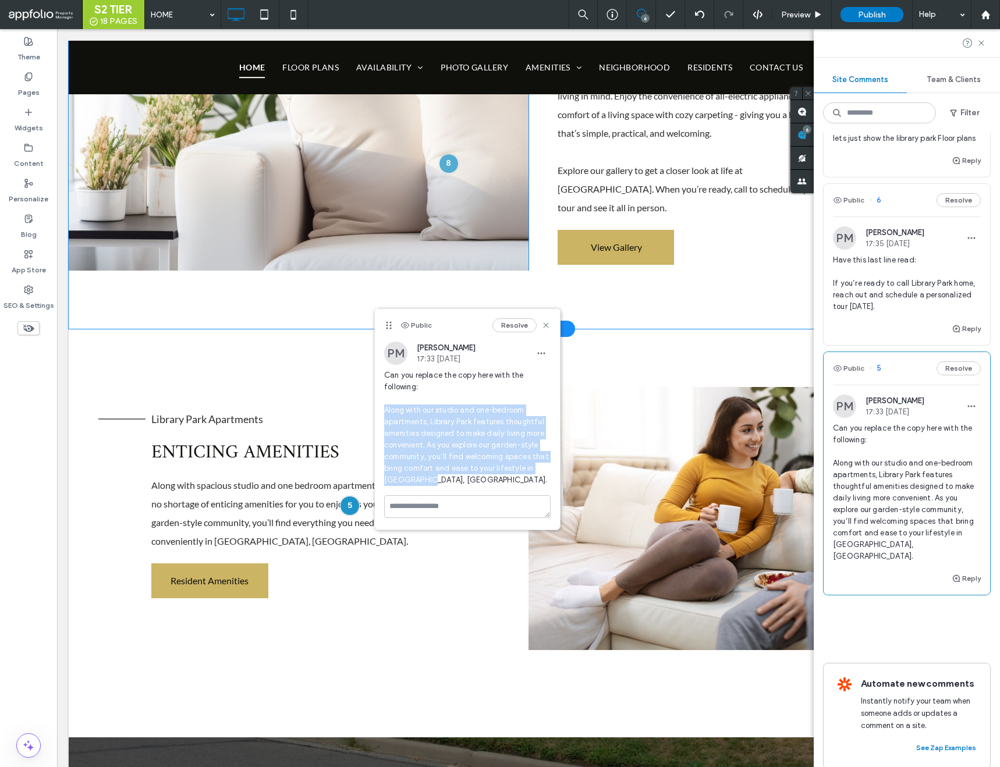
drag, startPoint x: 431, startPoint y: 477, endPoint x: 386, endPoint y: 410, distance: 80.6
click at [386, 410] on span "Can you replace the copy here with the following: Along with our studio and one…" at bounding box center [467, 428] width 167 height 116
copy span "Along with our studio and one-bedroom apartments, Library Park features thought…"
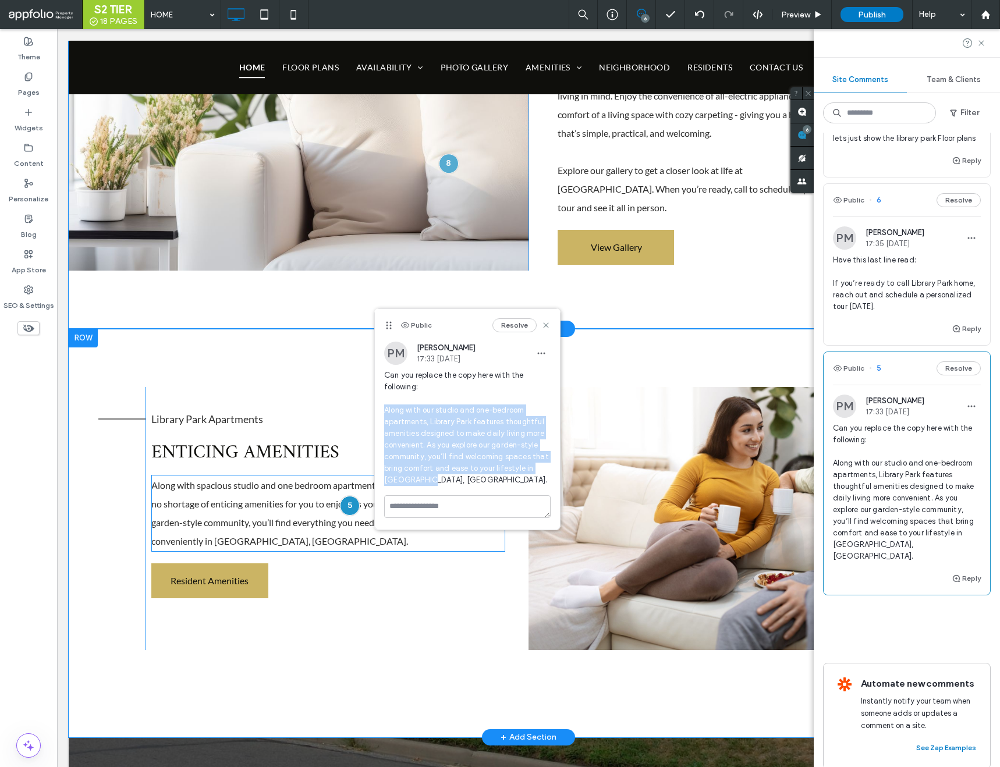
click at [276, 480] on span "Along with spacious studio and one bedroom apartments, Library Park offers no s…" at bounding box center [326, 513] width 351 height 67
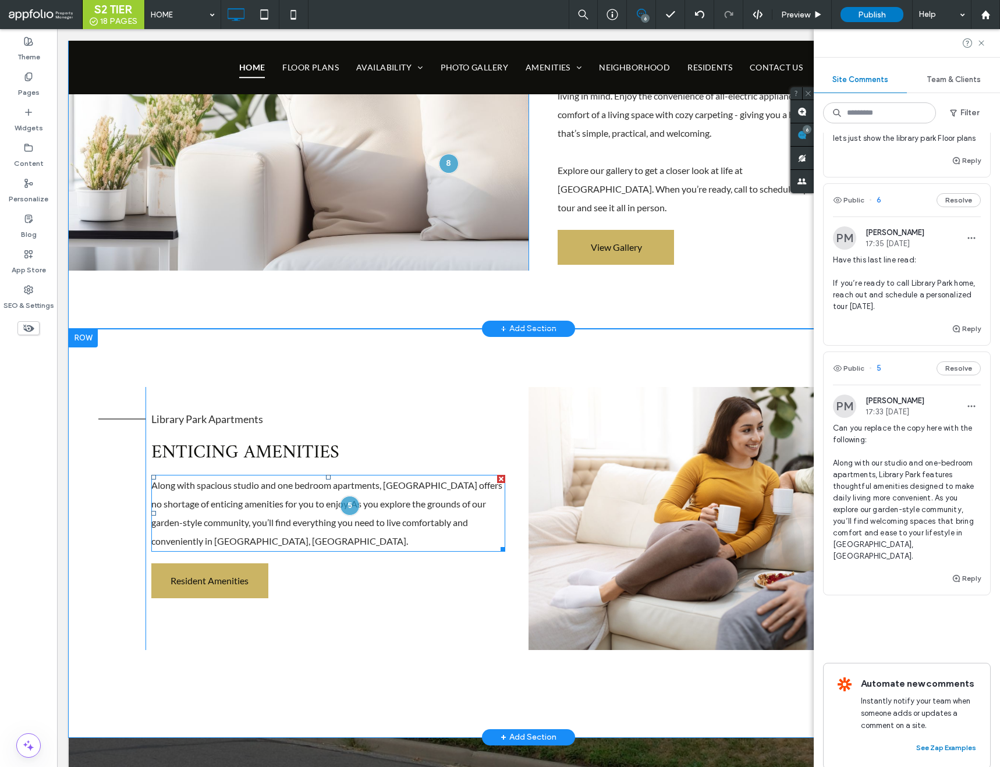
click at [276, 480] on span "Along with spacious studio and one bedroom apartments, Library Park offers no s…" at bounding box center [326, 513] width 351 height 67
type input "****"
type input "**"
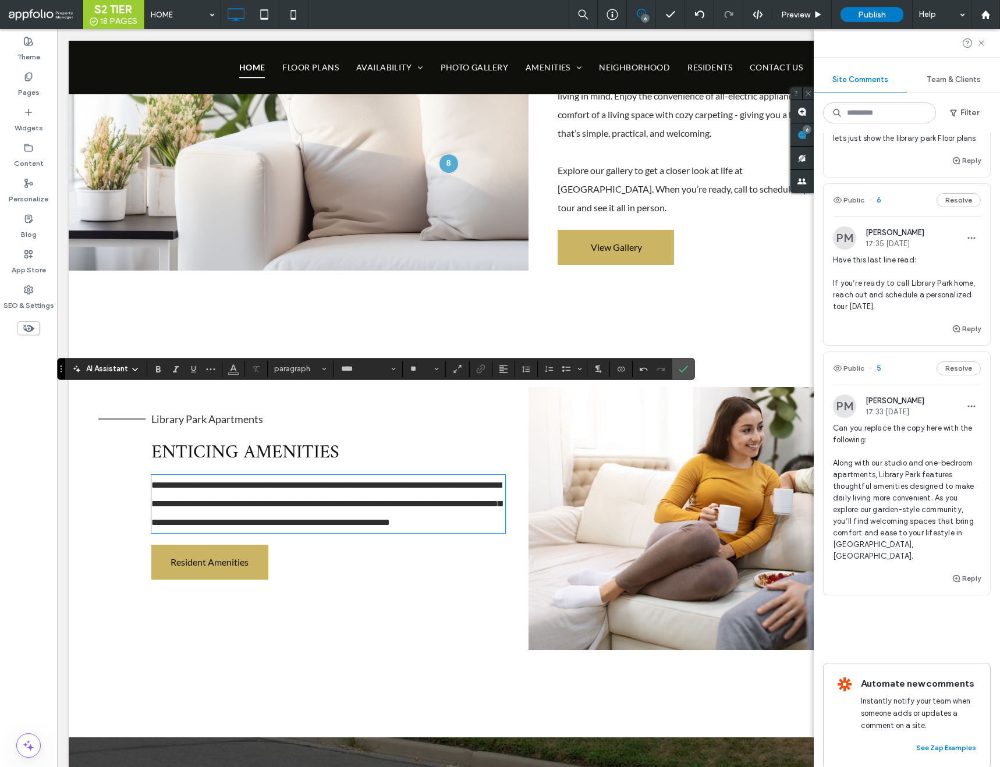
scroll to position [0, 0]
click at [688, 371] on icon "Confirm" at bounding box center [683, 369] width 9 height 9
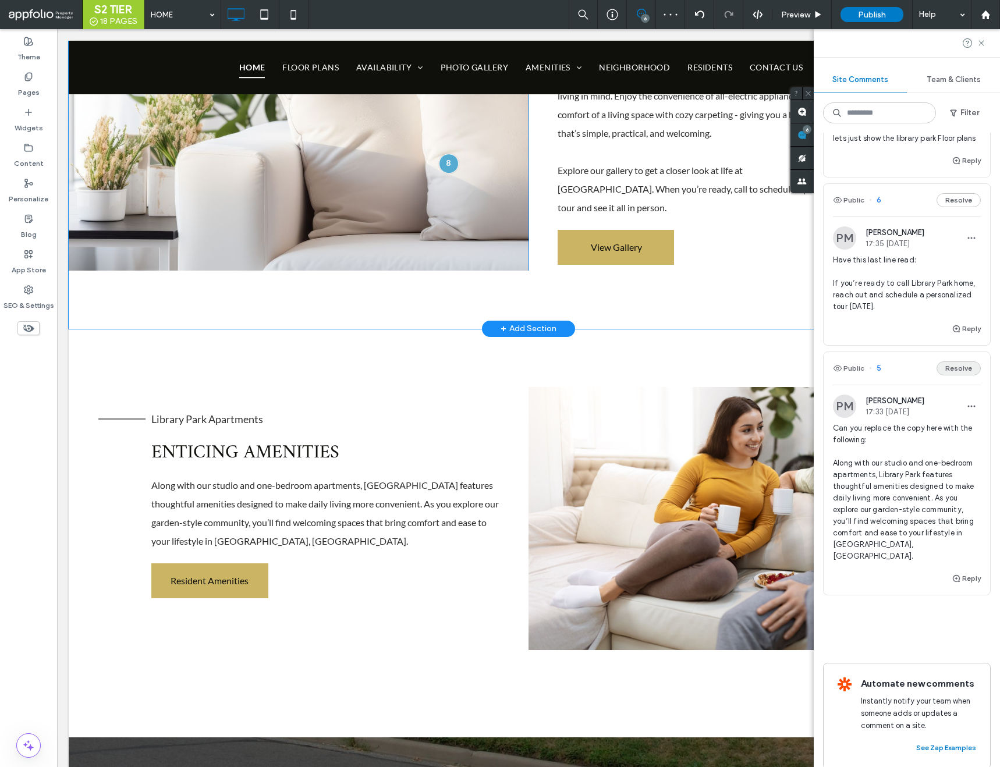
click at [955, 363] on button "Resolve" at bounding box center [959, 369] width 44 height 14
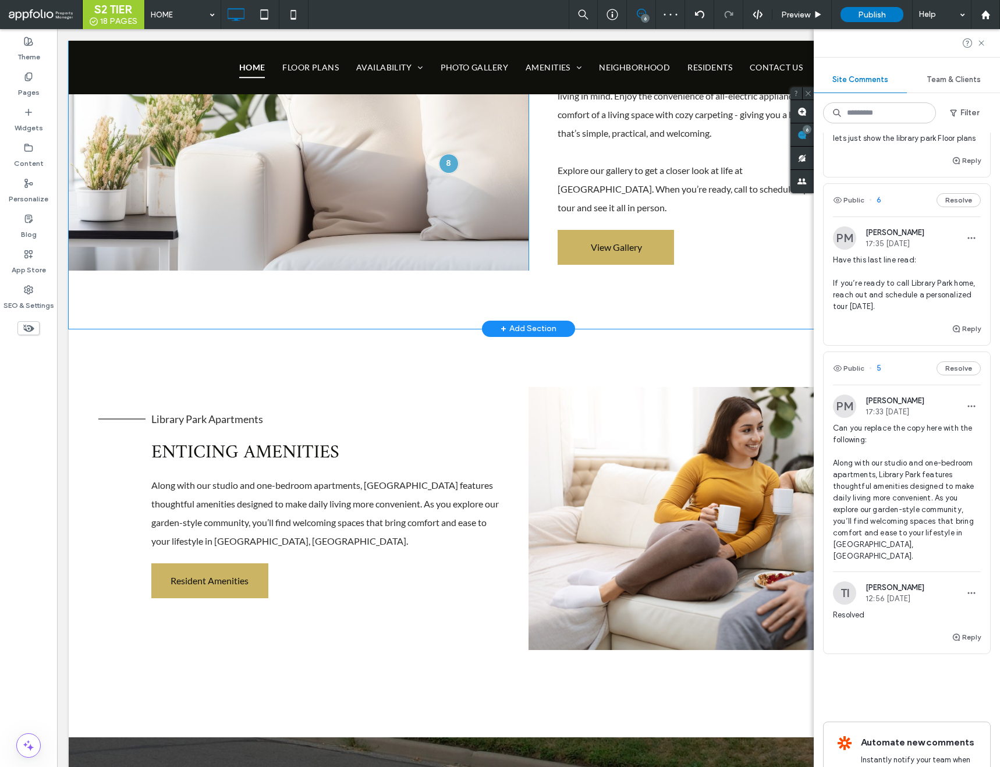
scroll to position [394, 0]
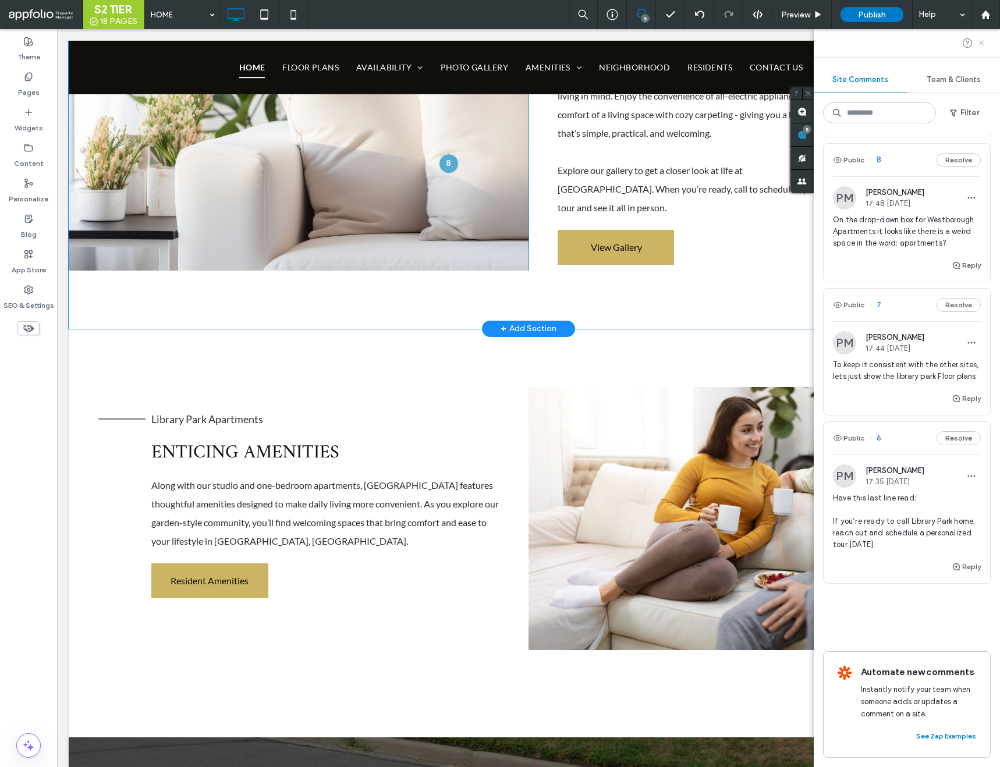
click at [983, 43] on icon at bounding box center [981, 42] width 9 height 9
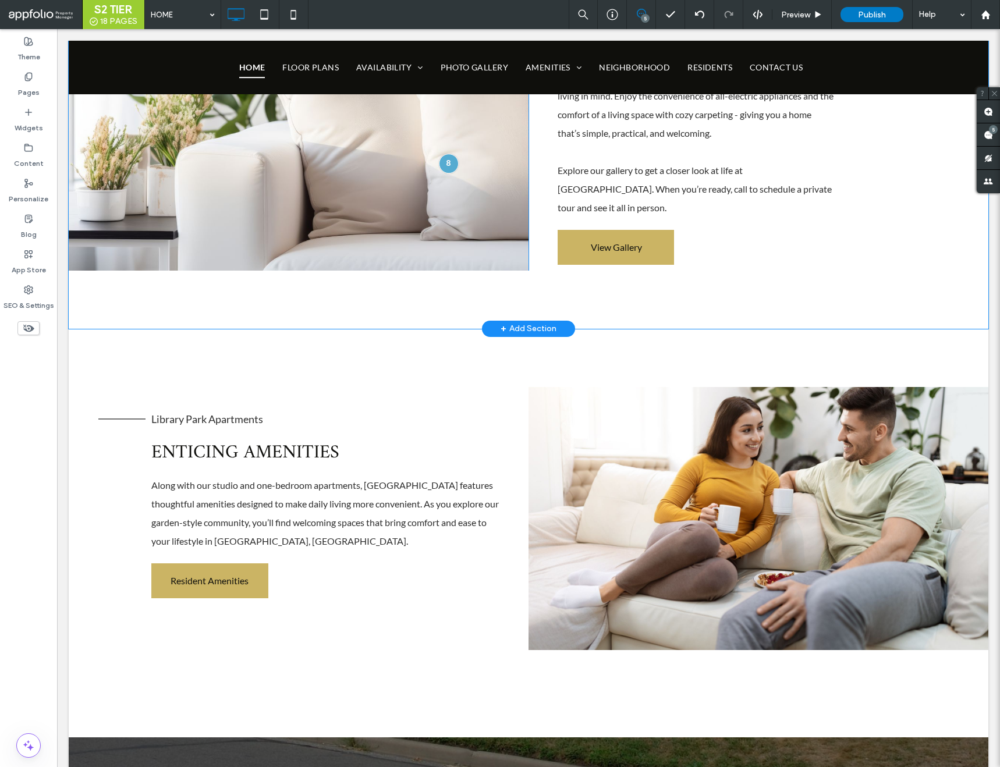
scroll to position [0, 0]
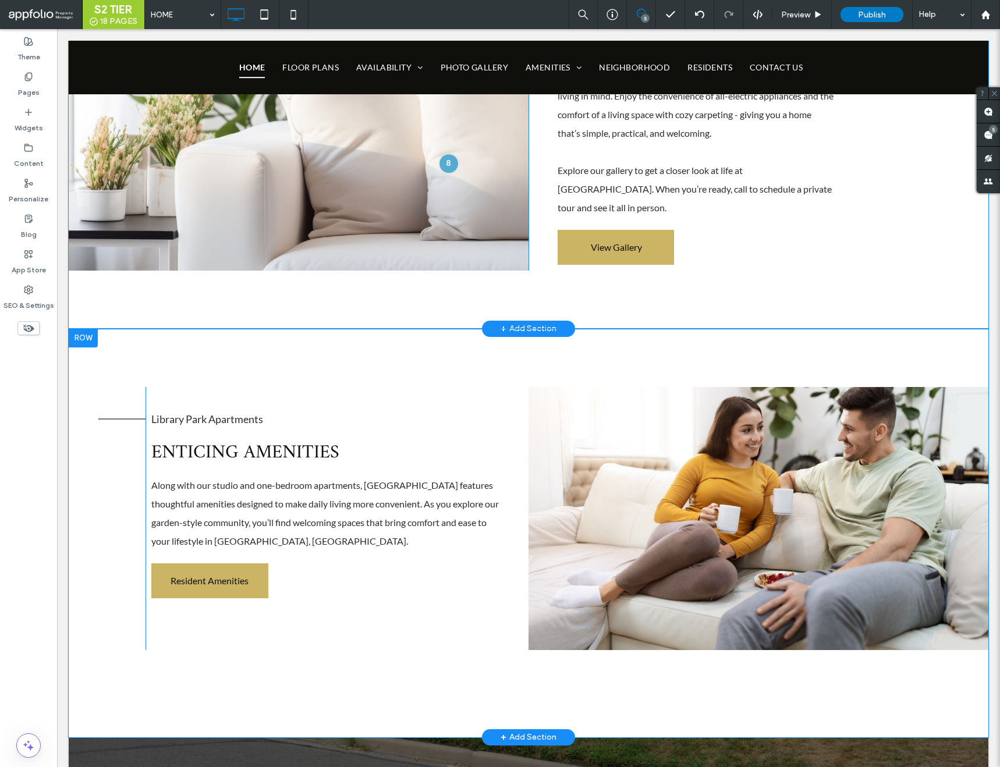
click at [537, 395] on div "Click To Paste" at bounding box center [759, 518] width 460 height 263
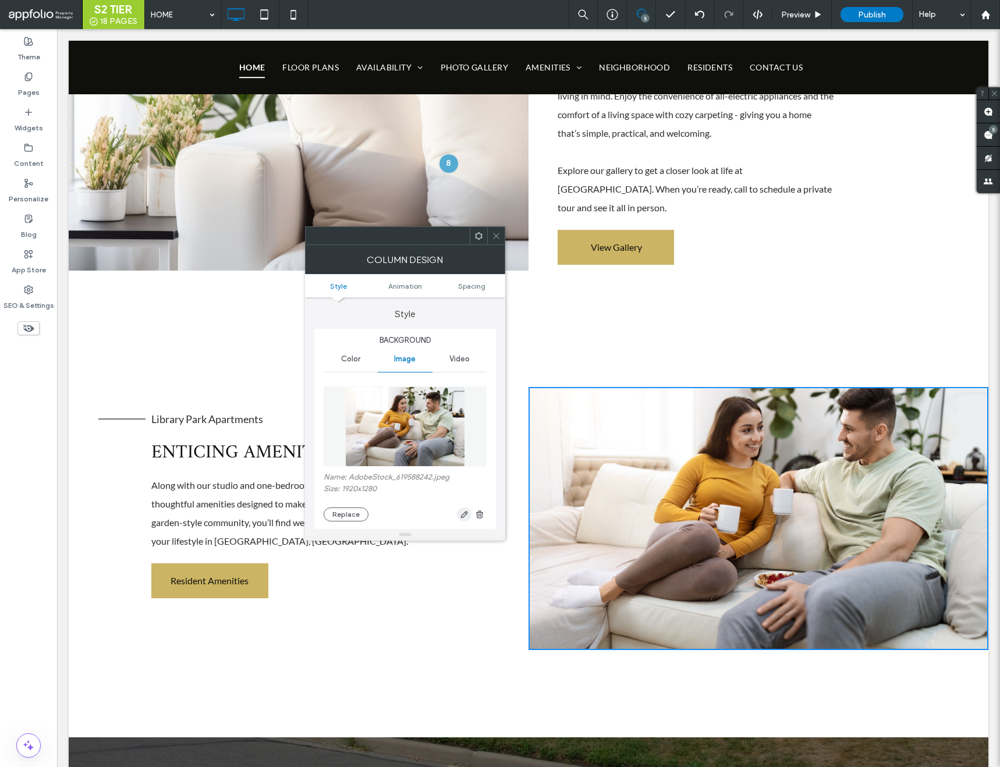
click at [460, 518] on icon "button" at bounding box center [464, 514] width 9 height 9
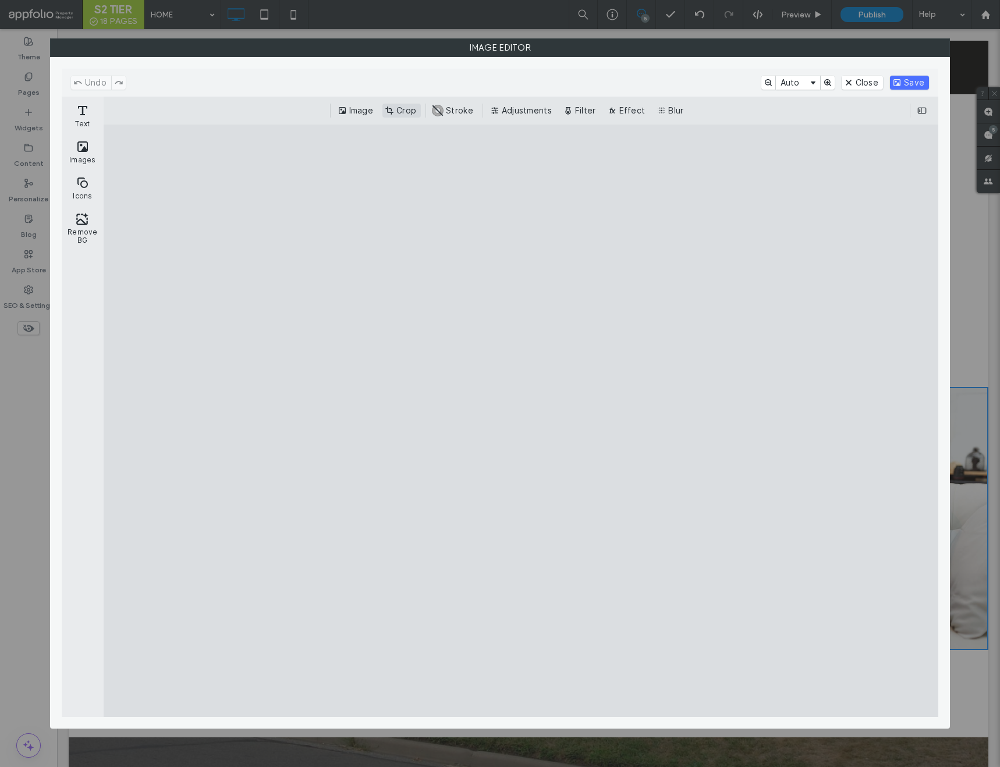
click at [397, 105] on button "Crop" at bounding box center [402, 111] width 38 height 14
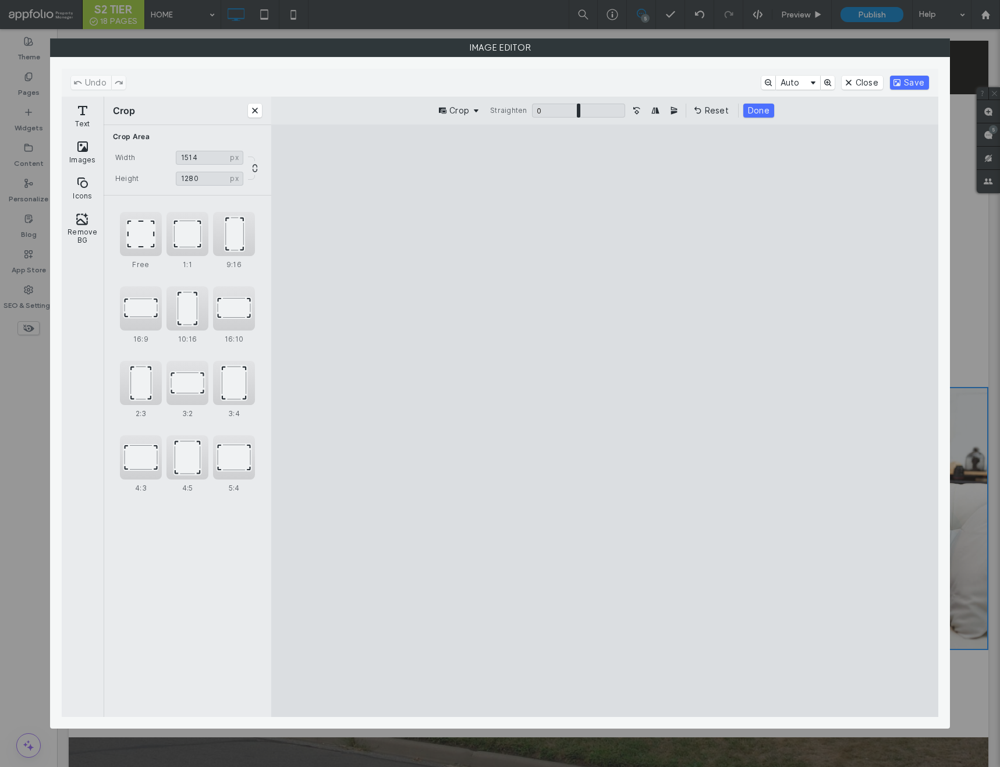
drag, startPoint x: 307, startPoint y: 237, endPoint x: 433, endPoint y: 211, distance: 129.0
click at [605, 421] on cesdk-canvas "Editor canvas" at bounding box center [605, 421] width 0 height 0
drag, startPoint x: 330, startPoint y: 206, endPoint x: 366, endPoint y: 201, distance: 36.4
click at [605, 421] on cesdk-canvas "Editor canvas" at bounding box center [605, 421] width 0 height 0
drag, startPoint x: 867, startPoint y: 199, endPoint x: 832, endPoint y: 199, distance: 35.5
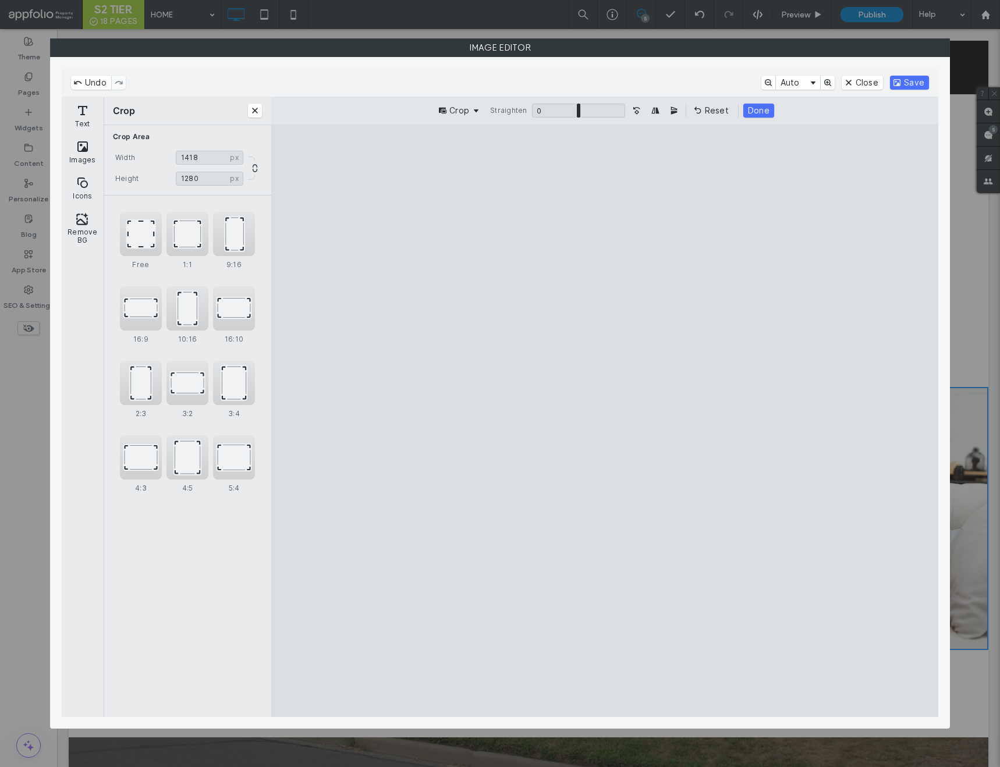
click at [605, 421] on cesdk-canvas "Editor canvas" at bounding box center [605, 421] width 0 height 0
type input "****"
drag, startPoint x: 866, startPoint y: 200, endPoint x: 830, endPoint y: 200, distance: 36.1
click at [605, 421] on cesdk-canvas "Editor canvas" at bounding box center [605, 421] width 0 height 0
click at [753, 114] on button "Done" at bounding box center [759, 111] width 31 height 14
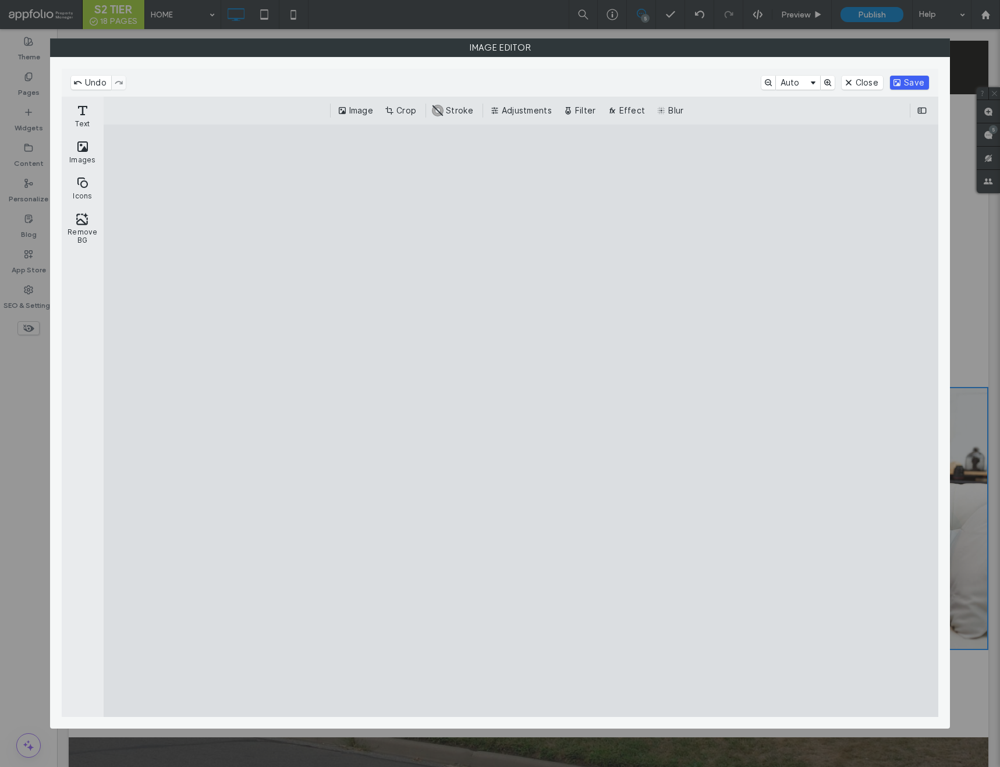
click at [911, 77] on button "Save" at bounding box center [909, 83] width 39 height 14
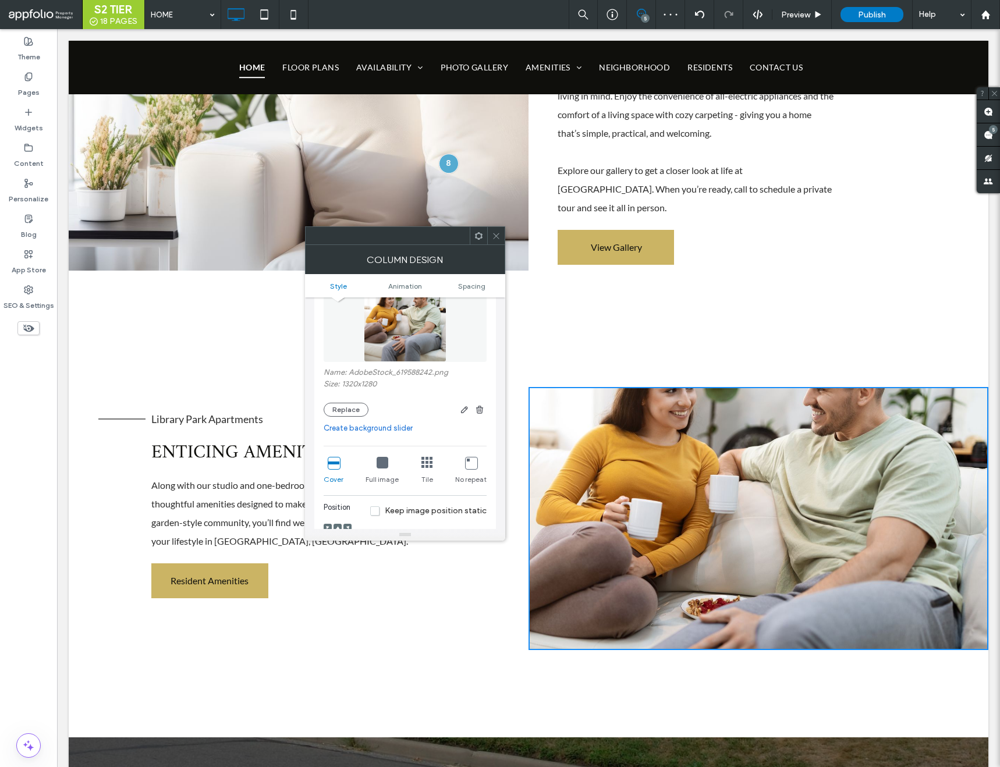
scroll to position [127, 0]
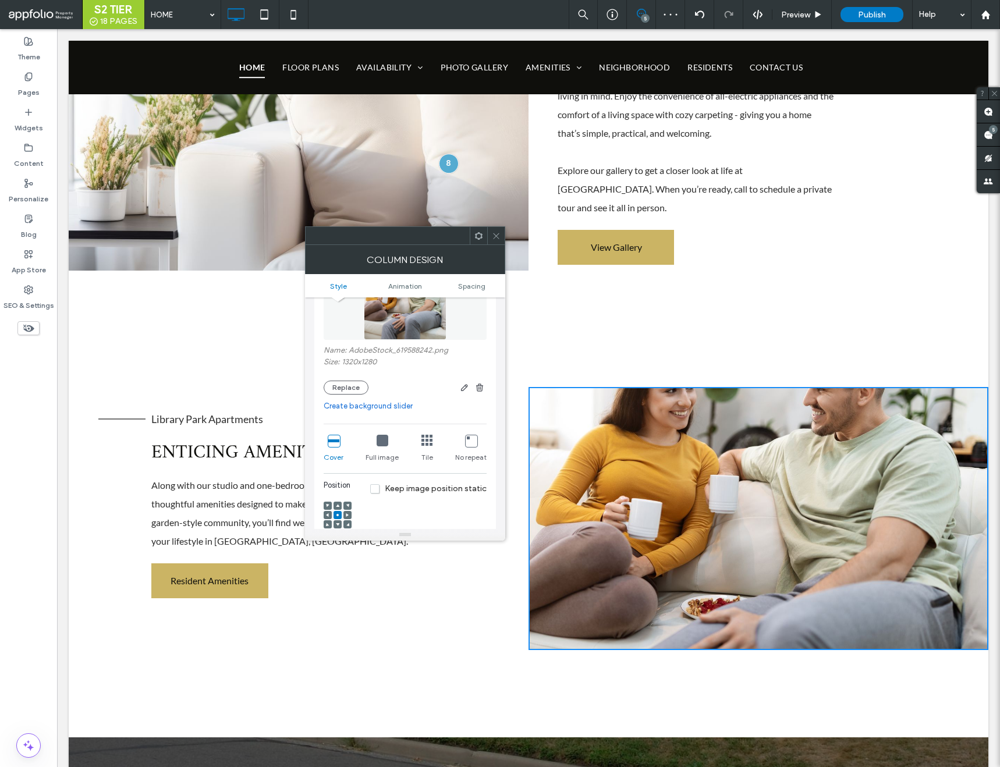
click at [340, 505] on div at bounding box center [338, 506] width 8 height 8
click at [337, 504] on icon at bounding box center [337, 505] width 3 height 3
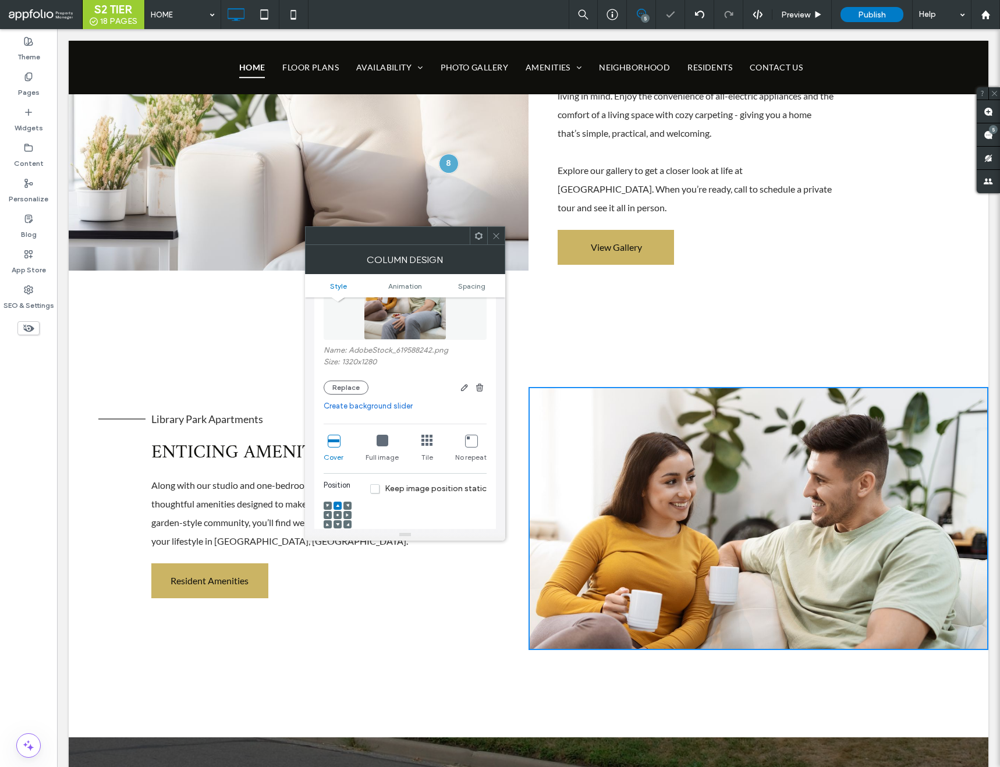
click at [500, 235] on icon at bounding box center [496, 236] width 9 height 9
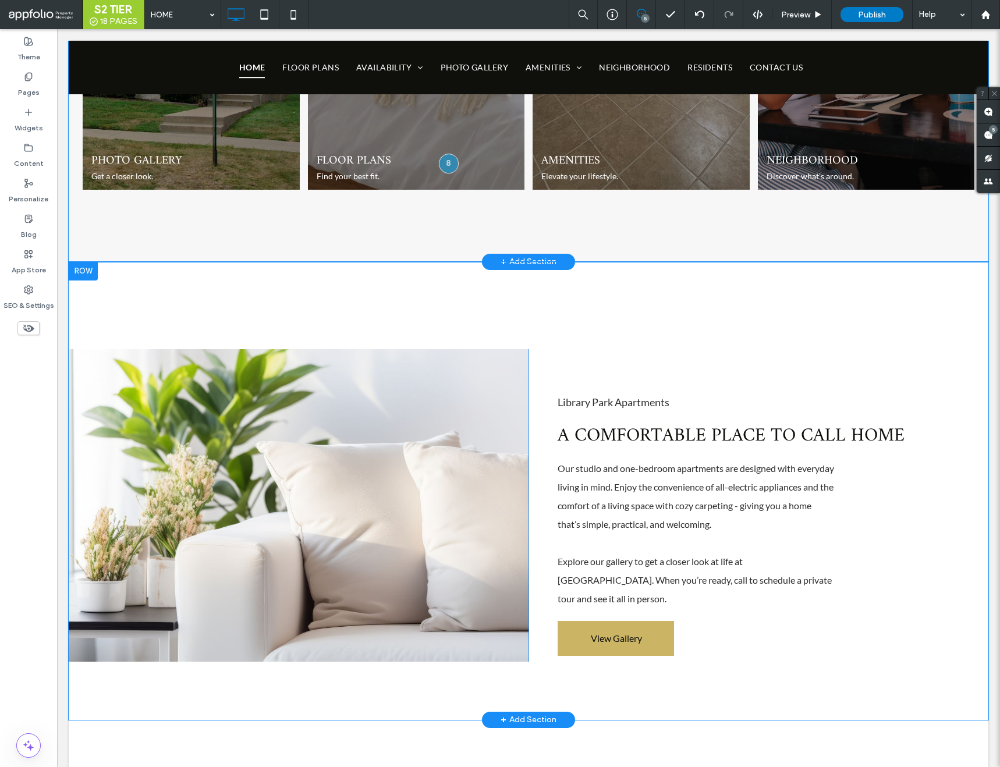
scroll to position [1649, 0]
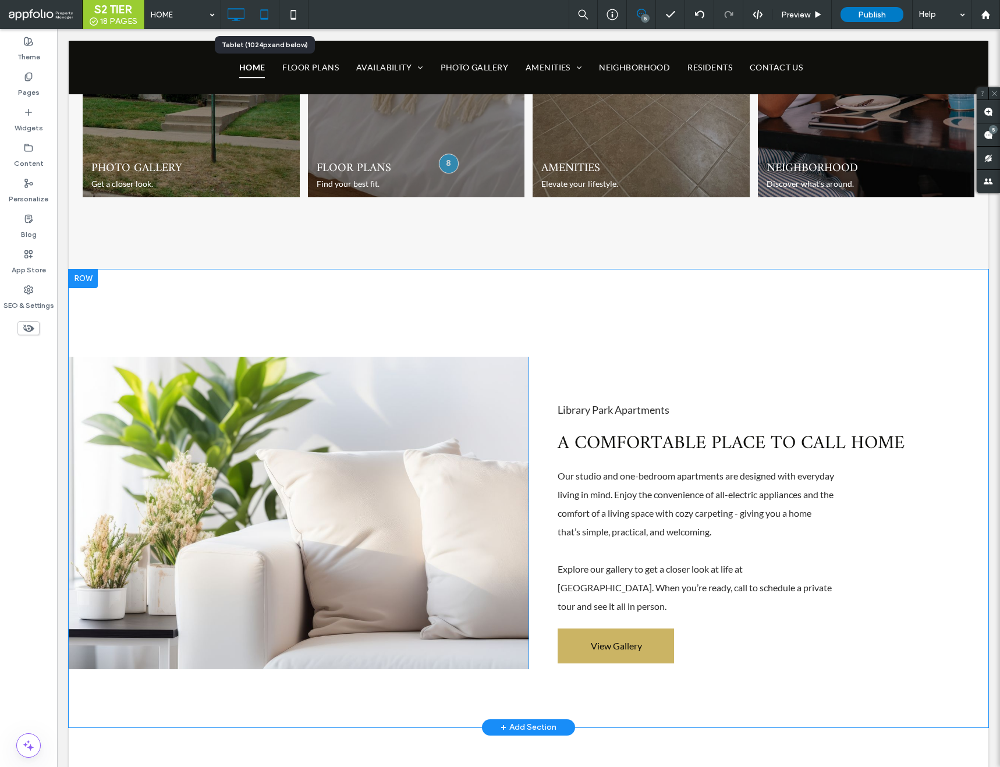
click at [257, 25] on icon at bounding box center [264, 14] width 23 height 23
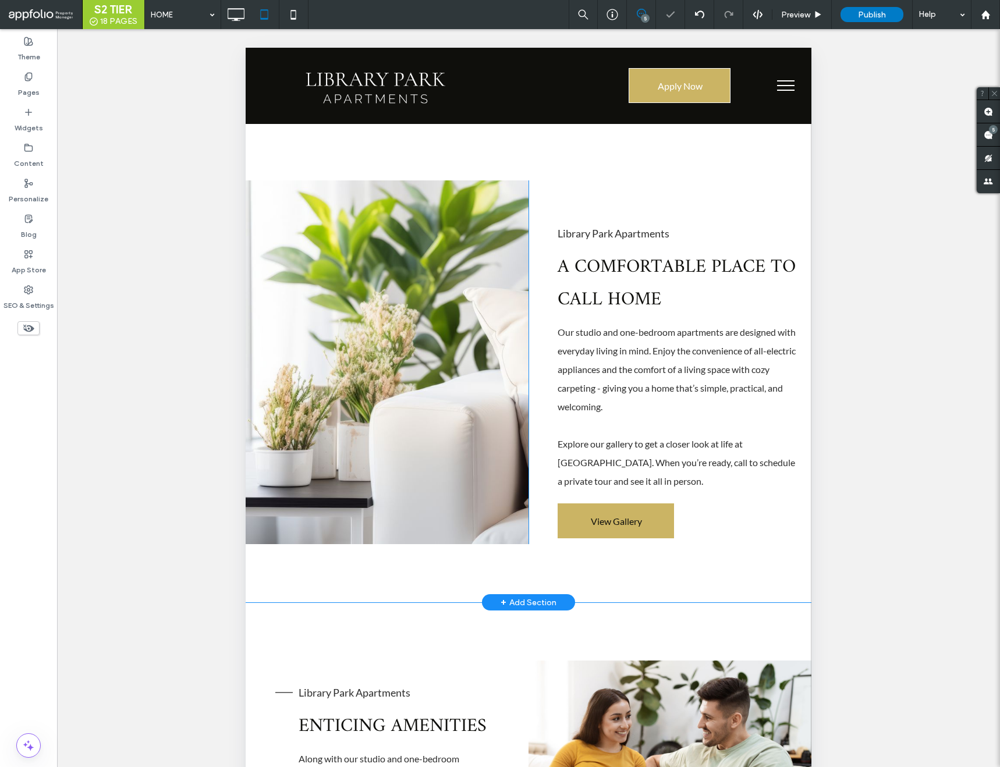
scroll to position [1667, 0]
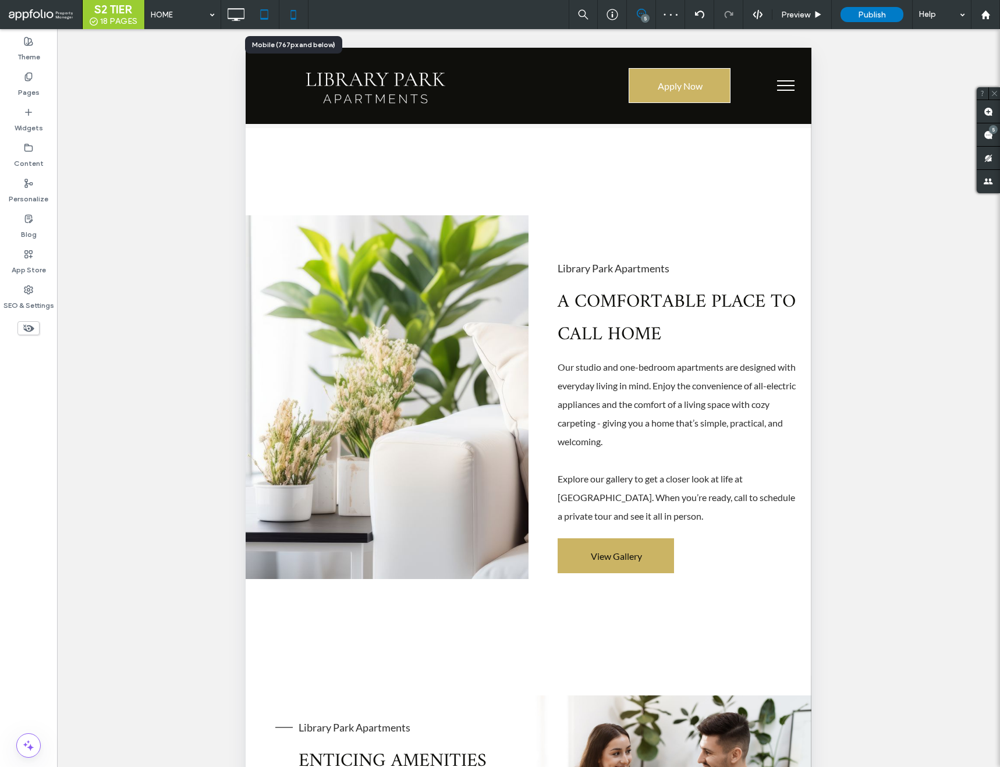
click at [296, 12] on icon at bounding box center [293, 14] width 23 height 23
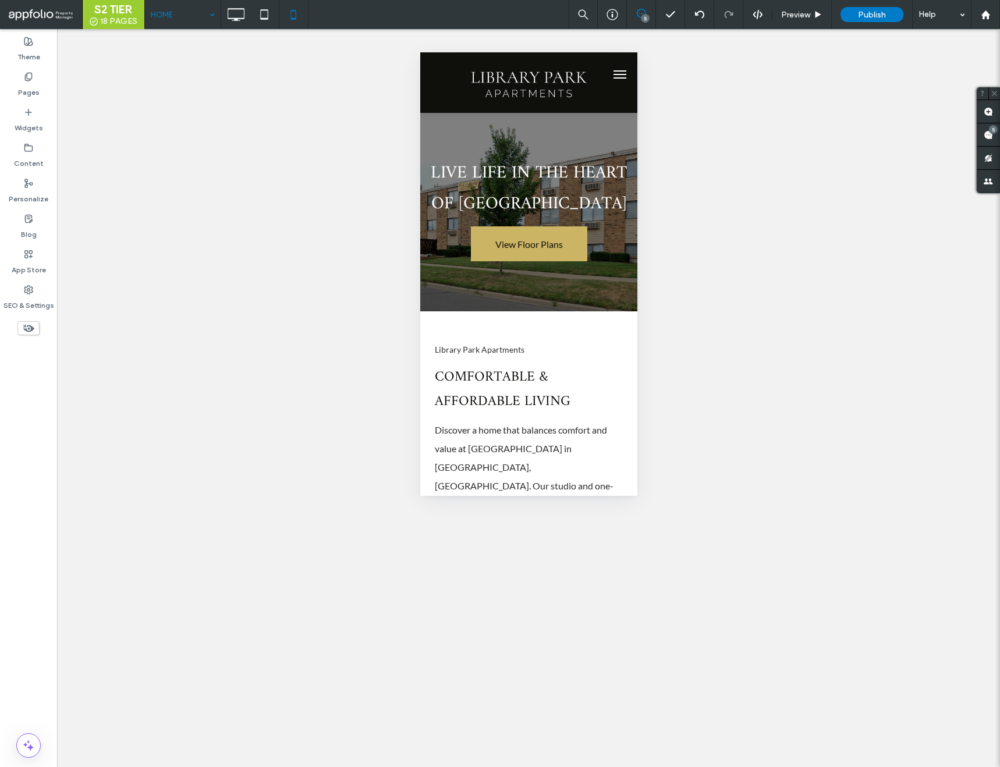
scroll to position [66, 0]
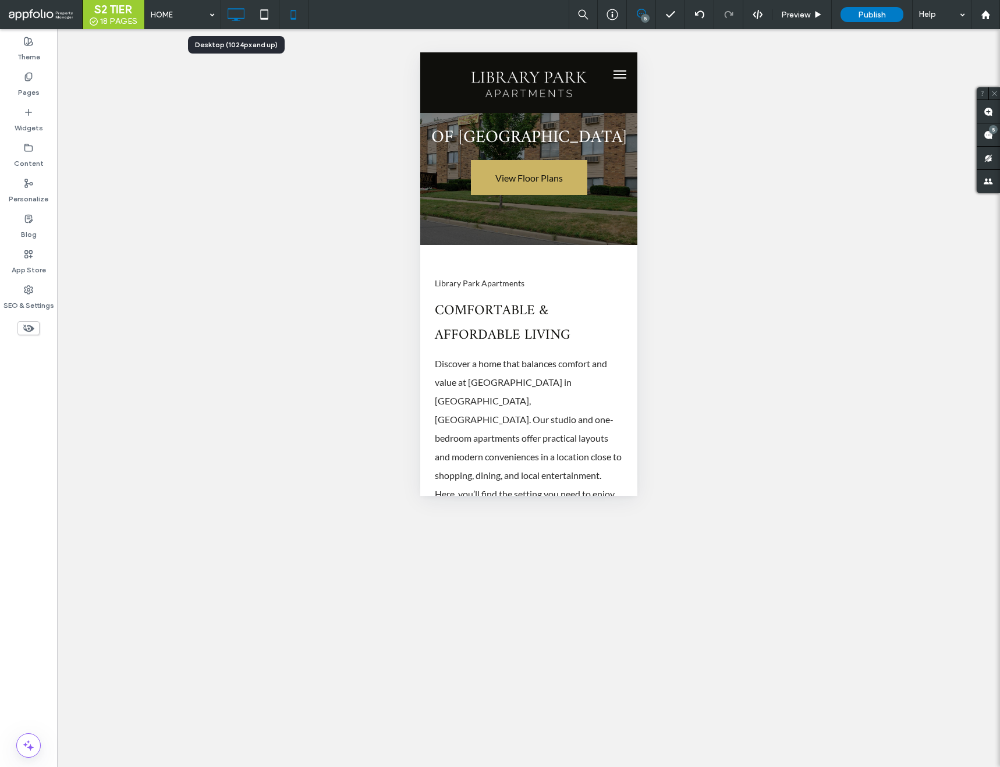
click at [231, 14] on icon at bounding box center [235, 14] width 23 height 23
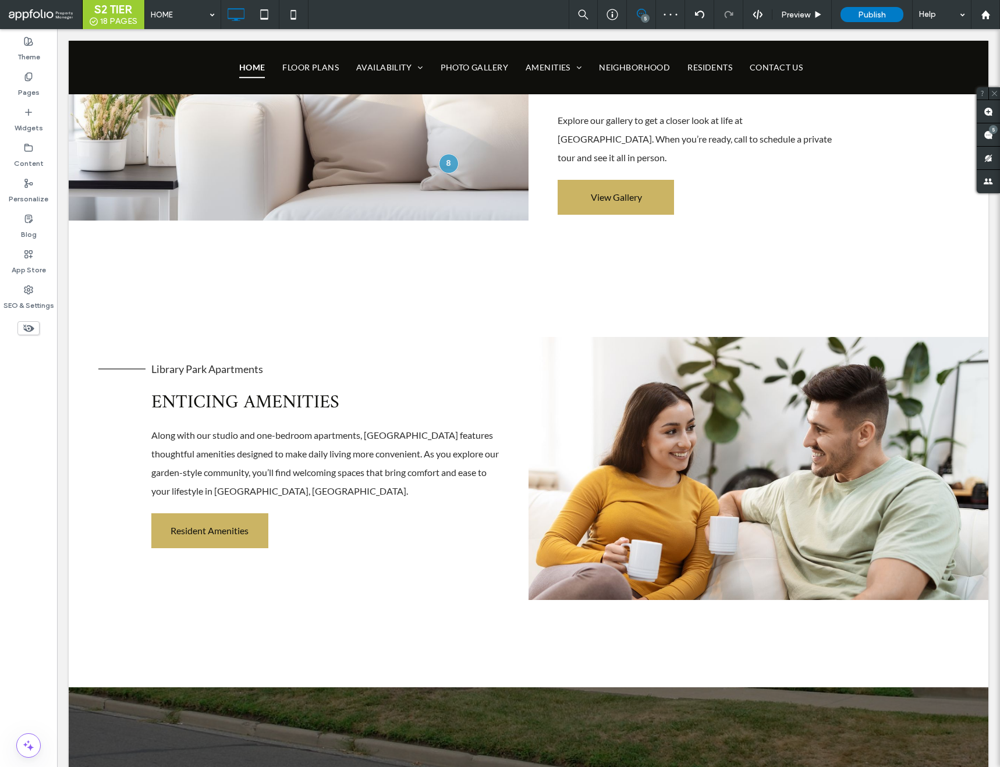
scroll to position [2100, 0]
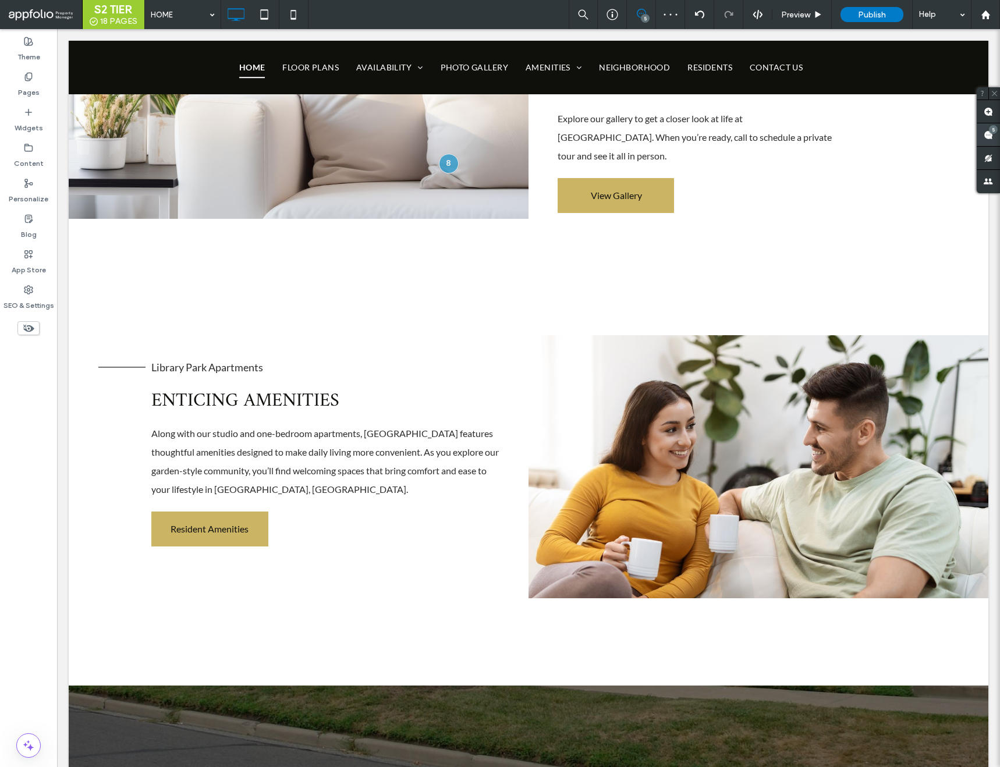
click at [995, 127] on div "5" at bounding box center [988, 134] width 23 height 23
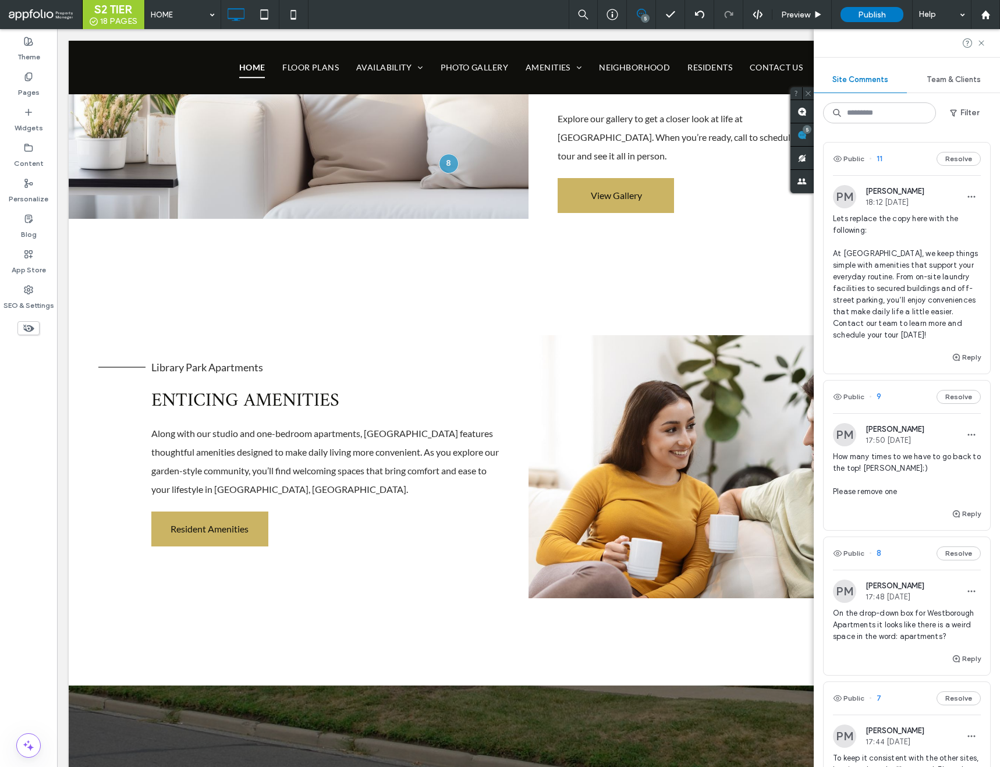
scroll to position [394, 0]
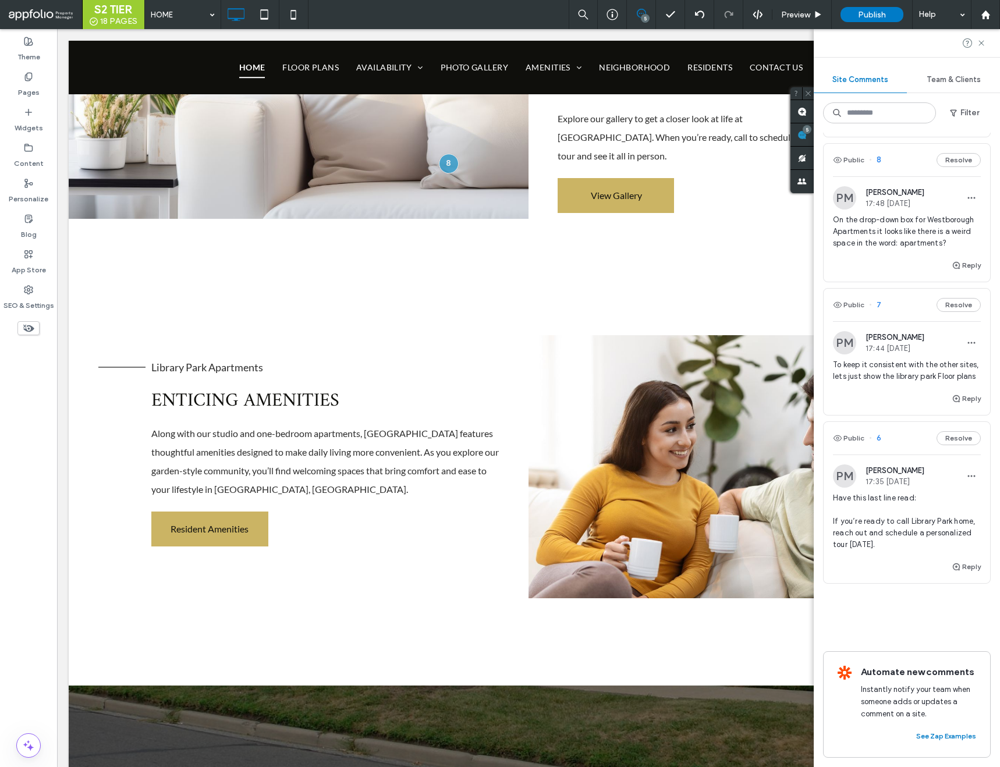
click at [879, 438] on span "6" at bounding box center [875, 439] width 12 height 12
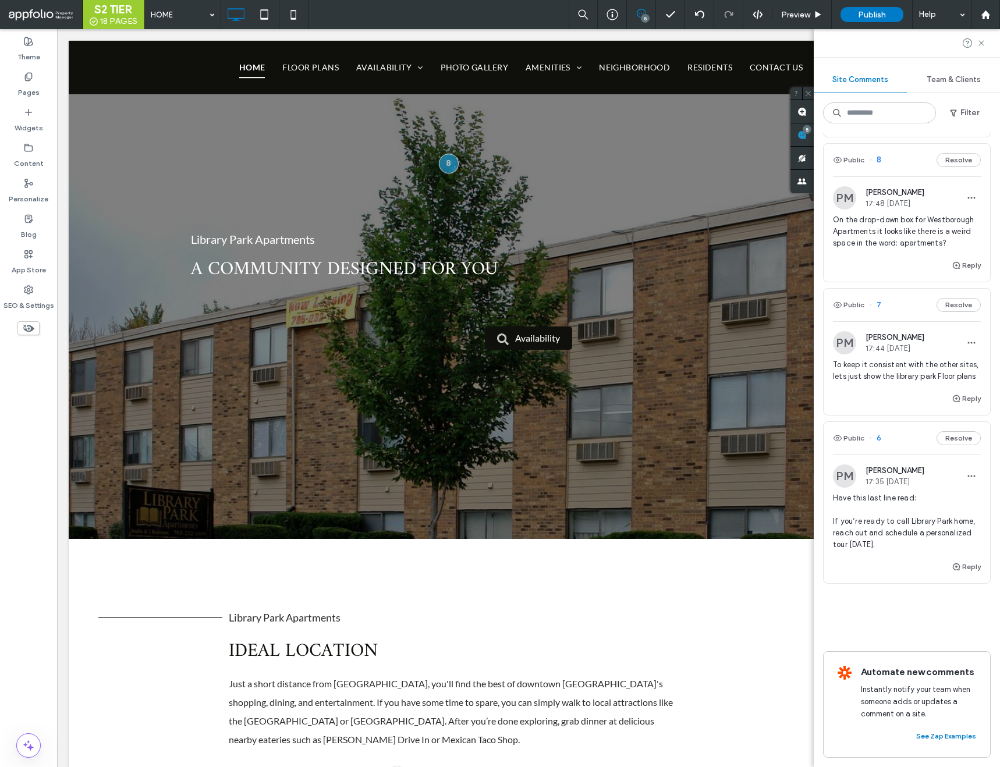
scroll to position [2948, 0]
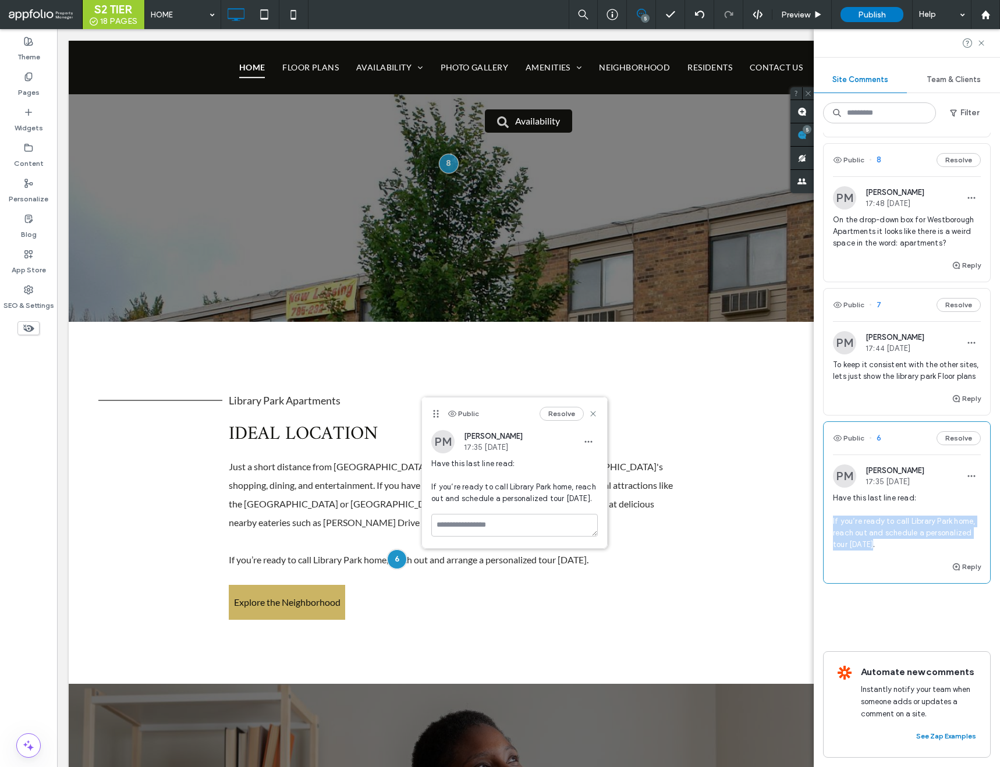
drag, startPoint x: 881, startPoint y: 546, endPoint x: 833, endPoint y: 526, distance: 52.2
click at [833, 526] on span "Have this last line read: If you’re ready to call Library Park home, reach out …" at bounding box center [907, 522] width 148 height 58
copy span "If you’re ready to call Library Park home, reach out and schedule a personalize…"
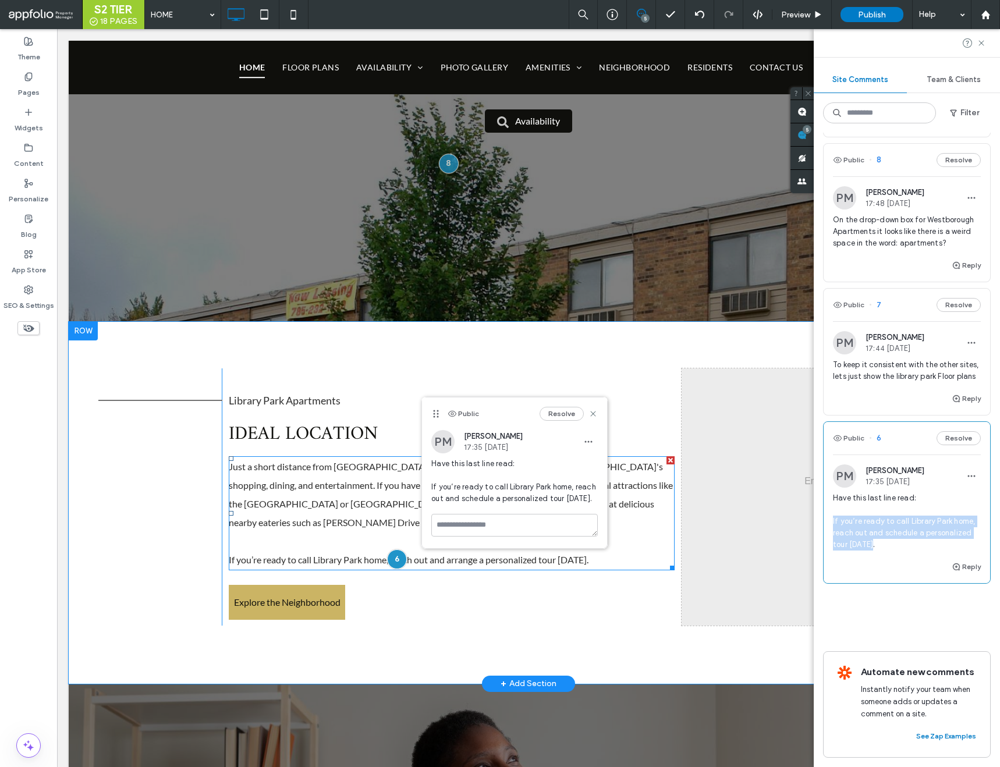
click at [296, 554] on span "If you’re ready to call Library Park home, reach out and arrange a personalized…" at bounding box center [409, 559] width 360 height 11
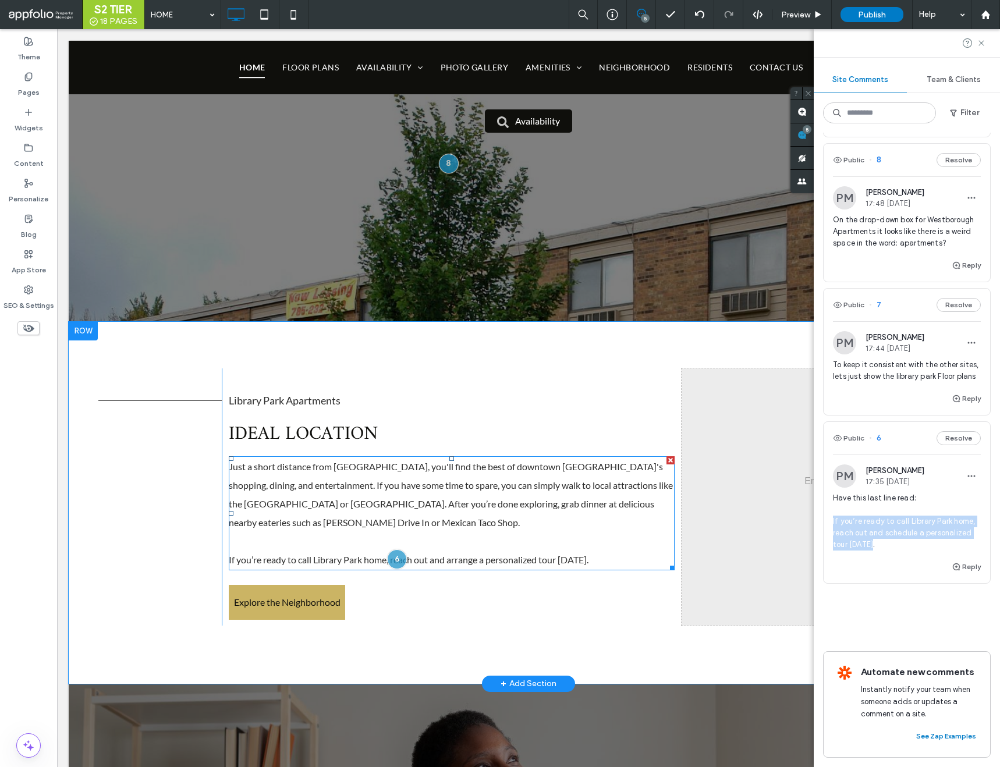
click at [297, 554] on span "If you’re ready to call Library Park home, reach out and arrange a personalized…" at bounding box center [409, 559] width 360 height 11
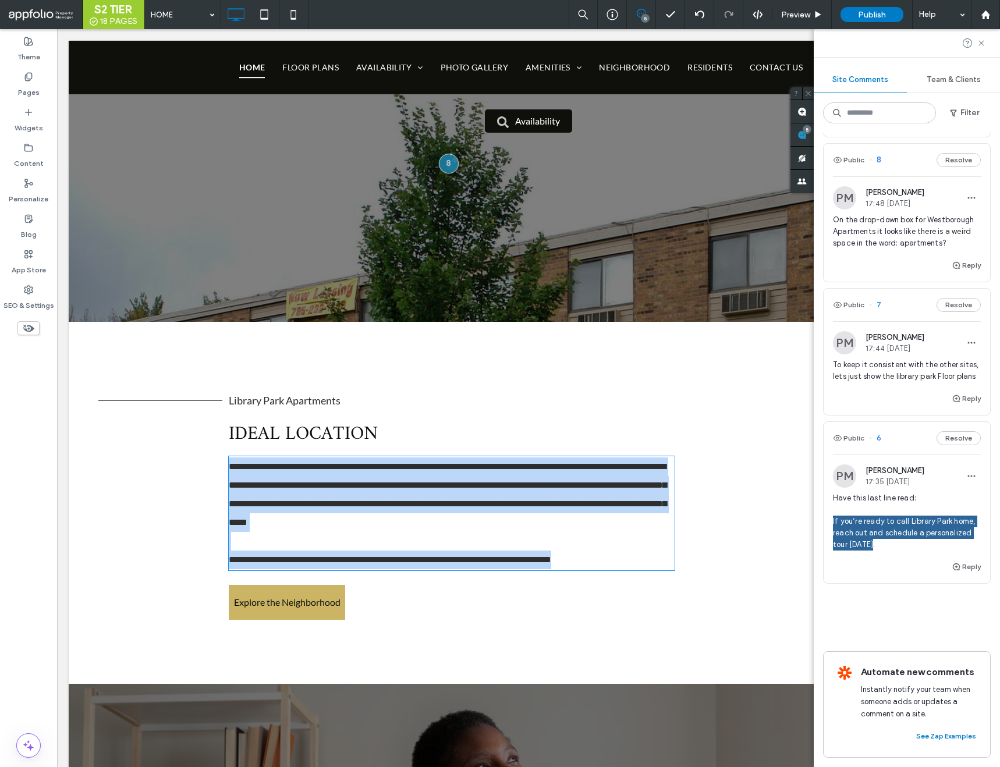
type input "****"
type input "**"
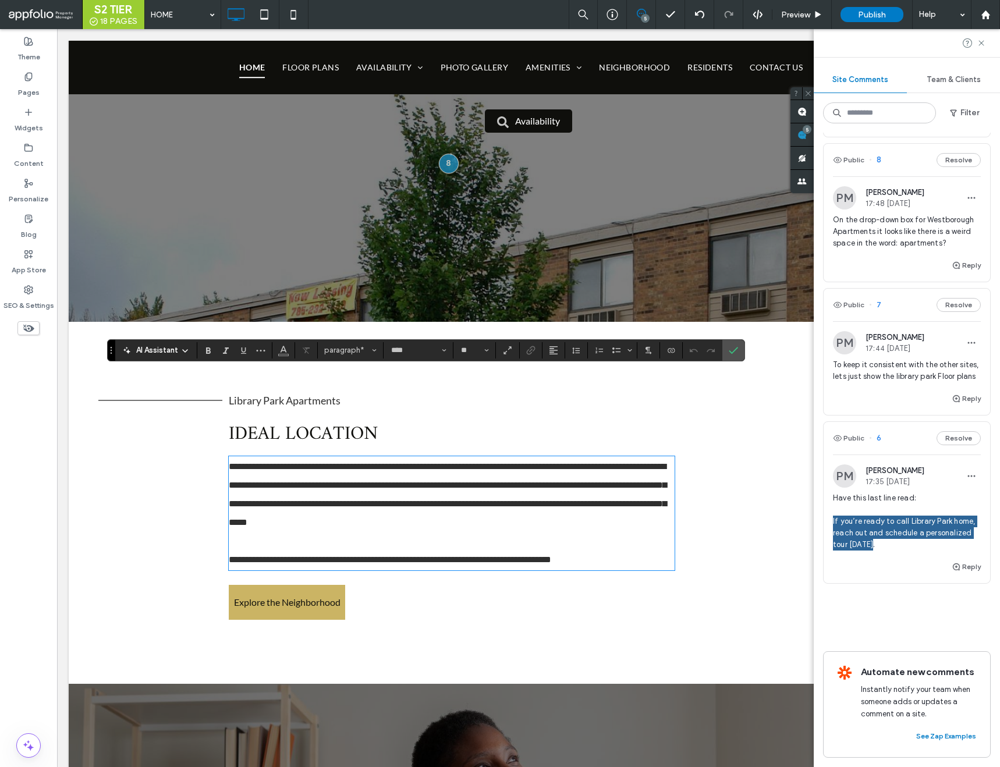
click at [298, 556] on span "**********" at bounding box center [390, 560] width 323 height 9
drag, startPoint x: 558, startPoint y: 475, endPoint x: 229, endPoint y: 477, distance: 329.6
click at [229, 551] on p "**********" at bounding box center [452, 560] width 446 height 19
click at [738, 348] on use "Confirm" at bounding box center [734, 350] width 9 height 7
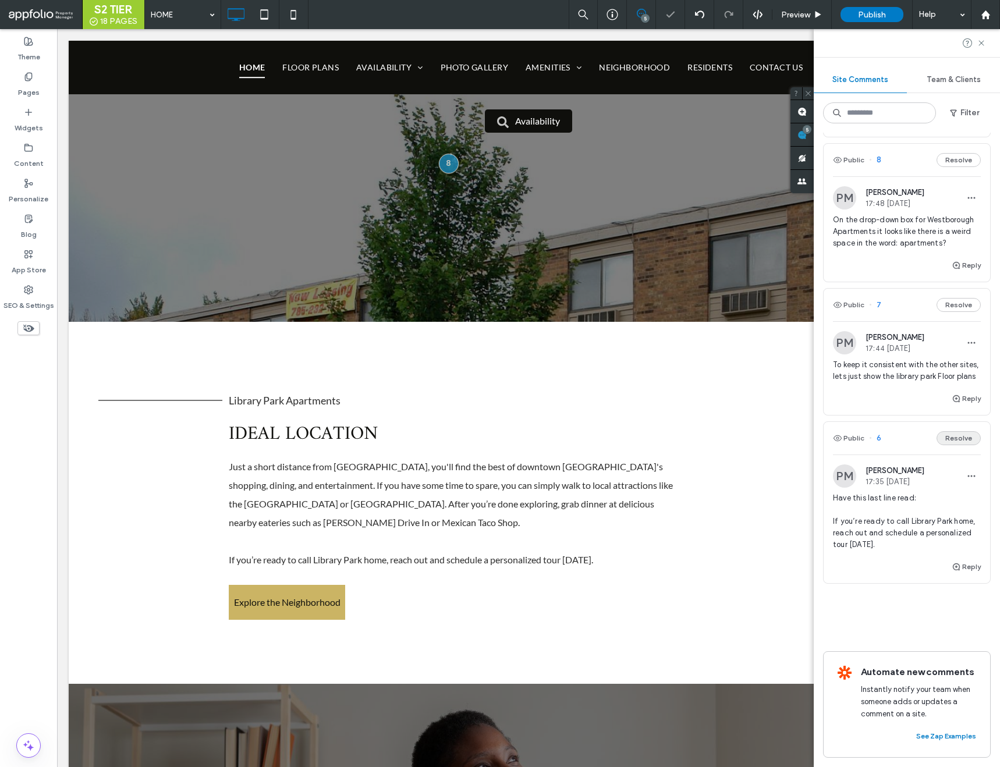
click at [963, 432] on button "Resolve" at bounding box center [959, 438] width 44 height 14
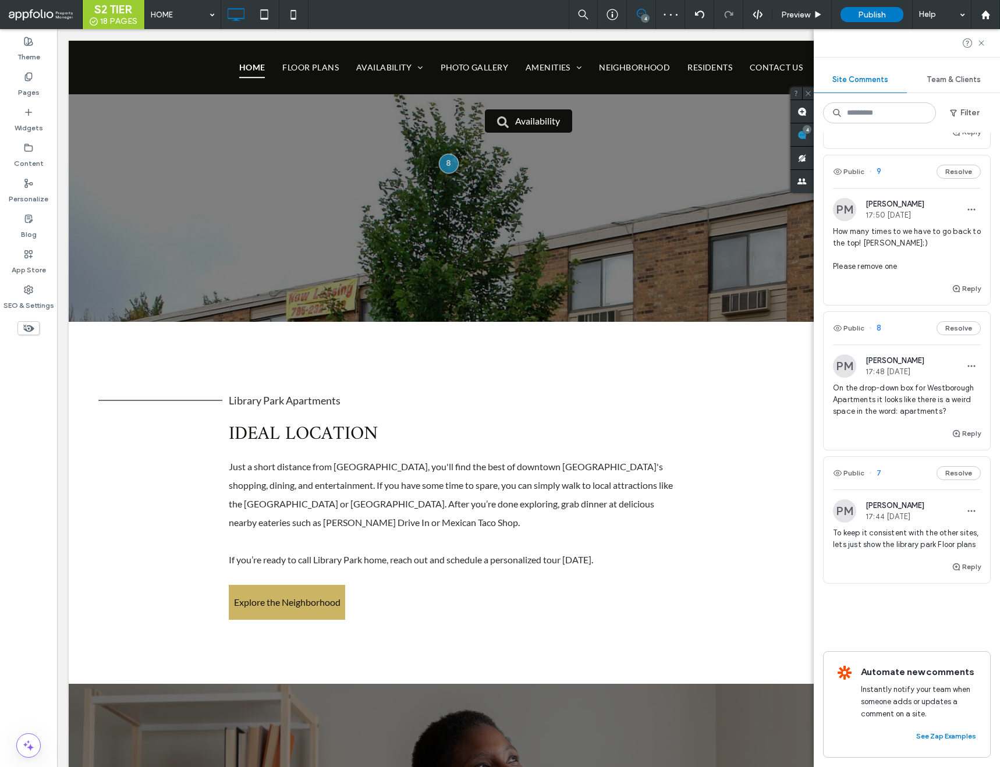
scroll to position [225, 0]
click at [878, 472] on span "7" at bounding box center [875, 474] width 12 height 12
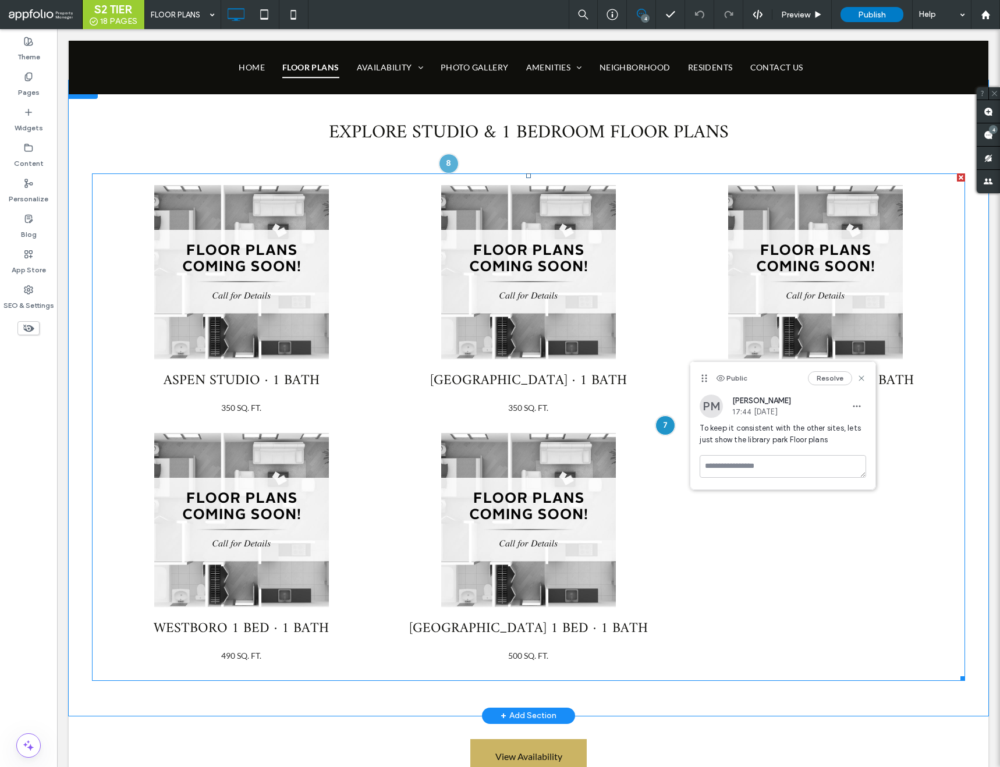
click at [492, 556] on link at bounding box center [528, 520] width 275 height 175
click at [291, 503] on link at bounding box center [241, 520] width 275 height 175
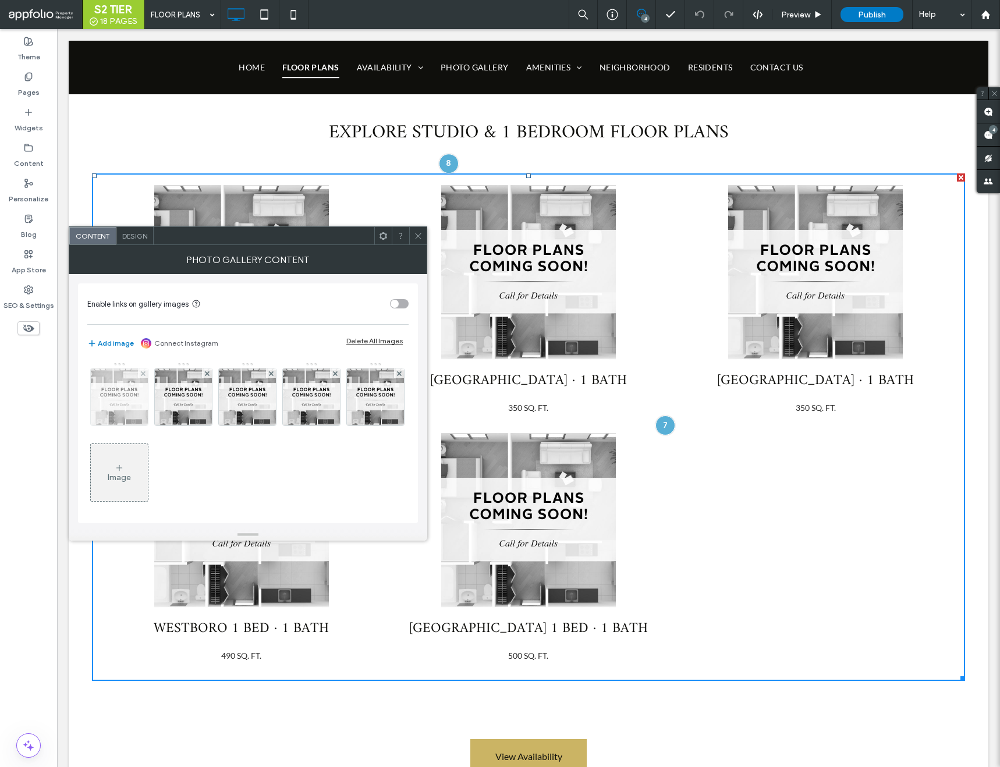
click at [102, 413] on img at bounding box center [119, 397] width 57 height 57
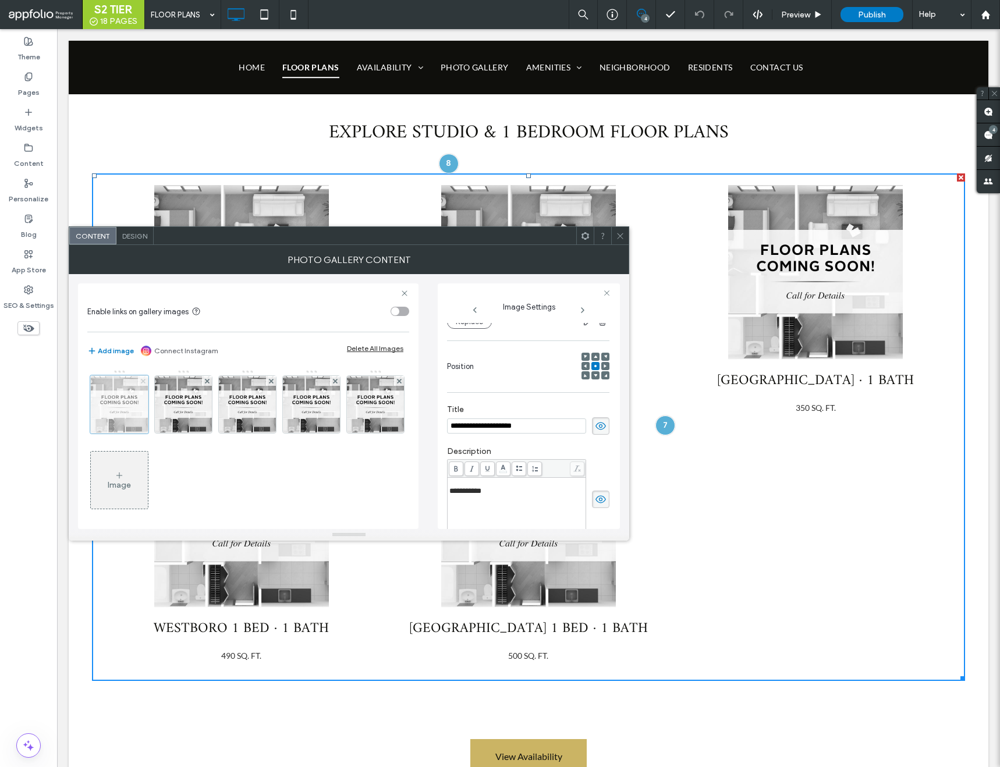
click at [144, 379] on use at bounding box center [142, 380] width 5 height 5
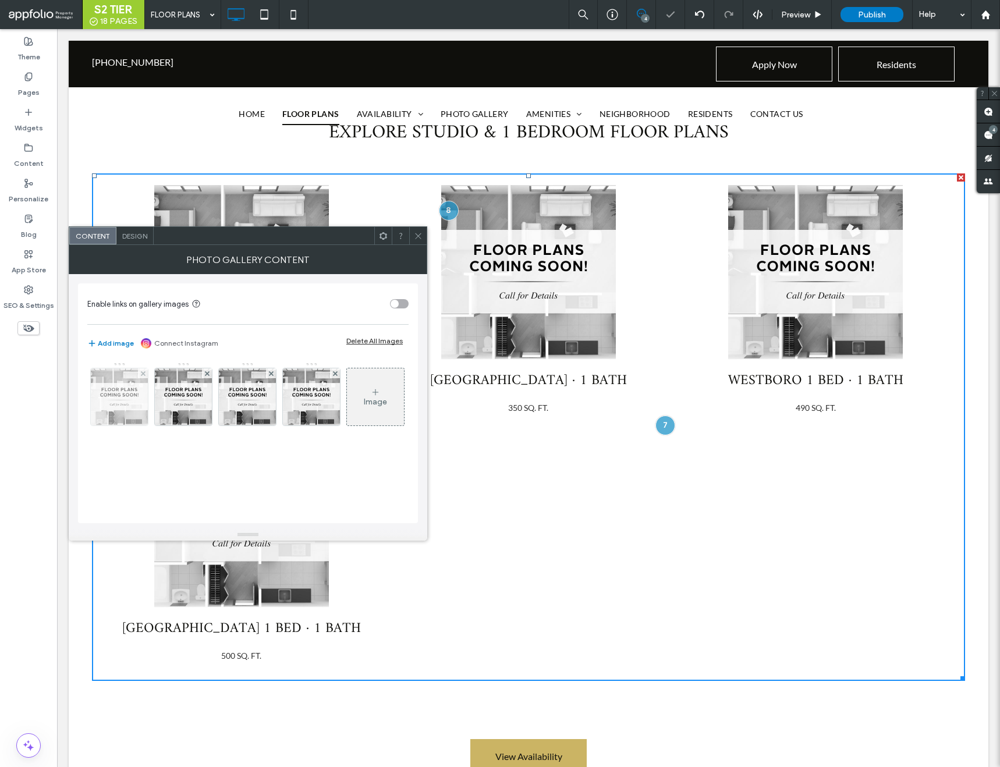
click at [129, 397] on img at bounding box center [119, 397] width 57 height 57
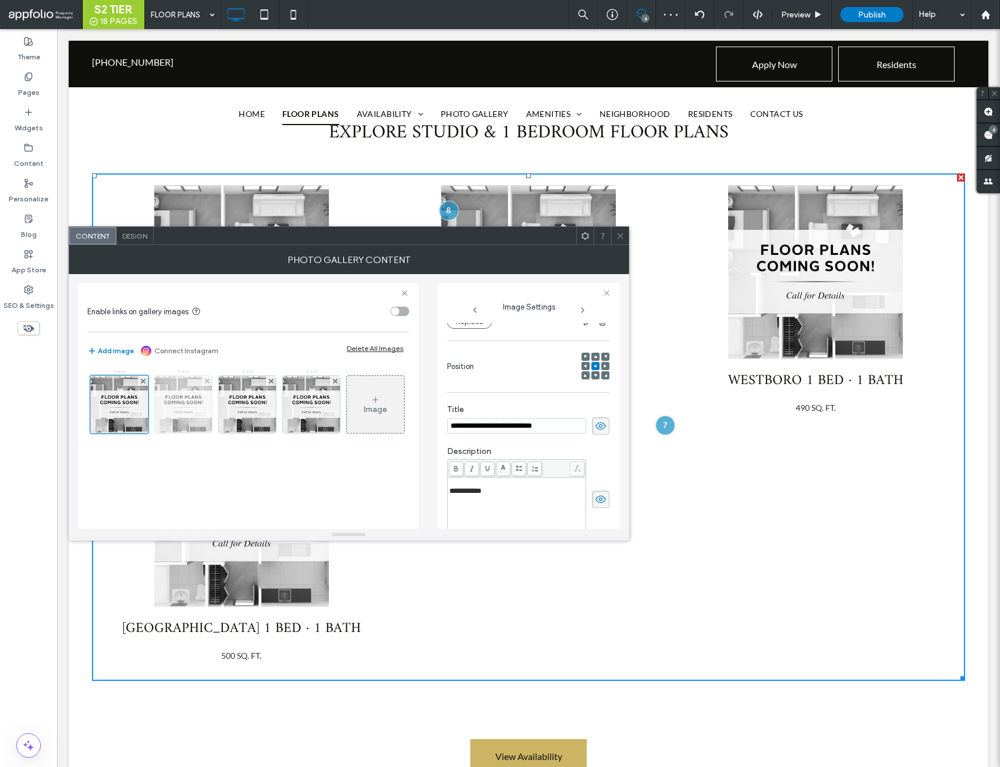
click at [183, 402] on img at bounding box center [183, 404] width 57 height 57
type textarea "**********"
click at [205, 381] on icon at bounding box center [207, 381] width 5 height 5
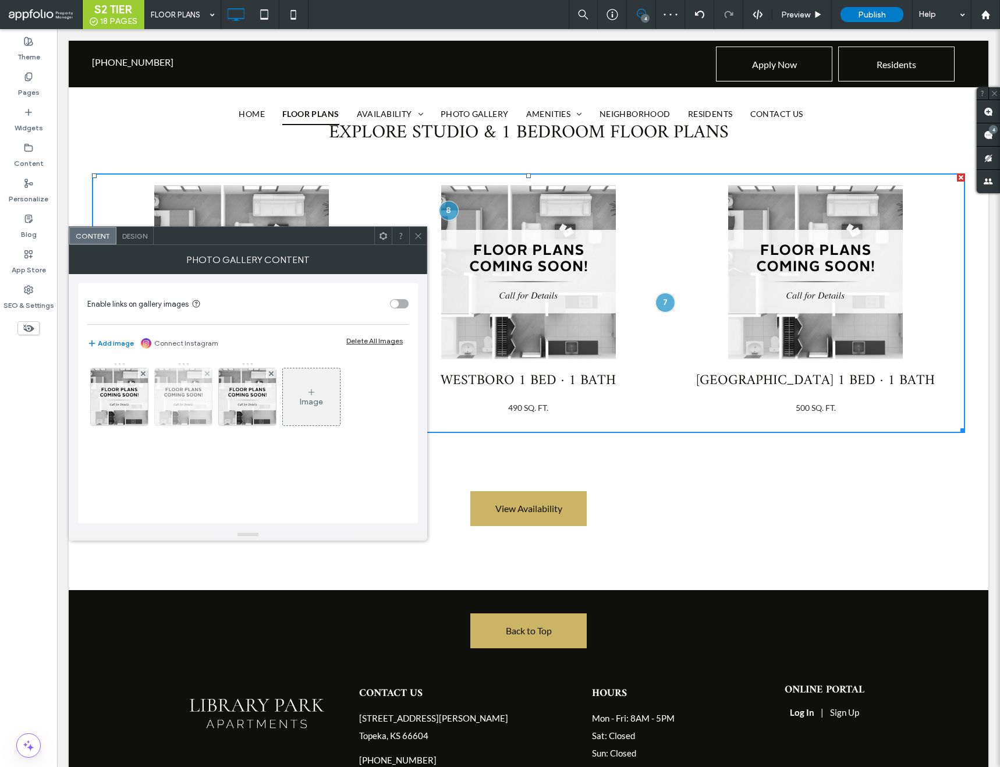
click at [183, 401] on img at bounding box center [183, 397] width 57 height 57
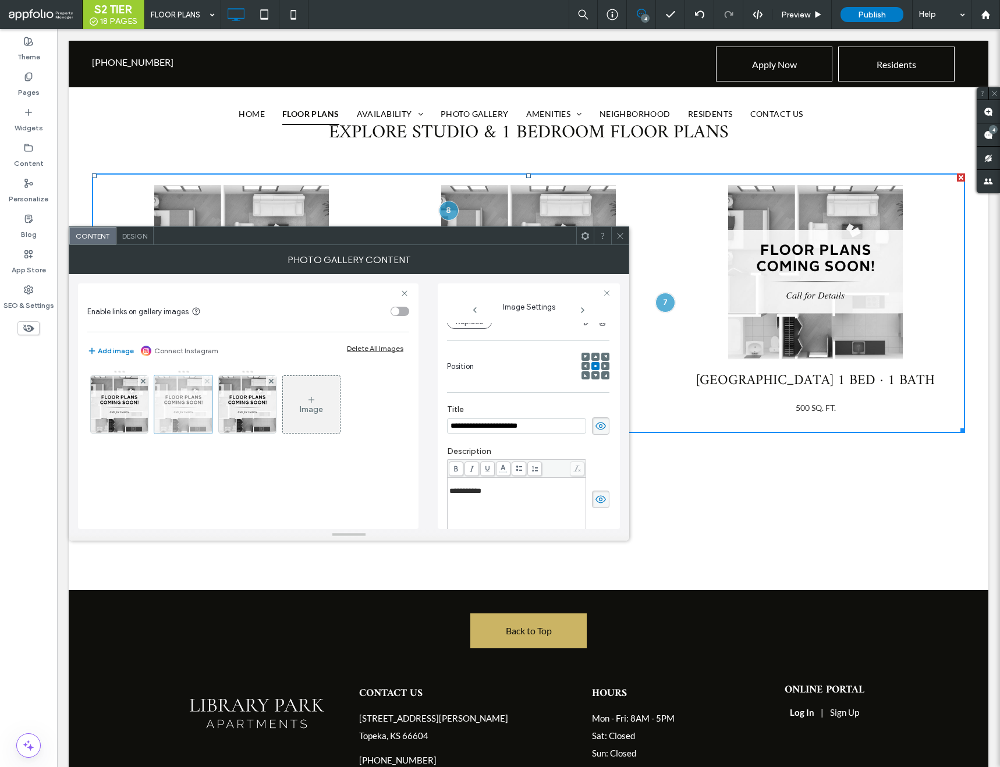
click at [207, 381] on use at bounding box center [206, 380] width 5 height 5
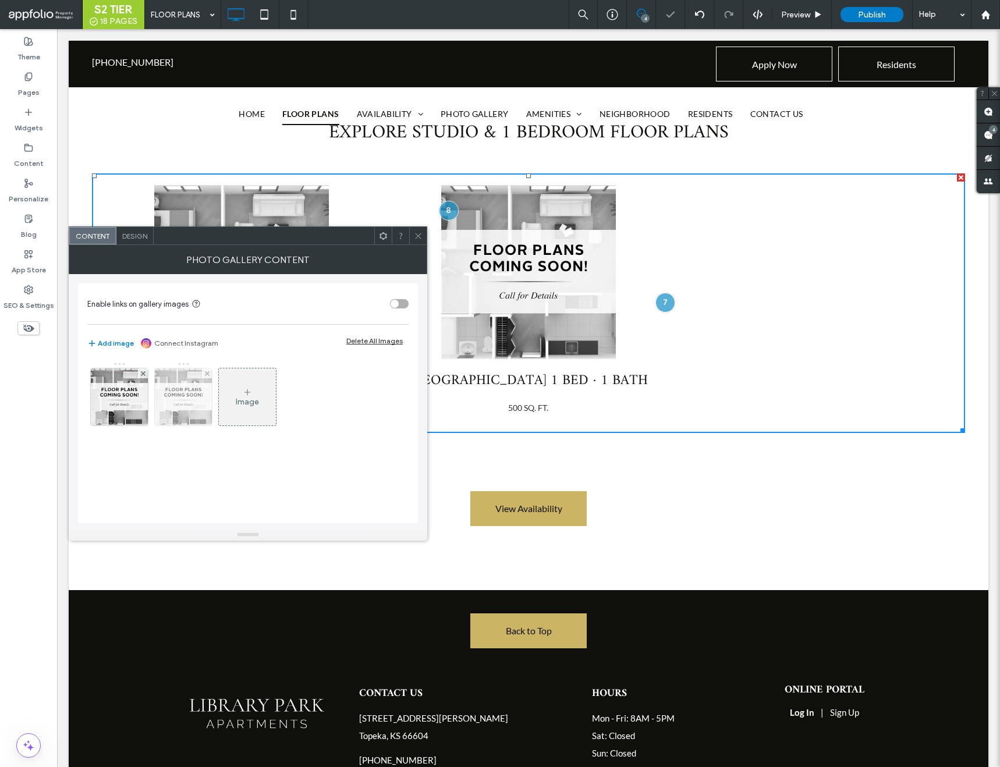
click at [195, 396] on img at bounding box center [183, 397] width 57 height 57
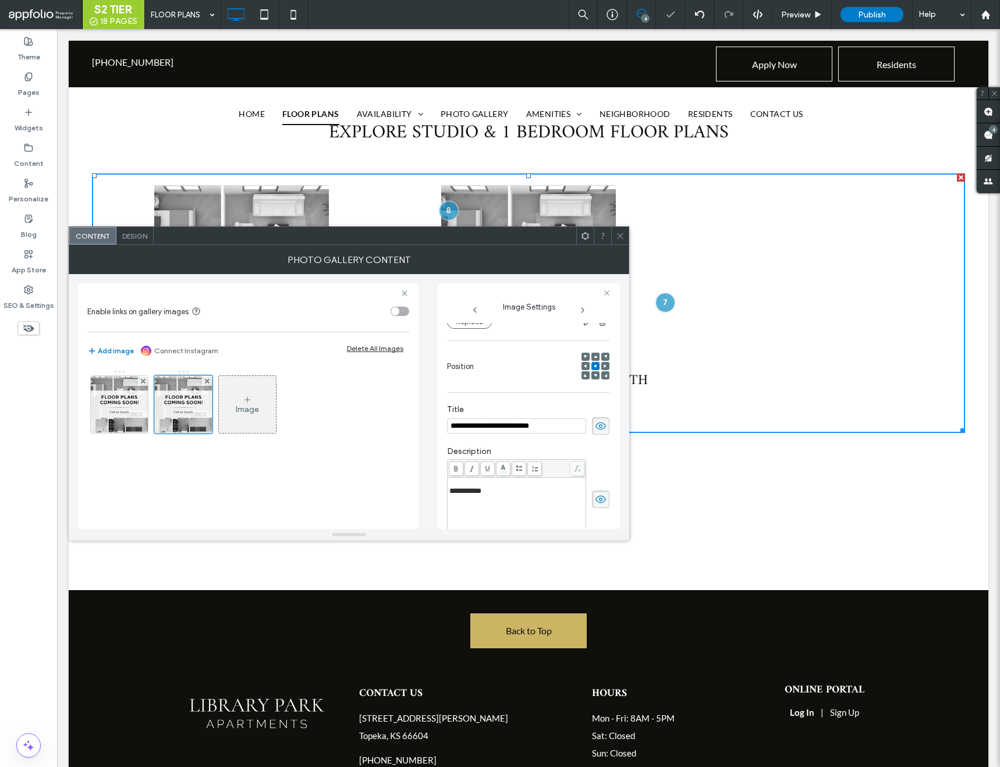
click at [137, 236] on span "Design" at bounding box center [134, 236] width 25 height 9
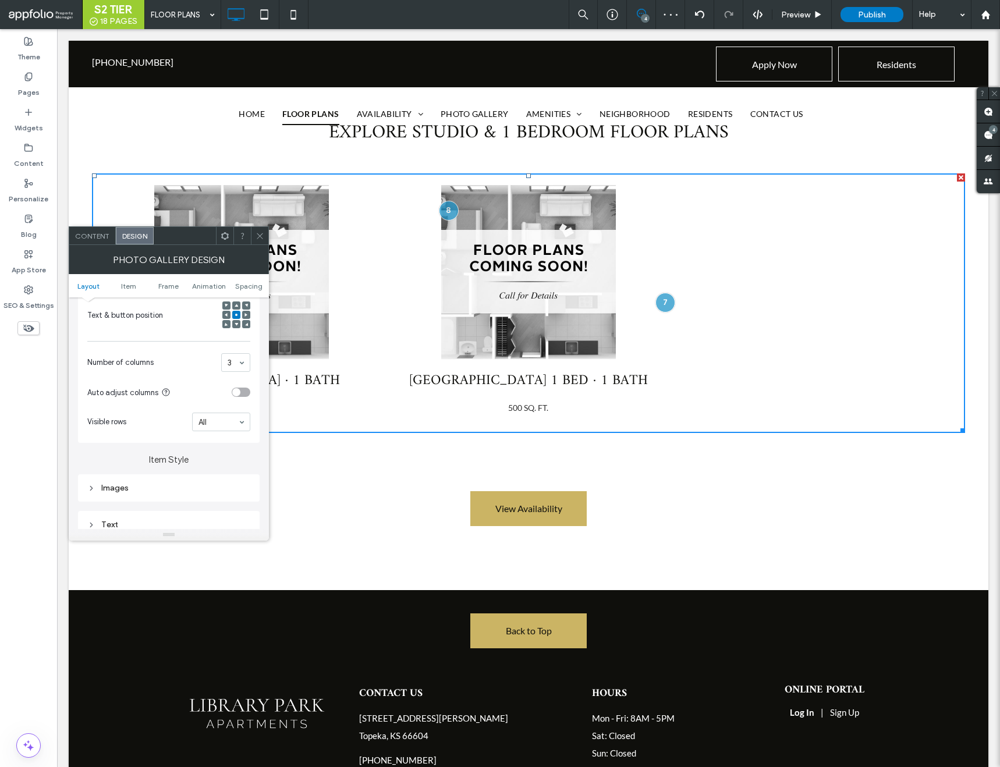
scroll to position [258, 0]
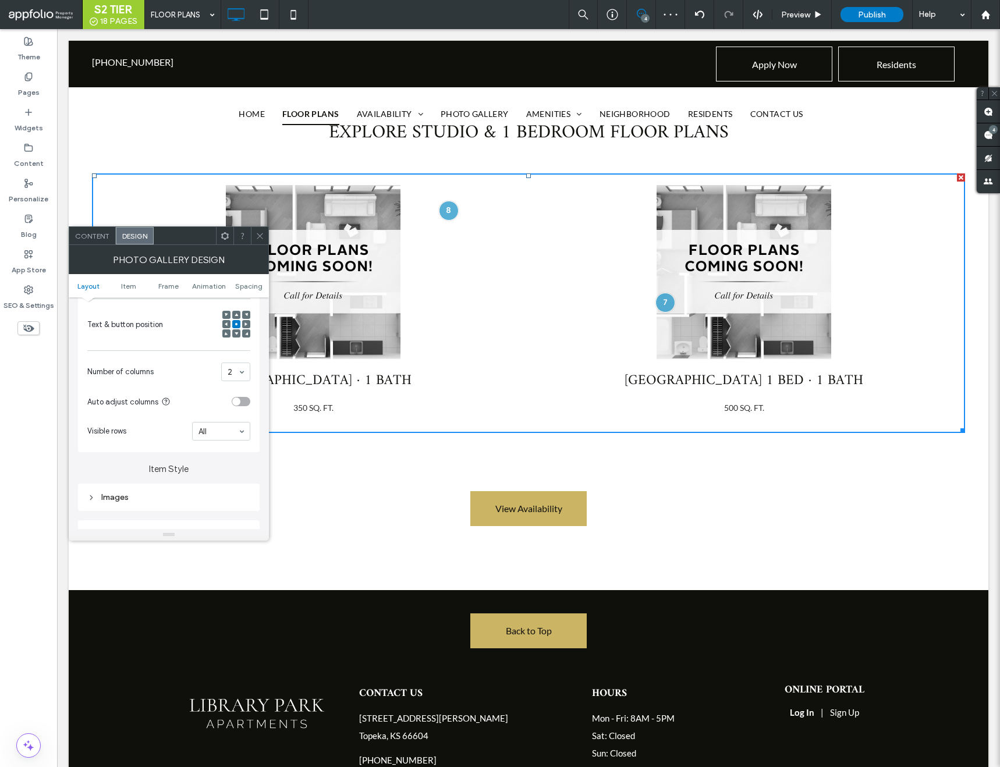
click at [263, 235] on icon at bounding box center [260, 236] width 9 height 9
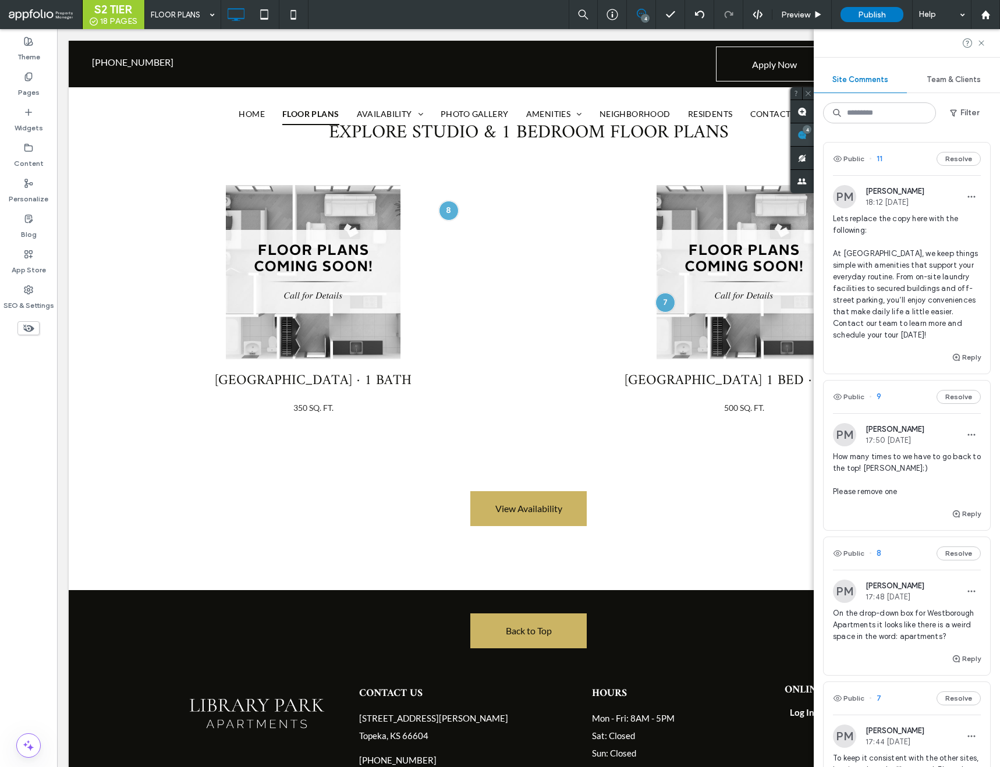
click at [812, 131] on div "4" at bounding box center [807, 129] width 9 height 9
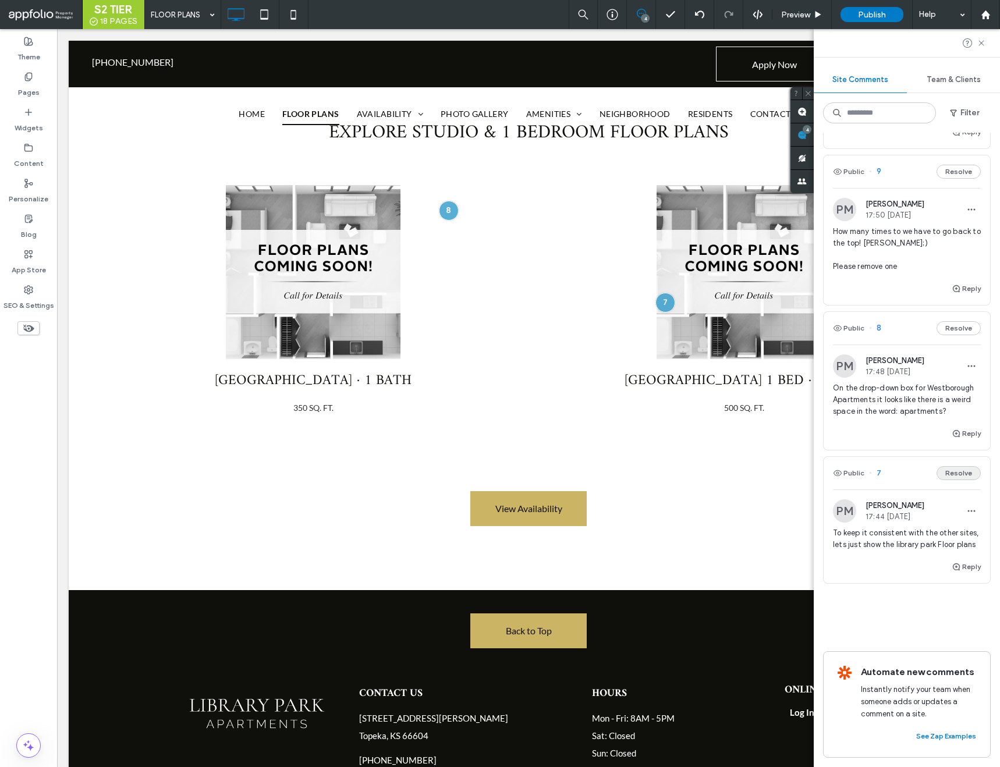
click at [957, 470] on button "Resolve" at bounding box center [959, 473] width 44 height 14
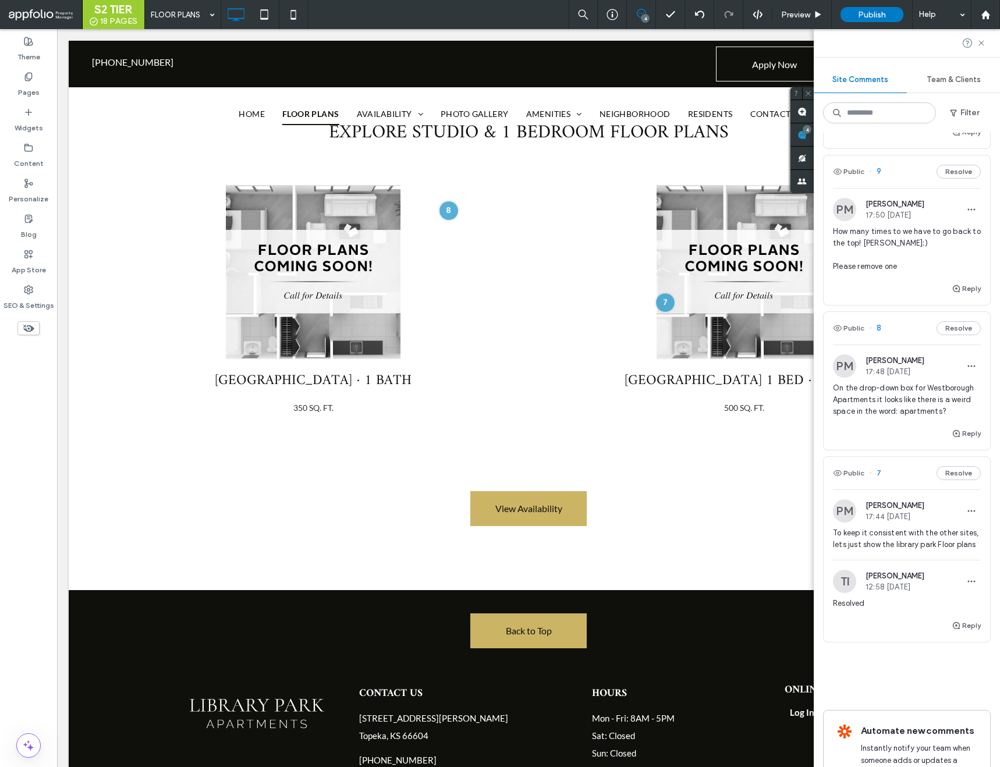
scroll to position [92, 0]
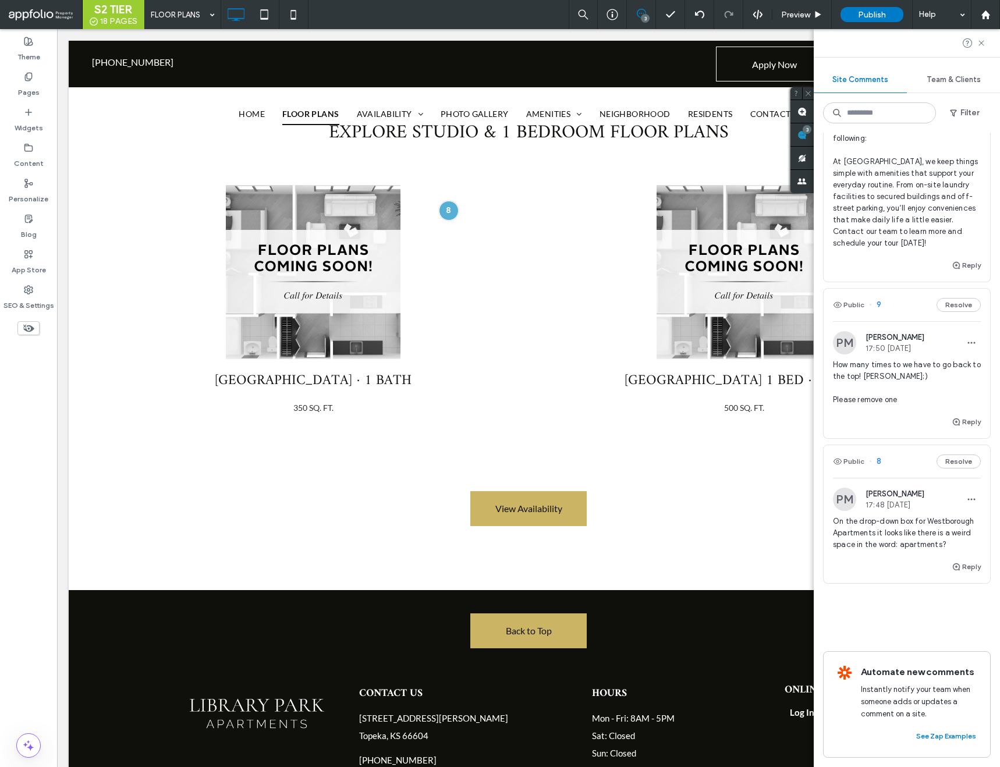
click at [878, 461] on span "8" at bounding box center [875, 462] width 12 height 12
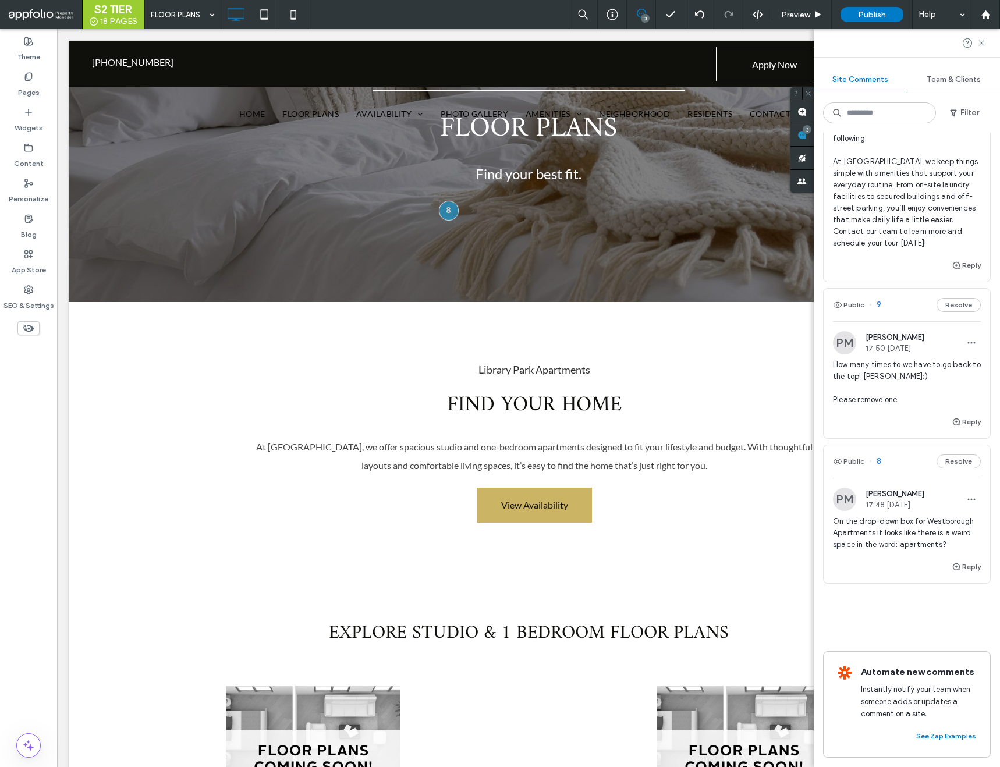
scroll to position [0, 0]
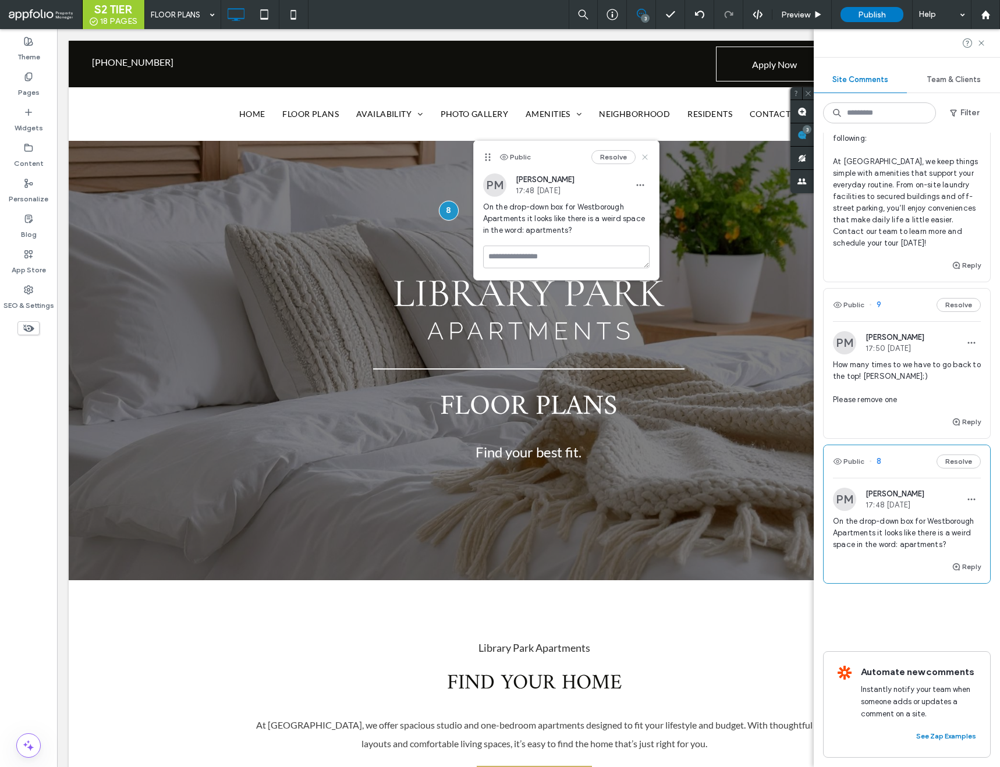
click at [645, 154] on icon at bounding box center [645, 157] width 9 height 9
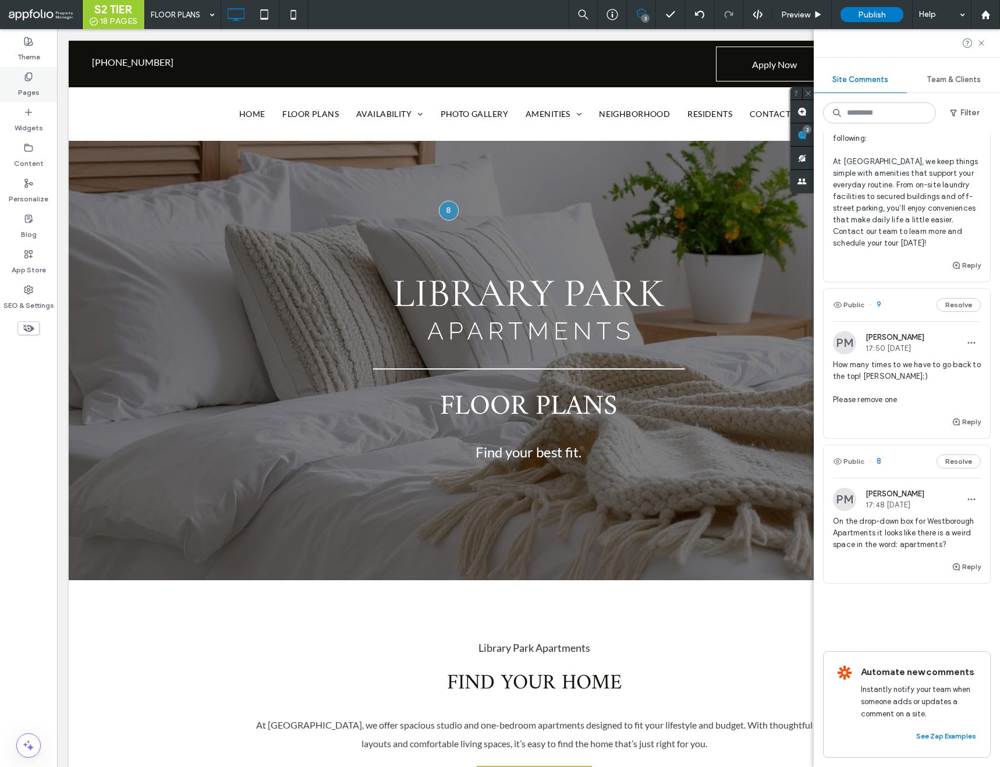
click at [19, 86] on label "Pages" at bounding box center [29, 90] width 22 height 16
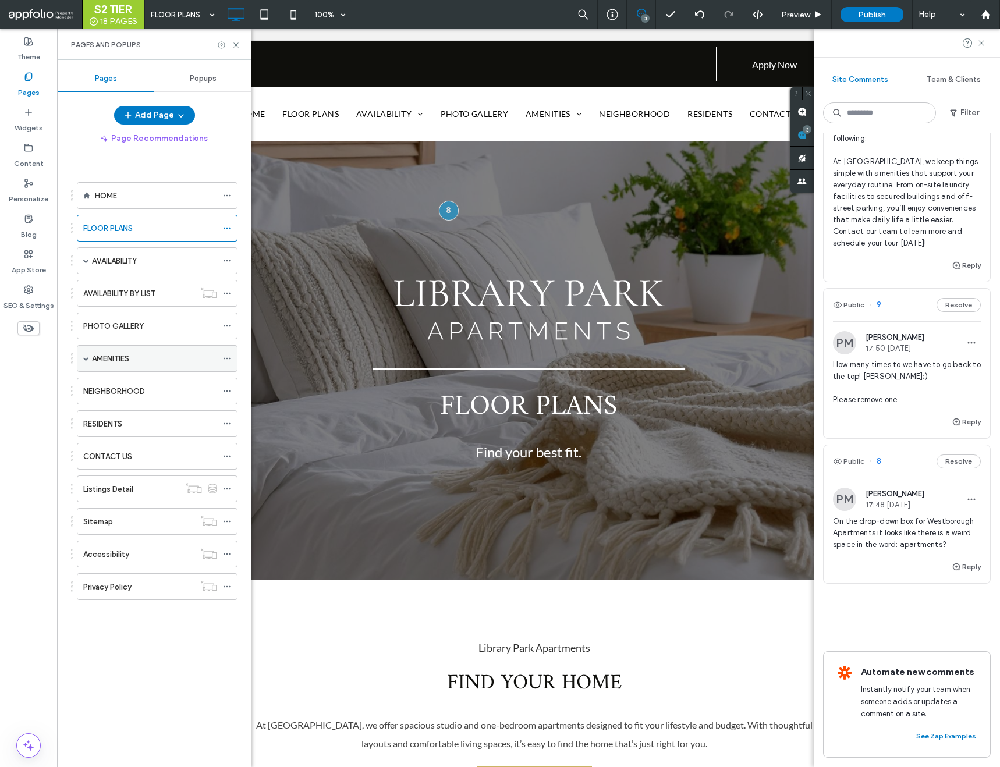
click at [87, 357] on span at bounding box center [86, 359] width 6 height 6
click at [86, 259] on span at bounding box center [86, 261] width 6 height 6
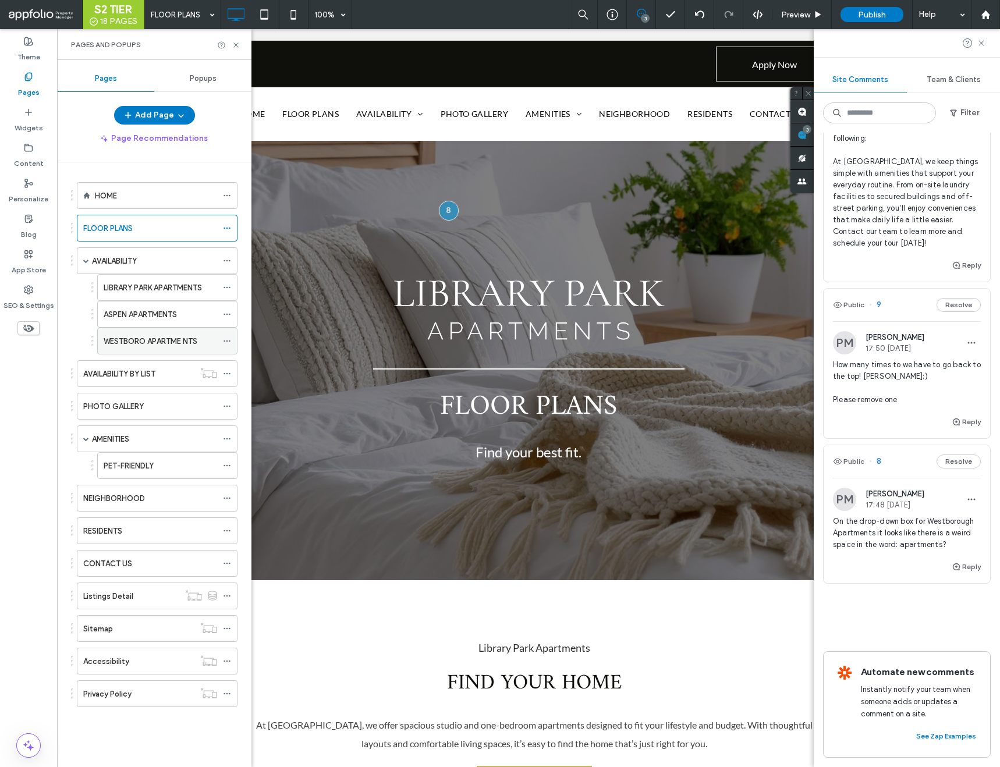
click at [225, 339] on icon at bounding box center [227, 341] width 8 height 8
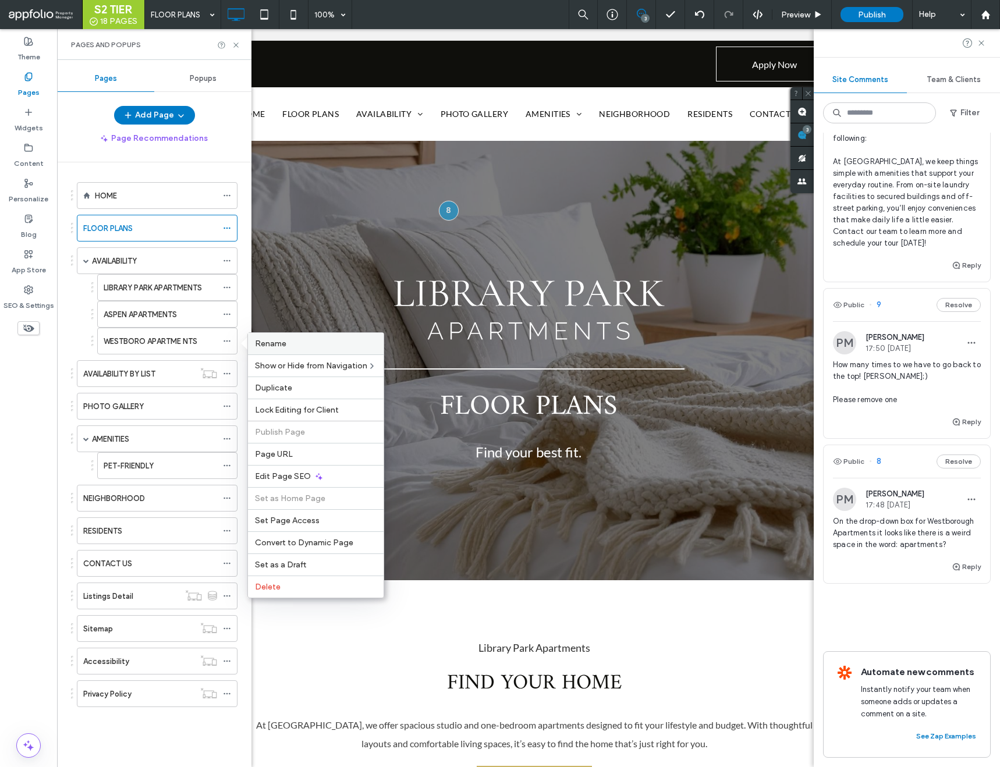
click at [278, 339] on span "Rename" at bounding box center [270, 344] width 31 height 10
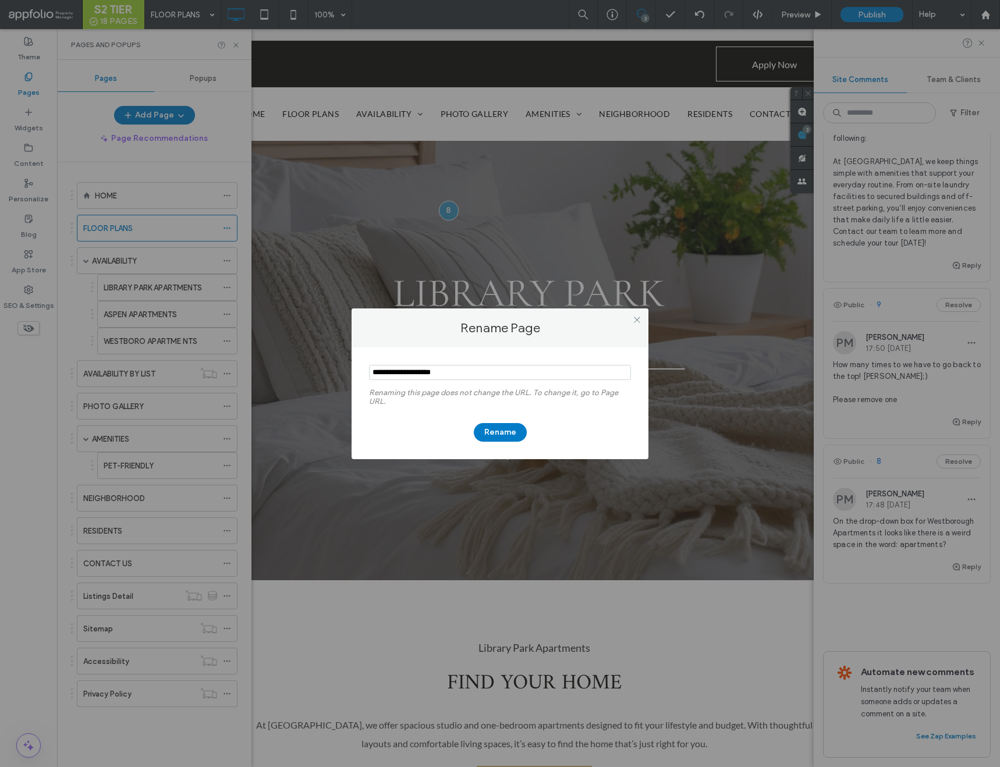
click at [455, 371] on input "notEmpty" at bounding box center [500, 372] width 262 height 15
type input "**********"
click at [519, 431] on button "Rename" at bounding box center [500, 432] width 53 height 19
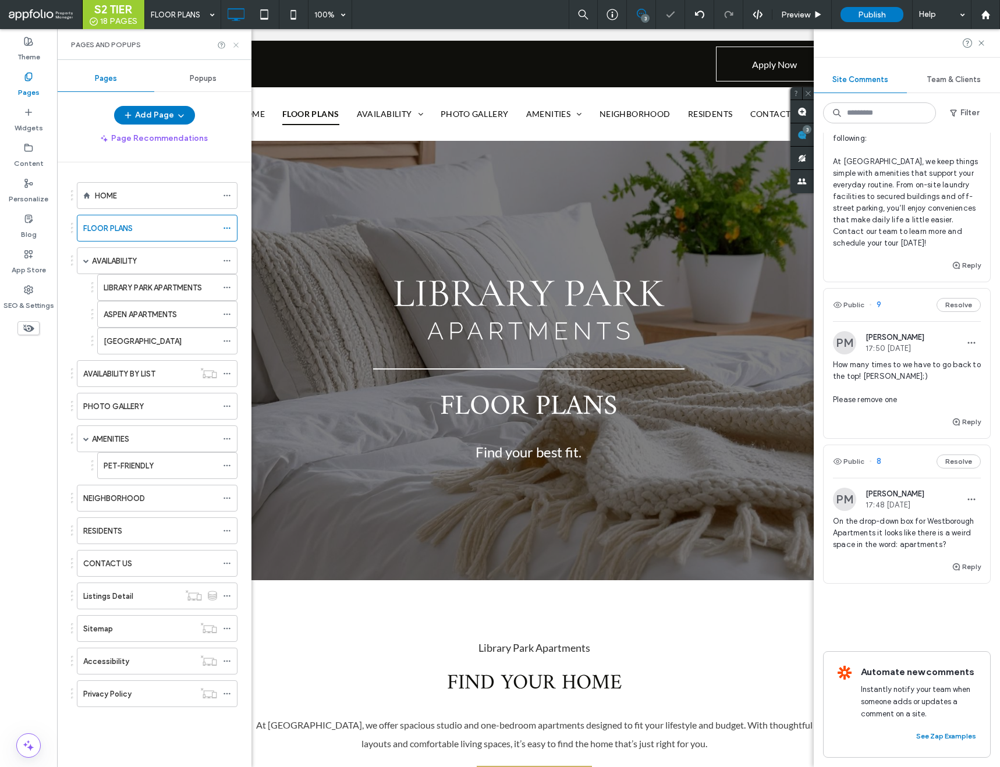
click at [236, 46] on icon at bounding box center [236, 45] width 9 height 9
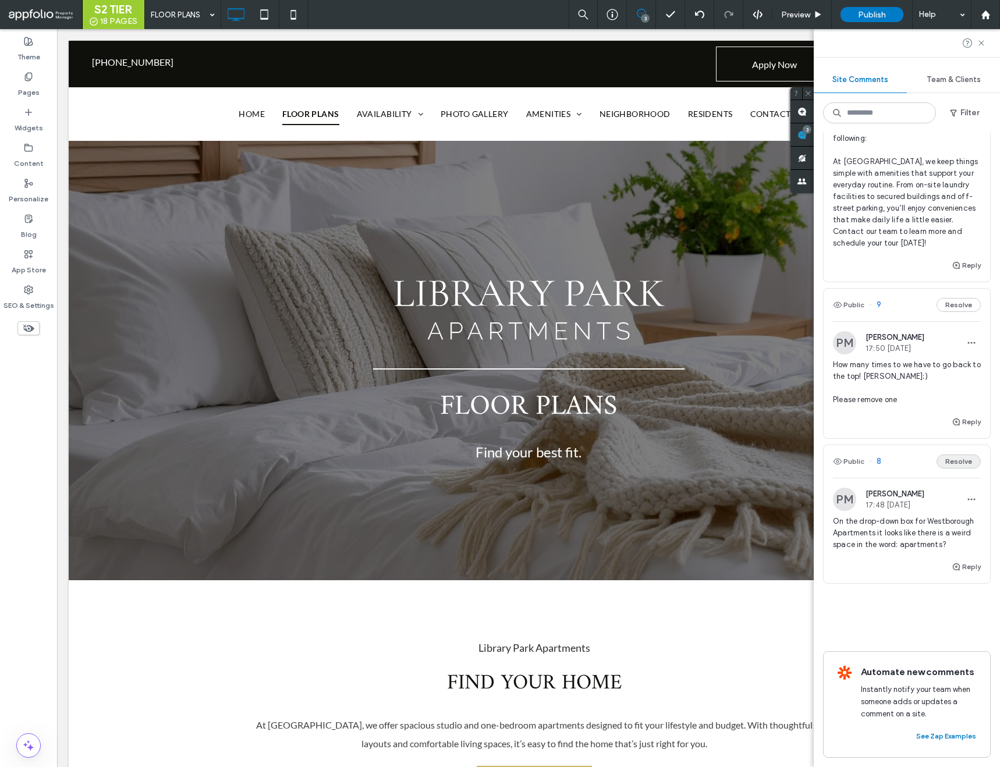
click at [950, 461] on button "Resolve" at bounding box center [959, 462] width 44 height 14
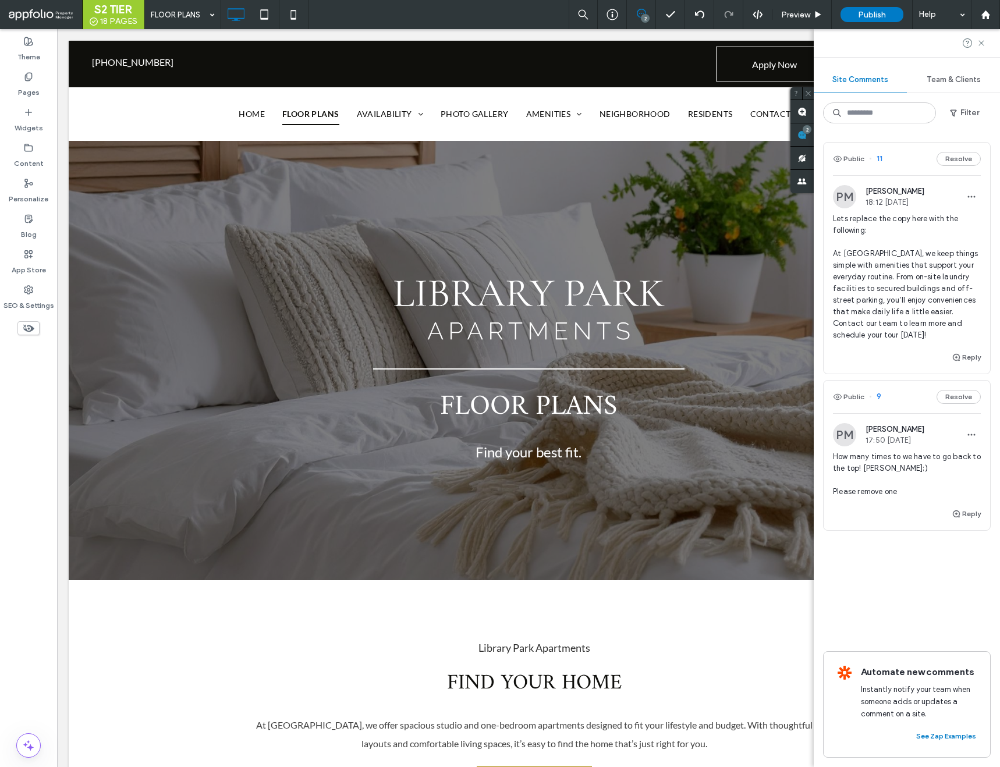
click at [878, 394] on span "9" at bounding box center [875, 397] width 12 height 12
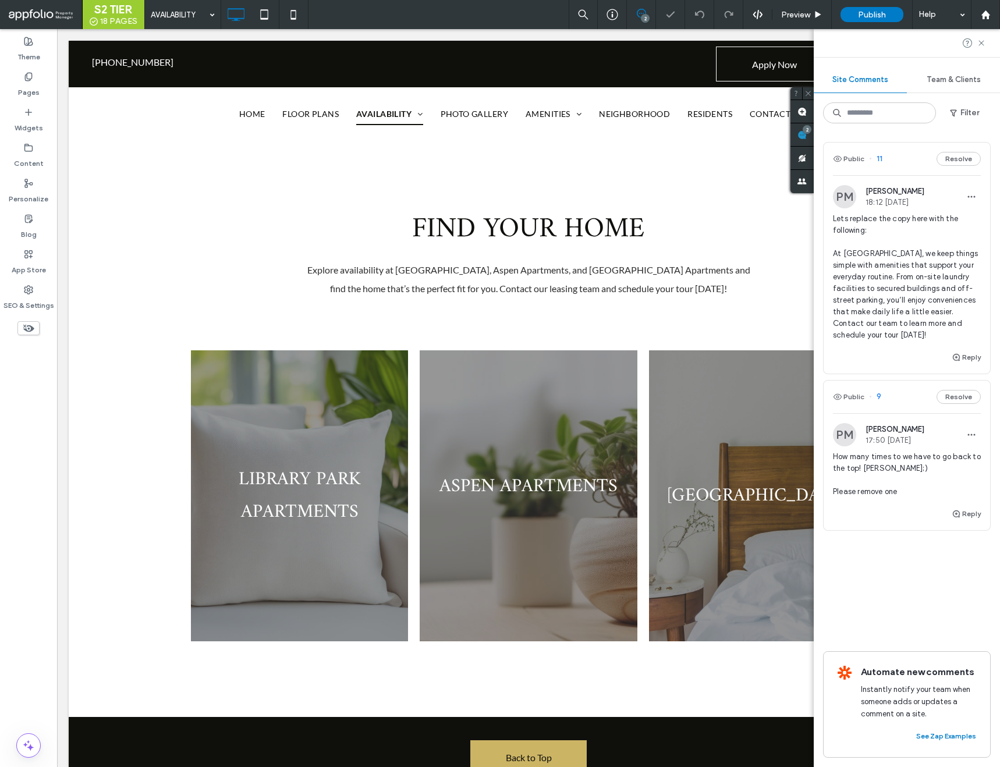
scroll to position [328, 0]
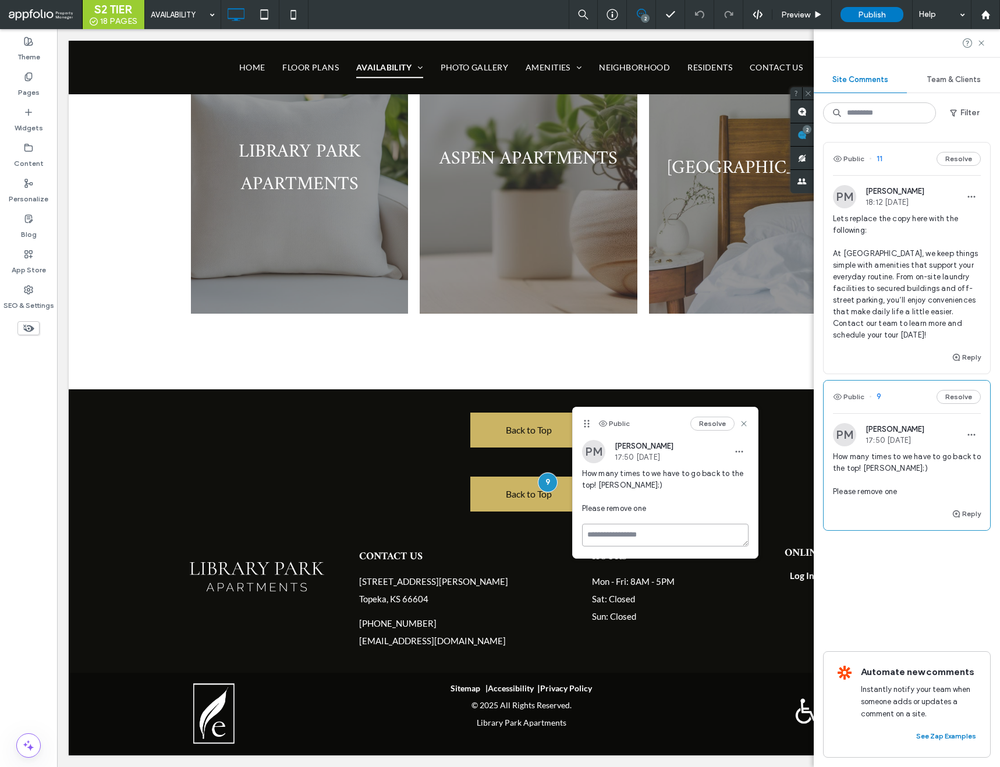
click at [615, 533] on textarea at bounding box center [665, 535] width 167 height 23
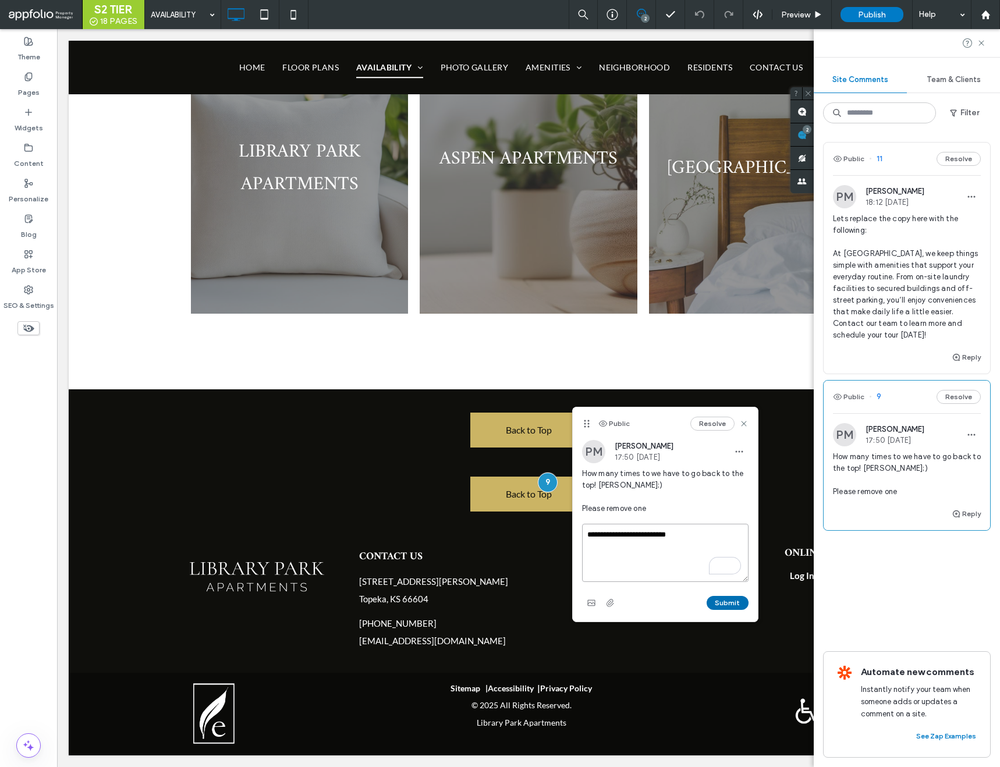
type textarea "**********"
click at [724, 601] on button "Submit" at bounding box center [728, 603] width 42 height 14
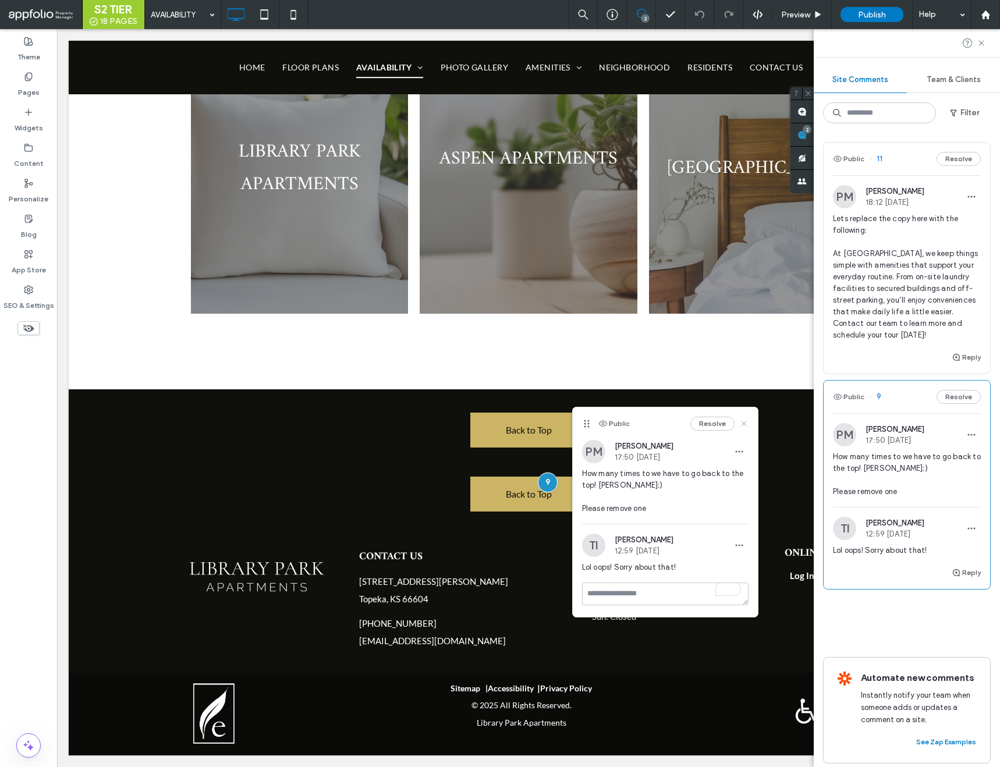
click at [742, 422] on use at bounding box center [743, 423] width 5 height 5
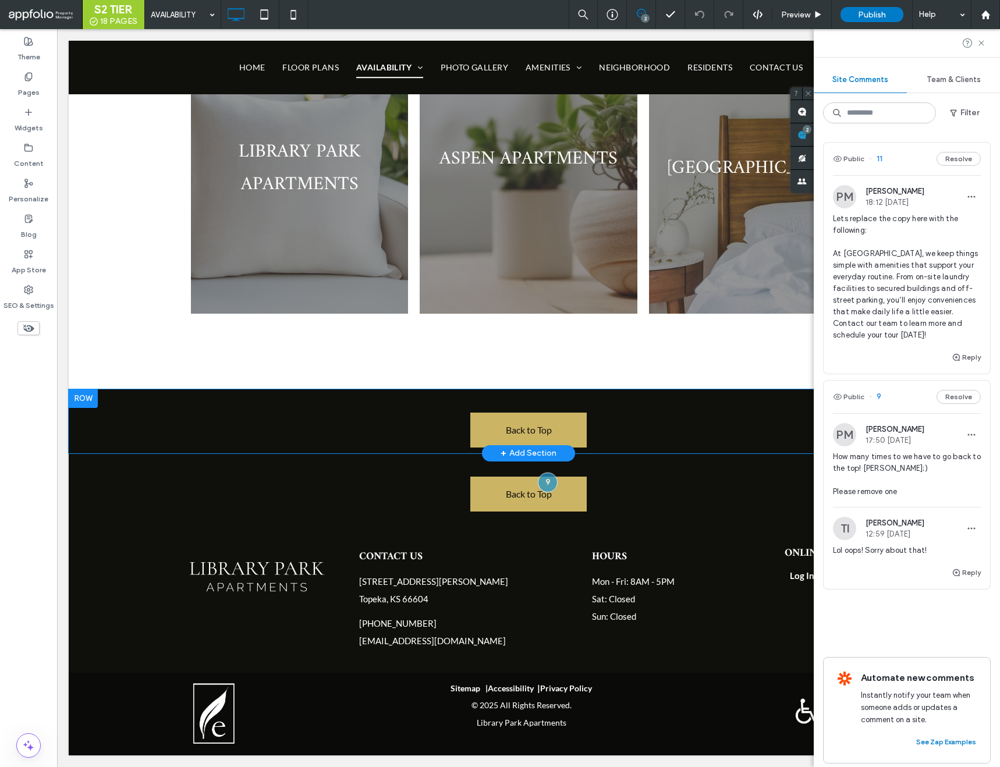
click at [80, 401] on div at bounding box center [83, 399] width 29 height 19
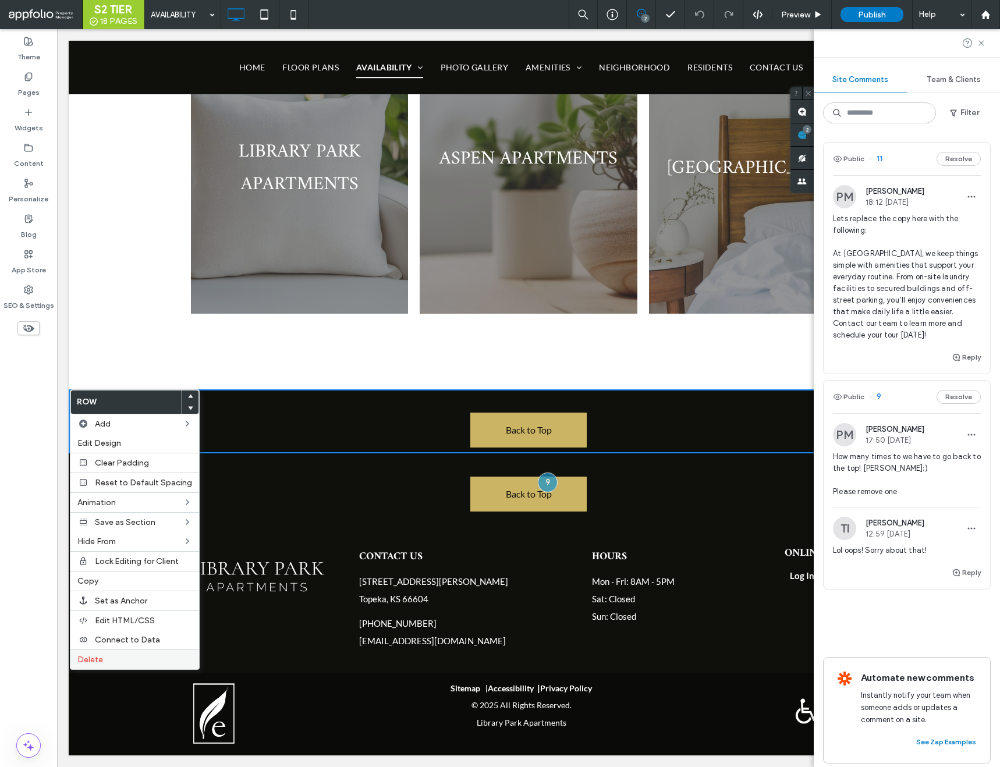
click at [130, 656] on label "Delete" at bounding box center [134, 660] width 115 height 10
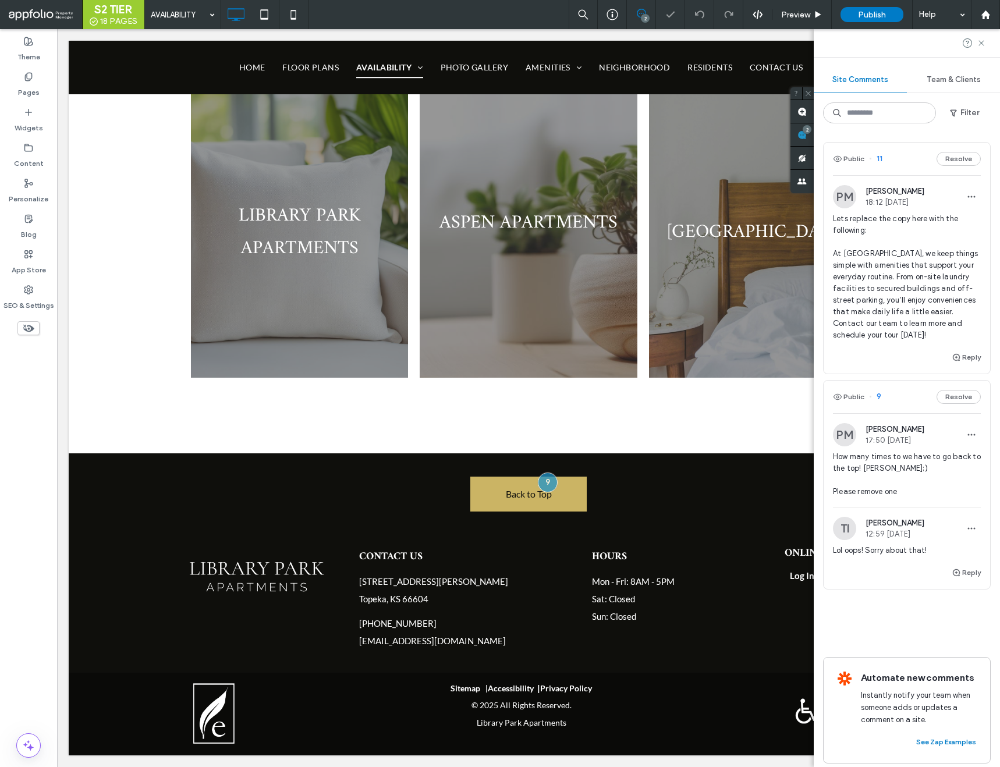
scroll to position [264, 0]
click at [948, 399] on button "Resolve" at bounding box center [959, 397] width 44 height 14
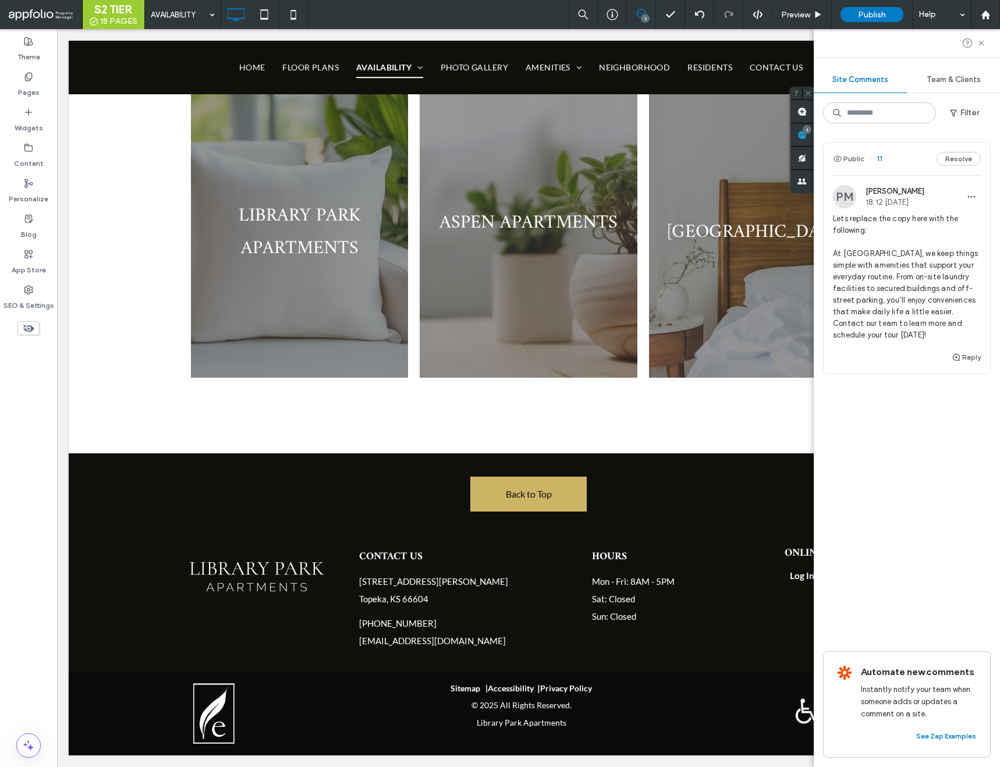
click at [880, 158] on span "11" at bounding box center [875, 159] width 13 height 12
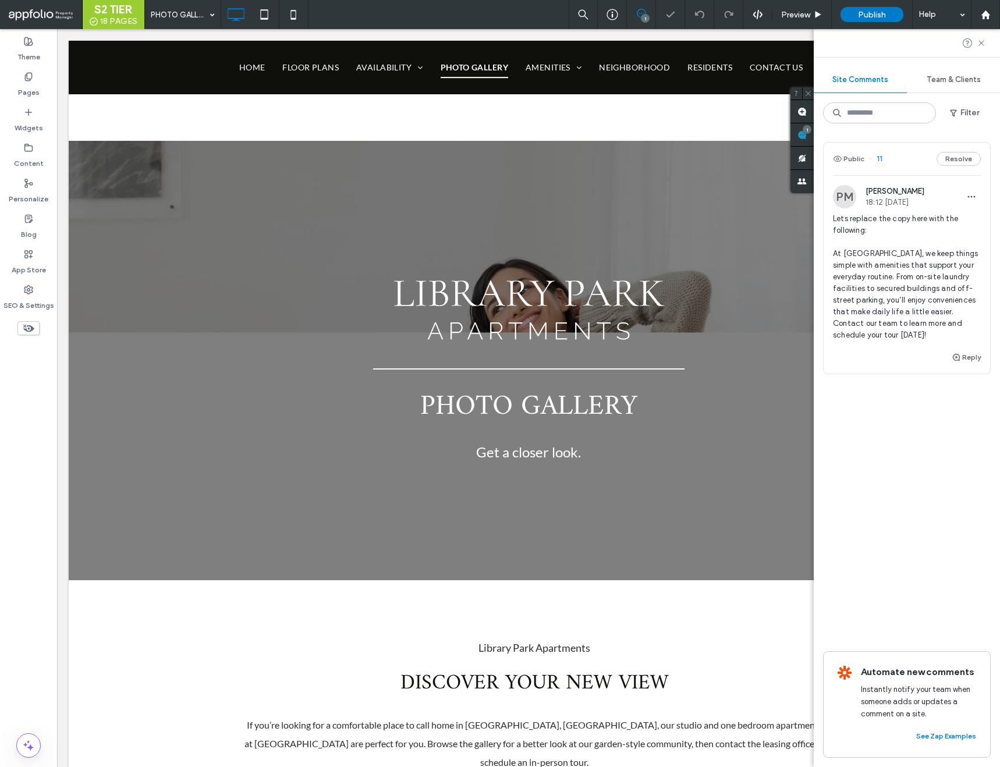
scroll to position [1360, 0]
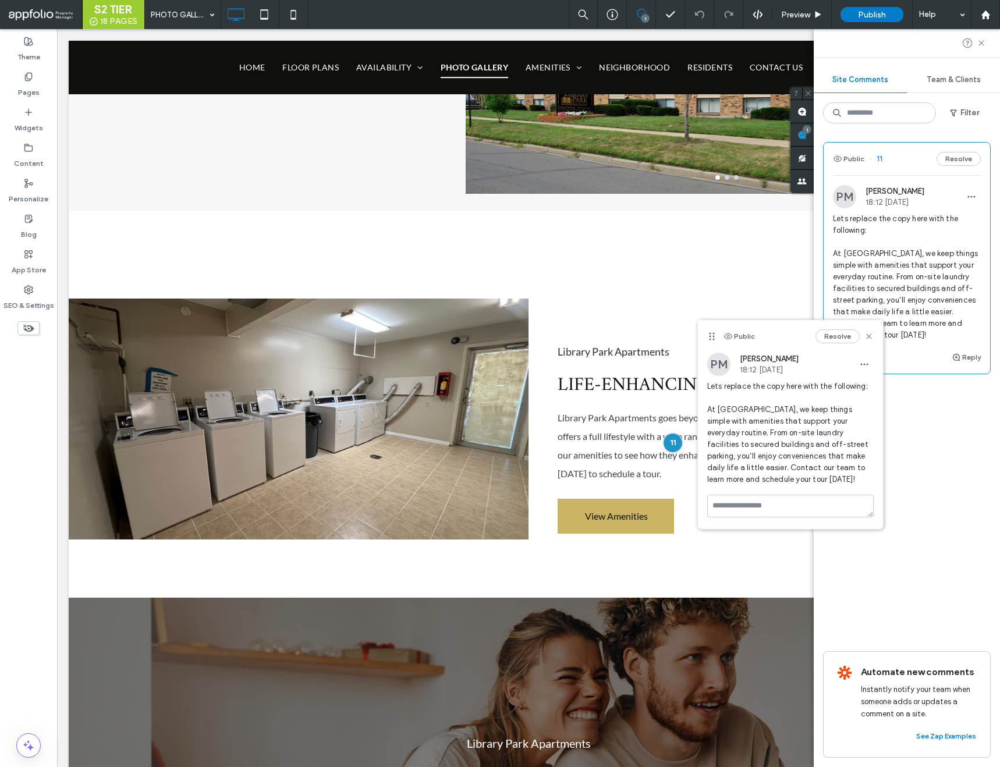
drag, startPoint x: 708, startPoint y: 410, endPoint x: 866, endPoint y: 476, distance: 171.2
click at [866, 476] on span "Lets replace the copy here with the following: At Library Park Apartments, we k…" at bounding box center [790, 433] width 167 height 105
copy span "At Library Park Apartments, we keep things simple with amenities that support y…"
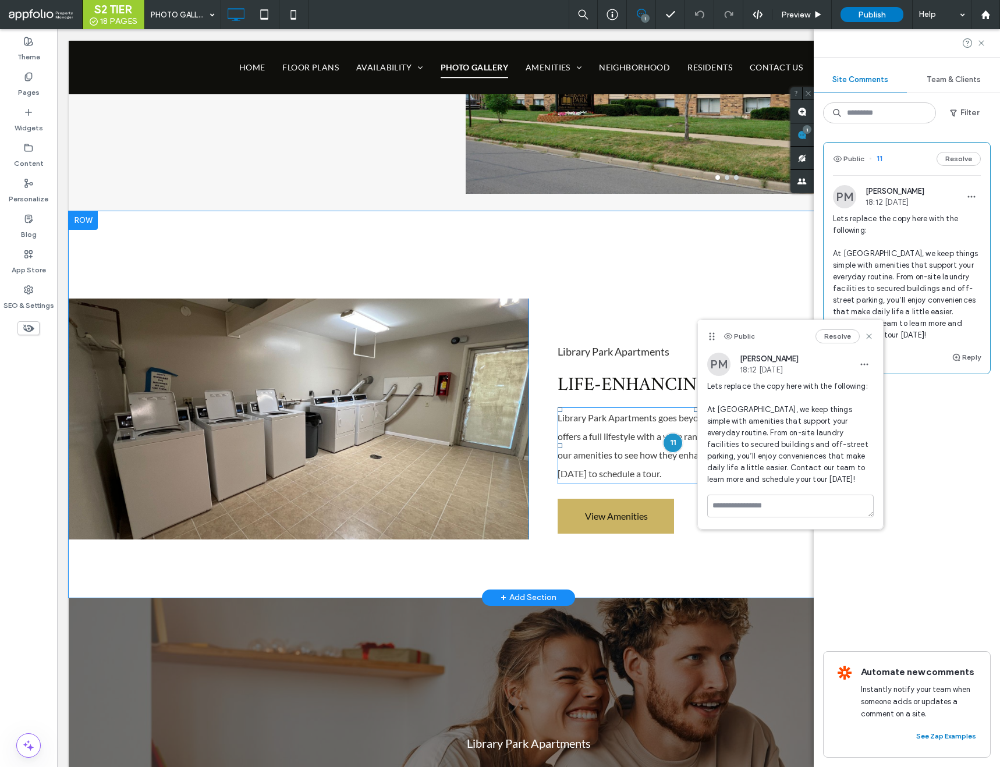
click at [618, 446] on p "Library Park Apartments goes beyond providing just a place to live; it offers a…" at bounding box center [696, 446] width 277 height 75
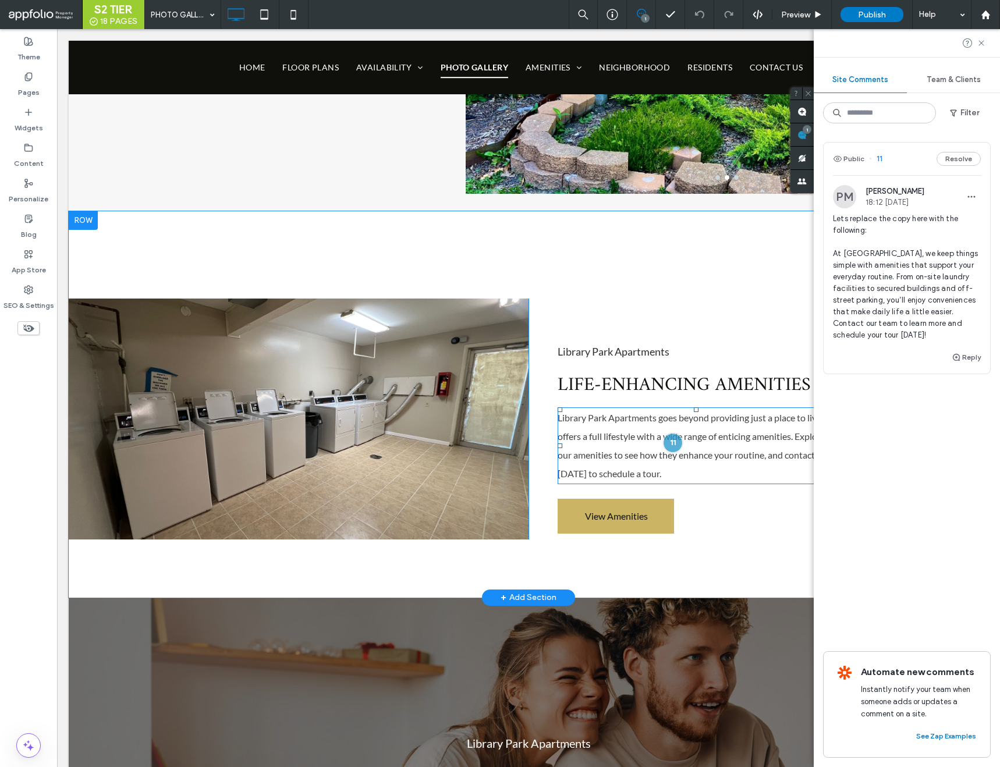
click at [618, 446] on p "Library Park Apartments goes beyond providing just a place to live; it offers a…" at bounding box center [696, 446] width 277 height 75
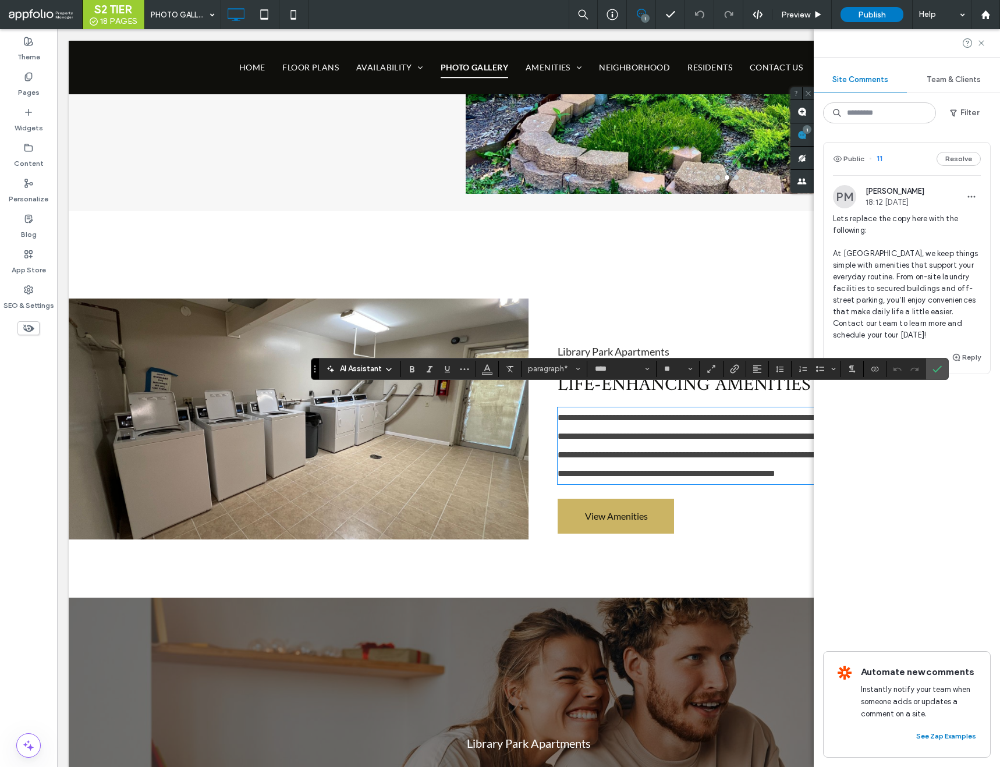
scroll to position [0, 0]
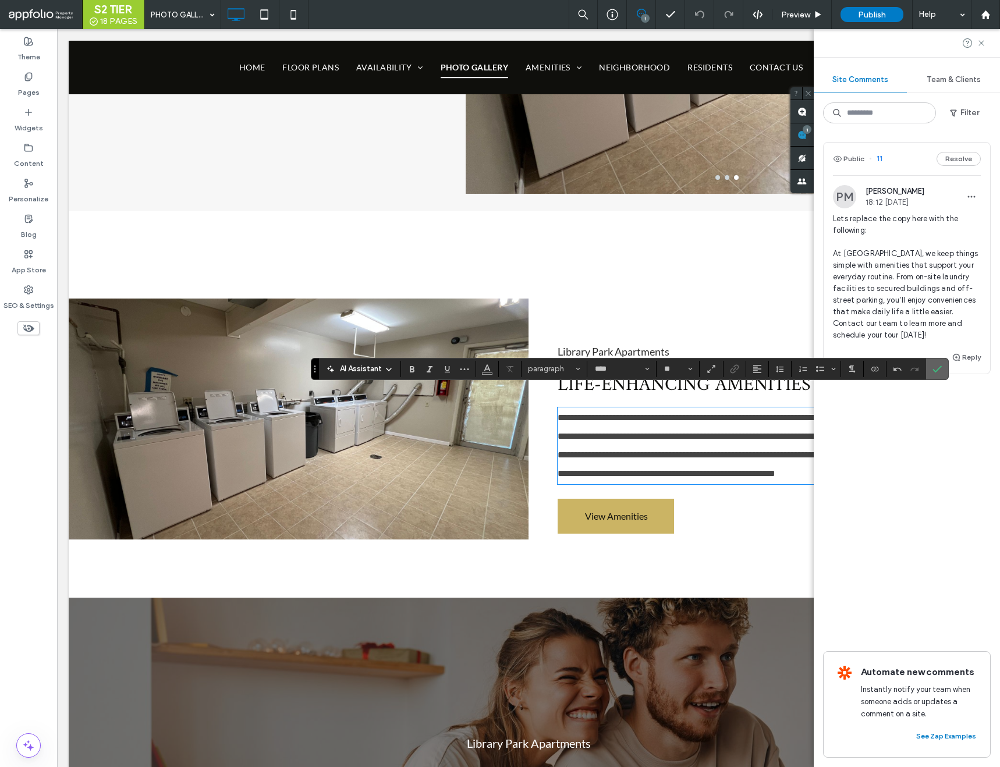
click at [935, 368] on icon "Confirm" at bounding box center [937, 369] width 9 height 9
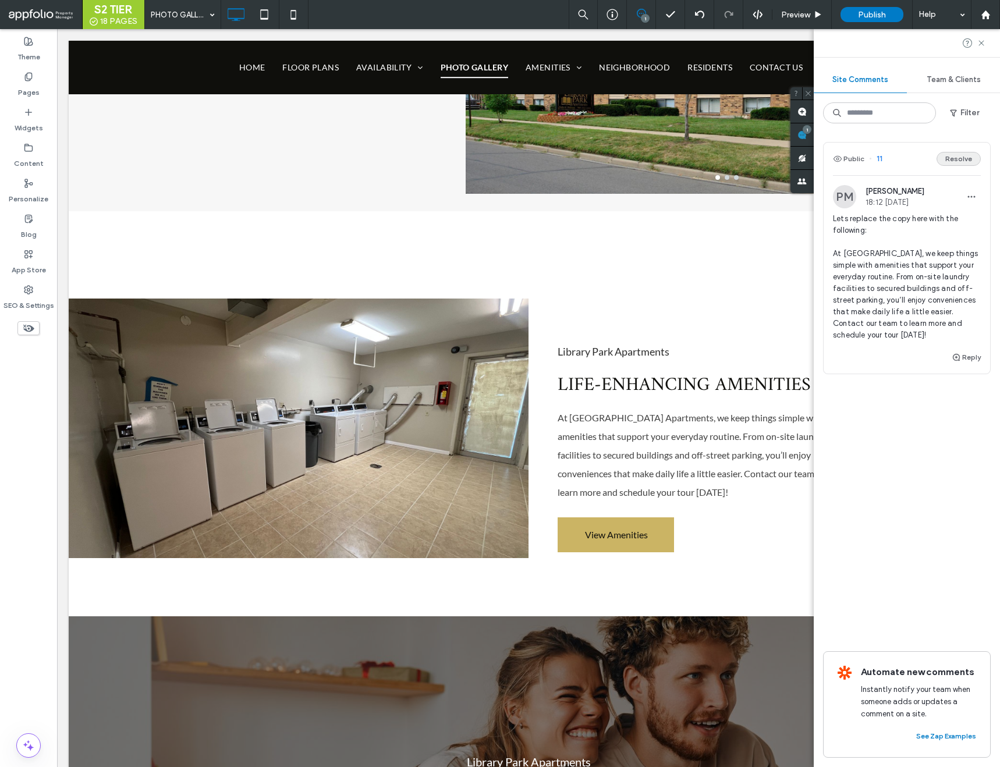
click at [947, 158] on button "Resolve" at bounding box center [959, 159] width 44 height 14
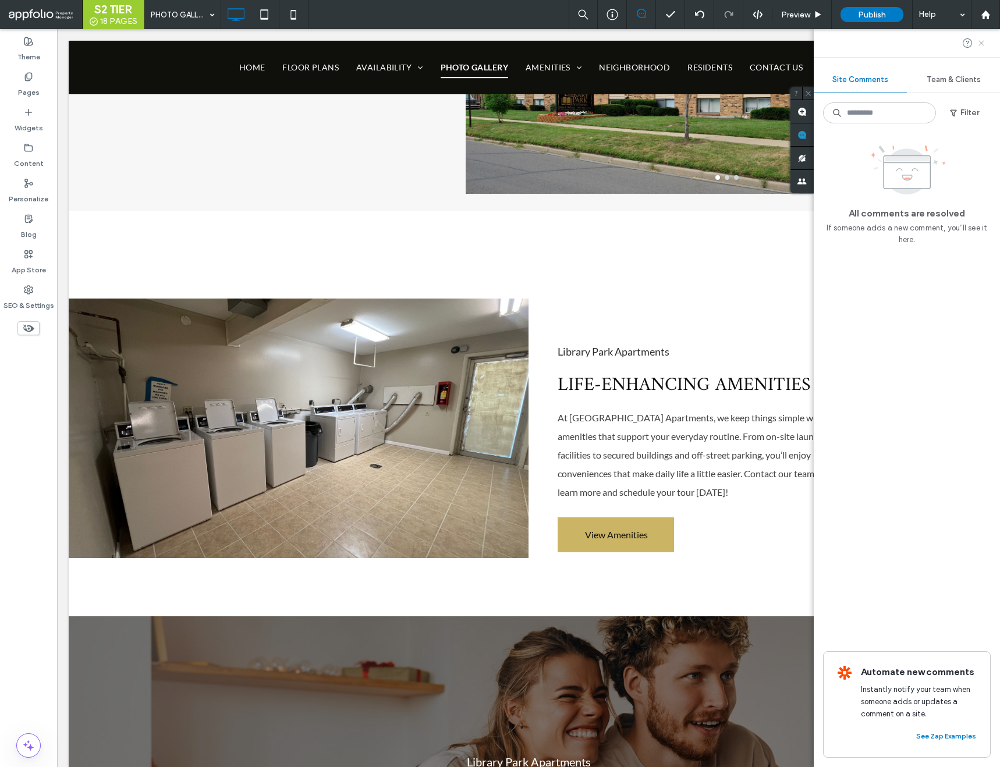
click at [981, 41] on icon at bounding box center [981, 42] width 9 height 9
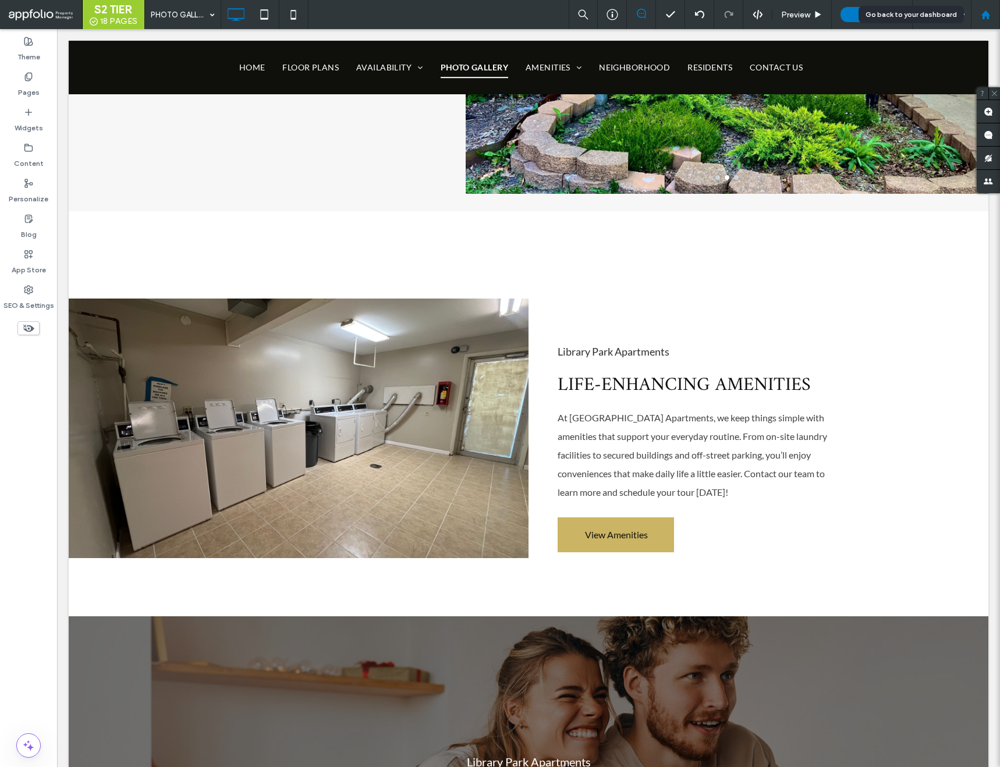
click at [986, 17] on icon at bounding box center [986, 15] width 10 height 10
